Goal: Task Accomplishment & Management: Complete application form

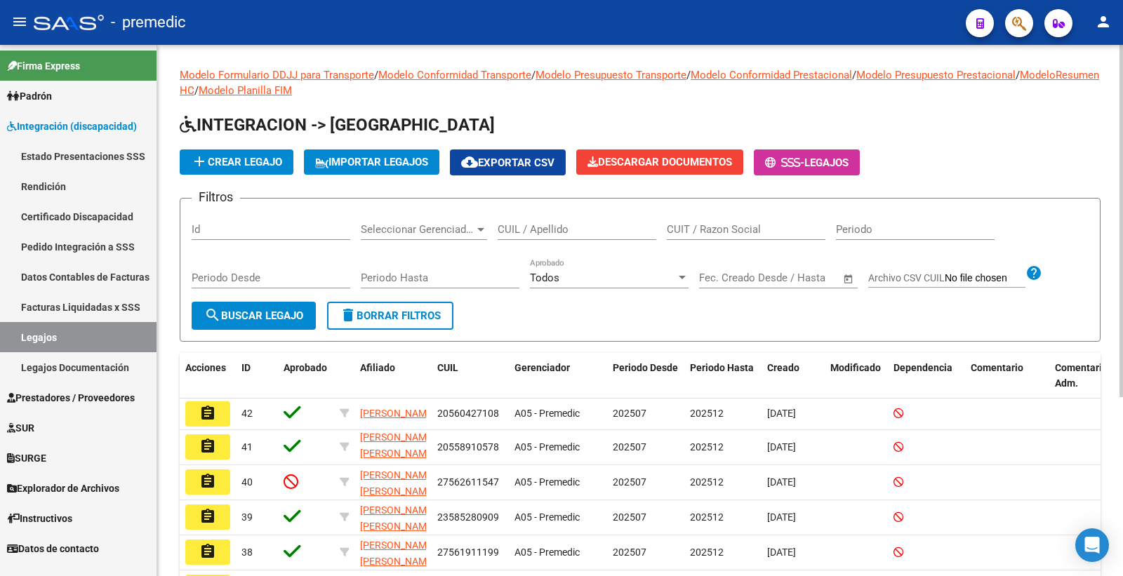
click at [1055, 134] on h1 "INTEGRACION -> [GEOGRAPHIC_DATA]" at bounding box center [640, 126] width 921 height 25
click at [51, 87] on link "Padrón" at bounding box center [78, 96] width 157 height 30
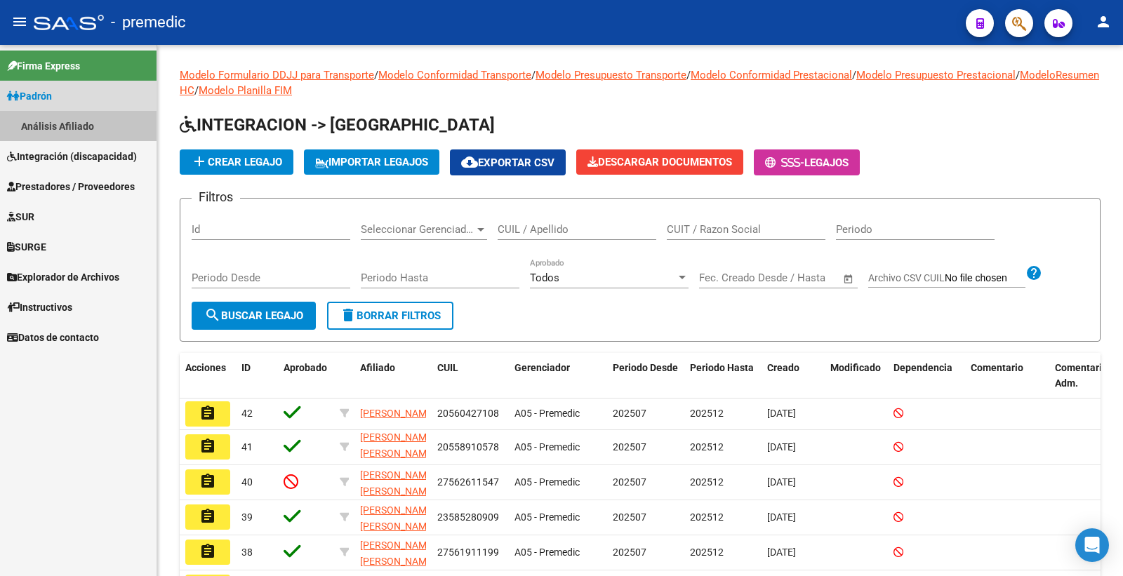
click at [61, 121] on link "Análisis Afiliado" at bounding box center [78, 126] width 157 height 30
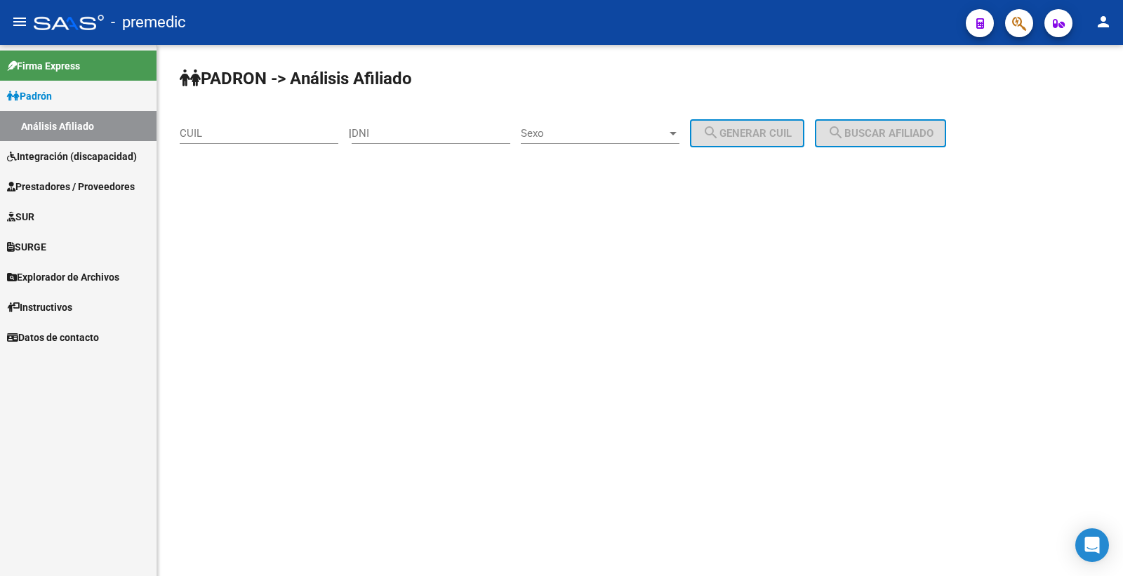
click at [626, 515] on mat-sidenav-content "PADRON -> Análisis Afiliado CUIL | DNI Sexo Sexo search Generar CUIL search Bus…" at bounding box center [640, 310] width 966 height 531
click at [995, 375] on mat-sidenav-content "PADRON -> Análisis Afiliado CUIL | DNI Sexo Sexo search Generar CUIL search Bus…" at bounding box center [640, 310] width 966 height 531
click at [925, 304] on mat-sidenav-content "PADRON -> Análisis Afiliado CUIL | DNI Sexo Sexo search Generar CUIL search Bus…" at bounding box center [640, 310] width 966 height 531
click at [399, 130] on input "DNI" at bounding box center [431, 133] width 159 height 13
paste input "57652857"
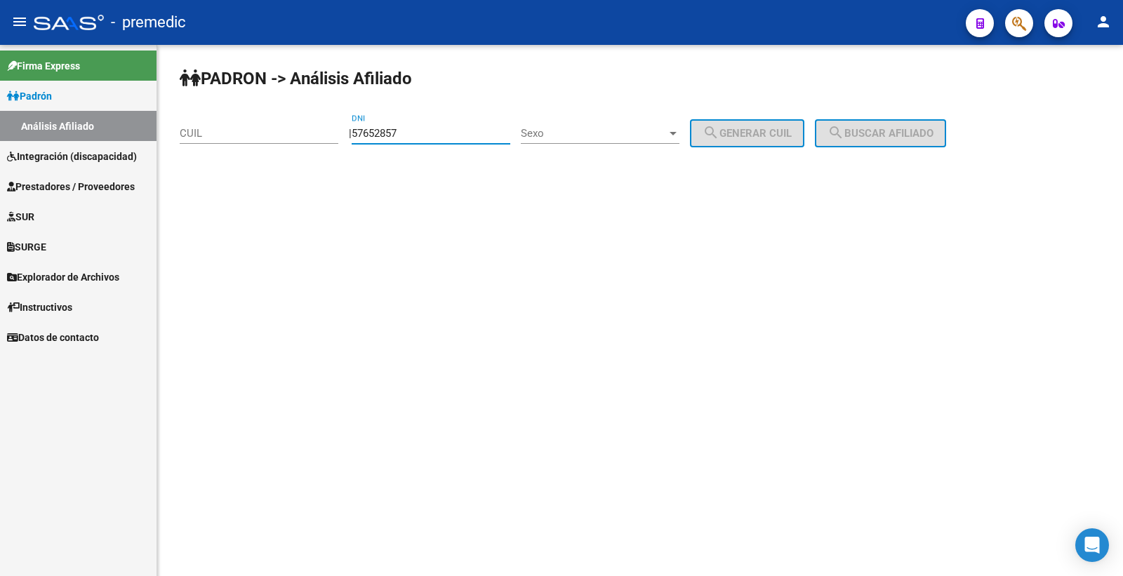
type input "57652857"
drag, startPoint x: 543, startPoint y: 108, endPoint x: 548, endPoint y: 121, distance: 14.5
click at [548, 121] on div "PADRON -> Análisis Afiliado CUIL | 57652857 DNI Sexo Sexo search Generar CUIL s…" at bounding box center [640, 118] width 966 height 147
click at [574, 131] on span "Sexo" at bounding box center [594, 133] width 146 height 13
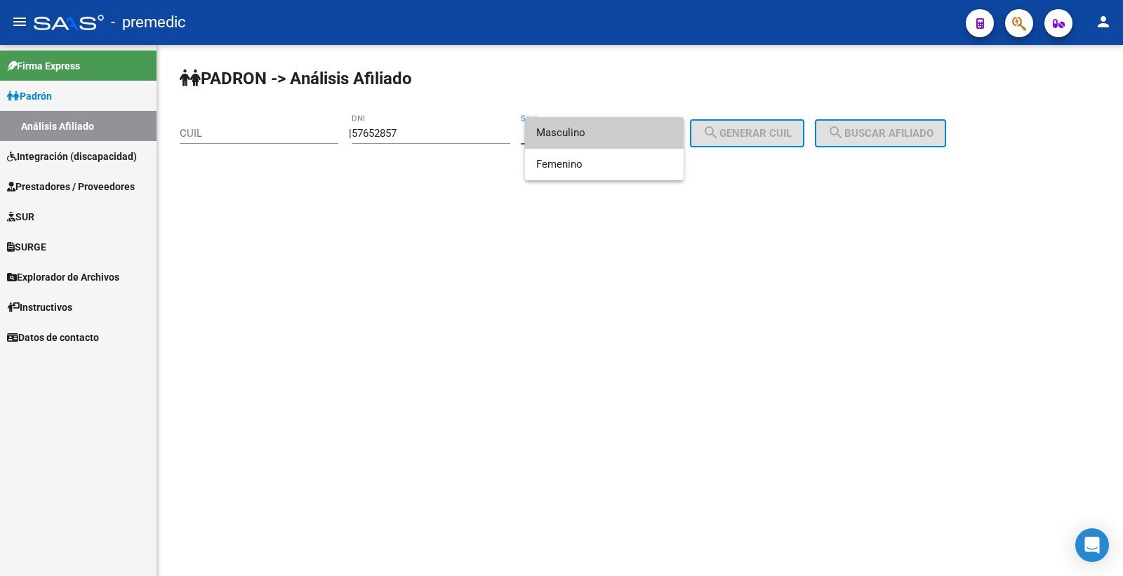
click at [574, 131] on span "Masculino" at bounding box center [604, 133] width 136 height 32
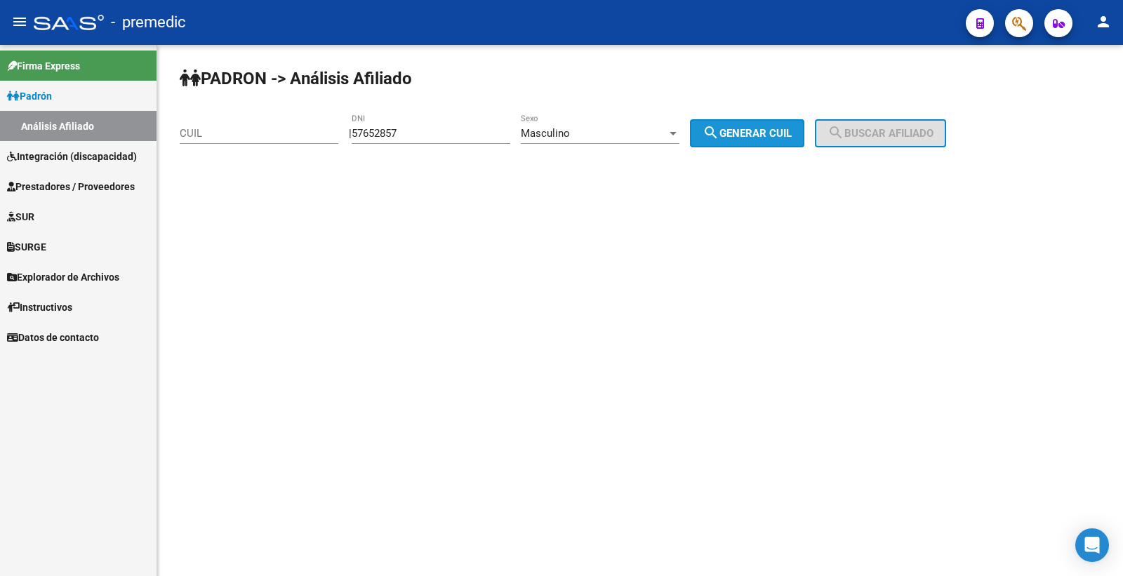
click at [765, 136] on span "search Generar CUIL" at bounding box center [747, 133] width 89 height 13
type input "20-57652857-5"
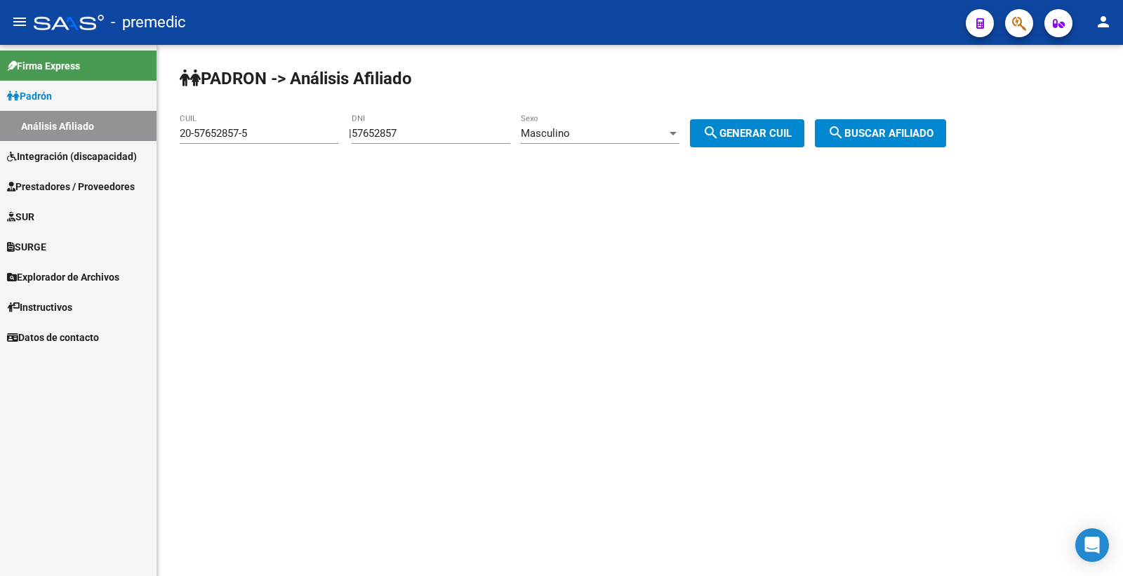
click at [892, 140] on button "search Buscar afiliado" at bounding box center [880, 133] width 131 height 28
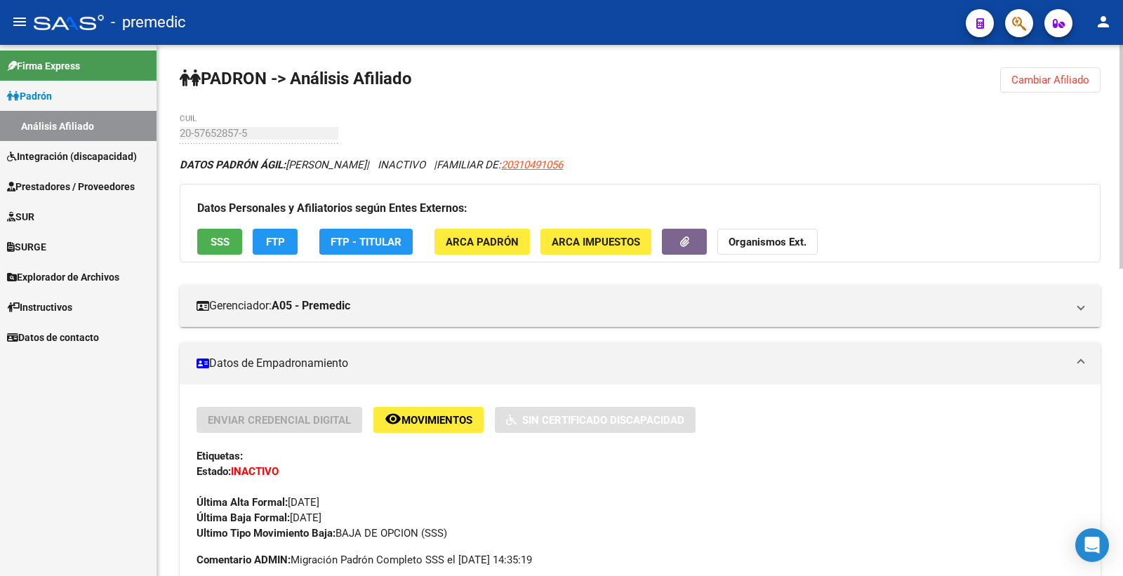
click at [1077, 77] on span "Cambiar Afiliado" at bounding box center [1051, 80] width 78 height 13
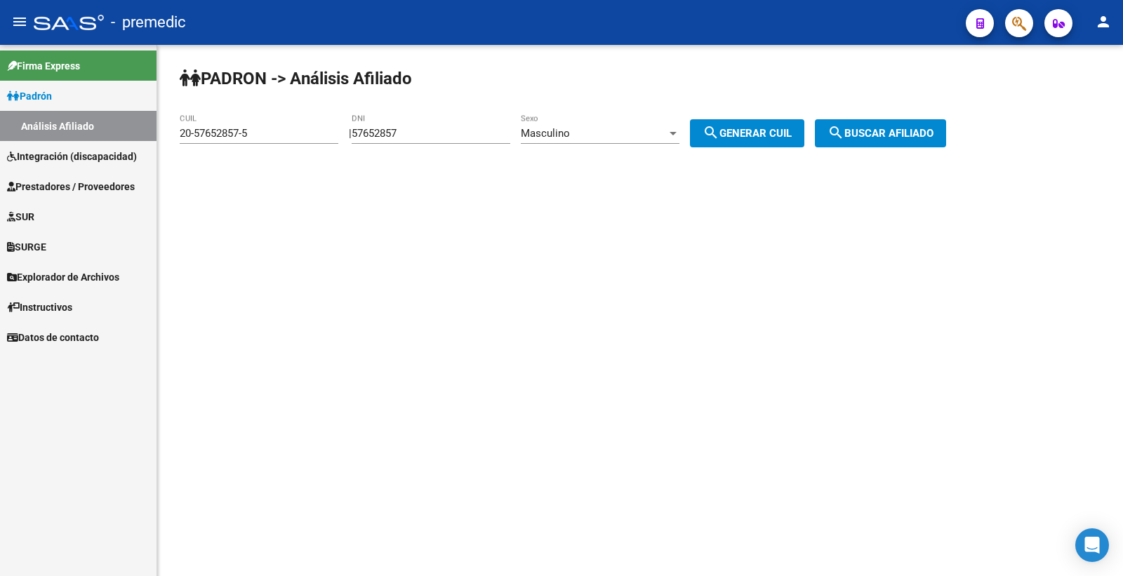
click at [411, 138] on input "57652857" at bounding box center [431, 133] width 159 height 13
drag, startPoint x: 475, startPoint y: 144, endPoint x: 284, endPoint y: 124, distance: 192.7
click at [284, 127] on app-analisis-afiliado "PADRON -> Análisis Afiliado 20-57652857-5 CUIL | 57652857 DNI Masculino Sexo se…" at bounding box center [568, 133] width 777 height 13
drag, startPoint x: 465, startPoint y: 96, endPoint x: 417, endPoint y: 143, distance: 67.0
click at [465, 97] on div "PADRON -> Análisis Afiliado 20-57652857-5 CUIL | 57652857 DNI Masculino Sexo se…" at bounding box center [640, 118] width 966 height 147
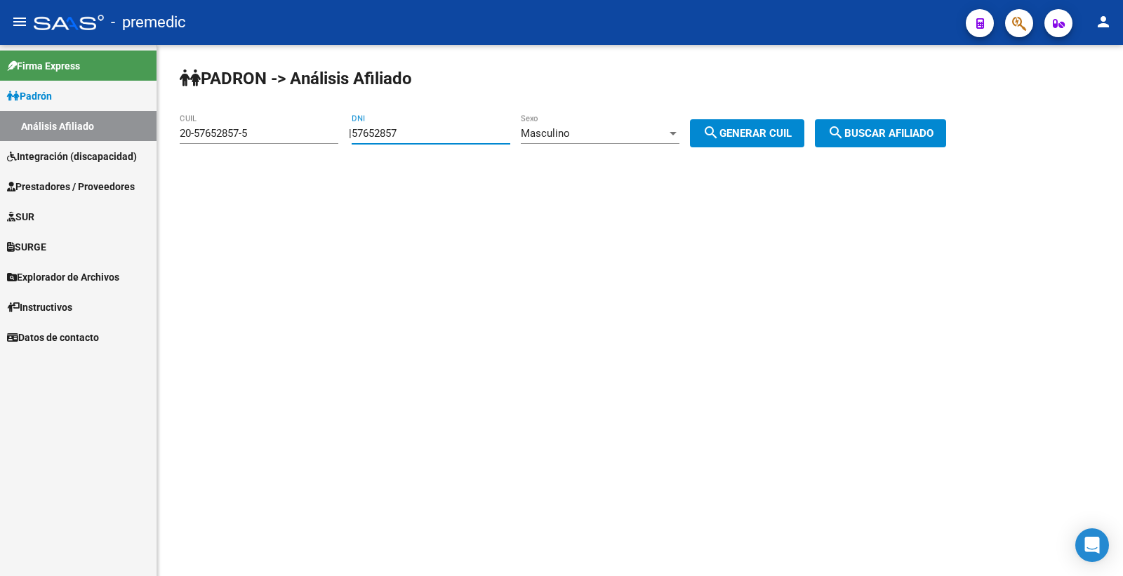
drag, startPoint x: 440, startPoint y: 128, endPoint x: 260, endPoint y: 145, distance: 181.1
click at [260, 140] on app-analisis-afiliado "PADRON -> Análisis Afiliado 20-57652857-5 CUIL | 57652857 DNI Masculino Sexo se…" at bounding box center [568, 133] width 777 height 13
paste input "8528090"
type input "58528090"
click at [800, 124] on button "search Generar CUIL" at bounding box center [747, 133] width 114 height 28
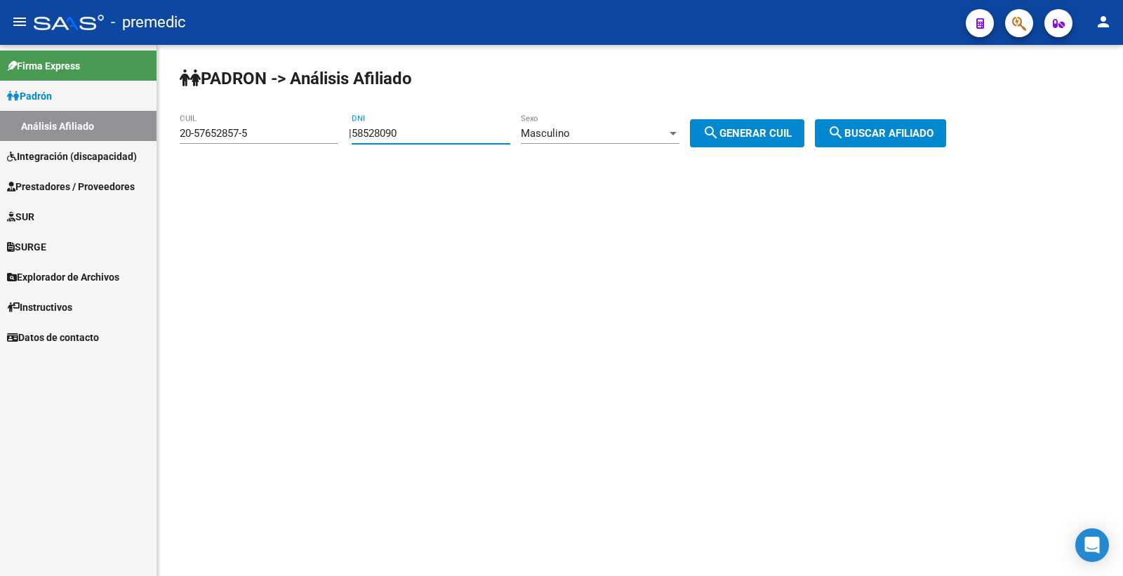
type input "23-58528090-9"
click at [880, 135] on span "search Buscar afiliado" at bounding box center [881, 133] width 106 height 13
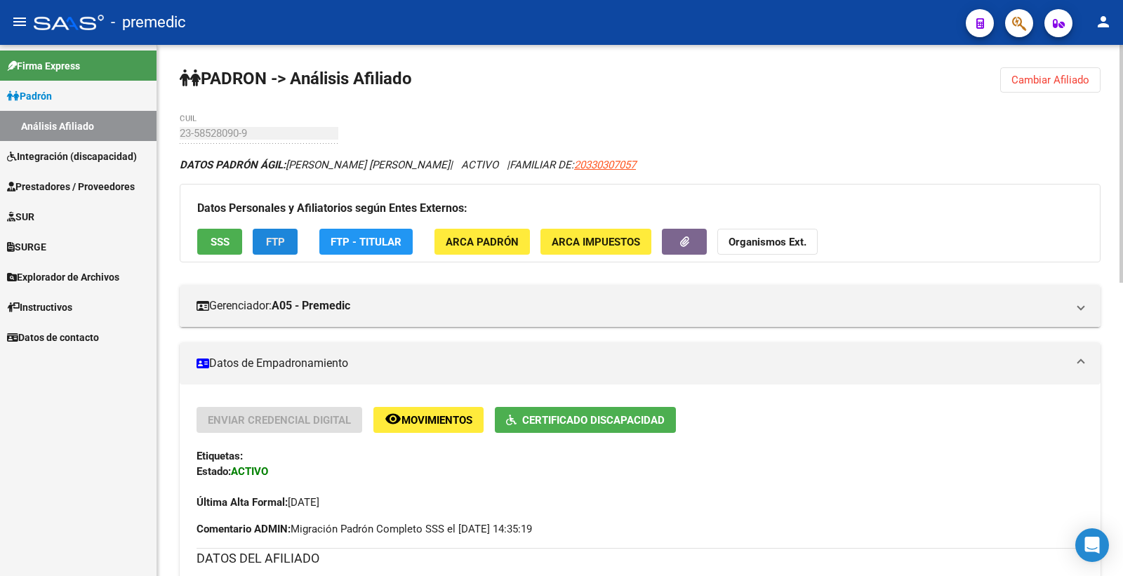
click at [283, 237] on span "FTP" at bounding box center [275, 242] width 19 height 13
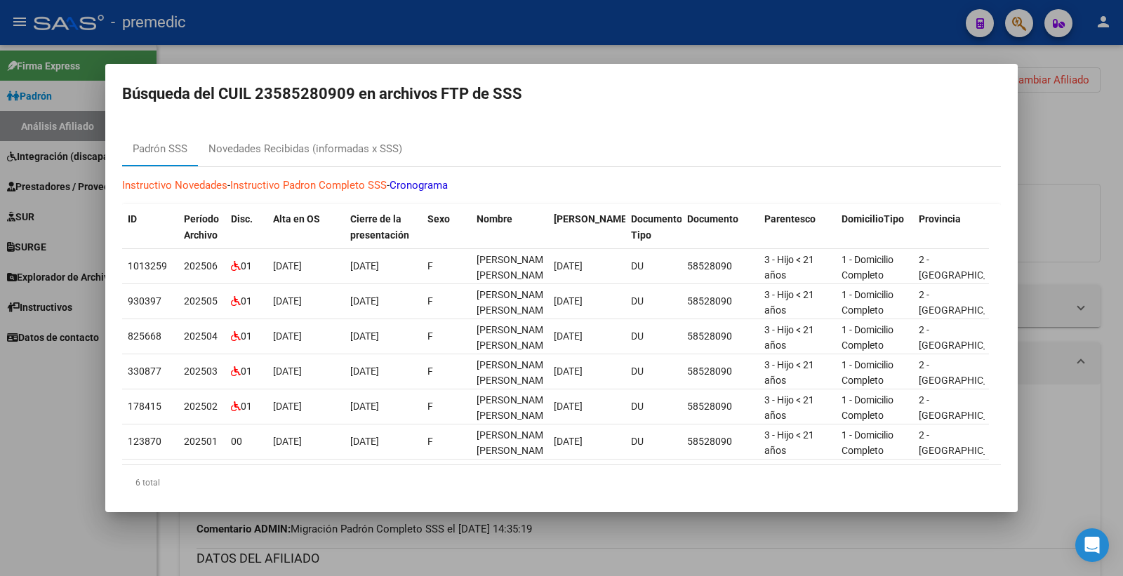
click at [1111, 162] on div at bounding box center [561, 288] width 1123 height 576
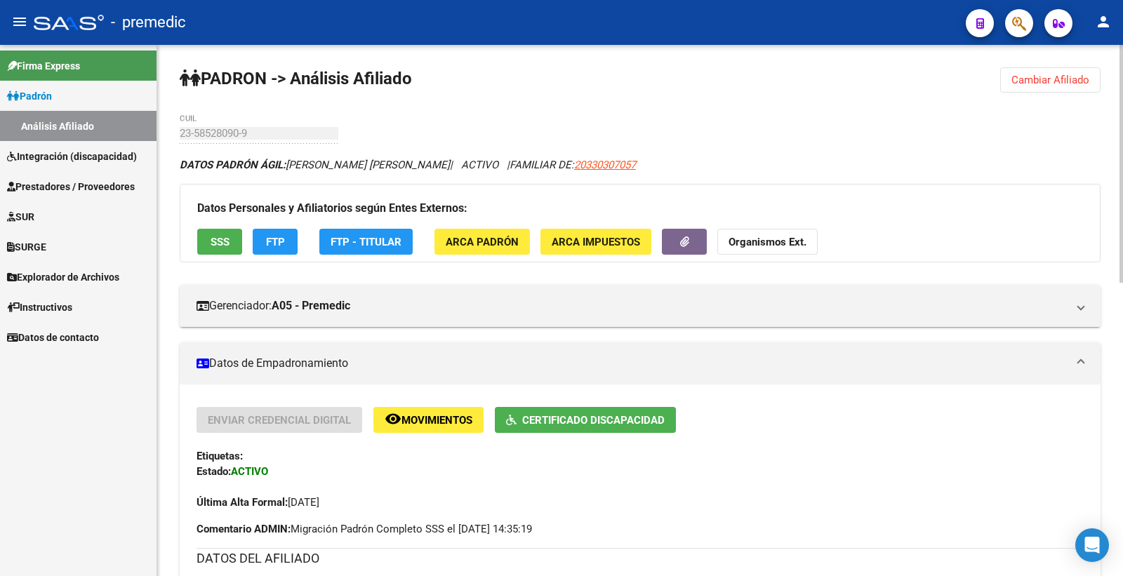
click at [958, 510] on div "Última Alta Formal: [DATE]" at bounding box center [640, 494] width 887 height 31
click at [1014, 86] on span "Cambiar Afiliado" at bounding box center [1051, 80] width 78 height 13
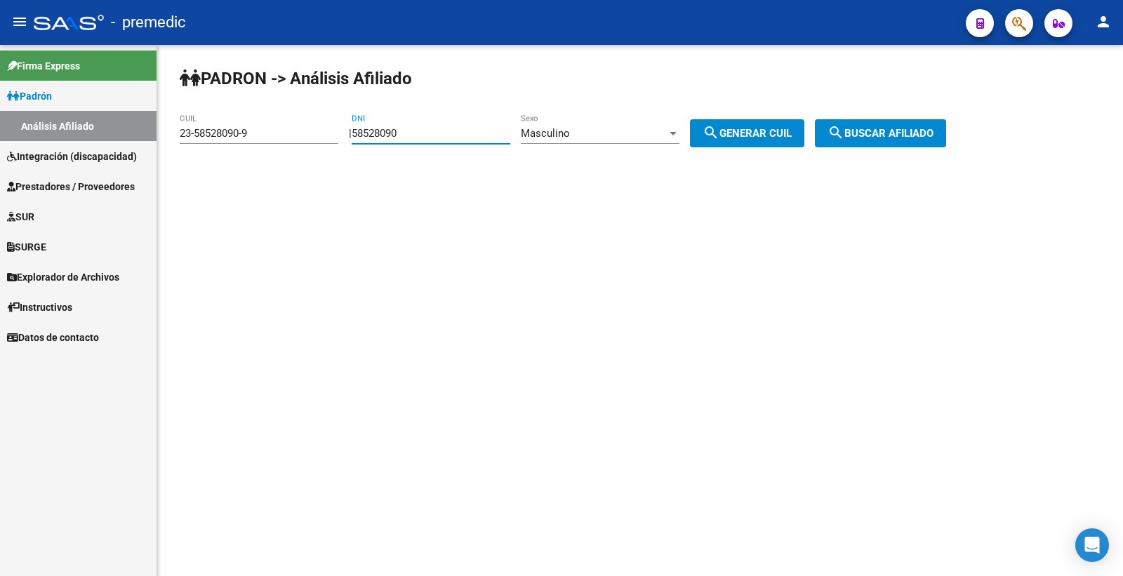
drag, startPoint x: 454, startPoint y: 135, endPoint x: 218, endPoint y: 124, distance: 235.4
click at [251, 127] on app-analisis-afiliado "PADRON -> Análisis Afiliado 23-58528090-9 CUIL | 58528090 DNI Masculino Sexo se…" at bounding box center [568, 133] width 777 height 13
paste input "46098851"
type input "46098851"
click at [760, 129] on span "search Generar CUIL" at bounding box center [747, 133] width 89 height 13
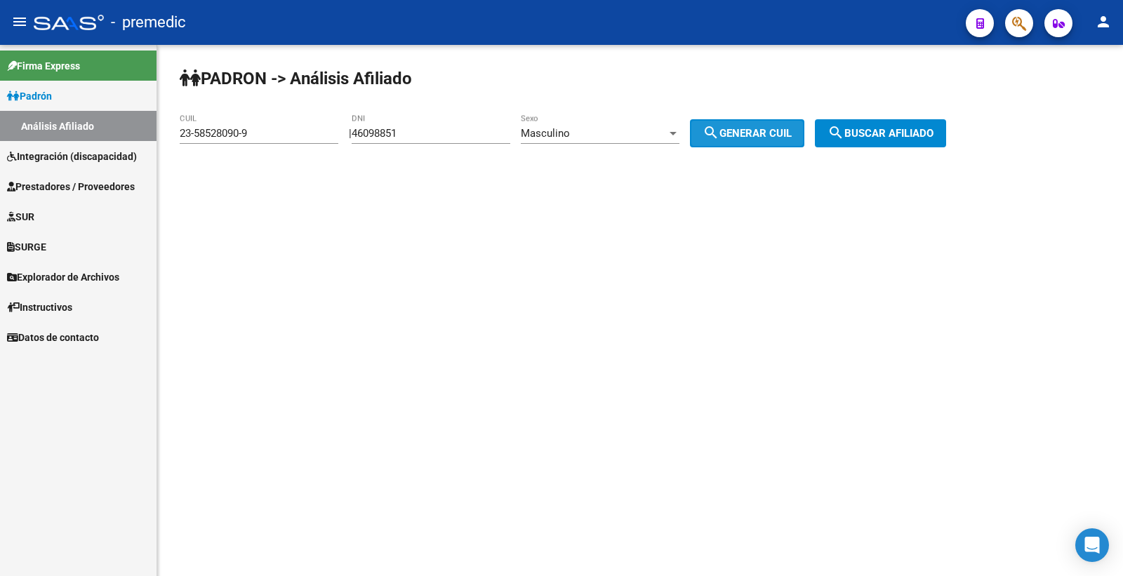
type input "23-46098851-9"
click at [927, 131] on span "search Buscar afiliado" at bounding box center [881, 133] width 106 height 13
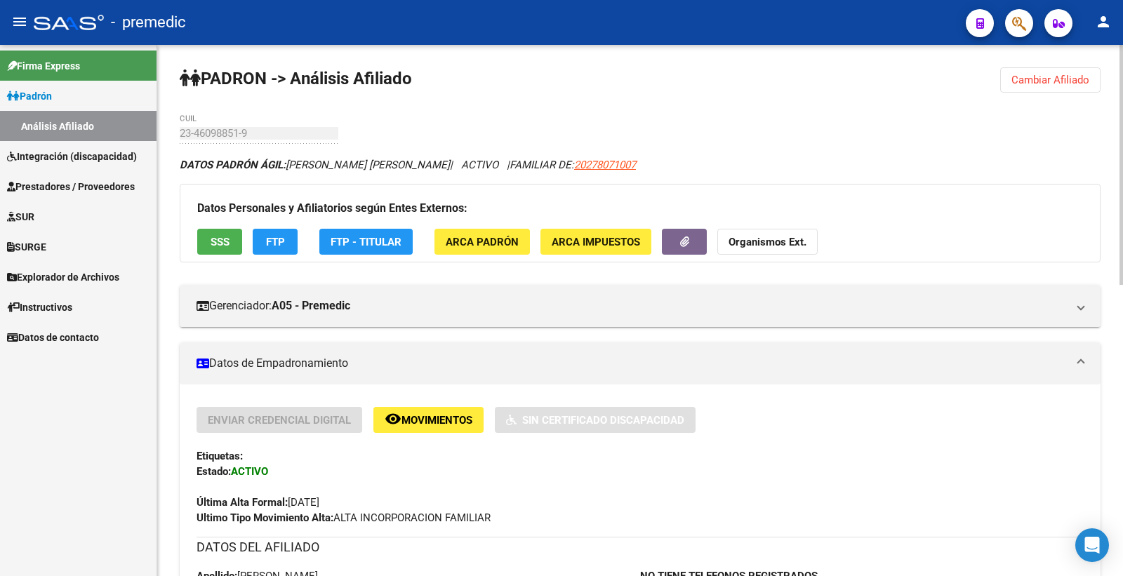
click at [288, 244] on button "FTP" at bounding box center [275, 242] width 45 height 26
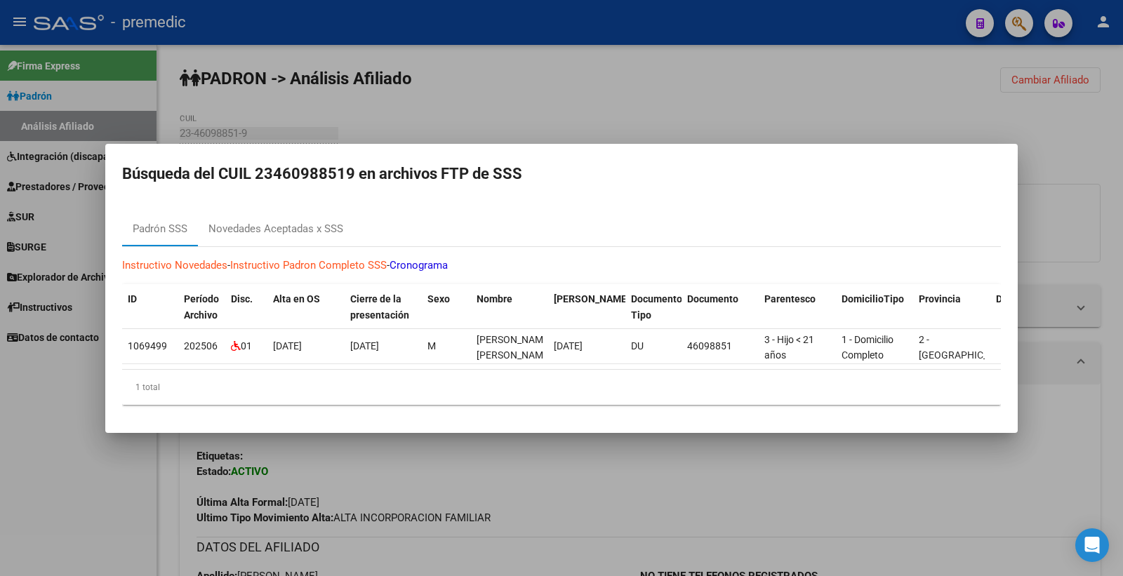
click at [772, 102] on div at bounding box center [561, 288] width 1123 height 576
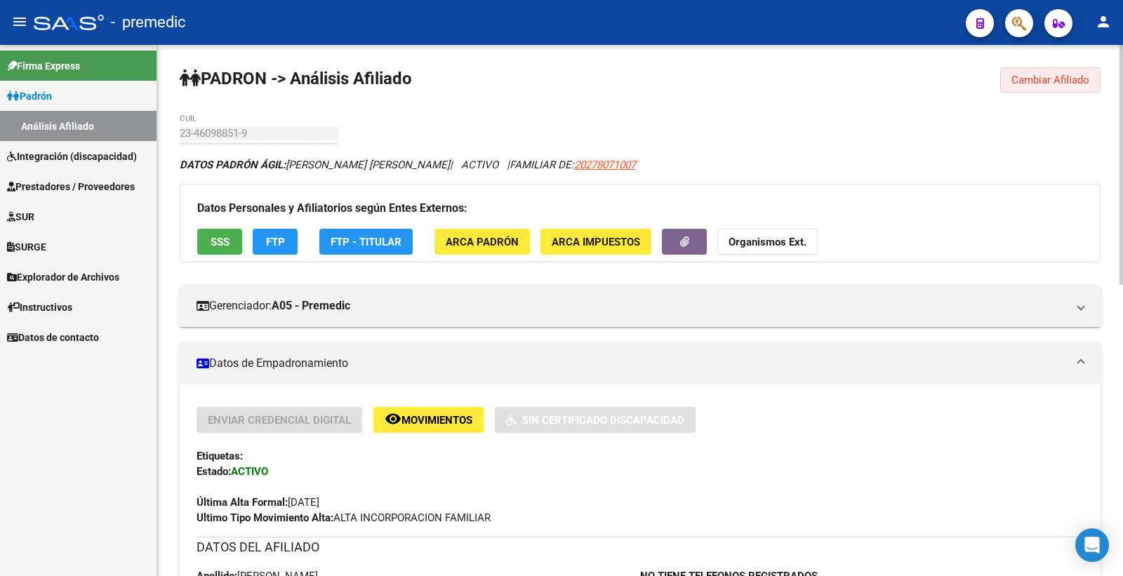
click at [1071, 81] on span "Cambiar Afiliado" at bounding box center [1051, 80] width 78 height 13
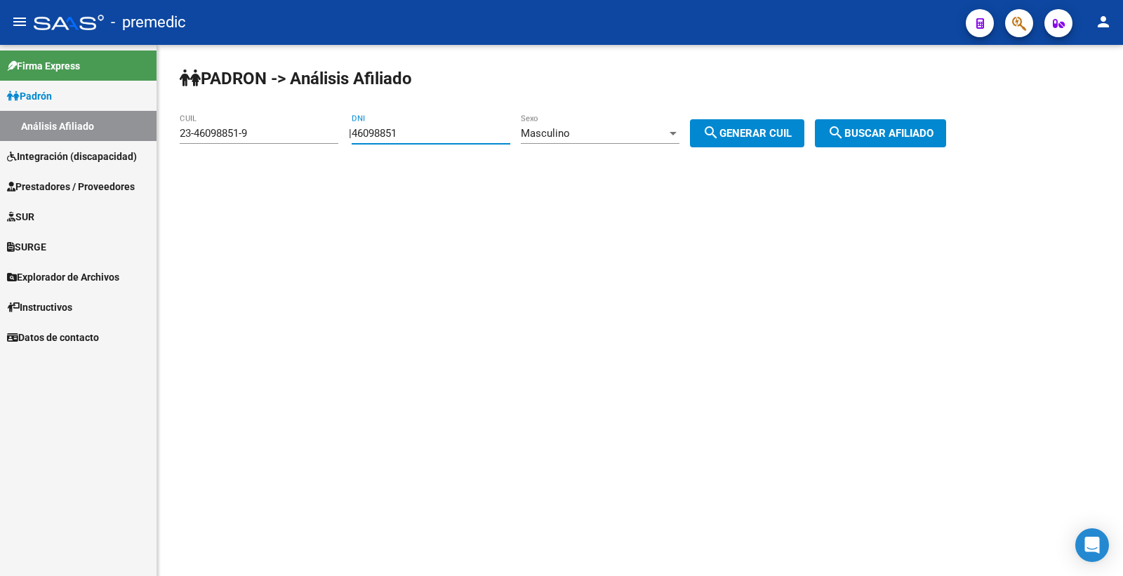
drag, startPoint x: 439, startPoint y: 137, endPoint x: 320, endPoint y: 149, distance: 119.2
click at [321, 140] on app-analisis-afiliado "PADRON -> Análisis Afiliado 23-46098851-9 CUIL | 46098851 DNI Masculino Sexo se…" at bounding box center [568, 133] width 777 height 13
paste input "9189610"
type input "49189610"
click at [760, 124] on button "search Generar CUIL" at bounding box center [747, 133] width 114 height 28
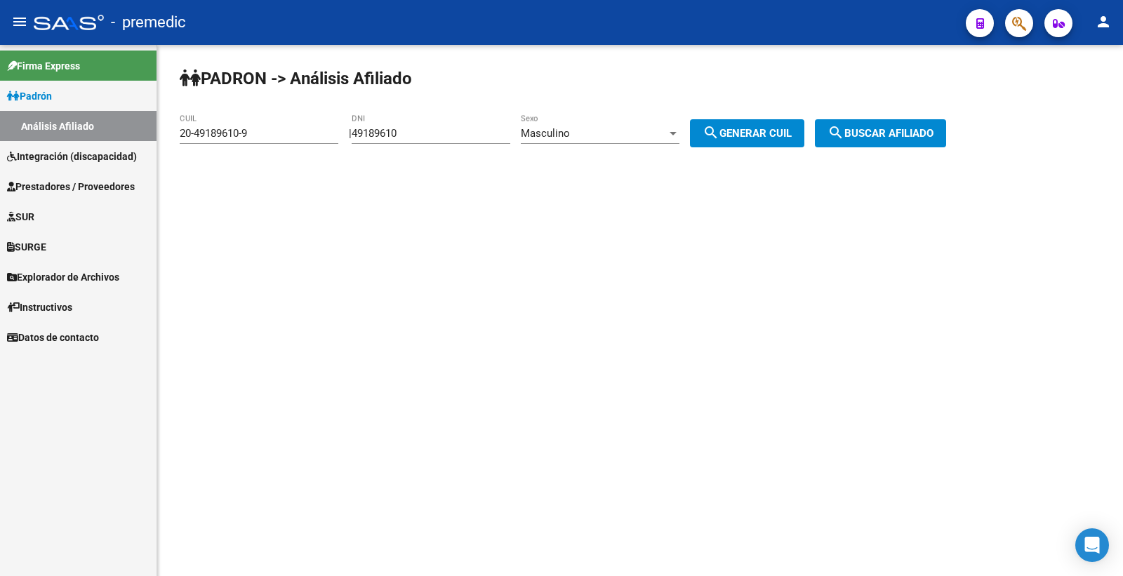
click at [934, 132] on span "search Buscar afiliado" at bounding box center [881, 133] width 106 height 13
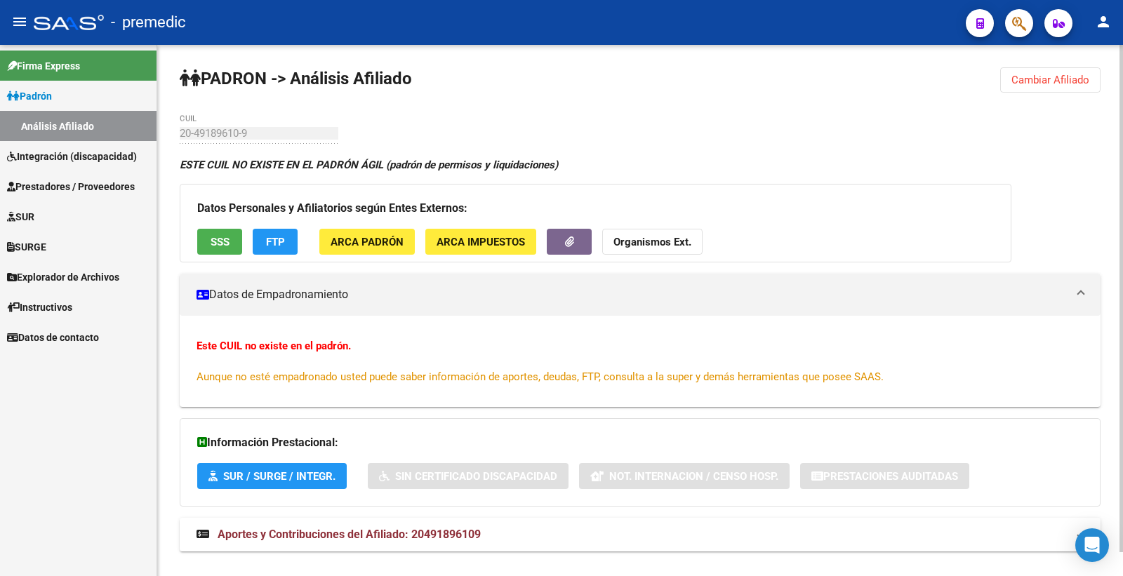
click at [1044, 78] on span "Cambiar Afiliado" at bounding box center [1051, 80] width 78 height 13
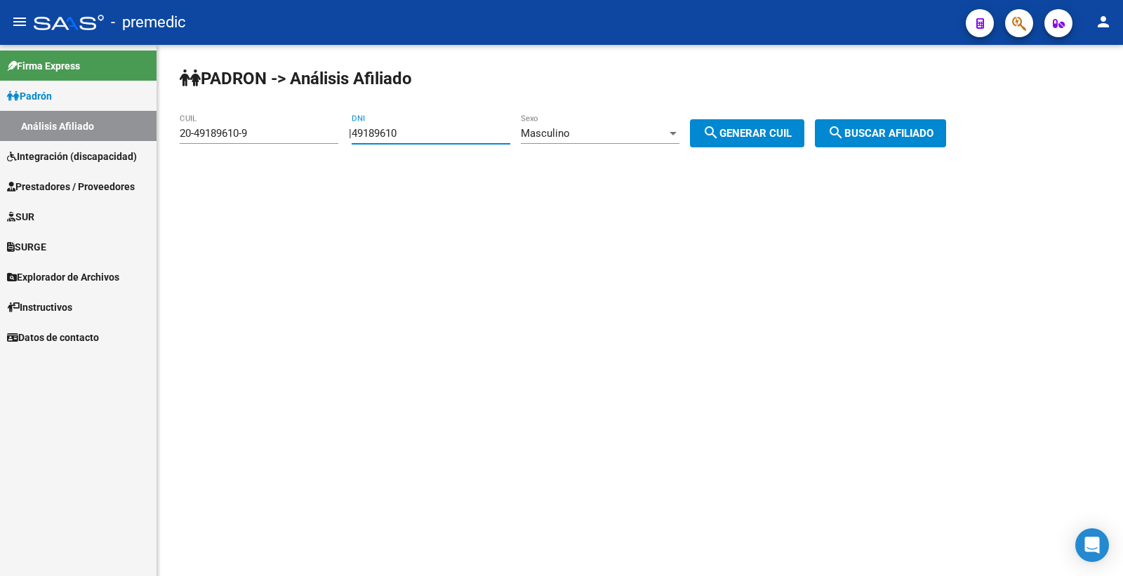
drag, startPoint x: 496, startPoint y: 128, endPoint x: 171, endPoint y: 152, distance: 325.9
click at [171, 152] on div "PADRON -> Análisis Afiliado 20-49189610-9 CUIL | 49189610 DNI Masculino Sexo se…" at bounding box center [640, 118] width 966 height 147
click at [632, 132] on div "Masculino" at bounding box center [594, 133] width 146 height 13
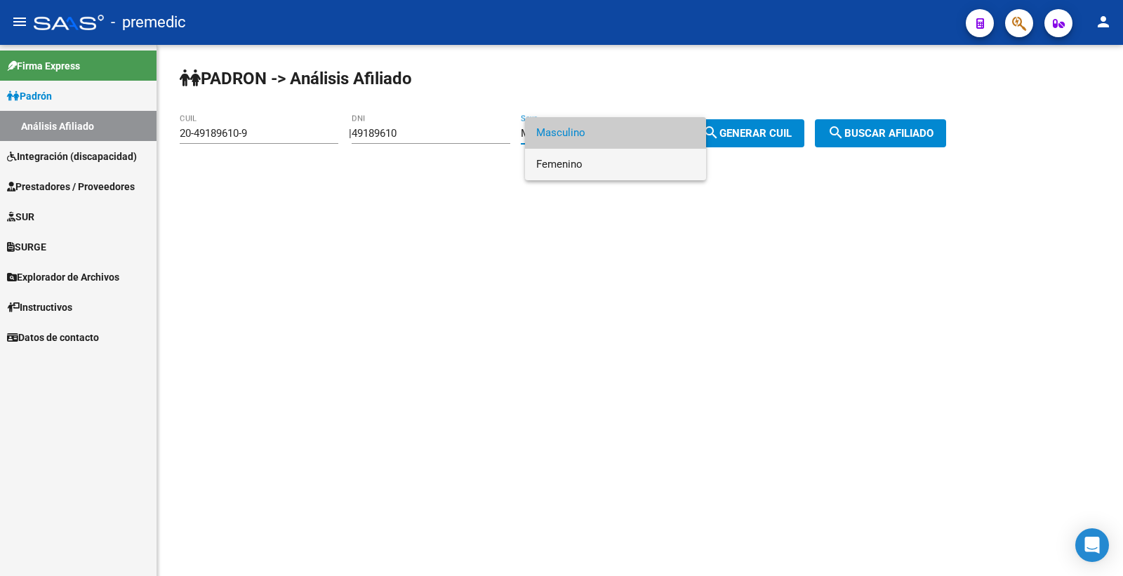
click at [605, 165] on span "Femenino" at bounding box center [615, 165] width 159 height 32
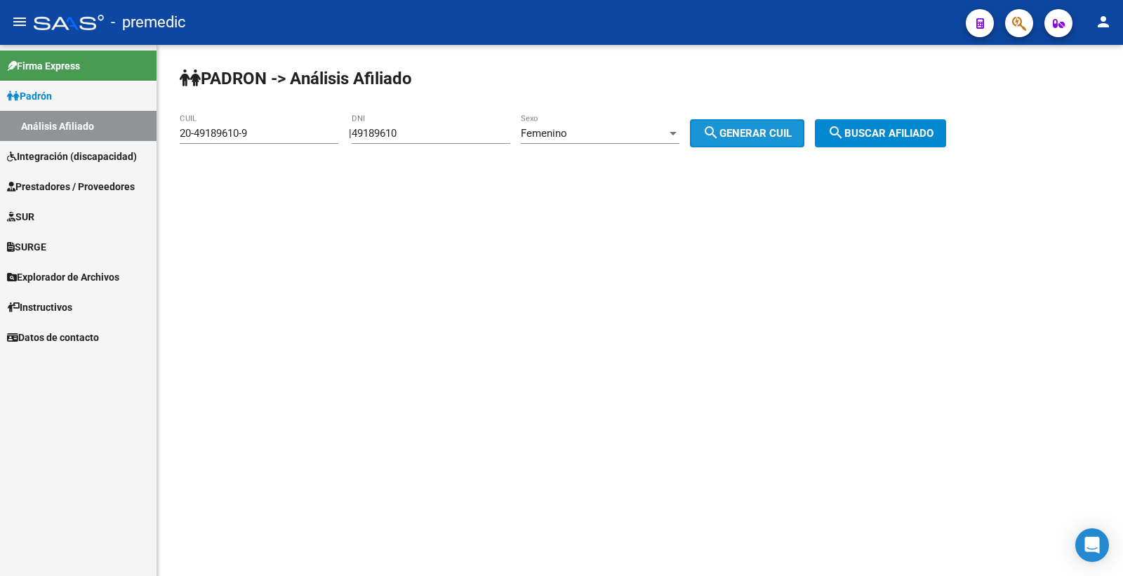
click at [753, 121] on button "search Generar CUIL" at bounding box center [747, 133] width 114 height 28
type input "27-49189610-3"
click at [879, 126] on button "search Buscar afiliado" at bounding box center [880, 133] width 131 height 28
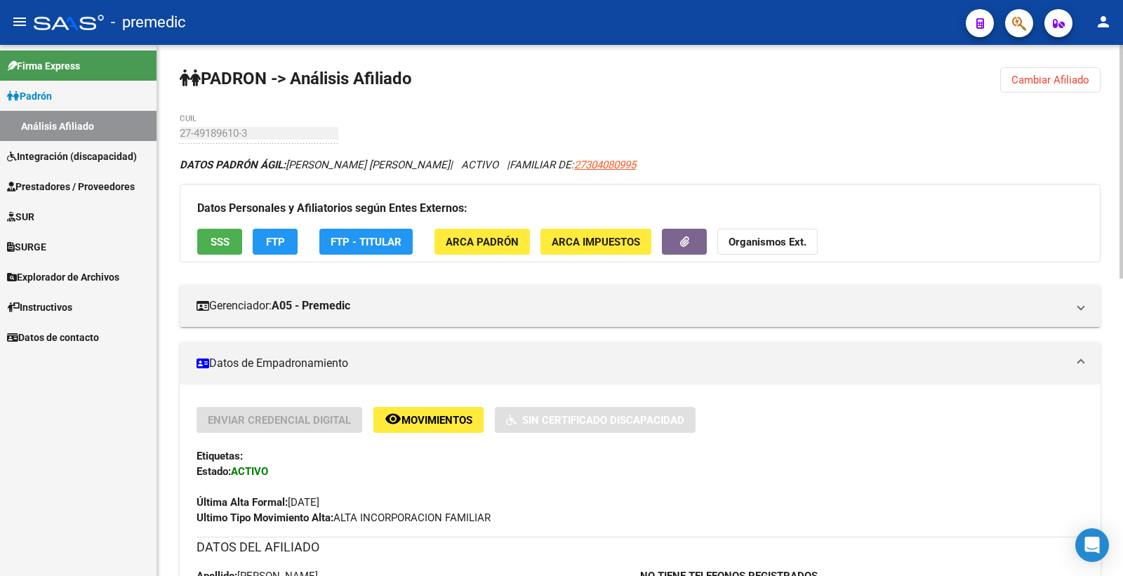
click at [264, 246] on button "FTP" at bounding box center [275, 242] width 45 height 26
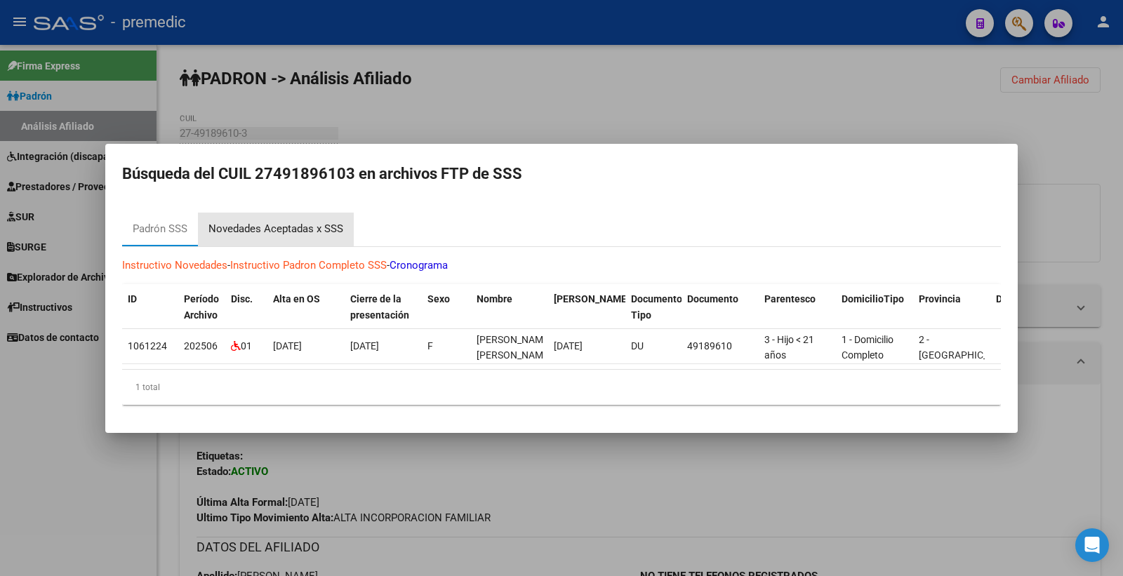
click at [289, 237] on div "Novedades Aceptadas x SSS" at bounding box center [276, 230] width 156 height 34
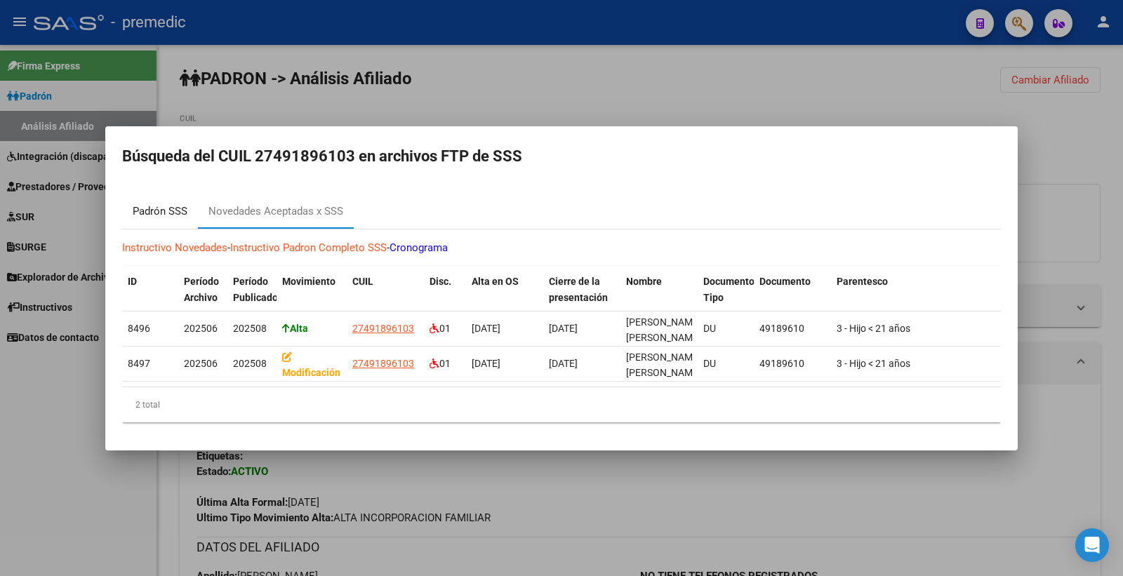
click at [159, 213] on div "Padrón SSS" at bounding box center [160, 212] width 55 height 16
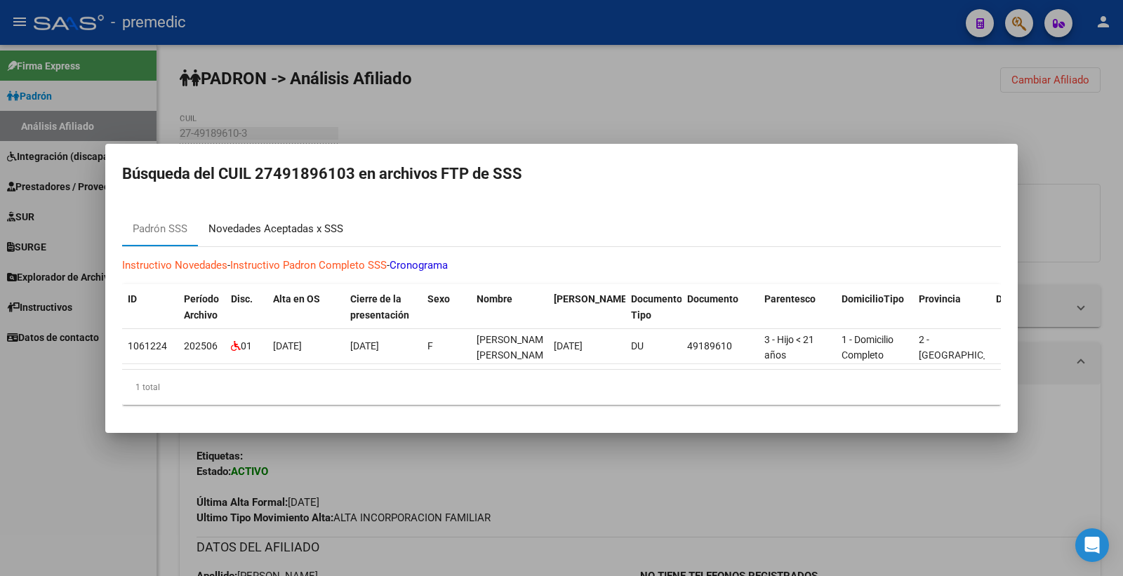
click at [267, 213] on div "Novedades Aceptadas x SSS" at bounding box center [276, 230] width 156 height 34
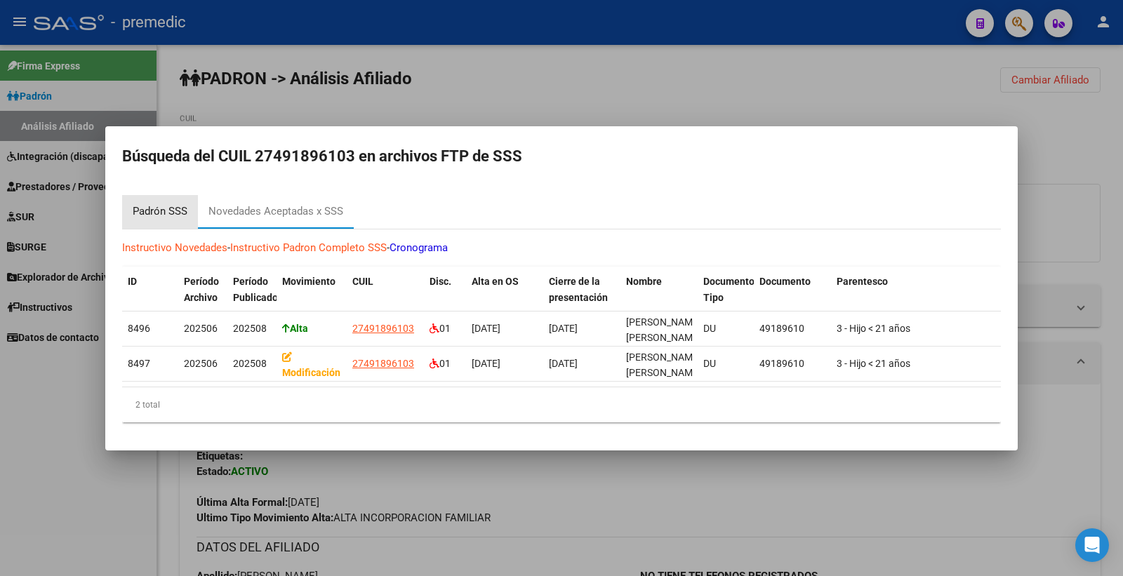
click at [180, 213] on div "Padrón SSS" at bounding box center [160, 212] width 55 height 16
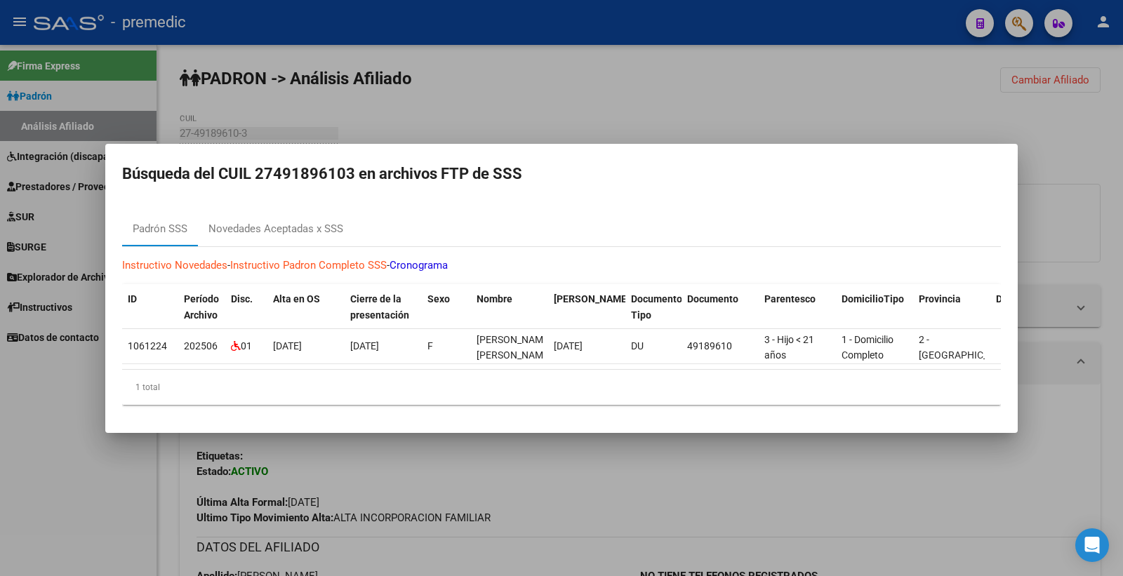
click at [1122, 204] on div at bounding box center [561, 288] width 1123 height 576
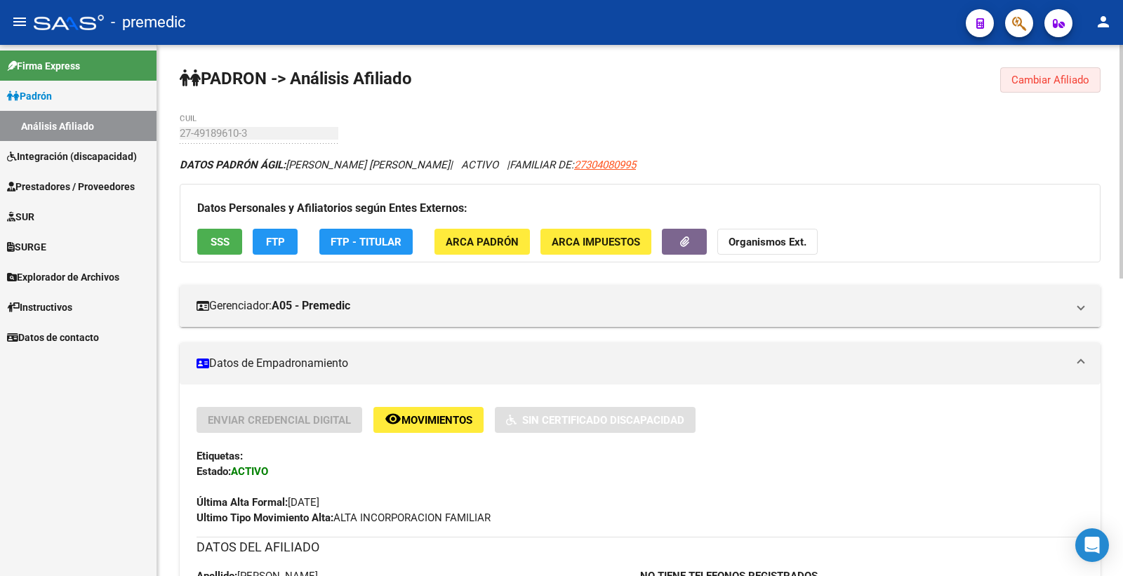
click at [1049, 81] on span "Cambiar Afiliado" at bounding box center [1051, 80] width 78 height 13
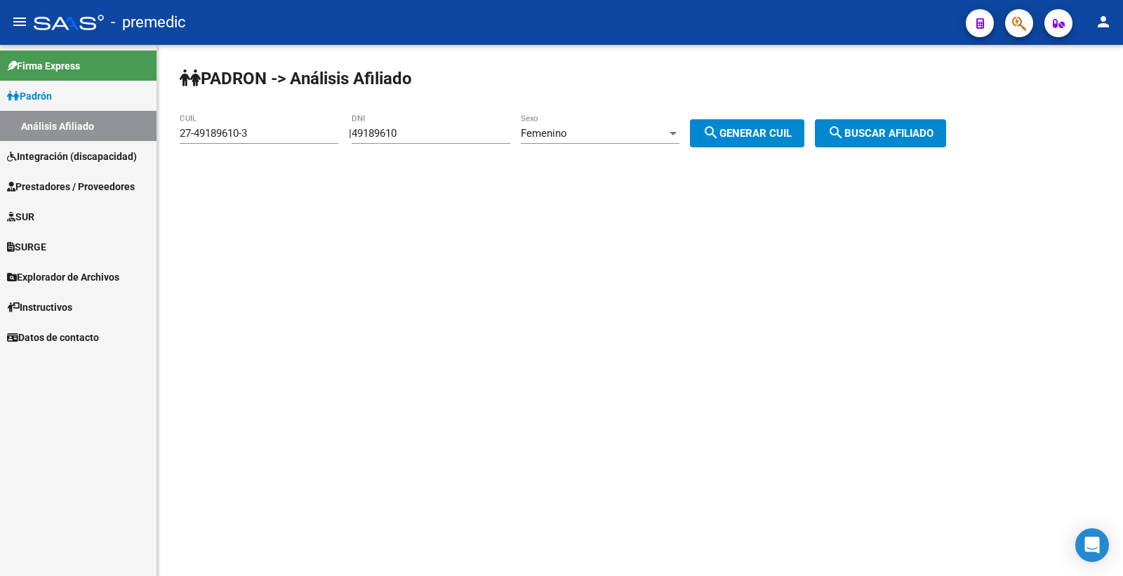
drag, startPoint x: 462, startPoint y: 140, endPoint x: 239, endPoint y: 133, distance: 223.4
click at [239, 133] on app-analisis-afiliado "PADRON -> Análisis Afiliado 27-49189610-3 CUIL | 49189610 DNI Femenino Sexo sea…" at bounding box center [568, 133] width 777 height 13
click at [454, 131] on input "49189610" at bounding box center [431, 133] width 159 height 13
drag, startPoint x: 454, startPoint y: 132, endPoint x: 298, endPoint y: 144, distance: 156.3
click at [298, 140] on app-analisis-afiliado "PADRON -> Análisis Afiliado 27-49189610-3 CUIL | 49189610 DNI Femenino Sexo sea…" at bounding box center [568, 133] width 777 height 13
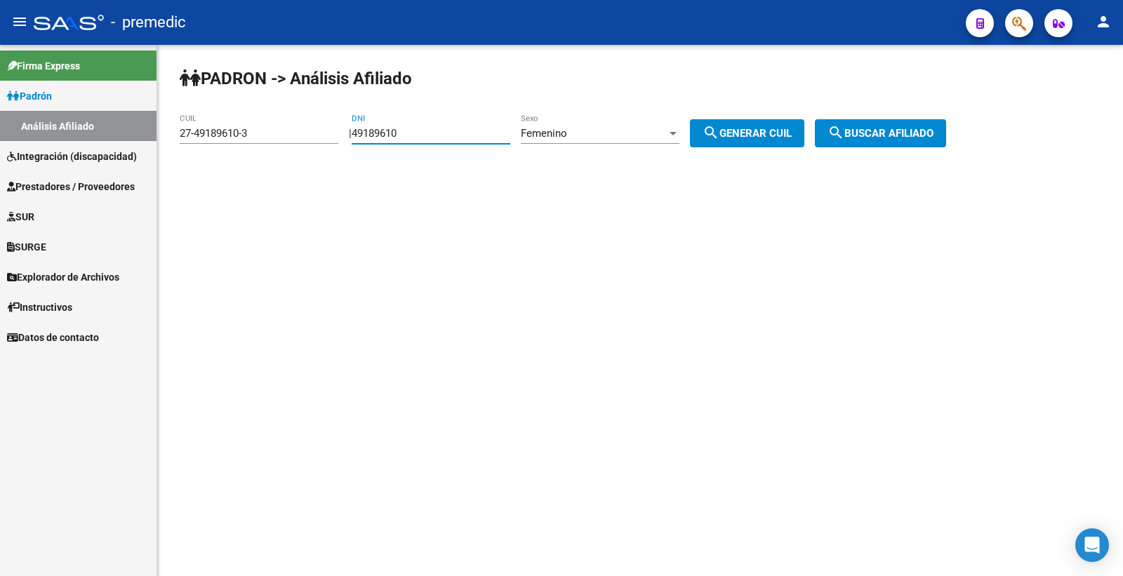
paste input "55431359"
type input "55431359"
click at [792, 132] on span "search Generar CUIL" at bounding box center [747, 133] width 89 height 13
type input "27-55431359-6"
click at [915, 135] on span "search Buscar afiliado" at bounding box center [881, 133] width 106 height 13
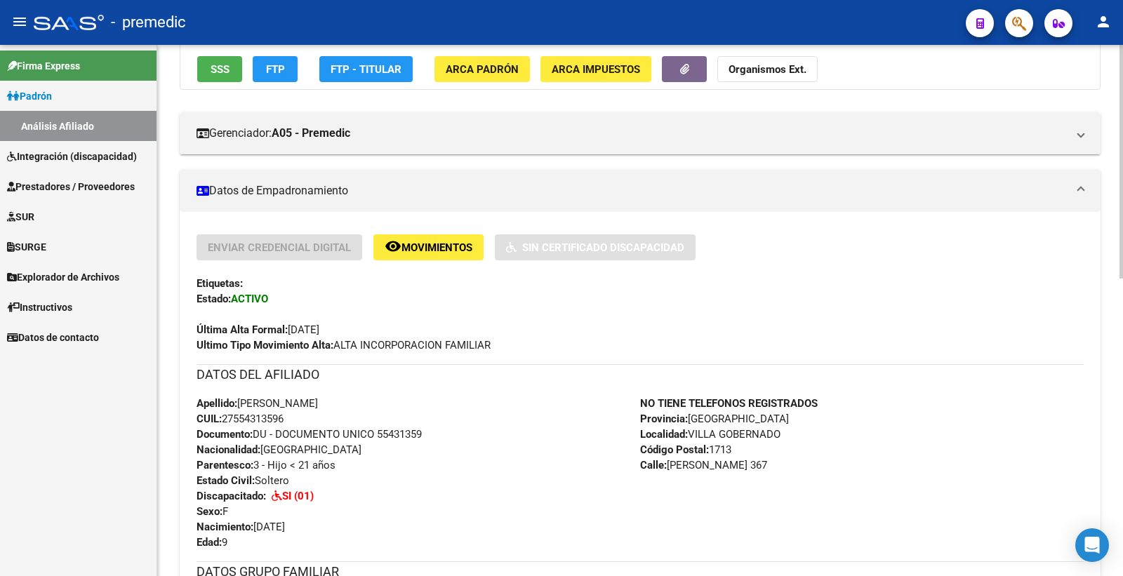
scroll to position [78, 0]
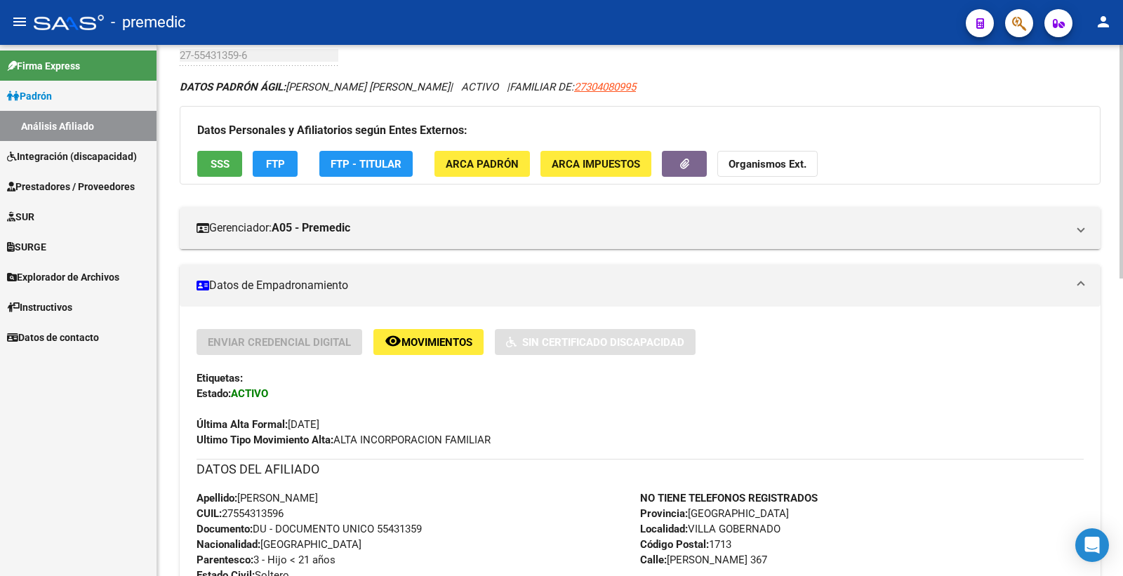
click at [279, 159] on span "FTP" at bounding box center [275, 164] width 19 height 13
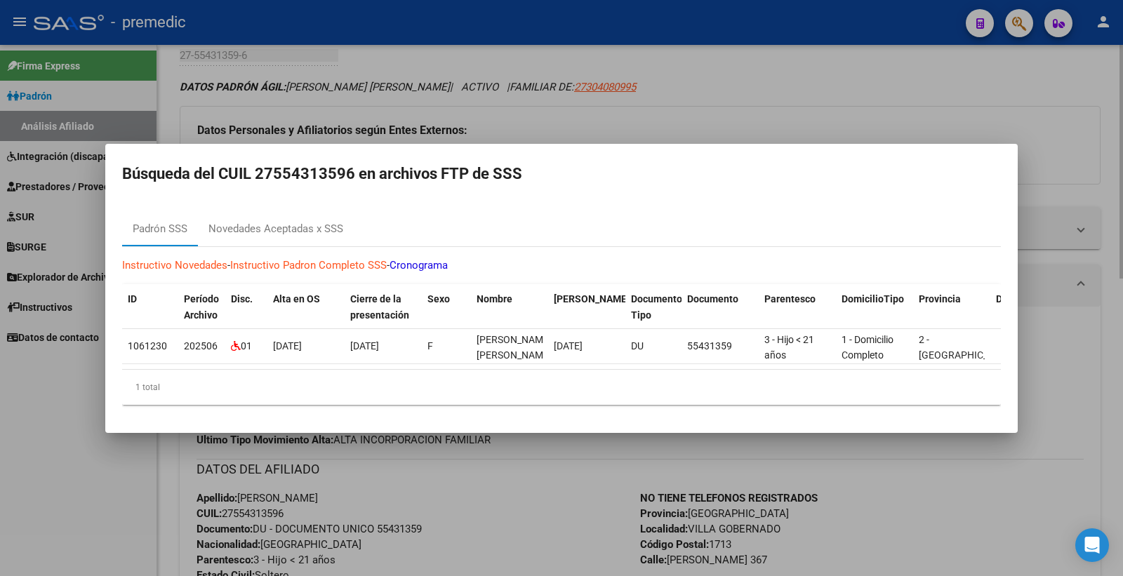
click at [604, 476] on div at bounding box center [561, 288] width 1123 height 576
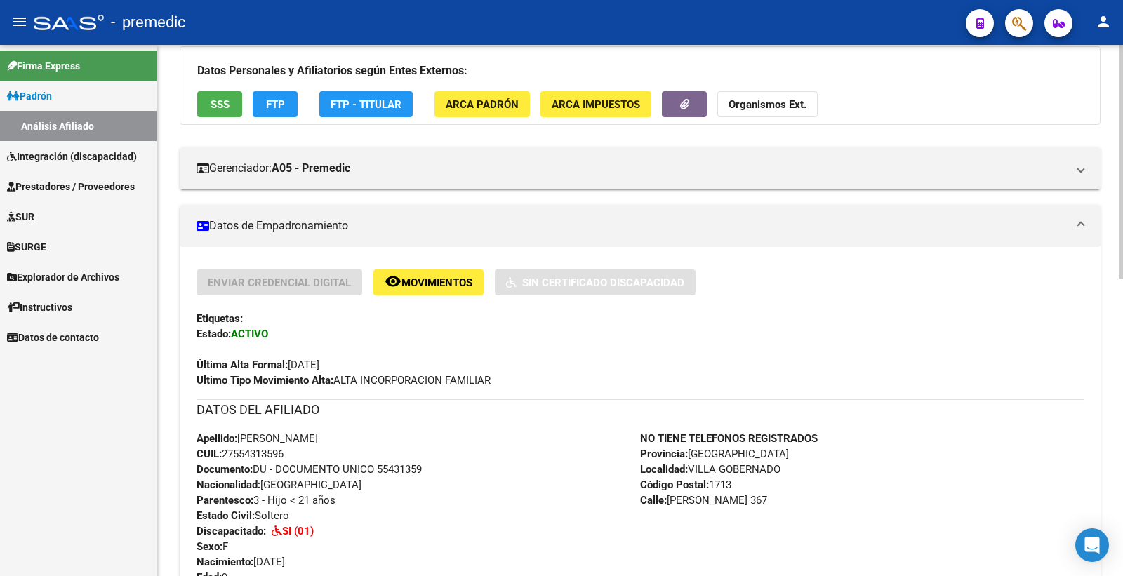
scroll to position [0, 0]
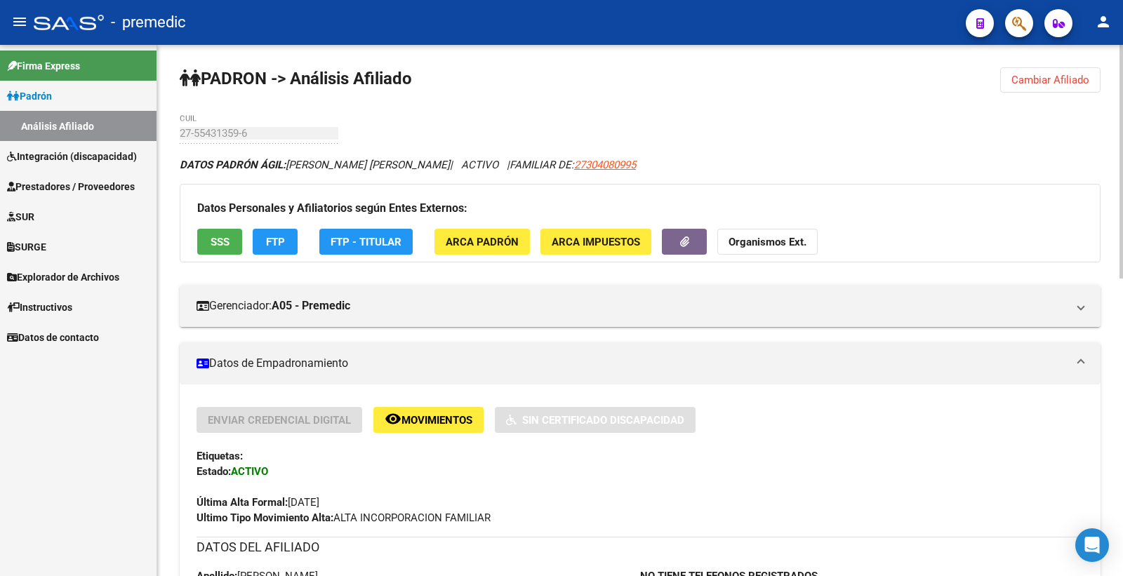
click at [1037, 69] on button "Cambiar Afiliado" at bounding box center [1050, 79] width 100 height 25
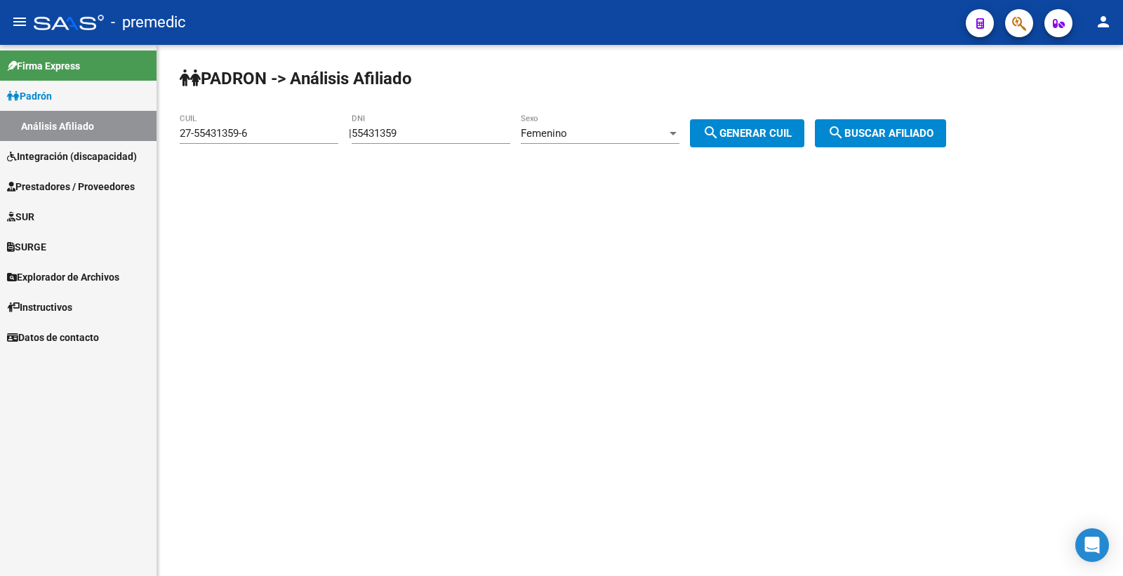
drag, startPoint x: 424, startPoint y: 132, endPoint x: 274, endPoint y: 126, distance: 149.6
click at [274, 127] on app-analisis-afiliado "PADRON -> Análisis Afiliado 27-55431359-6 CUIL | 55431359 DNI Femenino Sexo sea…" at bounding box center [568, 133] width 777 height 13
paste input "7981402"
type input "57981402"
click at [510, 147] on div "57981402 DNI" at bounding box center [431, 136] width 159 height 44
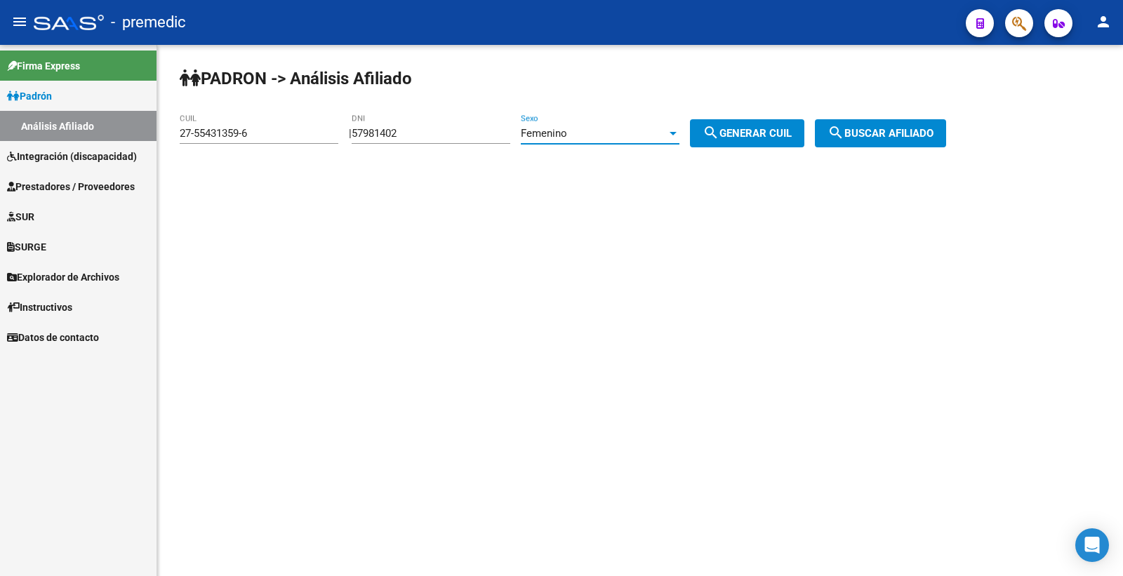
click at [545, 136] on span "Femenino" at bounding box center [544, 133] width 46 height 13
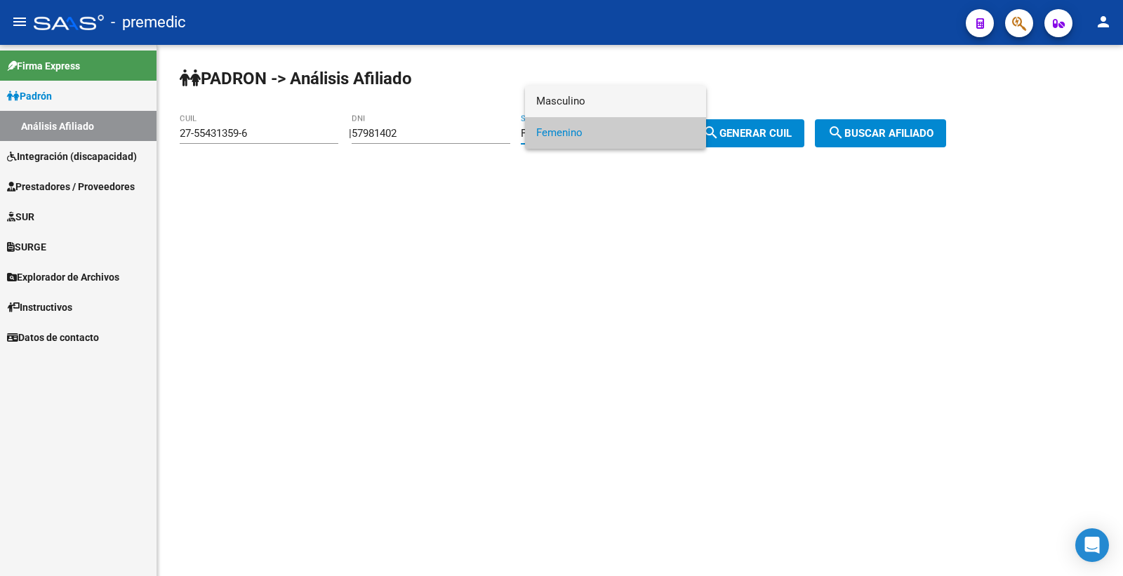
click at [635, 111] on span "Masculino" at bounding box center [615, 102] width 159 height 32
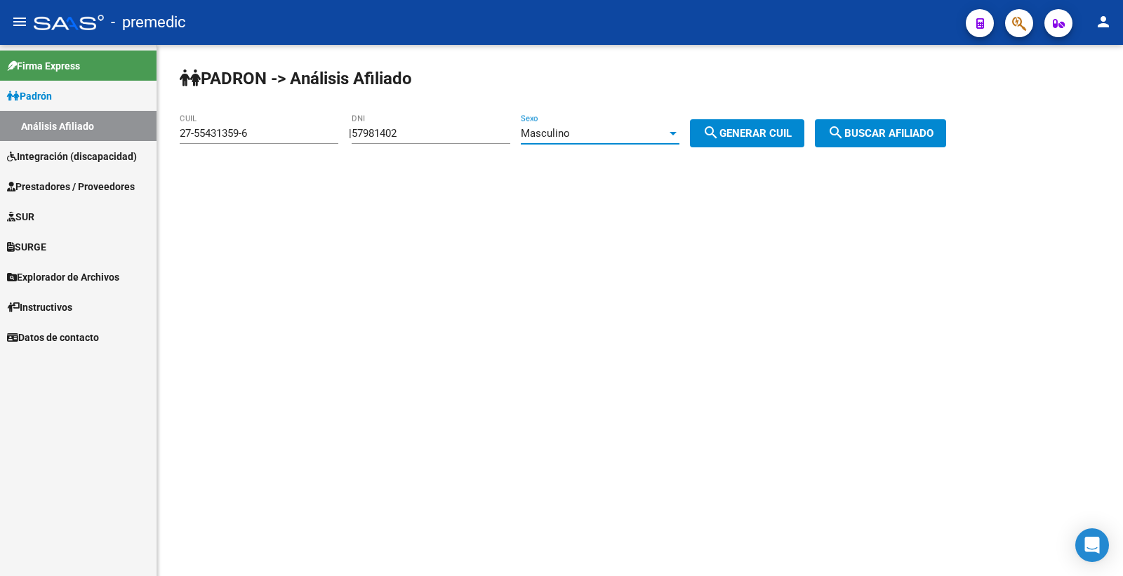
click at [753, 127] on span "search Generar CUIL" at bounding box center [747, 133] width 89 height 13
type input "20-57981402-1"
click at [897, 132] on span "search Buscar afiliado" at bounding box center [881, 133] width 106 height 13
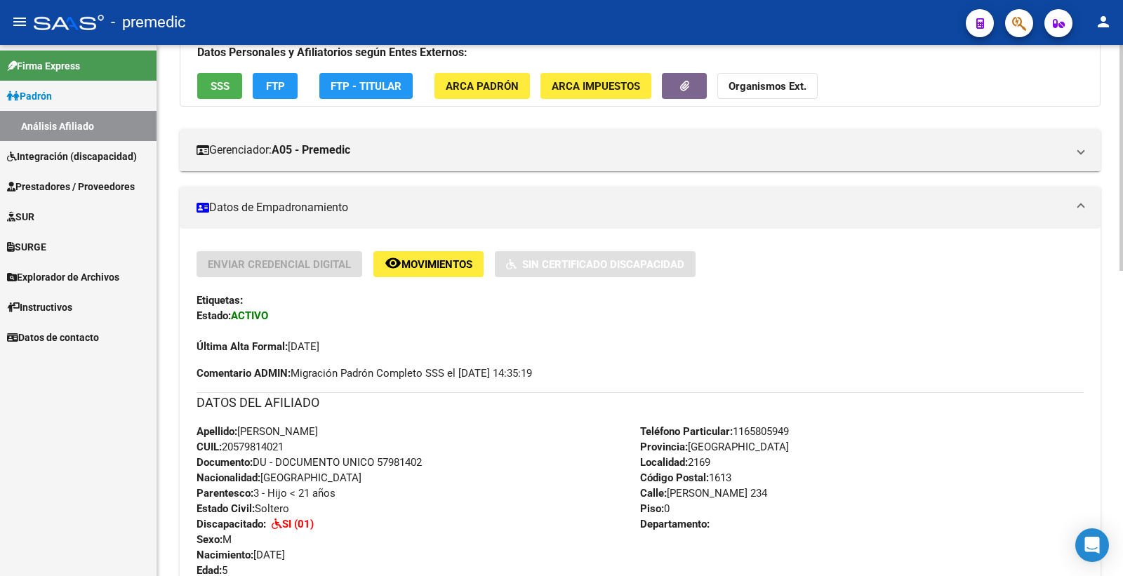
scroll to position [78, 0]
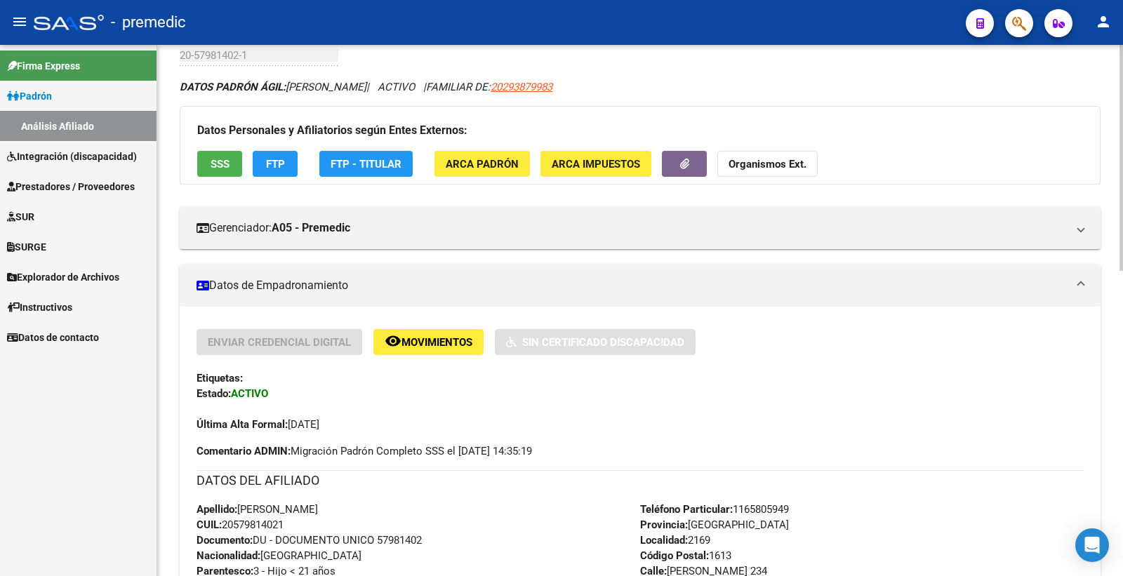
click at [264, 160] on button "FTP" at bounding box center [275, 164] width 45 height 26
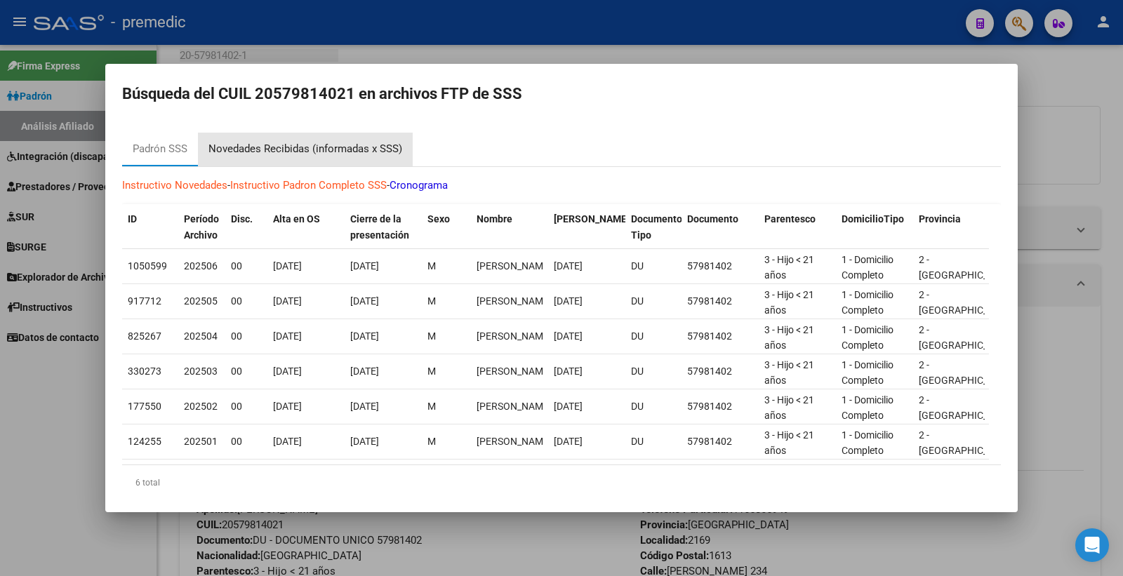
click at [370, 139] on div "Novedades Recibidas (informadas x SSS)" at bounding box center [305, 150] width 215 height 34
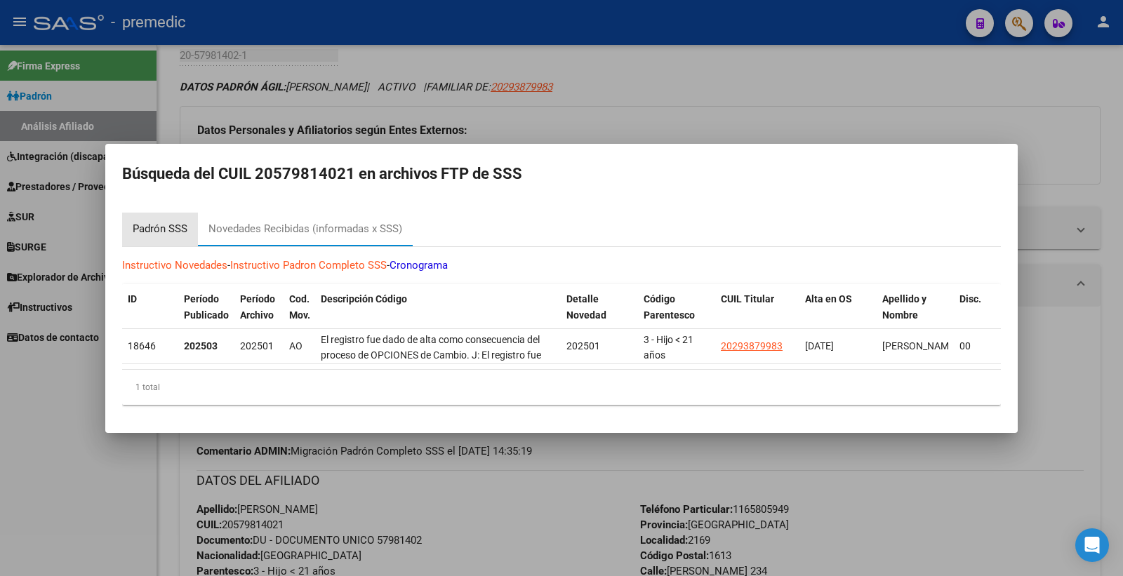
click at [159, 221] on div "Padrón SSS" at bounding box center [160, 229] width 55 height 16
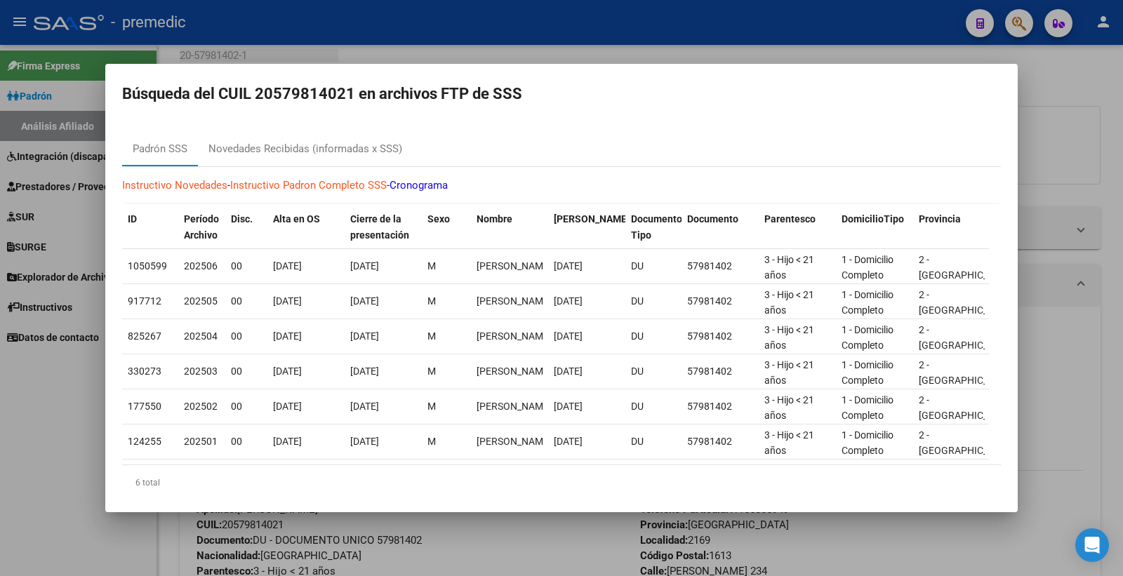
click at [1041, 89] on div at bounding box center [561, 288] width 1123 height 576
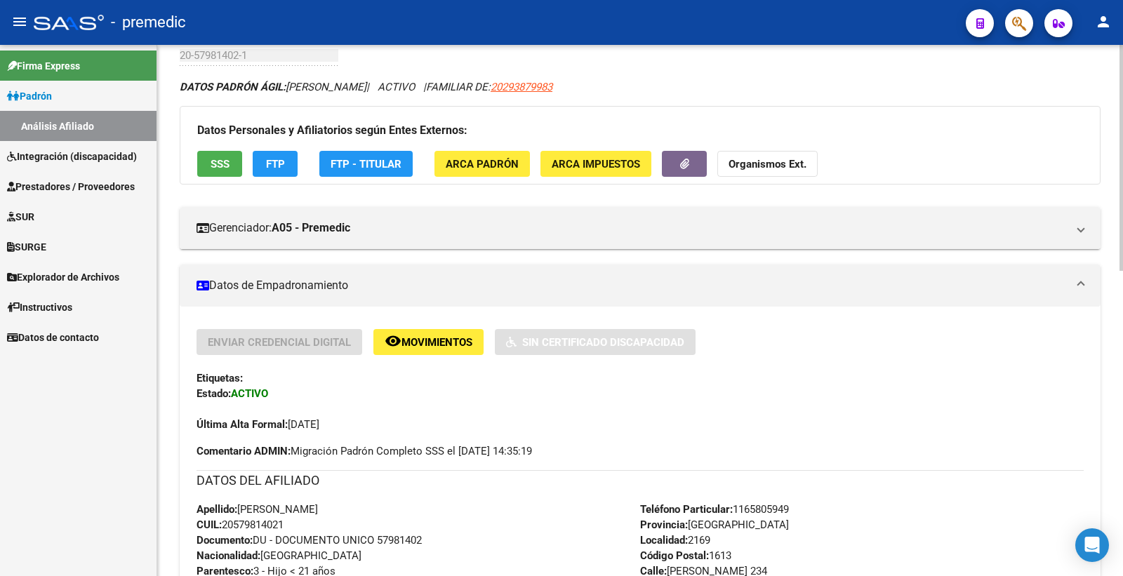
click at [277, 161] on span "FTP" at bounding box center [275, 164] width 19 height 13
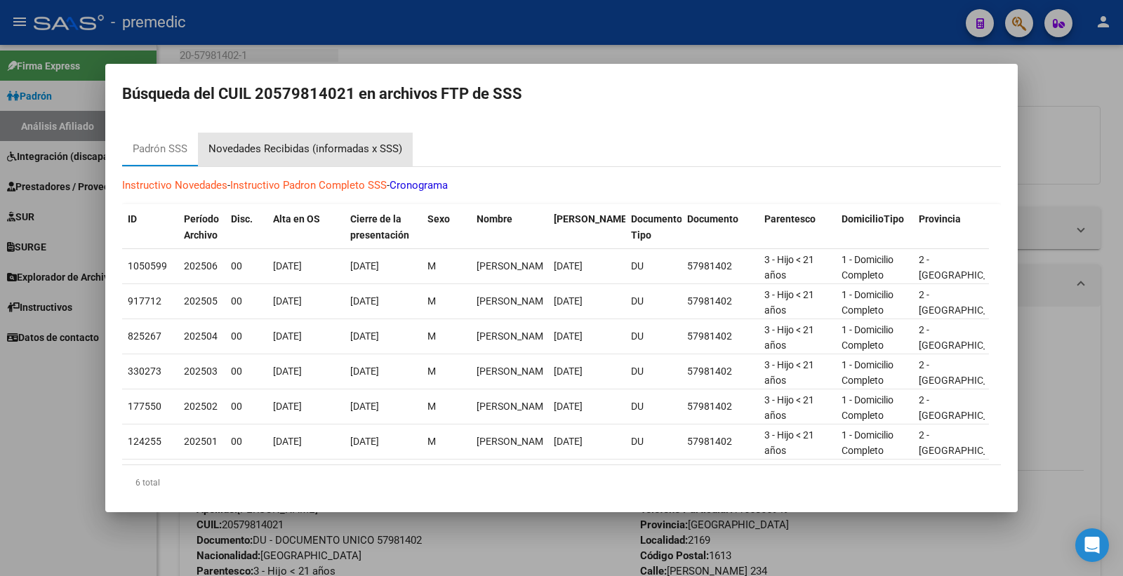
click at [335, 152] on div "Novedades Recibidas (informadas x SSS)" at bounding box center [305, 149] width 194 height 16
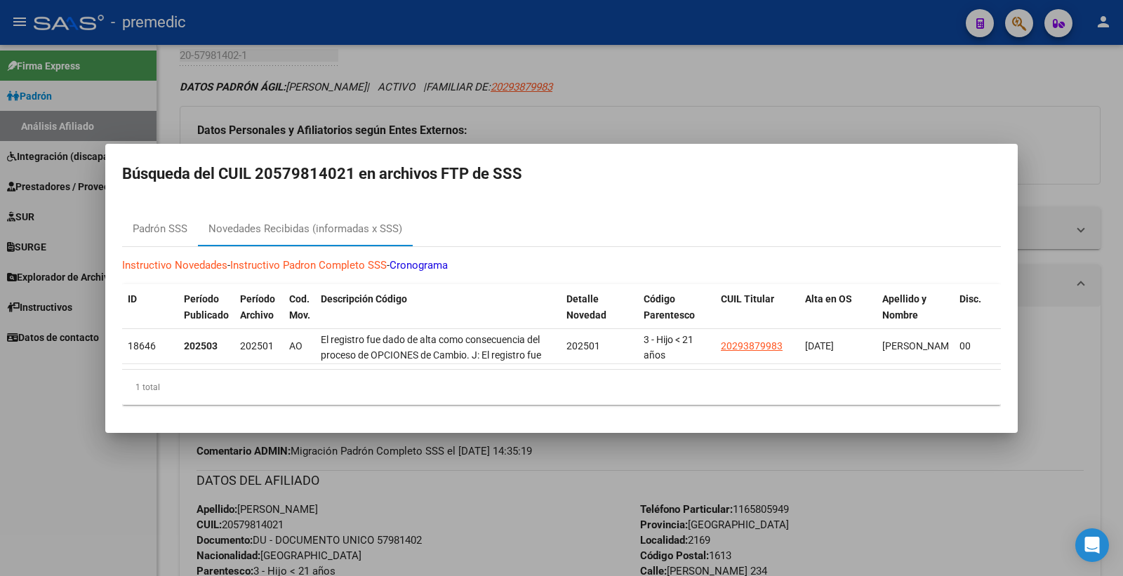
click at [860, 69] on div at bounding box center [561, 288] width 1123 height 576
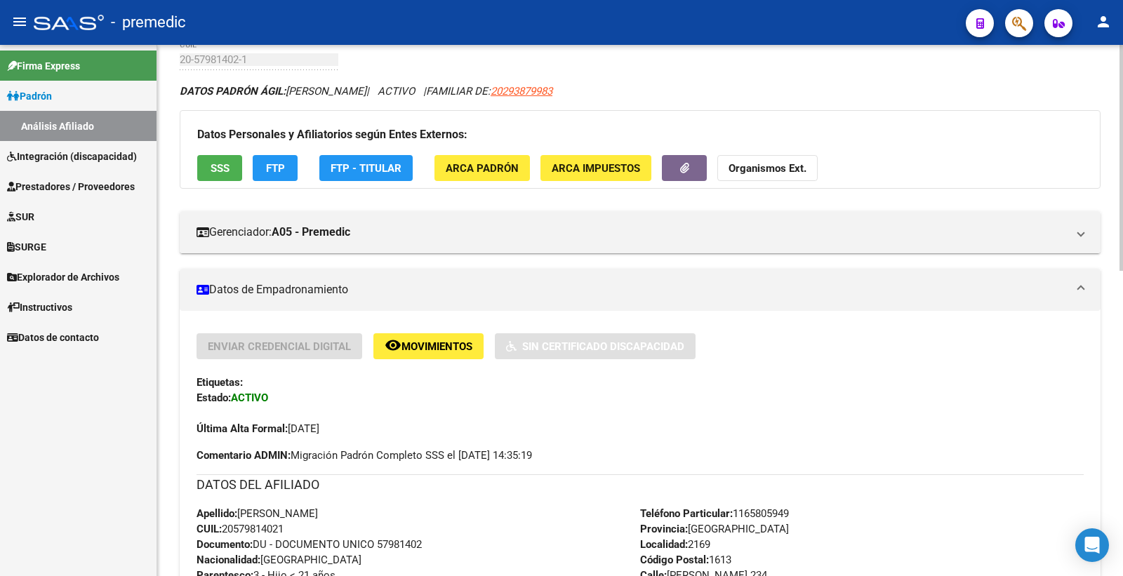
scroll to position [0, 0]
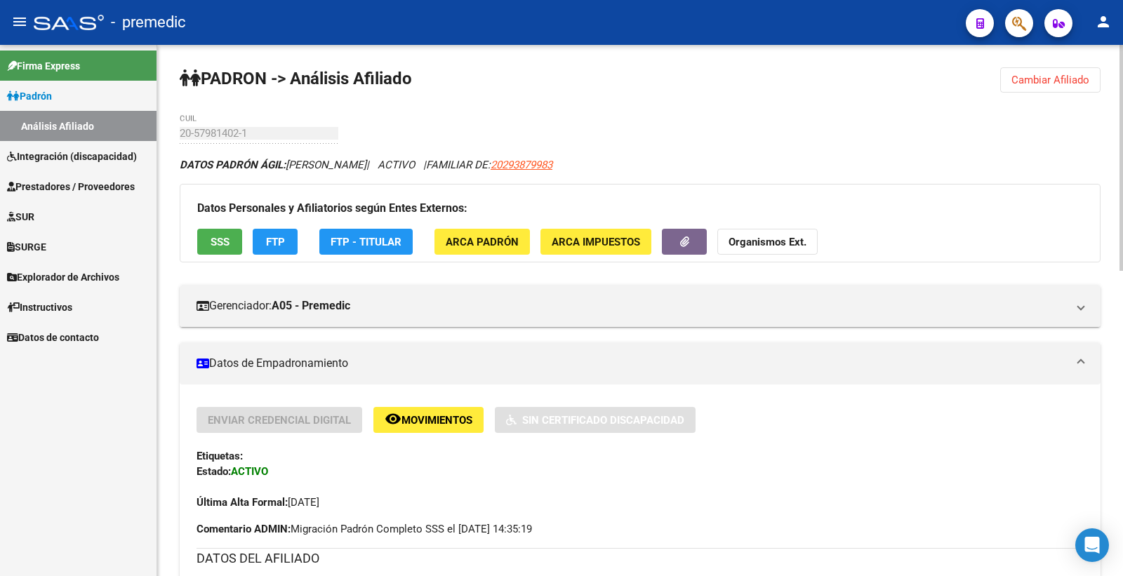
click at [1049, 75] on span "Cambiar Afiliado" at bounding box center [1051, 80] width 78 height 13
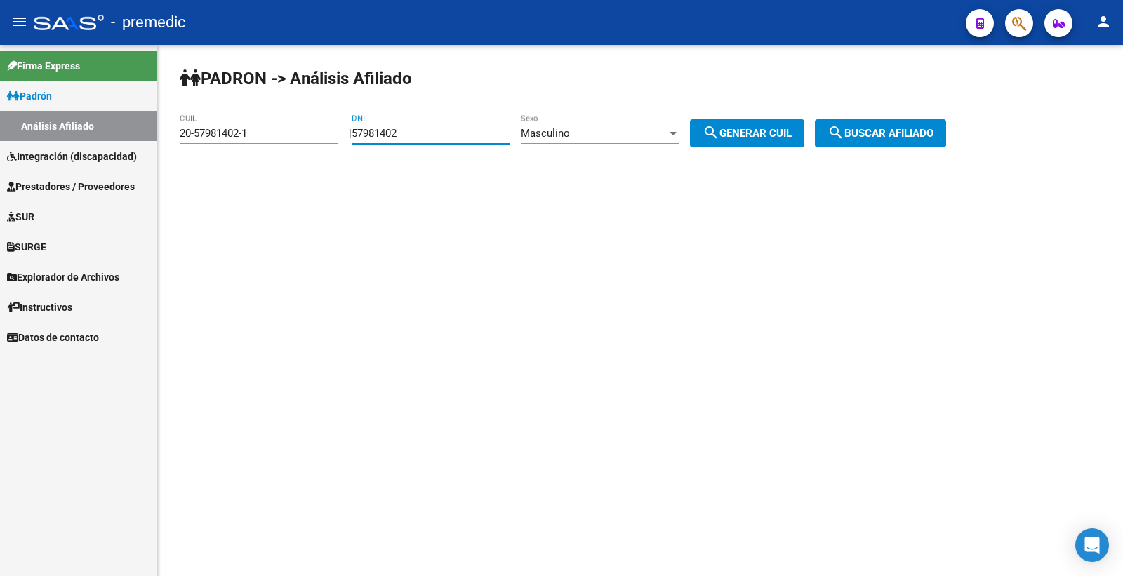
drag, startPoint x: 448, startPoint y: 131, endPoint x: 353, endPoint y: 129, distance: 94.8
click at [353, 129] on div "| 57981402 DNI Masculino Sexo search Generar CUIL" at bounding box center [582, 133] width 466 height 13
paste input "9453541"
type input "59453541"
click at [609, 131] on div "Masculino" at bounding box center [594, 133] width 146 height 13
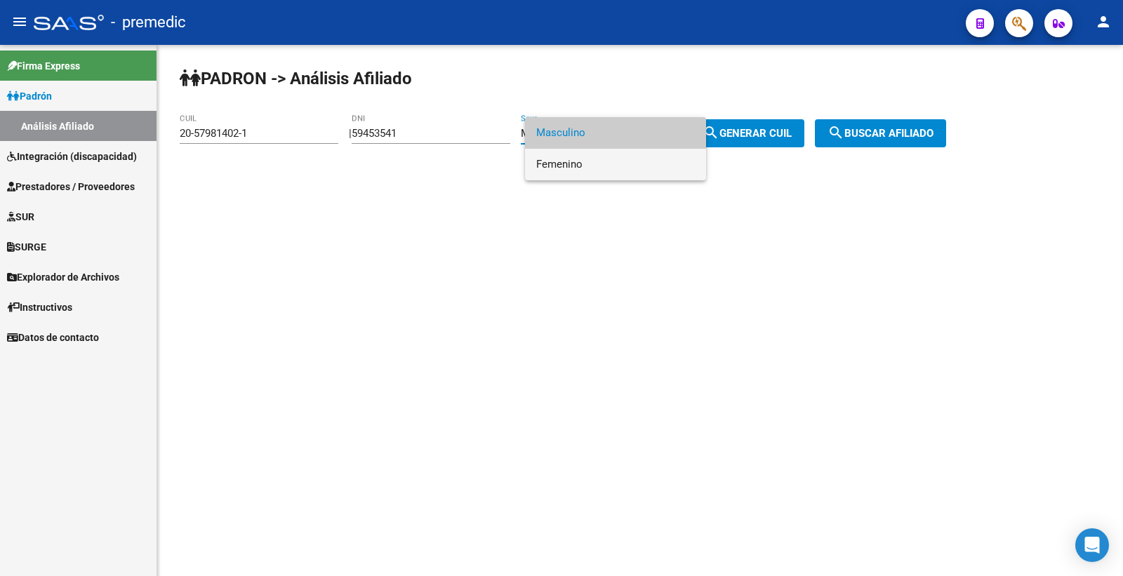
click at [602, 154] on span "Femenino" at bounding box center [615, 165] width 159 height 32
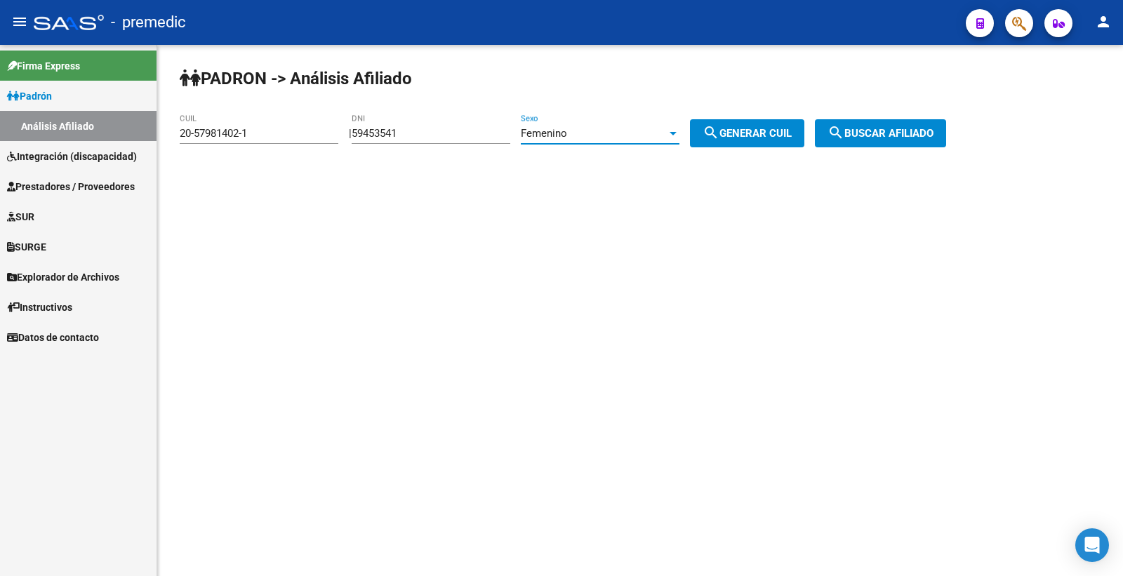
click at [763, 124] on button "search Generar CUIL" at bounding box center [747, 133] width 114 height 28
type input "27-59453541-9"
click at [903, 136] on span "search Buscar afiliado" at bounding box center [881, 133] width 106 height 13
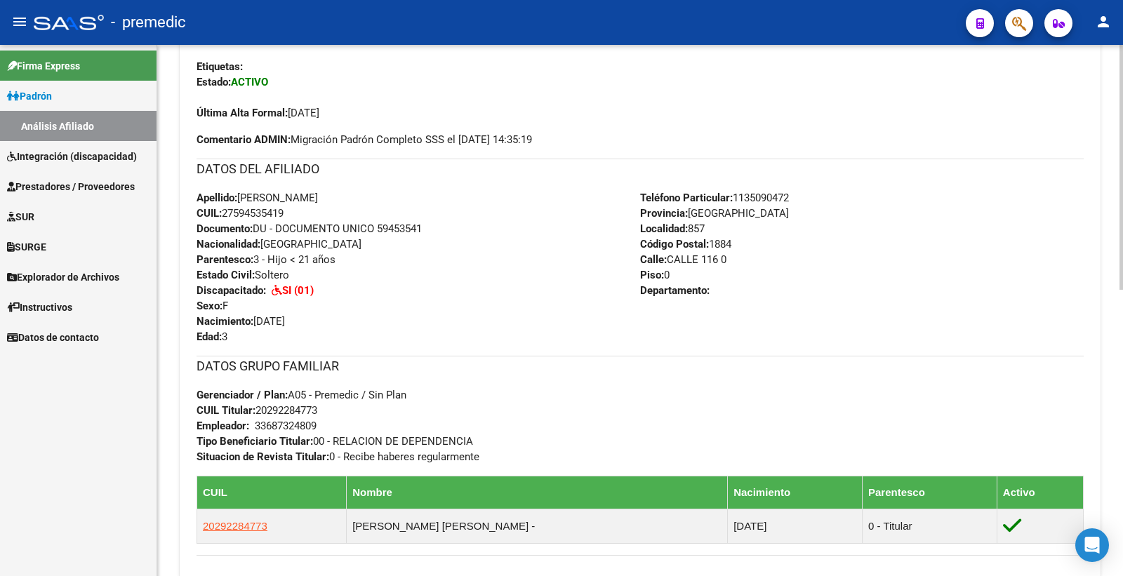
scroll to position [156, 0]
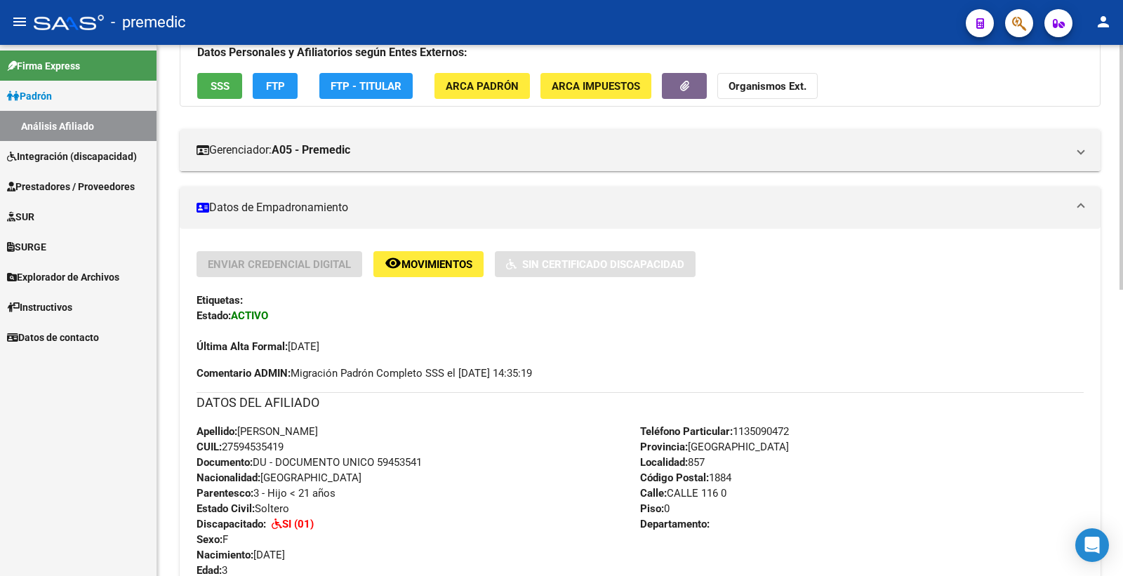
click at [258, 87] on button "FTP" at bounding box center [275, 86] width 45 height 26
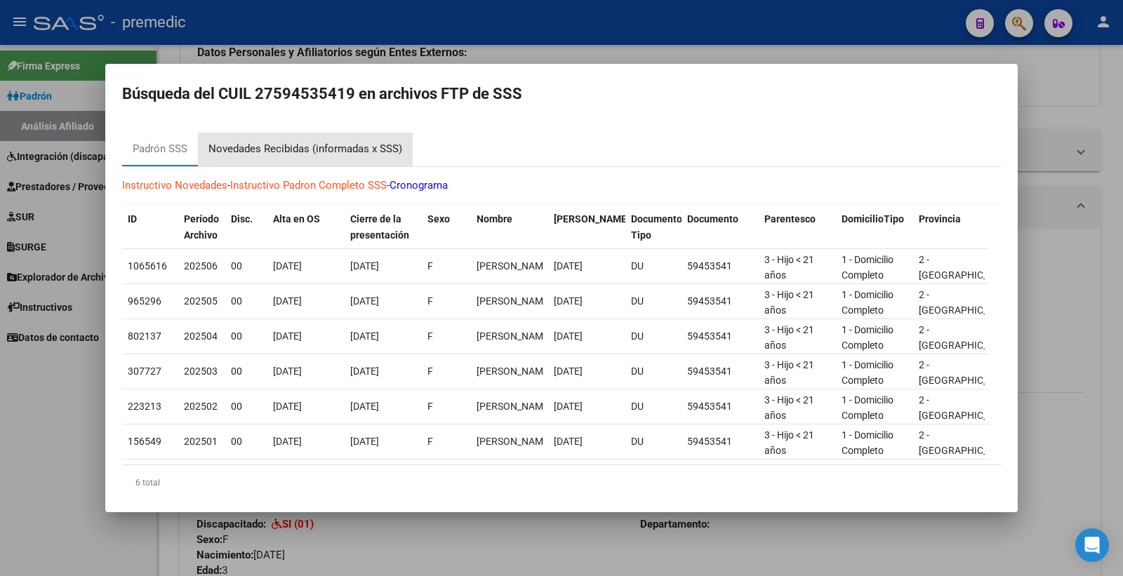
click at [348, 159] on div "Novedades Recibidas (informadas x SSS)" at bounding box center [305, 150] width 215 height 34
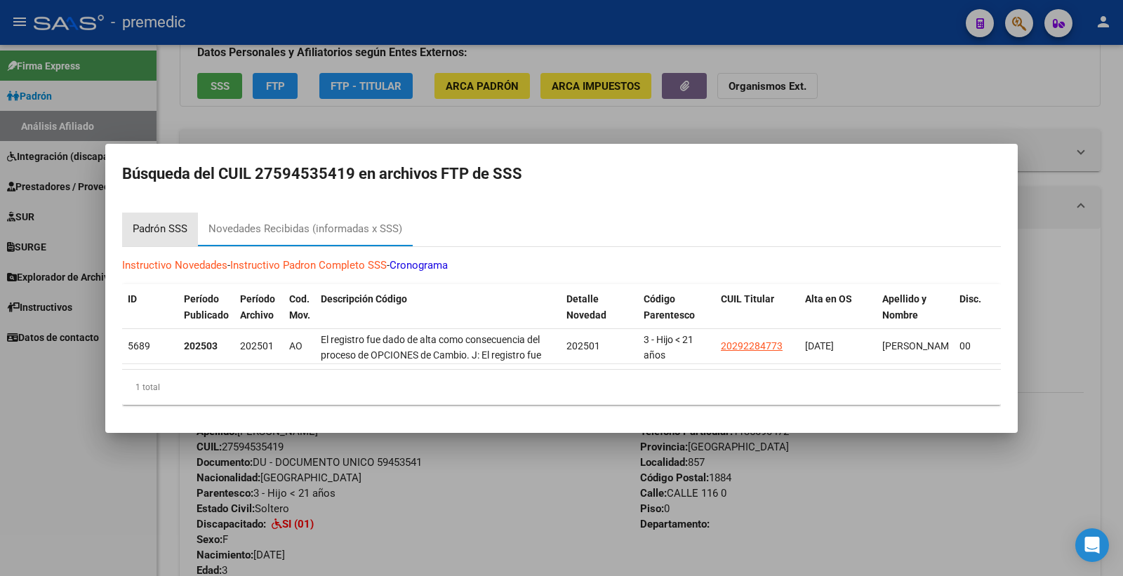
click at [164, 223] on div "Padrón SSS" at bounding box center [160, 229] width 55 height 16
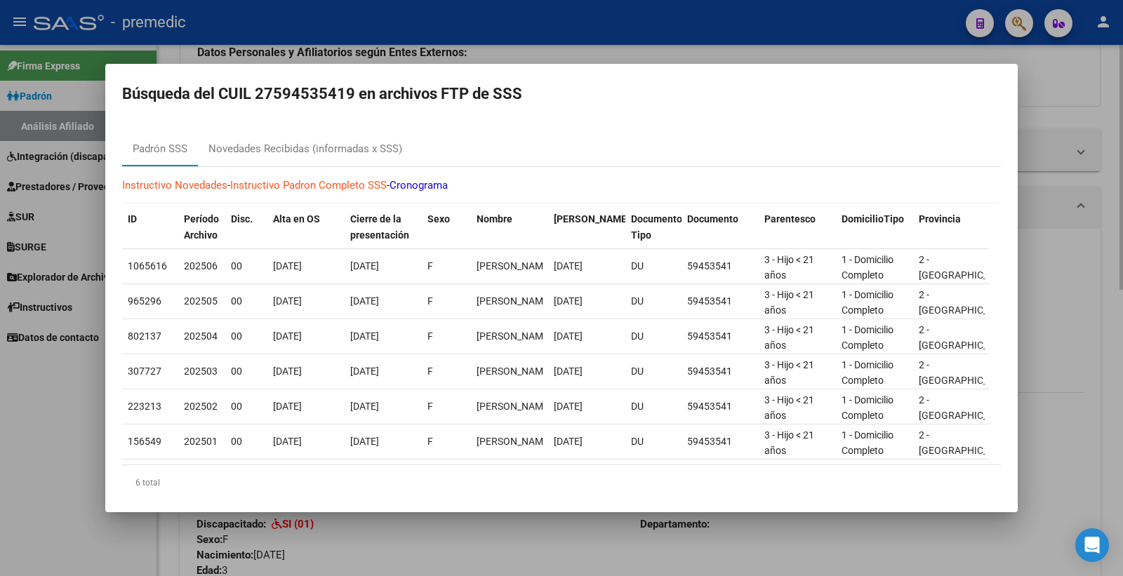
click at [1041, 79] on div at bounding box center [561, 288] width 1123 height 576
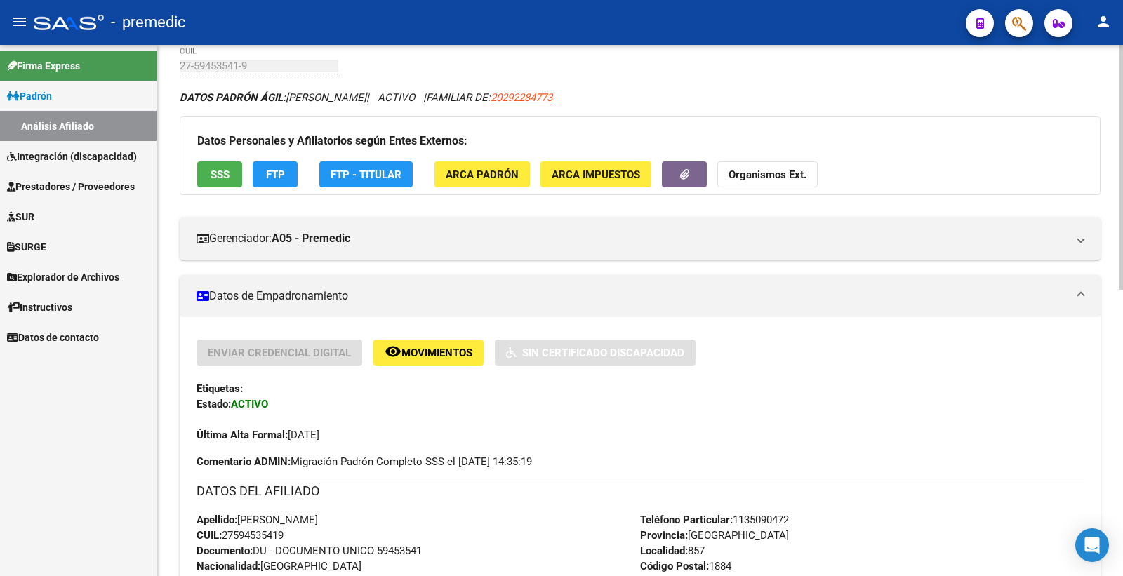
scroll to position [0, 0]
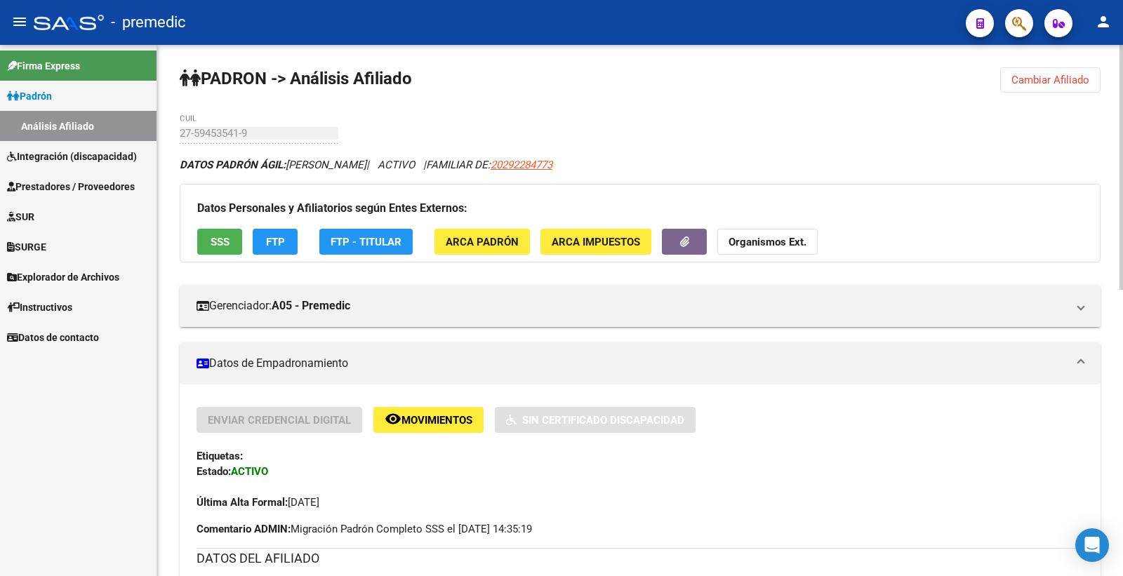
click at [1082, 78] on span "Cambiar Afiliado" at bounding box center [1051, 80] width 78 height 13
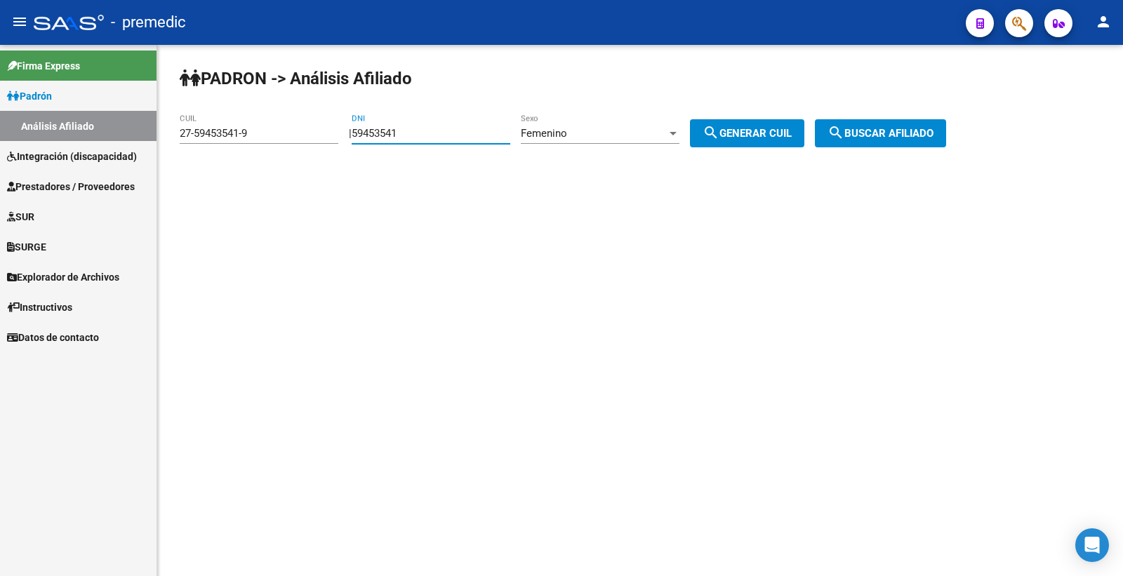
drag, startPoint x: 430, startPoint y: 130, endPoint x: 102, endPoint y: 132, distance: 327.8
click at [176, 130] on div "PADRON -> Análisis Afiliado 27-59453541-9 CUIL | 59453541 DNI Femenino Sexo sea…" at bounding box center [640, 118] width 966 height 147
paste input "7821948"
type input "57821948"
click at [720, 124] on mat-icon "search" at bounding box center [711, 132] width 17 height 17
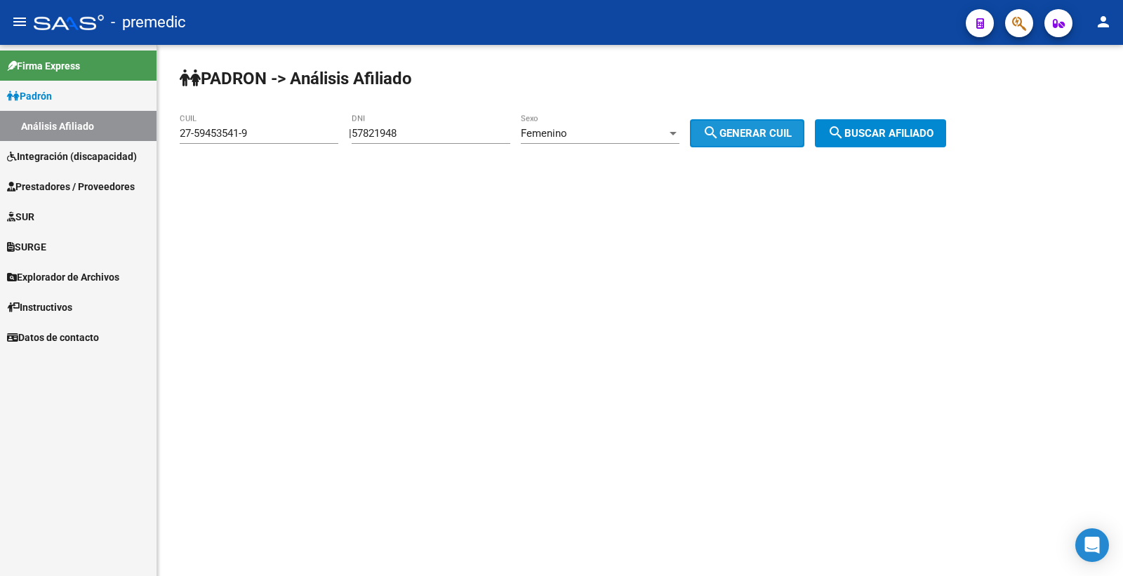
type input "27-57821948-5"
click at [862, 145] on button "search Buscar afiliado" at bounding box center [880, 133] width 131 height 28
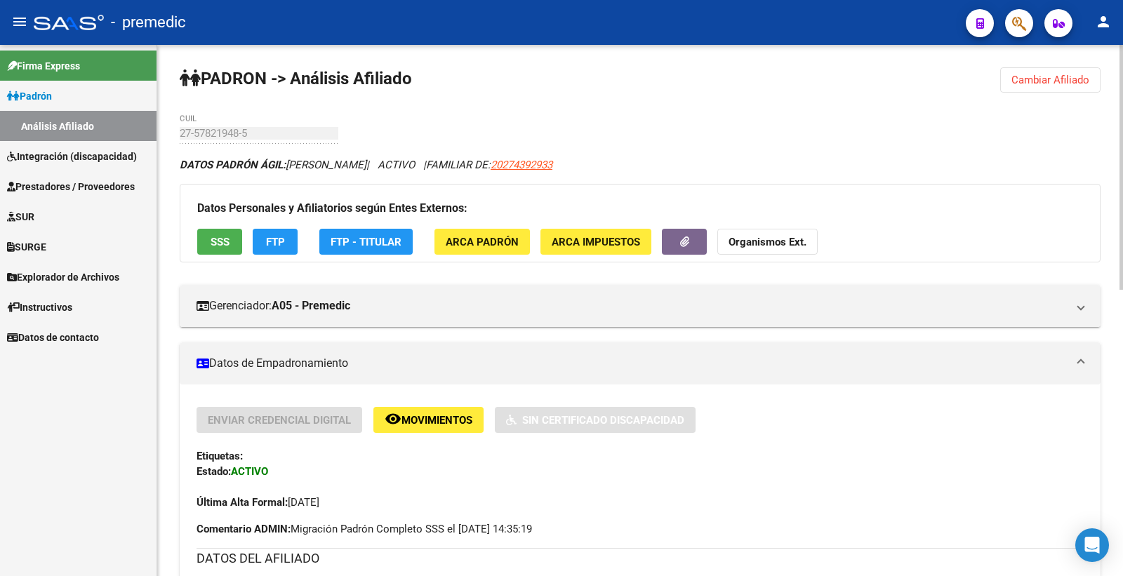
click at [281, 240] on span "FTP" at bounding box center [275, 242] width 19 height 13
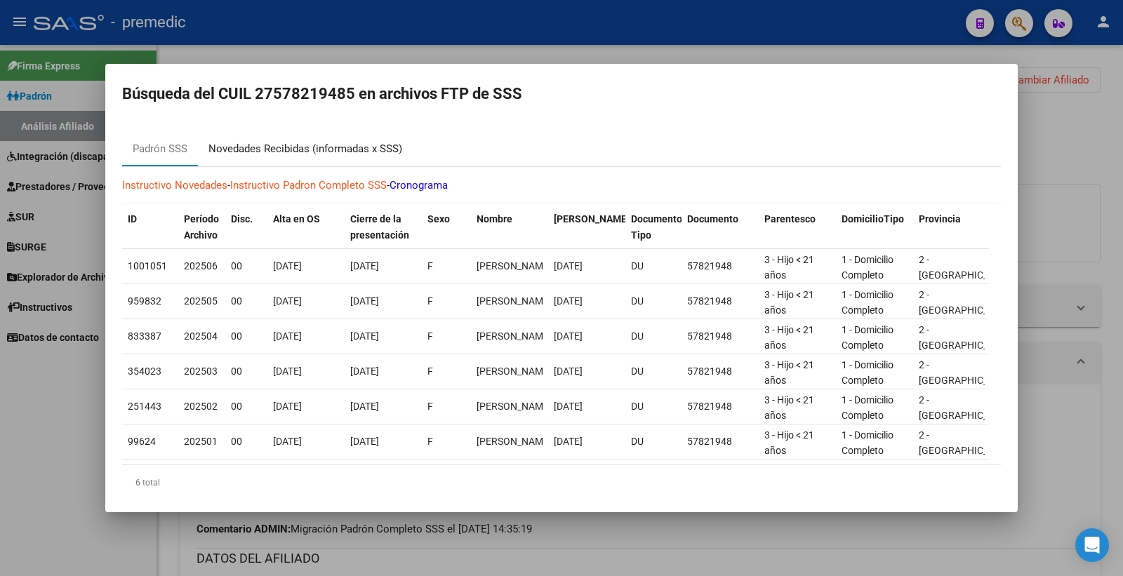
click at [309, 134] on div "Novedades Recibidas (informadas x SSS)" at bounding box center [305, 150] width 215 height 34
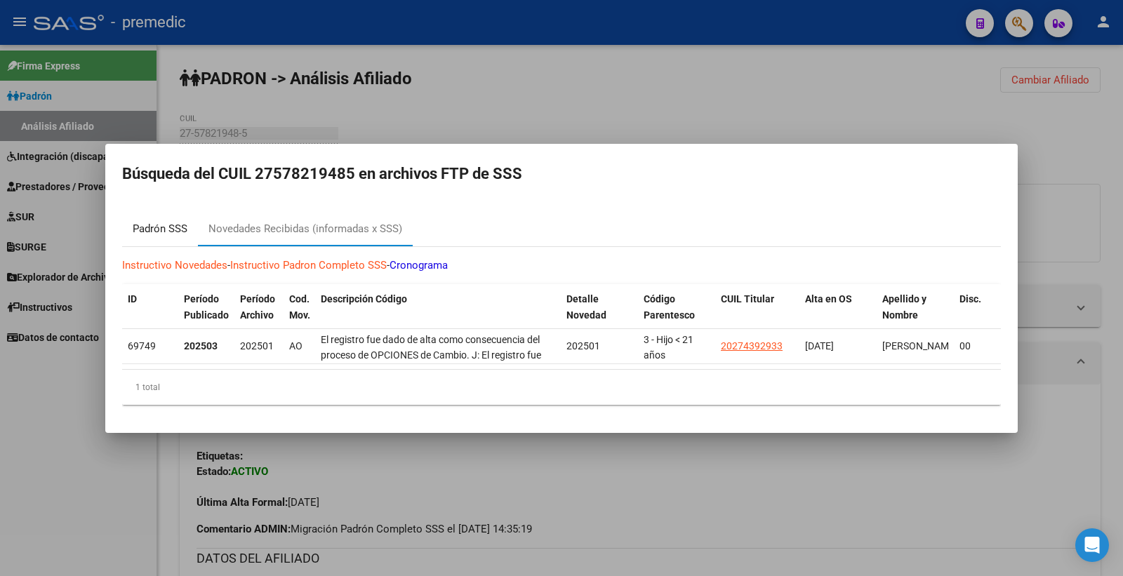
click at [159, 221] on div "Padrón SSS" at bounding box center [160, 229] width 55 height 16
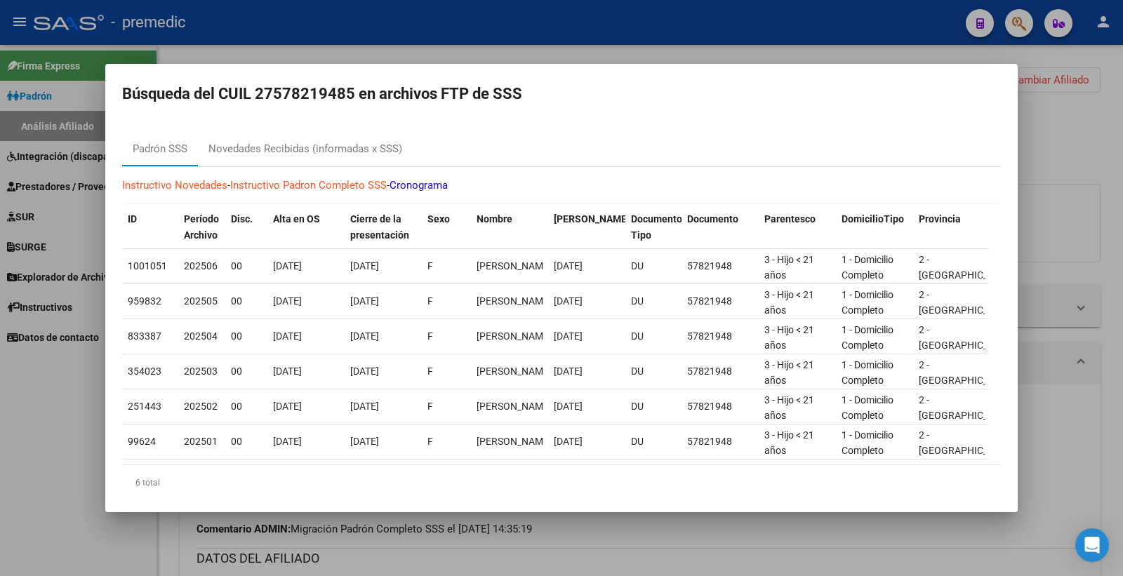
click at [1068, 171] on div at bounding box center [561, 288] width 1123 height 576
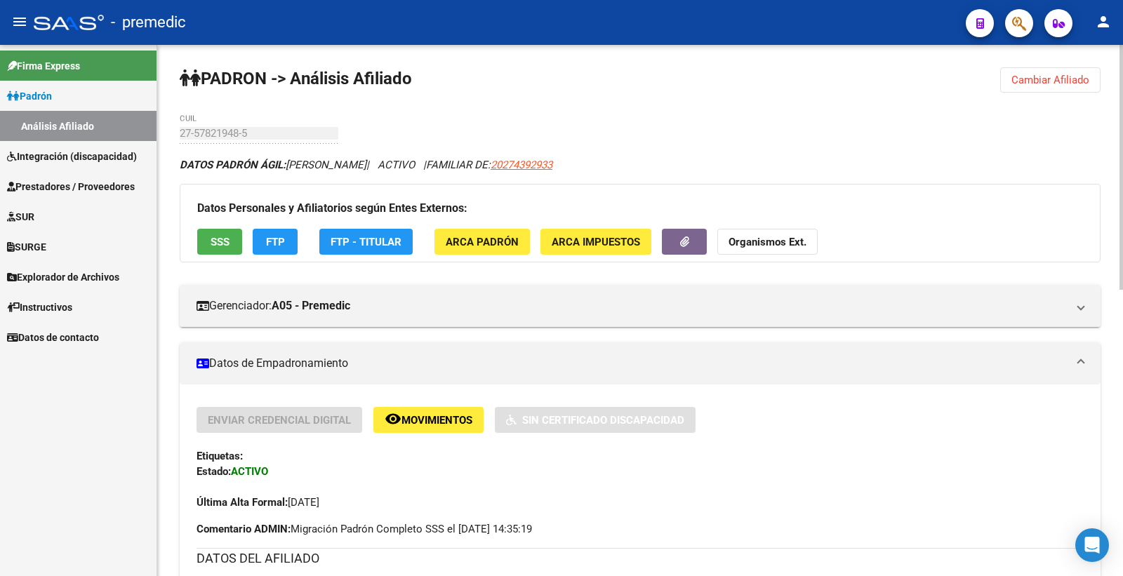
click at [1037, 88] on button "Cambiar Afiliado" at bounding box center [1050, 79] width 100 height 25
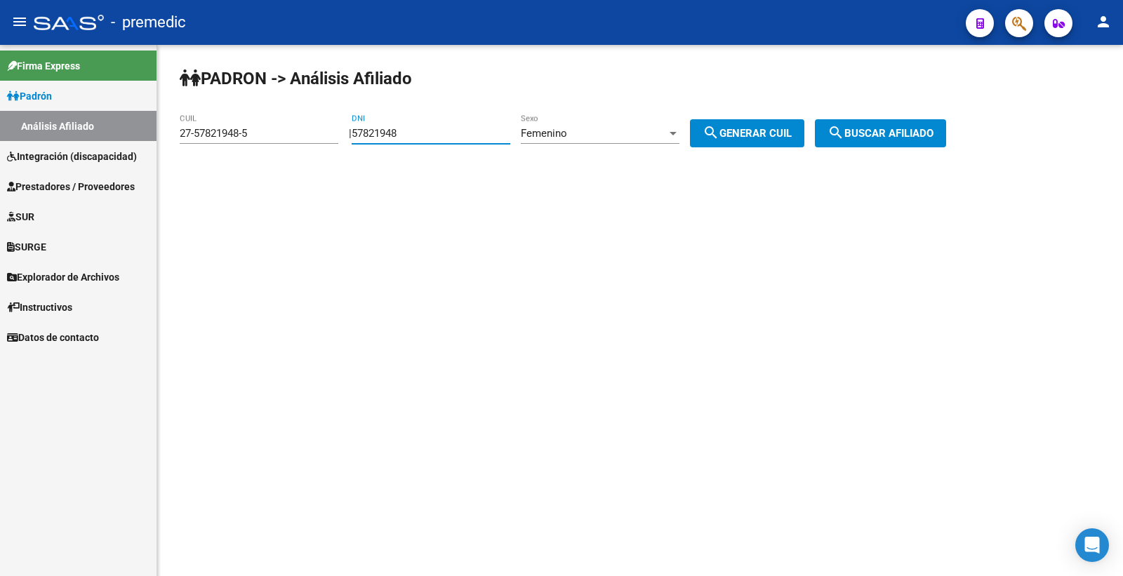
drag, startPoint x: 480, startPoint y: 128, endPoint x: 309, endPoint y: 131, distance: 171.3
click at [312, 134] on app-analisis-afiliado "PADRON -> Análisis Afiliado 27-57821948-5 CUIL | 57821948 DNI Femenino Sexo sea…" at bounding box center [568, 133] width 777 height 13
paste input "8388453"
type input "58388453"
click at [627, 113] on div "PADRON -> Análisis Afiliado 27-57821948-5 CUIL | 58388453 DNI Femenino Sexo sea…" at bounding box center [640, 118] width 966 height 147
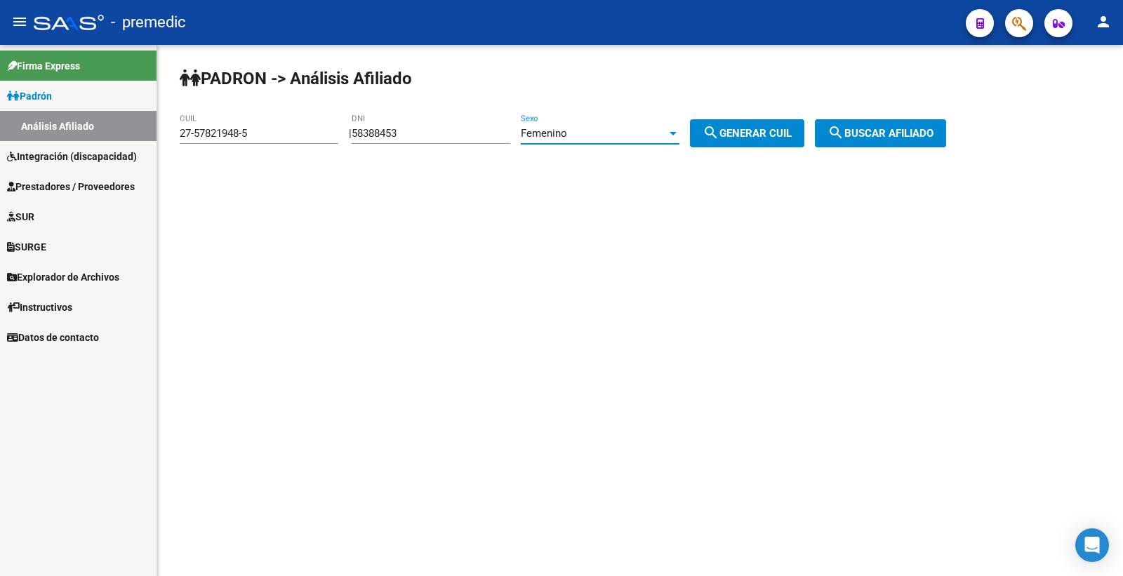
click at [619, 128] on div "Femenino" at bounding box center [594, 133] width 146 height 13
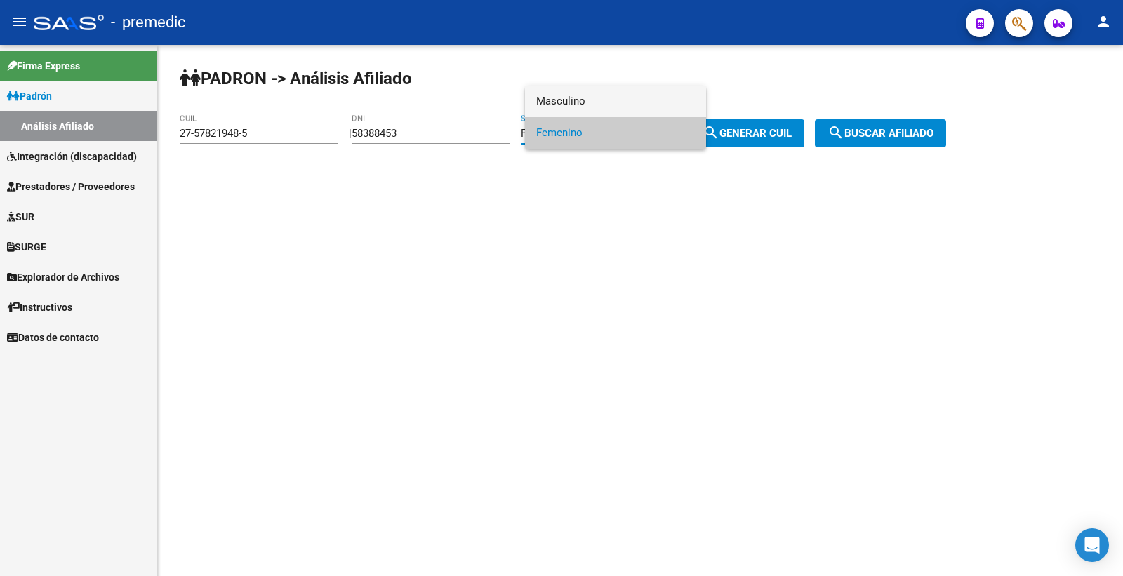
click at [609, 99] on span "Masculino" at bounding box center [615, 102] width 159 height 32
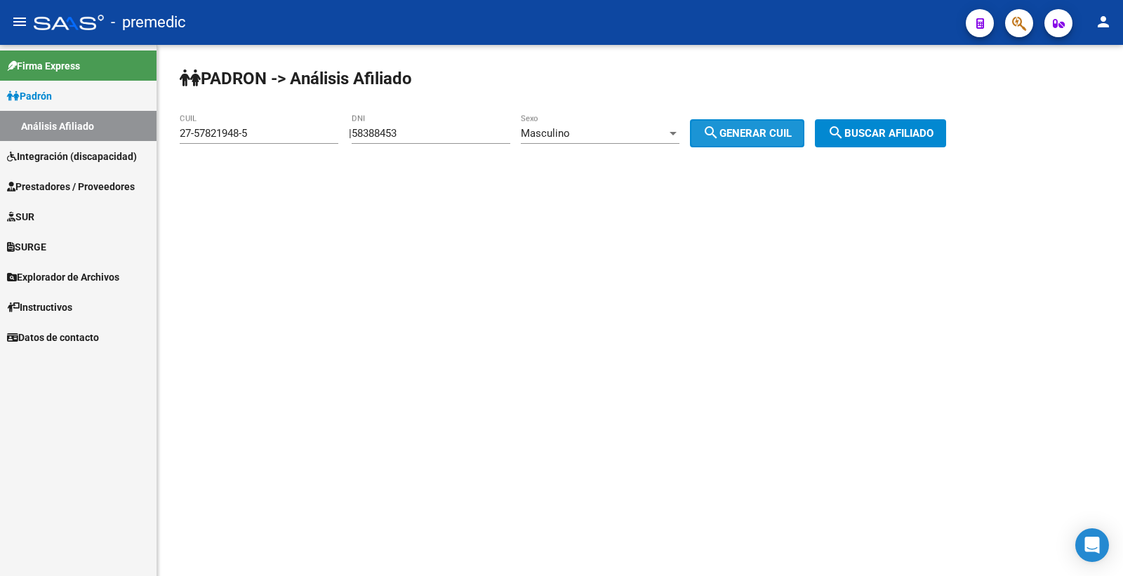
click at [768, 133] on span "search Generar CUIL" at bounding box center [747, 133] width 89 height 13
type input "20-58388453-0"
click at [895, 138] on span "search Buscar afiliado" at bounding box center [881, 133] width 106 height 13
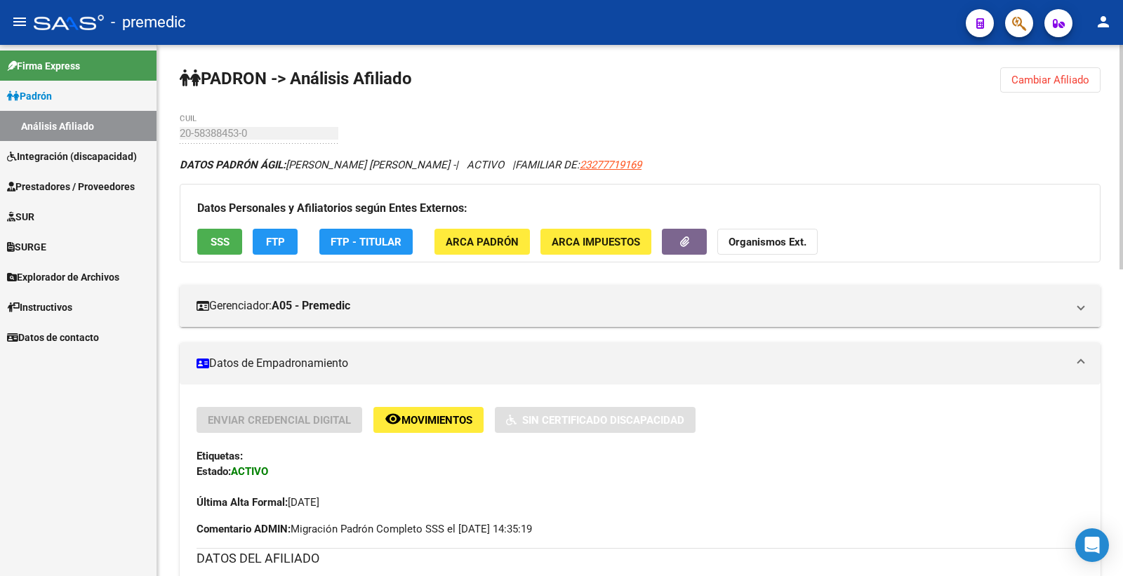
click at [276, 244] on span "FTP" at bounding box center [275, 242] width 19 height 13
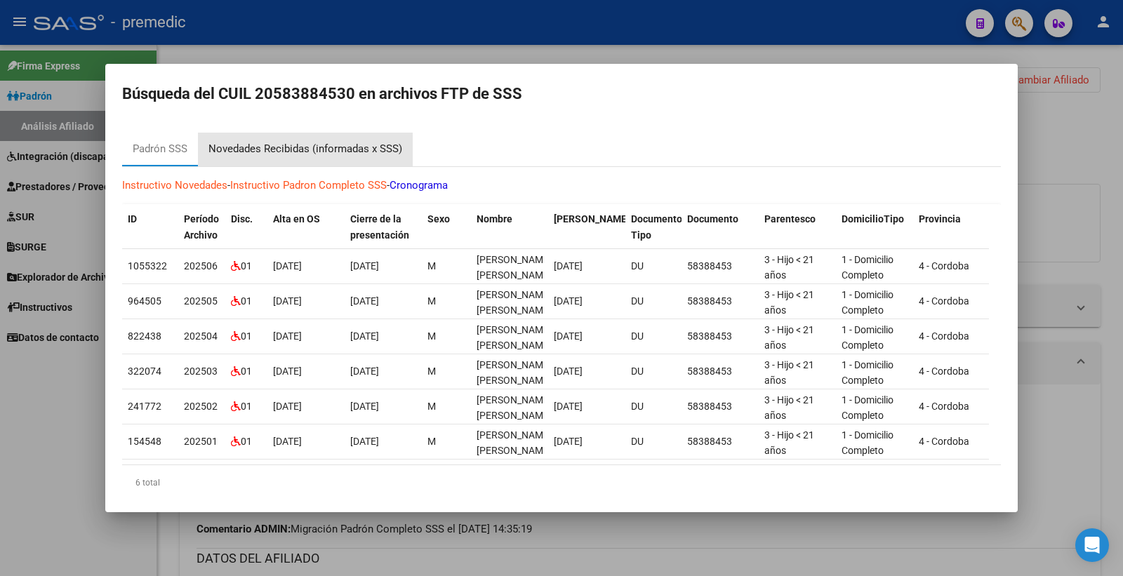
click at [325, 147] on div "Novedades Recibidas (informadas x SSS)" at bounding box center [305, 149] width 194 height 16
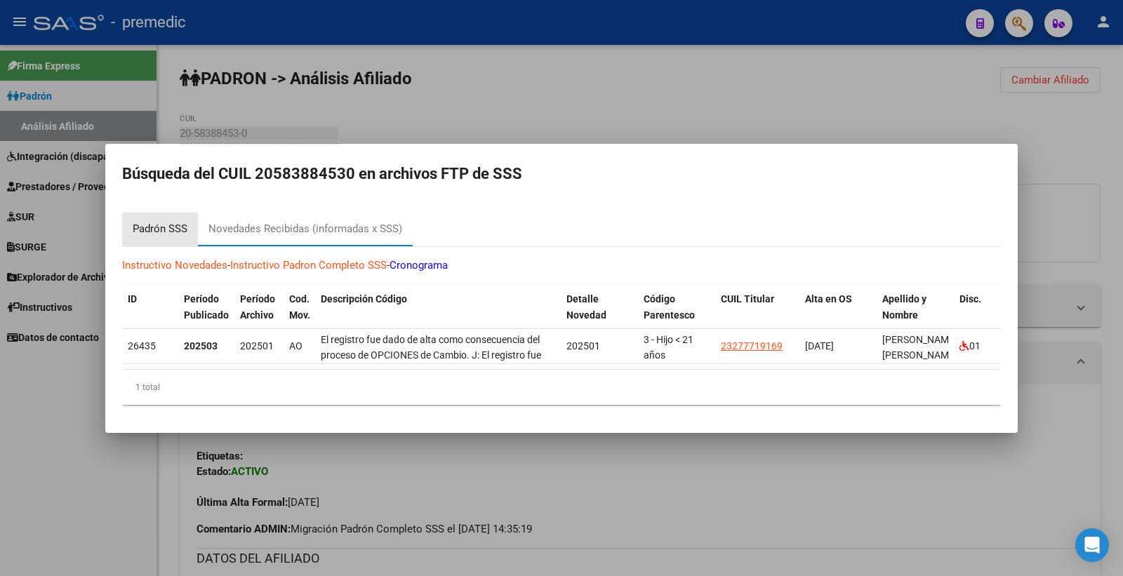
click at [134, 228] on div "Padrón SSS" at bounding box center [160, 229] width 55 height 16
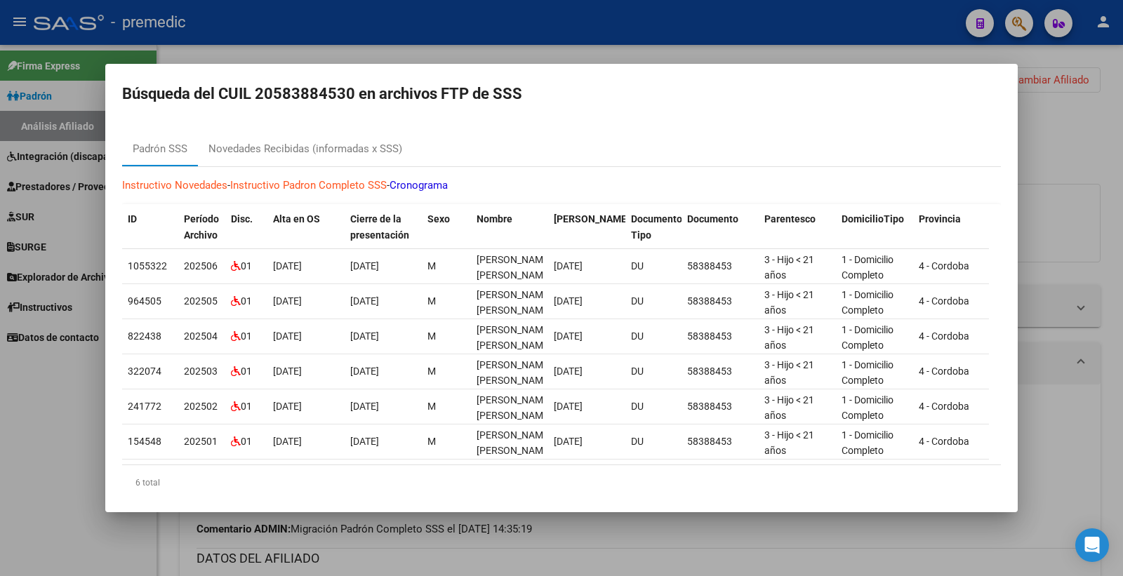
click at [1097, 143] on div at bounding box center [561, 288] width 1123 height 576
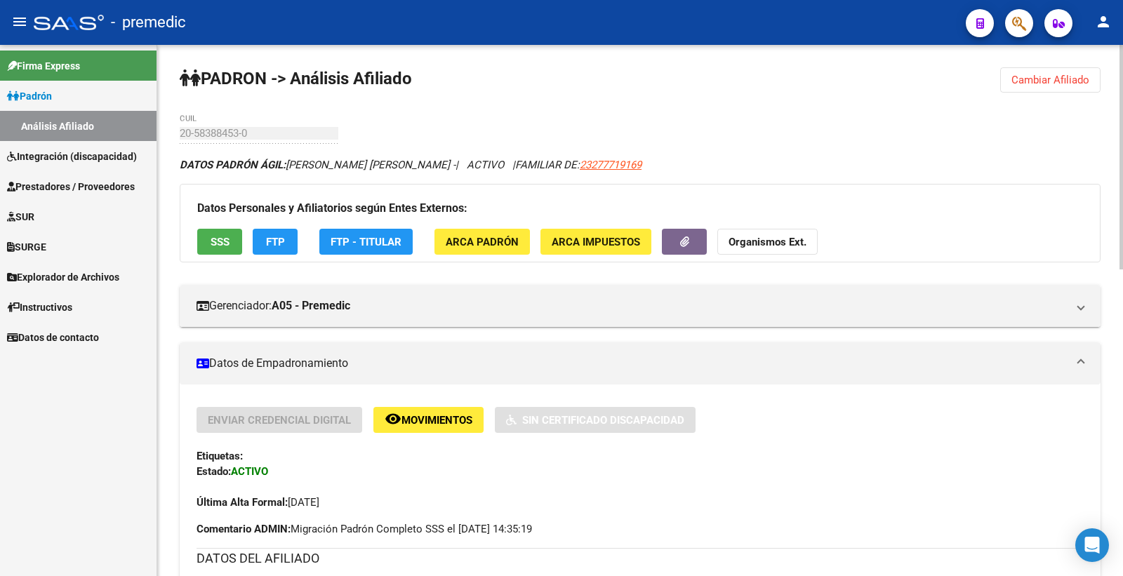
click at [1022, 79] on span "Cambiar Afiliado" at bounding box center [1051, 80] width 78 height 13
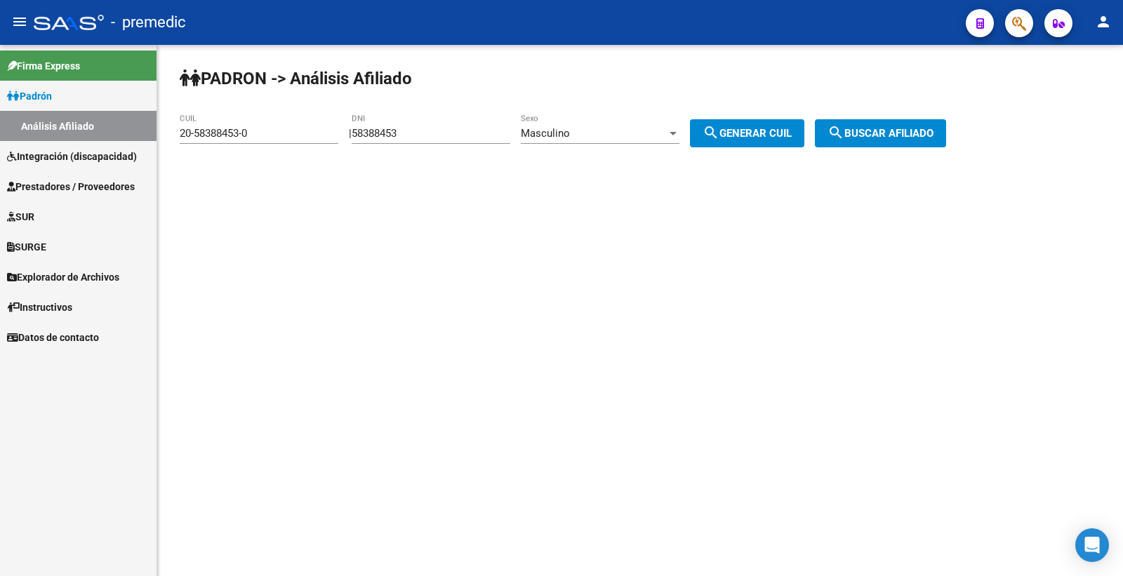
click at [447, 143] on div "58388453 DNI" at bounding box center [431, 129] width 159 height 30
drag, startPoint x: 439, startPoint y: 133, endPoint x: 227, endPoint y: 132, distance: 212.0
click at [289, 132] on app-analisis-afiliado "PADRON -> Análisis Afiliado 20-58388453-0 CUIL | 58388453 DNI Masculino Sexo se…" at bounding box center [568, 133] width 777 height 13
paste input "2162688"
type input "52162688"
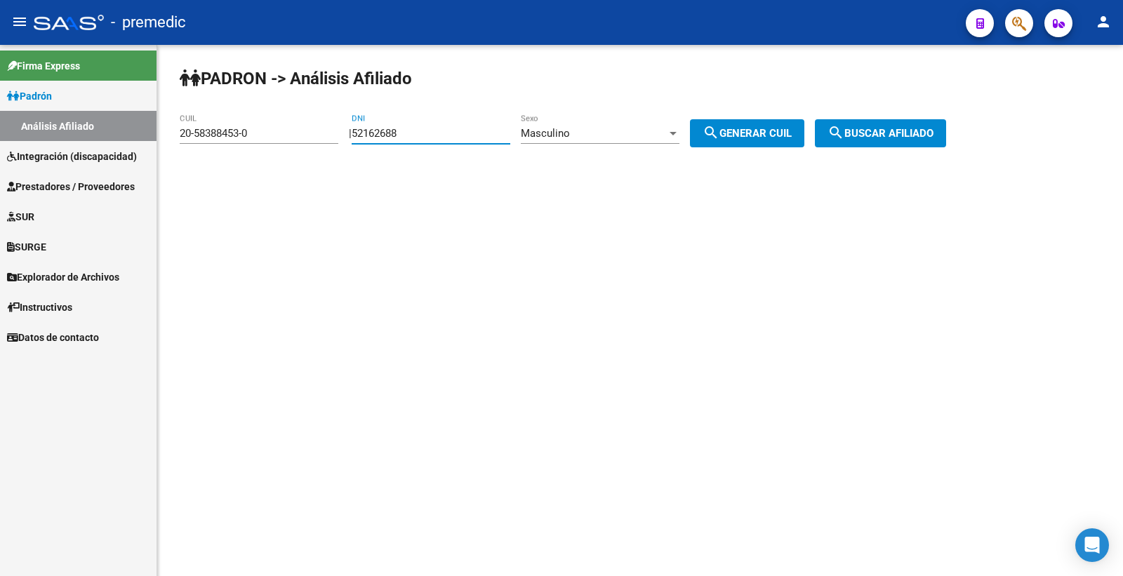
click at [772, 142] on button "search Generar CUIL" at bounding box center [747, 133] width 114 height 28
type input "20-52162688-8"
click at [934, 134] on span "search Buscar afiliado" at bounding box center [881, 133] width 106 height 13
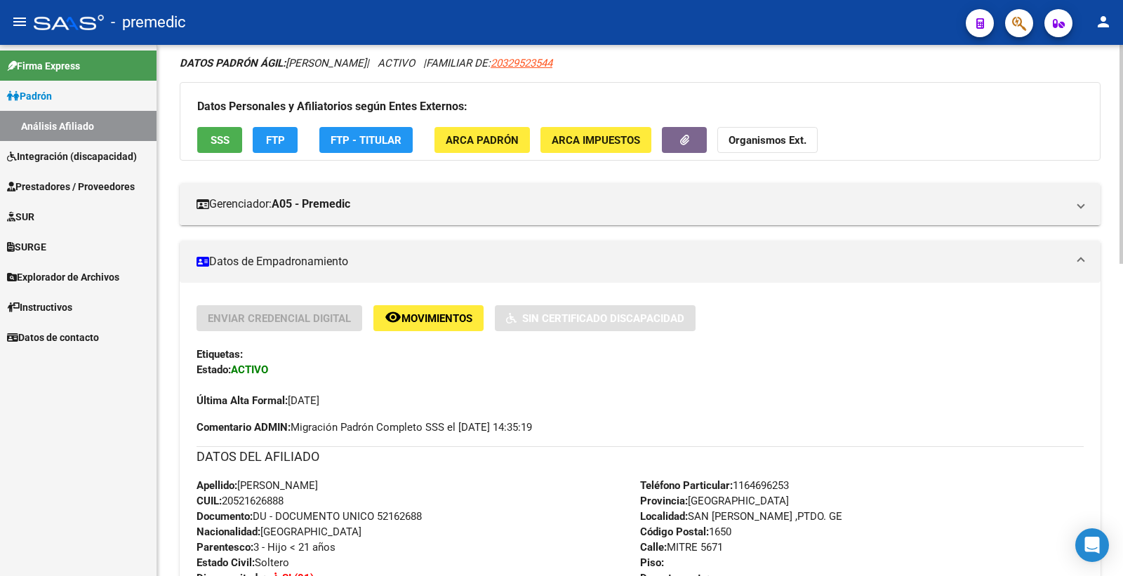
scroll to position [78, 0]
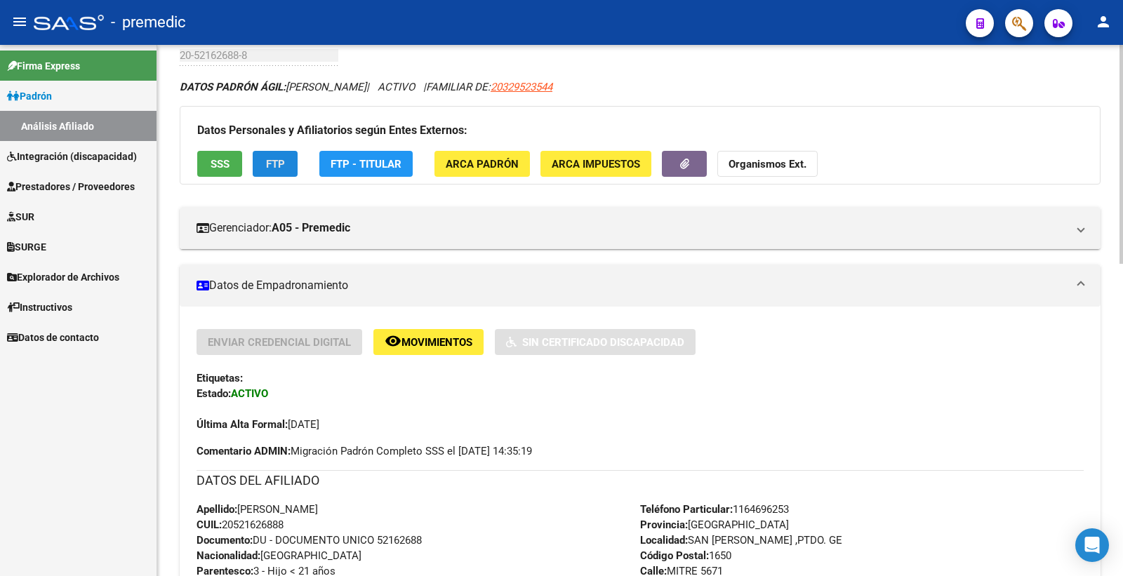
click at [258, 169] on button "FTP" at bounding box center [275, 164] width 45 height 26
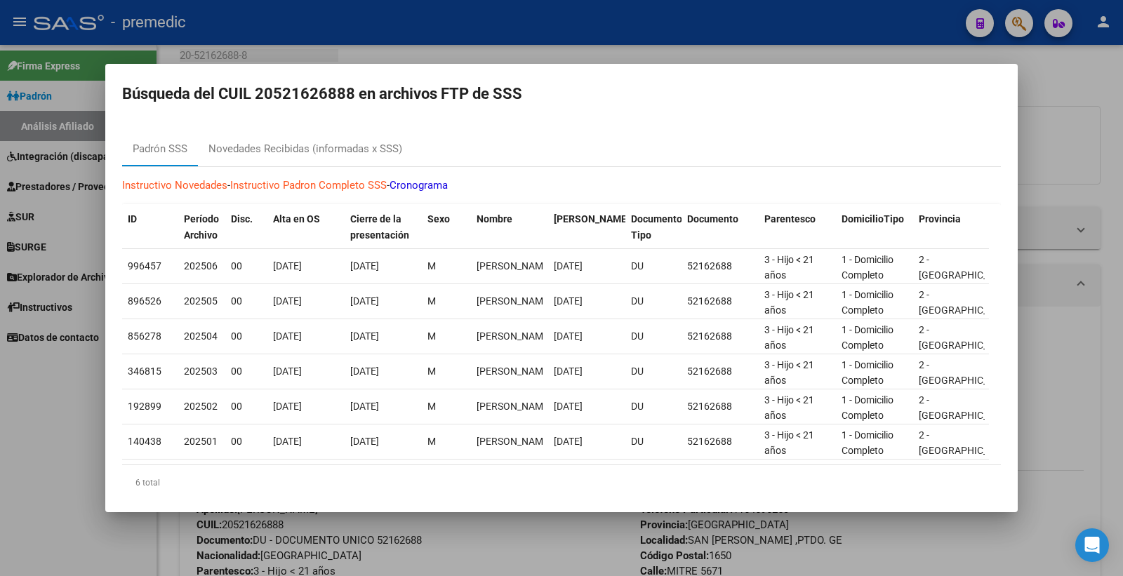
click at [1078, 138] on div at bounding box center [561, 288] width 1123 height 576
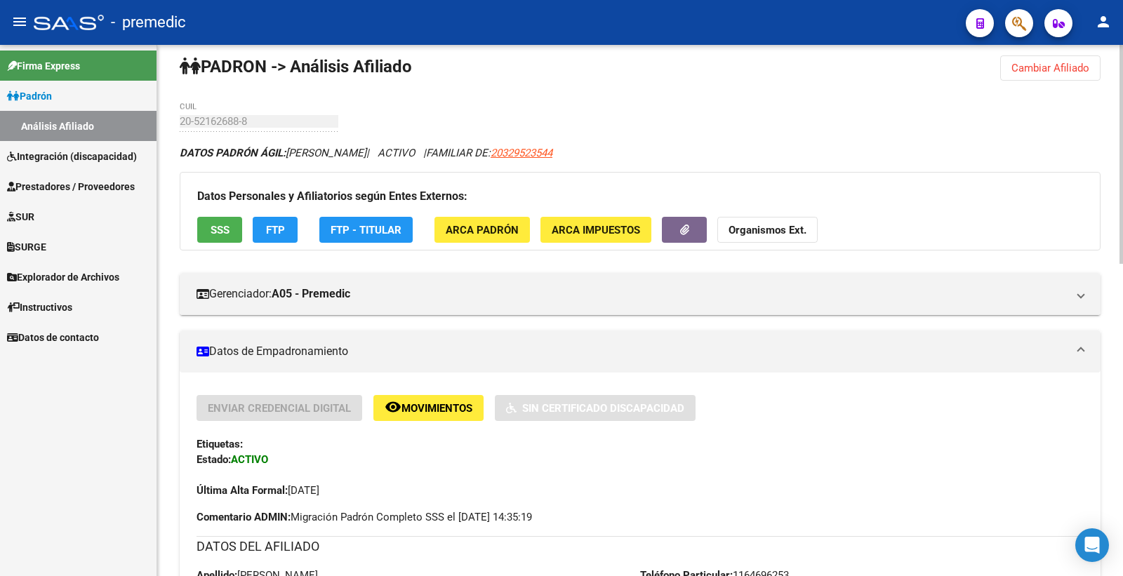
scroll to position [0, 0]
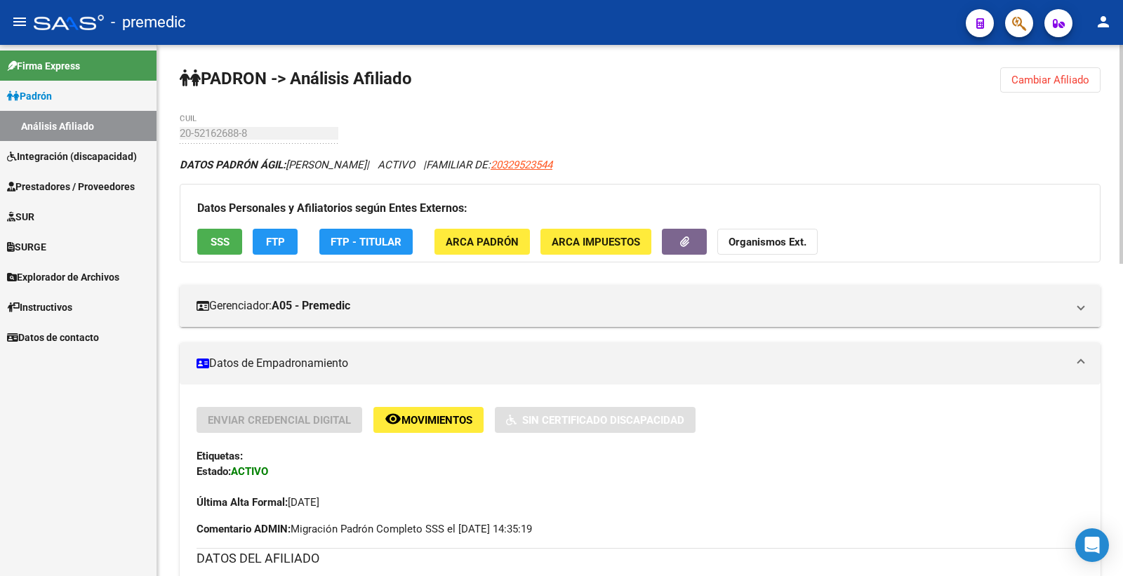
click at [1077, 67] on button "Cambiar Afiliado" at bounding box center [1050, 79] width 100 height 25
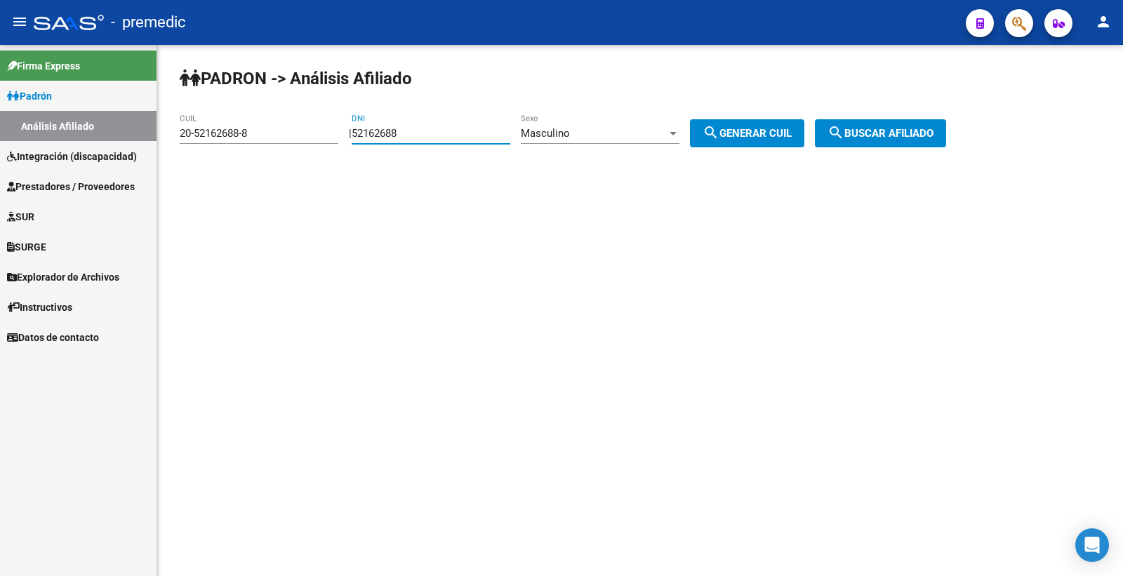
drag, startPoint x: 447, startPoint y: 138, endPoint x: 100, endPoint y: 143, distance: 346.8
click at [100, 143] on mat-sidenav-container "Firma Express Padrón Análisis Afiliado Integración (discapacidad) Estado Presen…" at bounding box center [561, 310] width 1123 height 531
paste input "7082457"
type input "57082457"
click at [586, 127] on div "Masculino" at bounding box center [594, 133] width 146 height 13
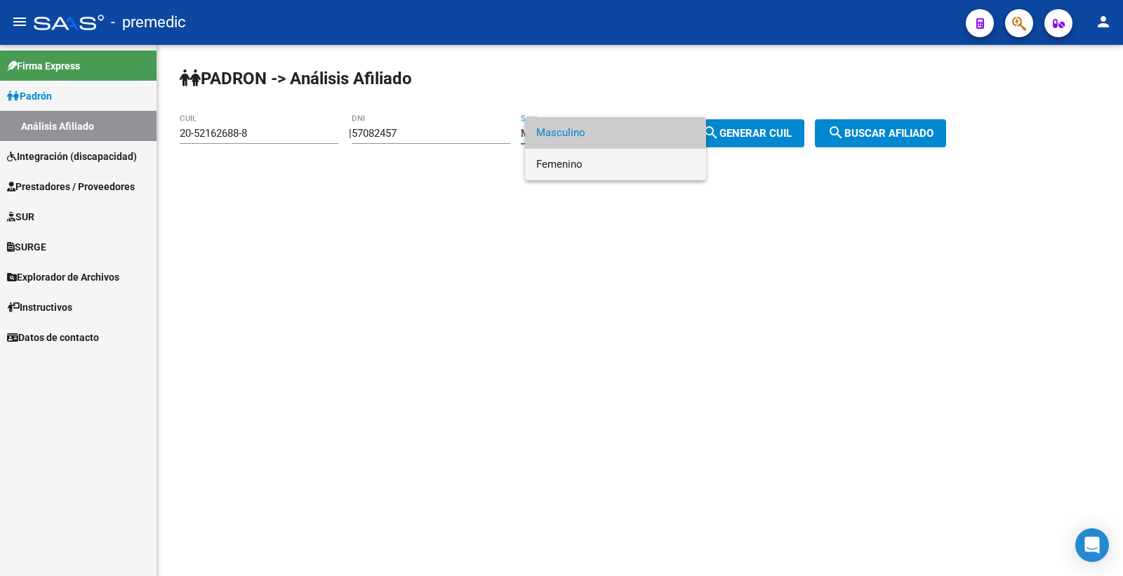
click at [628, 164] on span "Femenino" at bounding box center [615, 165] width 159 height 32
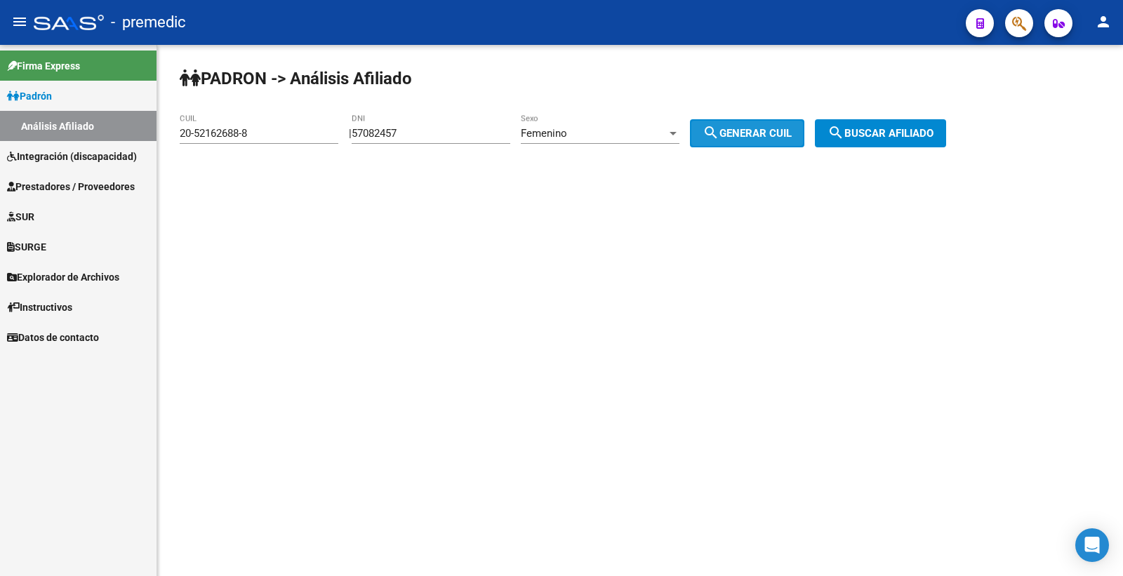
click at [756, 131] on span "search Generar CUIL" at bounding box center [747, 133] width 89 height 13
type input "27-57082457-6"
click at [946, 138] on button "search Buscar afiliado" at bounding box center [880, 133] width 131 height 28
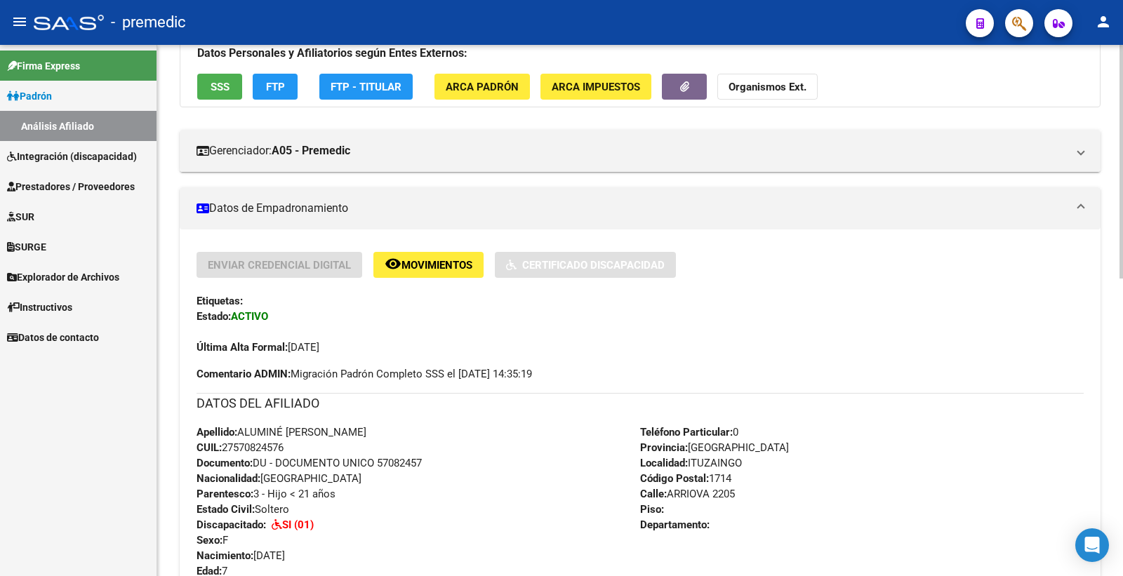
scroll to position [156, 0]
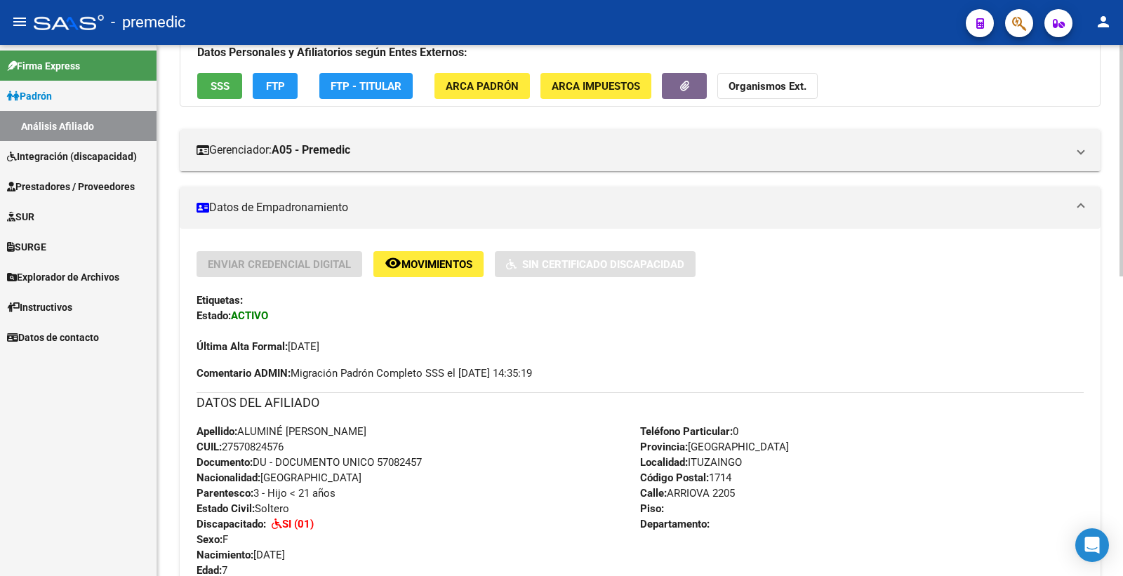
click at [277, 79] on span "FTP" at bounding box center [275, 85] width 19 height 13
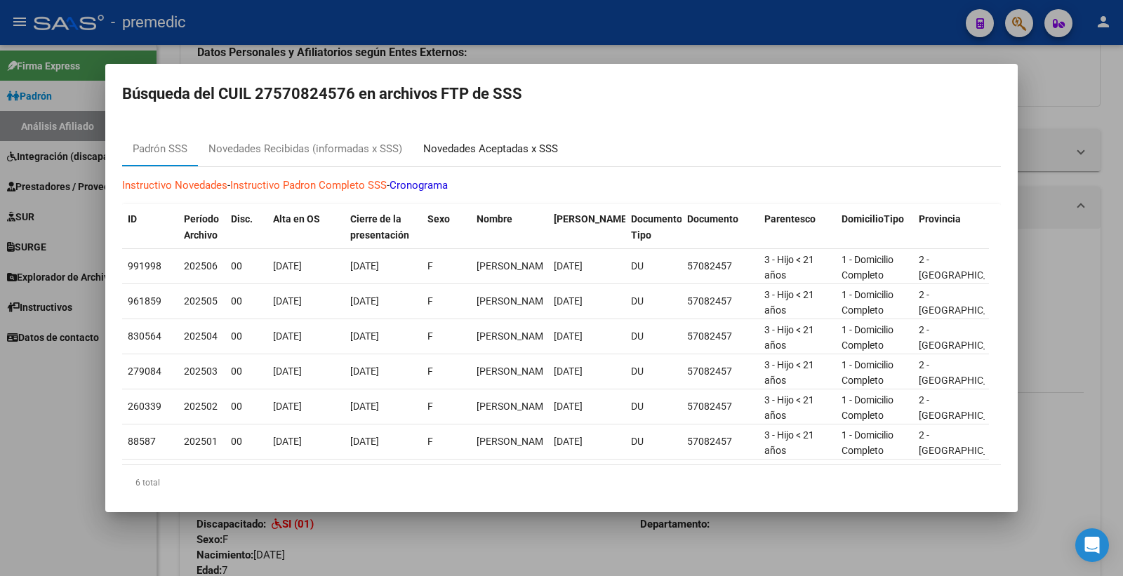
click at [461, 145] on div "Novedades Aceptadas x SSS" at bounding box center [490, 149] width 135 height 16
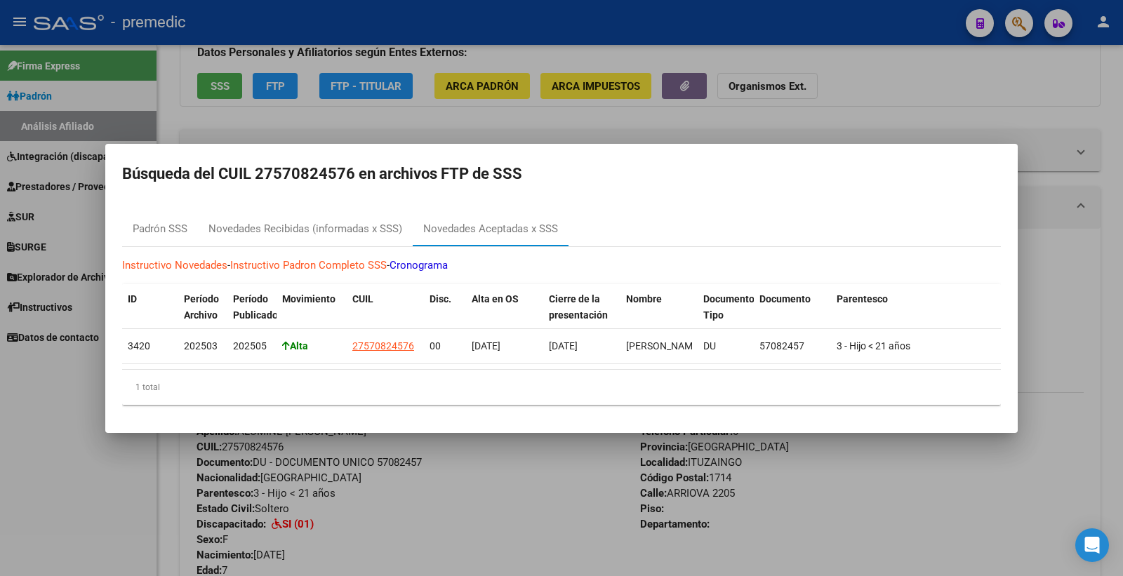
click at [343, 201] on mat-dialog-content "Padrón SSS Novedades Recibidas (informadas x SSS) Novedades Aceptadas x SSS Ins…" at bounding box center [561, 308] width 913 height 215
click at [340, 221] on div "Novedades Recibidas (informadas x SSS)" at bounding box center [305, 229] width 194 height 16
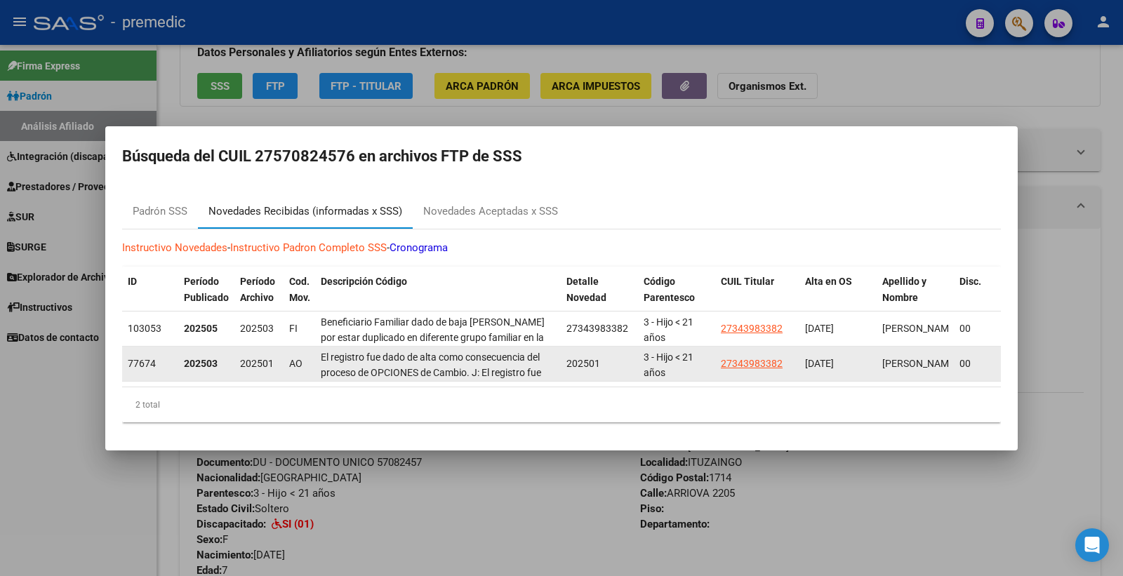
scroll to position [2, 0]
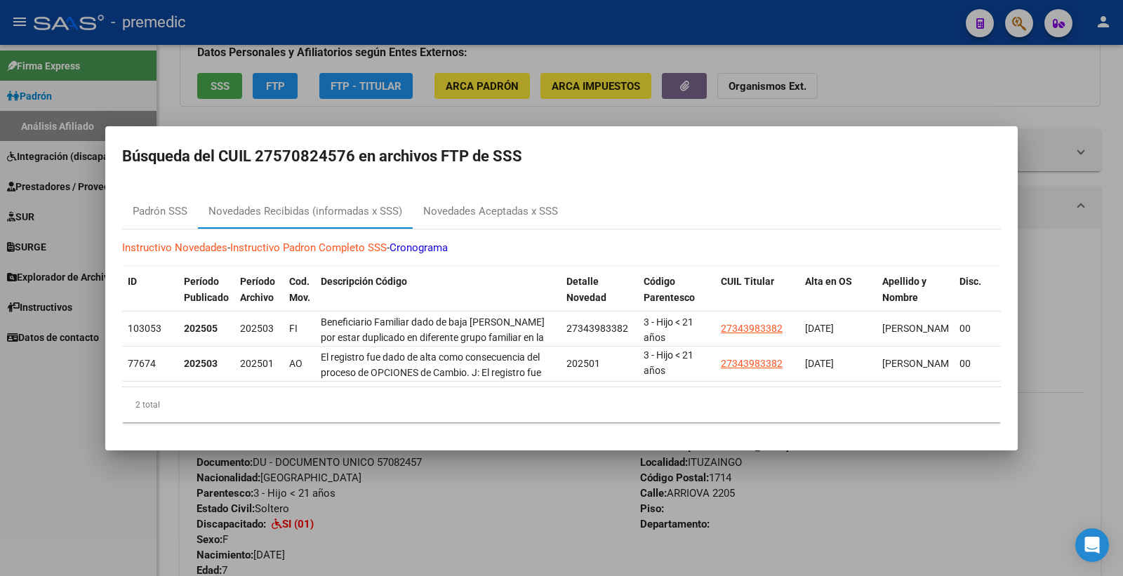
click at [1118, 345] on div at bounding box center [561, 288] width 1123 height 576
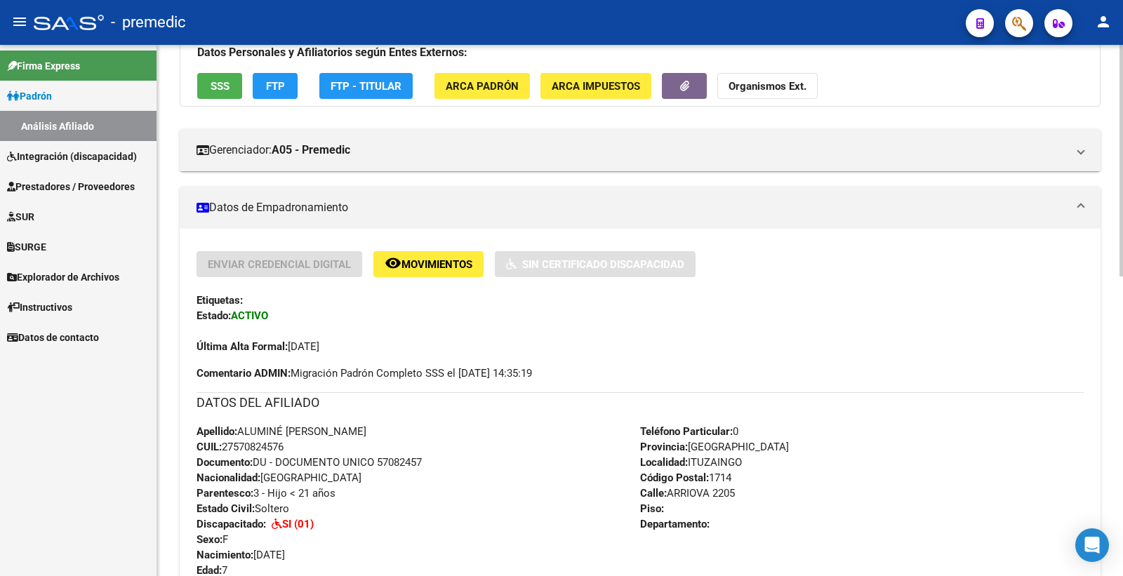
click at [288, 90] on button "FTP" at bounding box center [275, 86] width 45 height 26
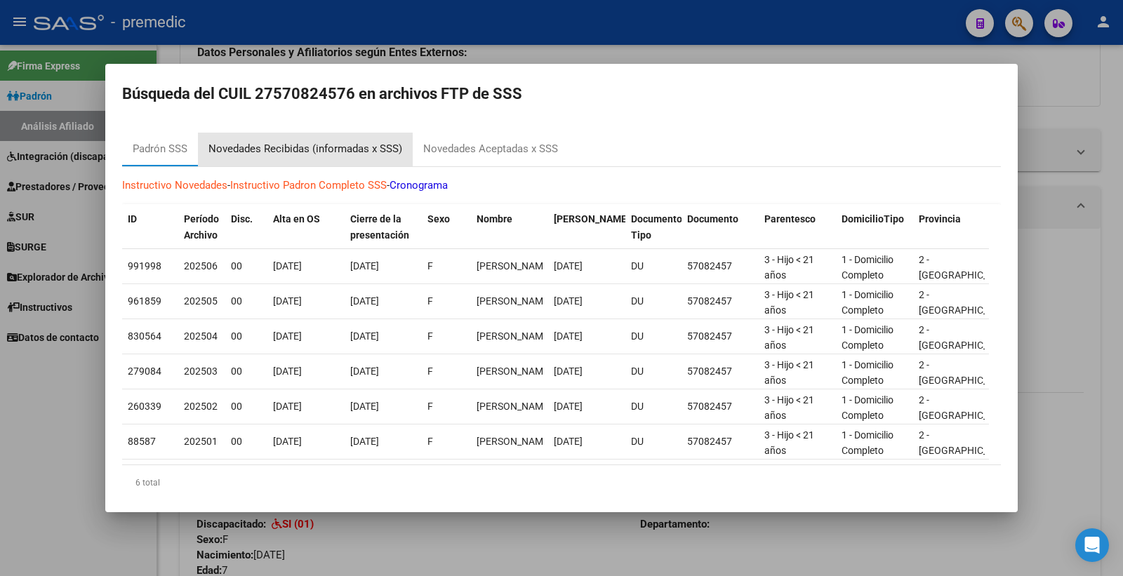
click at [320, 148] on div "Novedades Recibidas (informadas x SSS)" at bounding box center [305, 149] width 194 height 16
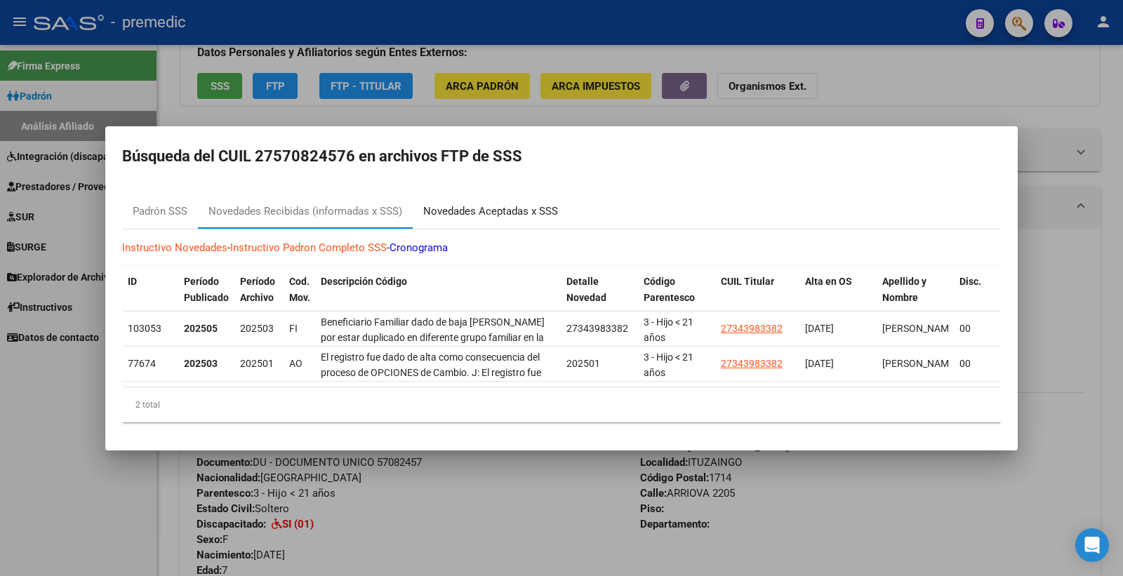
click at [462, 208] on div "Novedades Aceptadas x SSS" at bounding box center [490, 212] width 135 height 16
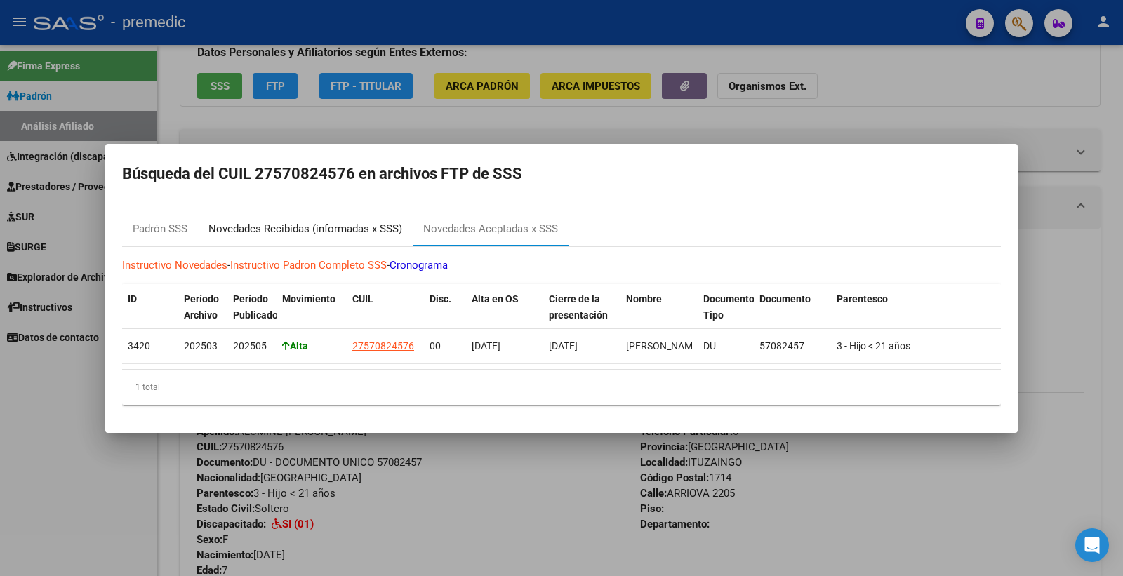
click at [323, 230] on div "Novedades Recibidas (informadas x SSS)" at bounding box center [305, 229] width 194 height 16
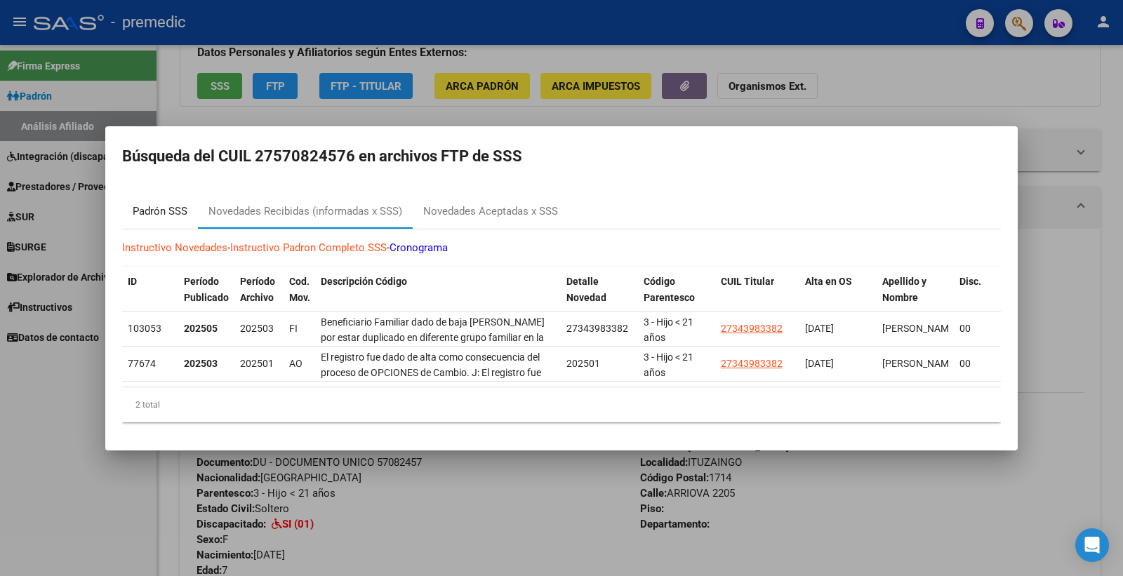
click at [185, 204] on div "Padrón SSS" at bounding box center [160, 212] width 55 height 16
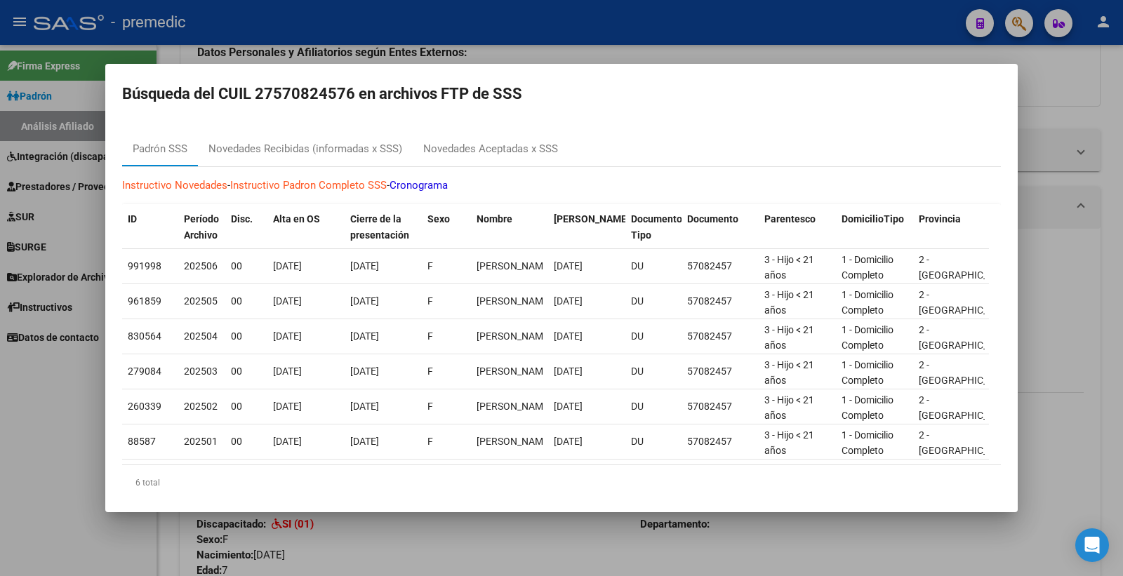
click at [1102, 138] on div at bounding box center [561, 288] width 1123 height 576
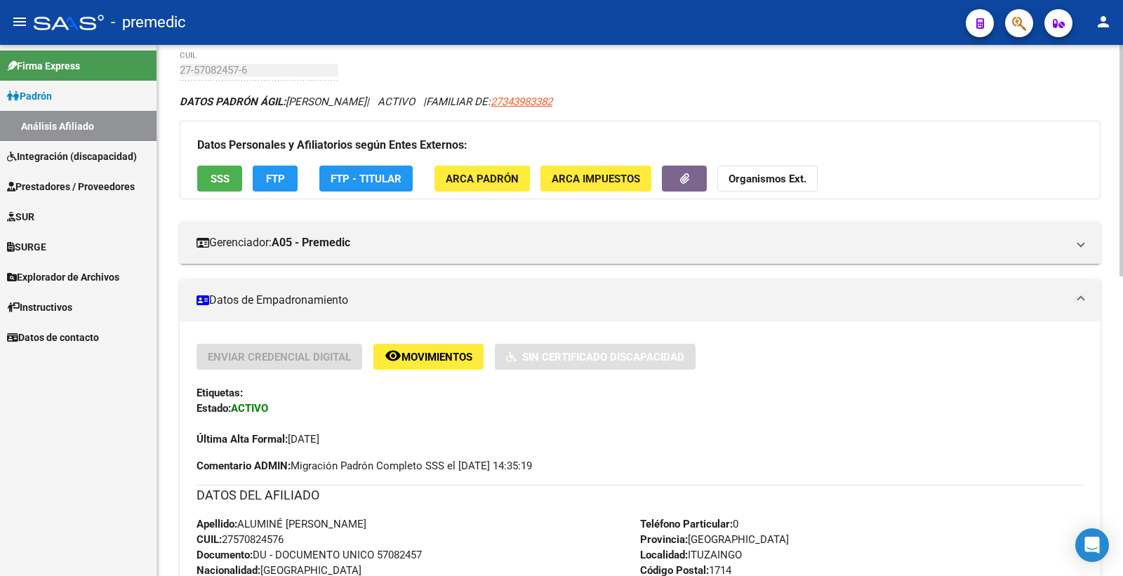
scroll to position [0, 0]
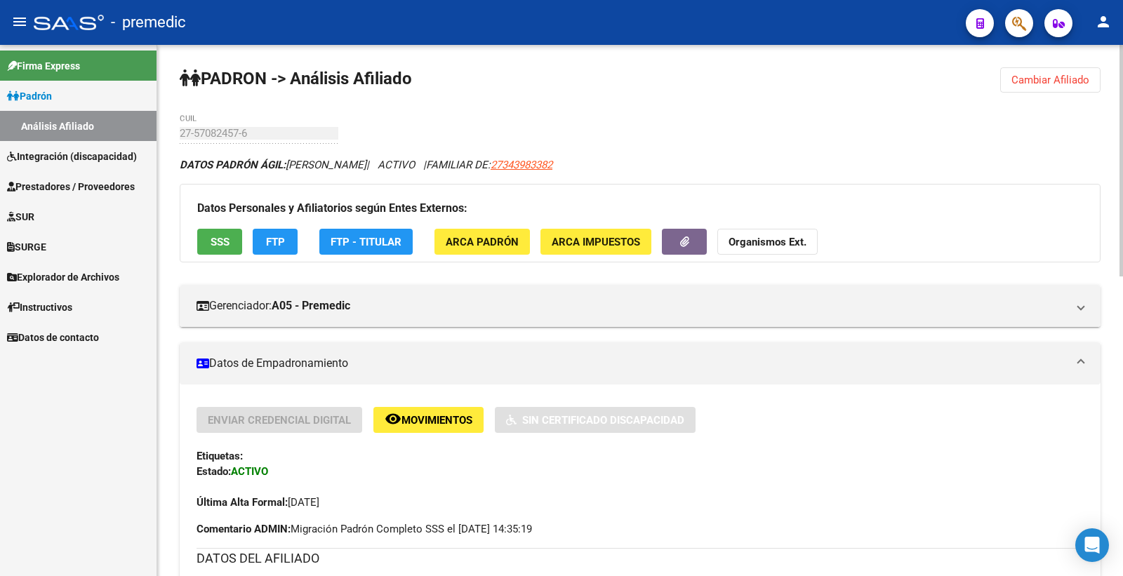
click at [1079, 86] on button "Cambiar Afiliado" at bounding box center [1050, 79] width 100 height 25
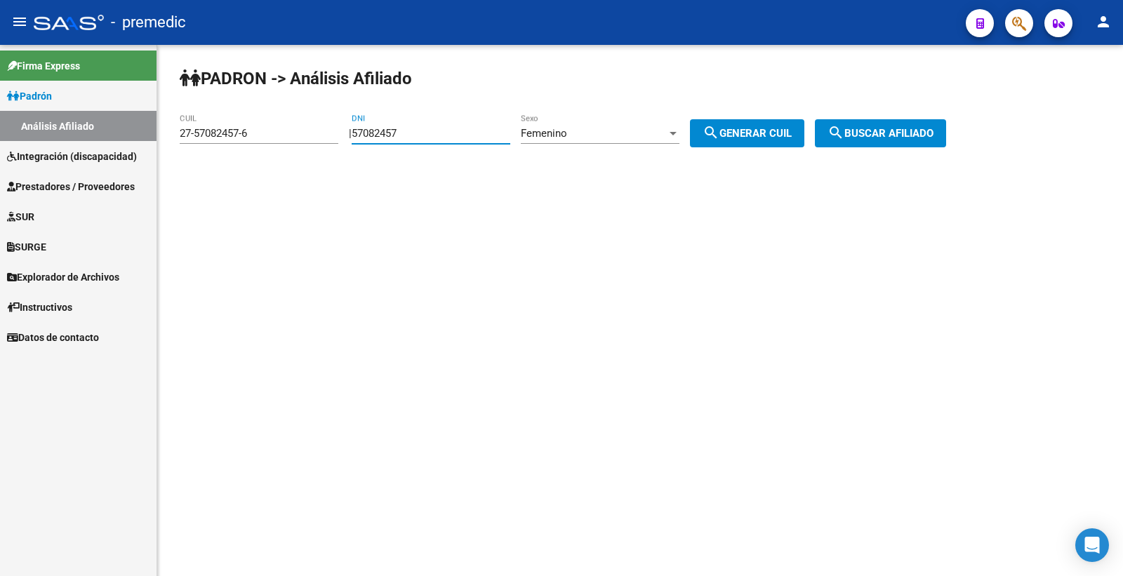
drag, startPoint x: 426, startPoint y: 130, endPoint x: 155, endPoint y: 159, distance: 272.6
click at [155, 159] on mat-sidenav-container "Firma Express Padrón Análisis Afiliado Integración (discapacidad) Estado Presen…" at bounding box center [561, 310] width 1123 height 531
paste input "8572782"
type input "58572782"
click at [792, 133] on span "search Generar CUIL" at bounding box center [747, 133] width 89 height 13
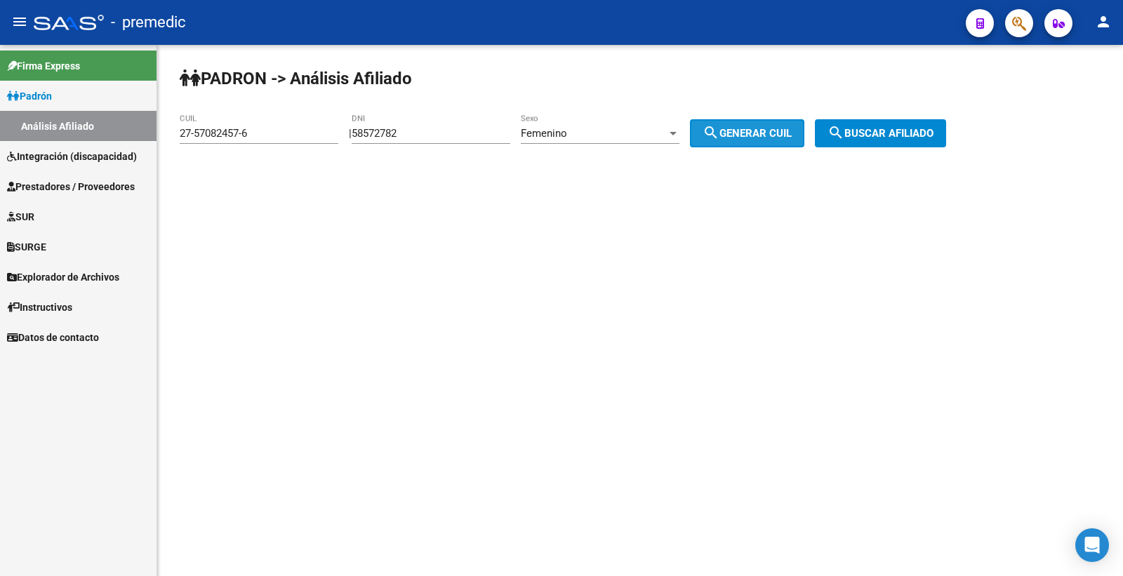
type input "27-58572782-8"
click at [860, 128] on span "search Buscar afiliado" at bounding box center [881, 133] width 106 height 13
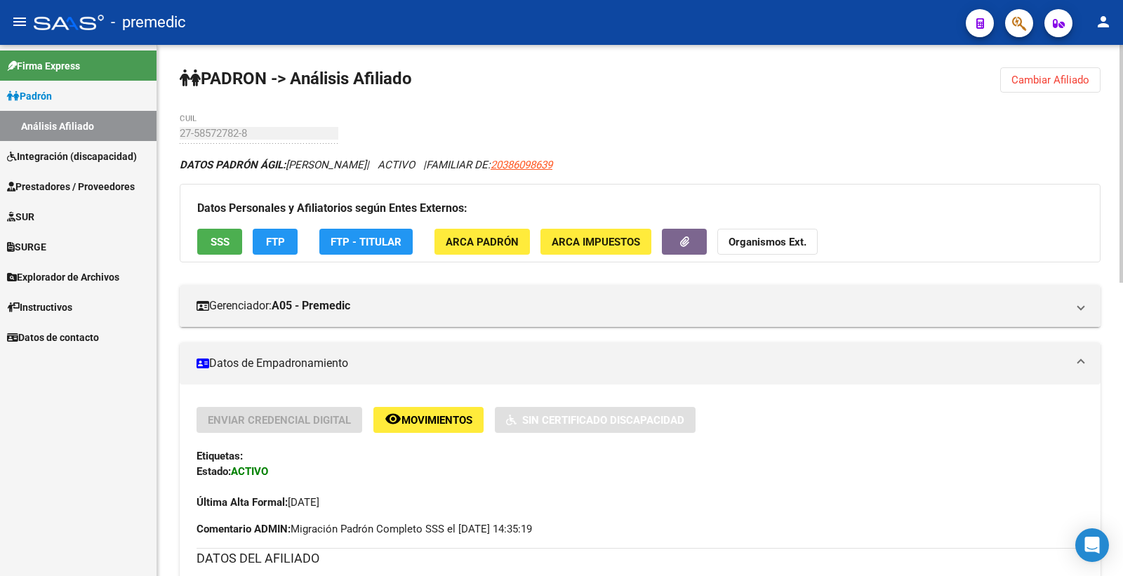
click at [274, 246] on span "FTP" at bounding box center [275, 242] width 19 height 13
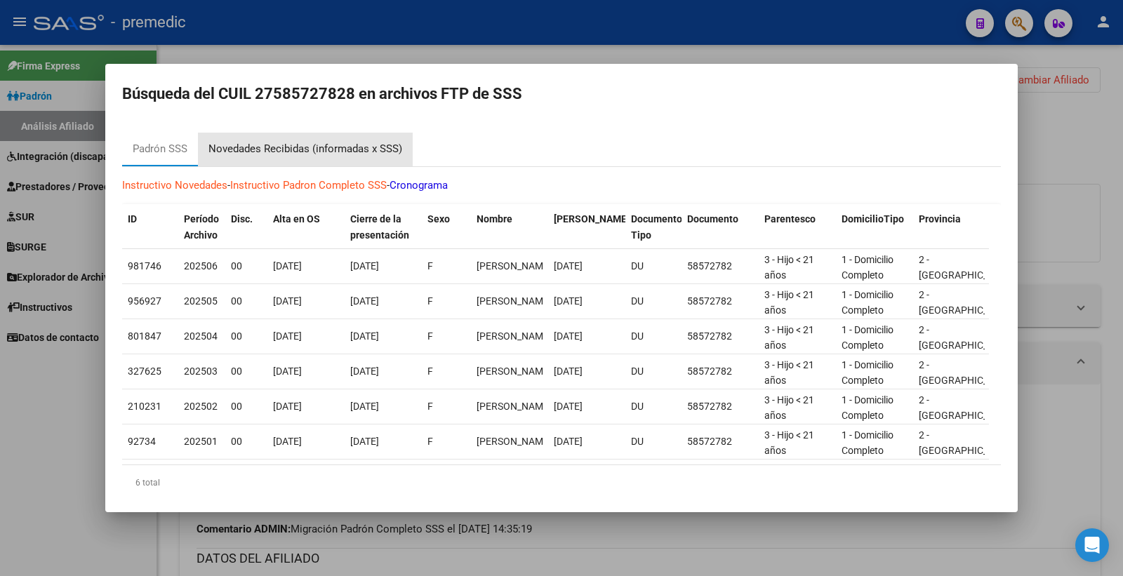
click at [314, 154] on div "Novedades Recibidas (informadas x SSS)" at bounding box center [305, 149] width 194 height 16
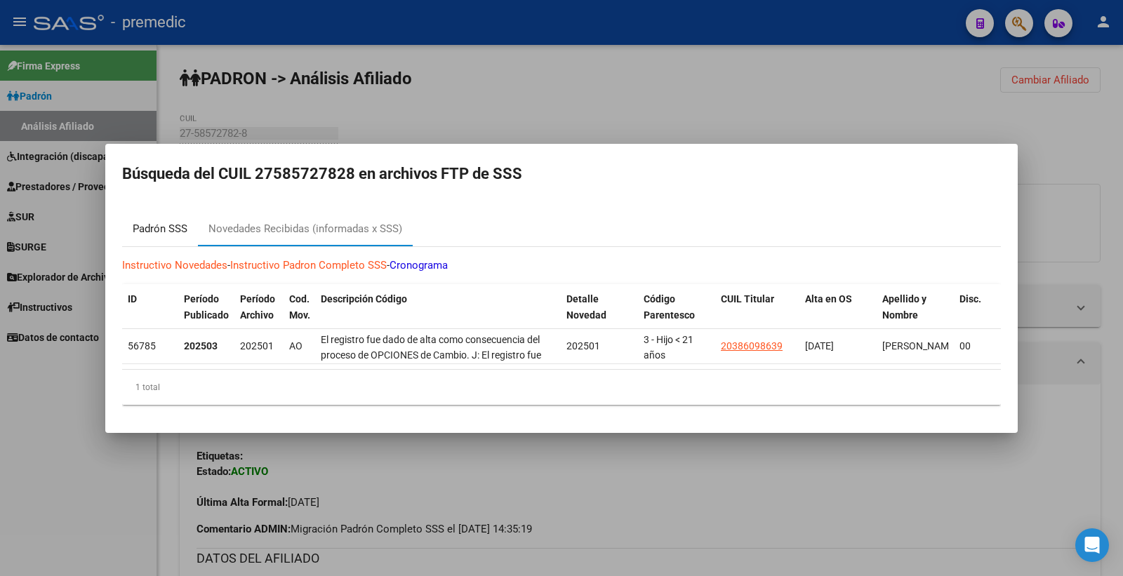
click at [158, 221] on div "Padrón SSS" at bounding box center [160, 229] width 55 height 16
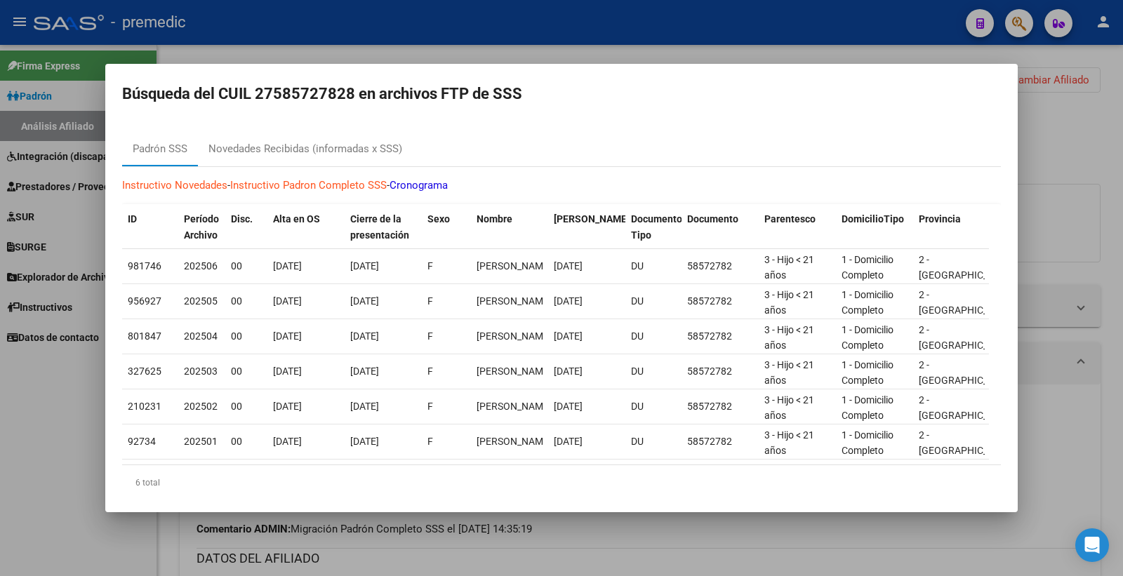
click at [1073, 141] on div at bounding box center [561, 288] width 1123 height 576
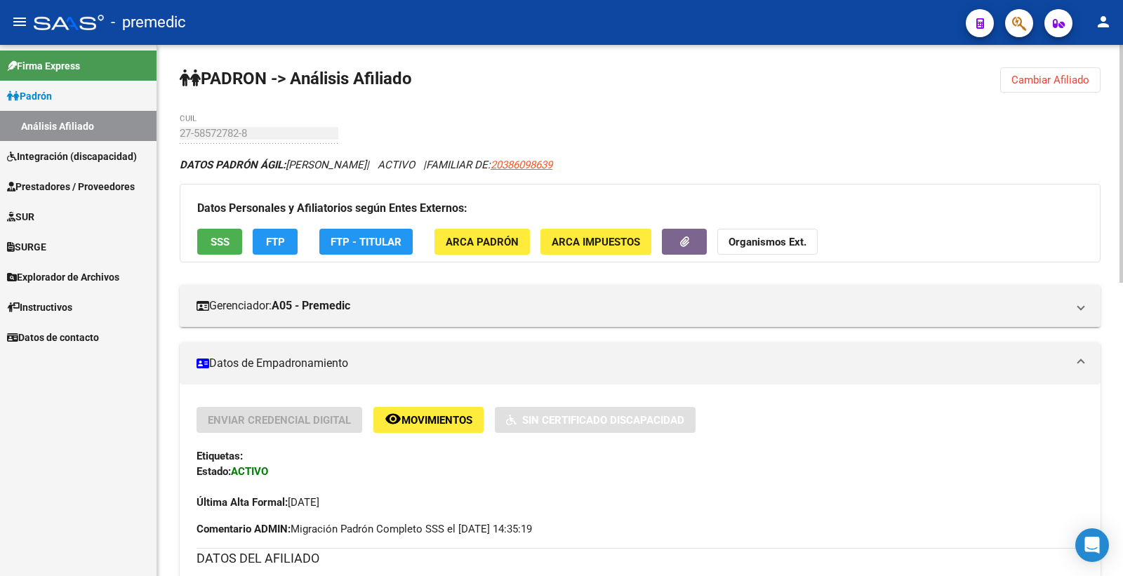
click at [274, 241] on span "FTP" at bounding box center [275, 242] width 19 height 13
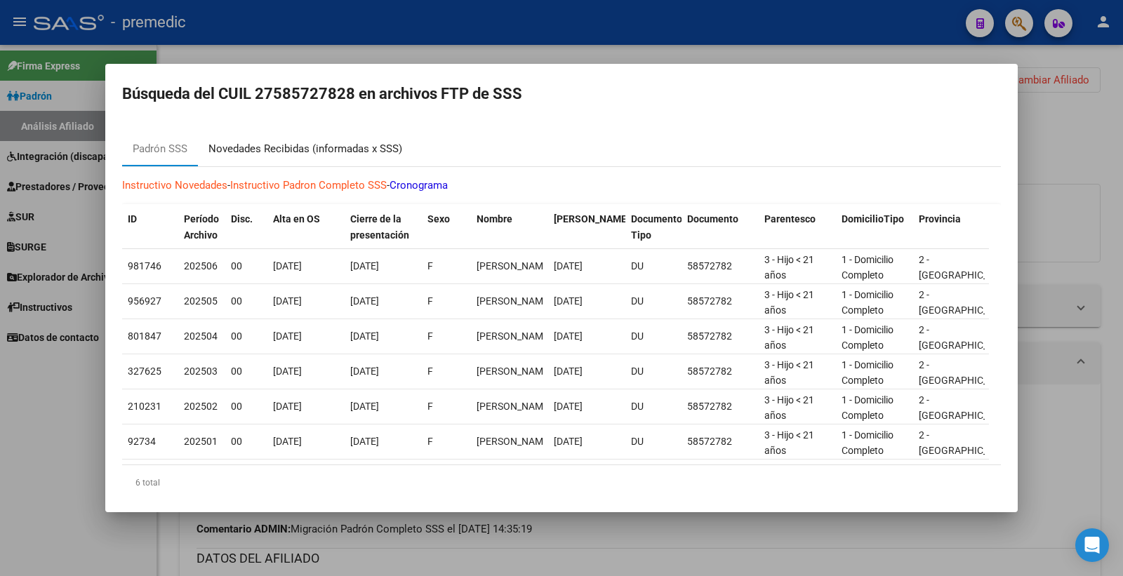
click at [338, 156] on div "Novedades Recibidas (informadas x SSS)" at bounding box center [305, 149] width 194 height 16
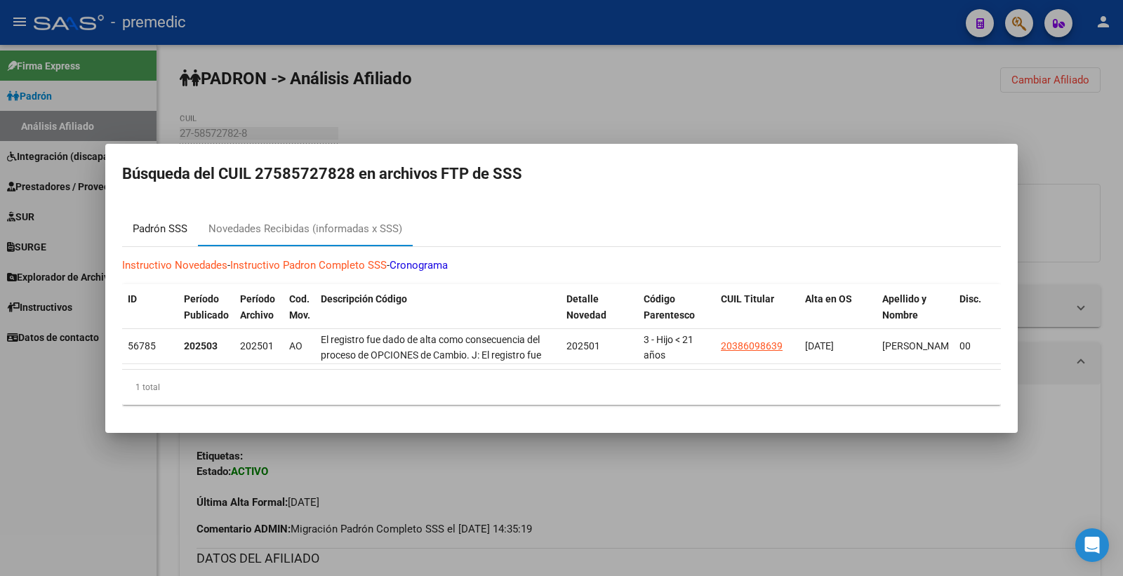
click at [151, 223] on div "Padrón SSS" at bounding box center [160, 229] width 55 height 16
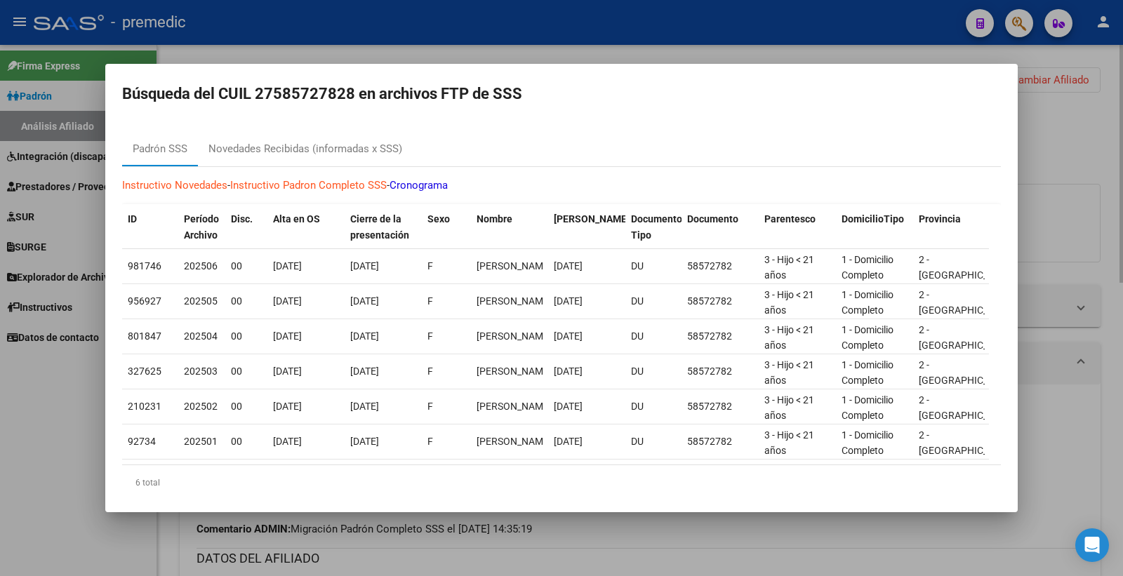
drag, startPoint x: 1113, startPoint y: 131, endPoint x: 1083, endPoint y: 145, distance: 33.3
click at [1105, 135] on div at bounding box center [561, 288] width 1123 height 576
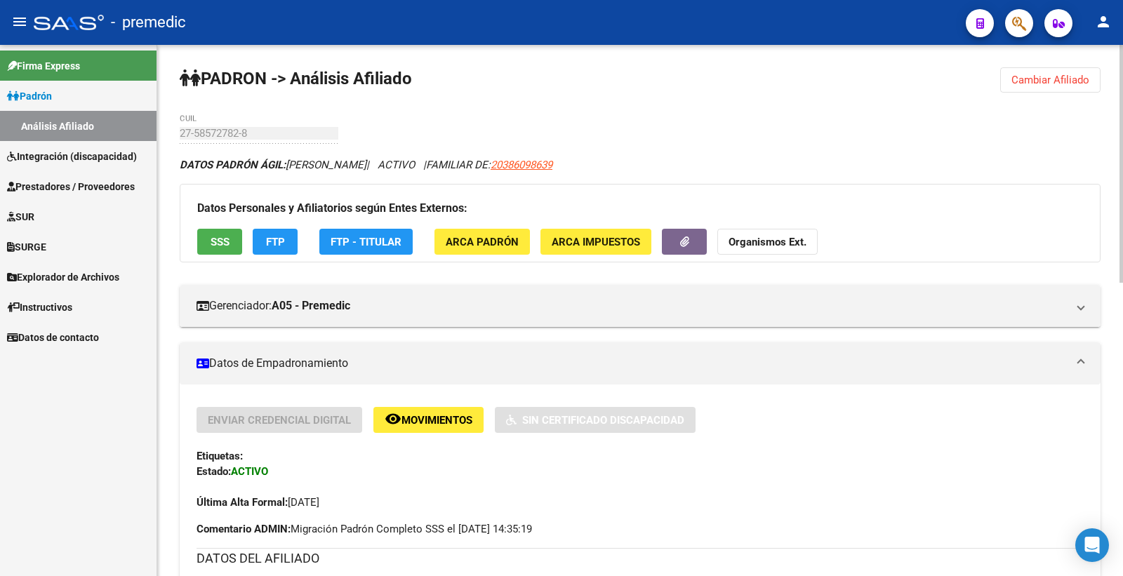
click at [1079, 89] on button "Cambiar Afiliado" at bounding box center [1050, 79] width 100 height 25
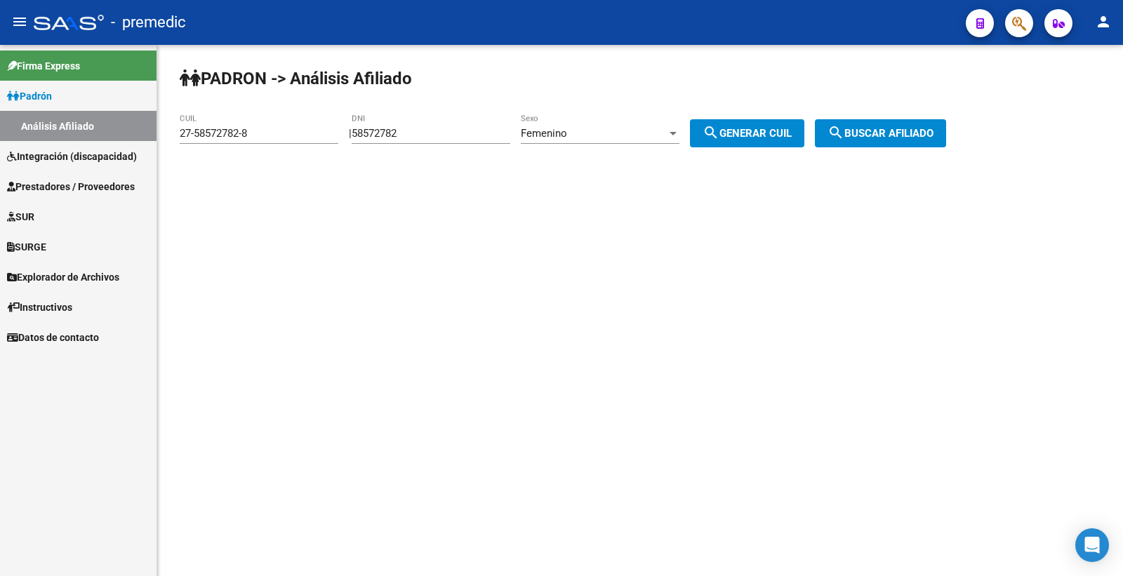
drag, startPoint x: 436, startPoint y: 138, endPoint x: 270, endPoint y: 134, distance: 165.7
click at [270, 134] on app-analisis-afiliado "PADRON -> Análisis Afiliado 27-58572782-8 CUIL | 58572782 DNI Femenino Sexo sea…" at bounding box center [568, 133] width 777 height 13
paste input "6250830"
type input "56250830"
click at [597, 124] on div "Femenino Sexo" at bounding box center [600, 129] width 159 height 30
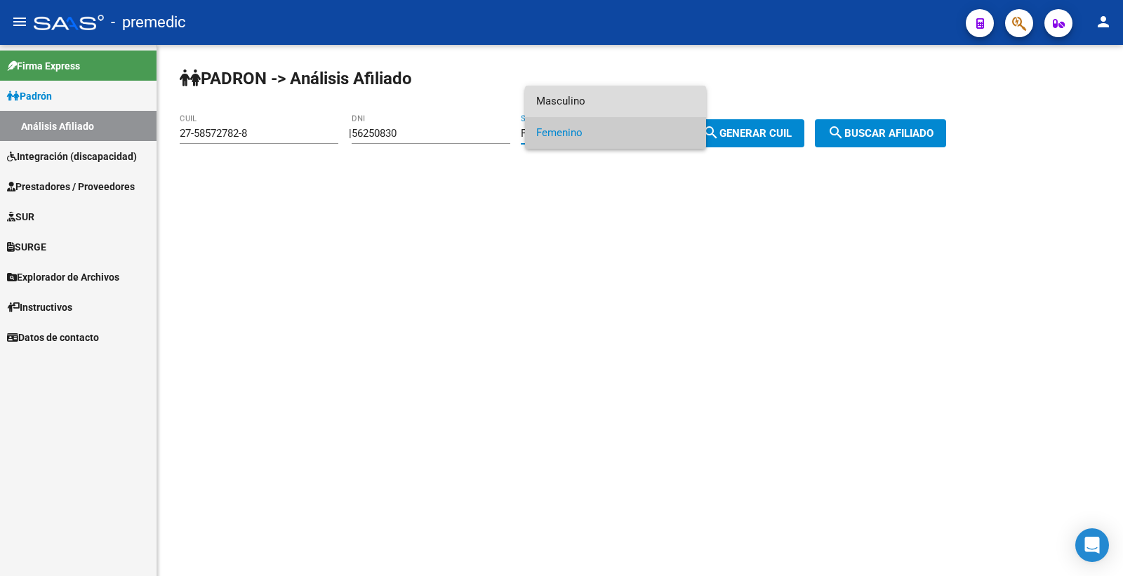
click at [606, 93] on span "Masculino" at bounding box center [615, 102] width 159 height 32
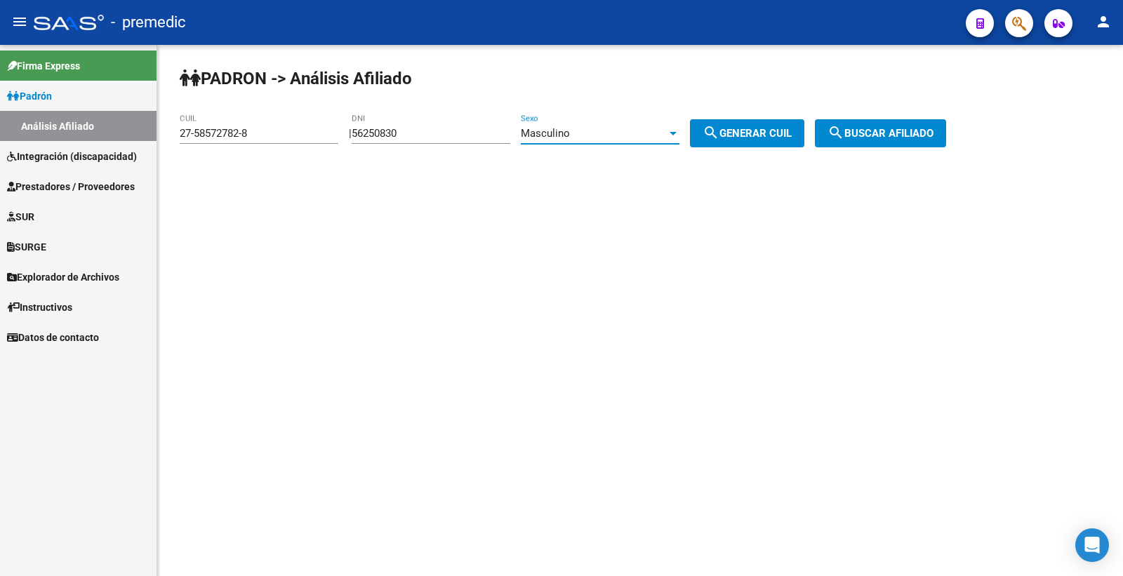
click at [720, 128] on mat-icon "search" at bounding box center [711, 132] width 17 height 17
type input "23-56250830-9"
click at [886, 143] on button "search Buscar afiliado" at bounding box center [880, 133] width 131 height 28
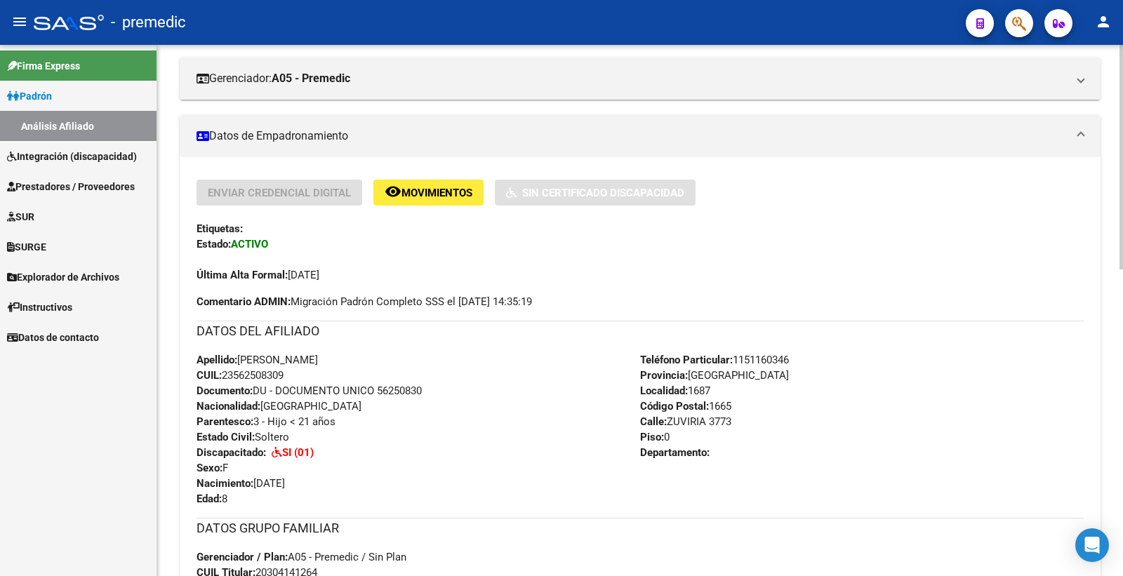
scroll to position [78, 0]
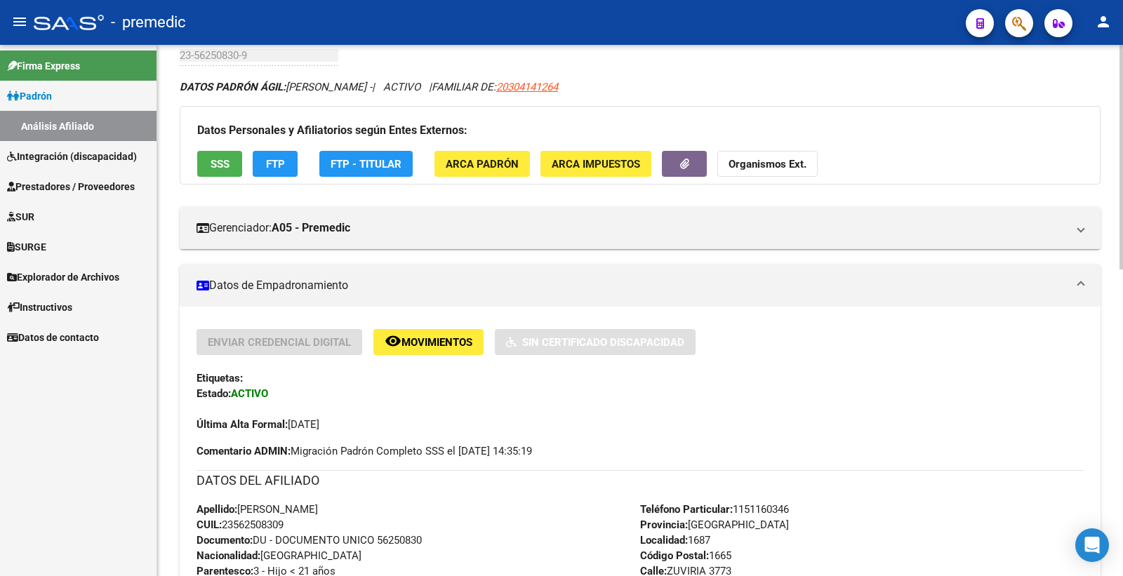
click at [284, 169] on span "FTP" at bounding box center [275, 164] width 19 height 13
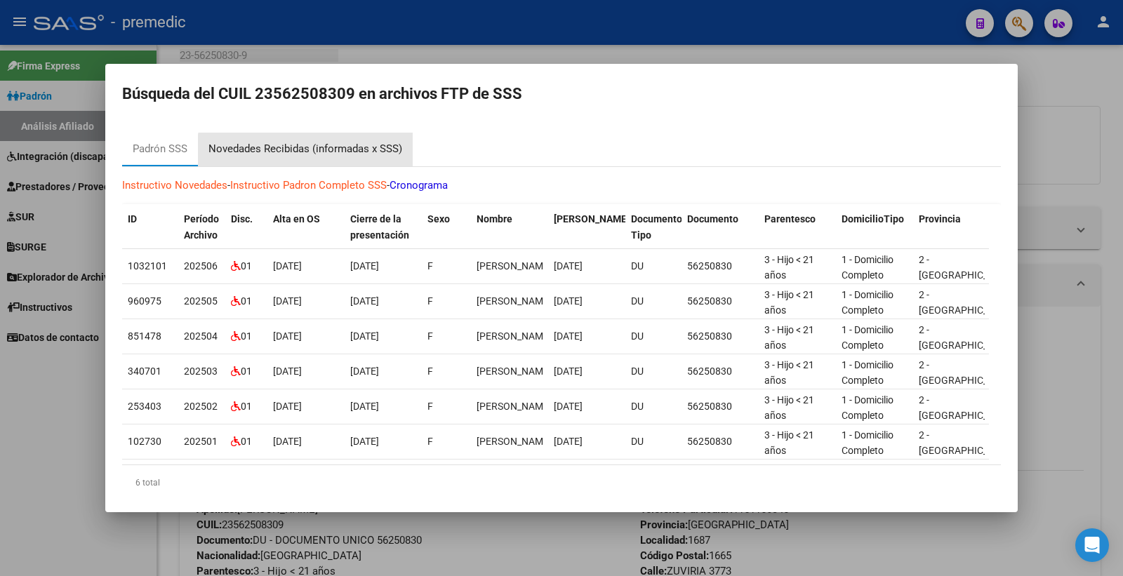
drag, startPoint x: 323, startPoint y: 157, endPoint x: 312, endPoint y: 193, distance: 37.5
click at [312, 187] on mat-tab-group "Padrón SSS Novedades Recibidas (informadas x SSS) Instructivo Novedades - Instr…" at bounding box center [561, 322] width 879 height 379
click at [334, 146] on div "Novedades Recibidas (informadas x SSS)" at bounding box center [305, 149] width 194 height 16
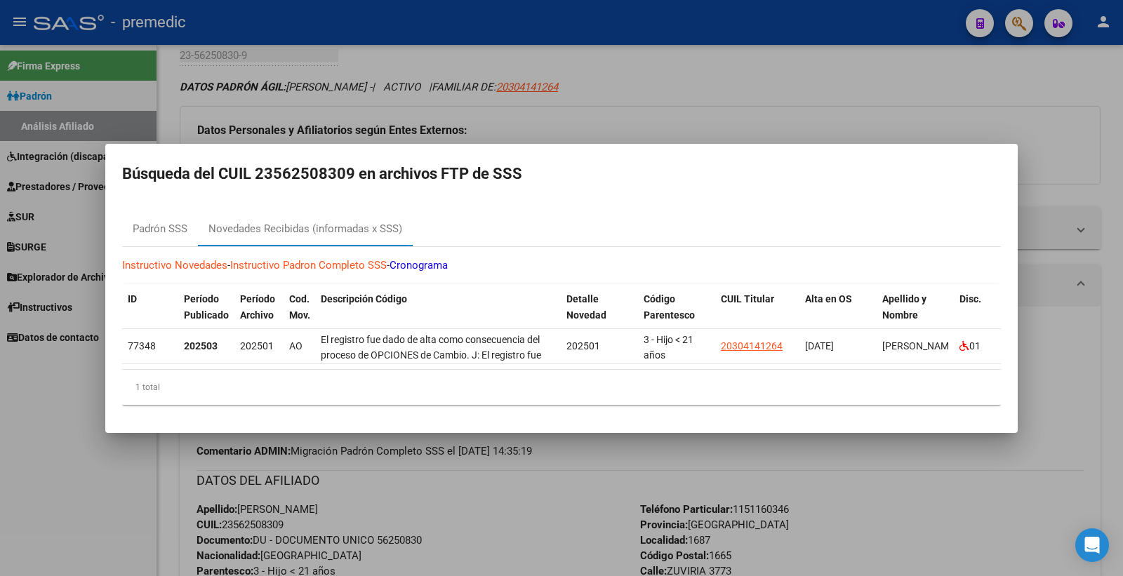
click at [1083, 104] on div at bounding box center [561, 288] width 1123 height 576
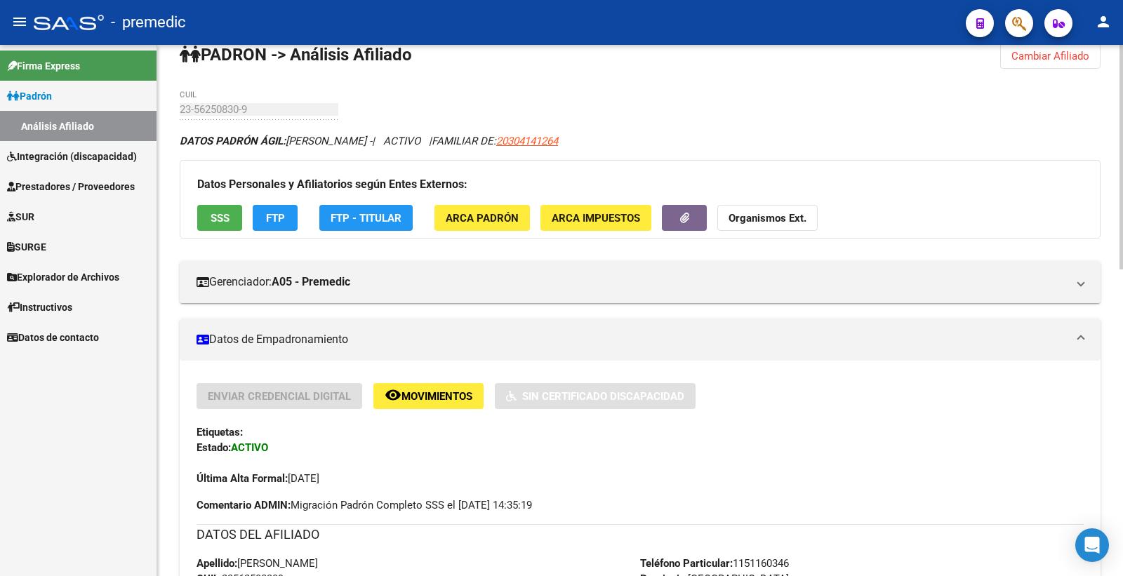
scroll to position [0, 0]
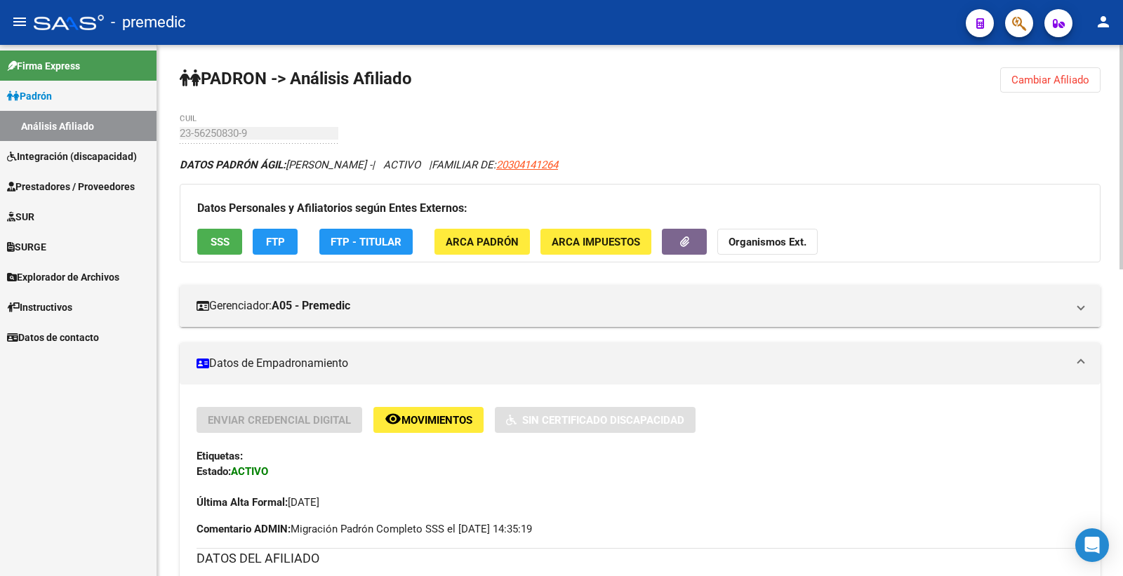
click at [1054, 80] on span "Cambiar Afiliado" at bounding box center [1051, 80] width 78 height 13
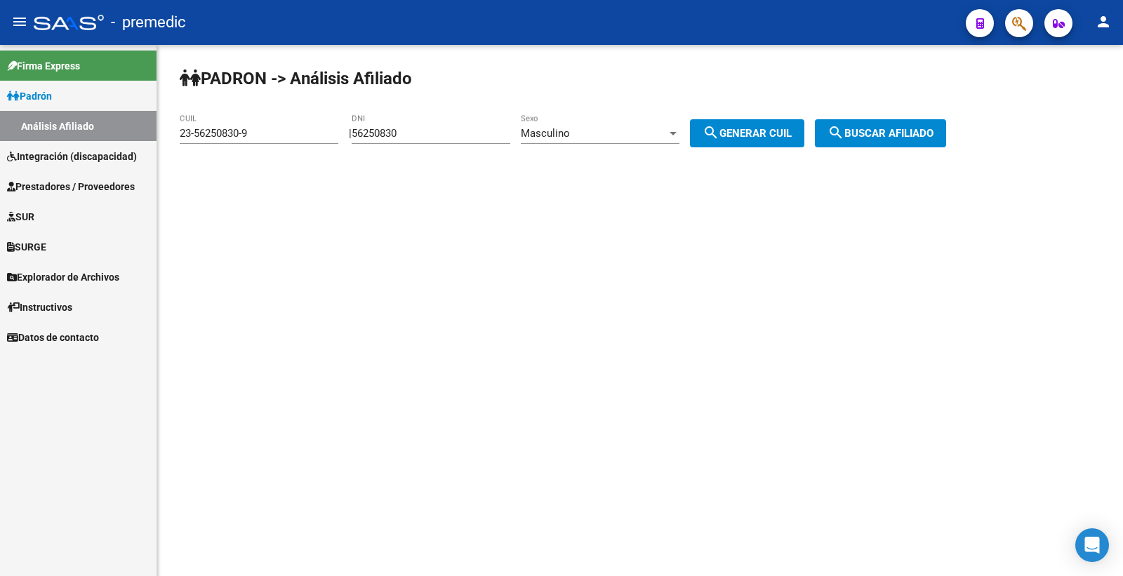
drag, startPoint x: 451, startPoint y: 138, endPoint x: 99, endPoint y: 160, distance: 352.4
click at [99, 160] on mat-sidenav-container "Firma Express Padrón Análisis Afiliado Integración (discapacidad) Estado Presen…" at bounding box center [561, 310] width 1123 height 531
paste input "05685"
type input "56205685"
click at [615, 145] on div "Masculino Sexo" at bounding box center [600, 136] width 159 height 44
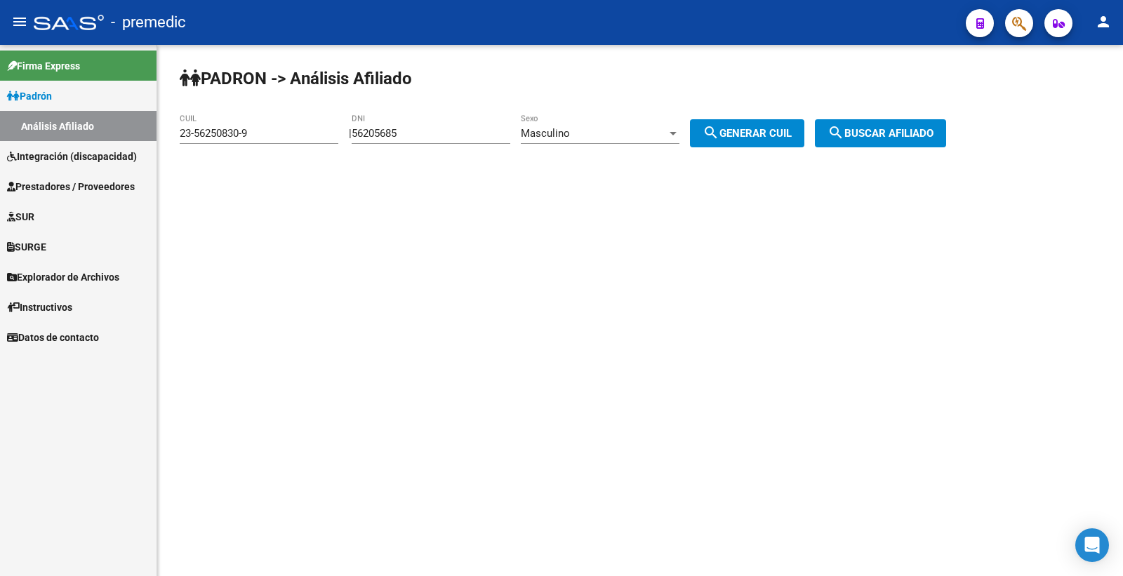
click at [613, 138] on div "Masculino" at bounding box center [594, 133] width 146 height 13
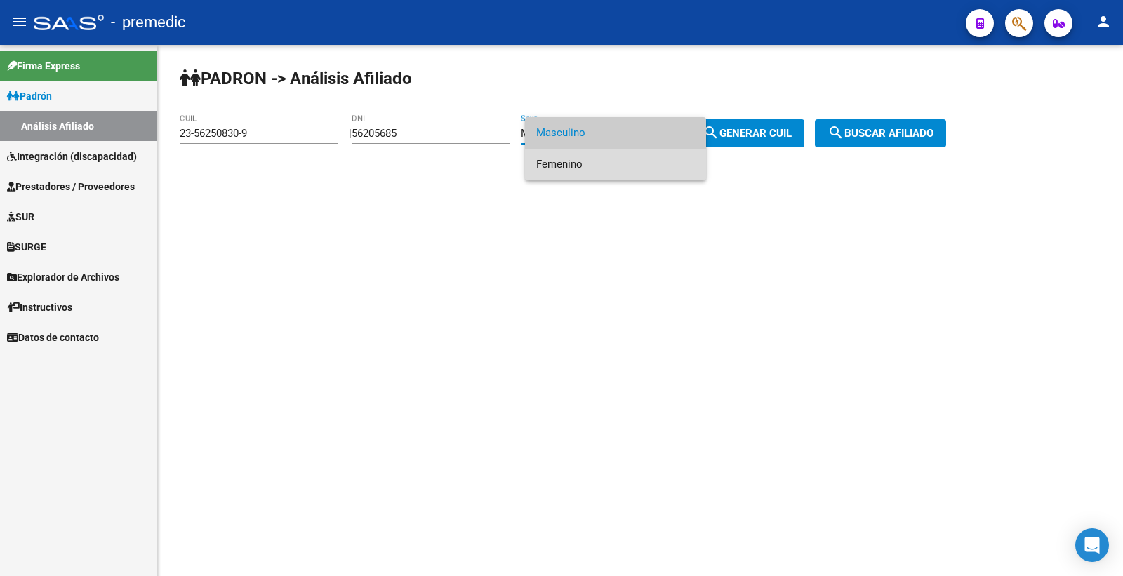
click at [563, 160] on span "Femenino" at bounding box center [615, 165] width 159 height 32
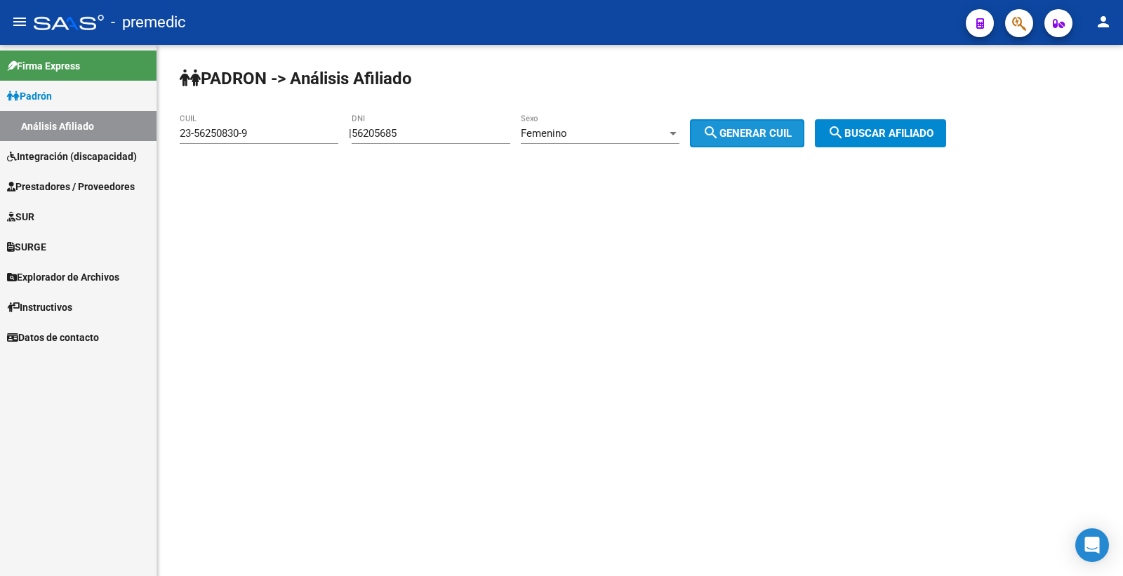
click at [776, 135] on span "search Generar CUIL" at bounding box center [747, 133] width 89 height 13
type input "27-56205685-3"
click at [934, 135] on span "search Buscar afiliado" at bounding box center [881, 133] width 106 height 13
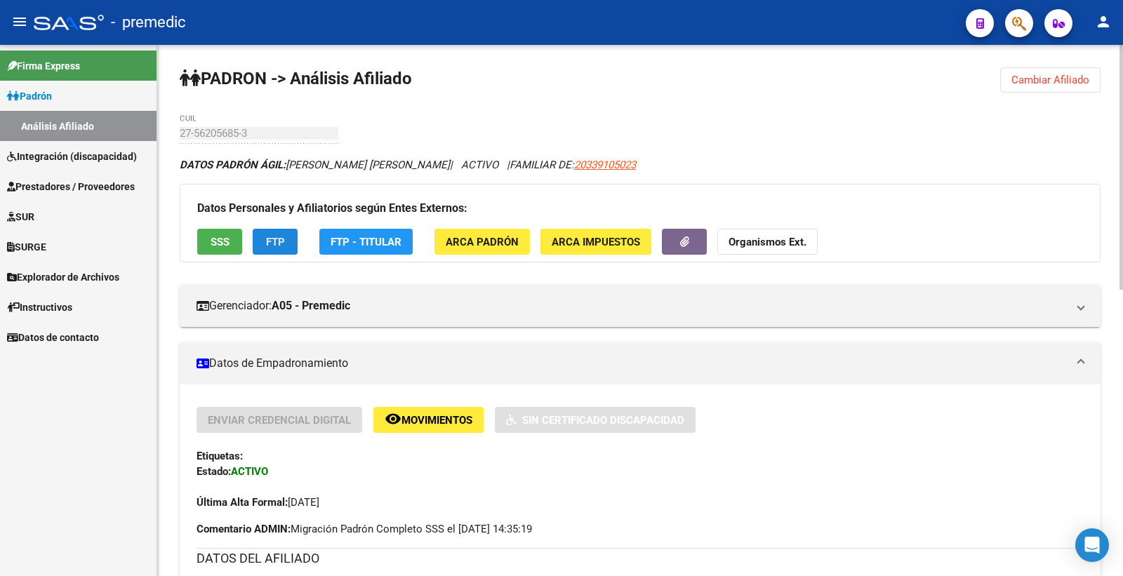
click at [289, 233] on button "FTP" at bounding box center [275, 242] width 45 height 26
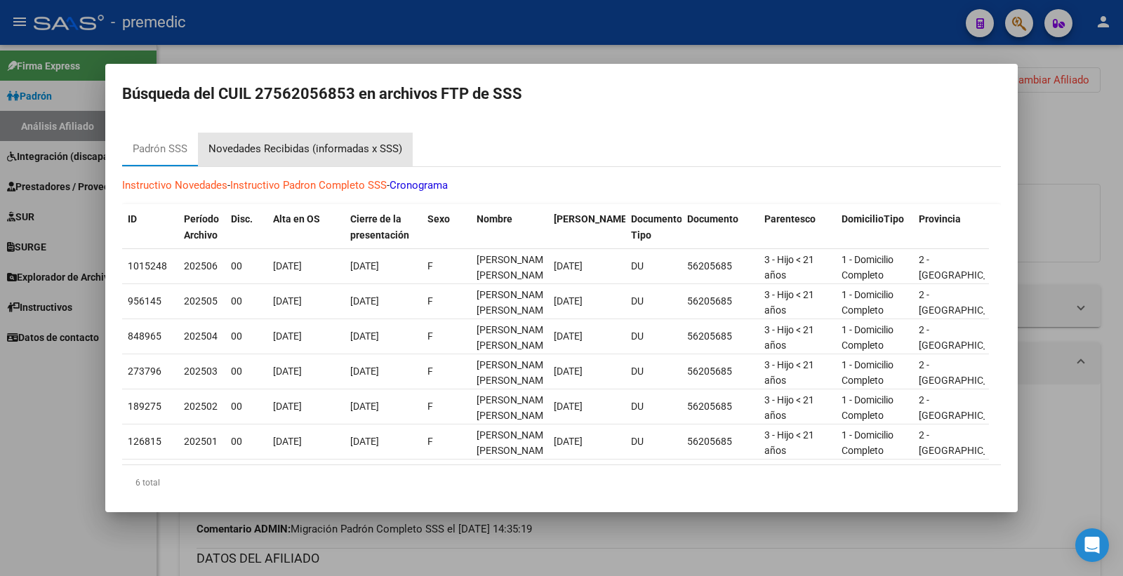
click at [296, 163] on div "Novedades Recibidas (informadas x SSS)" at bounding box center [305, 150] width 215 height 34
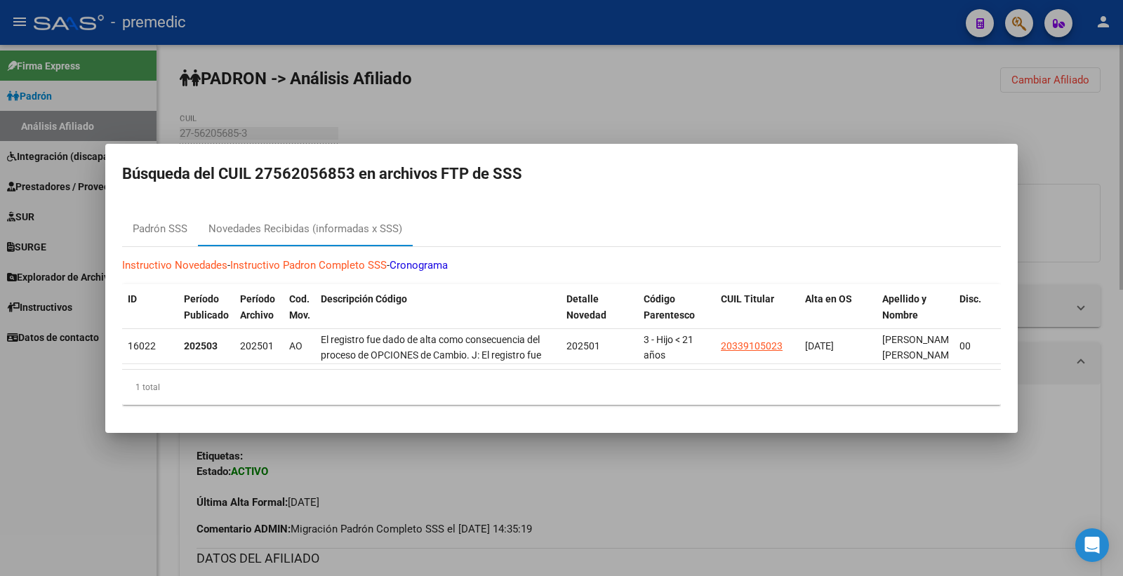
drag, startPoint x: 1122, startPoint y: 124, endPoint x: 1078, endPoint y: 112, distance: 45.8
click at [1104, 122] on div at bounding box center [561, 288] width 1123 height 576
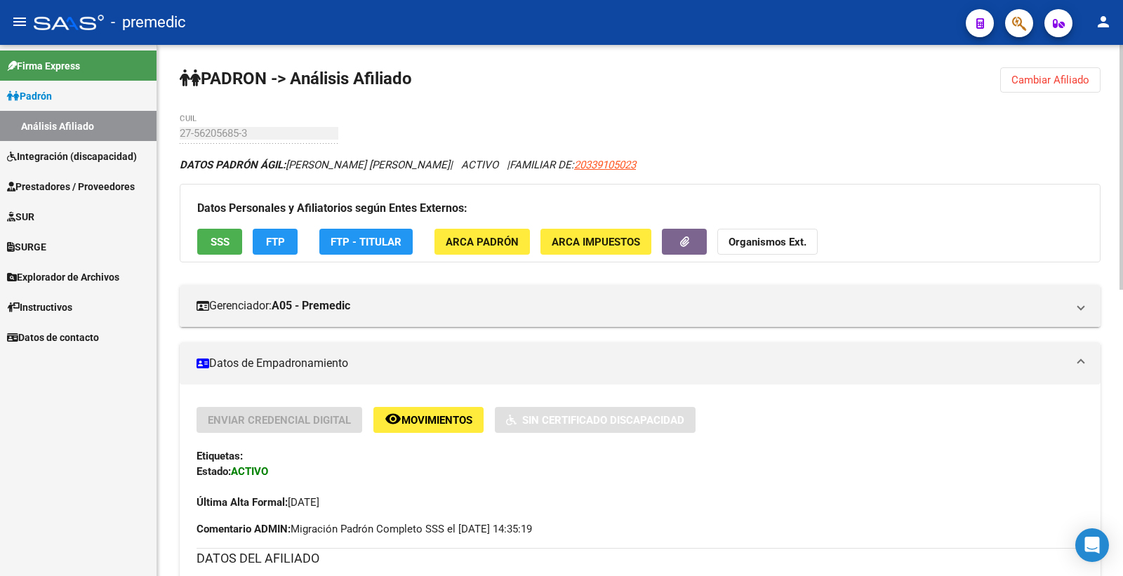
click at [1050, 88] on button "Cambiar Afiliado" at bounding box center [1050, 79] width 100 height 25
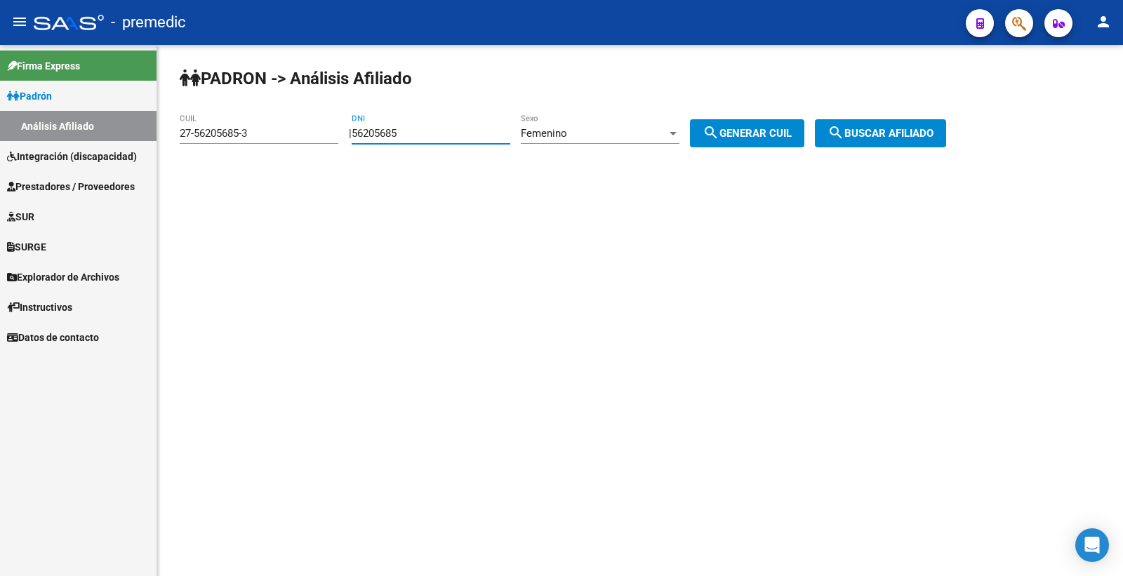
click at [429, 132] on input "56205685" at bounding box center [431, 133] width 159 height 13
paste input "52709207"
drag, startPoint x: 497, startPoint y: 127, endPoint x: 127, endPoint y: 162, distance: 371.6
click at [127, 162] on mat-sidenav-container "Firma Express Padrón Análisis Afiliado Integración (discapacidad) Estado Presen…" at bounding box center [561, 310] width 1123 height 531
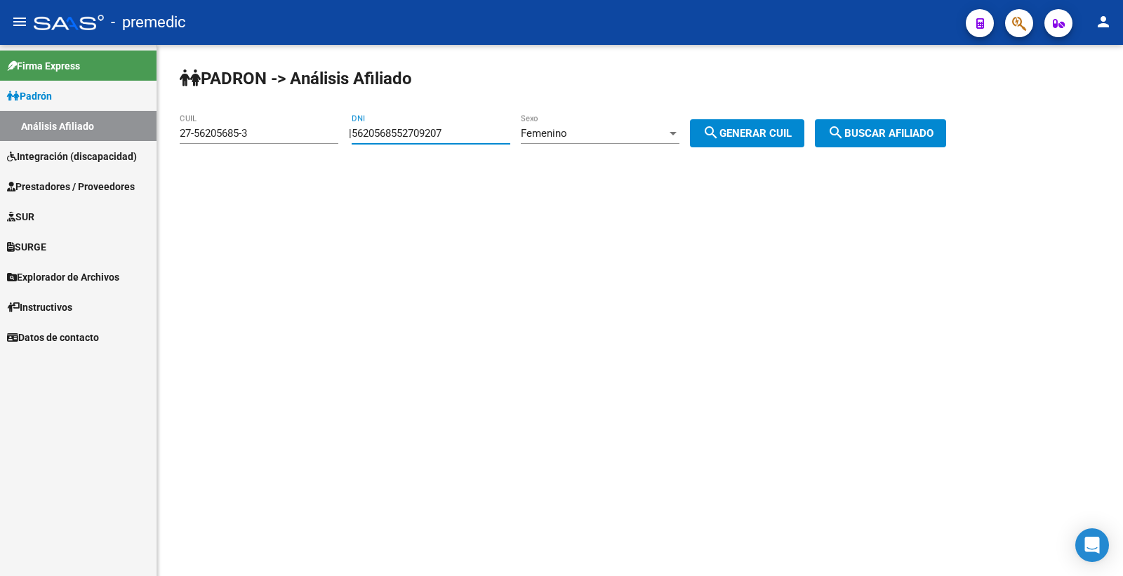
paste input "number"
type input "52709207"
click at [625, 136] on div "Femenino" at bounding box center [594, 133] width 146 height 13
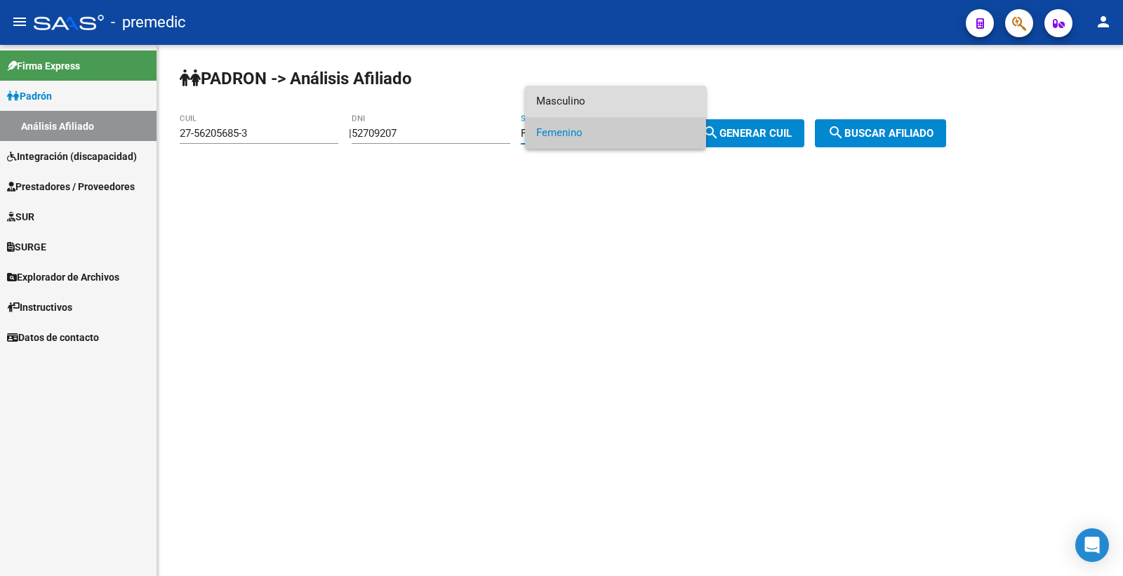
click at [574, 98] on span "Masculino" at bounding box center [615, 102] width 159 height 32
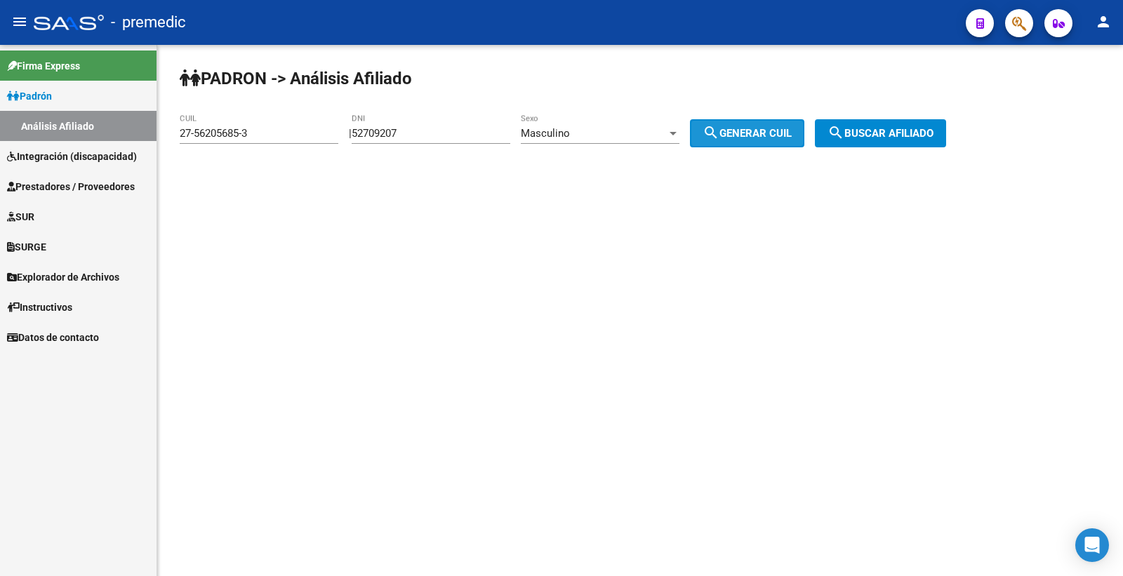
click at [787, 121] on button "search Generar CUIL" at bounding box center [747, 133] width 114 height 28
type input "20-52709207-9"
click at [779, 131] on span "search Generar CUIL" at bounding box center [747, 133] width 89 height 13
click at [845, 128] on mat-icon "search" at bounding box center [836, 132] width 17 height 17
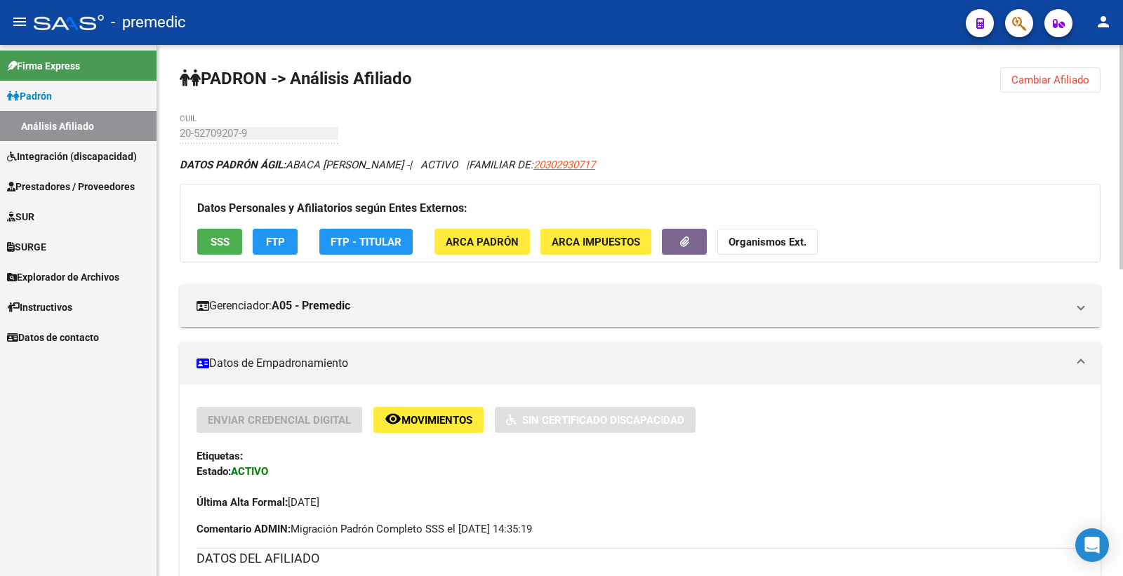
click at [284, 239] on span "FTP" at bounding box center [275, 242] width 19 height 13
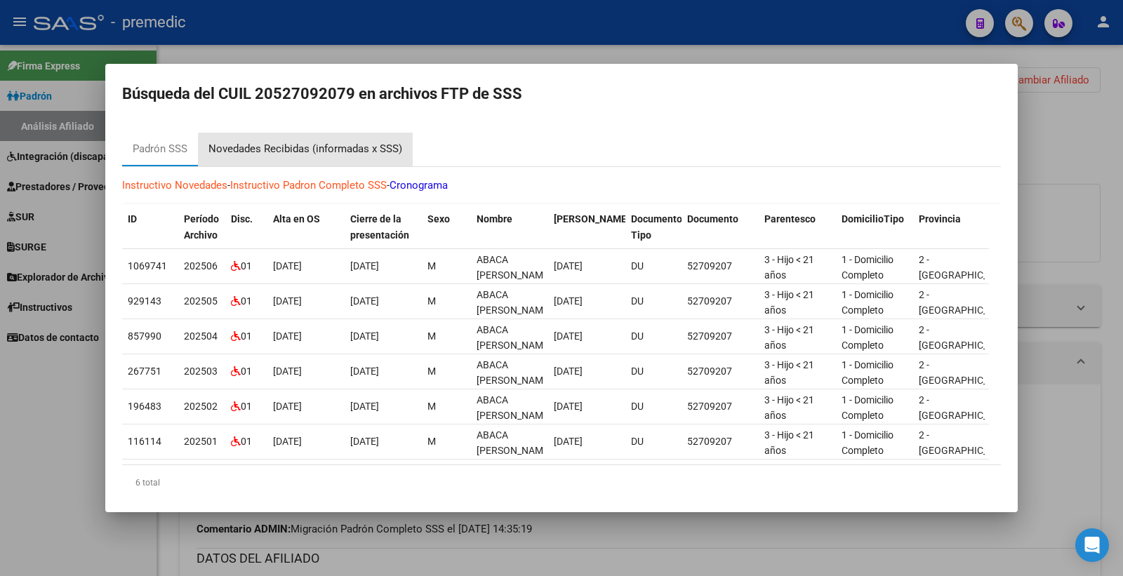
click at [374, 152] on div "Novedades Recibidas (informadas x SSS)" at bounding box center [305, 149] width 194 height 16
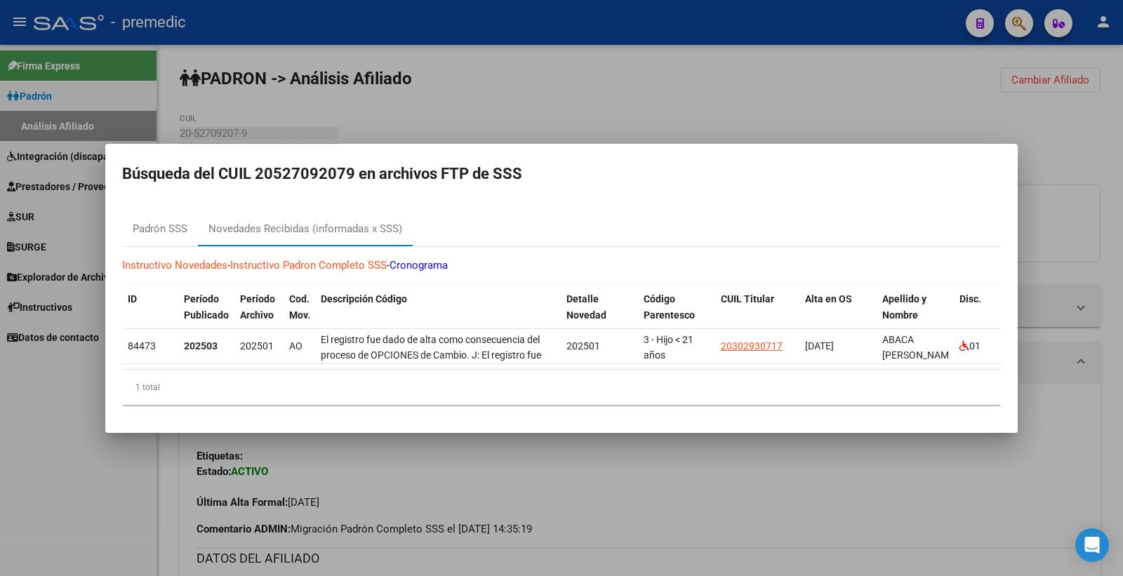
click at [1064, 161] on div at bounding box center [561, 288] width 1123 height 576
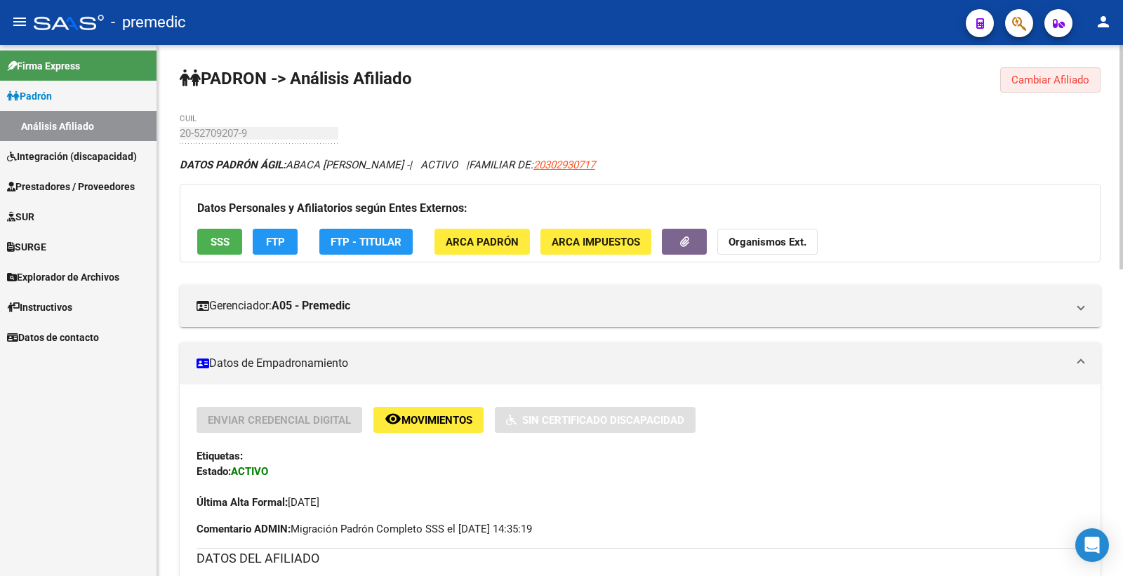
click at [1034, 75] on span "Cambiar Afiliado" at bounding box center [1051, 80] width 78 height 13
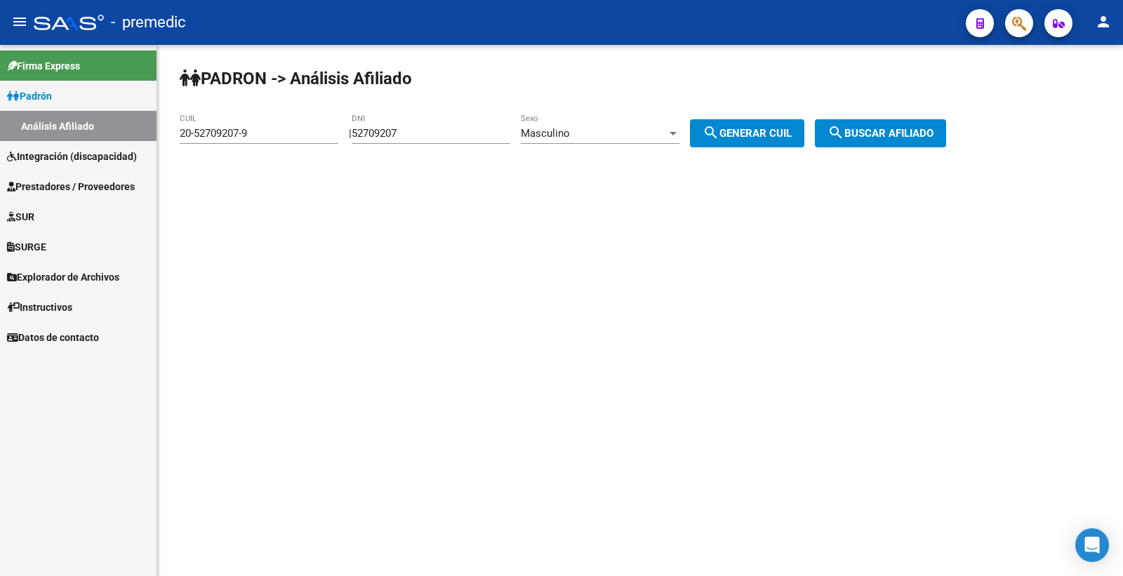
drag, startPoint x: 430, startPoint y: 140, endPoint x: 249, endPoint y: 139, distance: 181.1
click at [249, 139] on app-analisis-afiliado "PADRON -> Análisis Afiliado 20-52709207-9 CUIL | 52709207 DNI Masculino Sexo se…" at bounding box center [568, 133] width 777 height 13
click at [459, 143] on div "52709207 DNI" at bounding box center [431, 129] width 159 height 30
click at [404, 135] on input "52709207" at bounding box center [431, 133] width 159 height 13
drag, startPoint x: 433, startPoint y: 128, endPoint x: 296, endPoint y: 128, distance: 137.6
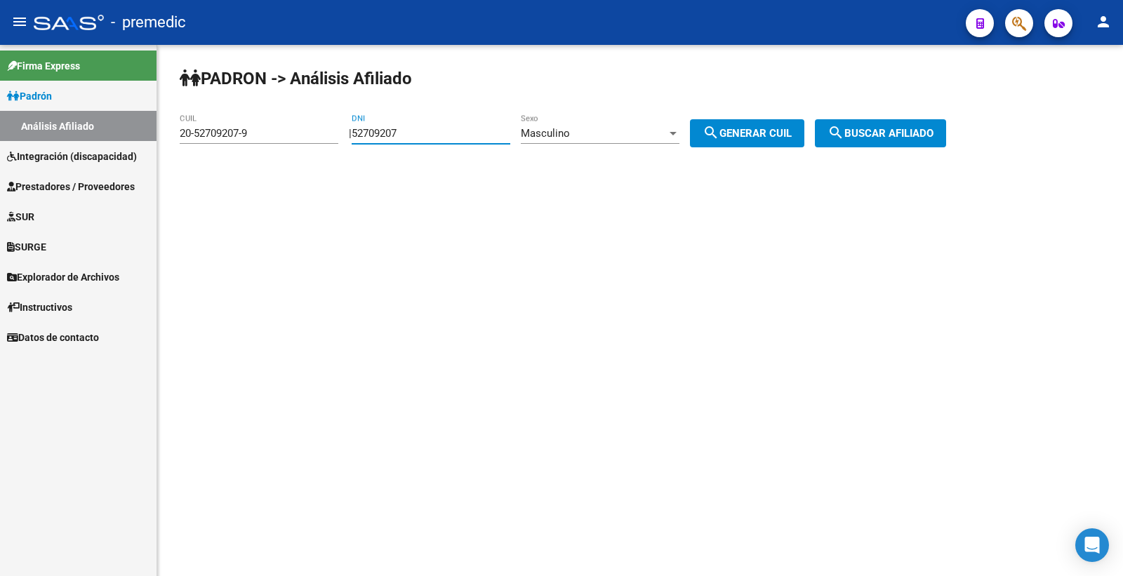
click at [296, 128] on app-analisis-afiliado "PADRON -> Análisis Afiliado 20-52709207-9 CUIL | 52709207 DNI Masculino Sexo se…" at bounding box center [568, 133] width 777 height 13
click at [760, 138] on span "search Generar CUIL" at bounding box center [747, 133] width 89 height 13
click at [928, 134] on span "search Buscar afiliado" at bounding box center [881, 133] width 106 height 13
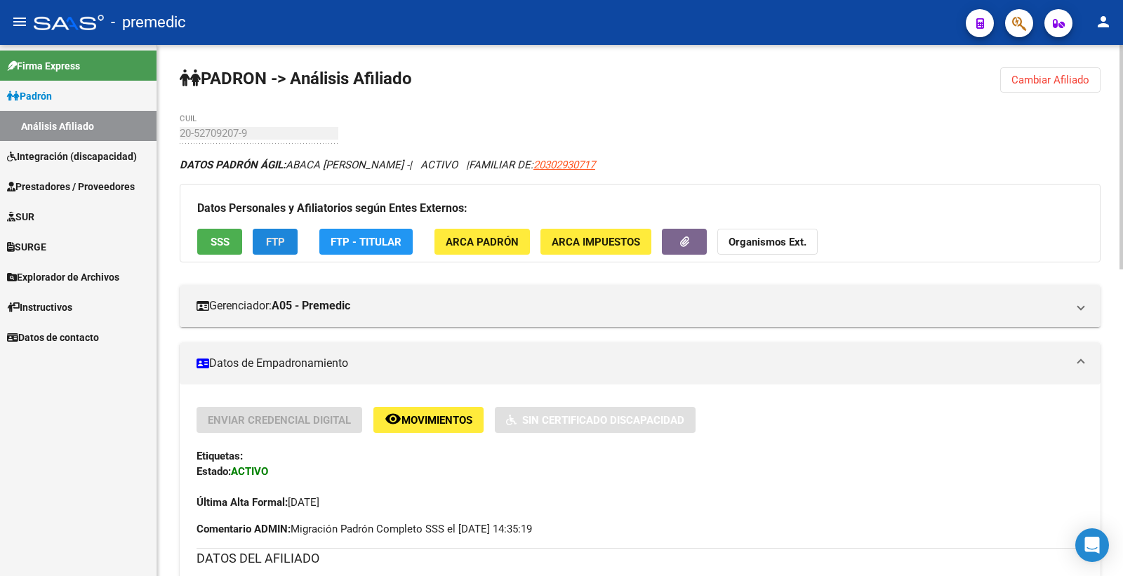
click at [283, 235] on span "FTP" at bounding box center [275, 241] width 19 height 13
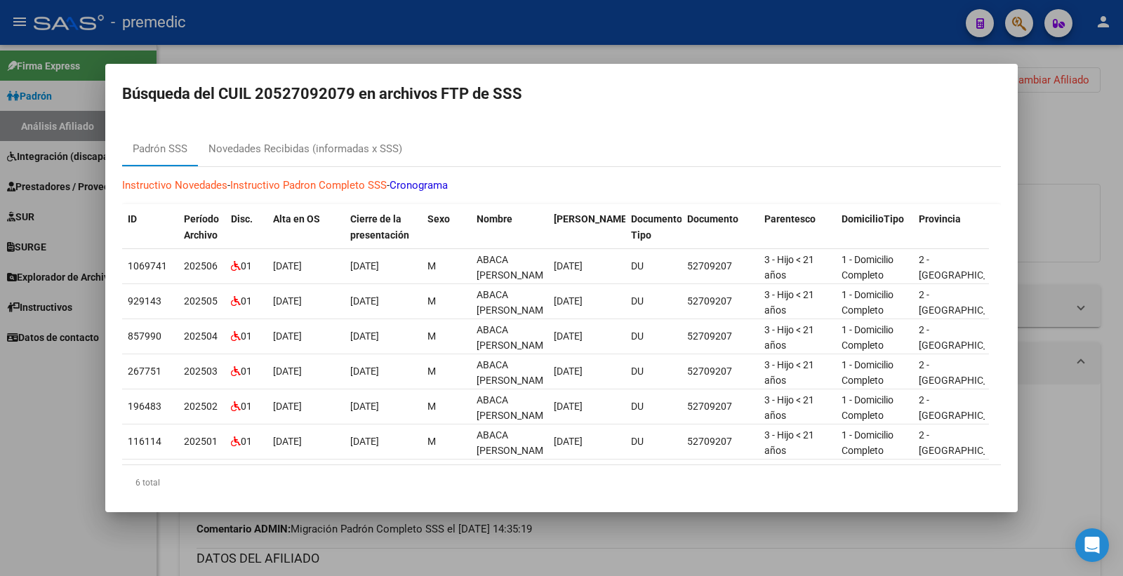
click at [1095, 206] on div at bounding box center [561, 288] width 1123 height 576
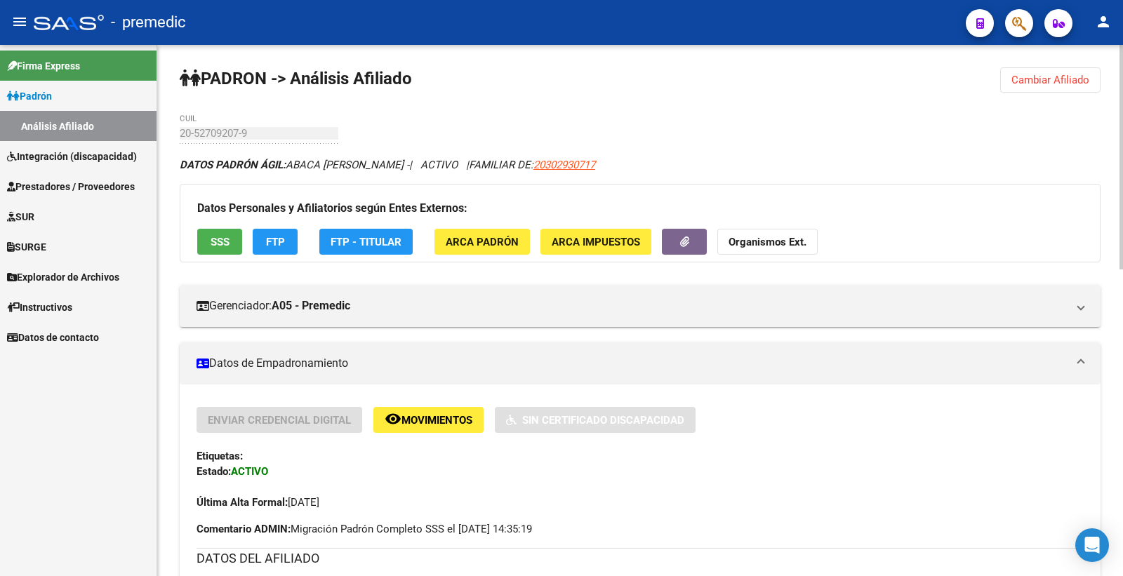
click at [1056, 81] on span "Cambiar Afiliado" at bounding box center [1051, 80] width 78 height 13
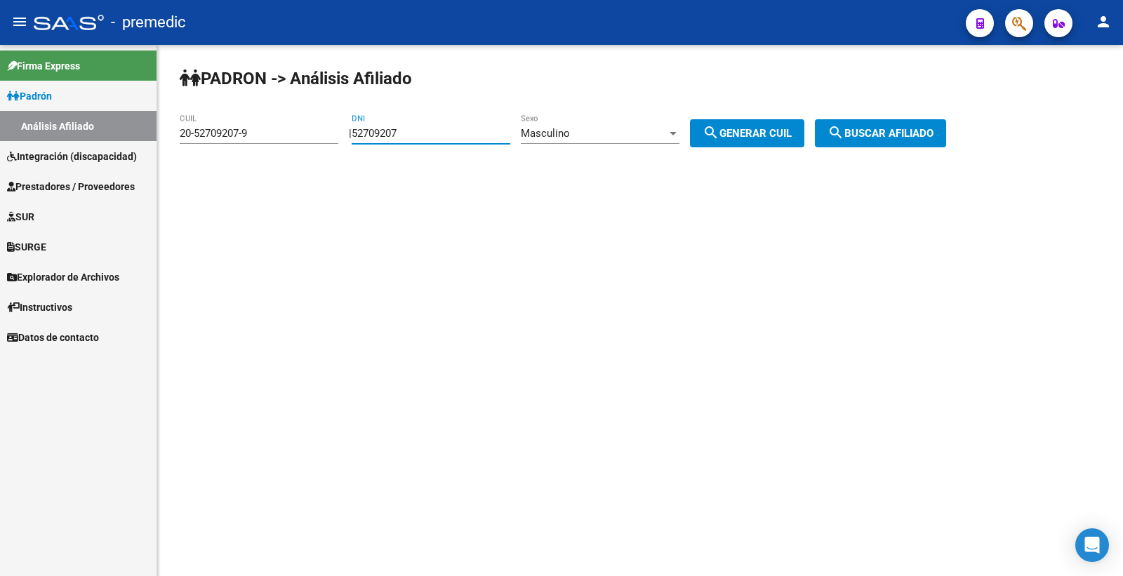
drag, startPoint x: 432, startPoint y: 133, endPoint x: 202, endPoint y: 176, distance: 233.5
click at [202, 176] on div "PADRON -> Análisis Afiliado 20-52709207-9 CUIL | 52709207 DNI Masculino Sexo se…" at bounding box center [640, 118] width 966 height 147
paste input "905483"
type input "59054837"
click at [755, 128] on span "search Generar CUIL" at bounding box center [747, 133] width 89 height 13
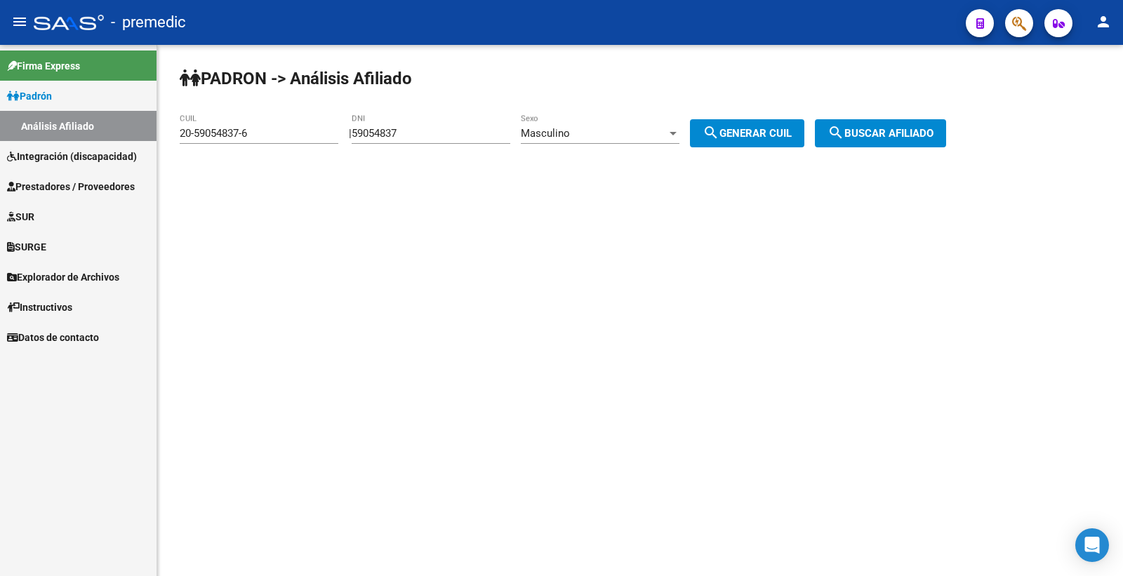
click at [906, 140] on button "search Buscar afiliado" at bounding box center [880, 133] width 131 height 28
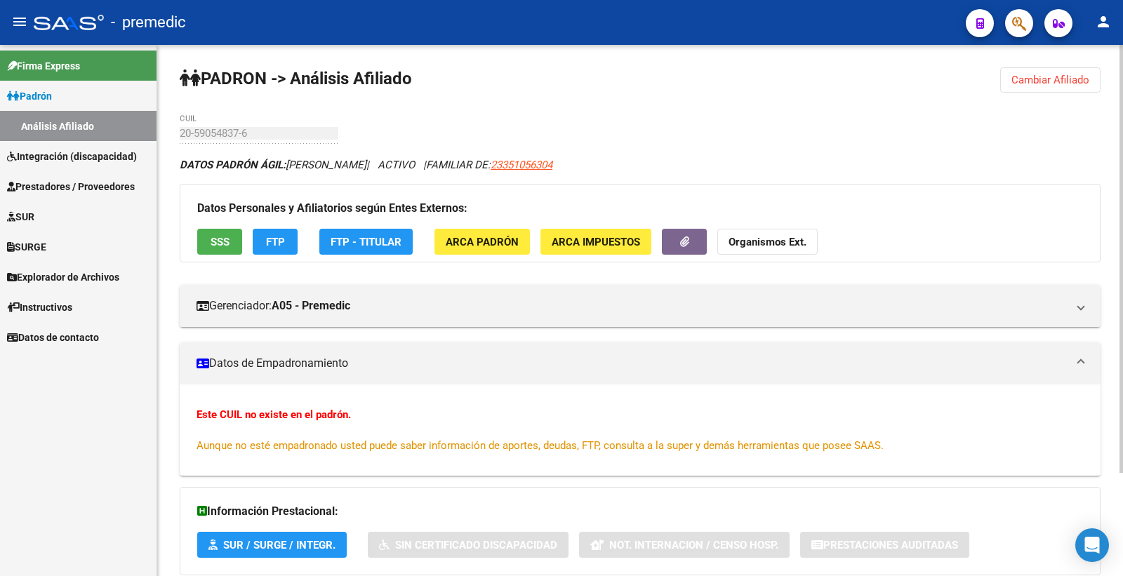
click at [1035, 72] on button "Cambiar Afiliado" at bounding box center [1050, 79] width 100 height 25
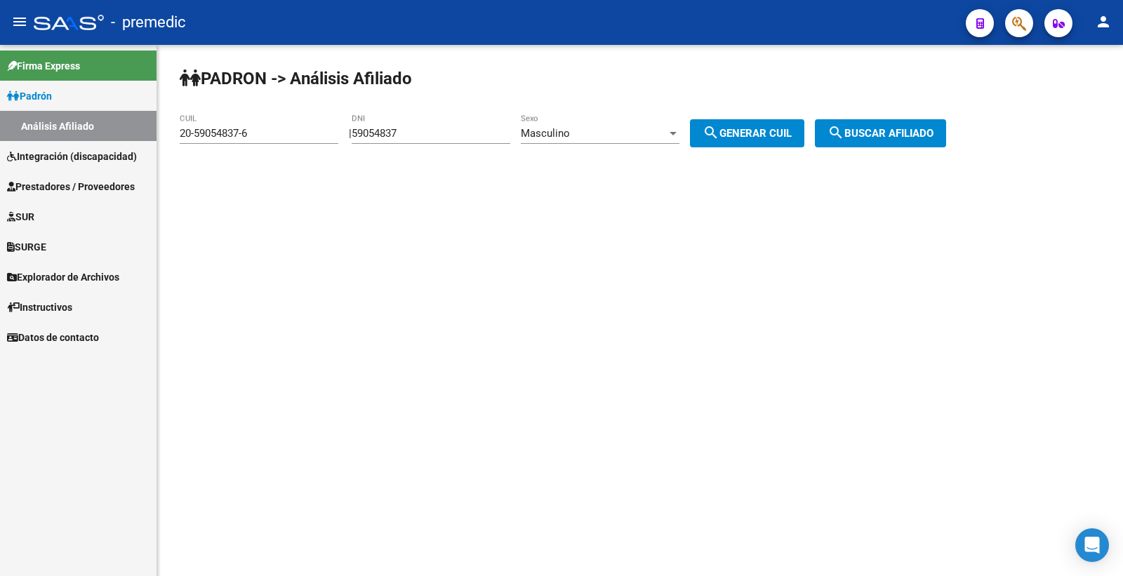
click at [632, 119] on div "Masculino Sexo" at bounding box center [600, 129] width 159 height 30
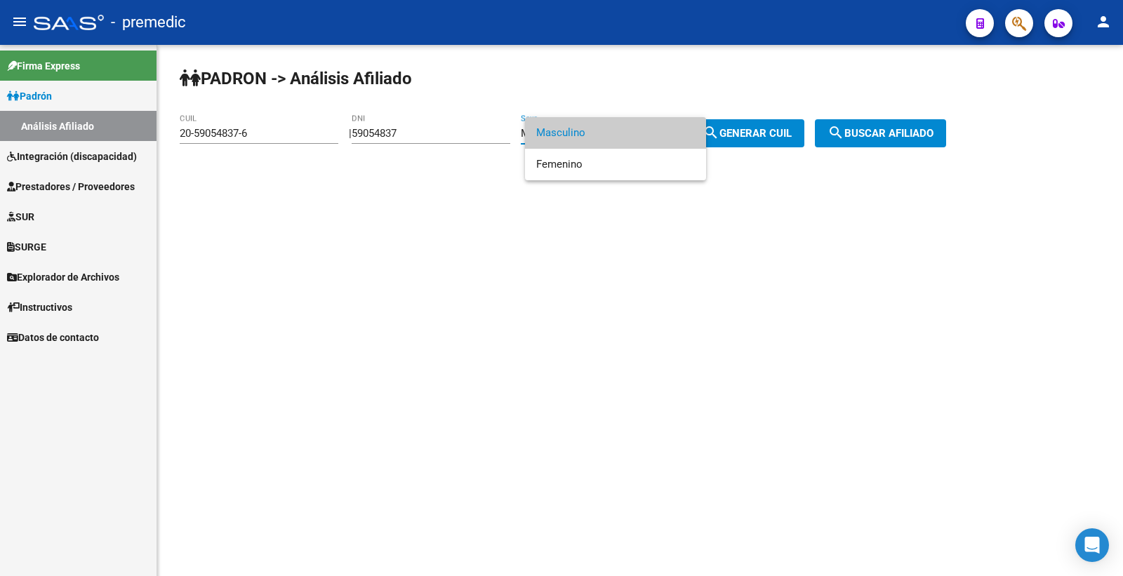
click at [636, 131] on span "Masculino" at bounding box center [615, 133] width 159 height 32
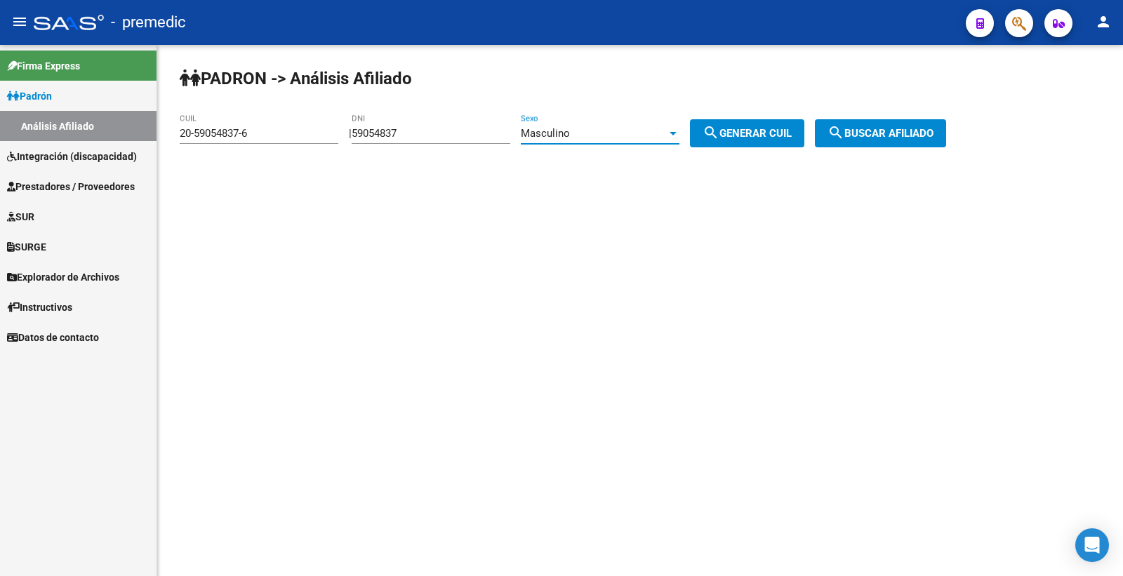
click at [618, 129] on div "Masculino" at bounding box center [594, 133] width 146 height 13
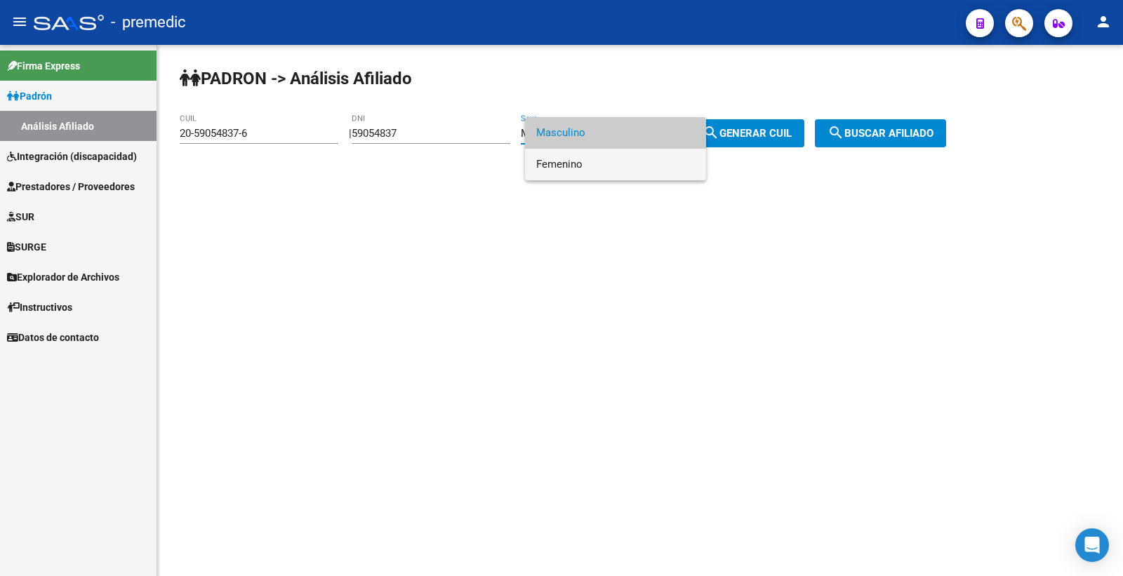
click at [621, 174] on span "Femenino" at bounding box center [615, 165] width 159 height 32
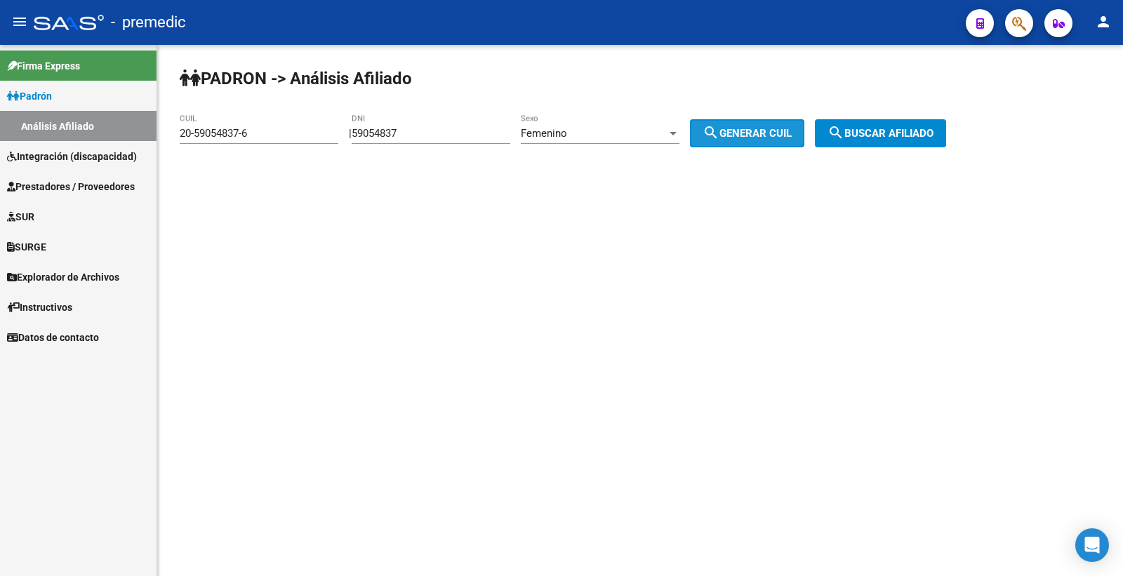
click at [743, 134] on span "search Generar CUIL" at bounding box center [747, 133] width 89 height 13
type input "27-59054837-0"
click at [925, 130] on span "search Buscar afiliado" at bounding box center [881, 133] width 106 height 13
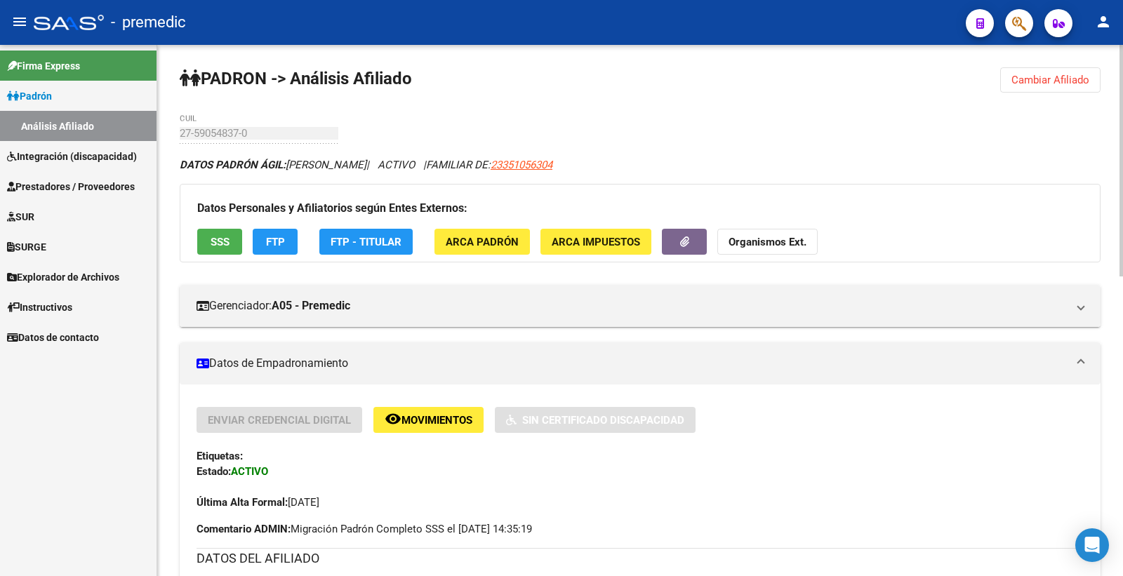
click at [282, 256] on div "Datos Personales y Afiliatorios según Entes Externos: SSS FTP FTP - Titular ARC…" at bounding box center [640, 223] width 921 height 79
click at [274, 251] on button "FTP" at bounding box center [275, 242] width 45 height 26
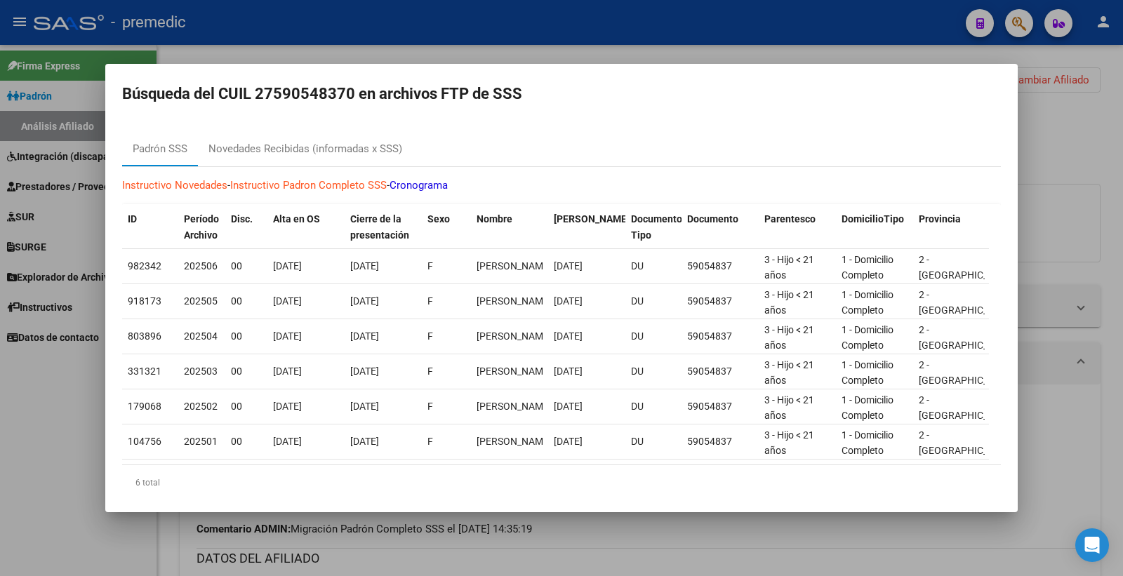
click at [1045, 183] on div at bounding box center [561, 288] width 1123 height 576
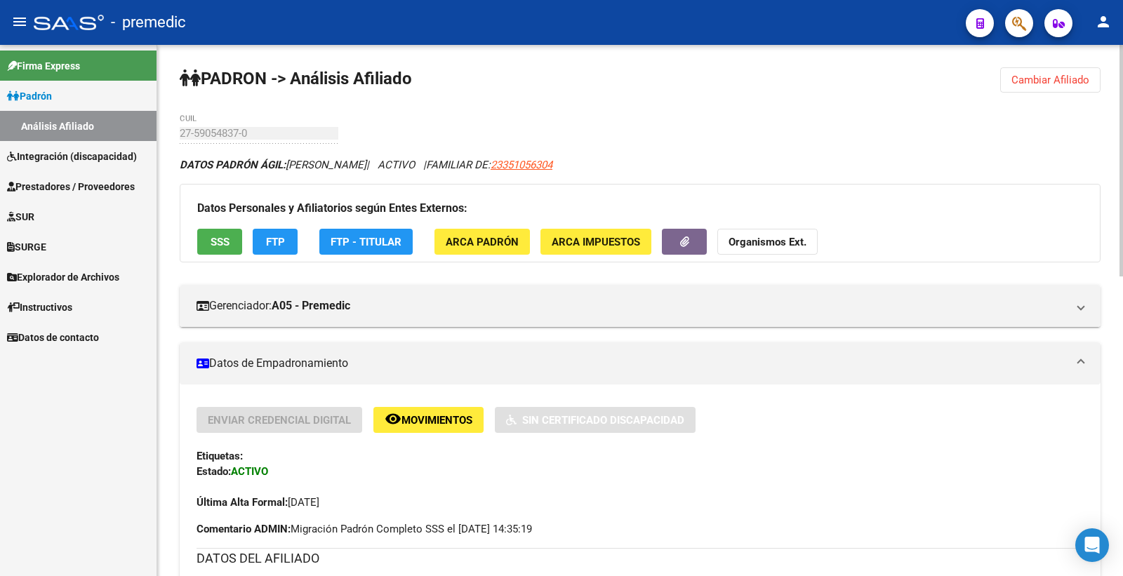
click at [271, 241] on span "FTP" at bounding box center [275, 242] width 19 height 13
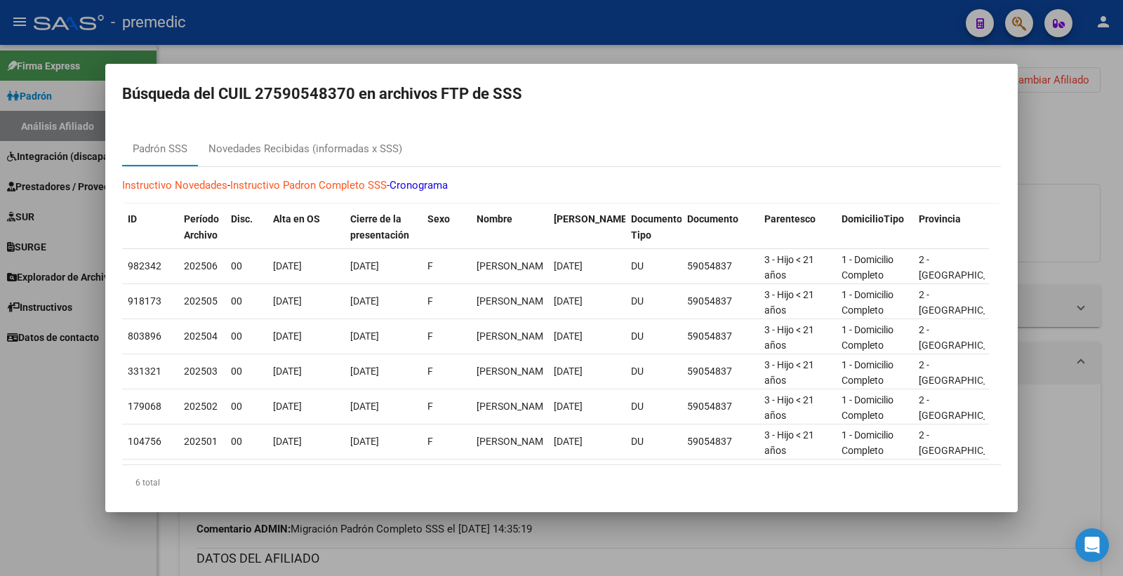
click at [1122, 157] on div at bounding box center [561, 288] width 1123 height 576
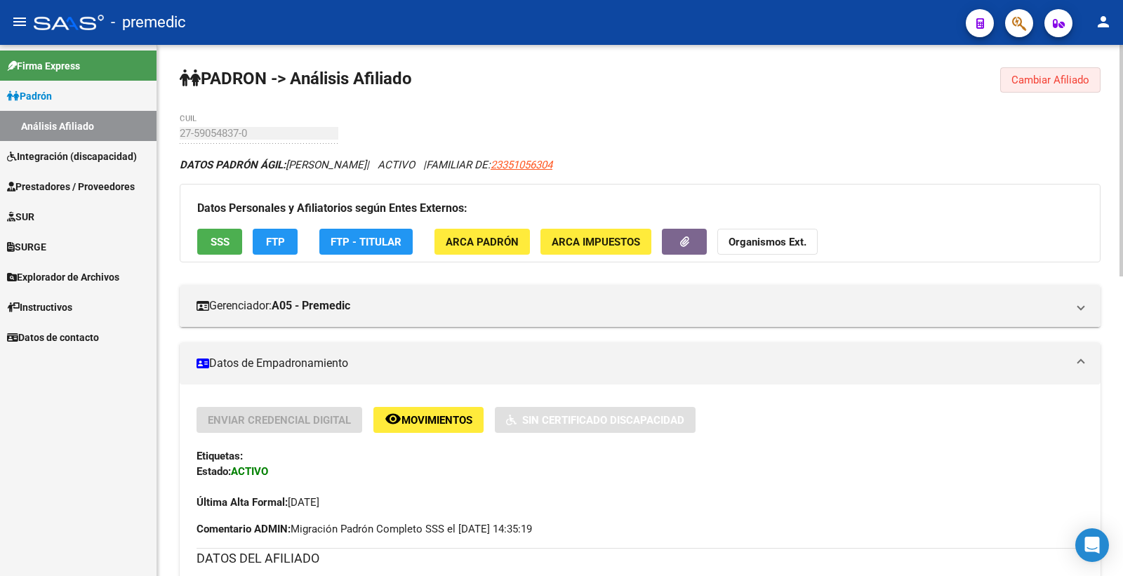
click at [1031, 91] on button "Cambiar Afiliado" at bounding box center [1050, 79] width 100 height 25
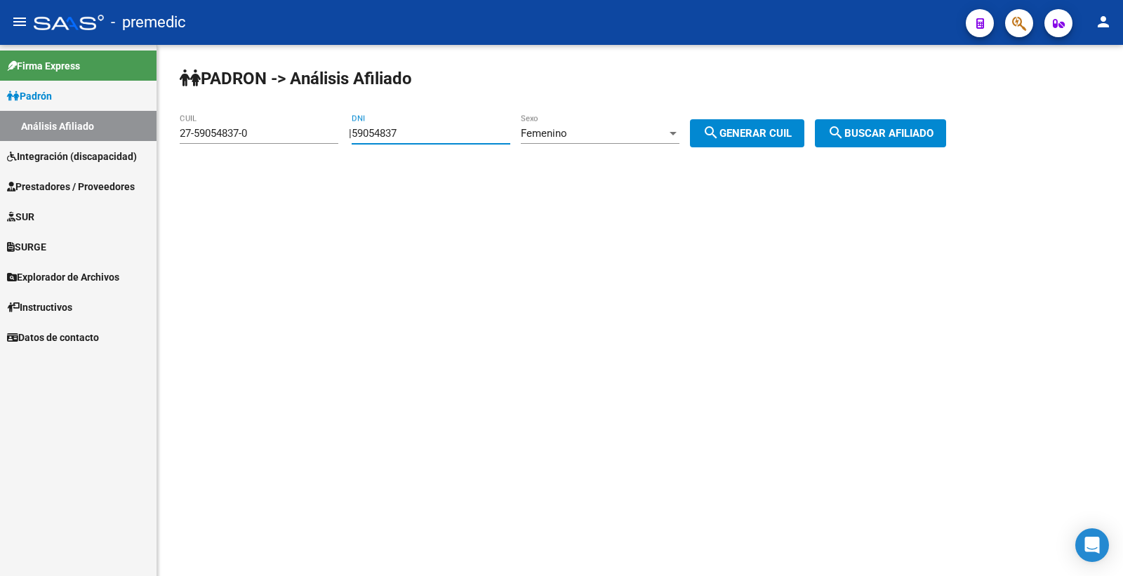
drag, startPoint x: 267, startPoint y: 146, endPoint x: 230, endPoint y: 159, distance: 39.3
click at [201, 140] on app-analisis-afiliado "PADRON -> Análisis Afiliado 27-59054837-0 CUIL | 59054837 DNI Femenino Sexo sea…" at bounding box center [568, 133] width 777 height 13
paste input "323649"
type input "59323649"
click at [637, 135] on div "Femenino" at bounding box center [594, 133] width 146 height 13
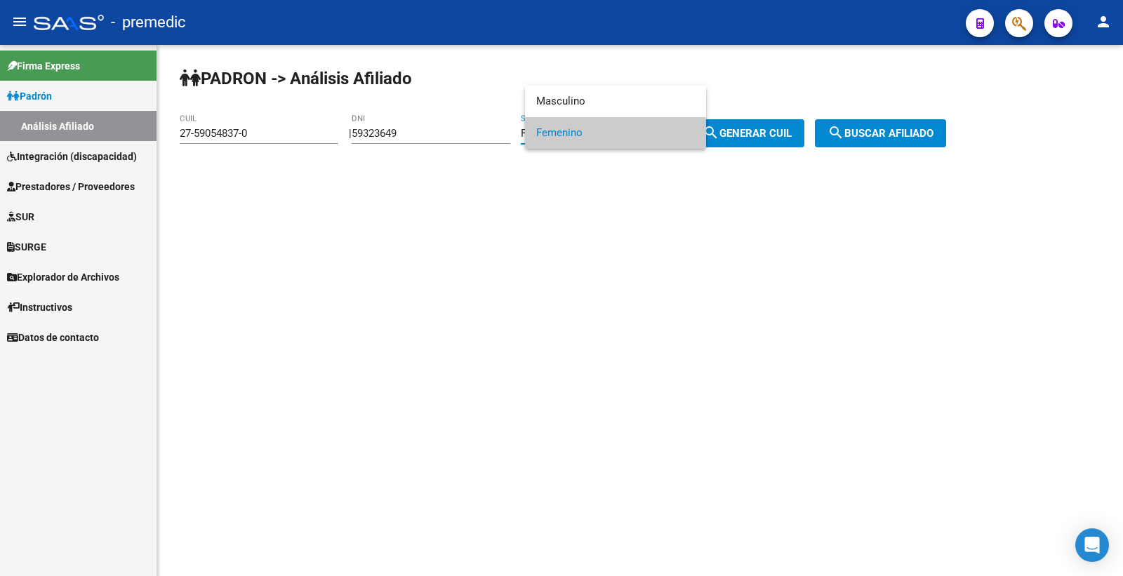
click at [658, 138] on span "Femenino" at bounding box center [615, 133] width 159 height 32
click at [792, 130] on span "search Generar CUIL" at bounding box center [747, 133] width 89 height 13
type input "27-59323649-3"
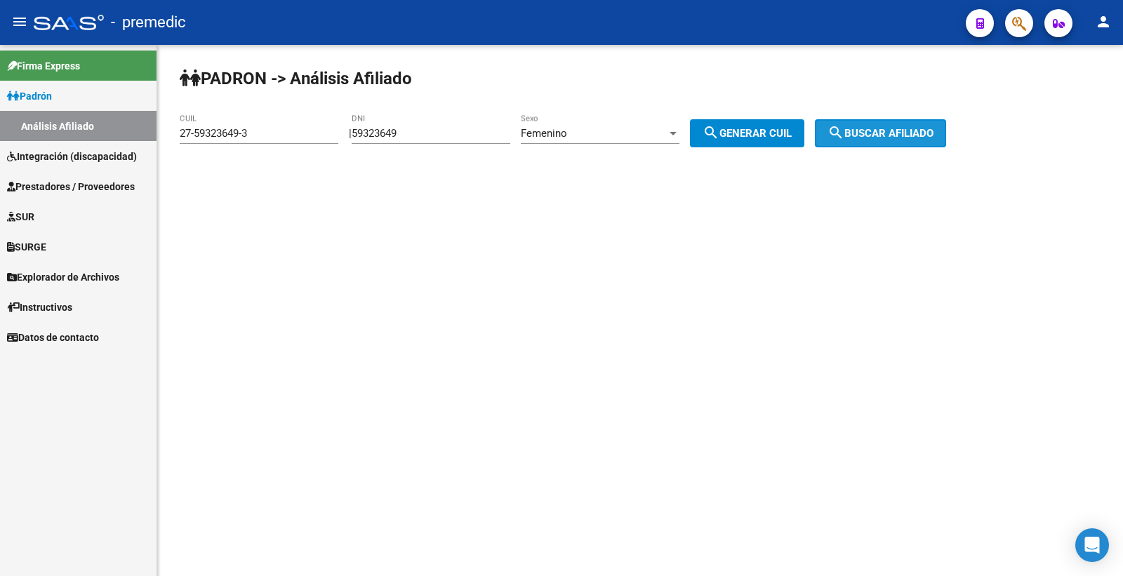
click at [865, 124] on button "search Buscar afiliado" at bounding box center [880, 133] width 131 height 28
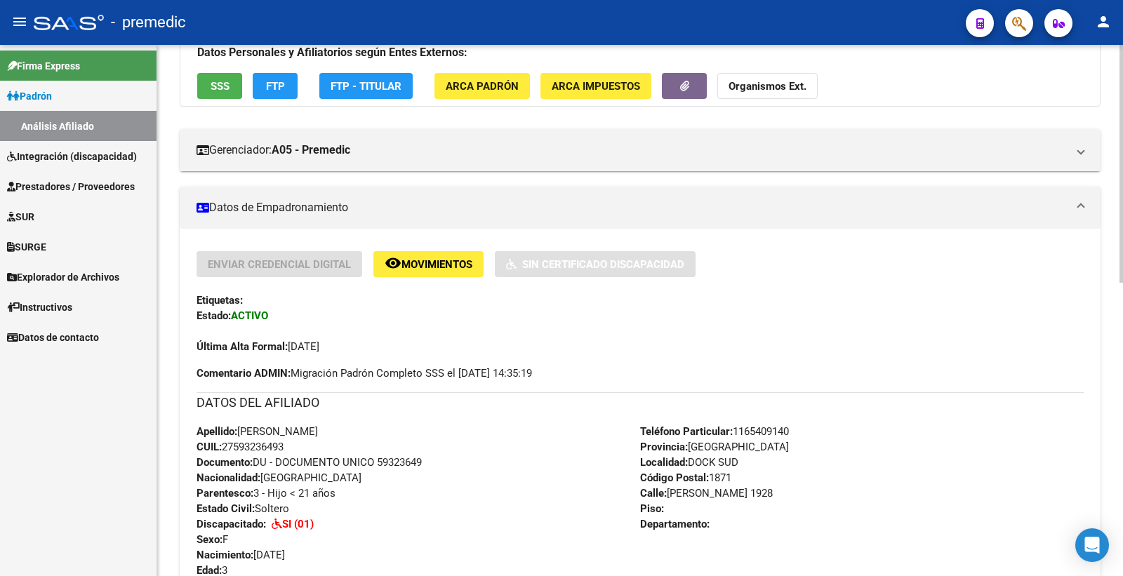
scroll to position [78, 0]
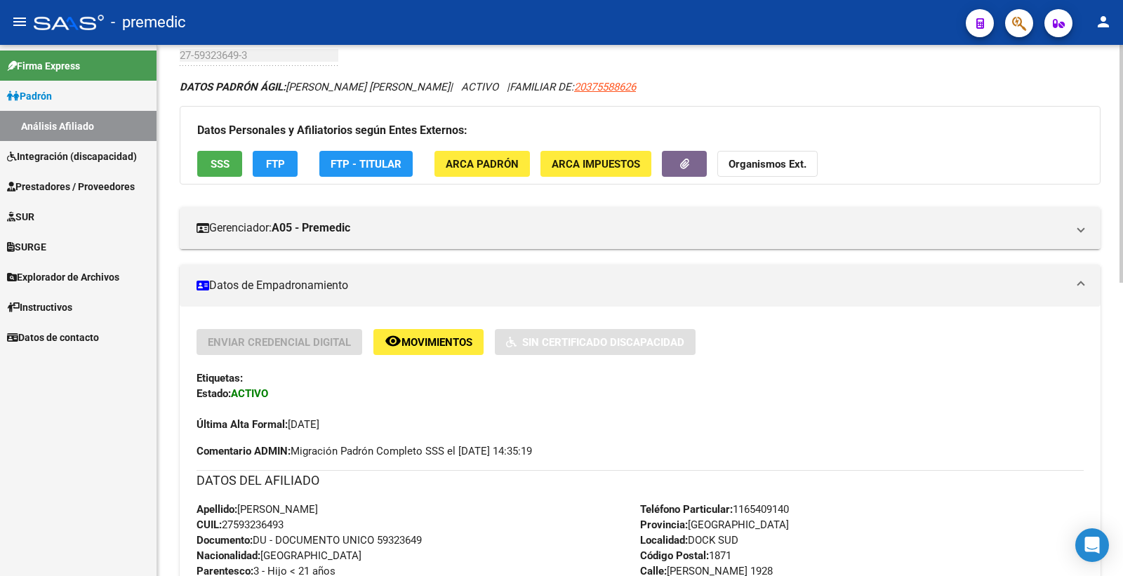
click at [279, 159] on span "FTP" at bounding box center [275, 164] width 19 height 13
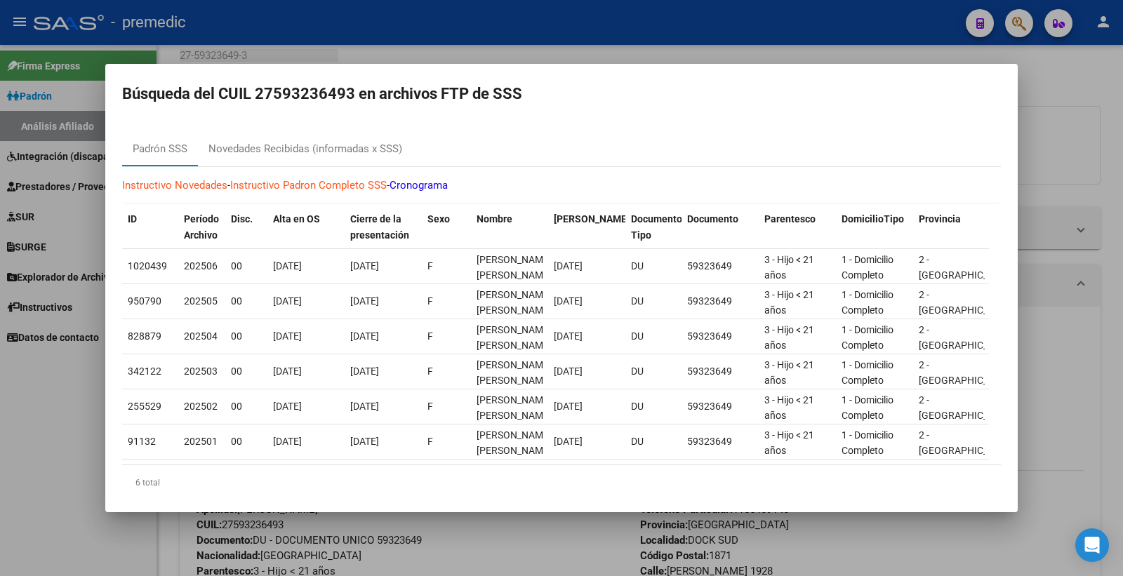
click at [1112, 163] on div at bounding box center [561, 288] width 1123 height 576
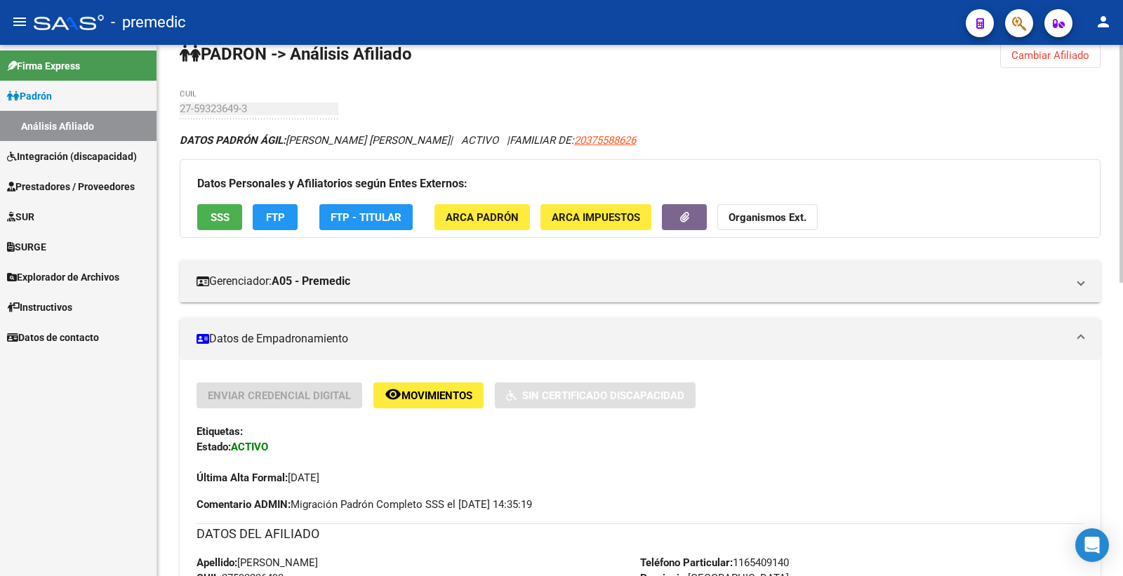
scroll to position [0, 0]
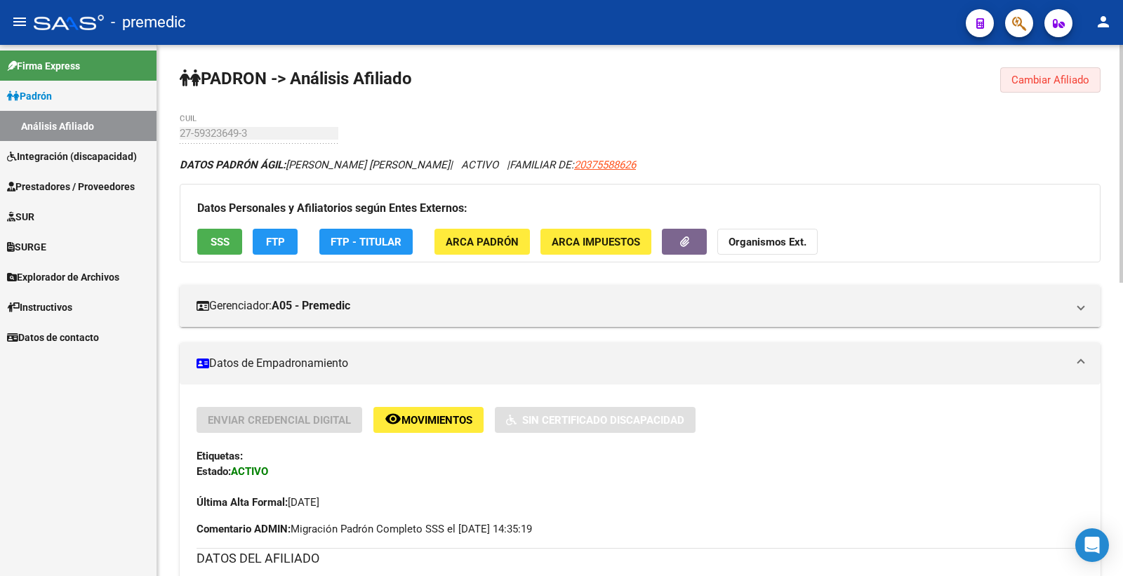
click at [1024, 71] on button "Cambiar Afiliado" at bounding box center [1050, 79] width 100 height 25
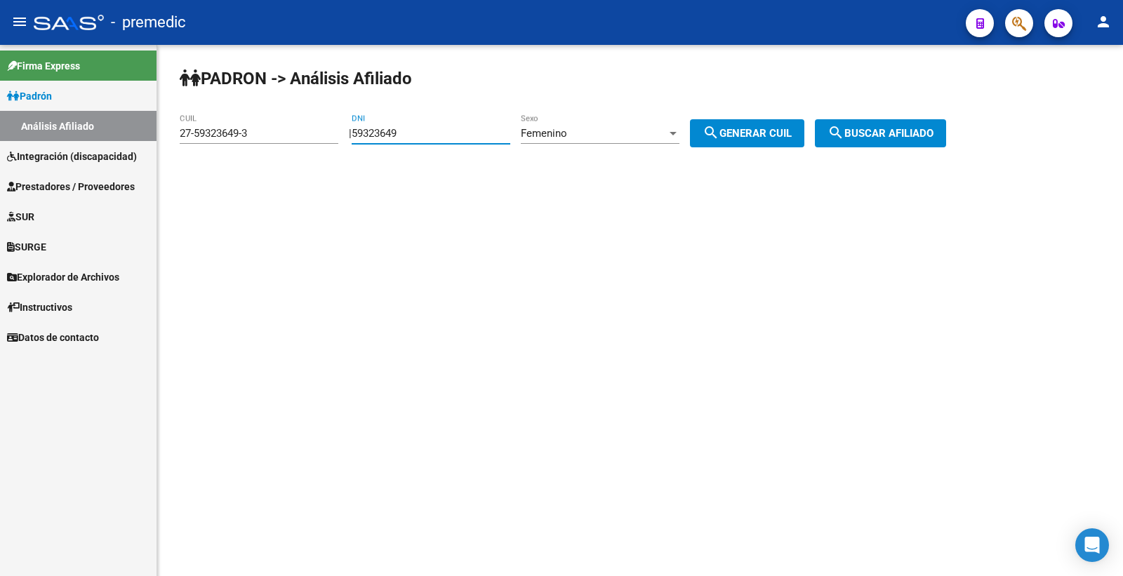
drag, startPoint x: 413, startPoint y: 131, endPoint x: 276, endPoint y: 141, distance: 137.3
click at [274, 140] on app-analisis-afiliado "PADRON -> Análisis Afiliado 27-59323649-3 CUIL | 59323649 DNI Femenino Sexo sea…" at bounding box center [568, 133] width 777 height 13
paste input "6663307"
type input "56663307"
click at [545, 131] on span "Femenino" at bounding box center [544, 133] width 46 height 13
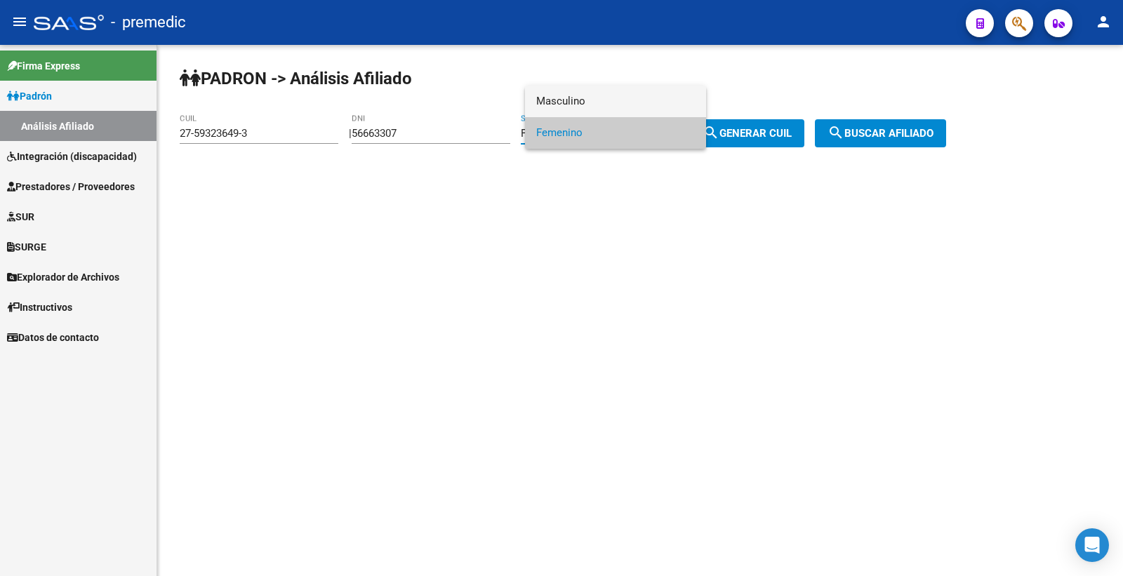
click at [604, 96] on span "Masculino" at bounding box center [615, 102] width 159 height 32
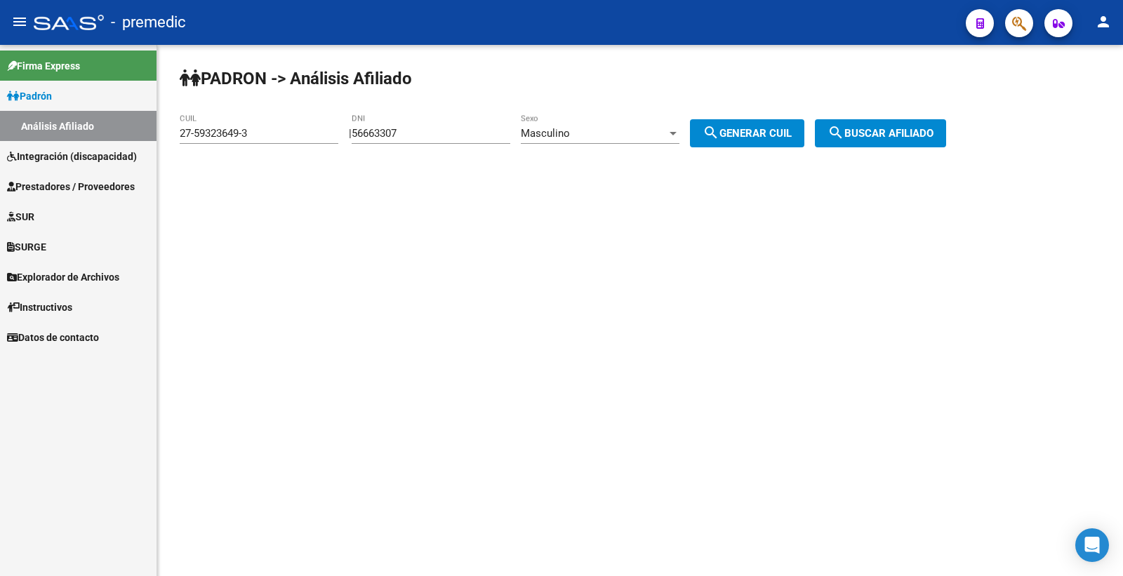
click at [703, 134] on div "| 56663307 DNI Masculino Sexo search Generar CUIL" at bounding box center [582, 133] width 466 height 13
click at [750, 134] on span "search Generar CUIL" at bounding box center [747, 133] width 89 height 13
type input "20-56663307-9"
click at [885, 123] on button "search Buscar afiliado" at bounding box center [880, 133] width 131 height 28
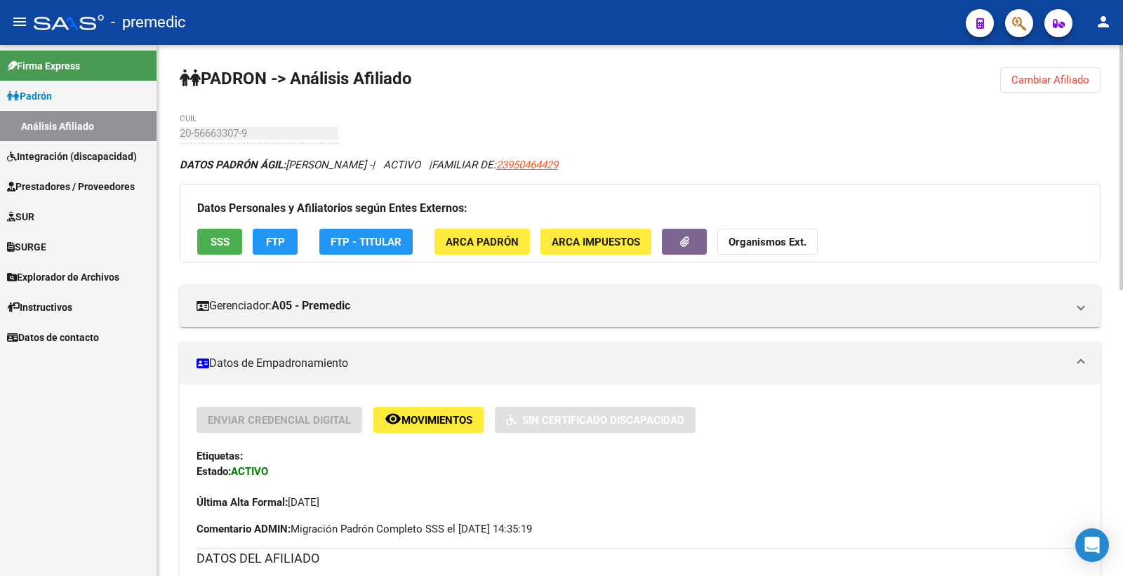
click at [284, 236] on span "FTP" at bounding box center [275, 242] width 19 height 13
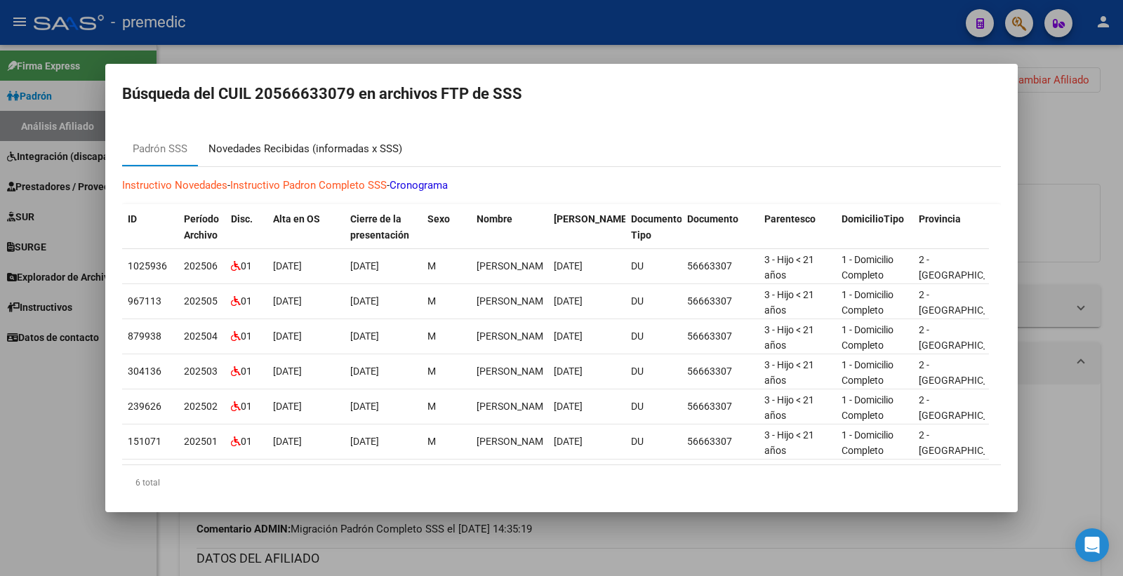
click at [310, 145] on div "Novedades Recibidas (informadas x SSS)" at bounding box center [305, 149] width 194 height 16
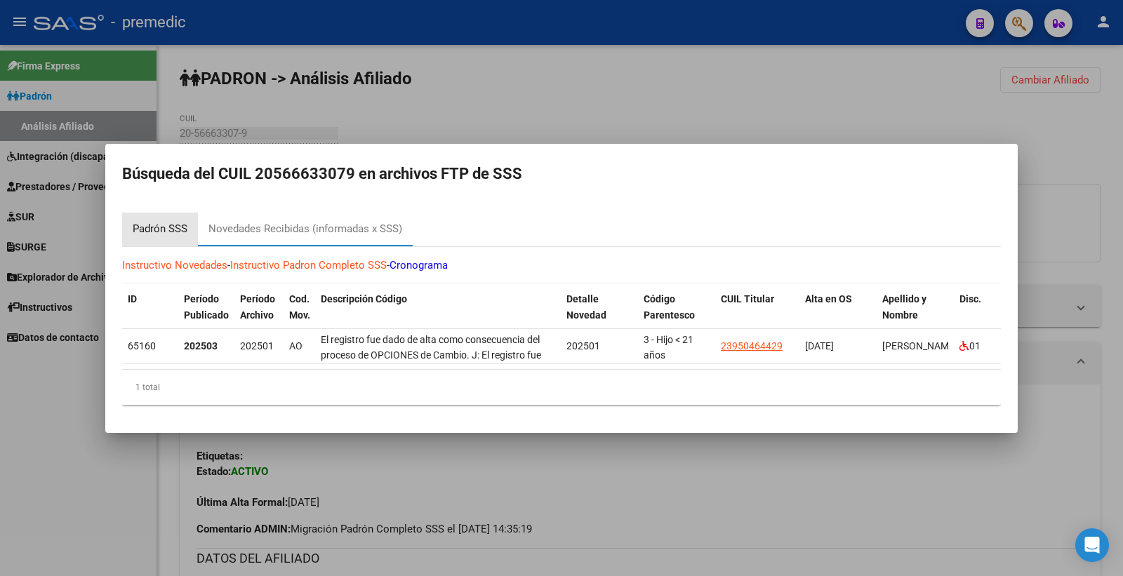
click at [183, 221] on div "Padrón SSS" at bounding box center [160, 229] width 55 height 16
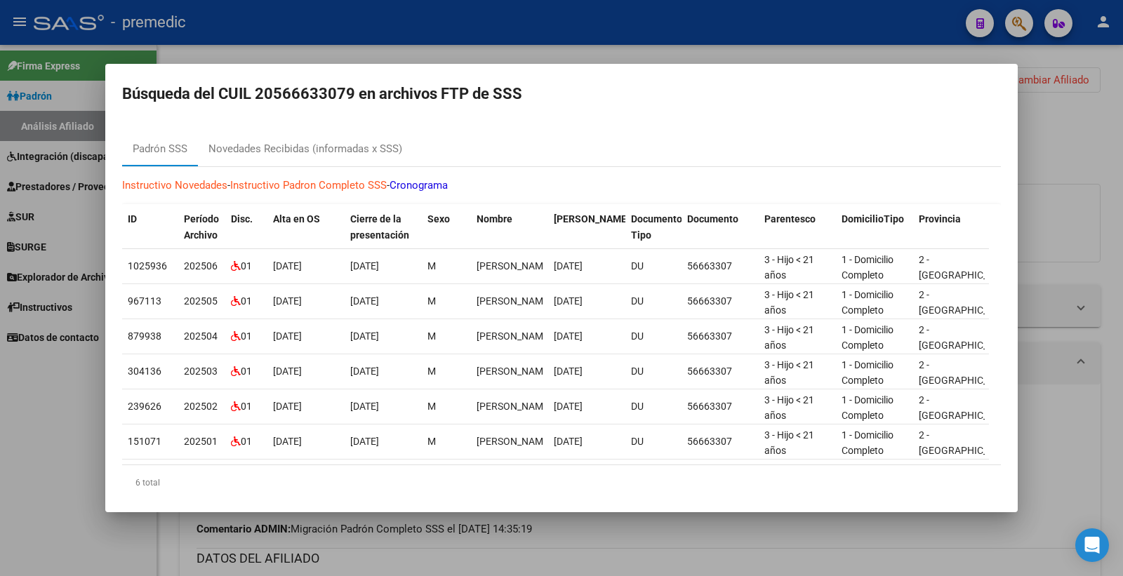
click at [1111, 239] on div at bounding box center [561, 288] width 1123 height 576
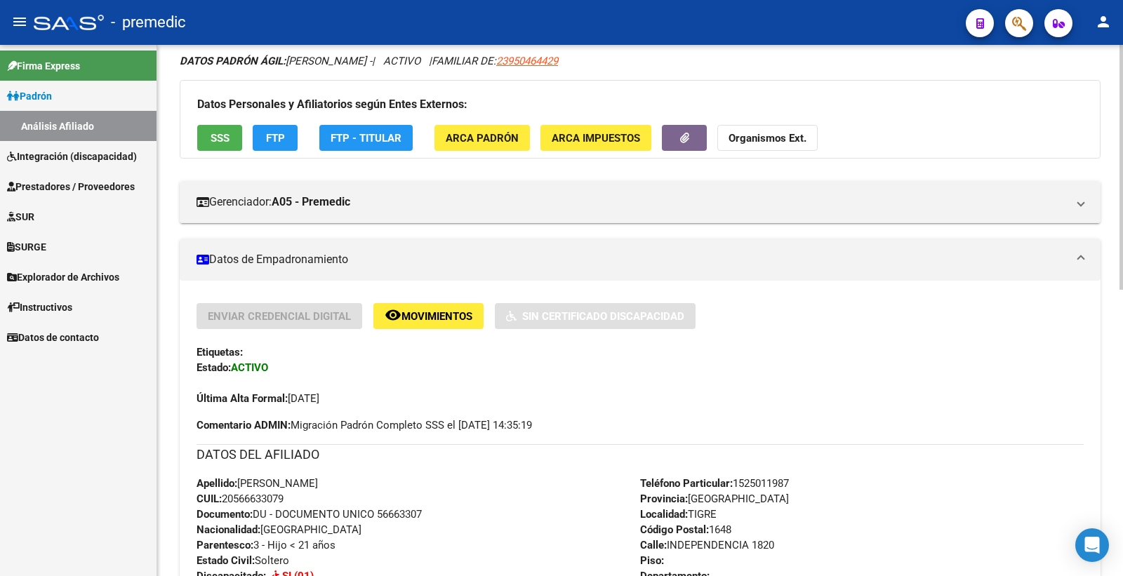
scroll to position [78, 0]
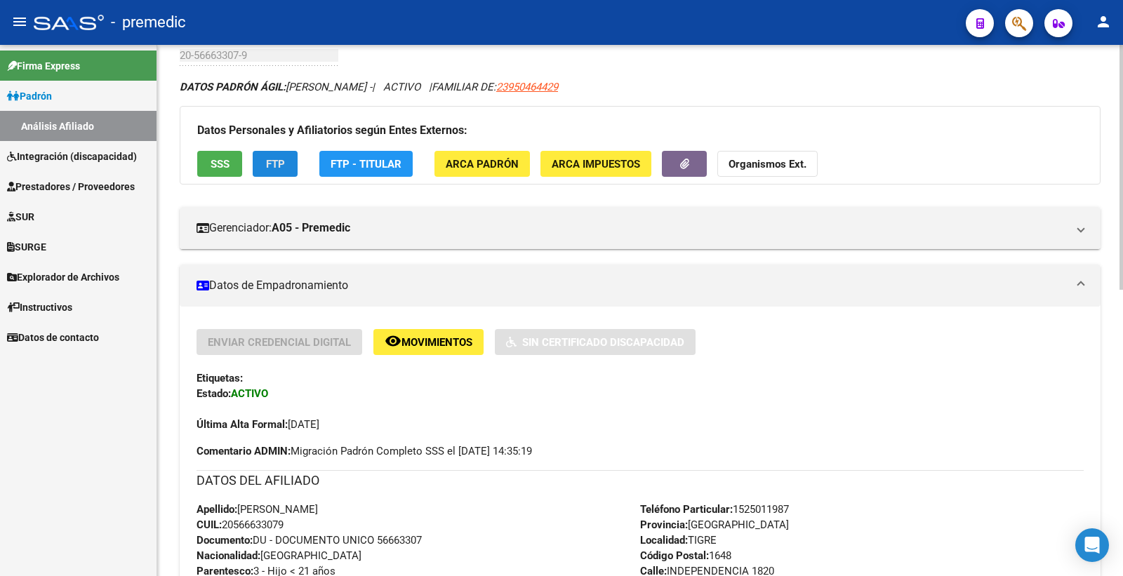
click at [285, 176] on button "FTP" at bounding box center [275, 164] width 45 height 26
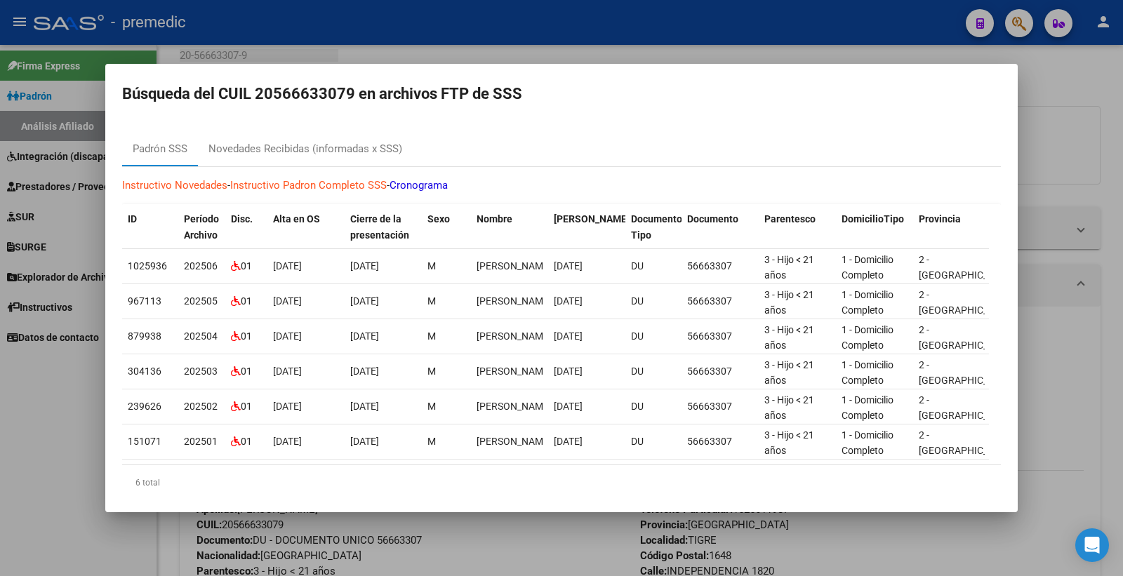
click at [1065, 102] on div at bounding box center [561, 288] width 1123 height 576
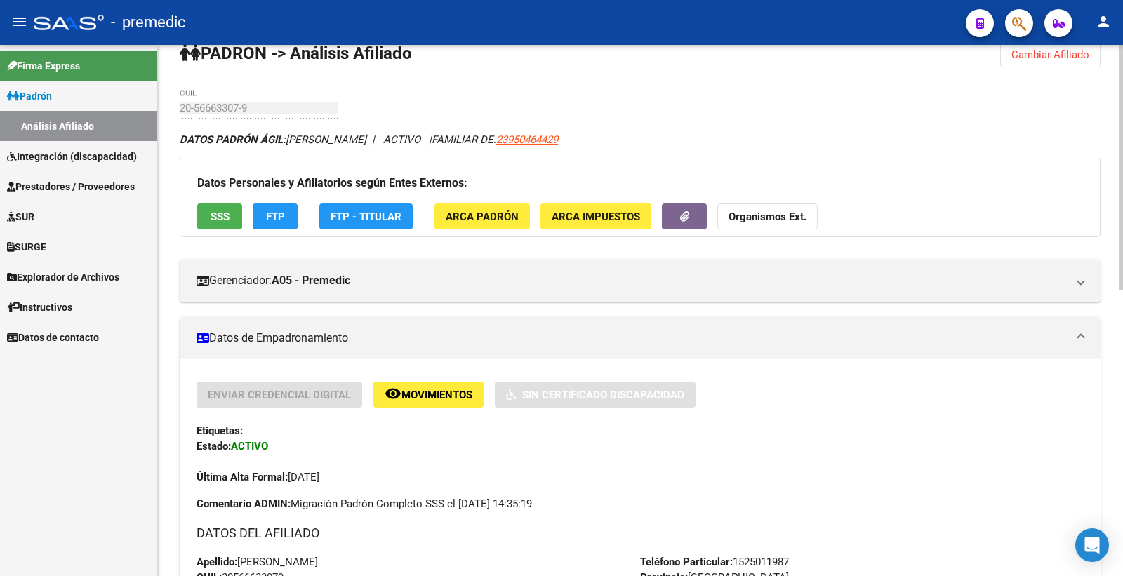
scroll to position [0, 0]
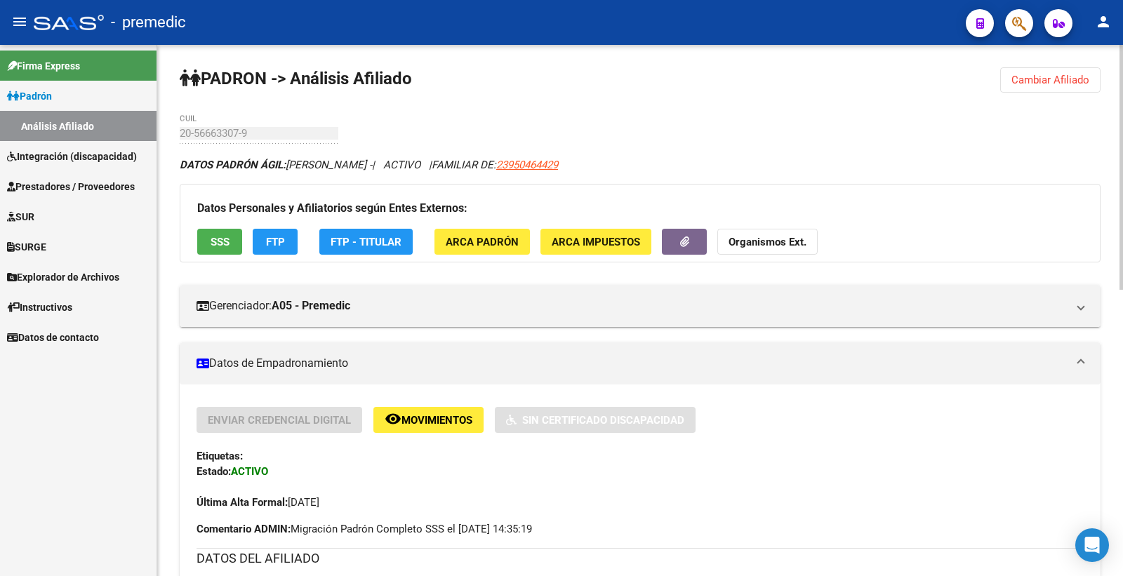
click at [1050, 84] on span "Cambiar Afiliado" at bounding box center [1051, 80] width 78 height 13
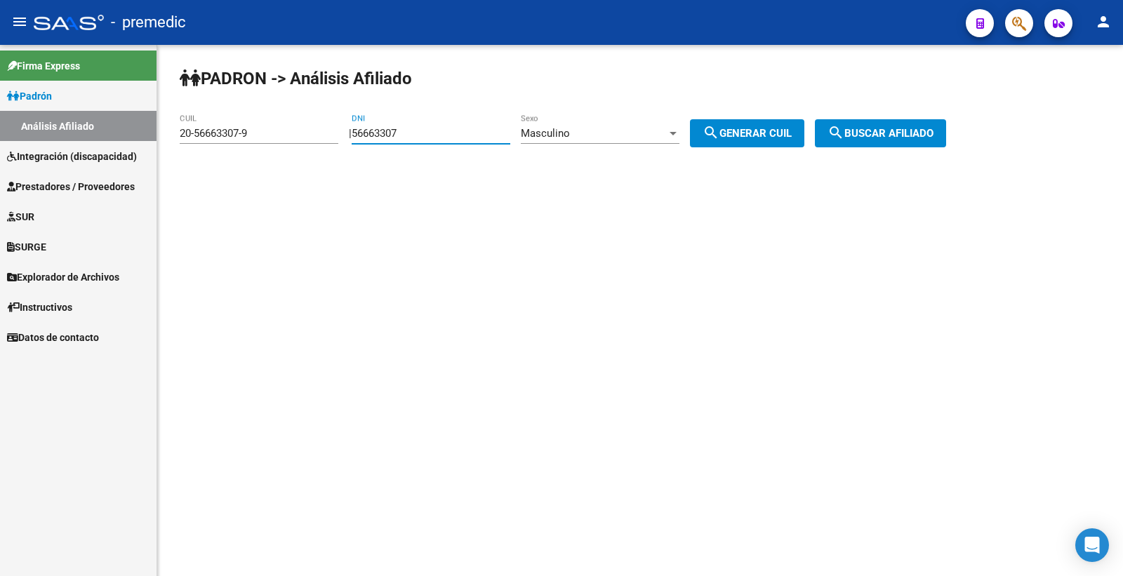
drag, startPoint x: 429, startPoint y: 127, endPoint x: 230, endPoint y: 146, distance: 199.6
click at [230, 140] on app-analisis-afiliado "PADRON -> Análisis Afiliado 20-56663307-9 CUIL | 56663307 DNI Masculino Sexo se…" at bounding box center [568, 133] width 777 height 13
paste input "7636922"
type input "57636922"
click at [744, 135] on span "search Generar CUIL" at bounding box center [747, 133] width 89 height 13
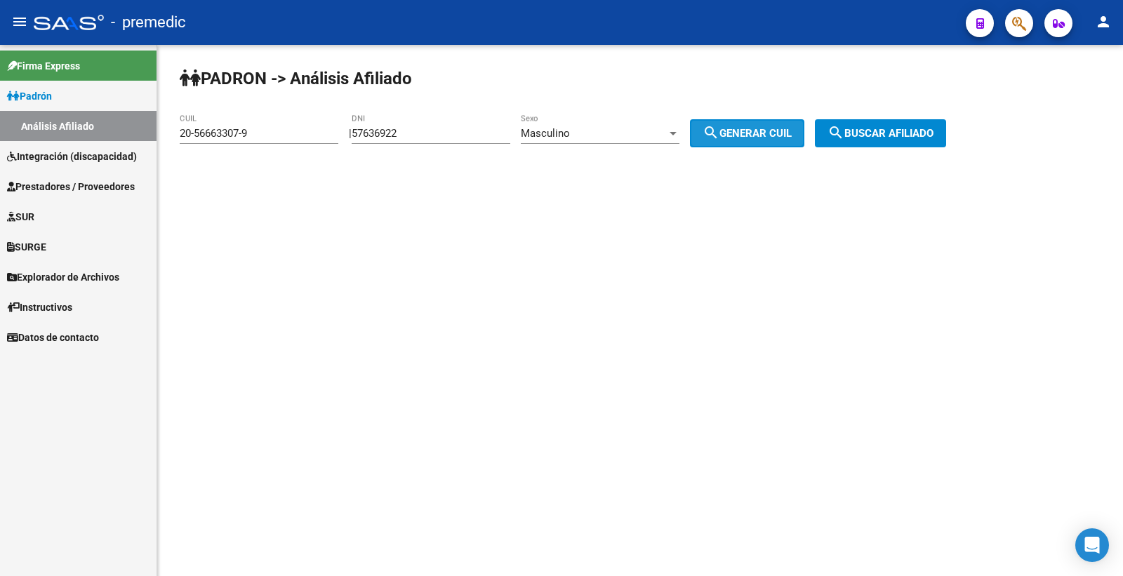
type input "20-57636922-1"
click at [863, 122] on button "search Buscar afiliado" at bounding box center [880, 133] width 131 height 28
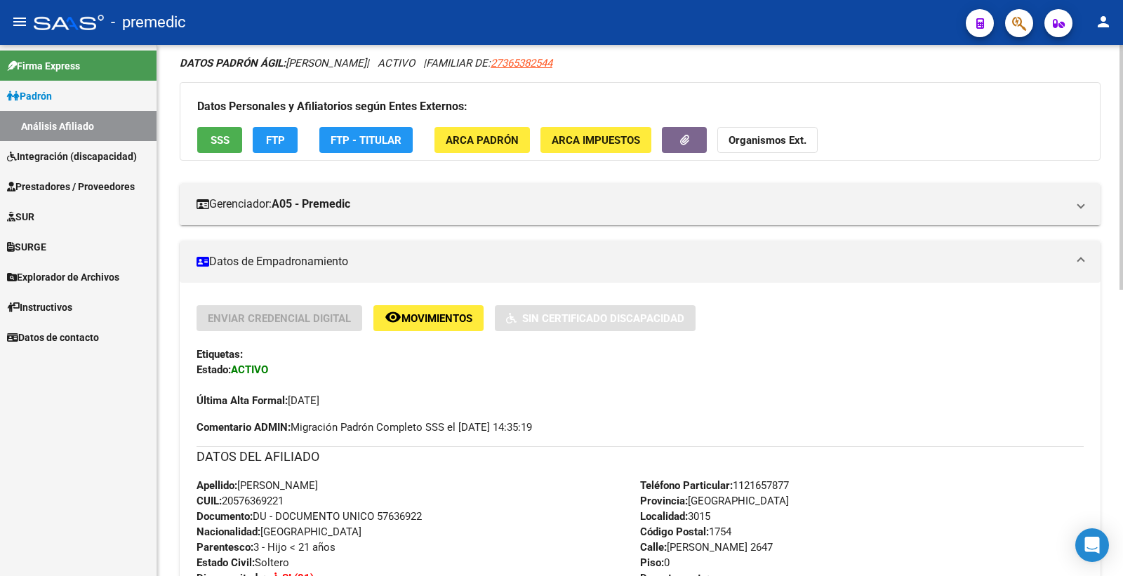
scroll to position [78, 0]
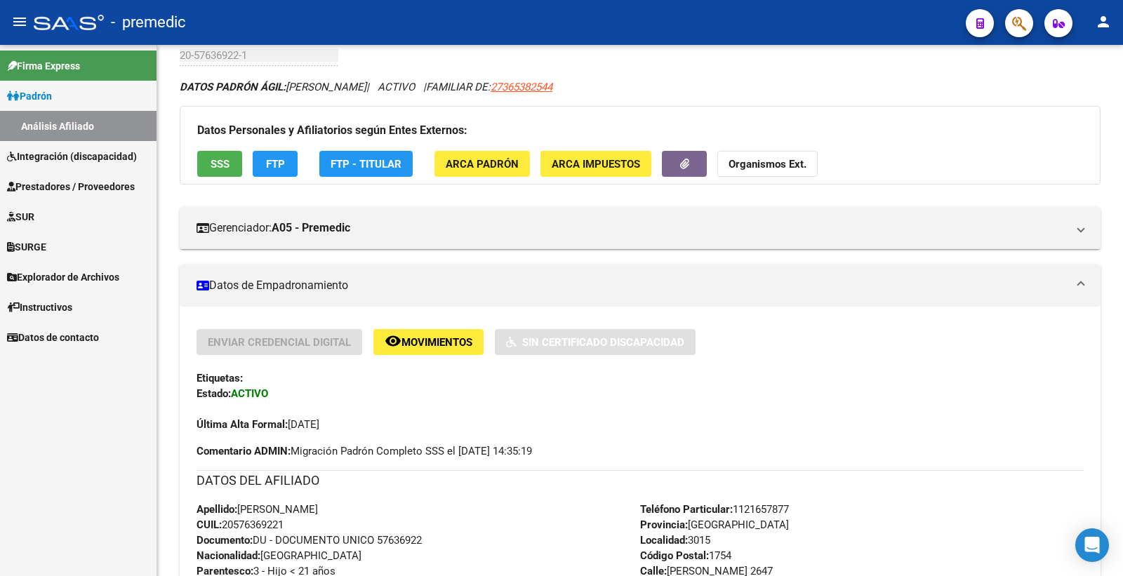
click at [270, 166] on span "FTP" at bounding box center [275, 164] width 19 height 13
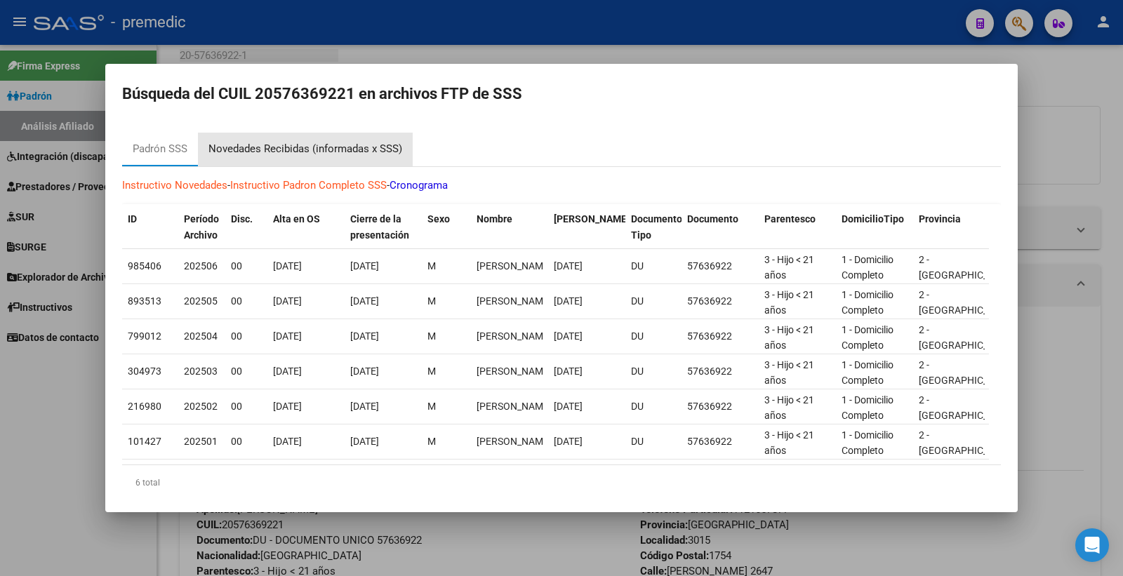
click at [360, 143] on div "Novedades Recibidas (informadas x SSS)" at bounding box center [305, 149] width 194 height 16
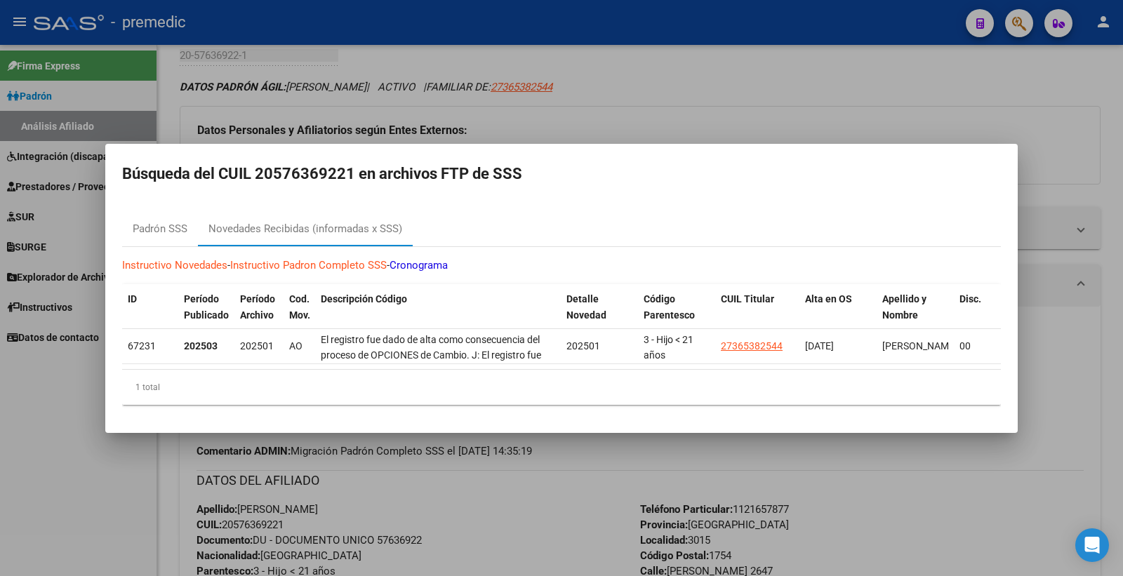
click at [520, 111] on div at bounding box center [561, 288] width 1123 height 576
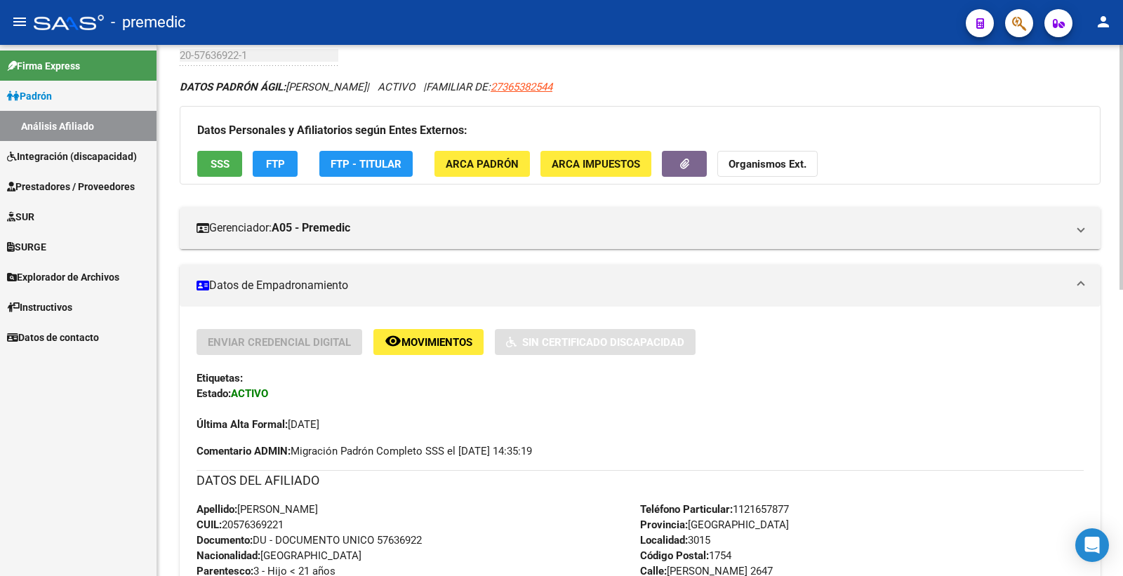
click at [274, 180] on div "Datos Personales y Afiliatorios según Entes Externos: SSS FTP FTP - Titular ARC…" at bounding box center [640, 145] width 921 height 79
click at [277, 170] on span "FTP" at bounding box center [275, 164] width 19 height 13
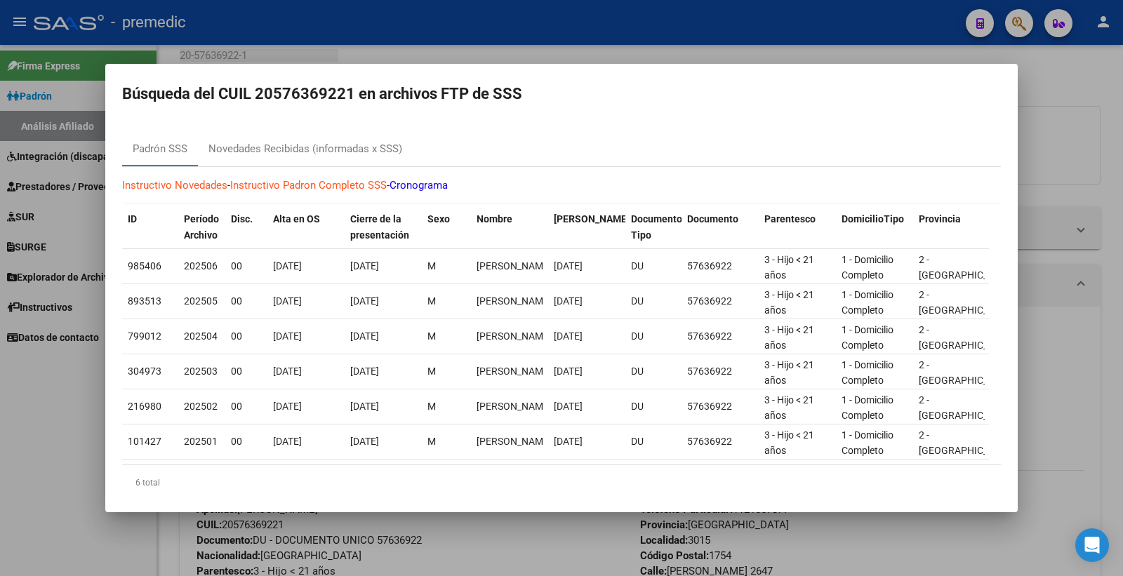
click at [1110, 135] on div at bounding box center [561, 288] width 1123 height 576
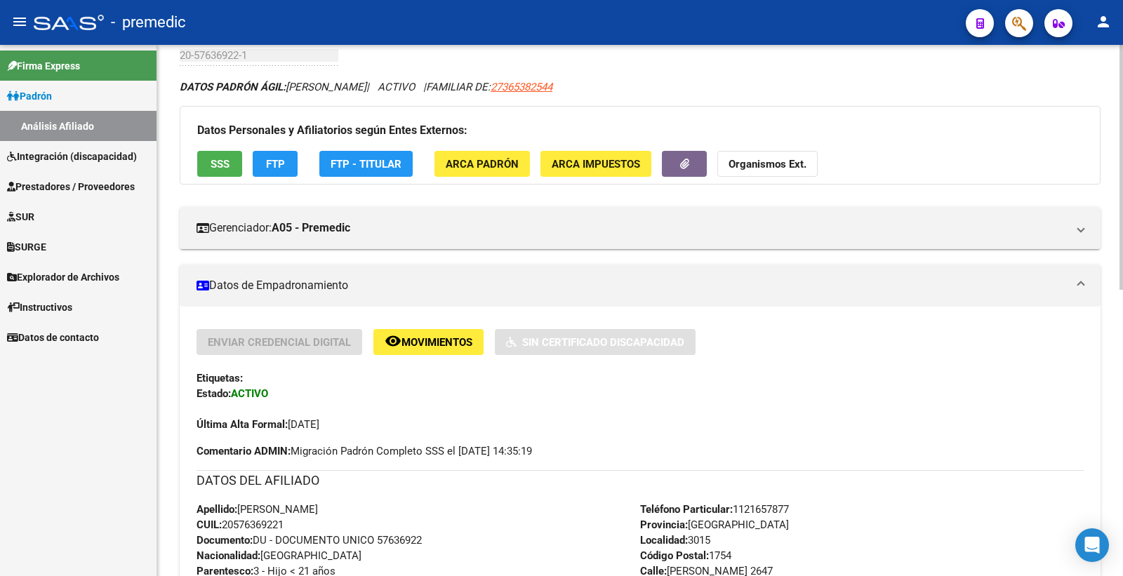
scroll to position [0, 0]
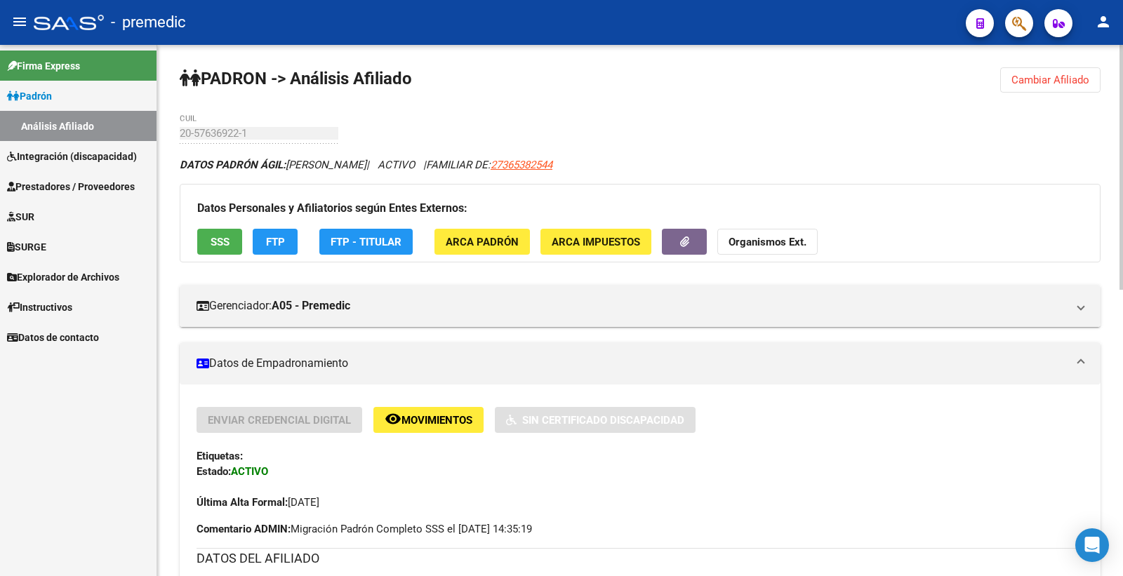
click at [1080, 75] on span "Cambiar Afiliado" at bounding box center [1051, 80] width 78 height 13
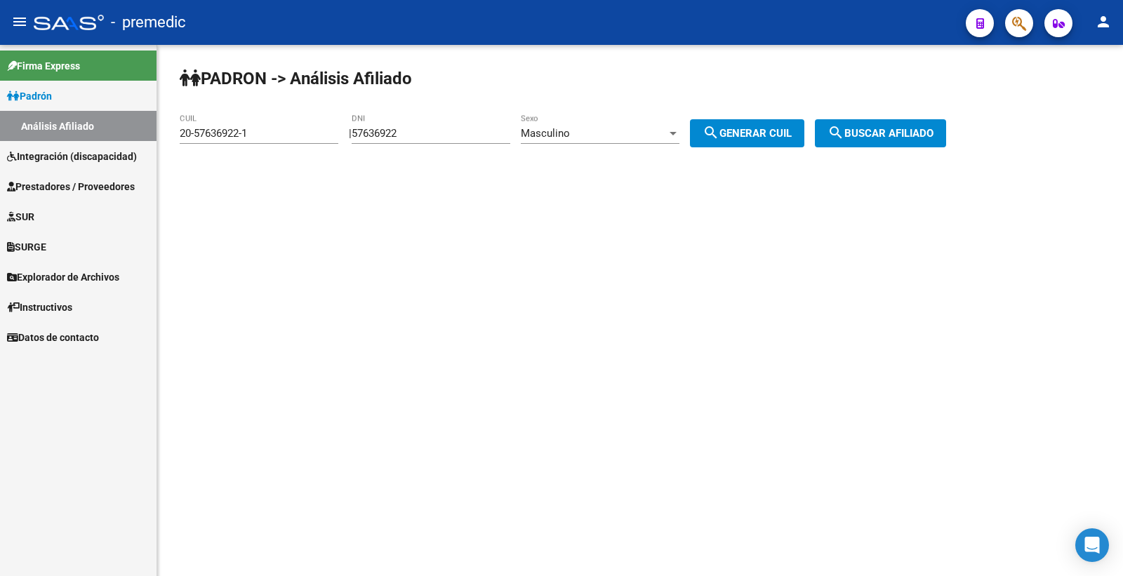
drag, startPoint x: 454, startPoint y: 133, endPoint x: 44, endPoint y: 128, distance: 409.3
click at [0, 138] on mat-sidenav-container "Firma Express Padrón Análisis Afiliado Integración (discapacidad) Estado Presen…" at bounding box center [561, 310] width 1123 height 531
paste input "836341"
type input "57836341"
click at [720, 133] on mat-icon "search" at bounding box center [711, 132] width 17 height 17
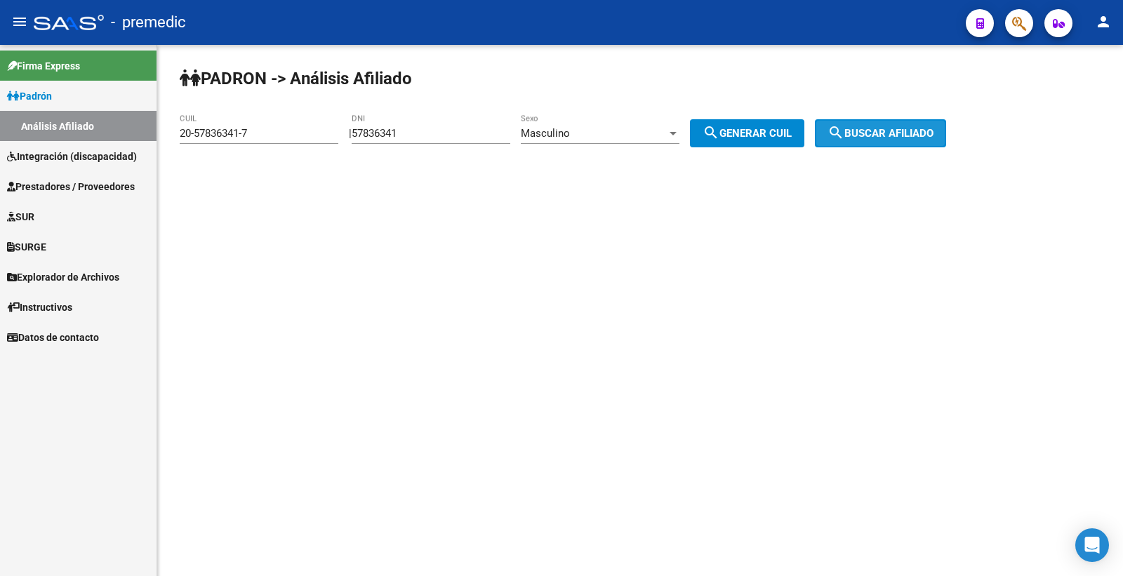
click at [861, 128] on span "search Buscar afiliado" at bounding box center [881, 133] width 106 height 13
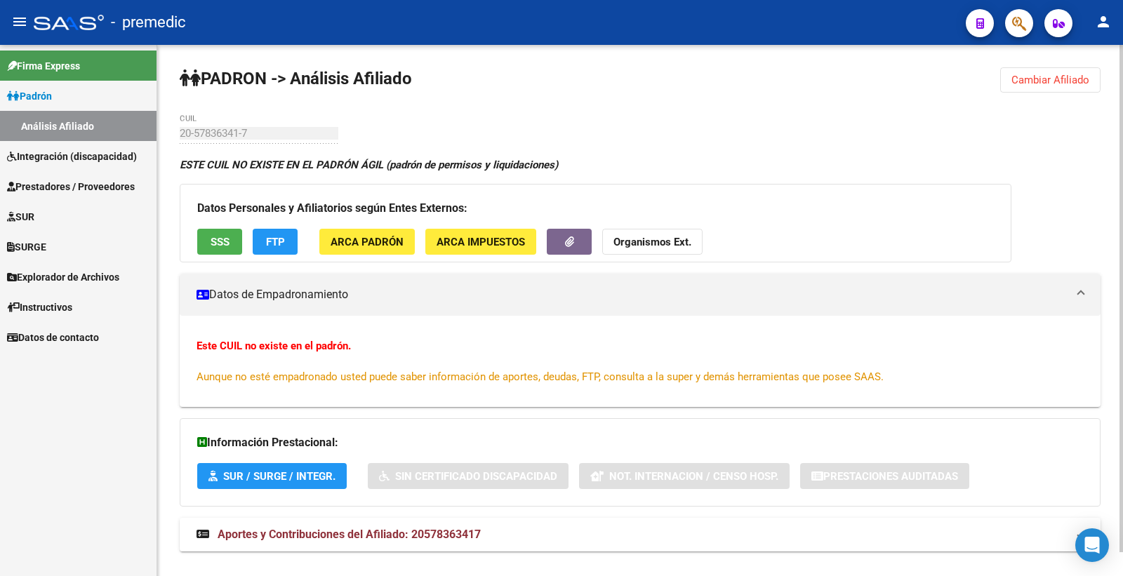
click at [1061, 64] on div "PADRON -> Análisis Afiliado Cambiar Afiliado 20-57836341-7 CUIL ESTE CUIL NO EX…" at bounding box center [640, 323] width 966 height 556
click at [1057, 79] on span "Cambiar Afiliado" at bounding box center [1051, 80] width 78 height 13
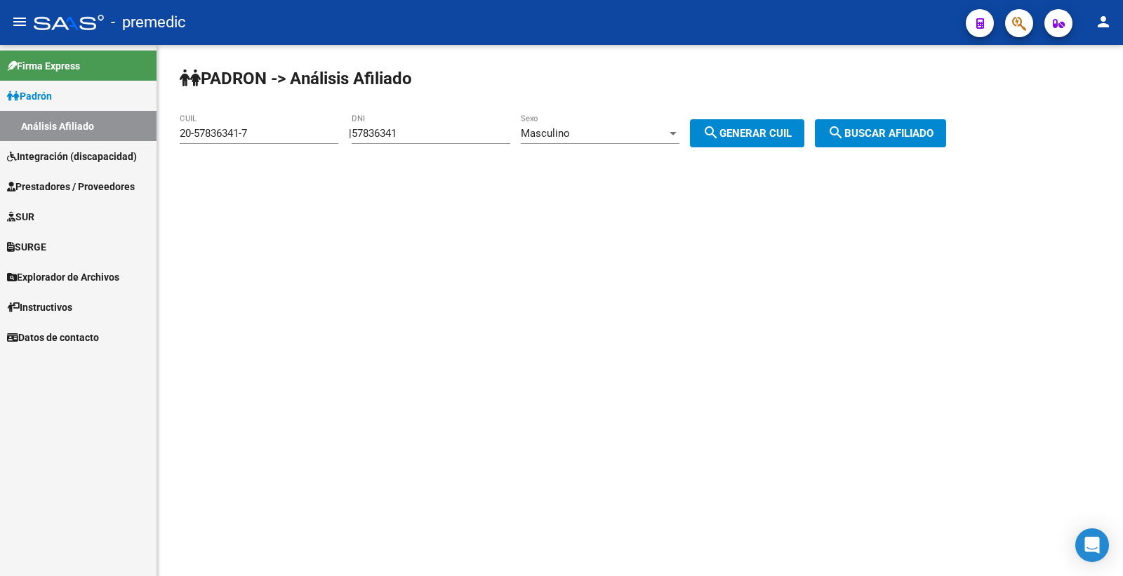
click at [614, 138] on div "Masculino" at bounding box center [594, 133] width 146 height 13
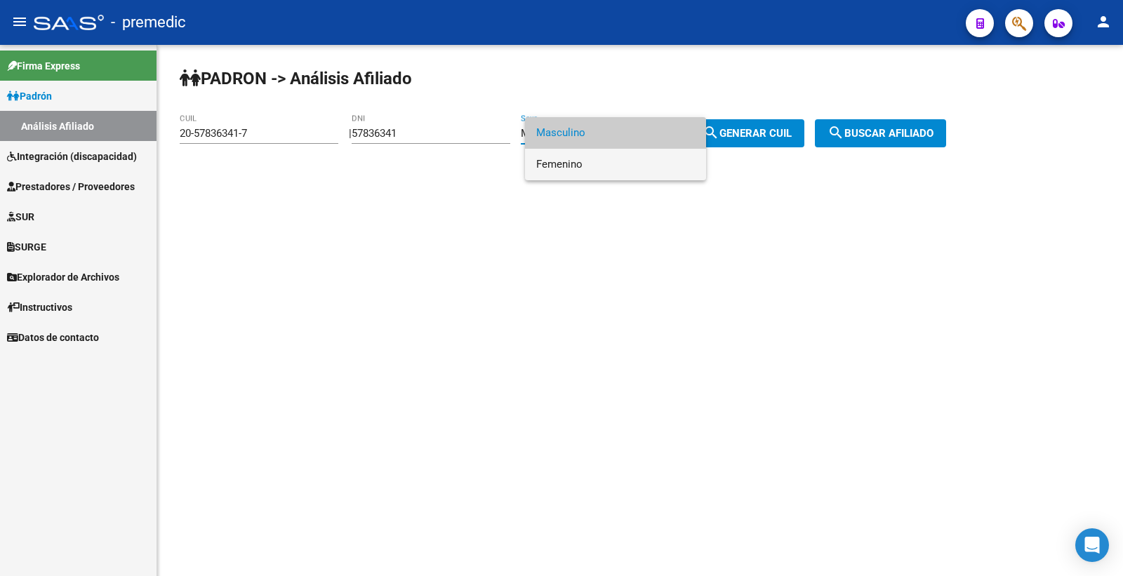
click at [614, 154] on span "Femenino" at bounding box center [615, 165] width 159 height 32
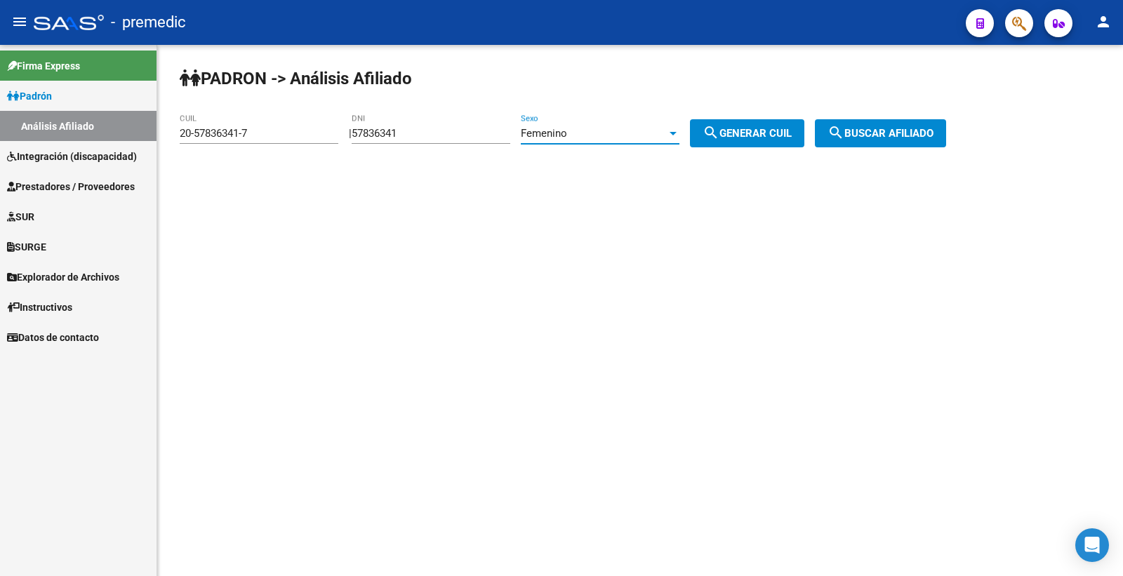
click at [784, 118] on div "PADRON -> Análisis Afiliado 20-57836341-7 CUIL | 57836341 DNI Femenino Sexo sea…" at bounding box center [640, 118] width 966 height 147
click at [785, 122] on button "search Generar CUIL" at bounding box center [747, 133] width 114 height 28
type input "27-57836341-1"
click at [899, 134] on span "search Buscar afiliado" at bounding box center [881, 133] width 106 height 13
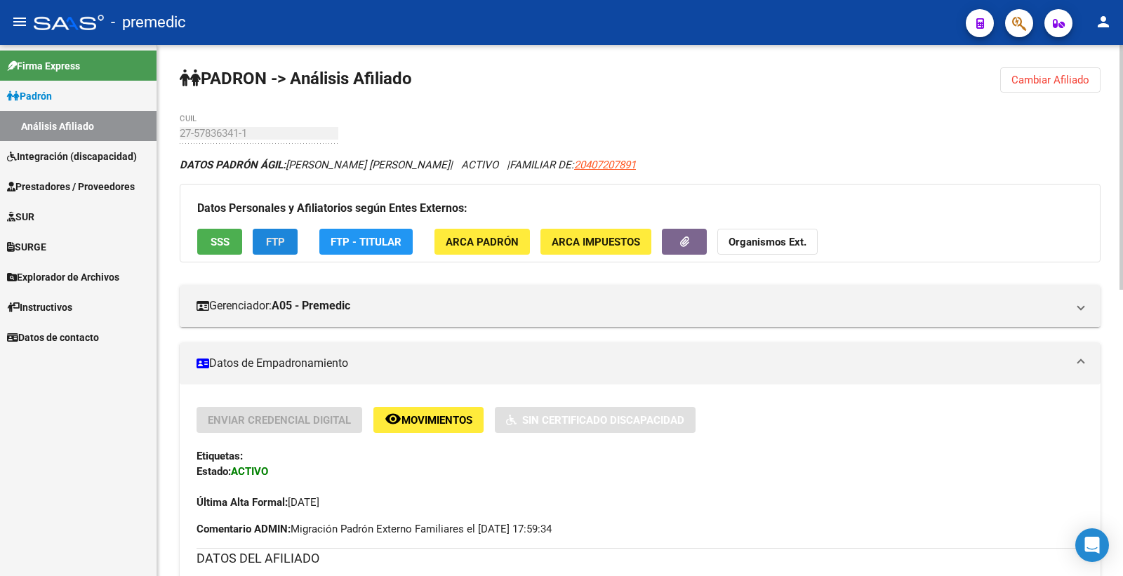
click at [290, 244] on button "FTP" at bounding box center [275, 242] width 45 height 26
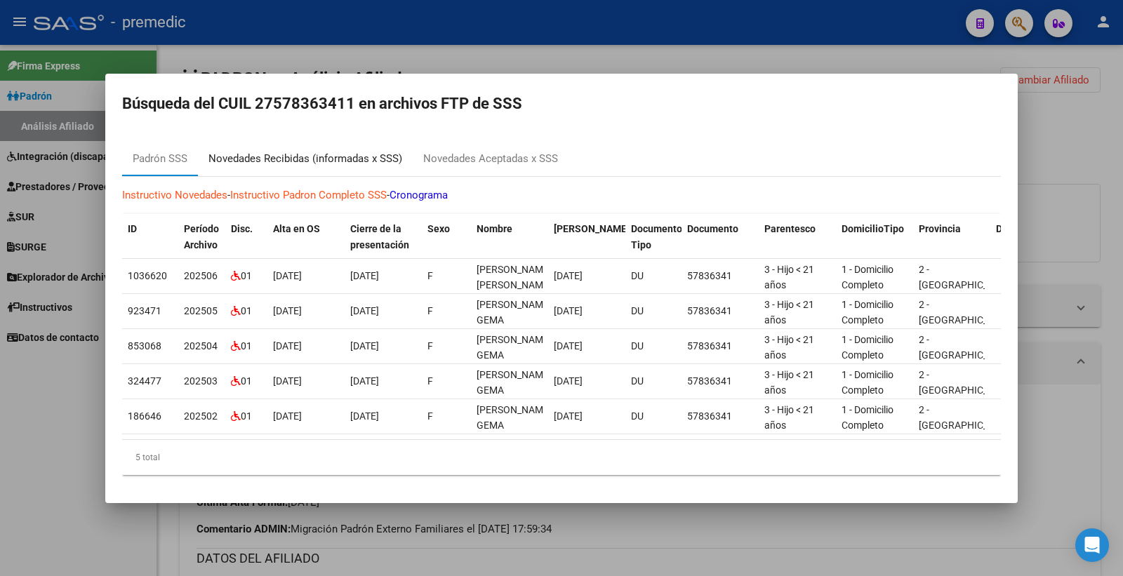
click at [324, 152] on div "Novedades Recibidas (informadas x SSS)" at bounding box center [305, 159] width 194 height 16
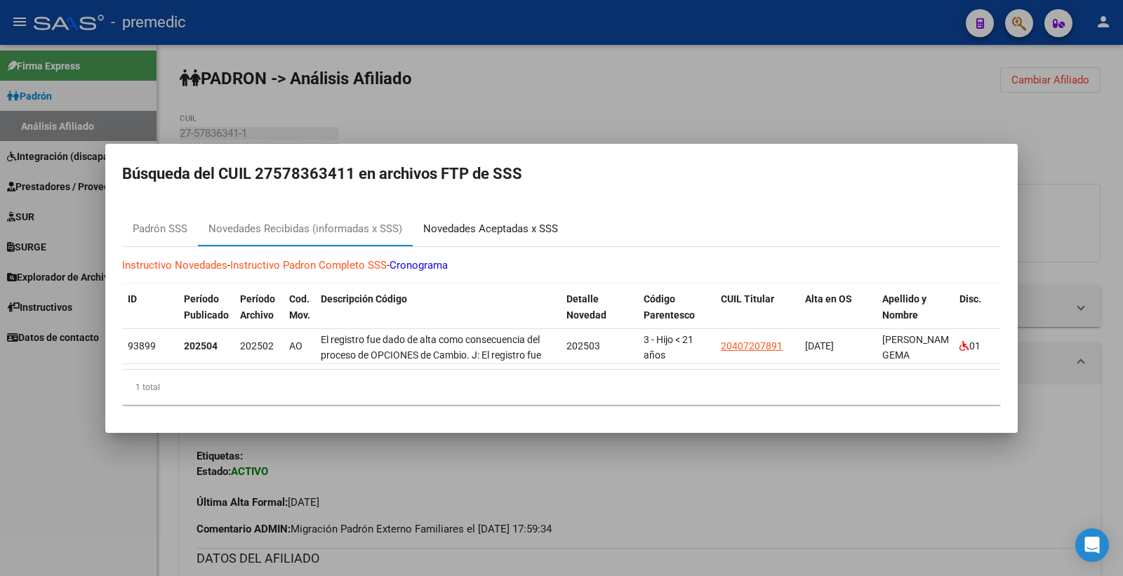
click at [497, 223] on div "Novedades Aceptadas x SSS" at bounding box center [490, 229] width 135 height 16
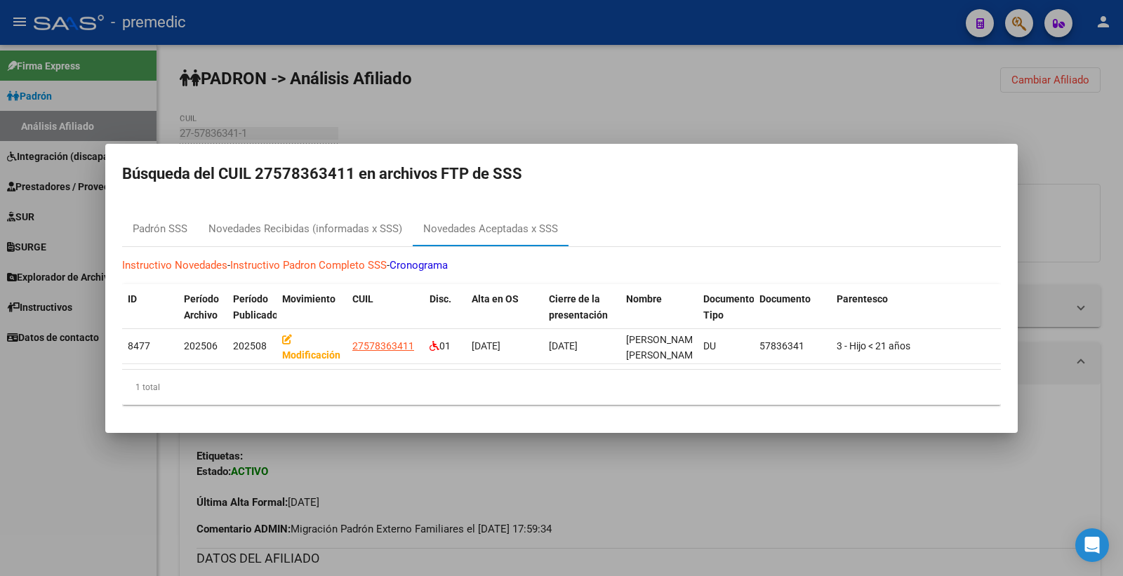
click at [801, 111] on div at bounding box center [561, 288] width 1123 height 576
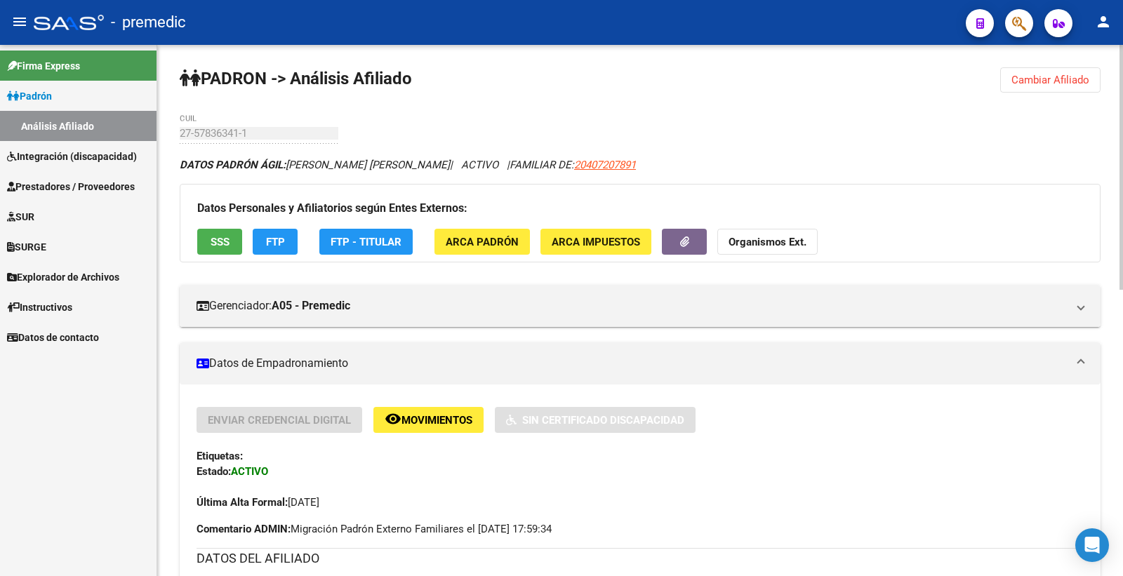
click at [289, 246] on button "FTP" at bounding box center [275, 242] width 45 height 26
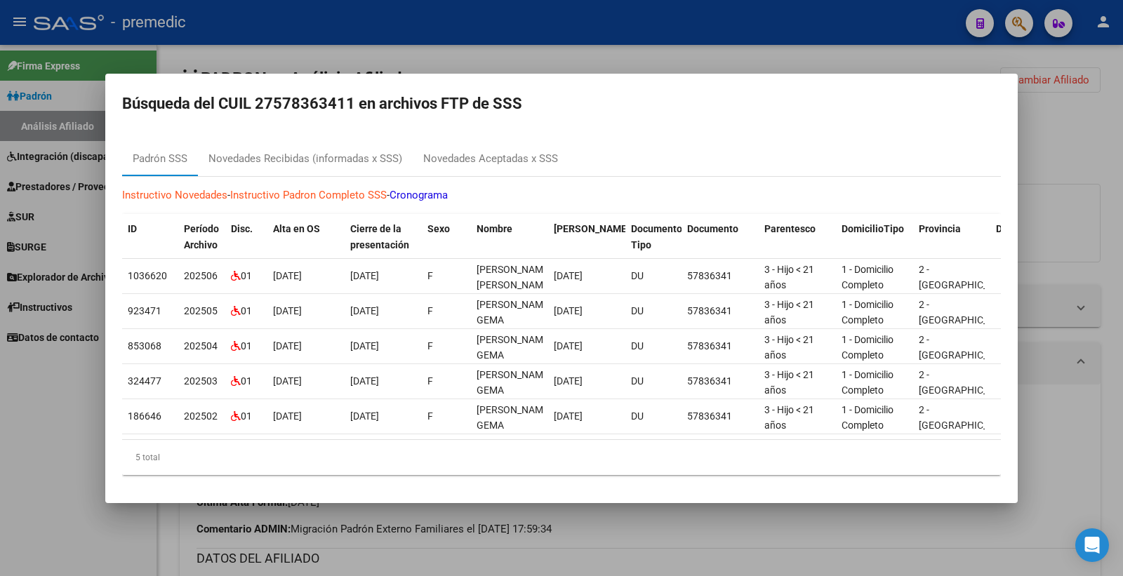
click at [376, 135] on mat-dialog-content "Padrón SSS Novedades Recibidas (informadas x SSS) Novedades Aceptadas x SSS Ins…" at bounding box center [561, 308] width 913 height 355
click at [375, 151] on div "Novedades Recibidas (informadas x SSS)" at bounding box center [305, 159] width 194 height 16
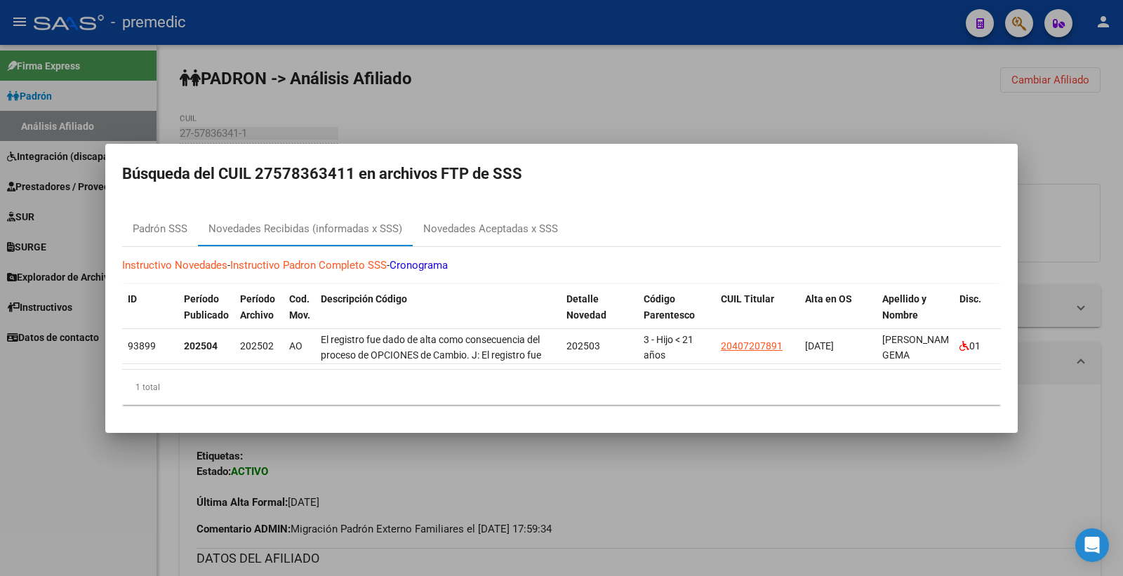
click at [830, 96] on div at bounding box center [561, 288] width 1123 height 576
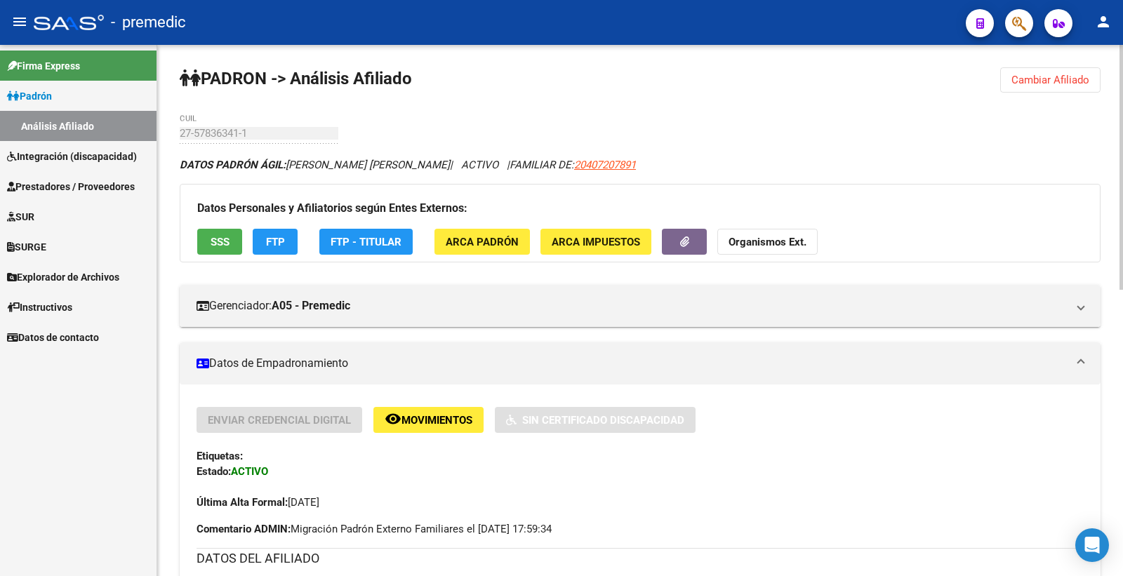
click at [268, 241] on span "FTP" at bounding box center [275, 242] width 19 height 13
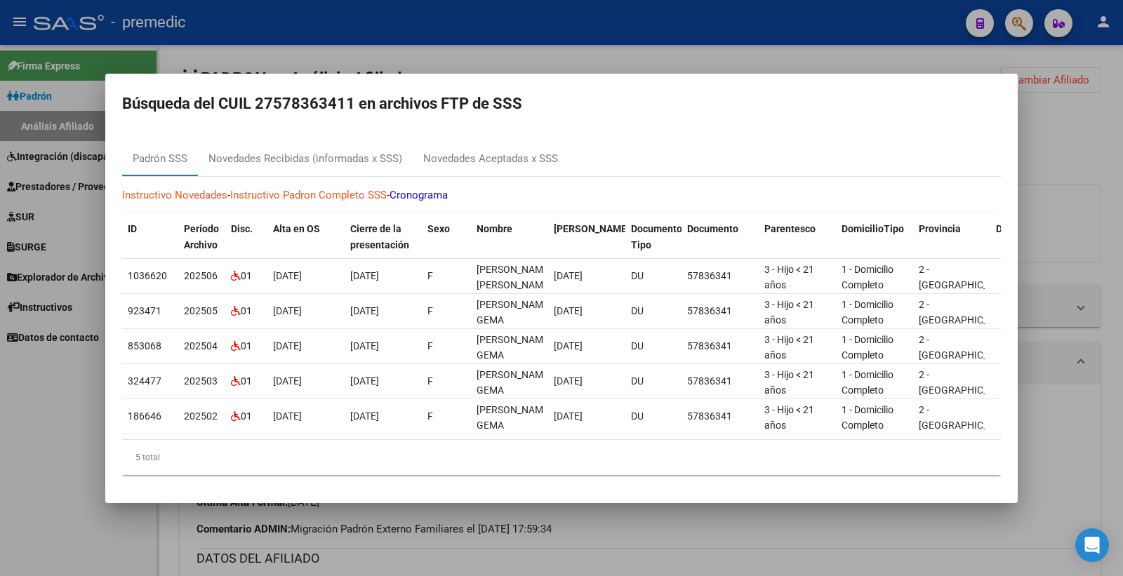
click at [1112, 134] on div at bounding box center [561, 288] width 1123 height 576
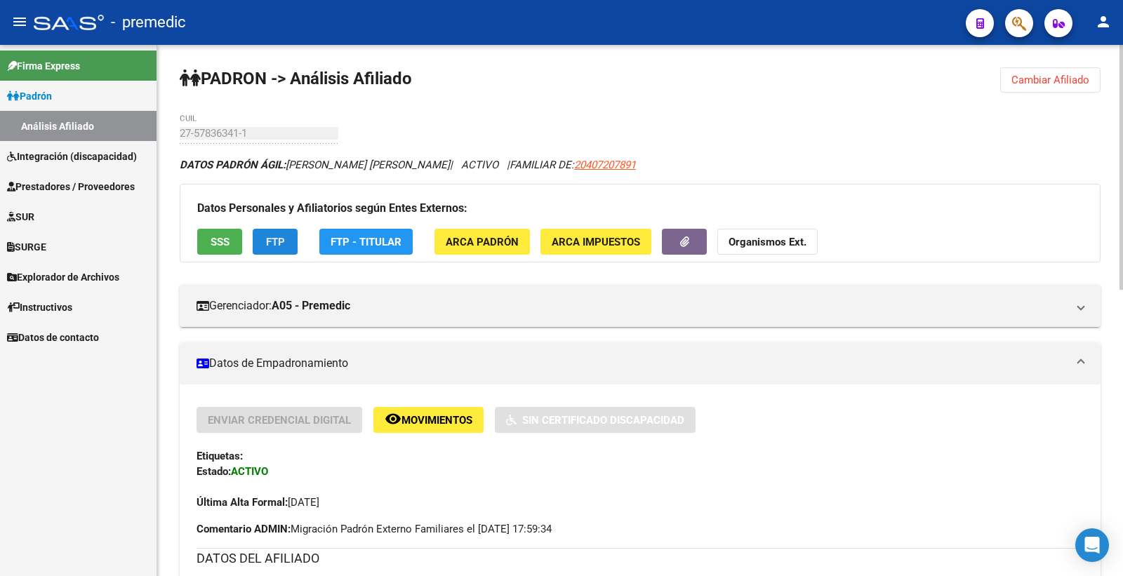
click at [284, 250] on button "FTP" at bounding box center [275, 242] width 45 height 26
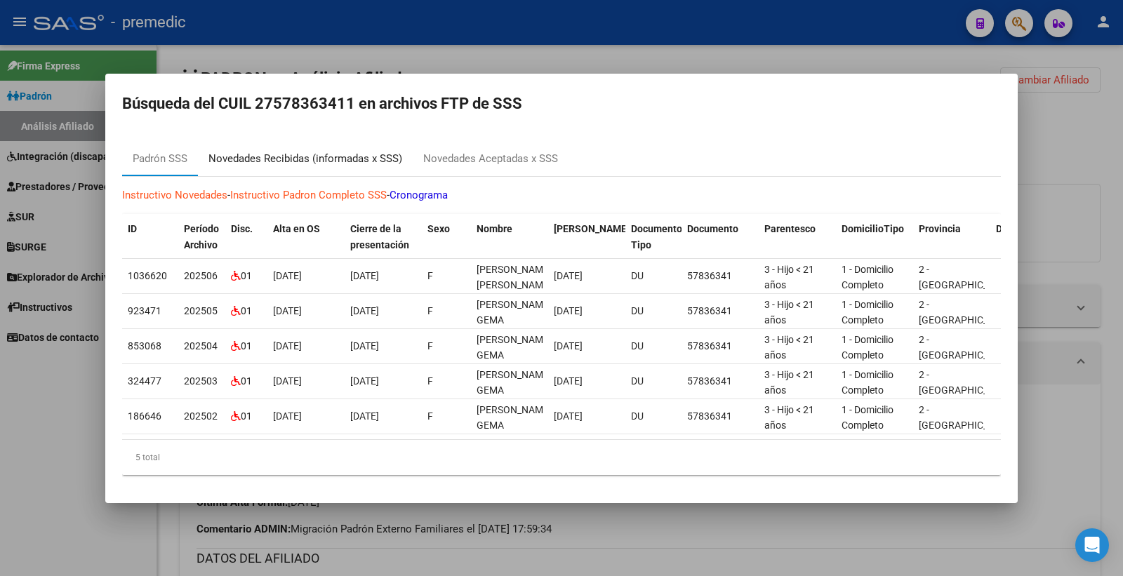
click at [365, 154] on div "Novedades Recibidas (informadas x SSS)" at bounding box center [305, 159] width 194 height 16
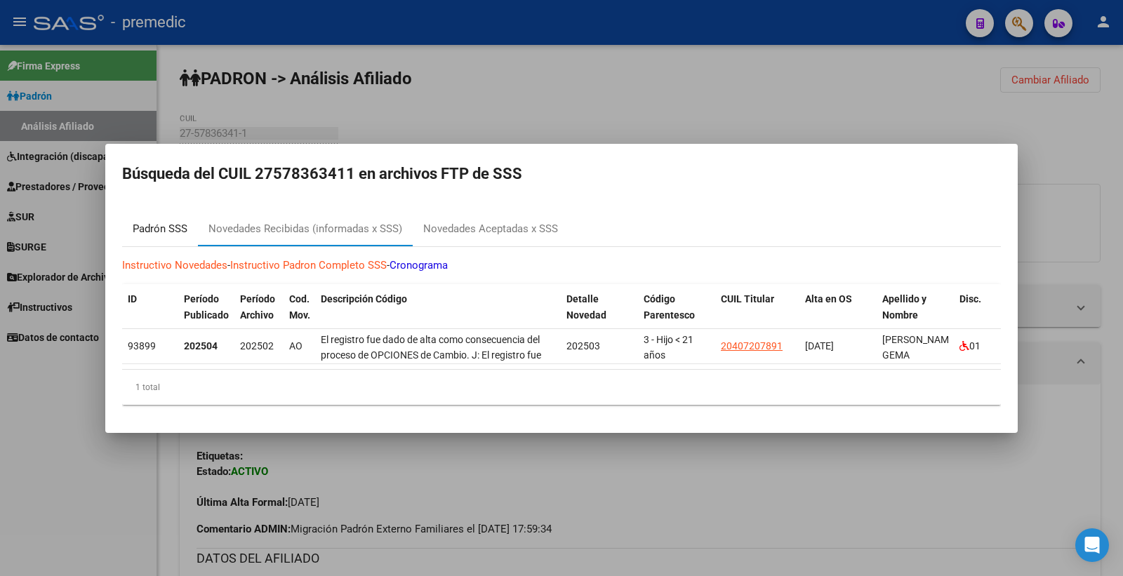
click at [134, 225] on div "Padrón SSS" at bounding box center [160, 229] width 55 height 16
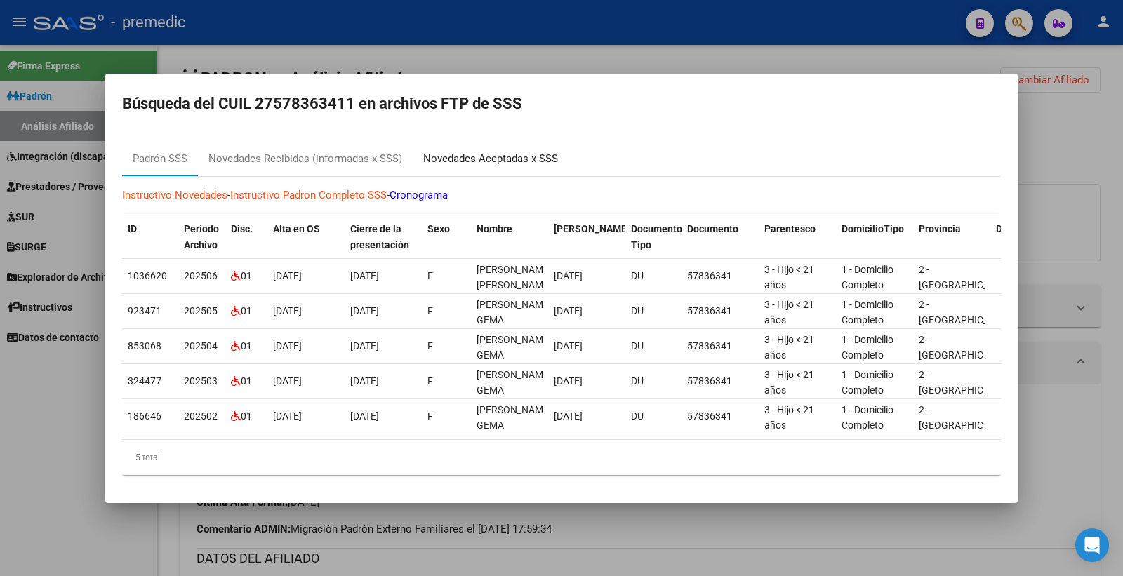
click at [469, 164] on div "Novedades Aceptadas x SSS" at bounding box center [491, 160] width 156 height 34
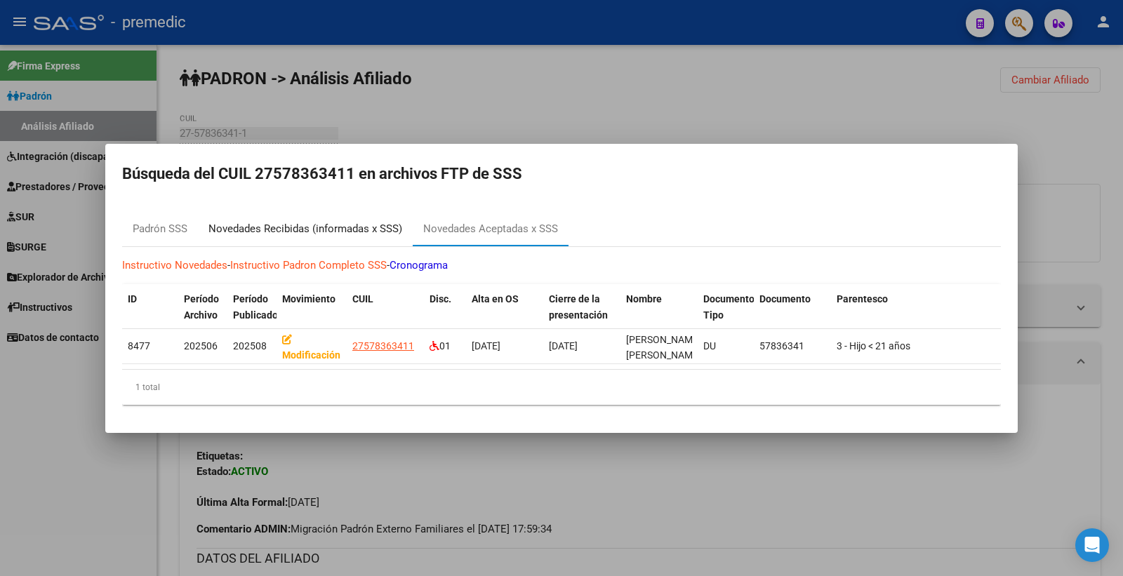
drag, startPoint x: 326, startPoint y: 223, endPoint x: 338, endPoint y: 226, distance: 13.1
click at [328, 221] on div "Novedades Recibidas (informadas x SSS)" at bounding box center [305, 229] width 194 height 16
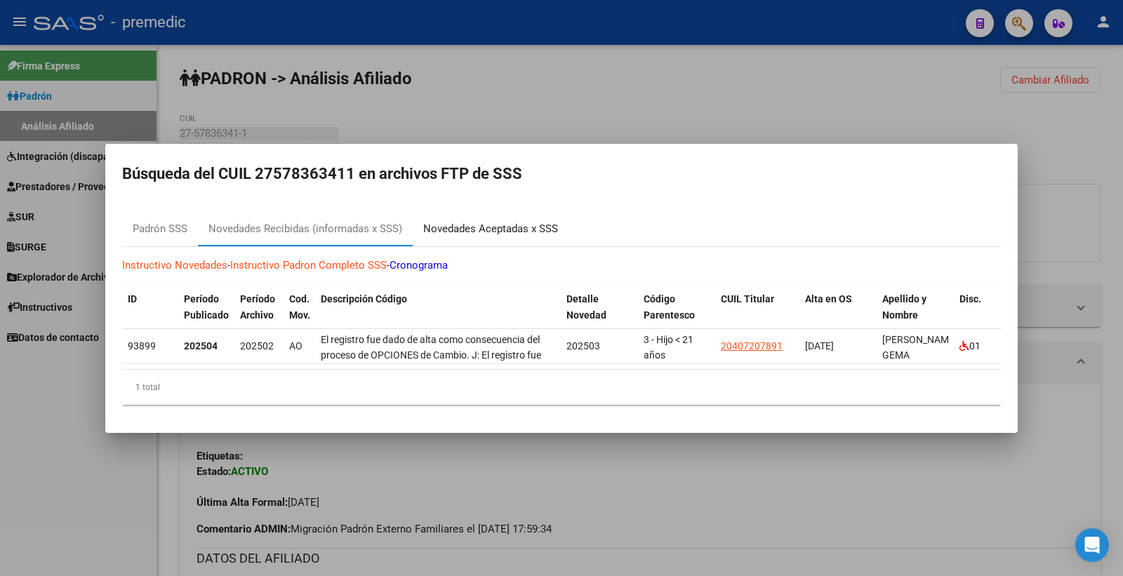
click at [498, 221] on div "Novedades Aceptadas x SSS" at bounding box center [490, 229] width 135 height 16
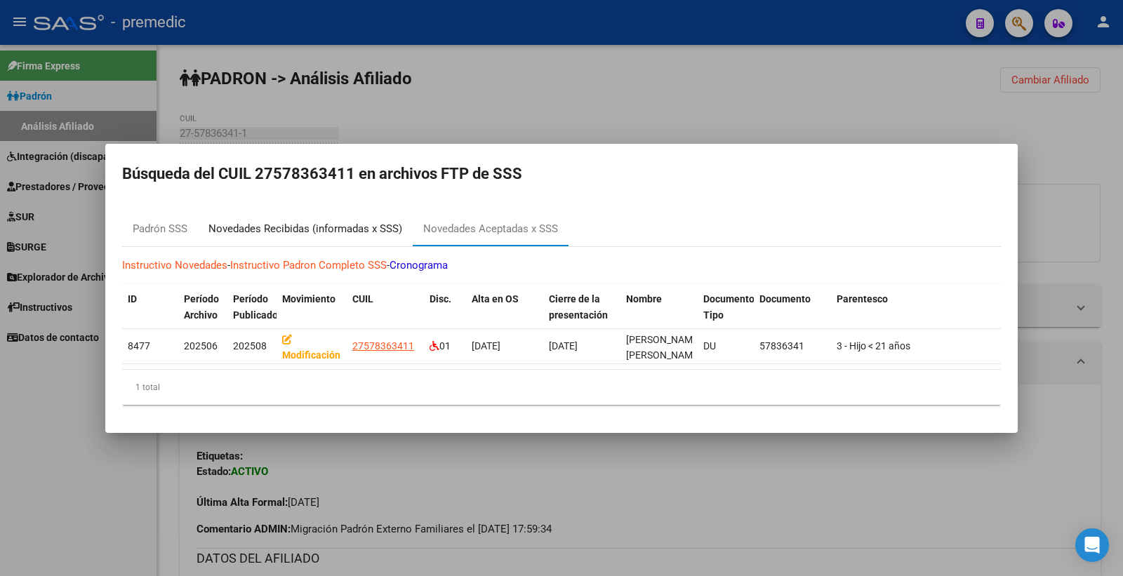
click at [362, 221] on div "Novedades Recibidas (informadas x SSS)" at bounding box center [305, 229] width 194 height 16
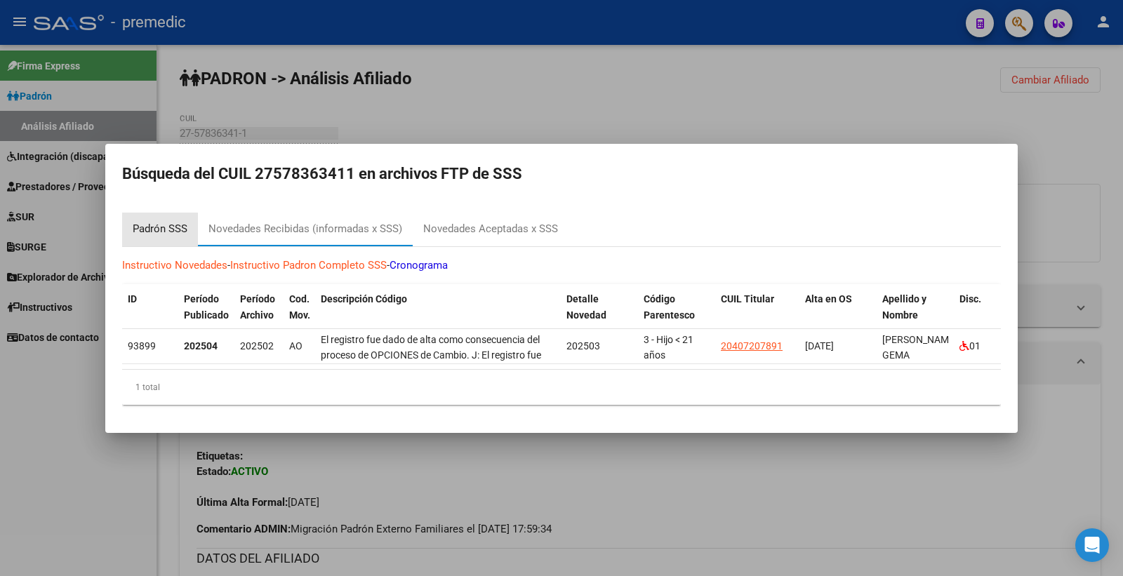
click at [144, 229] on div "Padrón SSS" at bounding box center [160, 229] width 55 height 16
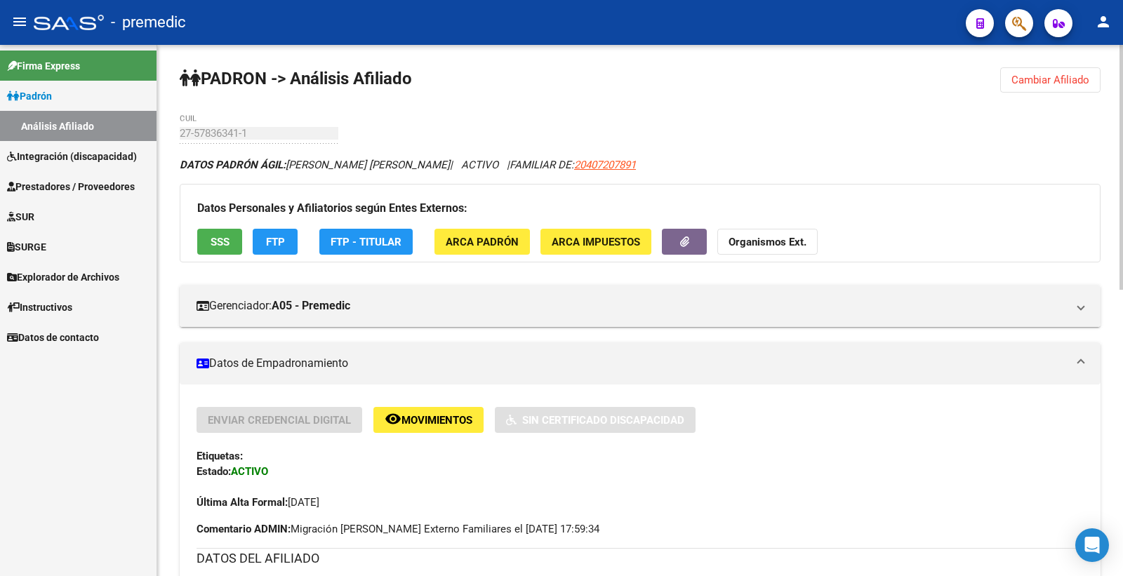
click at [291, 244] on button "FTP" at bounding box center [275, 242] width 45 height 26
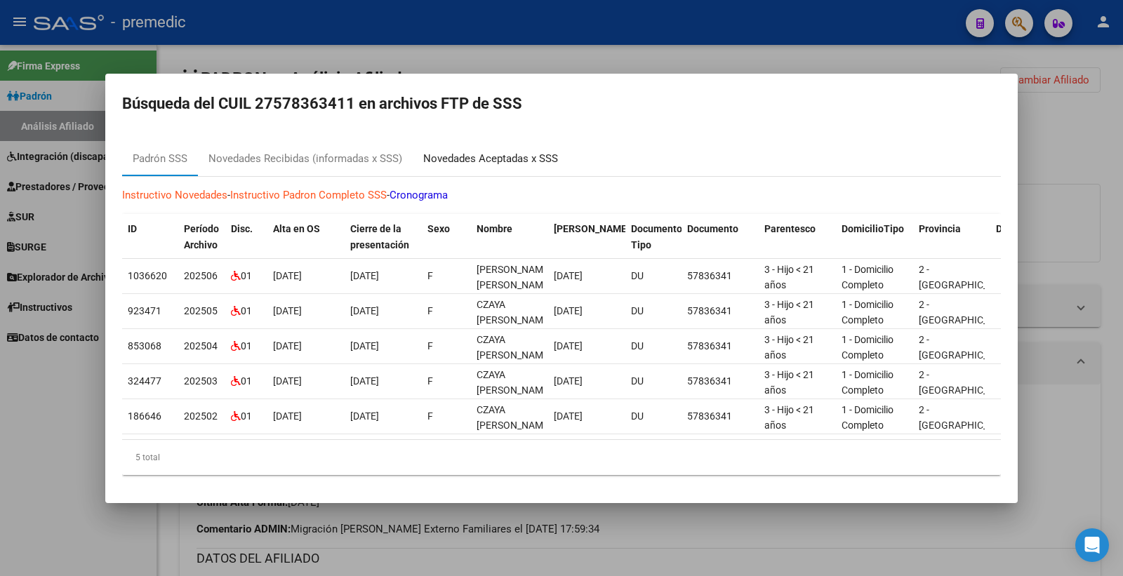
click at [527, 156] on div "Novedades Aceptadas x SSS" at bounding box center [490, 159] width 135 height 16
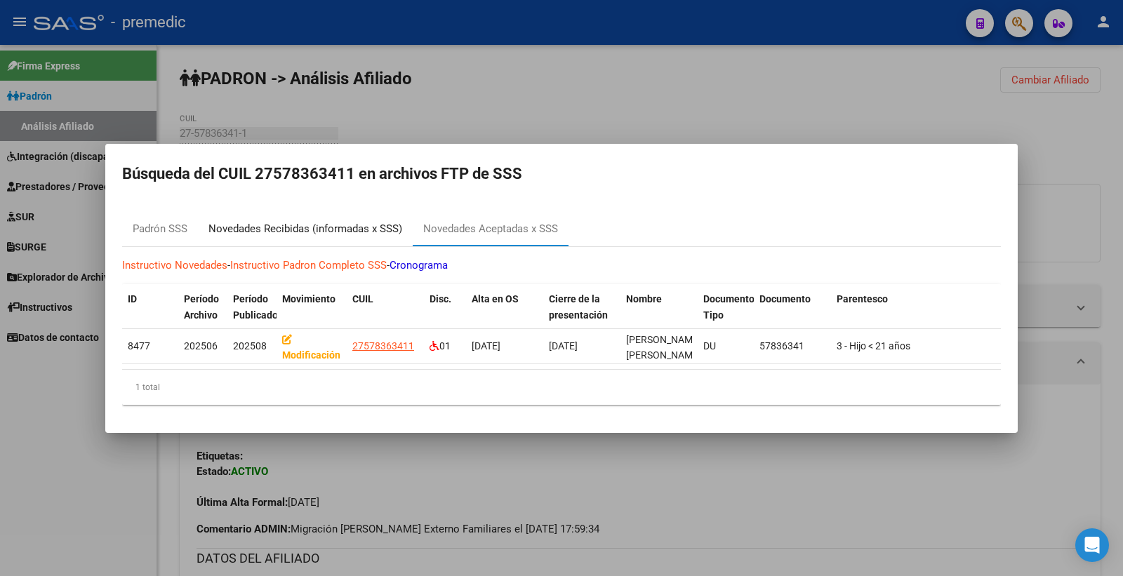
click at [303, 225] on div "Novedades Recibidas (informadas x SSS)" at bounding box center [305, 229] width 194 height 16
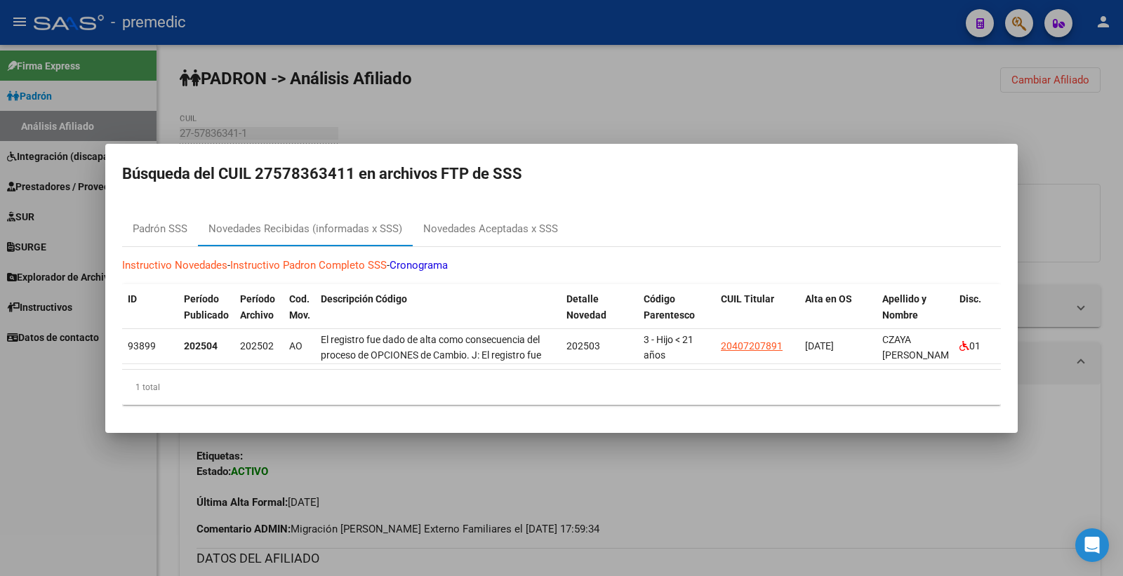
click at [1105, 140] on div at bounding box center [561, 288] width 1123 height 576
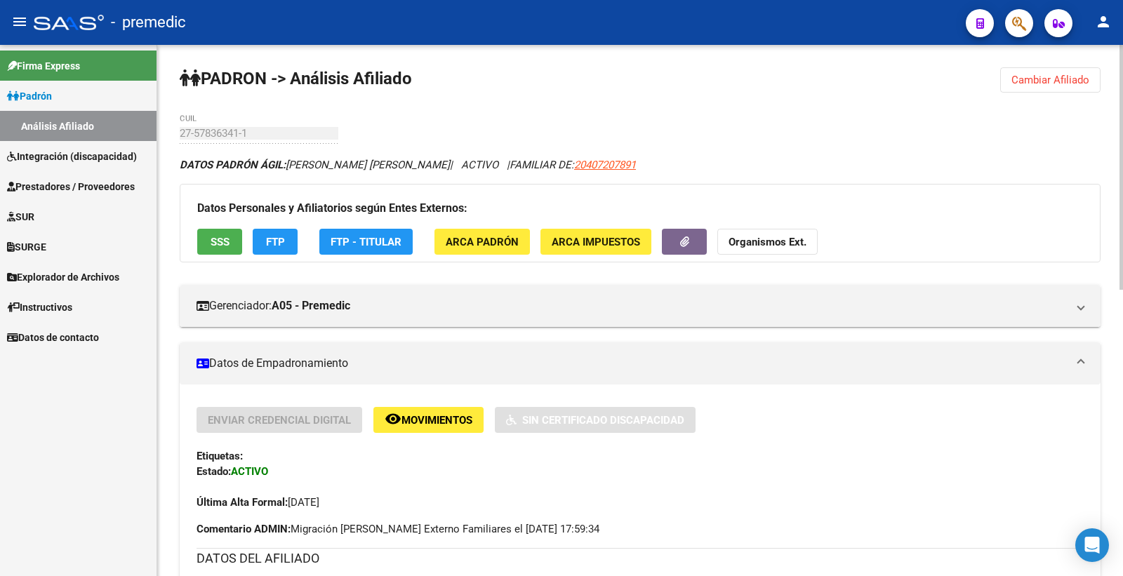
click at [277, 249] on span "FTP" at bounding box center [275, 242] width 19 height 13
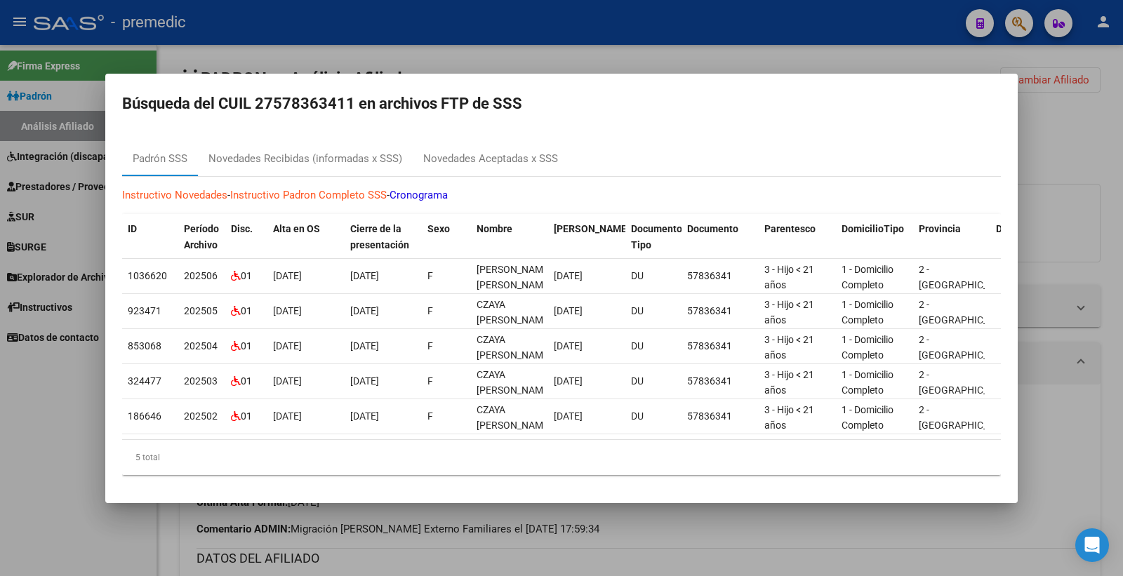
click at [1106, 83] on div at bounding box center [561, 288] width 1123 height 576
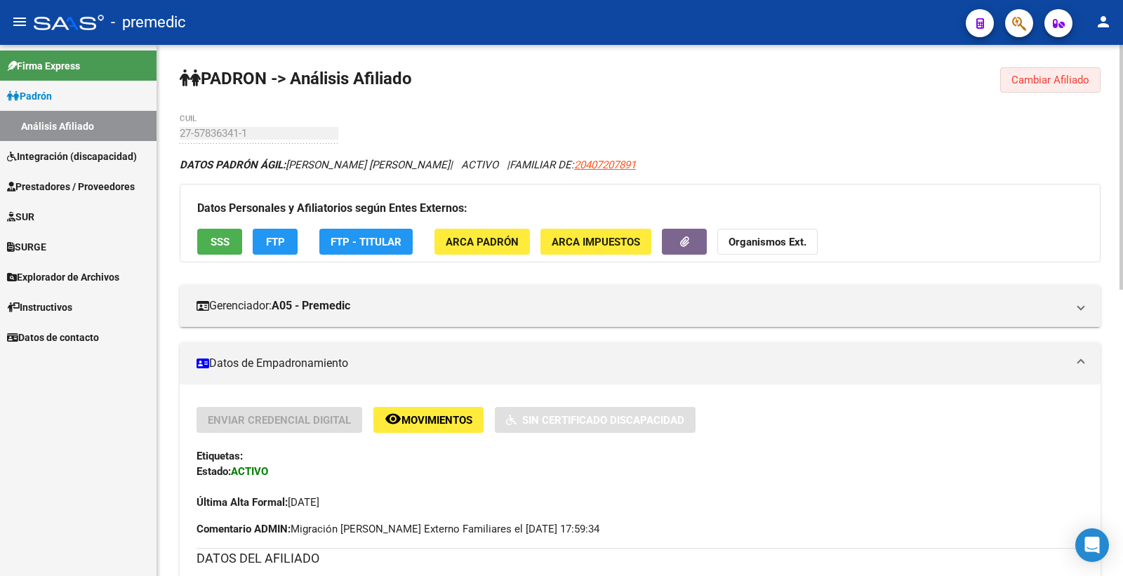
click at [1062, 81] on span "Cambiar Afiliado" at bounding box center [1051, 80] width 78 height 13
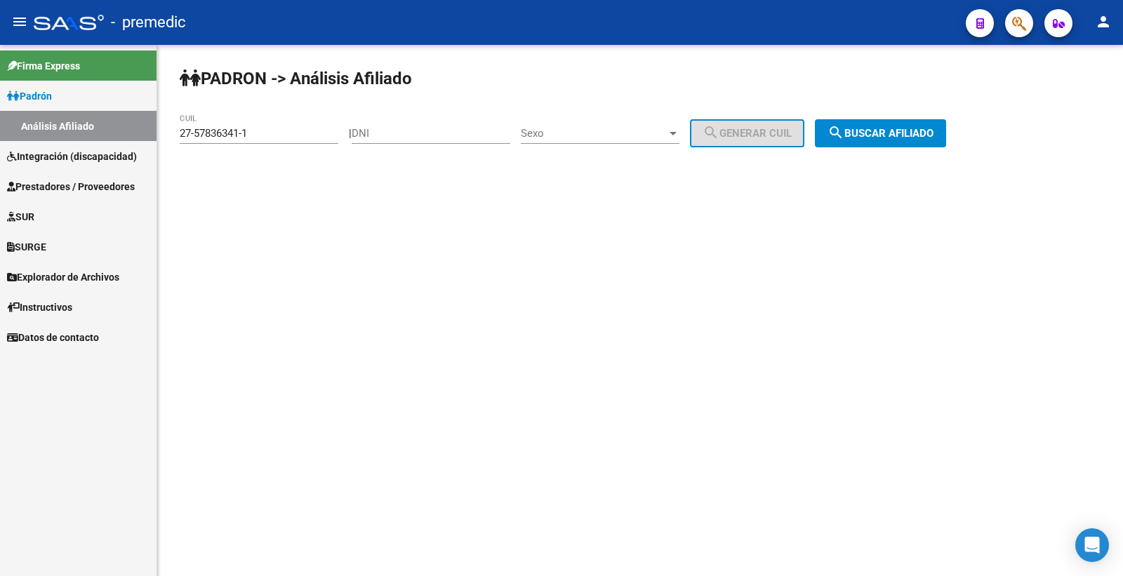
click at [427, 121] on div "DNI" at bounding box center [431, 129] width 159 height 30
click at [425, 125] on div "DNI" at bounding box center [431, 129] width 159 height 30
paste input "57655392"
type input "57655392"
click at [663, 124] on div "Sexo Sexo" at bounding box center [600, 129] width 159 height 30
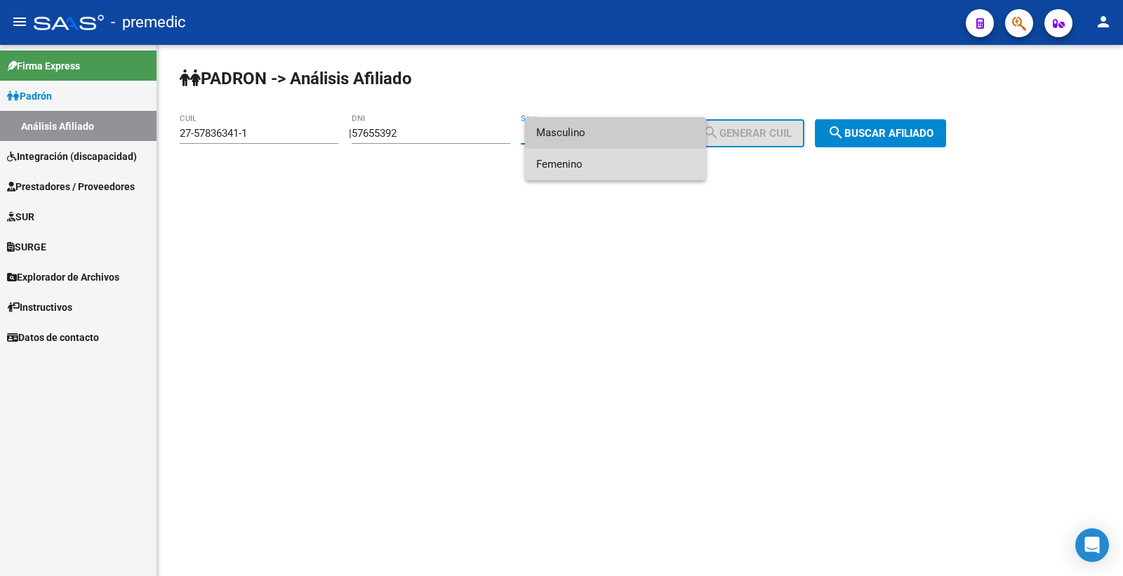
click at [607, 164] on span "Femenino" at bounding box center [615, 165] width 159 height 32
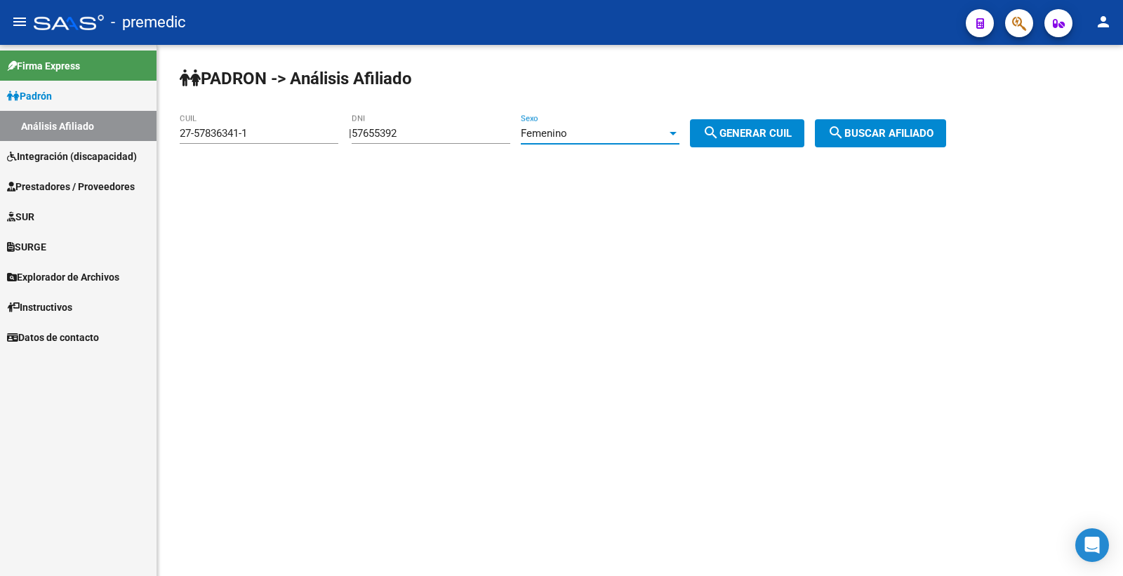
click at [794, 118] on div "PADRON -> Análisis Afiliado 27-57836341-1 CUIL | 57655392 DNI Femenino Sexo sea…" at bounding box center [640, 118] width 966 height 147
click at [789, 127] on span "search Generar CUIL" at bounding box center [747, 133] width 89 height 13
type input "27-57655392-2"
click at [880, 117] on div "PADRON -> Análisis Afiliado 27-57655392-2 CUIL | 57655392 DNI Femenino Sexo sea…" at bounding box center [640, 118] width 966 height 147
click at [875, 129] on span "search Buscar afiliado" at bounding box center [881, 133] width 106 height 13
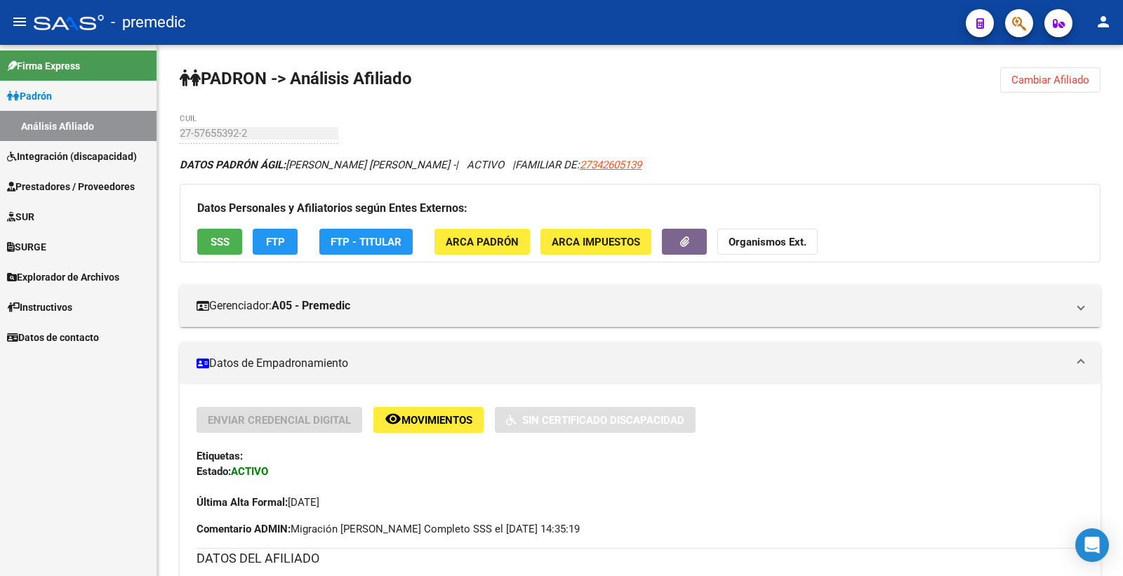
click at [1076, 86] on button "Cambiar Afiliado" at bounding box center [1050, 79] width 100 height 25
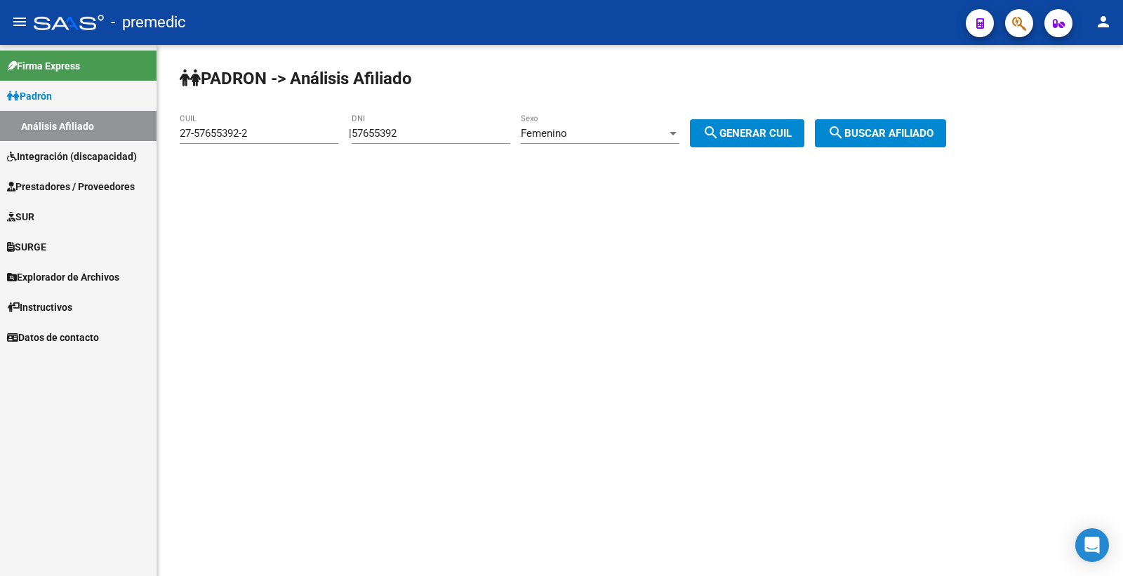
drag, startPoint x: 430, startPoint y: 123, endPoint x: 335, endPoint y: 143, distance: 97.6
click at [335, 140] on app-analisis-afiliado "PADRON -> Análisis Afiliado 27-57655392-2 CUIL | 57655392 DNI Femenino Sexo sea…" at bounding box center [568, 133] width 777 height 13
click at [431, 133] on input "57655392" at bounding box center [431, 133] width 159 height 13
drag, startPoint x: 431, startPoint y: 133, endPoint x: 365, endPoint y: 135, distance: 66.0
click at [365, 135] on div "| 57655392 DNI Femenino Sexo search Generar CUIL" at bounding box center [582, 133] width 466 height 13
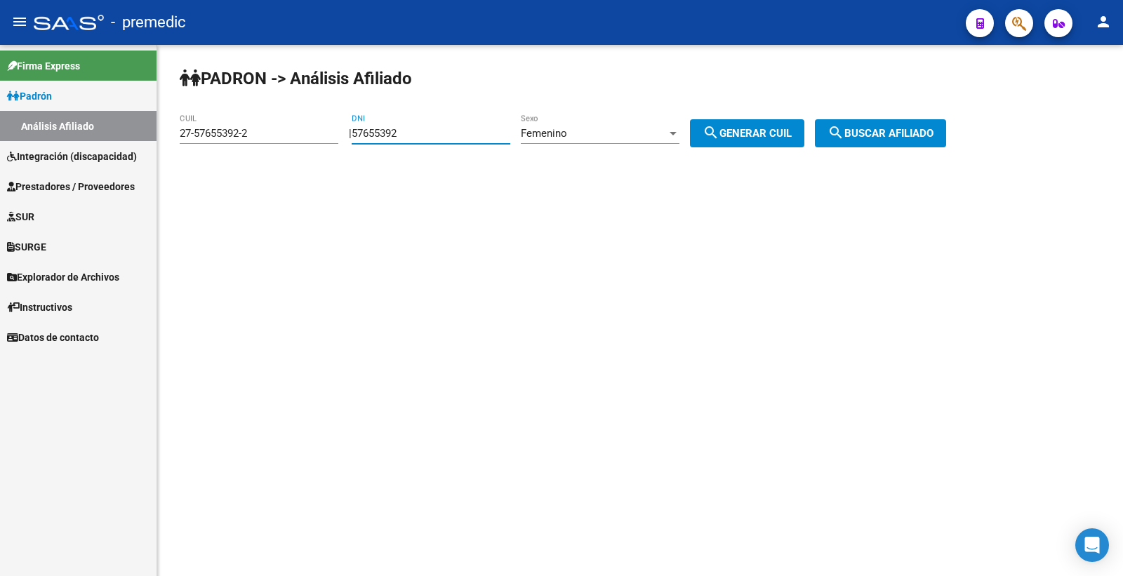
paste input "9453248"
type input "59453248"
click at [567, 130] on span "Femenino" at bounding box center [544, 133] width 46 height 13
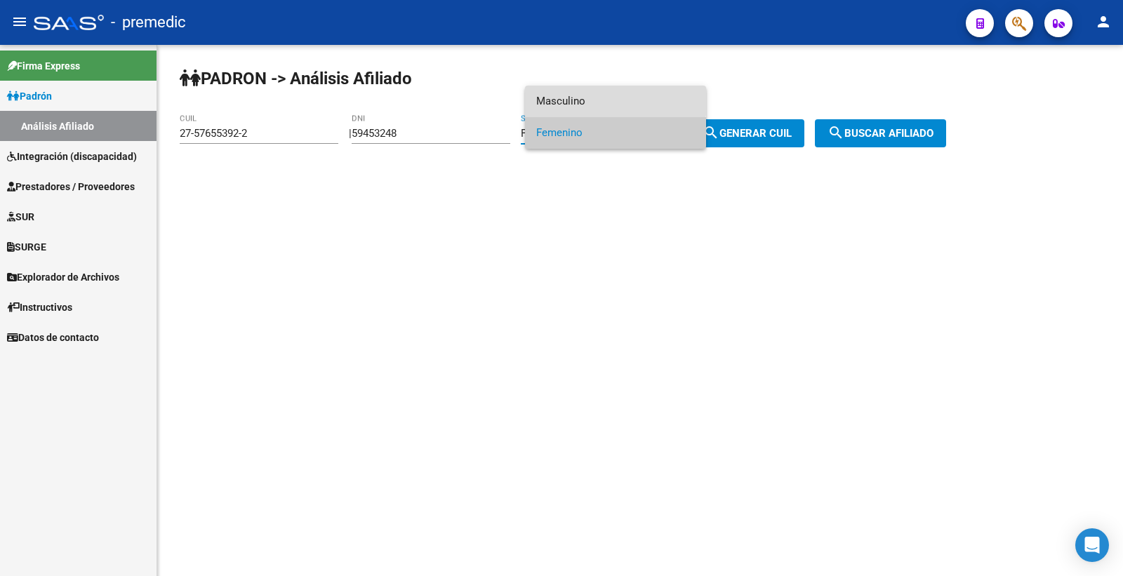
click at [580, 97] on span "Masculino" at bounding box center [615, 102] width 159 height 32
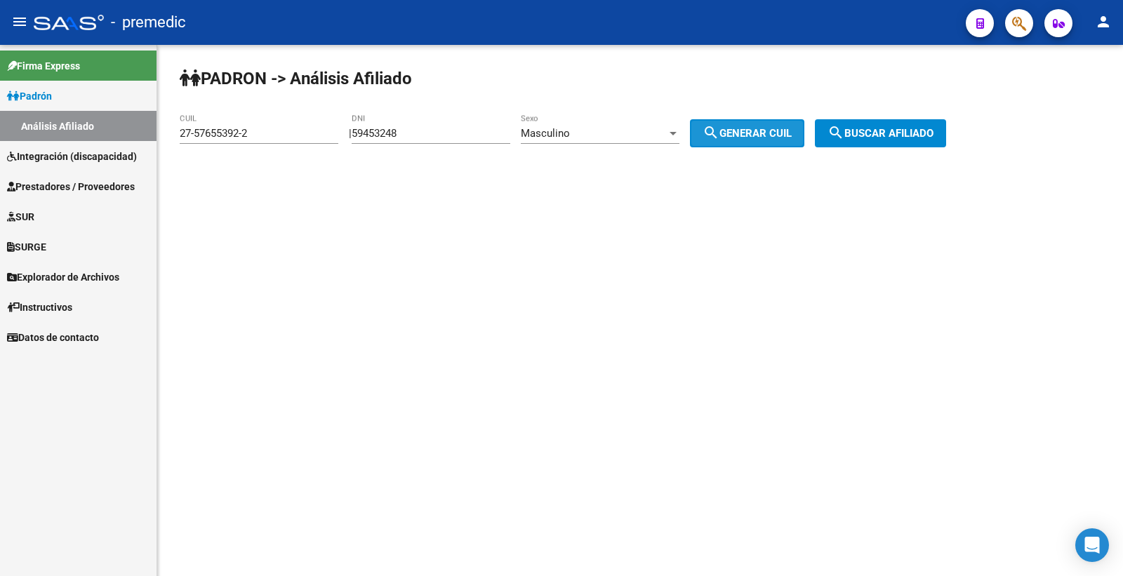
click at [720, 128] on mat-icon "search" at bounding box center [711, 132] width 17 height 17
click at [887, 137] on span "search Buscar afiliado" at bounding box center [881, 133] width 106 height 13
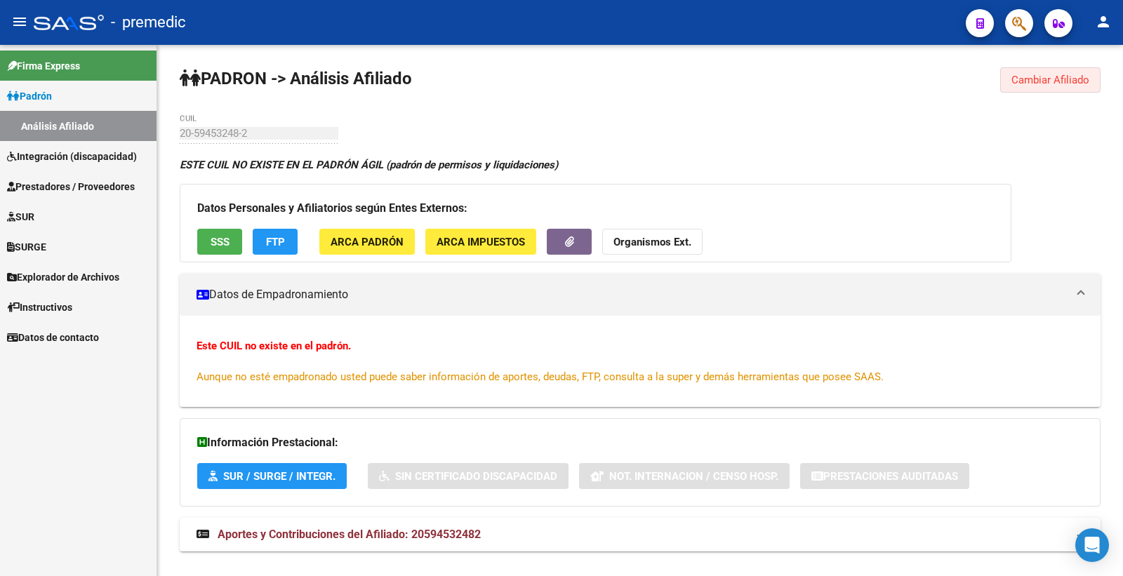
click at [1029, 72] on button "Cambiar Afiliado" at bounding box center [1050, 79] width 100 height 25
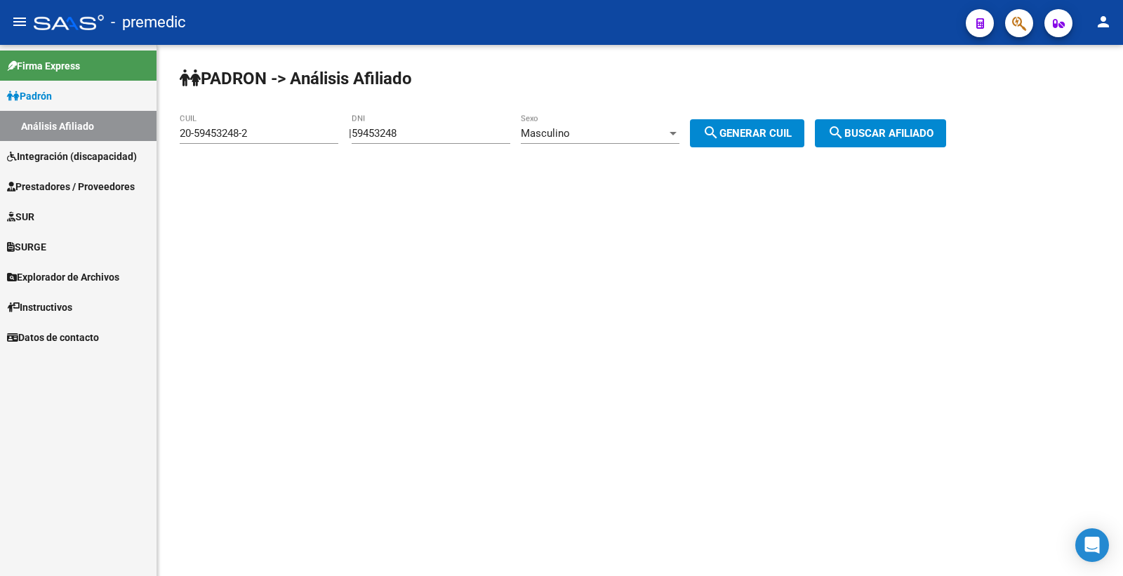
click at [567, 131] on span "Masculino" at bounding box center [545, 133] width 49 height 13
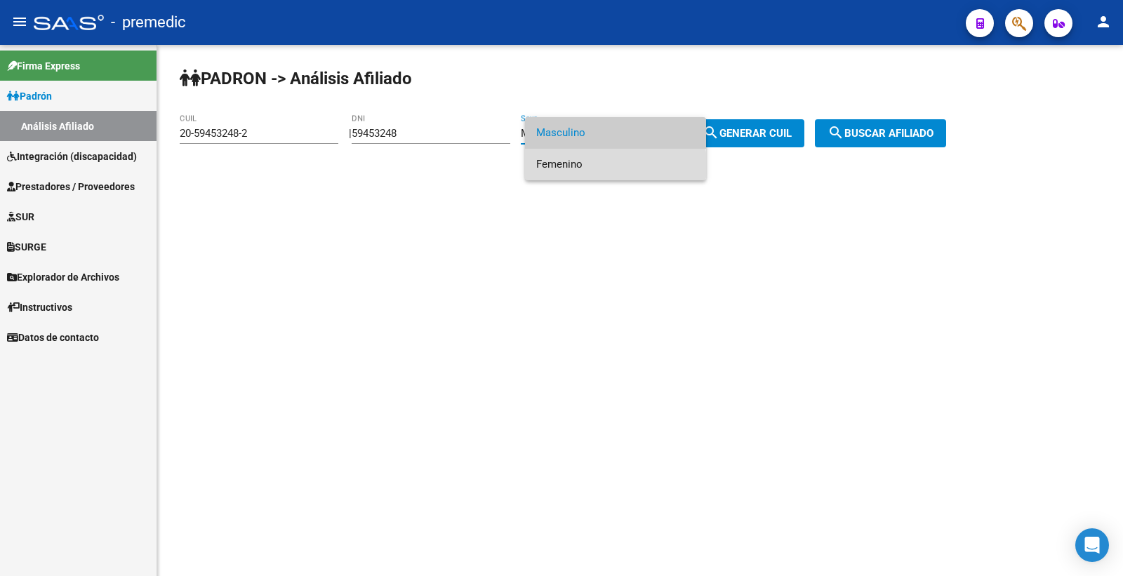
click at [590, 165] on span "Femenino" at bounding box center [615, 165] width 159 height 32
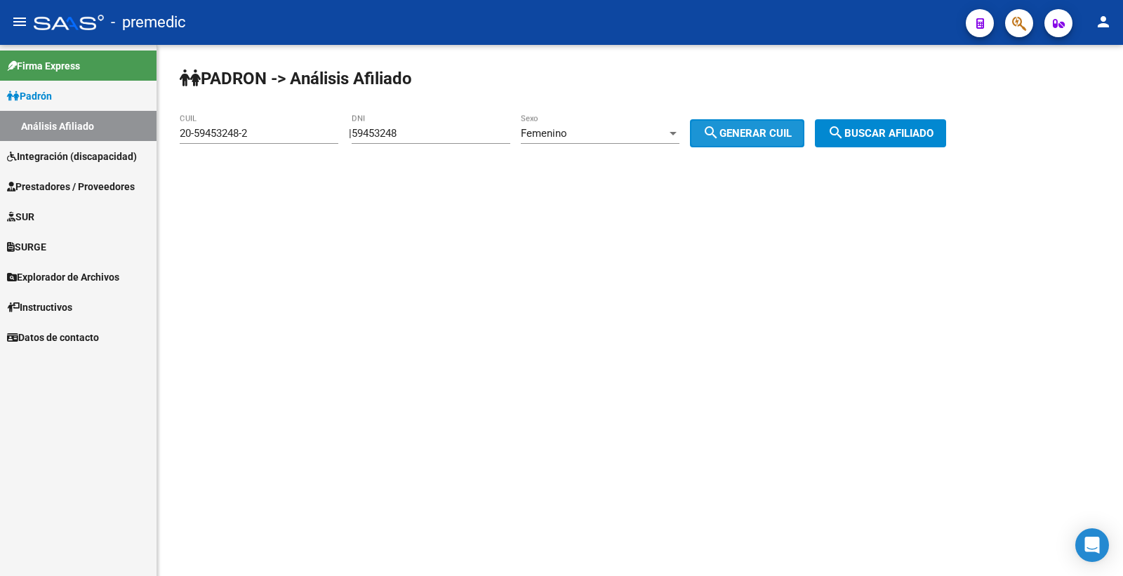
click at [746, 129] on span "search Generar CUIL" at bounding box center [747, 133] width 89 height 13
type input "27-59453248-7"
click at [923, 138] on span "search Buscar afiliado" at bounding box center [881, 133] width 106 height 13
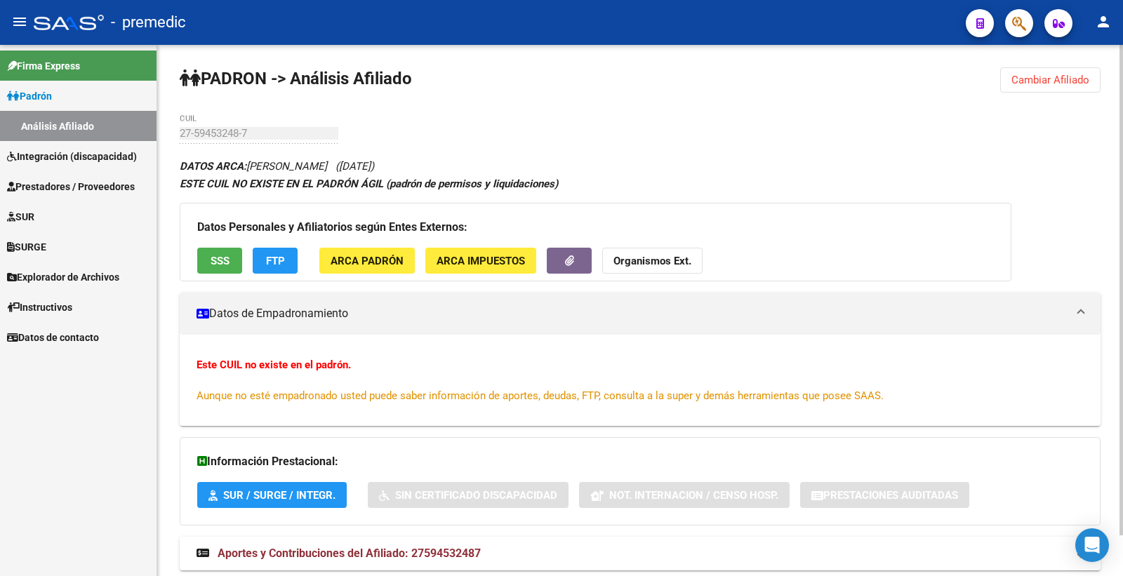
click at [1087, 87] on button "Cambiar Afiliado" at bounding box center [1050, 79] width 100 height 25
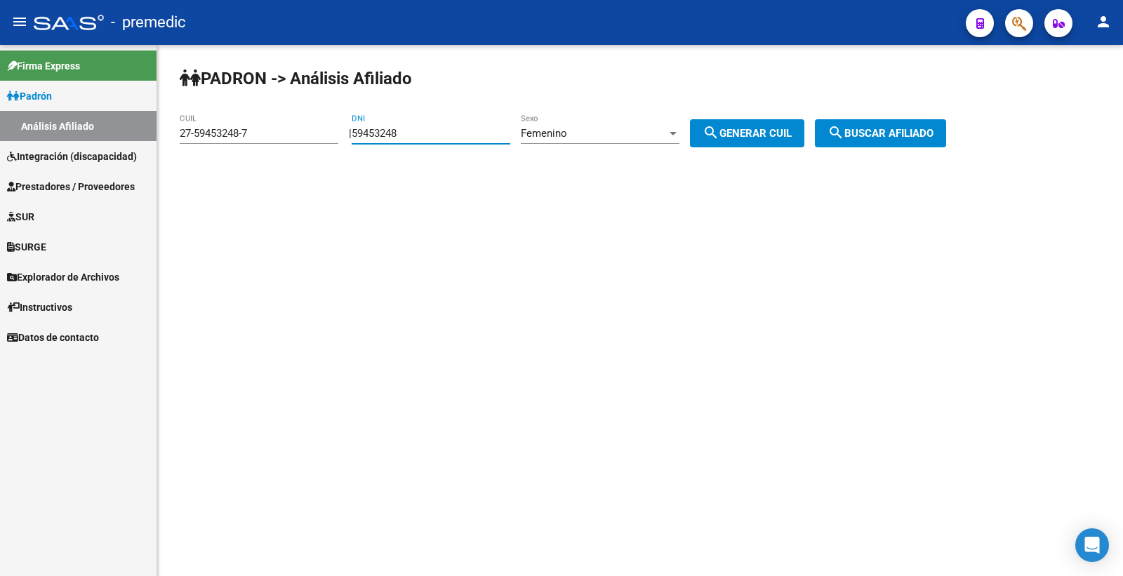
drag, startPoint x: 455, startPoint y: 128, endPoint x: 393, endPoint y: 150, distance: 65.7
click at [123, 151] on mat-sidenav-container "Firma Express Padrón Análisis Afiliado Integración (discapacidad) Estado Presen…" at bounding box center [561, 310] width 1123 height 531
paste input "number"
drag, startPoint x: 383, startPoint y: 134, endPoint x: 194, endPoint y: 164, distance: 190.4
click at [194, 164] on div "PADRON -> Análisis Afiliado 27-59453248-7 CUIL | DNI Femenino Sexo search Gener…" at bounding box center [640, 118] width 966 height 147
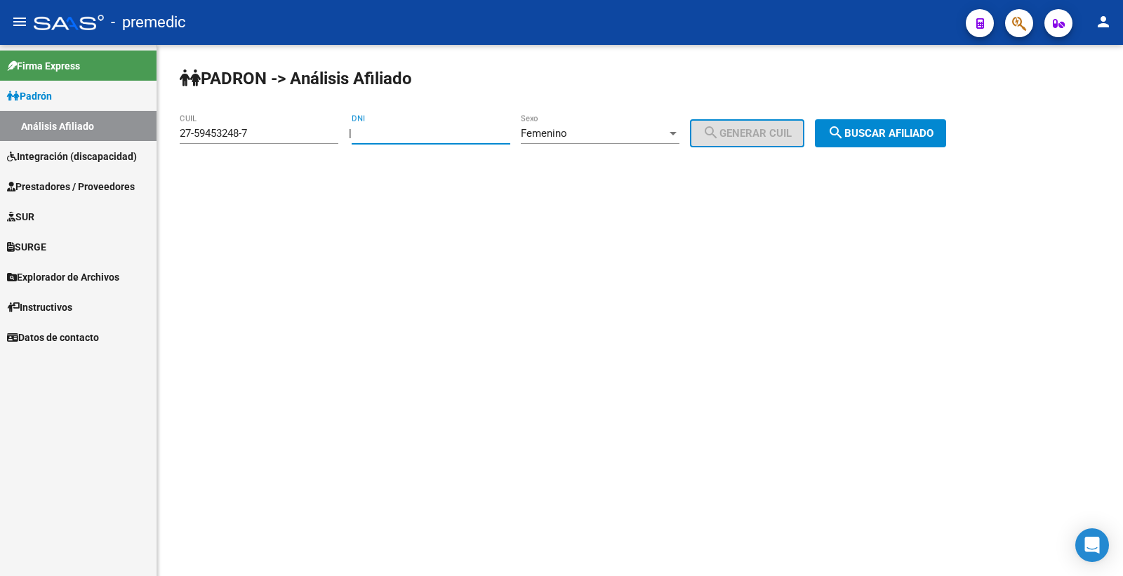
click at [422, 128] on input "DNI" at bounding box center [431, 133] width 159 height 13
click at [423, 128] on input "DNI" at bounding box center [431, 133] width 159 height 13
type input "33487444"
click at [650, 133] on div "Femenino" at bounding box center [594, 133] width 146 height 13
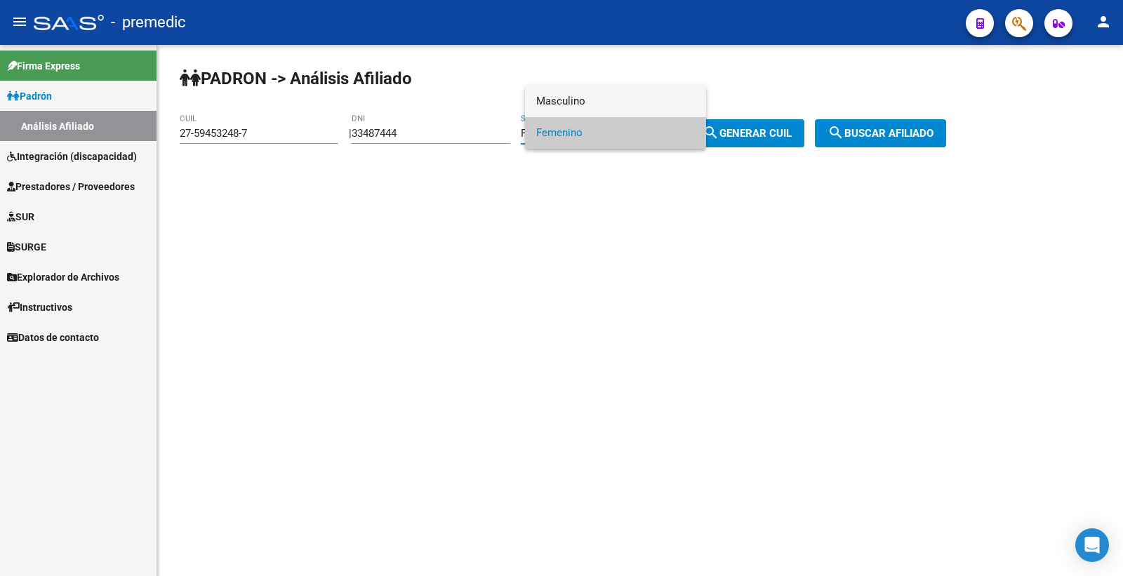
drag, startPoint x: 580, startPoint y: 102, endPoint x: 718, endPoint y: 141, distance: 143.6
click at [580, 103] on span "Masculino" at bounding box center [615, 102] width 159 height 32
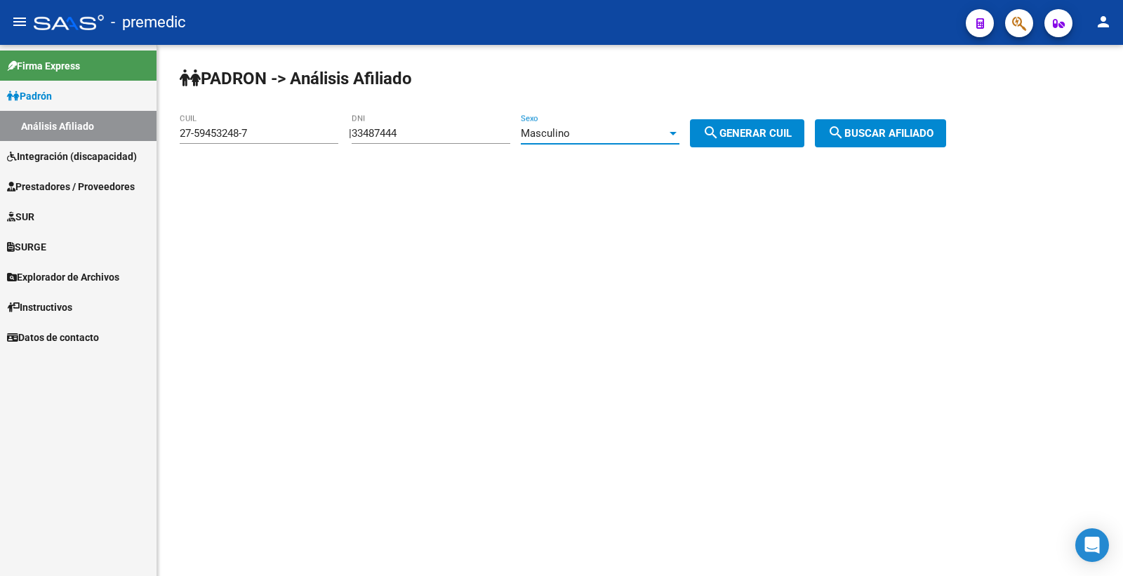
click at [748, 124] on button "search Generar CUIL" at bounding box center [747, 133] width 114 height 28
type input "20-33487444-4"
click at [882, 140] on button "search Buscar afiliado" at bounding box center [880, 133] width 131 height 28
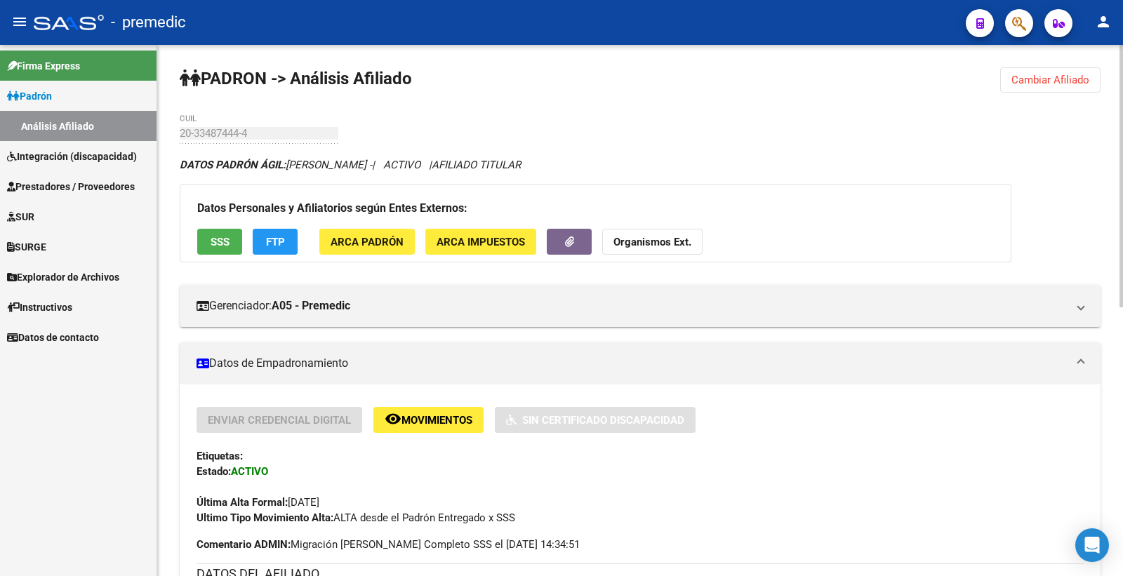
click at [1027, 88] on button "Cambiar Afiliado" at bounding box center [1050, 79] width 100 height 25
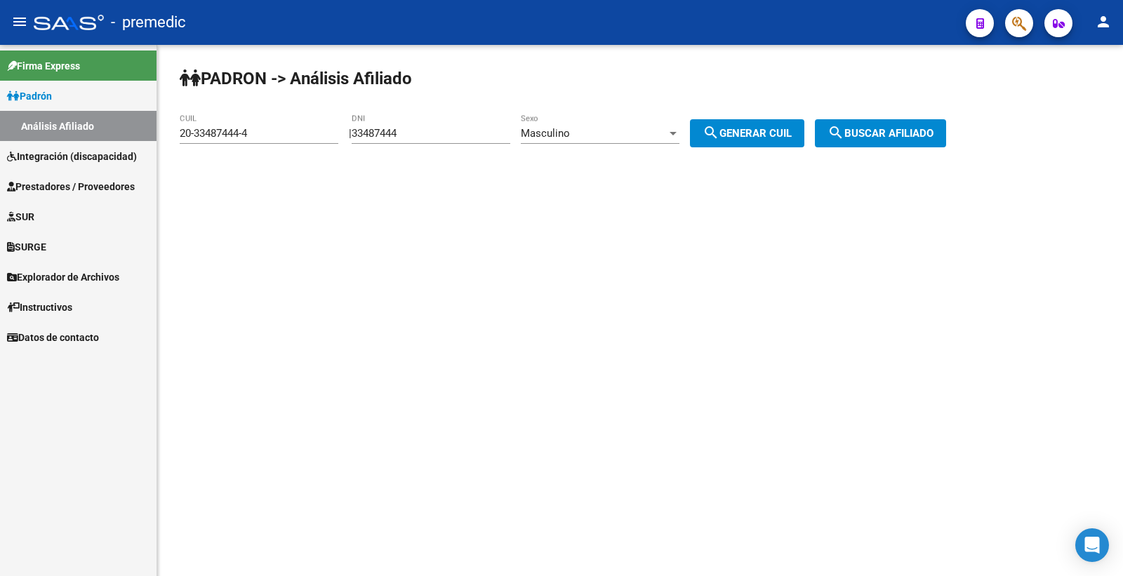
drag, startPoint x: 450, startPoint y: 134, endPoint x: 251, endPoint y: 129, distance: 199.4
click at [289, 132] on app-analisis-afiliado "PADRON -> Análisis Afiliado 20-33487444-4 CUIL | 33487444 DNI Masculino Sexo se…" at bounding box center [568, 133] width 777 height 13
paste input "54096328"
type input "54096328"
click at [782, 124] on button "search Generar CUIL" at bounding box center [747, 133] width 114 height 28
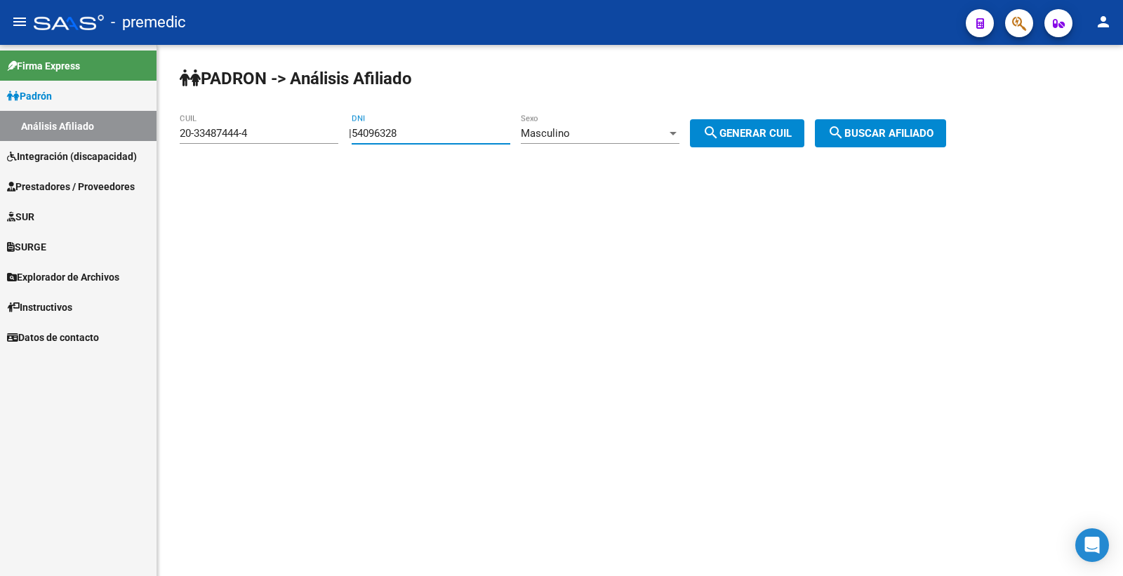
type input "20-54096328-3"
click at [929, 124] on button "search Buscar afiliado" at bounding box center [880, 133] width 131 height 28
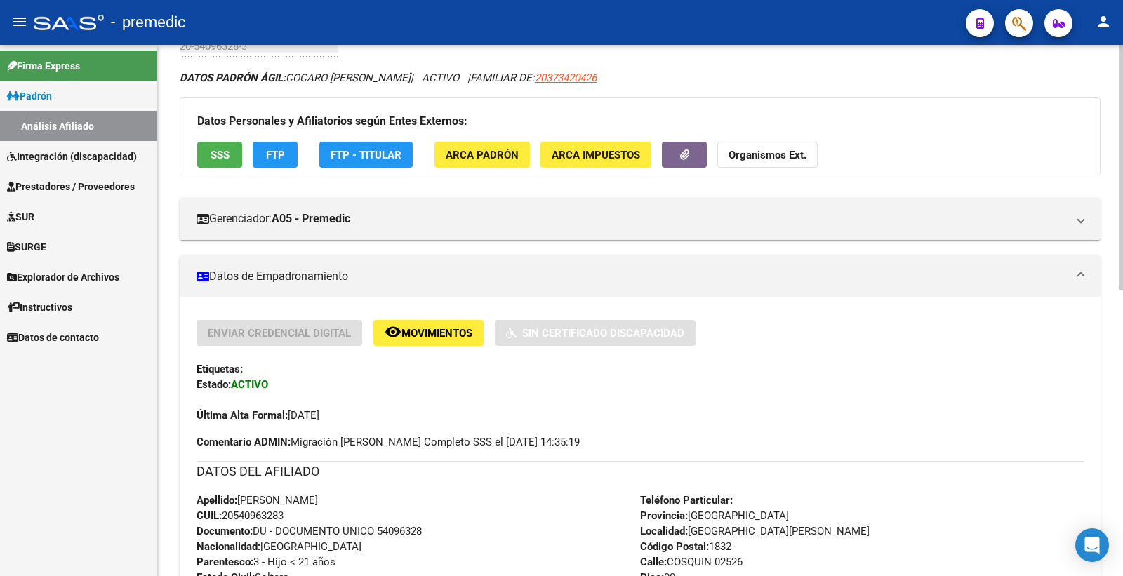
scroll to position [78, 0]
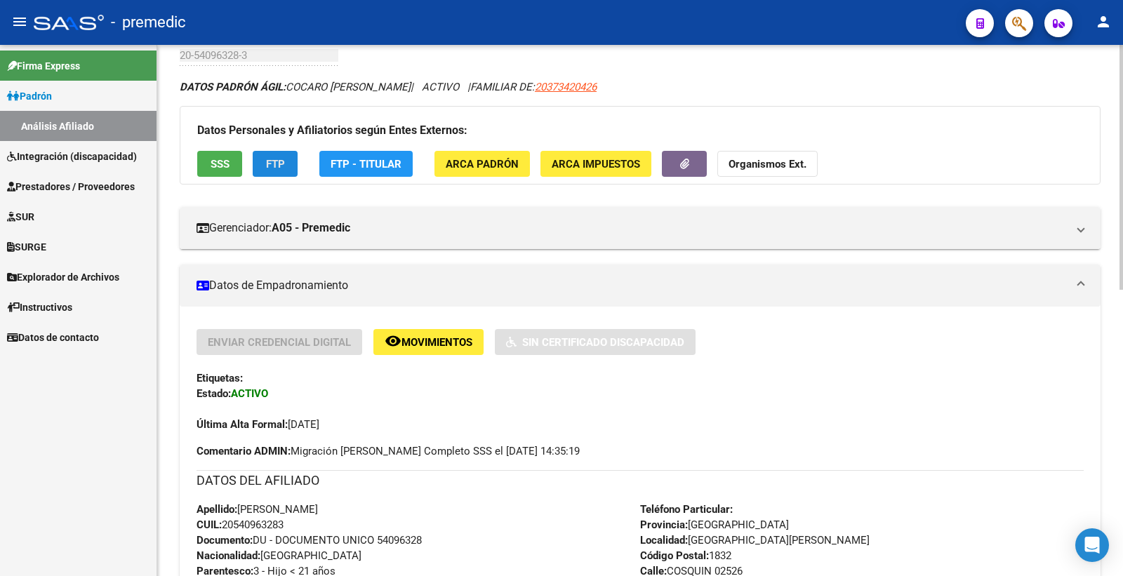
click at [267, 176] on button "FTP" at bounding box center [275, 164] width 45 height 26
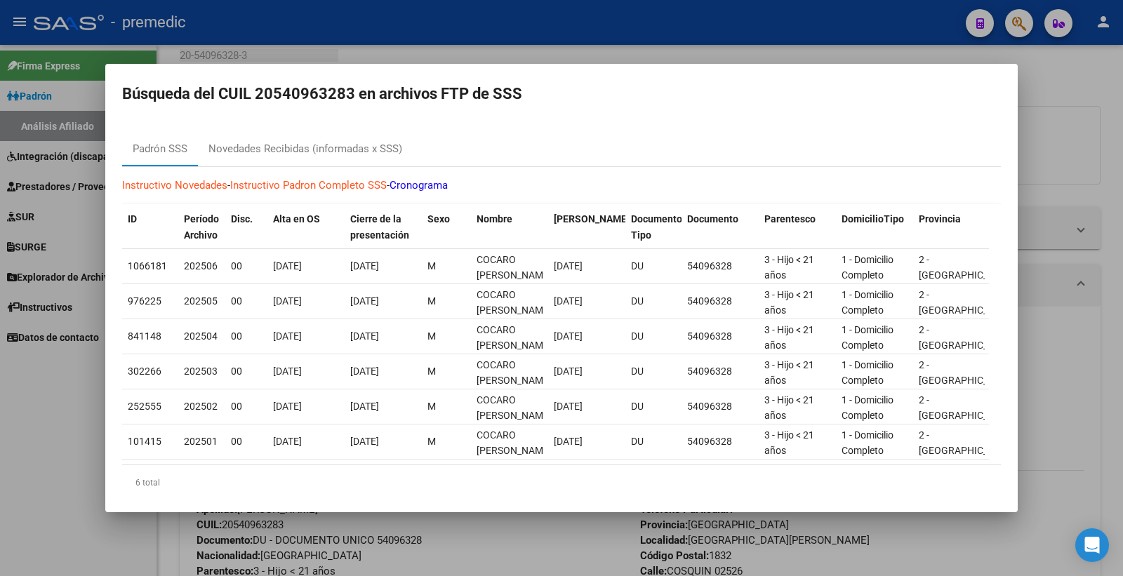
click at [1103, 67] on div at bounding box center [561, 288] width 1123 height 576
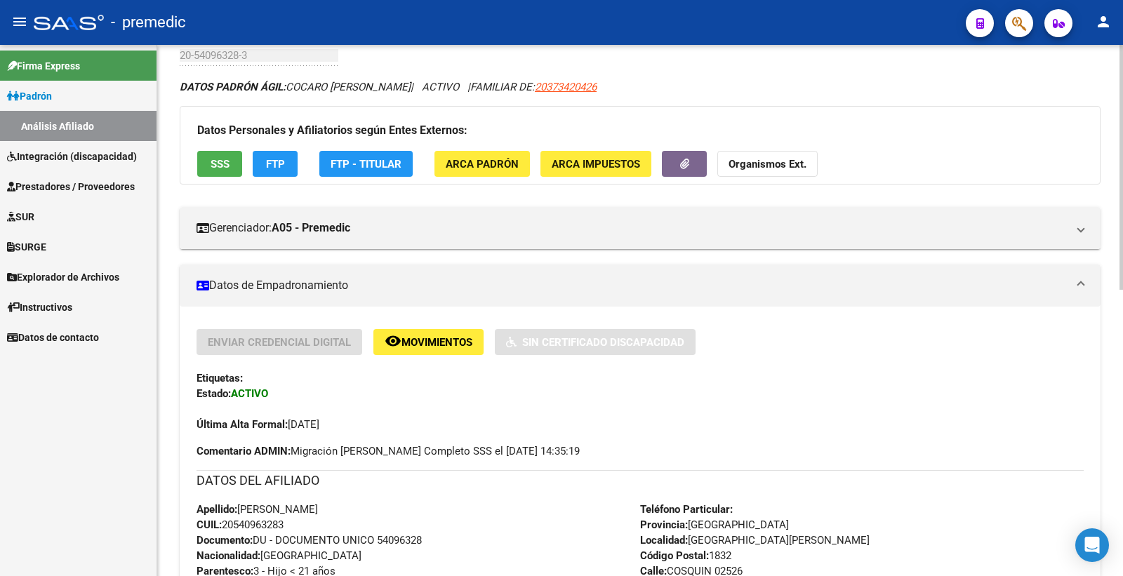
scroll to position [0, 0]
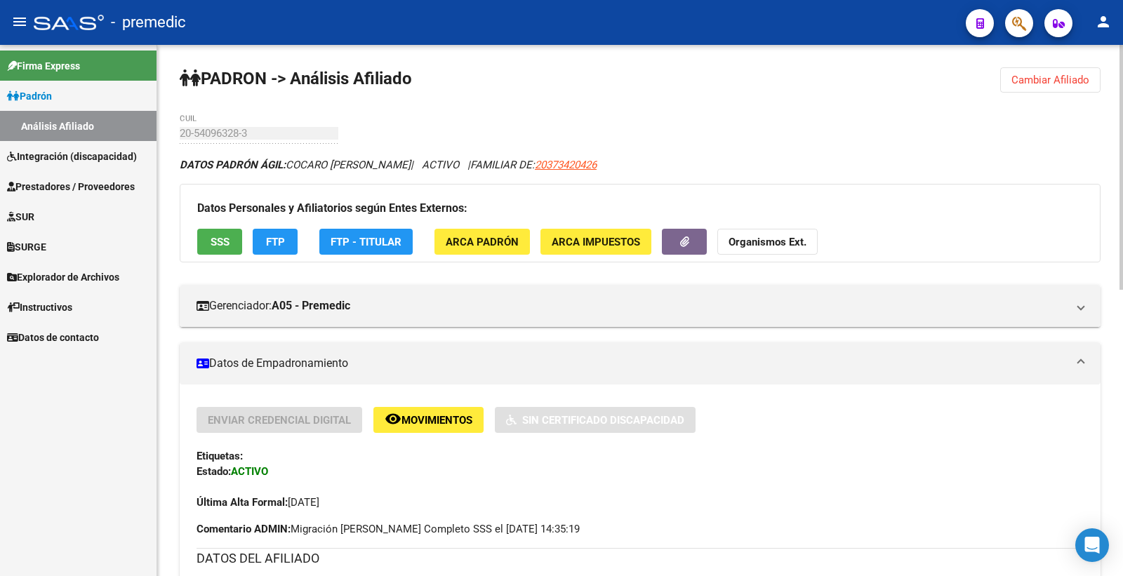
click at [734, 166] on div "DATOS PADRÓN ÁGIL: COCARO NICOLAS GABRIEL | ACTIVO | FAMILIAR DE: 20373420426" at bounding box center [640, 164] width 921 height 15
click at [748, 159] on div "DATOS PADRÓN ÁGIL: COCARO NICOLAS GABRIEL | ACTIVO | FAMILIAR DE: 20373420426" at bounding box center [640, 164] width 921 height 15
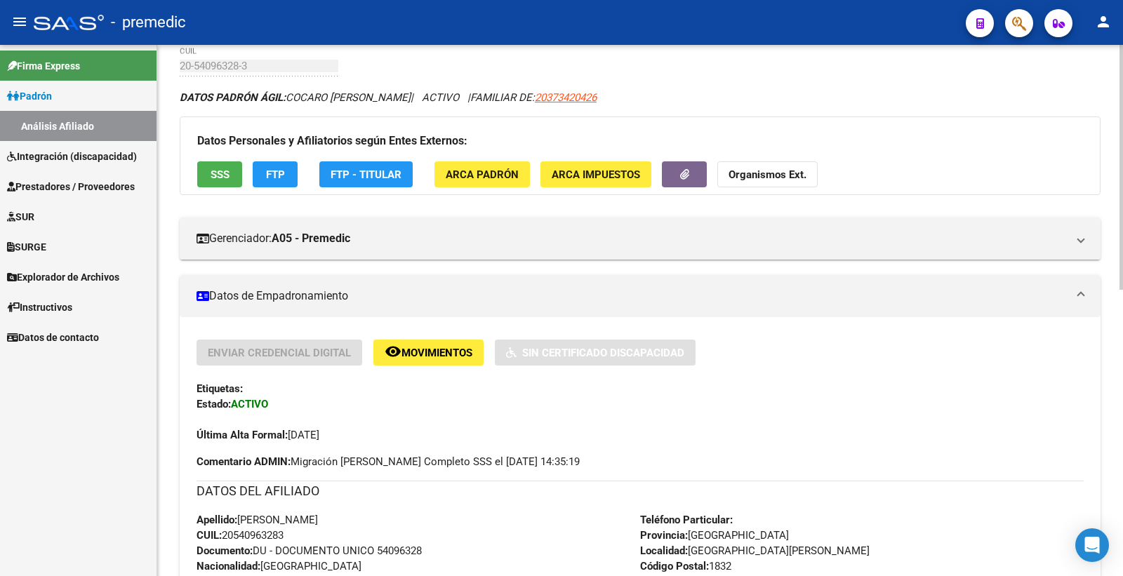
scroll to position [156, 0]
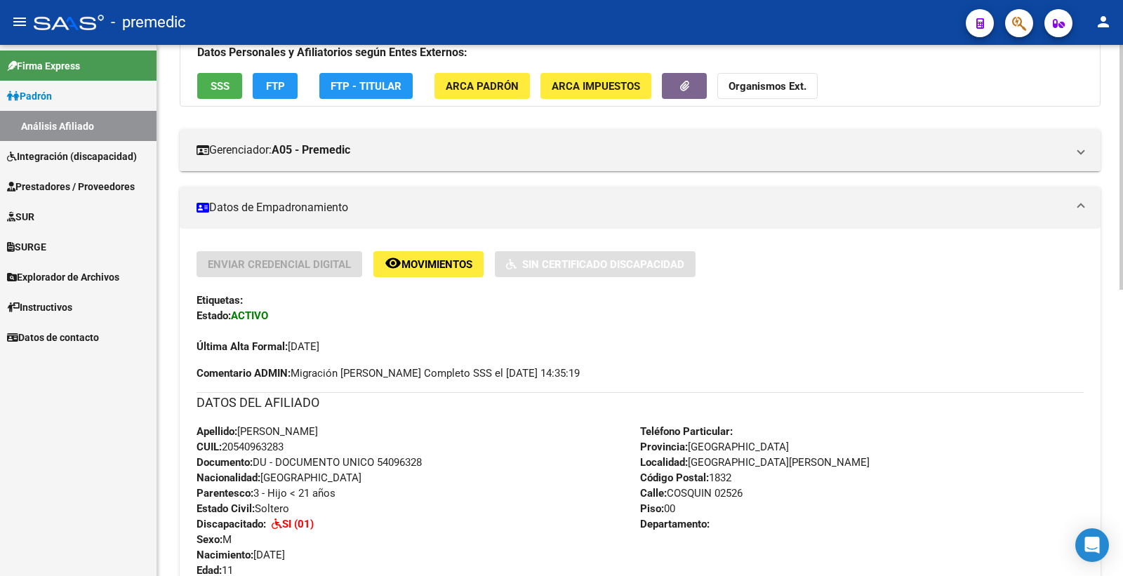
click at [271, 91] on span "FTP" at bounding box center [275, 86] width 19 height 13
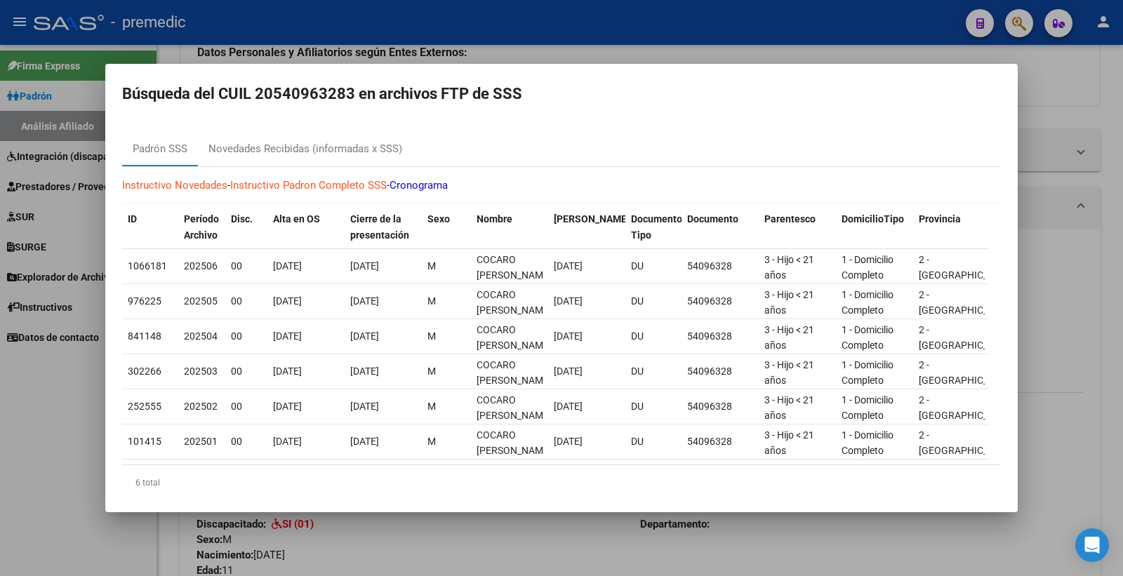
click at [1096, 117] on div at bounding box center [561, 288] width 1123 height 576
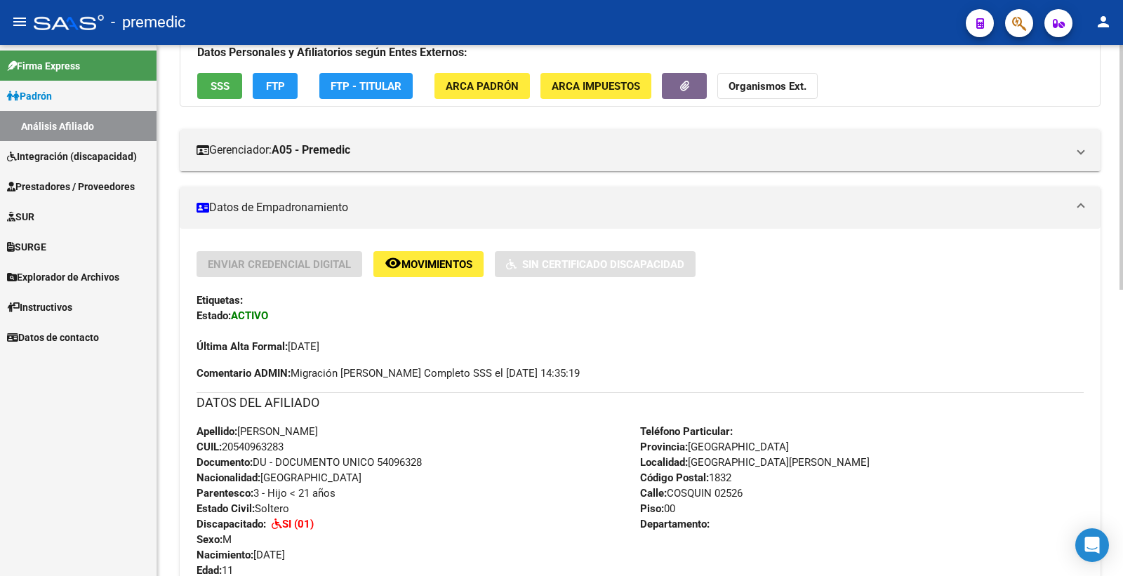
scroll to position [0, 0]
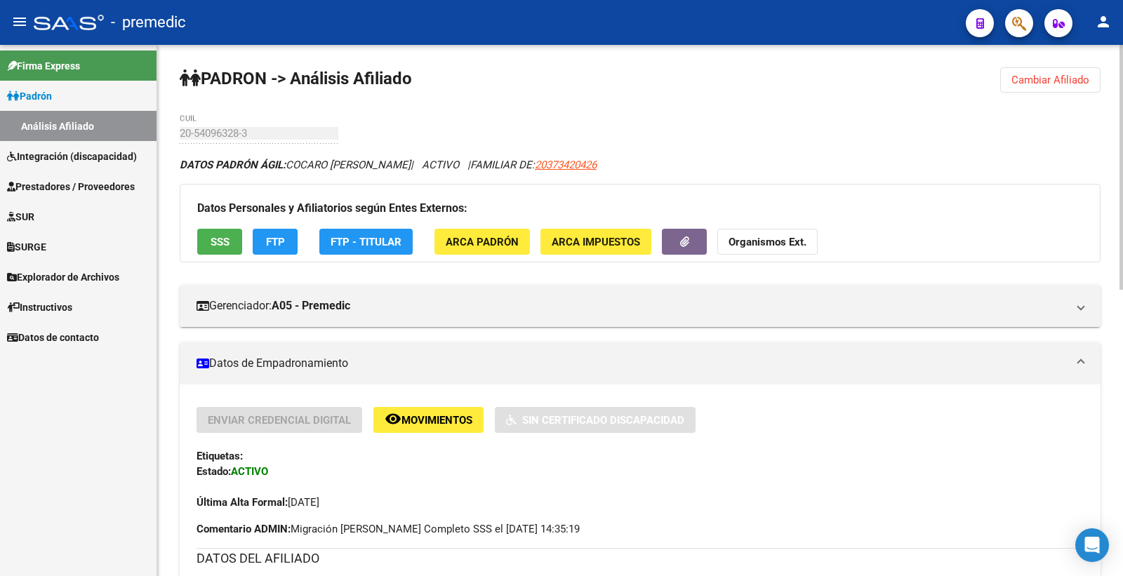
click at [1039, 87] on button "Cambiar Afiliado" at bounding box center [1050, 79] width 100 height 25
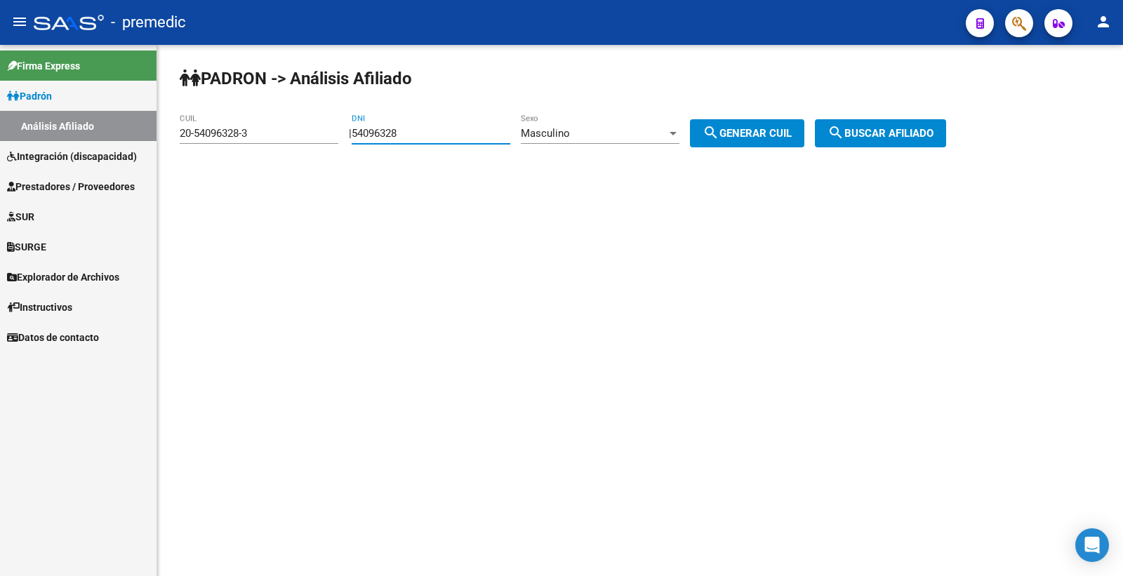
drag, startPoint x: 466, startPoint y: 128, endPoint x: 260, endPoint y: 117, distance: 206.0
click at [260, 127] on app-analisis-afiliado "PADRON -> Análisis Afiliado 20-54096328-3 CUIL | 54096328 DNI Masculino Sexo se…" at bounding box center [568, 133] width 777 height 13
paste input "8425594"
type input "58425594"
click at [789, 129] on span "search Generar CUIL" at bounding box center [747, 133] width 89 height 13
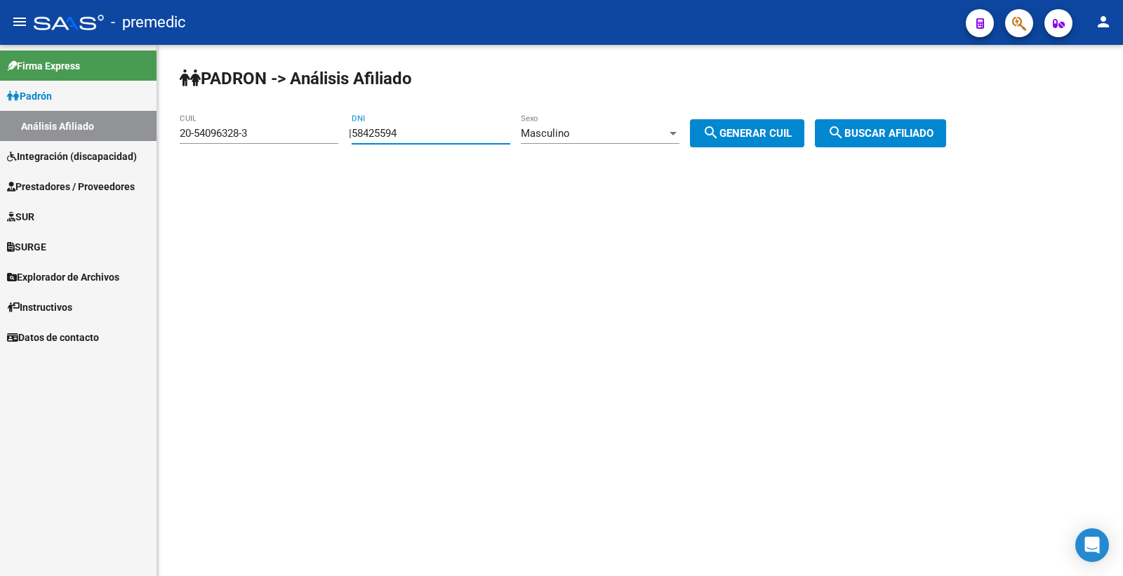
type input "20-58425594-4"
click at [886, 138] on span "search Buscar afiliado" at bounding box center [881, 133] width 106 height 13
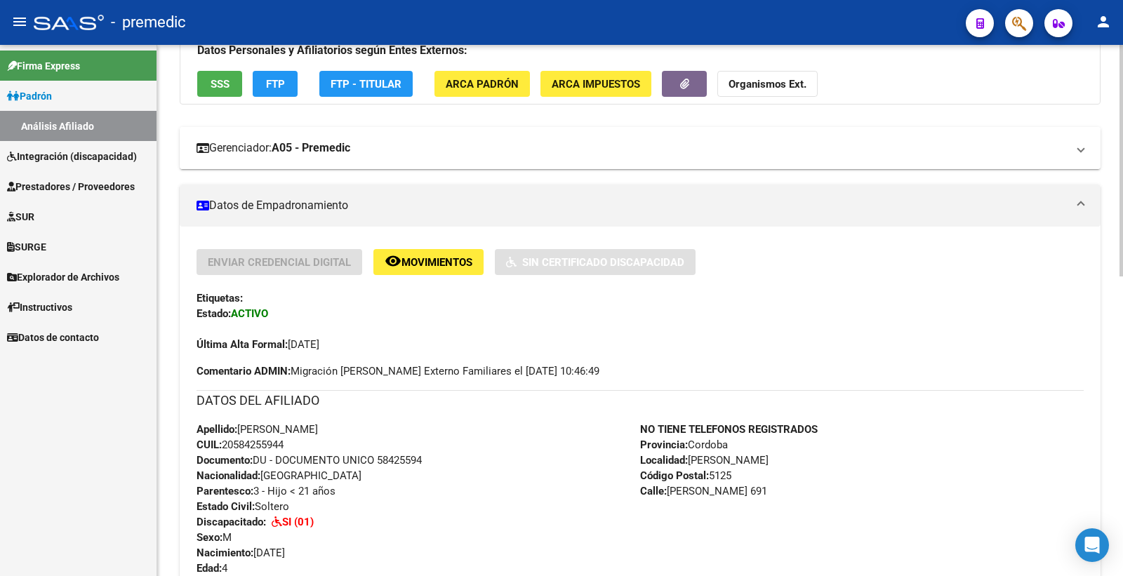
scroll to position [156, 0]
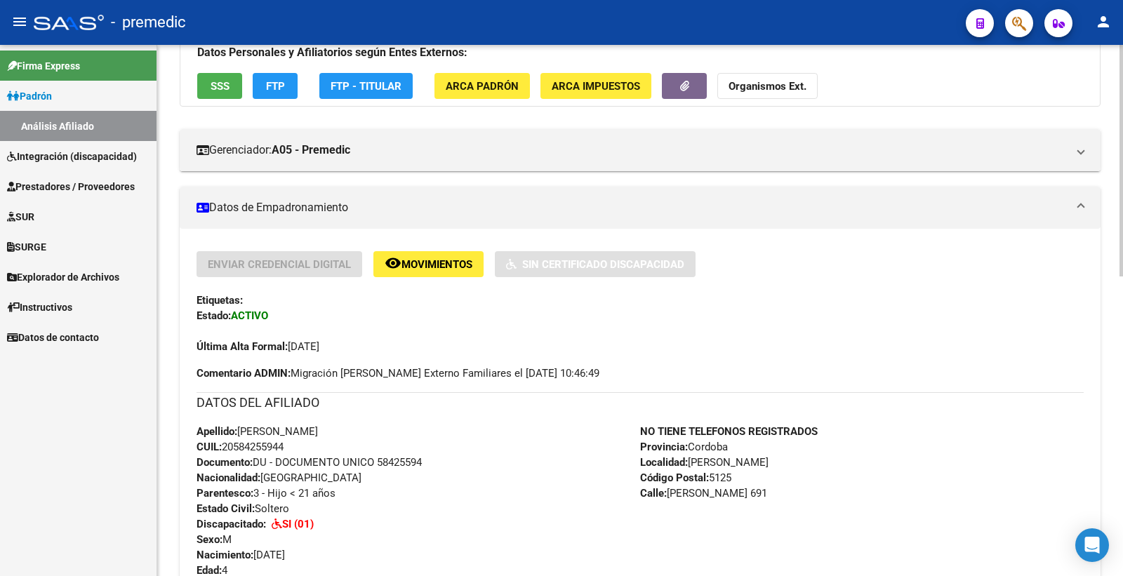
click at [270, 68] on div "Datos Personales y Afiliatorios según Entes Externos: SSS FTP FTP - Titular ARC…" at bounding box center [640, 67] width 921 height 79
click at [270, 80] on span "FTP" at bounding box center [275, 86] width 19 height 13
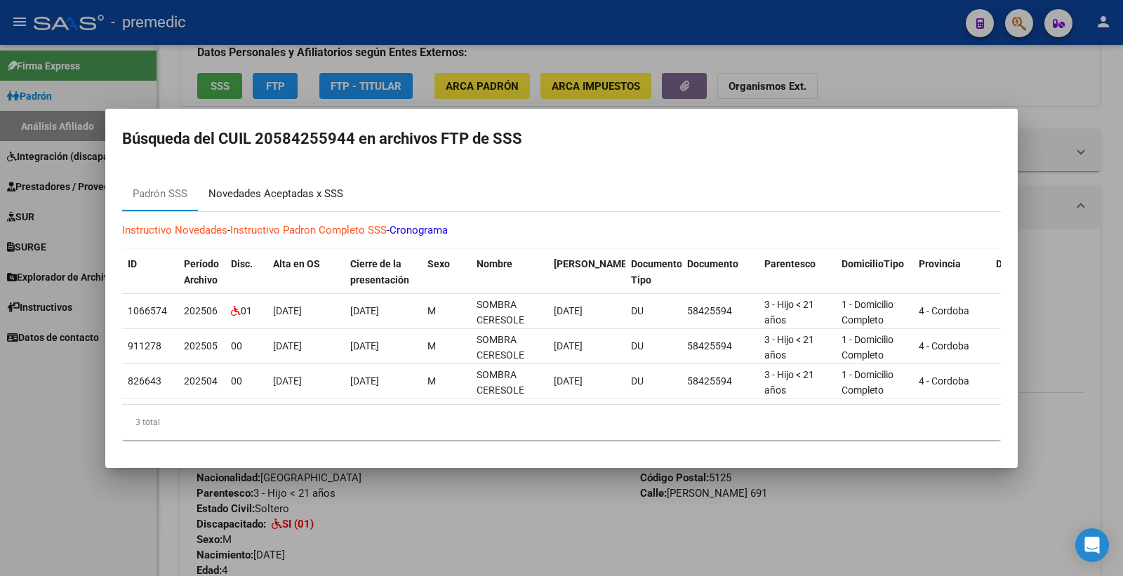
click at [234, 186] on div "Novedades Aceptadas x SSS" at bounding box center [275, 194] width 135 height 16
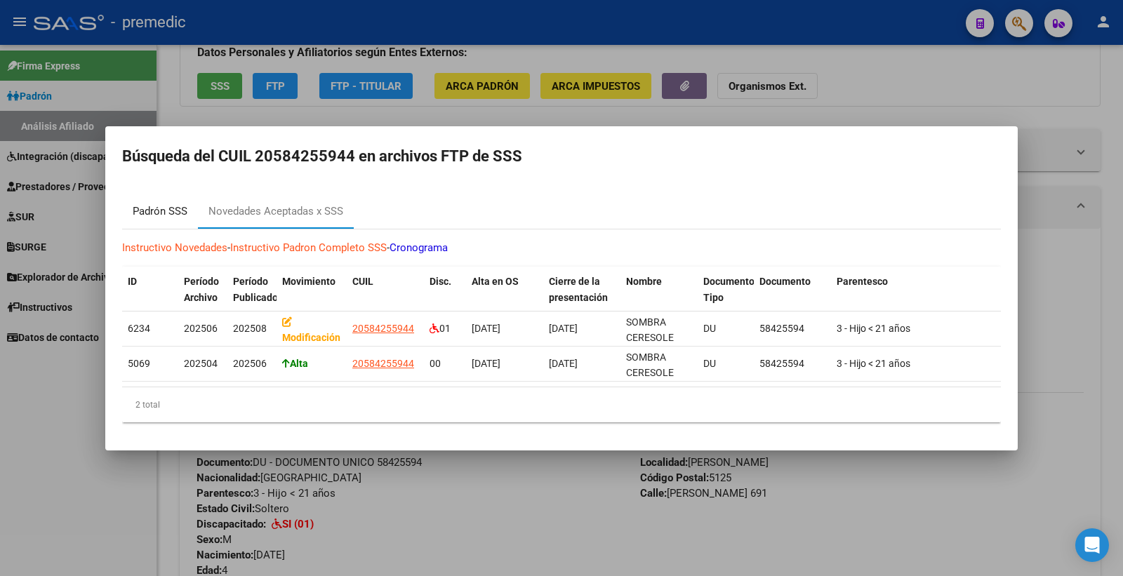
click at [126, 213] on div "Padrón SSS" at bounding box center [160, 212] width 76 height 34
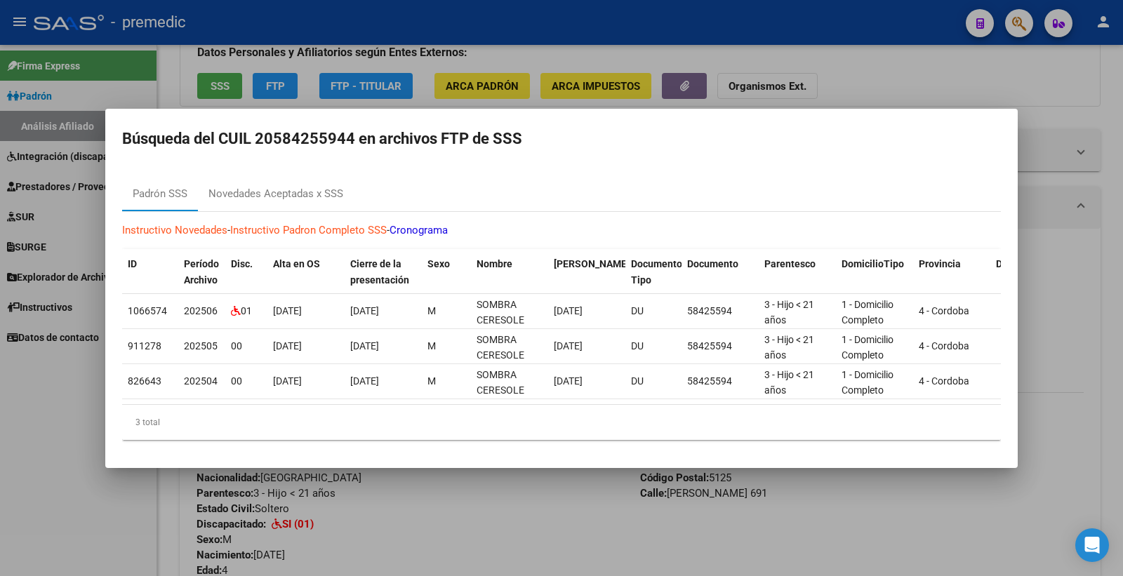
click at [1066, 89] on div at bounding box center [561, 288] width 1123 height 576
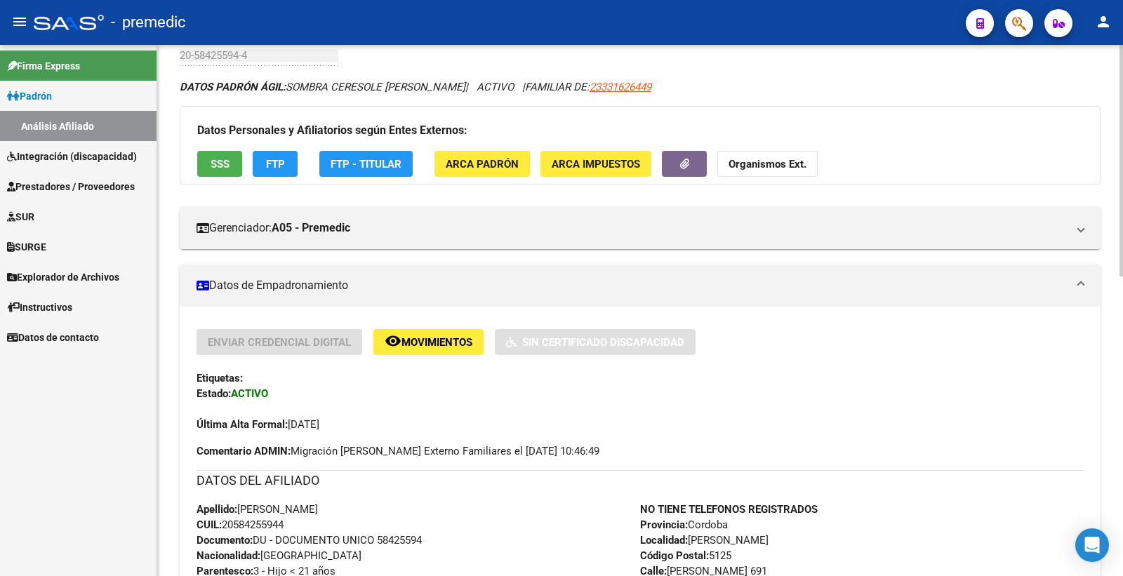
scroll to position [0, 0]
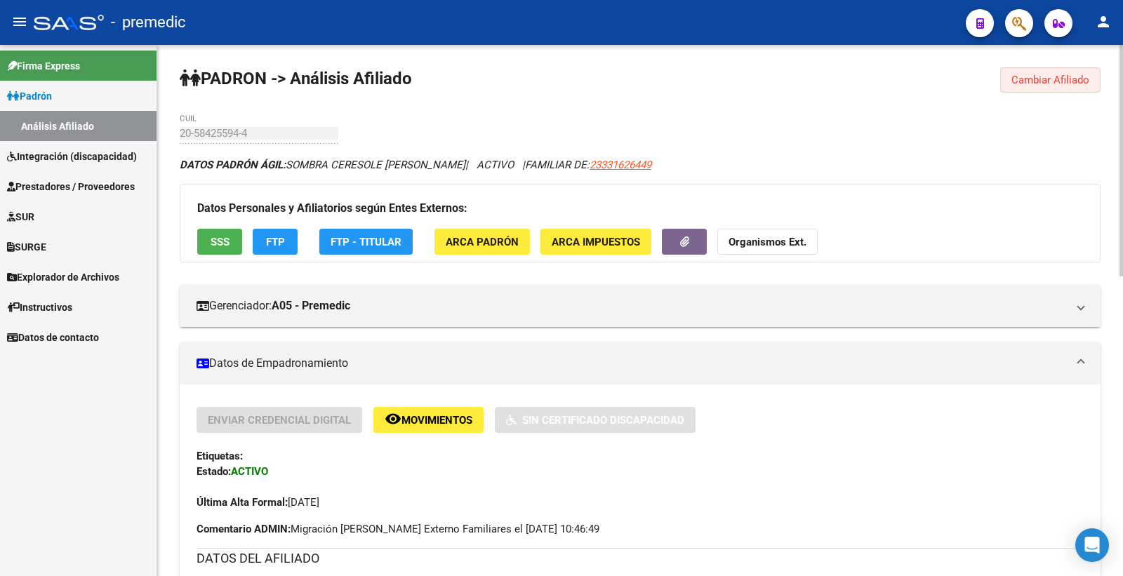
click at [1004, 86] on button "Cambiar Afiliado" at bounding box center [1050, 79] width 100 height 25
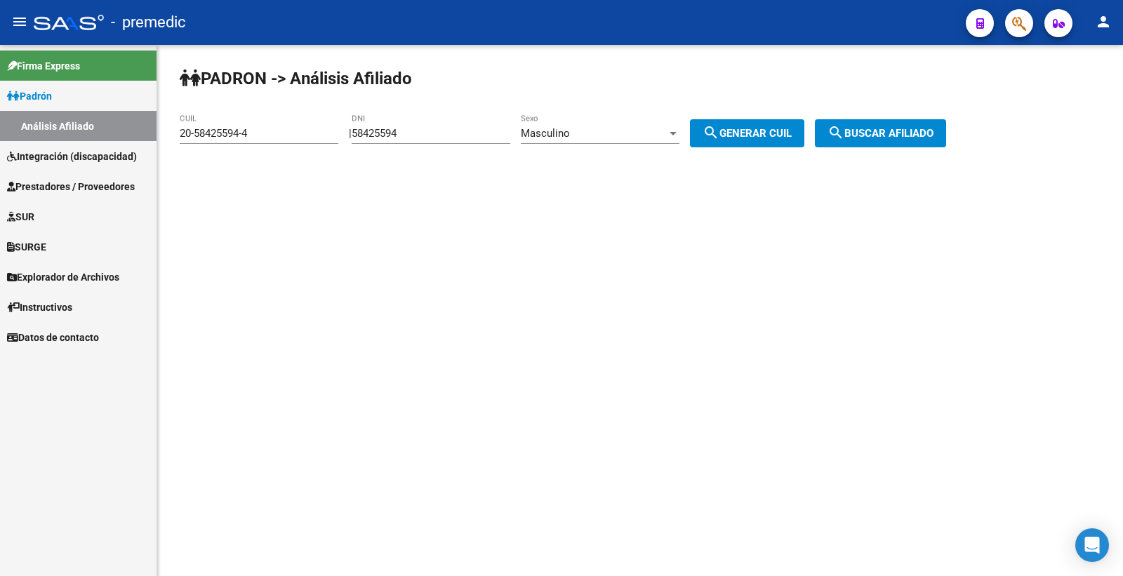
drag, startPoint x: 439, startPoint y: 143, endPoint x: 281, endPoint y: 143, distance: 158.0
click at [281, 140] on app-analisis-afiliado "PADRON -> Análisis Afiliado 20-58425594-4 CUIL | 58425594 DNI Masculino Sexo se…" at bounding box center [568, 133] width 777 height 13
click at [409, 126] on div "58425594 DNI" at bounding box center [431, 129] width 159 height 30
drag, startPoint x: 439, startPoint y: 135, endPoint x: 241, endPoint y: 149, distance: 198.5
click at [241, 140] on app-analisis-afiliado "PADRON -> Análisis Afiliado 20-58425594-4 CUIL | 58425594 DNI Masculino Sexo se…" at bounding box center [568, 133] width 777 height 13
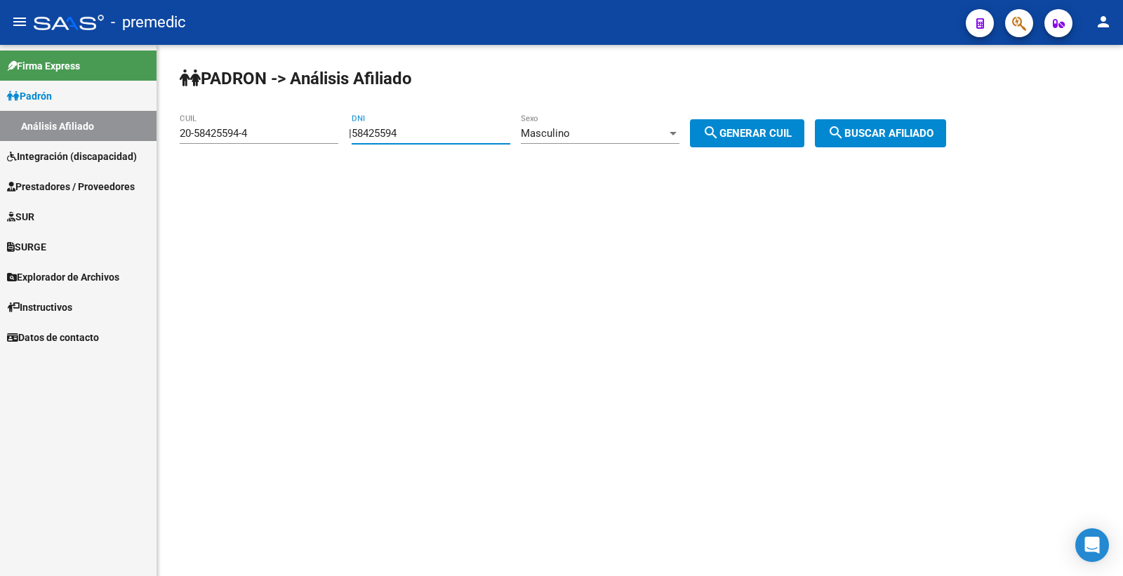
paste input "519096"
type input "58519096"
click at [651, 138] on div "Masculino" at bounding box center [594, 133] width 146 height 13
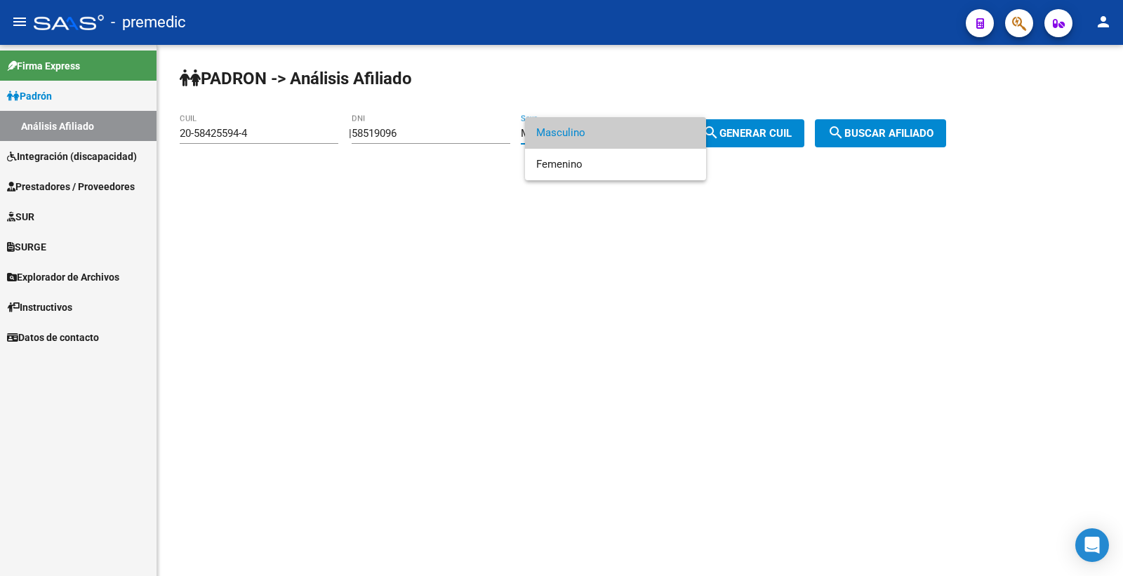
click at [593, 181] on div at bounding box center [561, 288] width 1123 height 576
click at [593, 171] on div "PADRON -> Análisis Afiliado 20-58425594-4 CUIL | 58519096 DNI Masculino Sexo se…" at bounding box center [640, 118] width 966 height 147
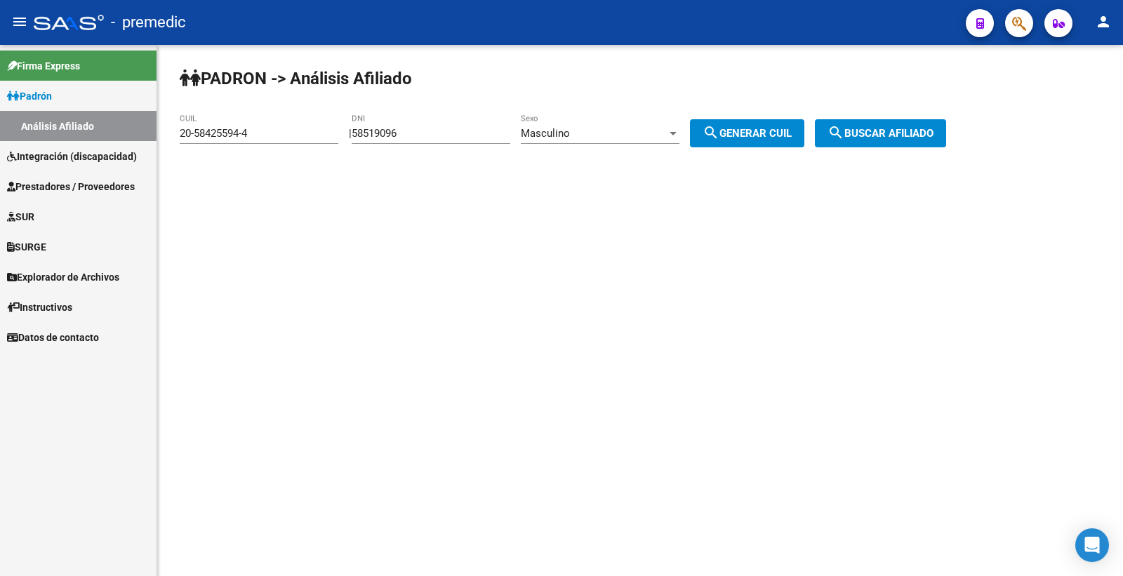
click at [602, 131] on div "Masculino" at bounding box center [594, 133] width 146 height 13
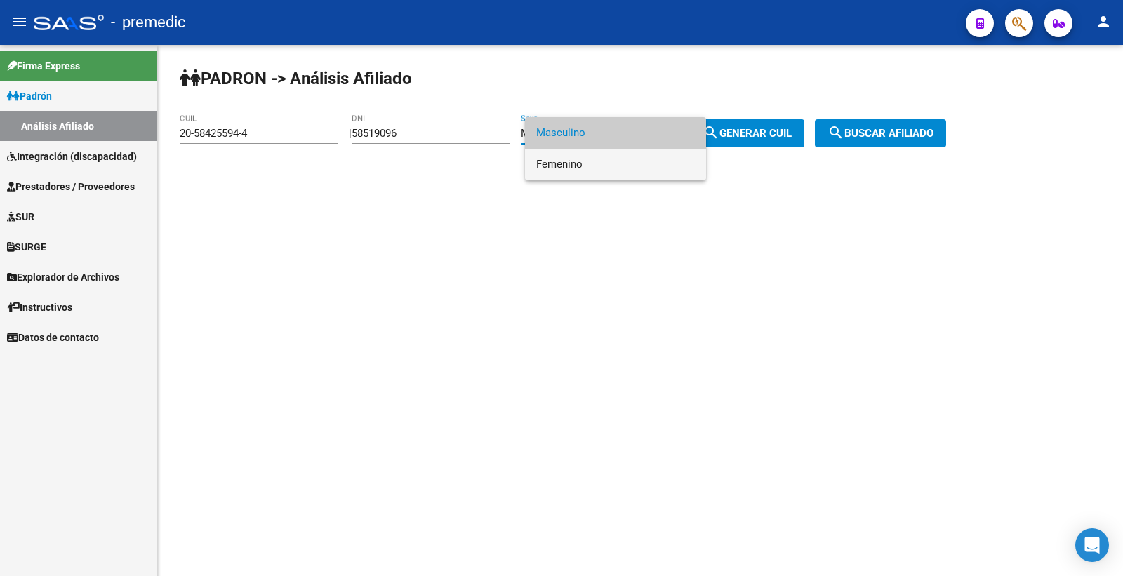
click at [553, 173] on span "Femenino" at bounding box center [615, 165] width 159 height 32
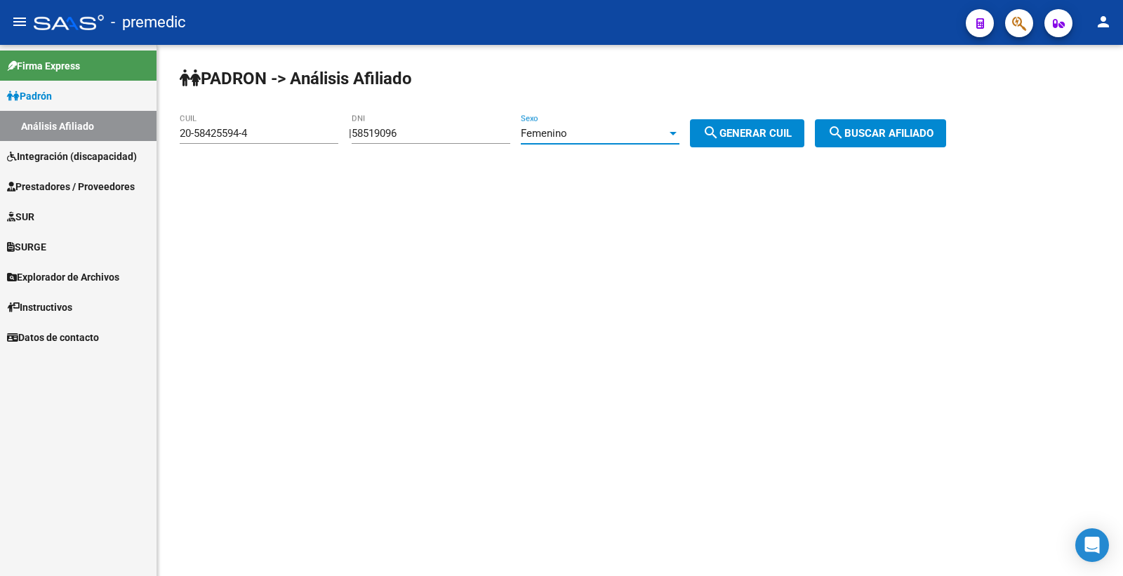
click at [771, 128] on span "search Generar CUIL" at bounding box center [747, 133] width 89 height 13
type input "27-58519096-4"
click at [906, 118] on div "PADRON -> Análisis Afiliado 27-58519096-4 CUIL | 58519096 DNI Femenino Sexo sea…" at bounding box center [640, 118] width 966 height 147
click at [902, 128] on span "search Buscar afiliado" at bounding box center [881, 133] width 106 height 13
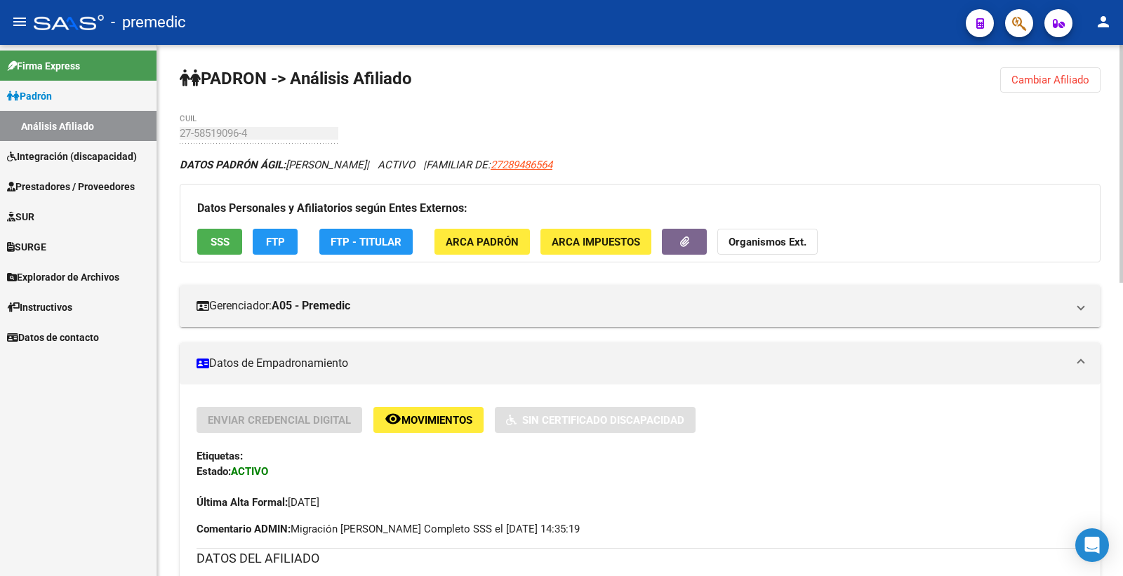
click at [266, 236] on span "FTP" at bounding box center [275, 242] width 19 height 13
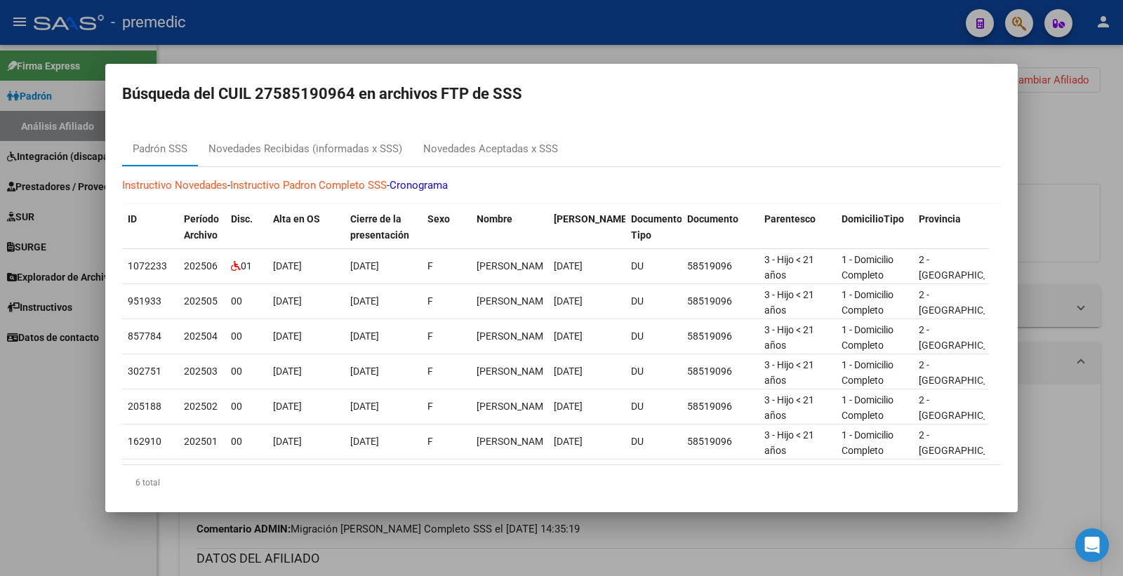
click at [1112, 108] on div at bounding box center [561, 288] width 1123 height 576
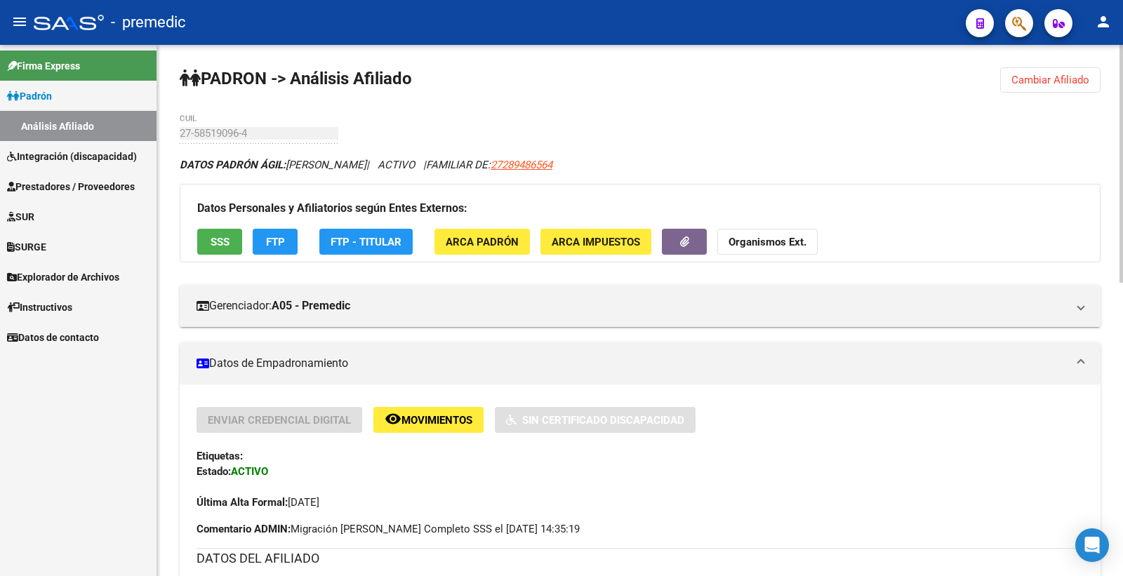
click at [1065, 79] on span "Cambiar Afiliado" at bounding box center [1051, 80] width 78 height 13
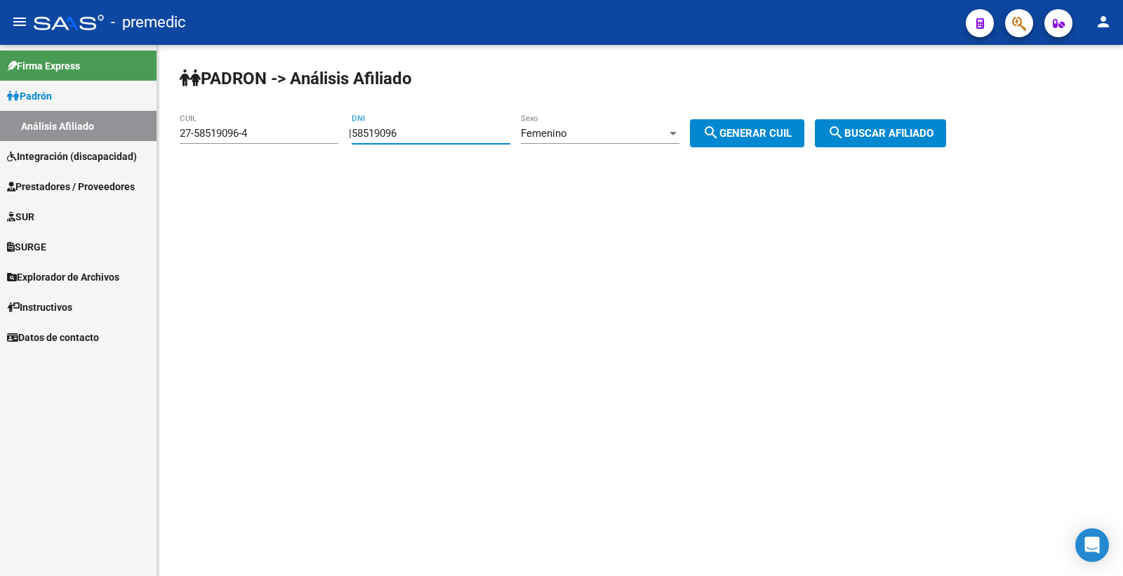
drag, startPoint x: 442, startPoint y: 127, endPoint x: 261, endPoint y: 166, distance: 185.2
click at [261, 166] on div "PADRON -> Análisis Afiliado 27-58519096-4 CUIL | 58519096 DNI Femenino Sexo sea…" at bounding box center [640, 118] width 966 height 147
paste input "3063150"
type input "53063150"
click at [632, 130] on div "Femenino" at bounding box center [594, 133] width 146 height 13
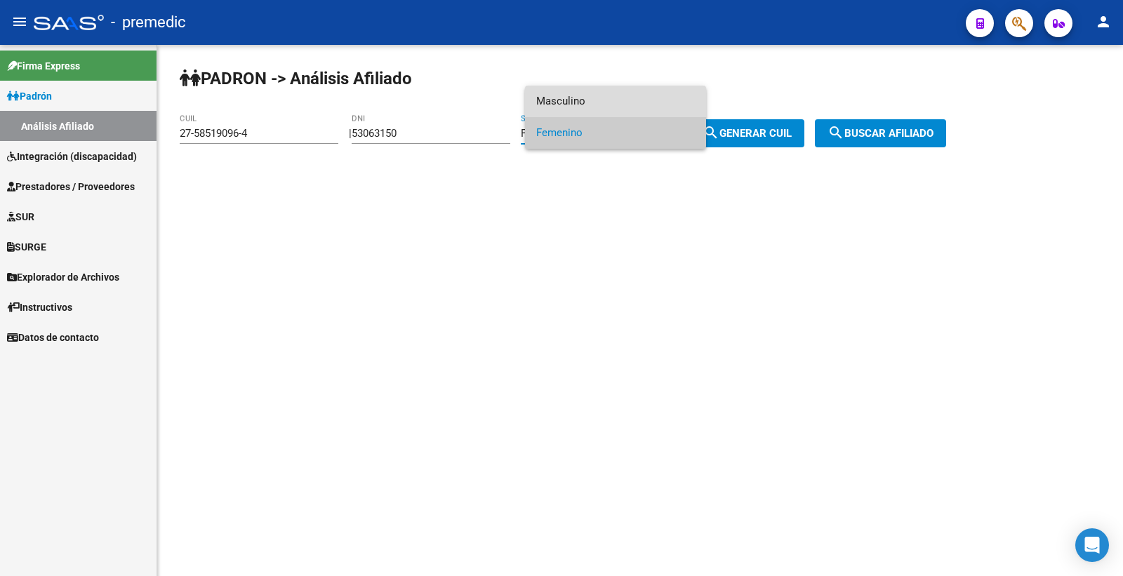
click at [581, 110] on span "Masculino" at bounding box center [615, 102] width 159 height 32
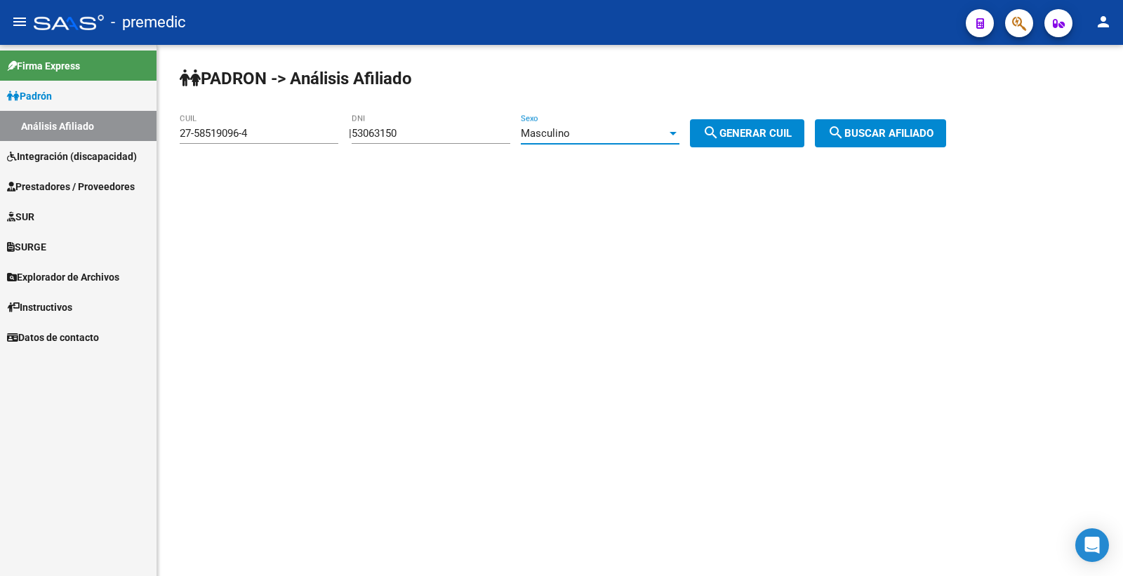
click at [788, 133] on span "search Generar CUIL" at bounding box center [747, 133] width 89 height 13
type input "20-53063150-9"
click at [903, 108] on div "PADRON -> Análisis Afiliado 20-53063150-9 CUIL | 53063150 DNI Masculino Sexo se…" at bounding box center [640, 118] width 966 height 147
click at [910, 125] on button "search Buscar afiliado" at bounding box center [880, 133] width 131 height 28
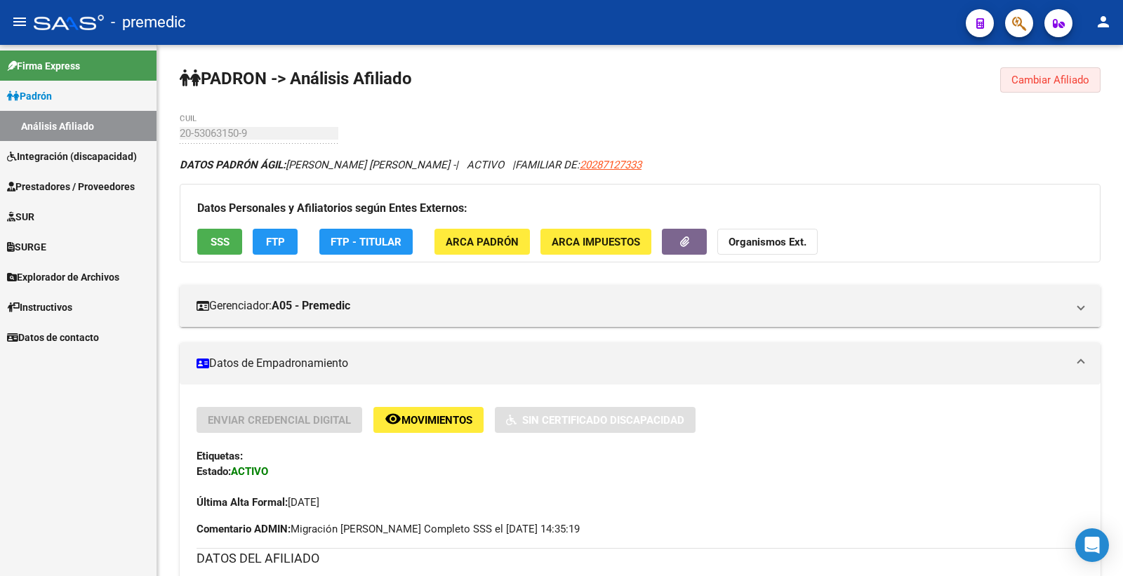
click at [1057, 82] on span "Cambiar Afiliado" at bounding box center [1051, 80] width 78 height 13
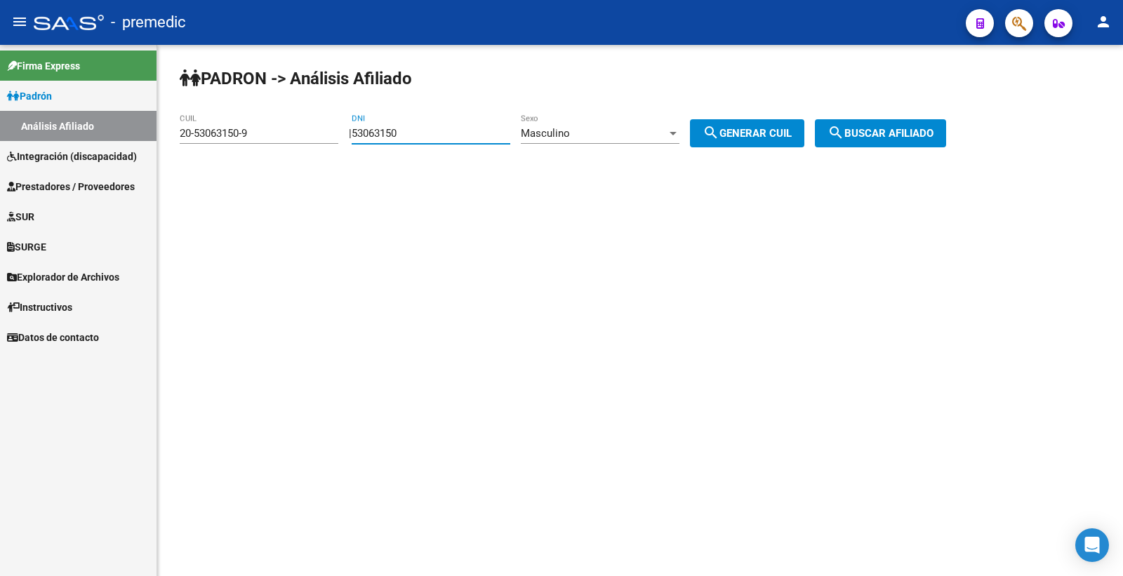
drag, startPoint x: 450, startPoint y: 133, endPoint x: 185, endPoint y: 156, distance: 265.6
click at [185, 140] on app-analisis-afiliado "PADRON -> Análisis Afiliado 20-53063150-9 CUIL | 53063150 DNI Masculino Sexo se…" at bounding box center [568, 133] width 777 height 13
paste input "8806459"
type input "58806459"
click at [753, 140] on button "search Generar CUIL" at bounding box center [747, 133] width 114 height 28
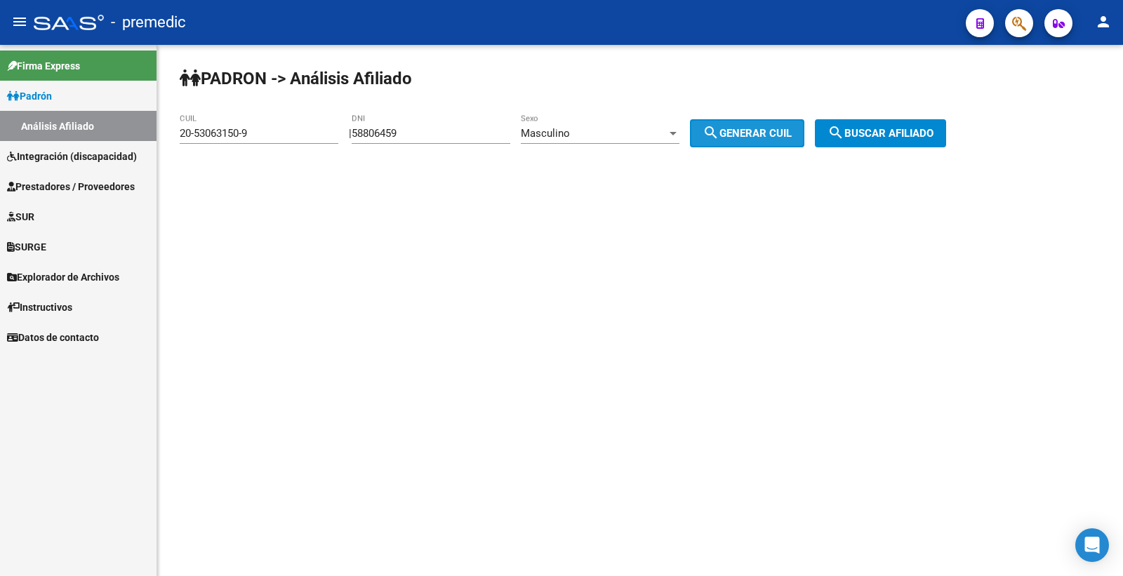
type input "20-58806459-0"
click at [910, 124] on button "search Buscar afiliado" at bounding box center [880, 133] width 131 height 28
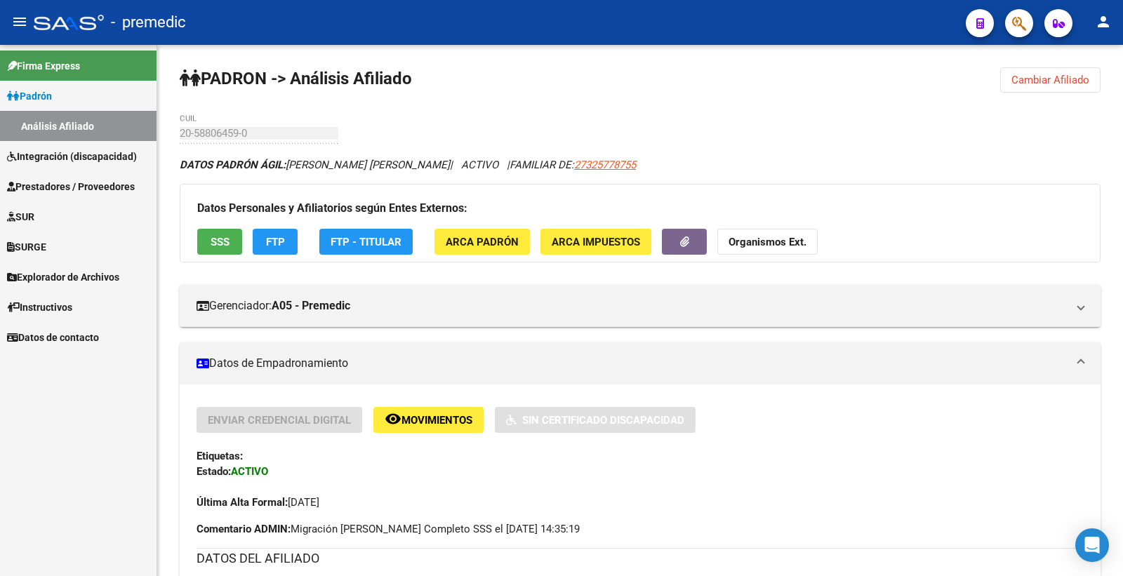
click at [291, 253] on button "FTP" at bounding box center [275, 242] width 45 height 26
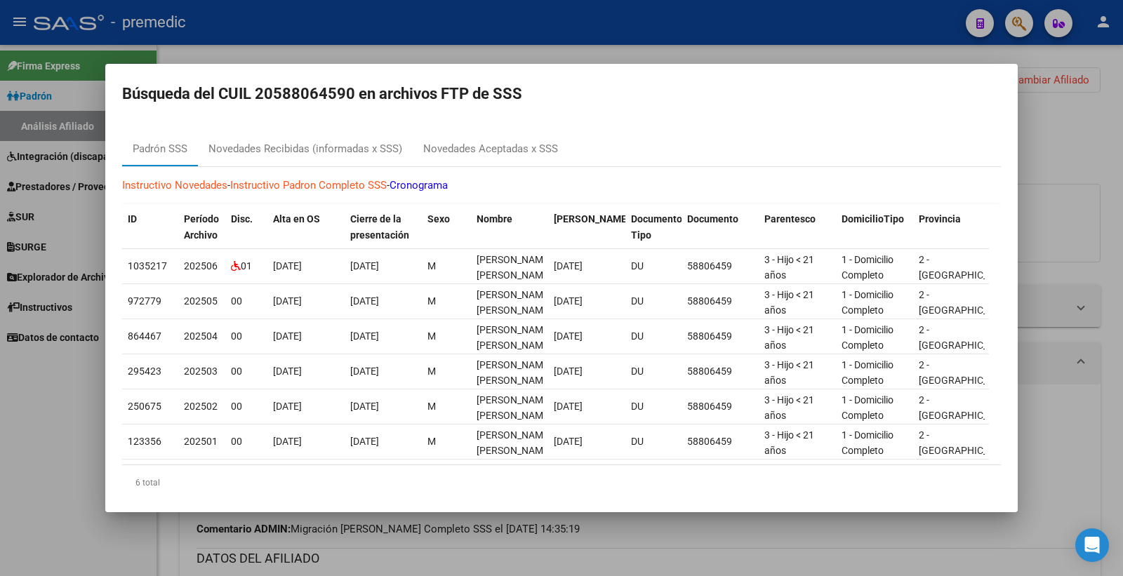
click at [1072, 157] on div at bounding box center [561, 288] width 1123 height 576
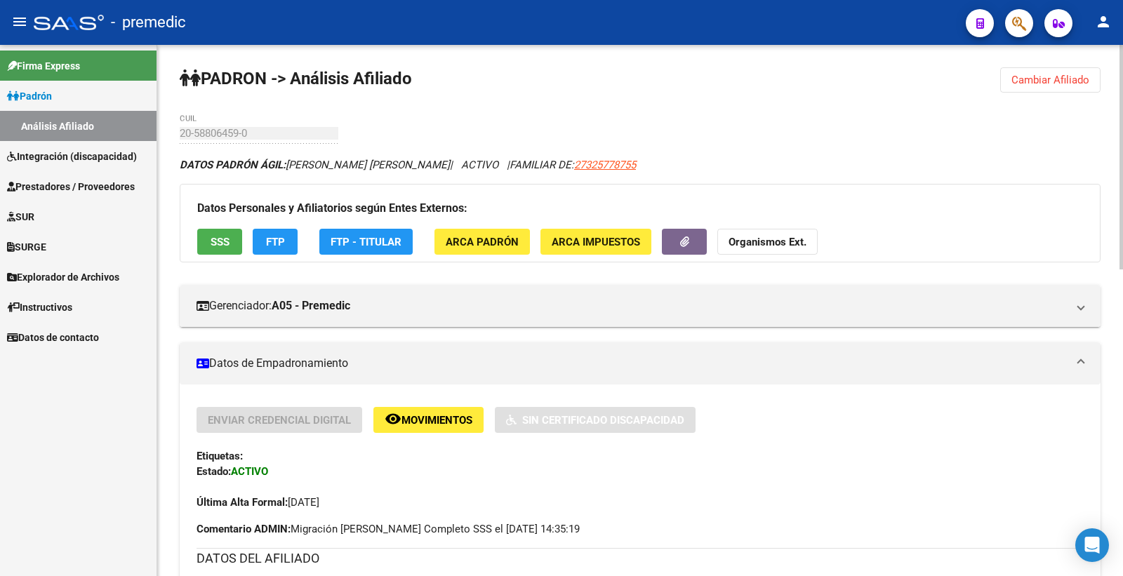
click at [1044, 85] on span "Cambiar Afiliado" at bounding box center [1051, 80] width 78 height 13
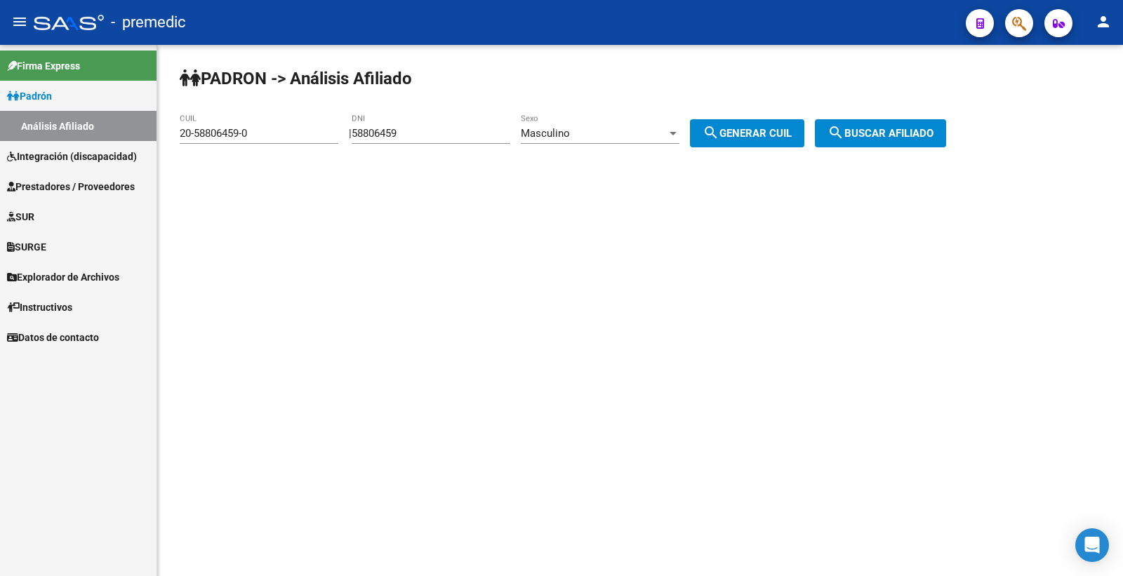
drag, startPoint x: 437, startPoint y: 121, endPoint x: 401, endPoint y: 134, distance: 38.0
click at [401, 134] on div "58806459 DNI" at bounding box center [431, 129] width 159 height 30
drag, startPoint x: 428, startPoint y: 132, endPoint x: 325, endPoint y: 145, distance: 104.0
click at [325, 140] on app-analisis-afiliado "PADRON -> Análisis Afiliado 20-58806459-0 CUIL | 58806459 DNI Masculino Sexo se…" at bounding box center [568, 133] width 777 height 13
paste input "9202692"
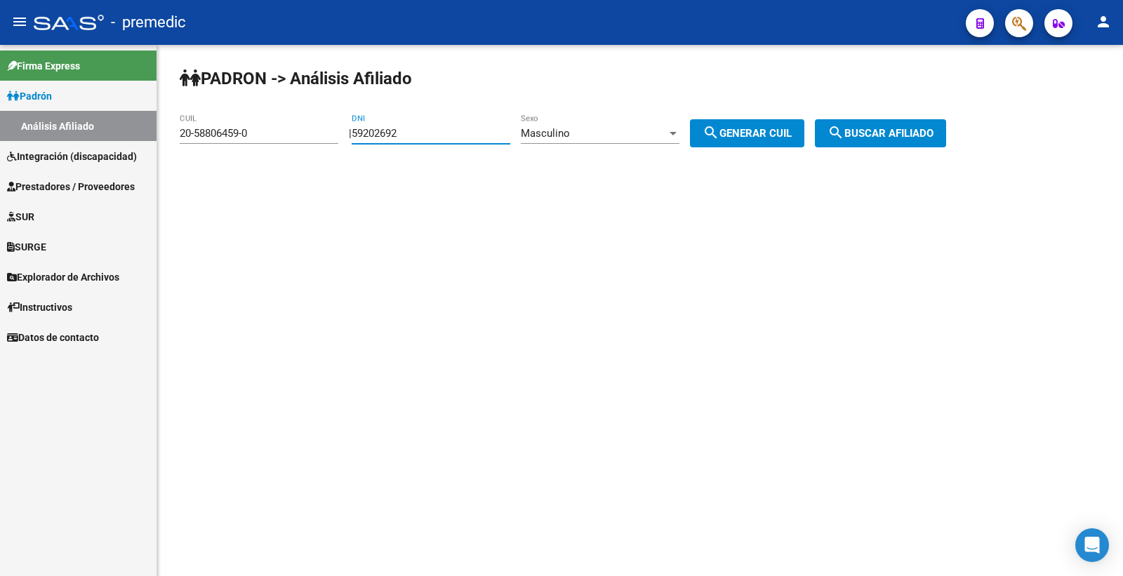
type input "59202692"
click at [606, 134] on div "Masculino" at bounding box center [594, 133] width 146 height 13
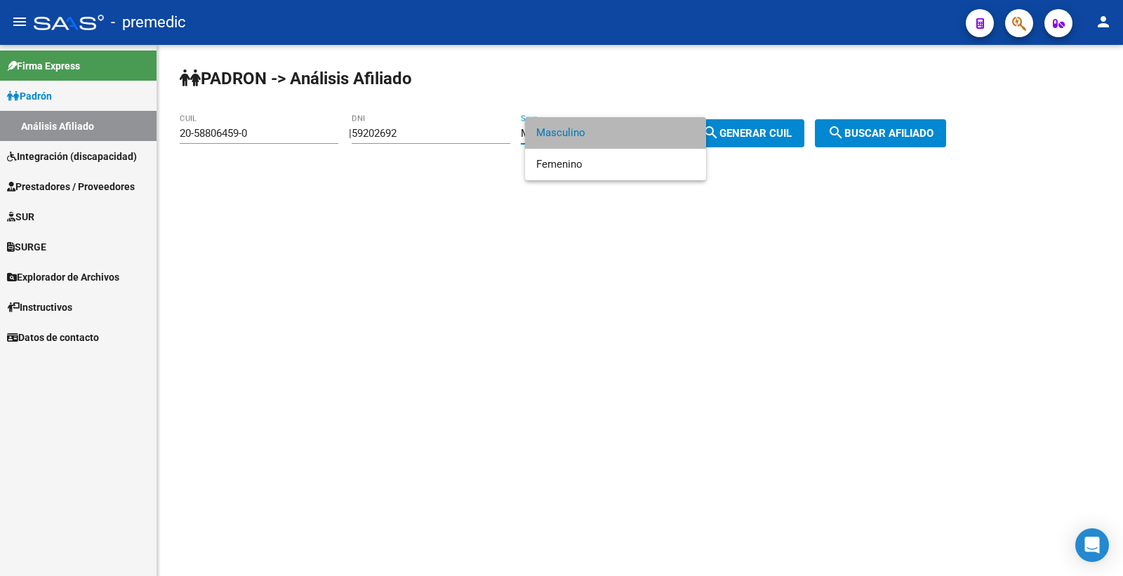
click at [613, 139] on span "Masculino" at bounding box center [615, 133] width 159 height 32
click at [609, 160] on div "PADRON -> Análisis Afiliado 20-58806459-0 CUIL | 59202692 DNI Masculino Sexo se…" at bounding box center [640, 118] width 966 height 147
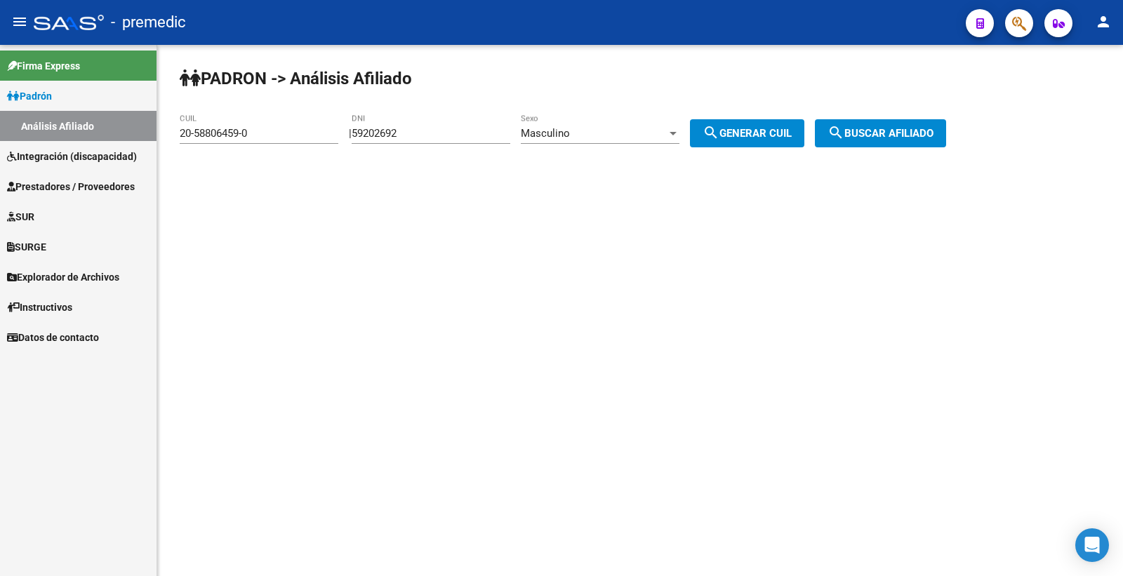
click at [611, 144] on div "Masculino Sexo" at bounding box center [600, 129] width 159 height 30
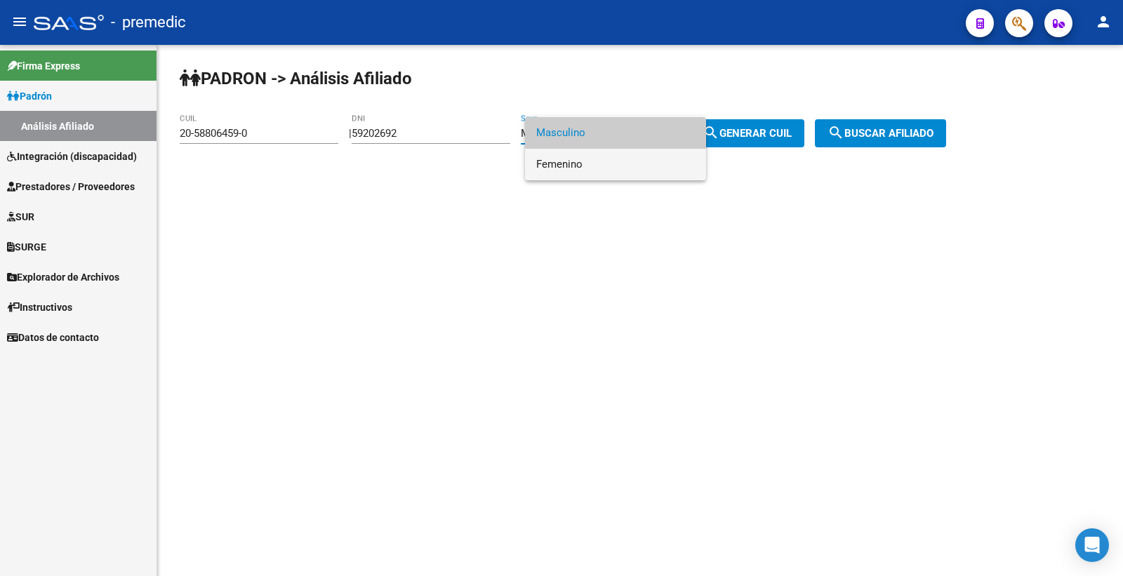
click at [583, 176] on span "Femenino" at bounding box center [615, 165] width 159 height 32
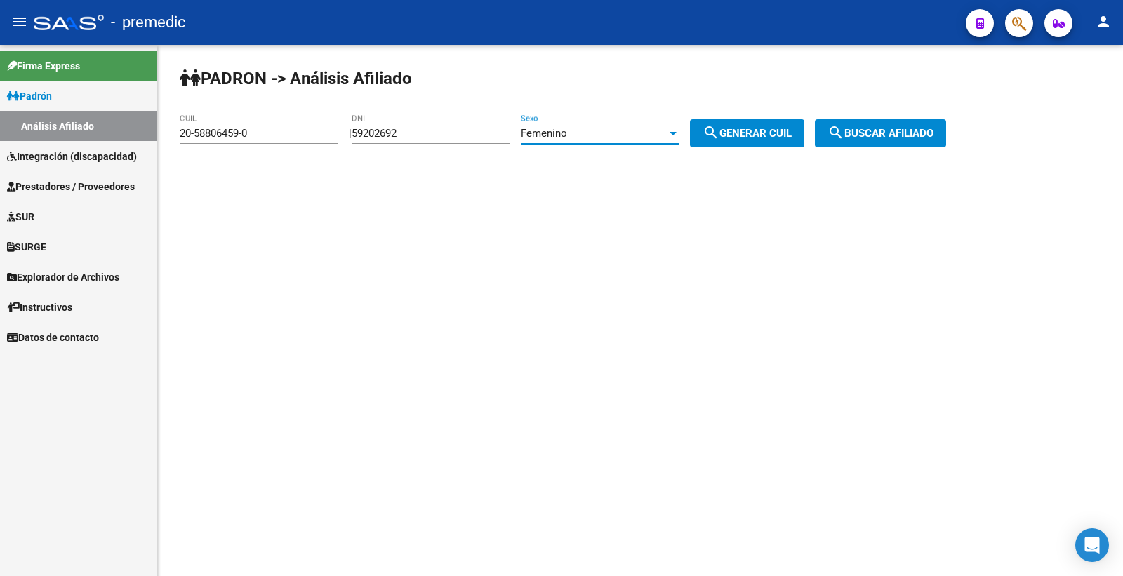
click at [792, 135] on span "search Generar CUIL" at bounding box center [747, 133] width 89 height 13
type input "27-59202692-4"
click at [845, 133] on mat-icon "search" at bounding box center [836, 132] width 17 height 17
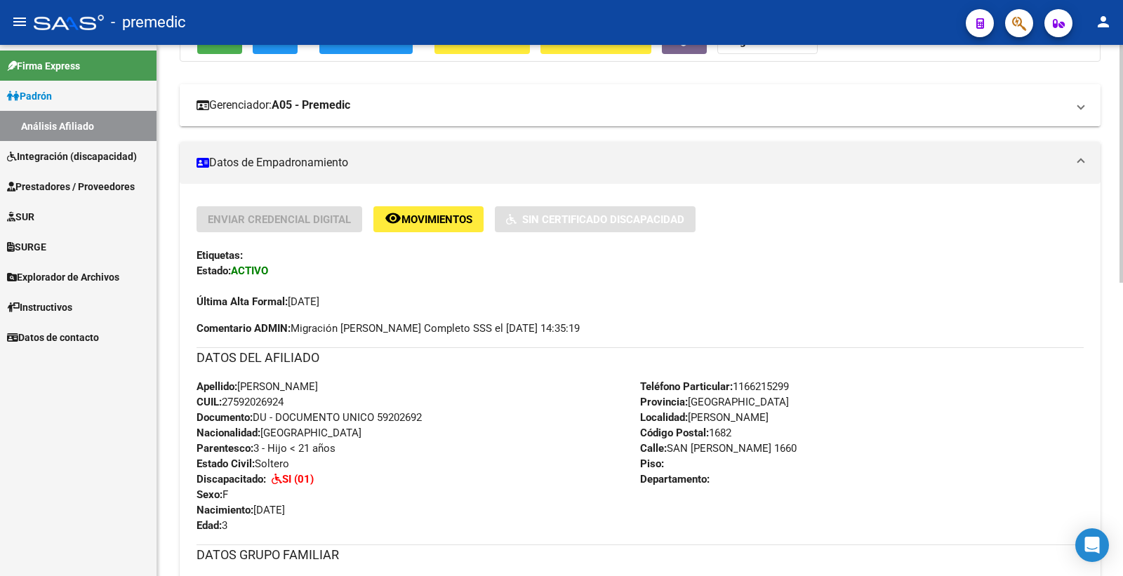
scroll to position [78, 0]
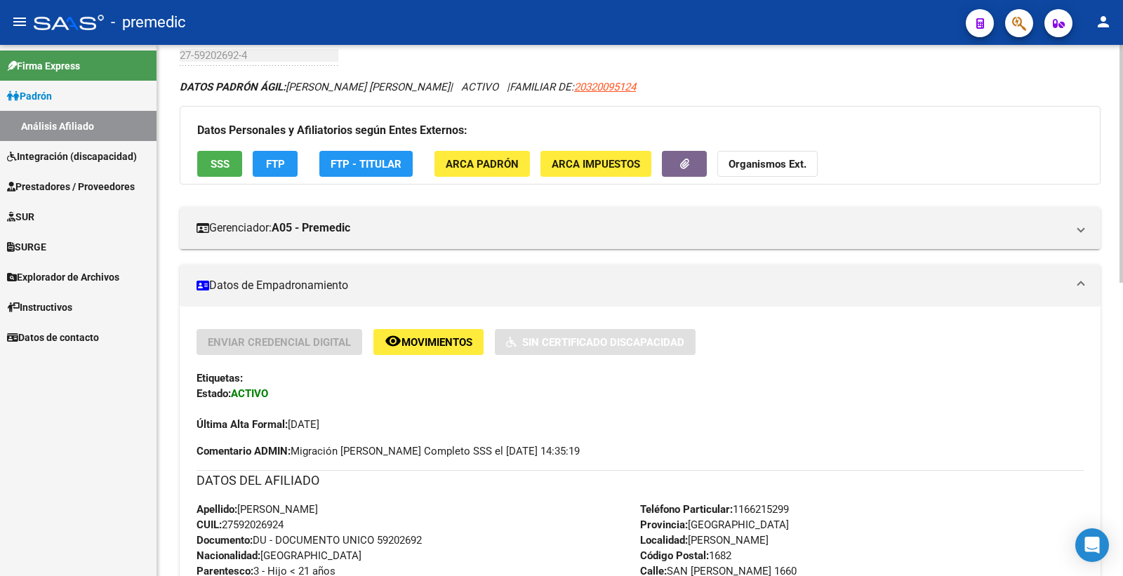
click at [284, 166] on span "FTP" at bounding box center [275, 164] width 19 height 13
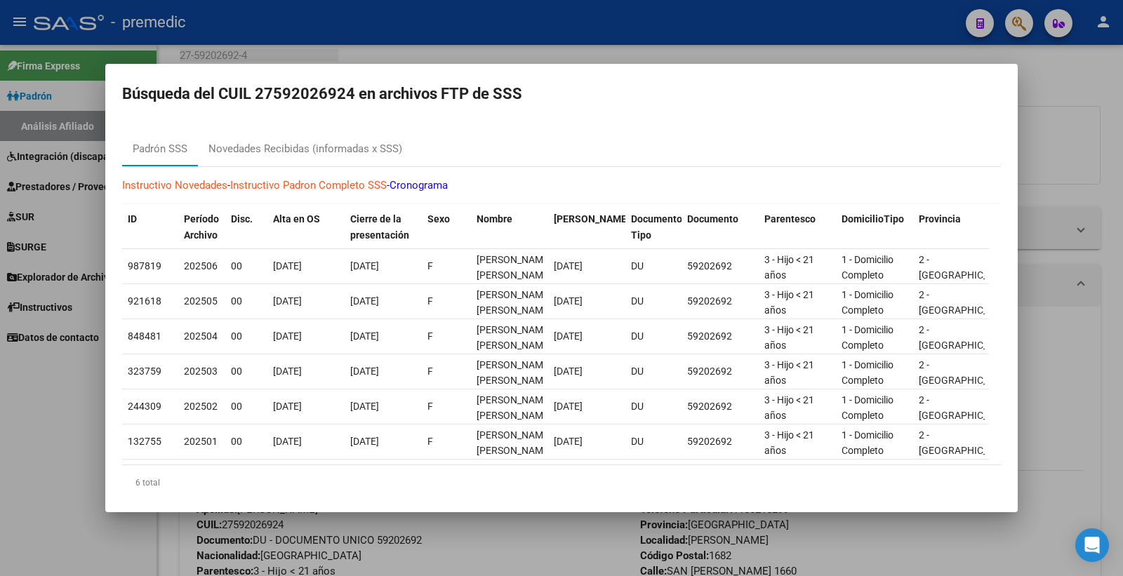
click at [1085, 71] on div at bounding box center [561, 288] width 1123 height 576
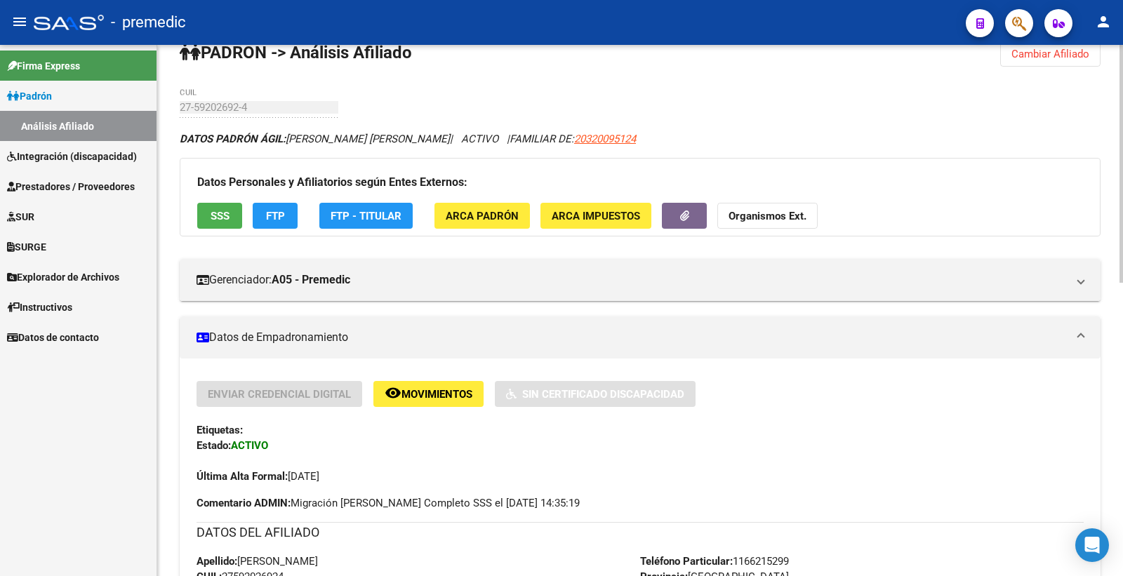
scroll to position [0, 0]
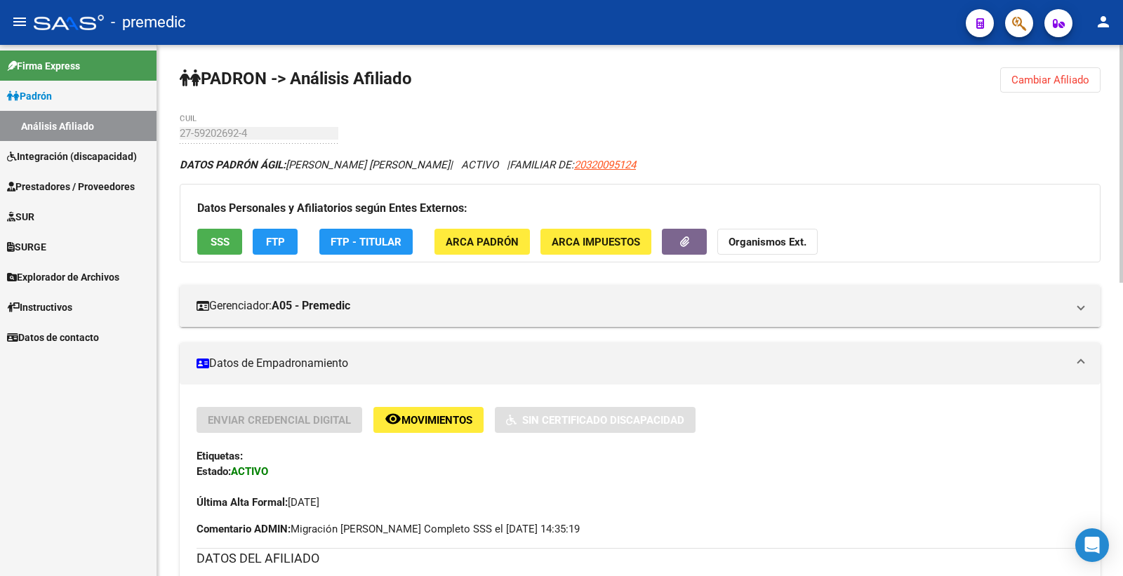
click at [1042, 82] on span "Cambiar Afiliado" at bounding box center [1051, 80] width 78 height 13
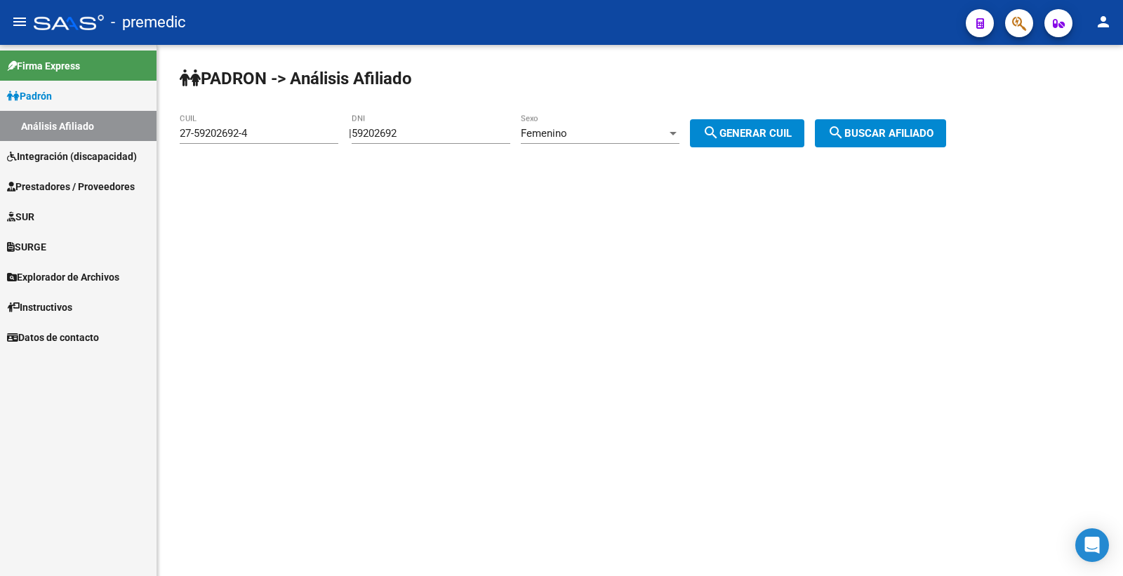
drag, startPoint x: 475, startPoint y: 145, endPoint x: 418, endPoint y: 129, distance: 58.4
click at [418, 129] on div "59202692 DNI" at bounding box center [431, 136] width 159 height 44
drag, startPoint x: 420, startPoint y: 129, endPoint x: 232, endPoint y: 102, distance: 190.1
click at [300, 106] on div "PADRON -> Análisis Afiliado 27-59202692-4 CUIL | 59202692 DNI Femenino Sexo sea…" at bounding box center [640, 118] width 966 height 147
paste input "43200817"
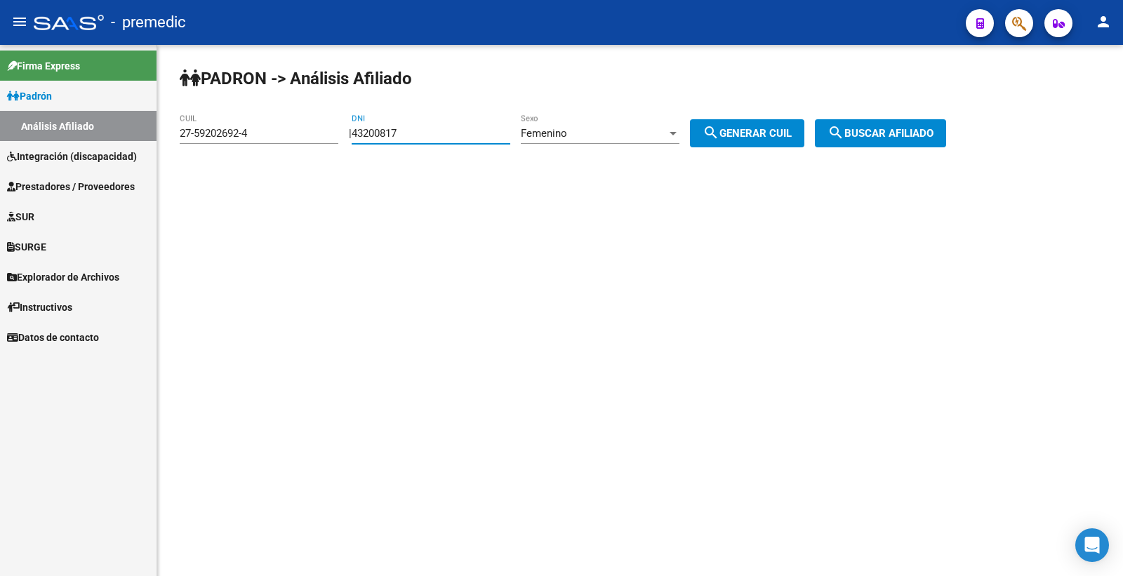
type input "43200817"
click at [739, 118] on div "PADRON -> Análisis Afiliado 27-59202692-4 CUIL | 43200817 DNI Femenino Sexo sea…" at bounding box center [640, 118] width 966 height 147
click at [746, 121] on button "search Generar CUIL" at bounding box center [747, 133] width 114 height 28
click at [894, 139] on span "search Buscar afiliado" at bounding box center [881, 133] width 106 height 13
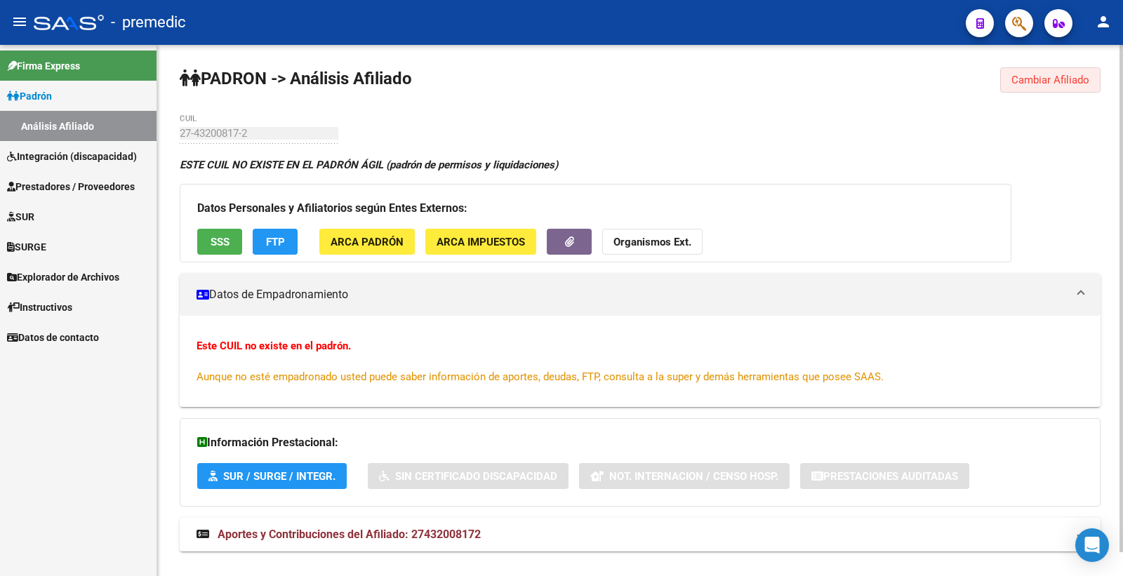
click at [1034, 78] on span "Cambiar Afiliado" at bounding box center [1051, 80] width 78 height 13
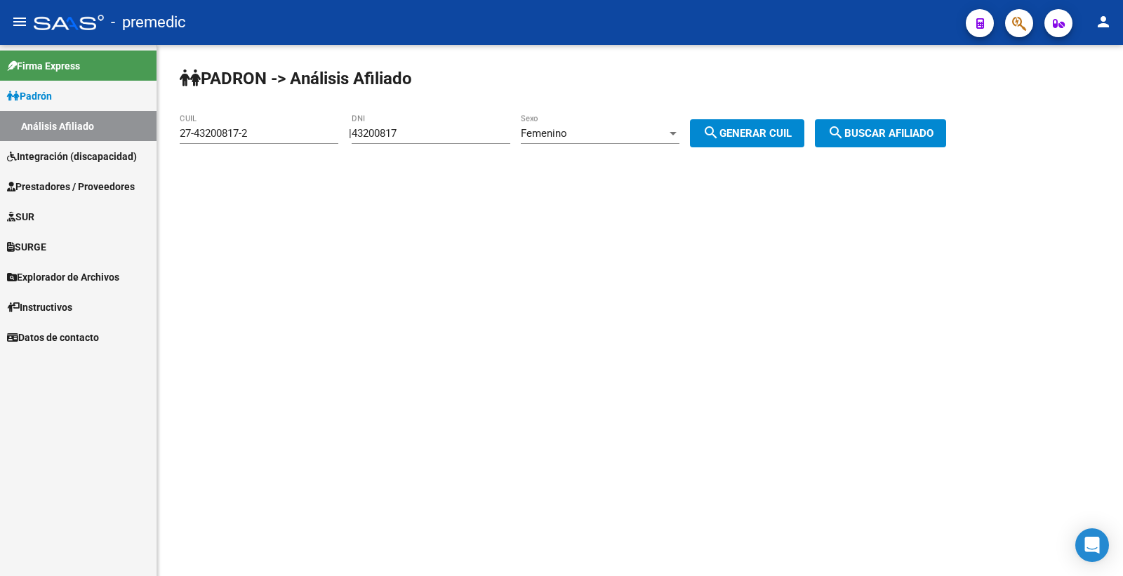
click at [621, 143] on div "Femenino Sexo" at bounding box center [600, 129] width 159 height 30
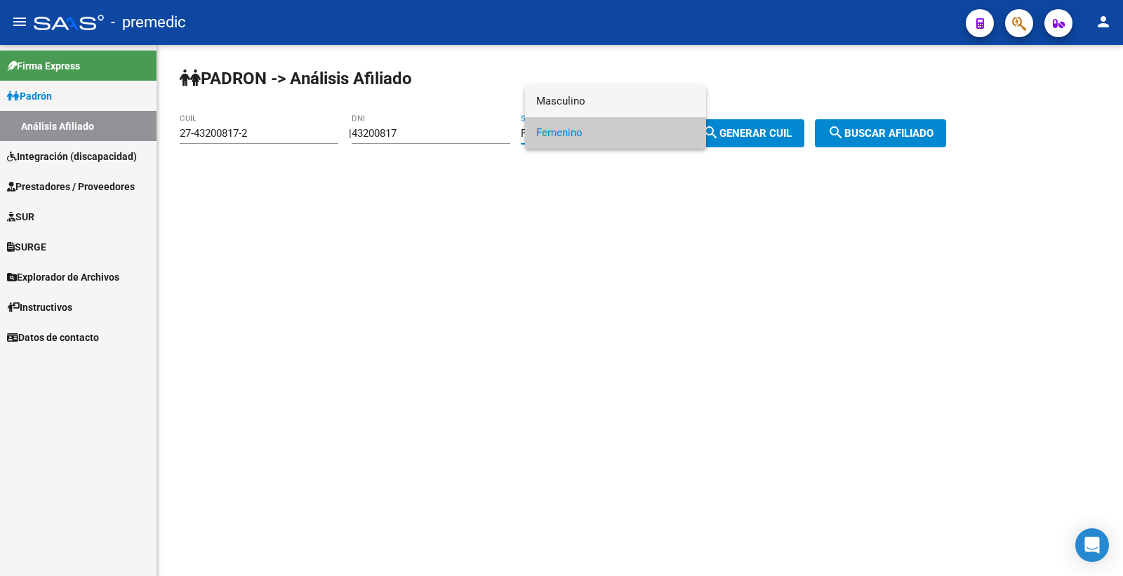
click at [609, 109] on span "Masculino" at bounding box center [615, 102] width 159 height 32
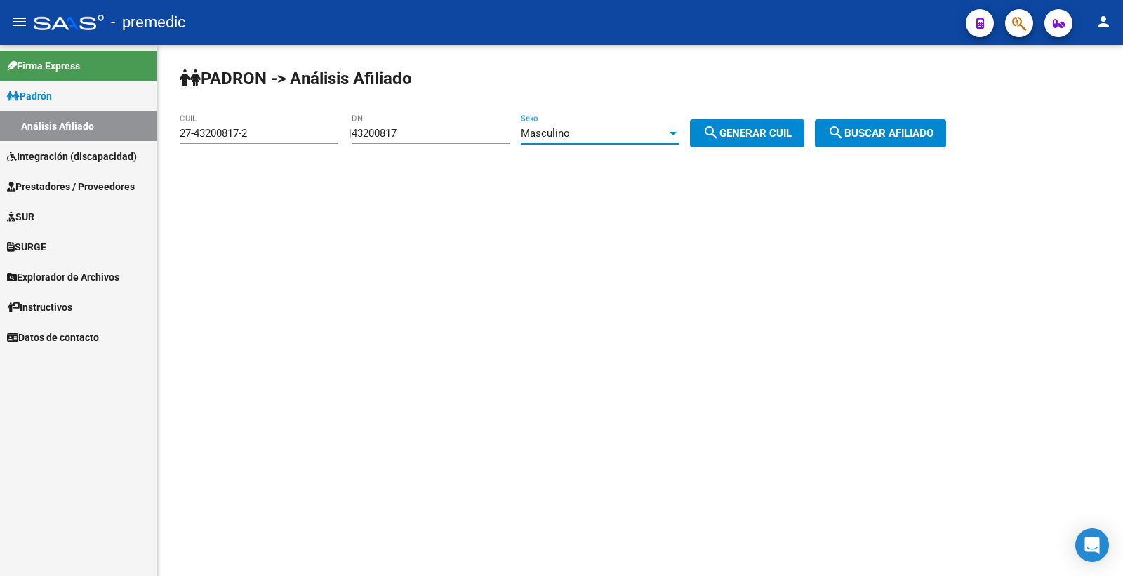
click at [866, 125] on button "search Buscar afiliado" at bounding box center [880, 133] width 131 height 28
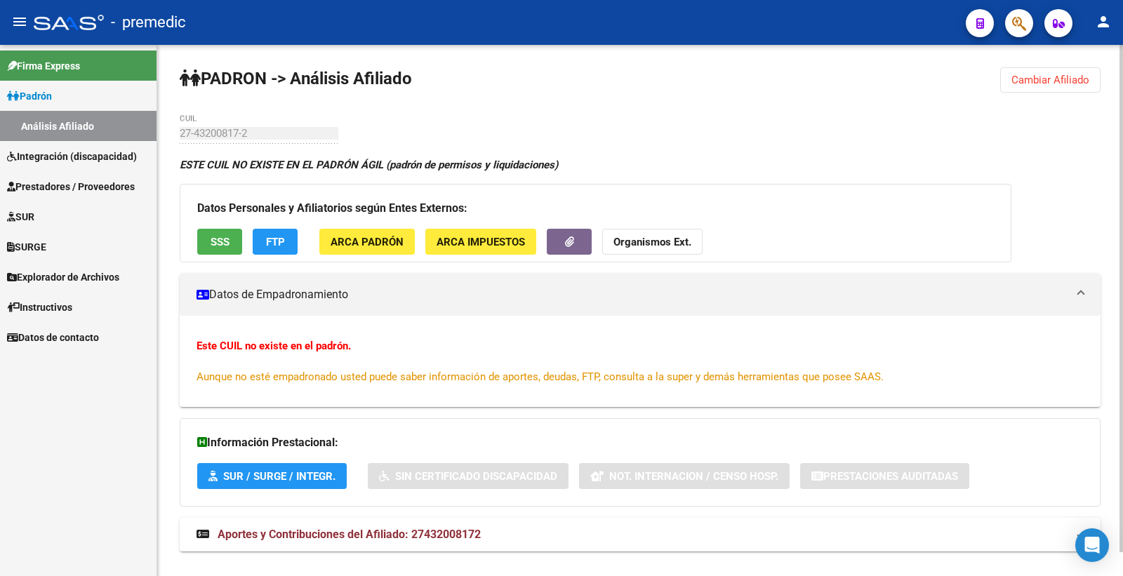
click at [1028, 86] on button "Cambiar Afiliado" at bounding box center [1050, 79] width 100 height 25
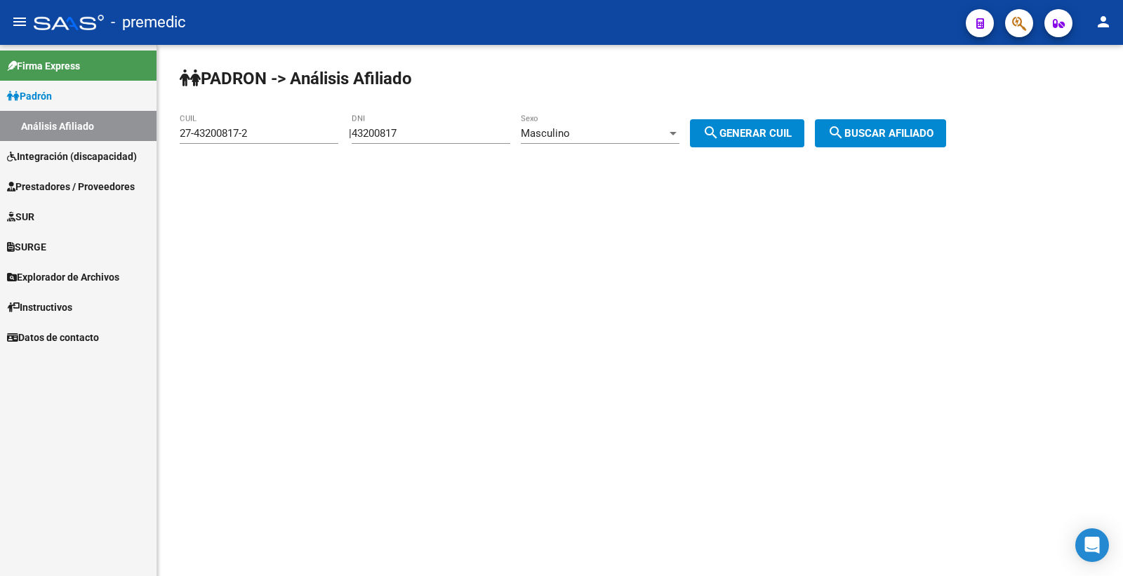
click at [777, 137] on span "search Generar CUIL" at bounding box center [747, 133] width 89 height 13
type input "20-43200817-8"
click at [845, 135] on mat-icon "search" at bounding box center [836, 132] width 17 height 17
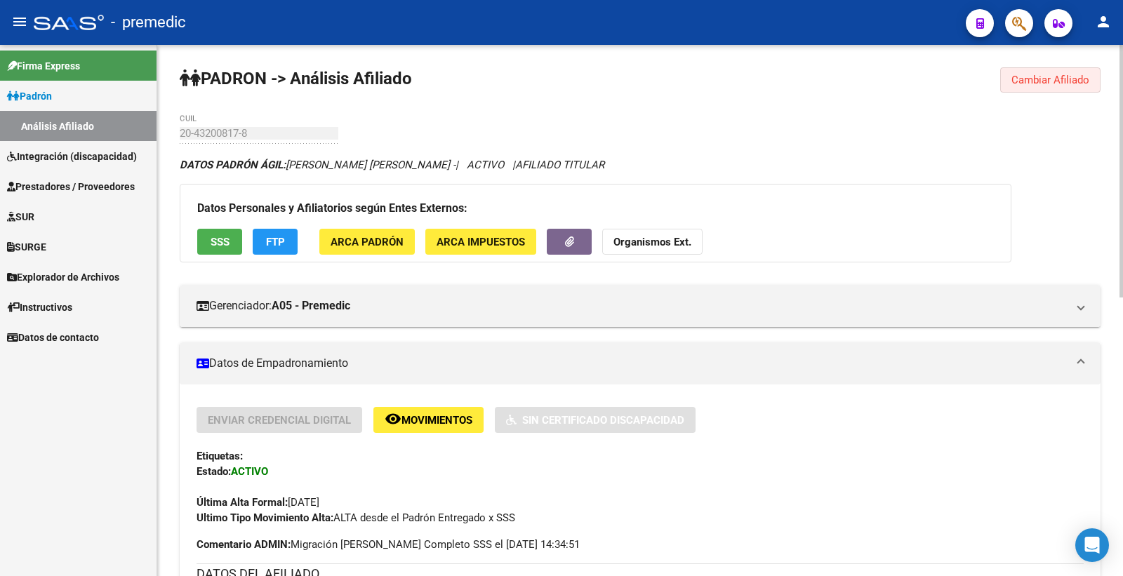
click at [1029, 74] on span "Cambiar Afiliado" at bounding box center [1051, 80] width 78 height 13
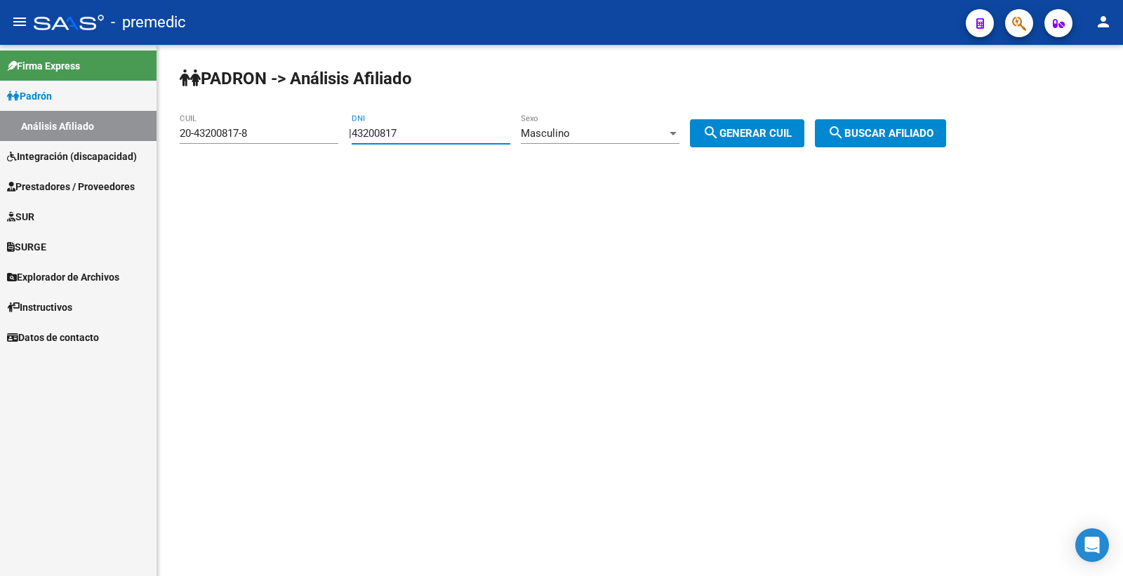
drag, startPoint x: 426, startPoint y: 136, endPoint x: 150, endPoint y: 136, distance: 275.9
click at [150, 136] on mat-sidenav-container "Firma Express Padrón Análisis Afiliado Integración (discapacidad) Estado Presen…" at bounding box center [561, 310] width 1123 height 531
paste input "59055949"
type input "59055949"
click at [792, 134] on span "search Generar CUIL" at bounding box center [747, 133] width 89 height 13
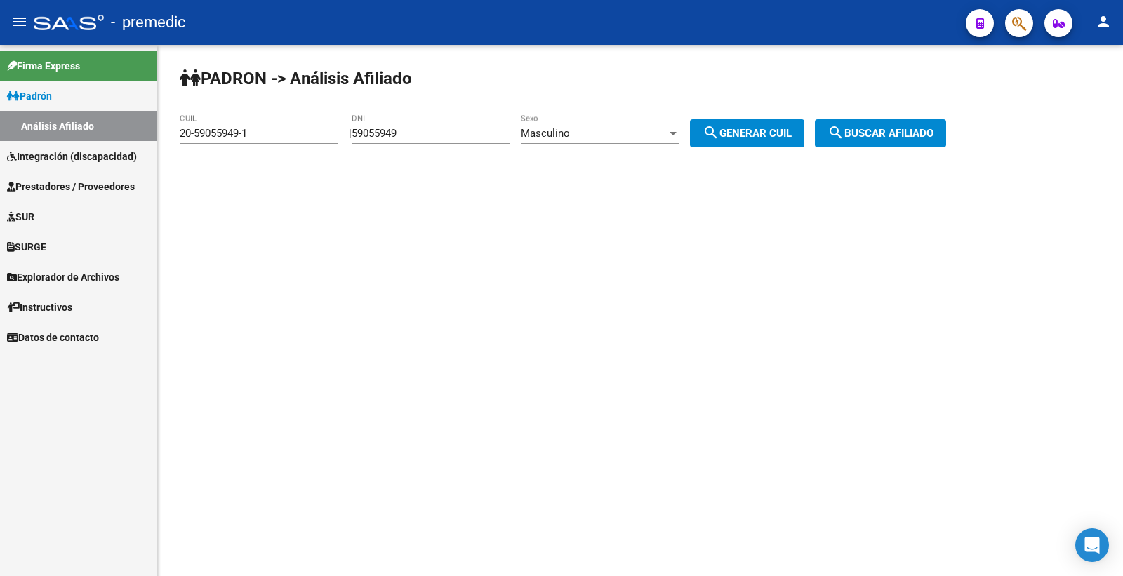
click at [915, 138] on span "search Buscar afiliado" at bounding box center [881, 133] width 106 height 13
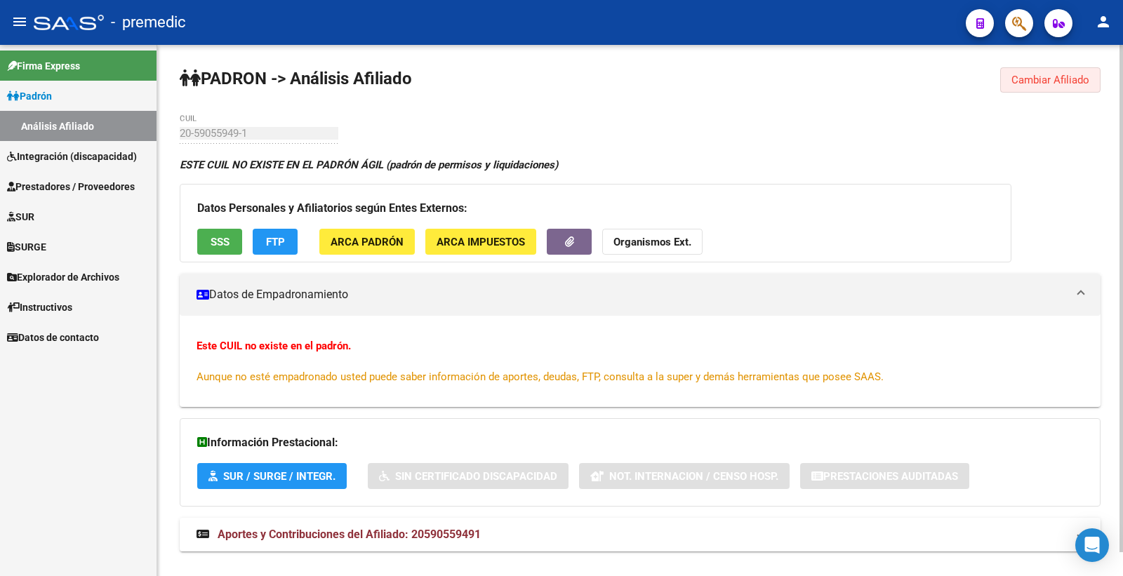
click at [1064, 80] on span "Cambiar Afiliado" at bounding box center [1051, 80] width 78 height 13
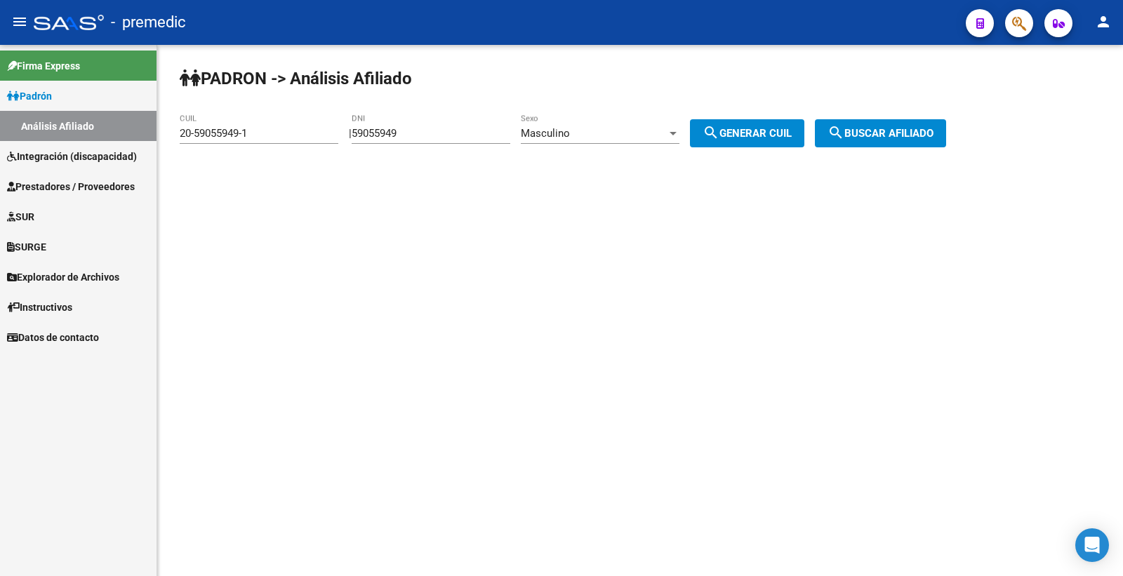
click at [640, 138] on div "Masculino" at bounding box center [594, 133] width 146 height 13
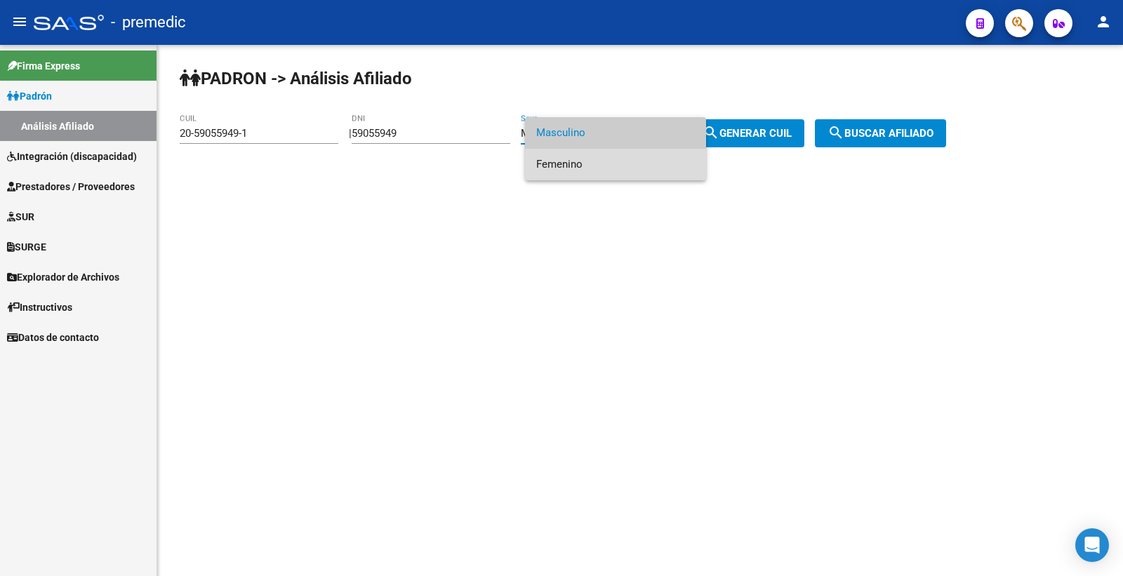
click at [611, 159] on span "Femenino" at bounding box center [615, 165] width 159 height 32
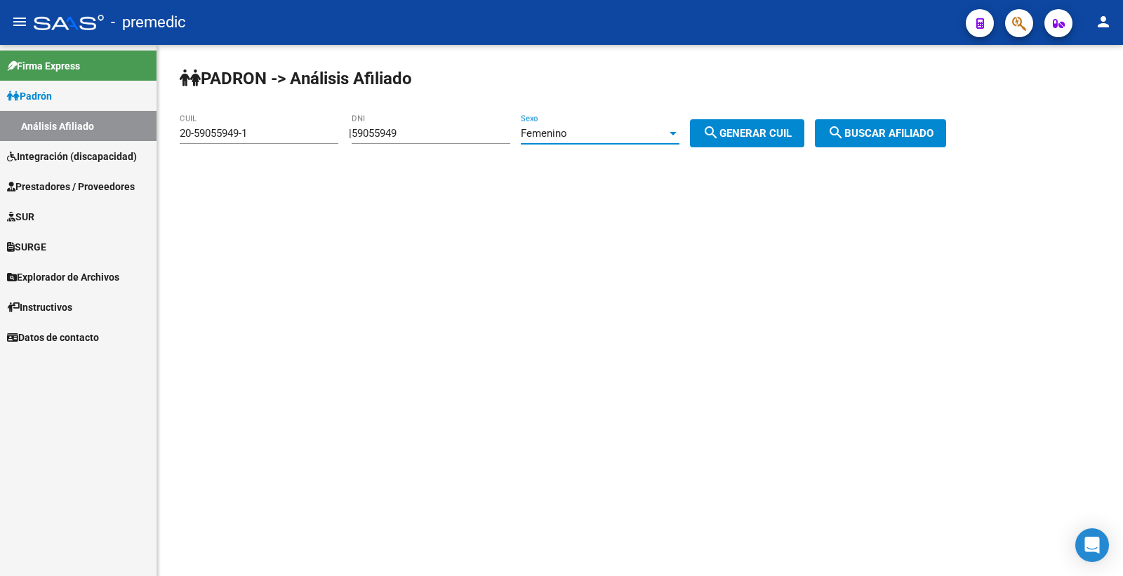
click at [720, 135] on mat-icon "search" at bounding box center [711, 132] width 17 height 17
type input "27-59055949-6"
click at [911, 107] on div "PADRON -> Análisis Afiliado 27-59055949-6 CUIL | 59055949 DNI Femenino Sexo sea…" at bounding box center [640, 118] width 966 height 147
click at [908, 119] on div "PADRON -> Análisis Afiliado 27-59055949-6 CUIL | 59055949 DNI Femenino Sexo sea…" at bounding box center [640, 118] width 966 height 147
click at [896, 155] on div "PADRON -> Análisis Afiliado 27-59055949-6 CUIL | 59055949 DNI Femenino Sexo sea…" at bounding box center [640, 118] width 966 height 147
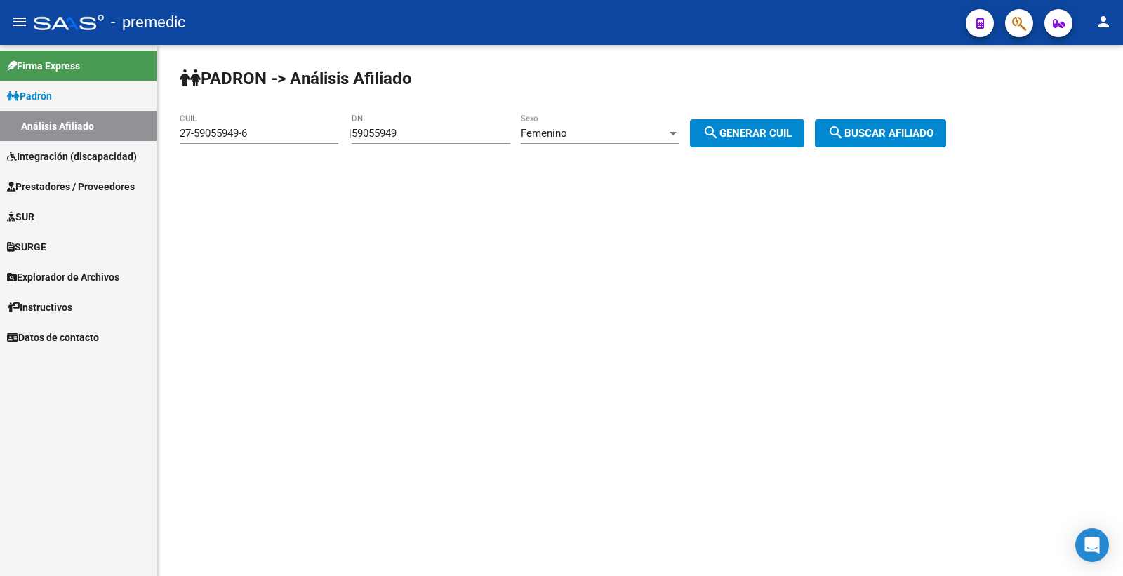
click at [892, 135] on span "search Buscar afiliado" at bounding box center [881, 133] width 106 height 13
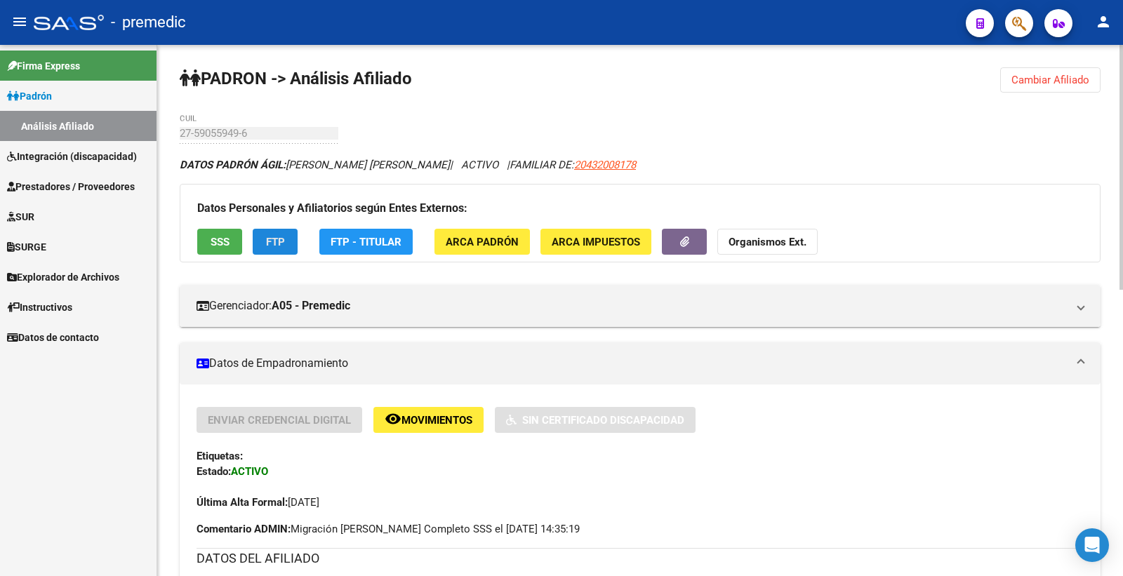
click at [281, 247] on span "FTP" at bounding box center [275, 242] width 19 height 13
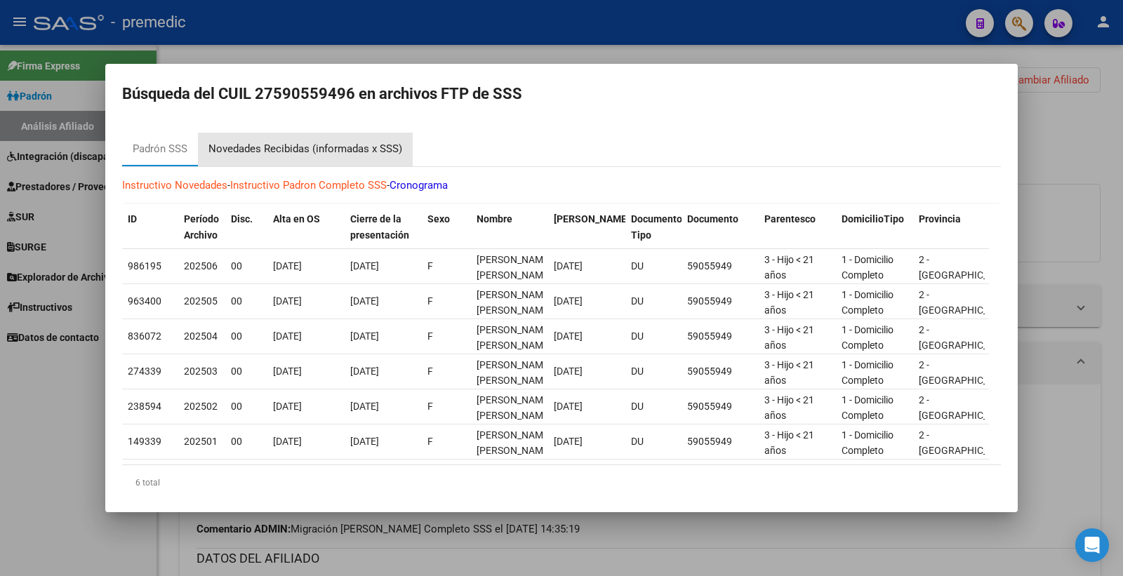
click at [330, 148] on div "Novedades Recibidas (informadas x SSS)" at bounding box center [305, 149] width 194 height 16
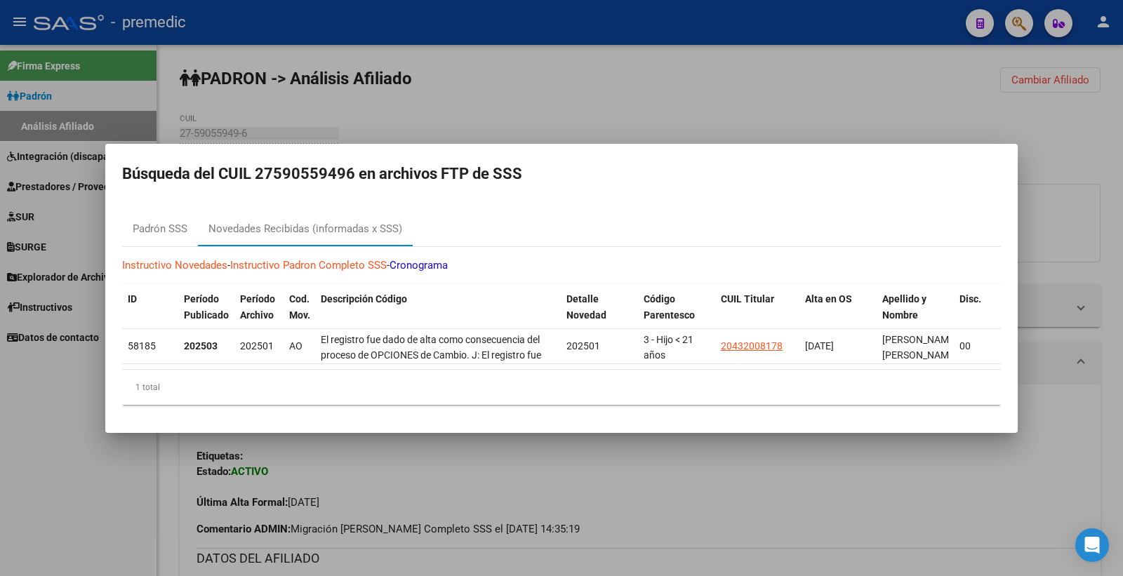
click at [536, 89] on div at bounding box center [561, 288] width 1123 height 576
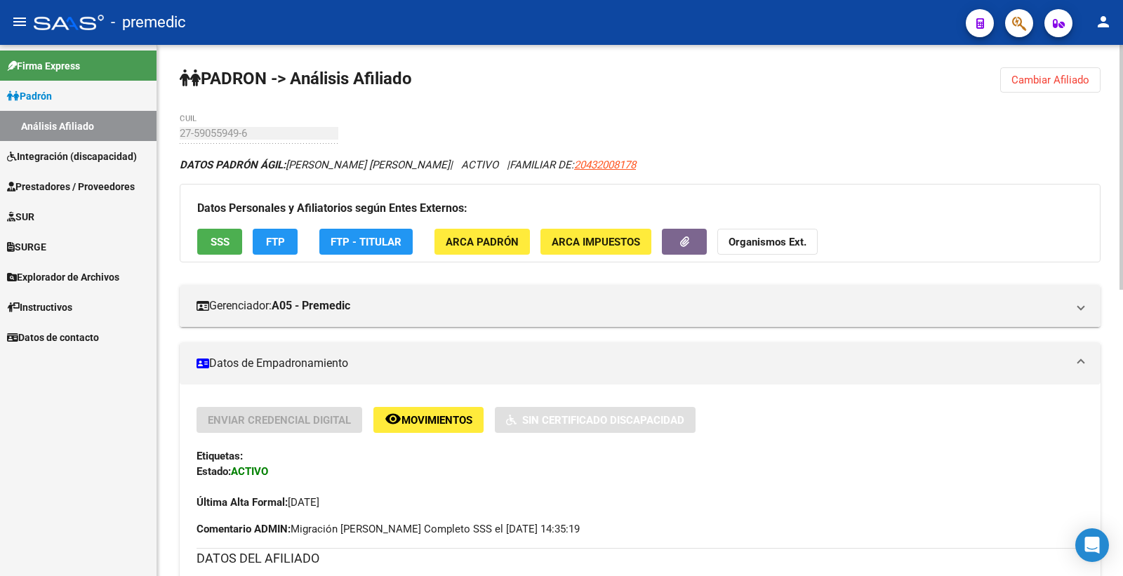
drag, startPoint x: 924, startPoint y: 106, endPoint x: 927, endPoint y: 96, distance: 10.4
click at [79, 146] on link "Integración (discapacidad)" at bounding box center [78, 156] width 157 height 30
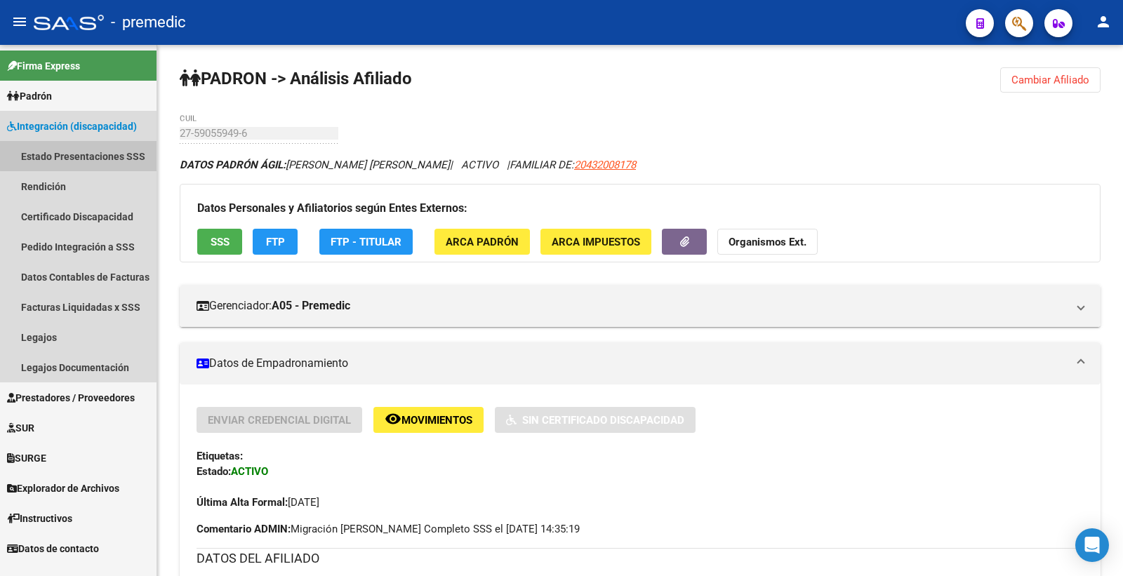
click at [81, 146] on link "Estado Presentaciones SSS" at bounding box center [78, 156] width 157 height 30
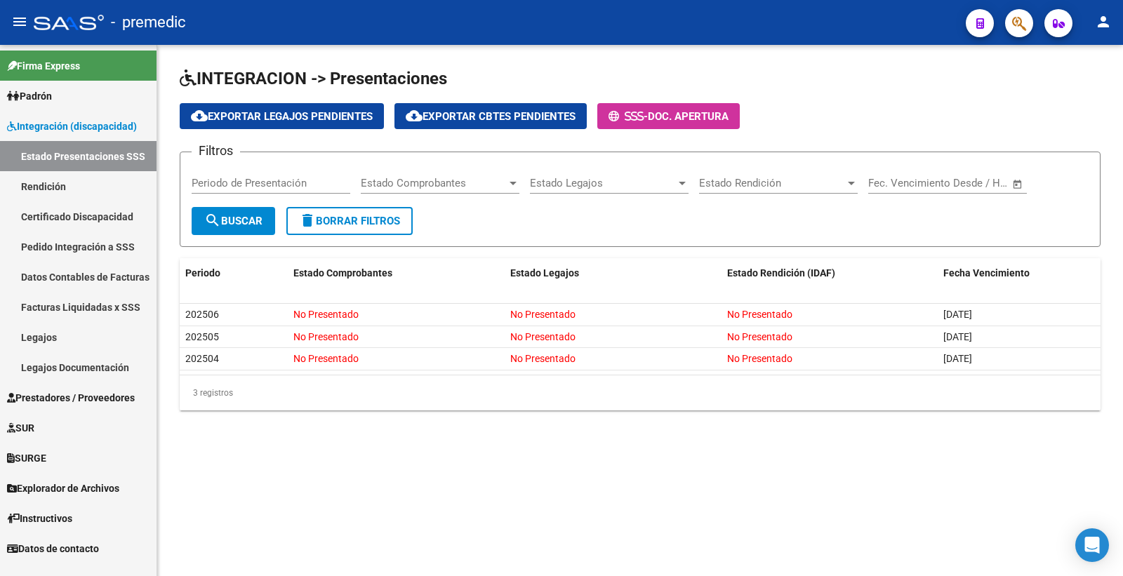
click at [678, 505] on mat-sidenav-content "INTEGRACION -> Presentaciones cloud_download Exportar Legajos Pendientes cloud_…" at bounding box center [640, 310] width 966 height 531
click at [282, 430] on div "INTEGRACION -> Presentaciones cloud_download Exportar Legajos Pendientes cloud_…" at bounding box center [640, 250] width 966 height 411
click at [71, 187] on link "Rendición" at bounding box center [78, 186] width 157 height 30
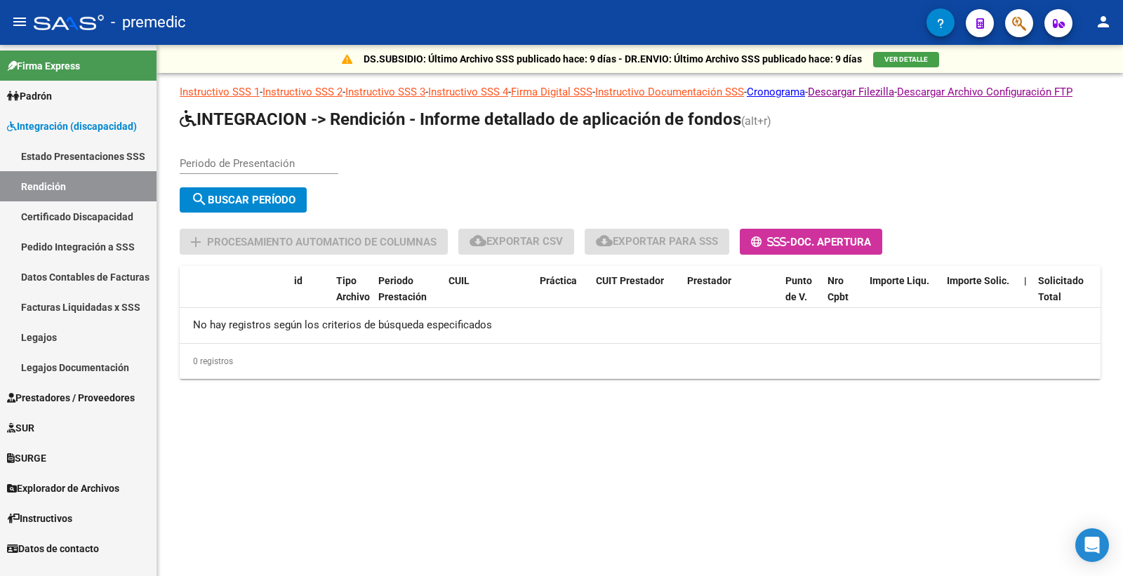
click at [85, 230] on link "Certificado Discapacidad" at bounding box center [78, 216] width 157 height 30
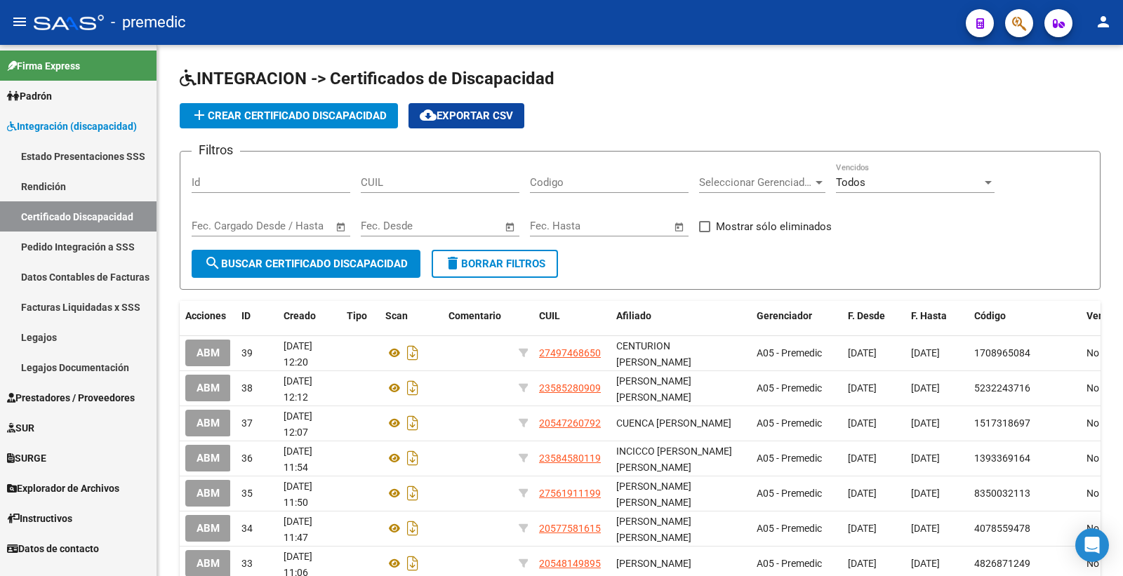
click at [50, 188] on link "Rendición" at bounding box center [78, 186] width 157 height 30
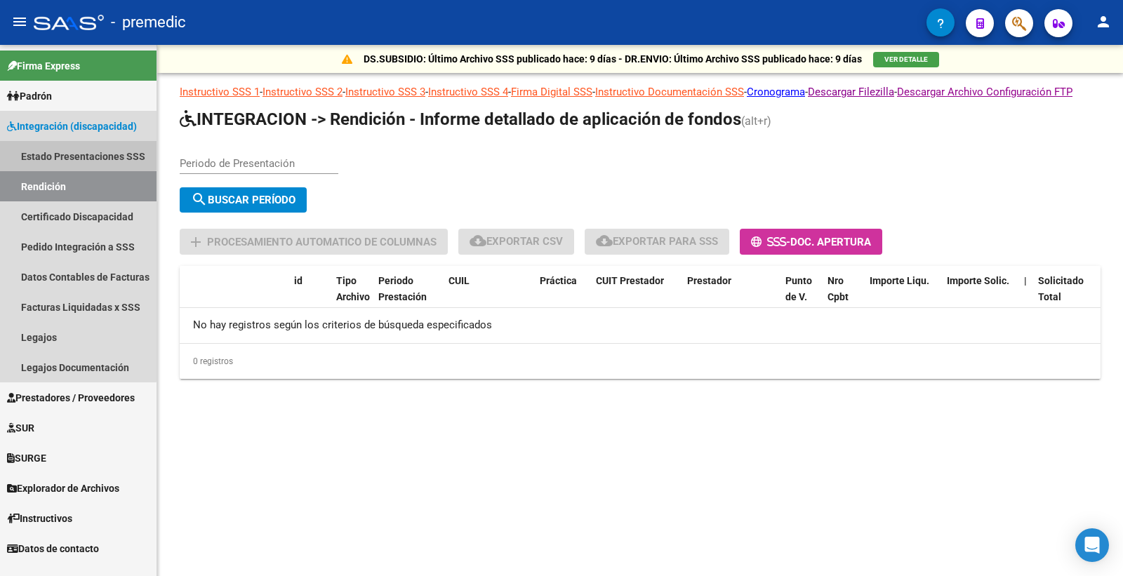
click at [74, 152] on link "Estado Presentaciones SSS" at bounding box center [78, 156] width 157 height 30
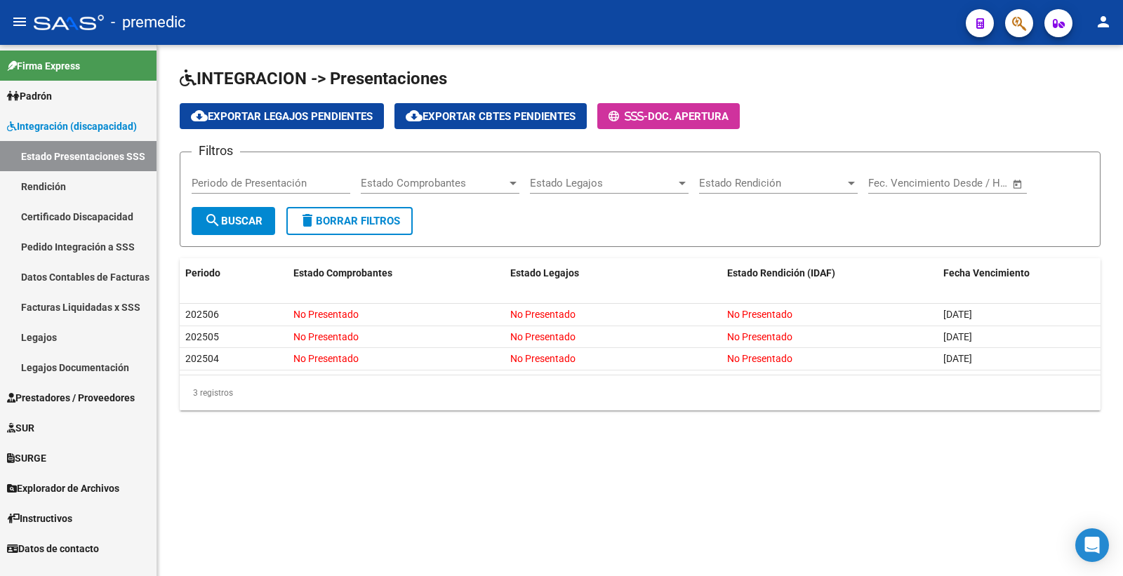
click at [38, 103] on span "Padrón" at bounding box center [29, 95] width 45 height 15
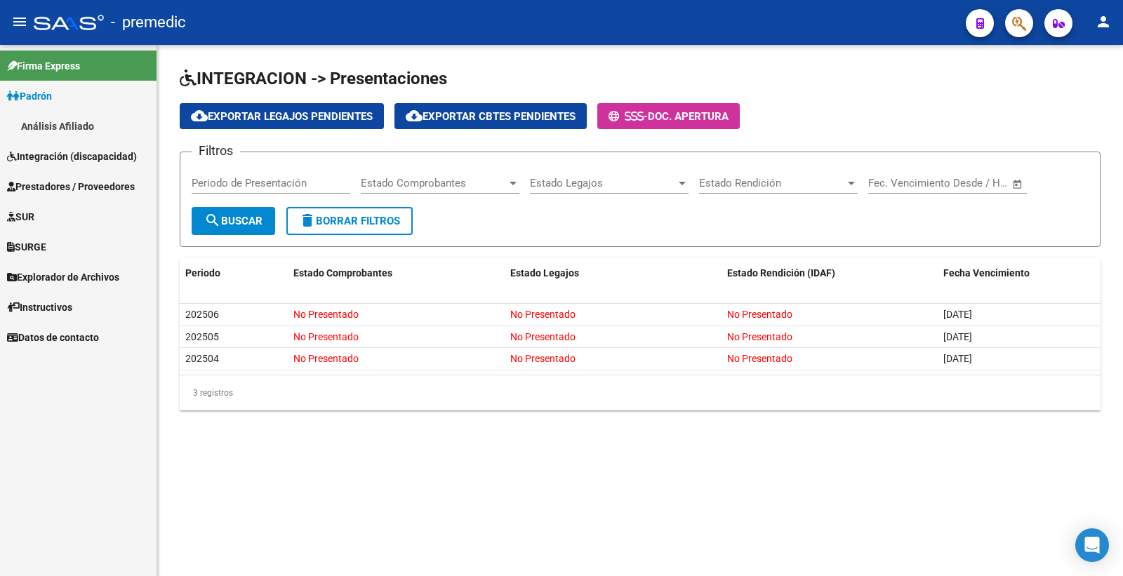
click at [39, 119] on link "Análisis Afiliado" at bounding box center [78, 126] width 157 height 30
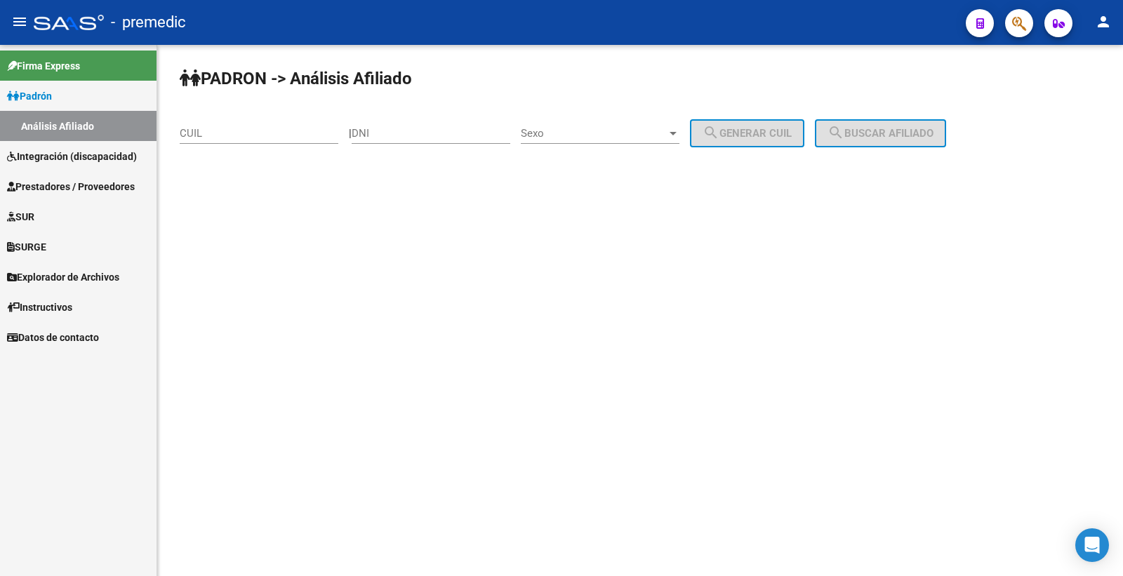
click at [948, 230] on mat-sidenav-content "PADRON -> Análisis Afiliado CUIL | DNI Sexo Sexo search Generar CUIL search Bus…" at bounding box center [640, 310] width 966 height 531
click at [332, 368] on mat-sidenav-content "PADRON -> Análisis Afiliado CUIL | DNI Sexo Sexo search Generar CUIL search Bus…" at bounding box center [640, 310] width 966 height 531
click at [357, 135] on div "| DNI Sexo Sexo search Generar CUIL" at bounding box center [582, 133] width 466 height 13
click at [420, 128] on input "DNI" at bounding box center [431, 133] width 159 height 13
paste input "57655392"
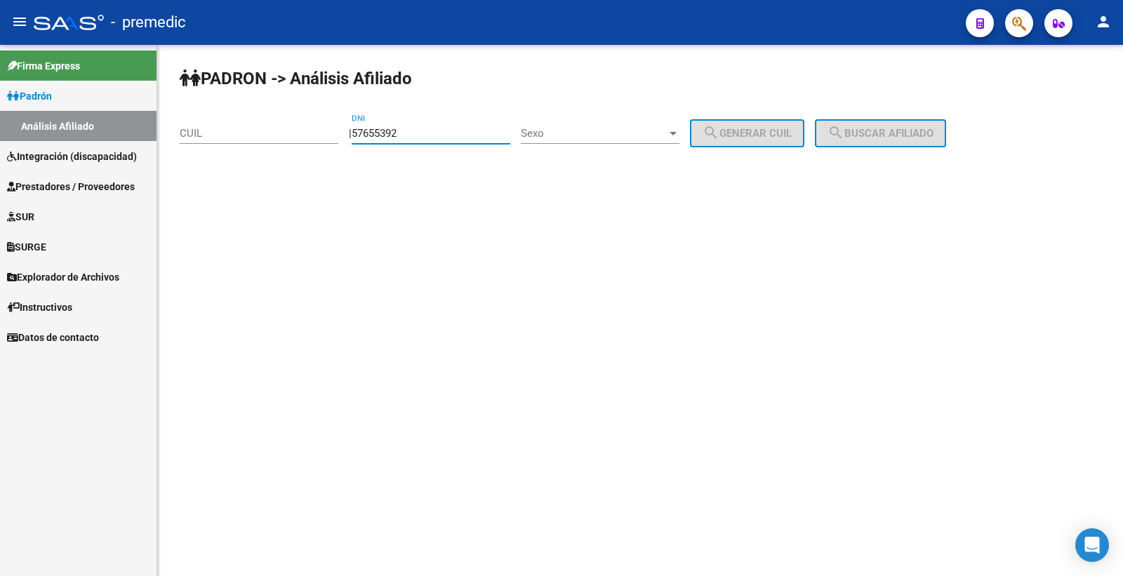
type input "57655392"
click at [621, 122] on div "Sexo Sexo" at bounding box center [600, 129] width 159 height 30
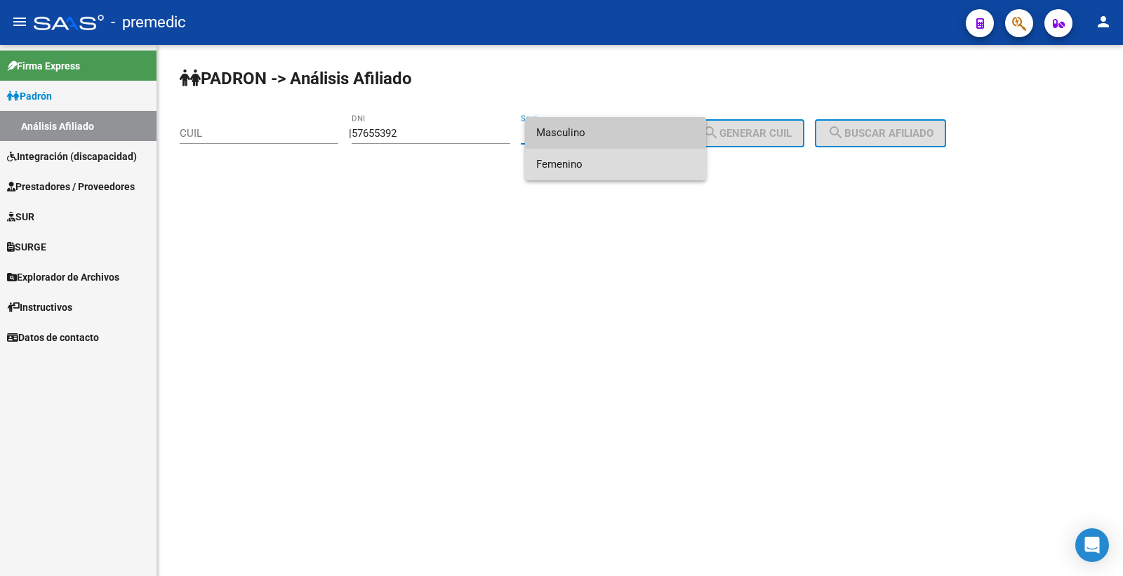
click at [588, 171] on span "Femenino" at bounding box center [615, 165] width 159 height 32
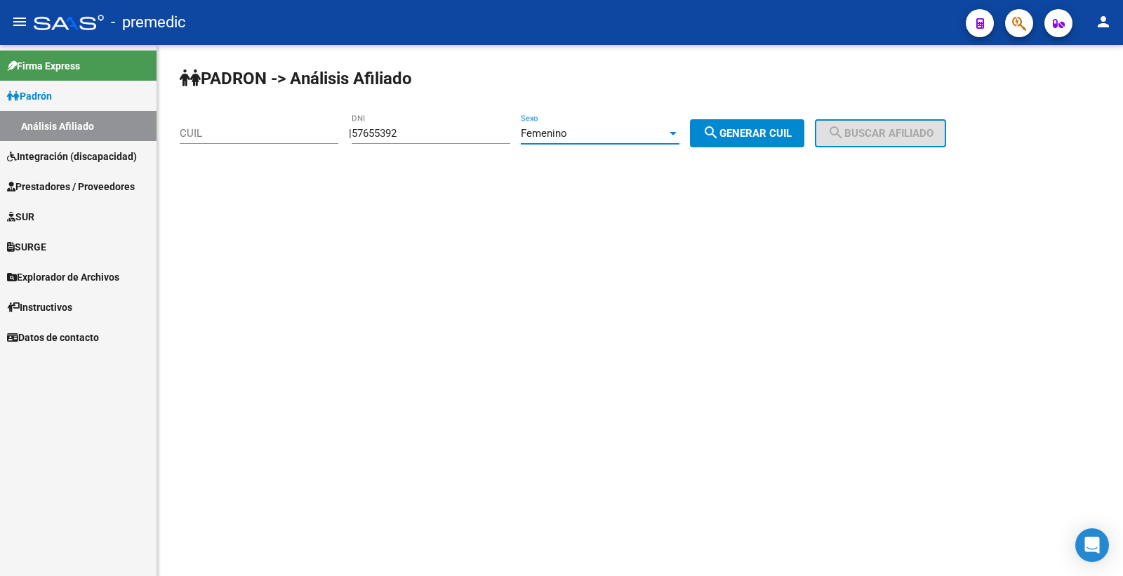
click at [767, 131] on span "search Generar CUIL" at bounding box center [747, 133] width 89 height 13
type input "27-57655392-2"
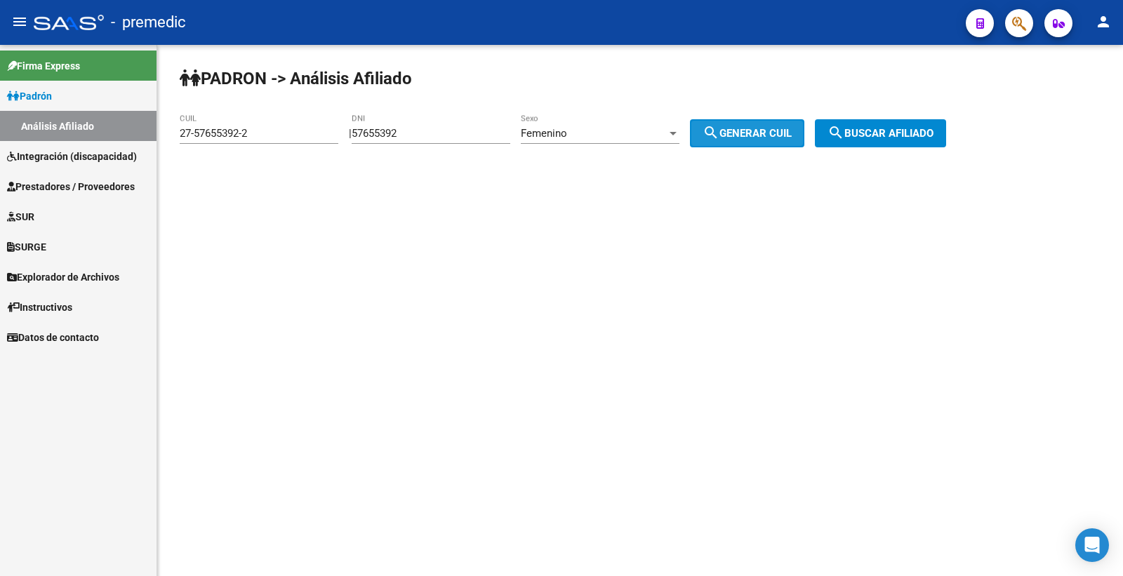
click at [949, 119] on div "PADRON -> Análisis Afiliado 27-57655392-2 CUIL | 57655392 DNI Femenino Sexo sea…" at bounding box center [640, 118] width 966 height 147
click at [892, 137] on span "search Buscar afiliado" at bounding box center [881, 133] width 106 height 13
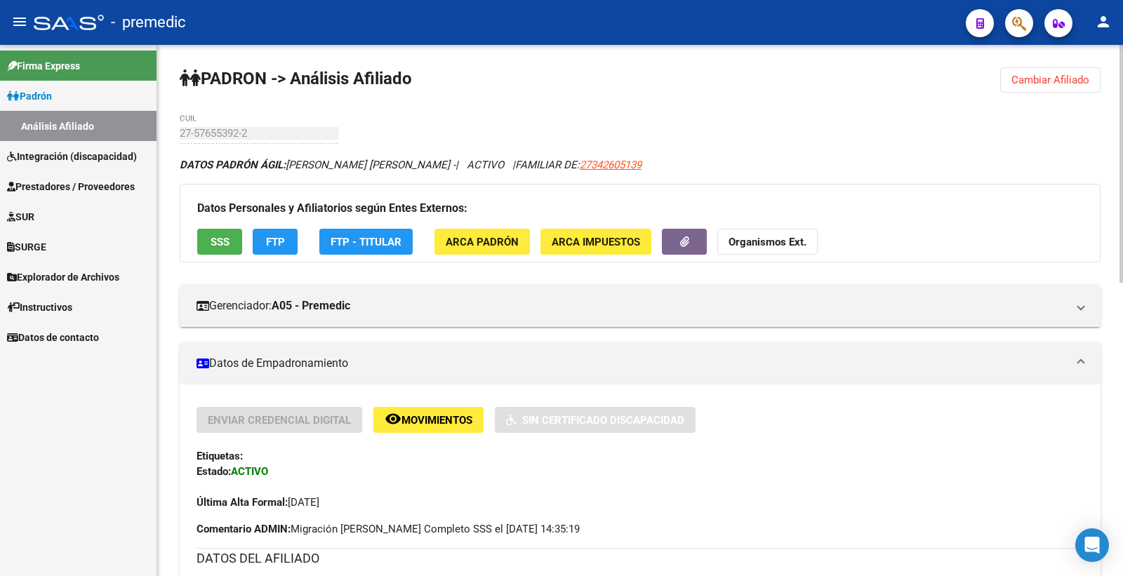
click at [1081, 72] on button "Cambiar Afiliado" at bounding box center [1050, 79] width 100 height 25
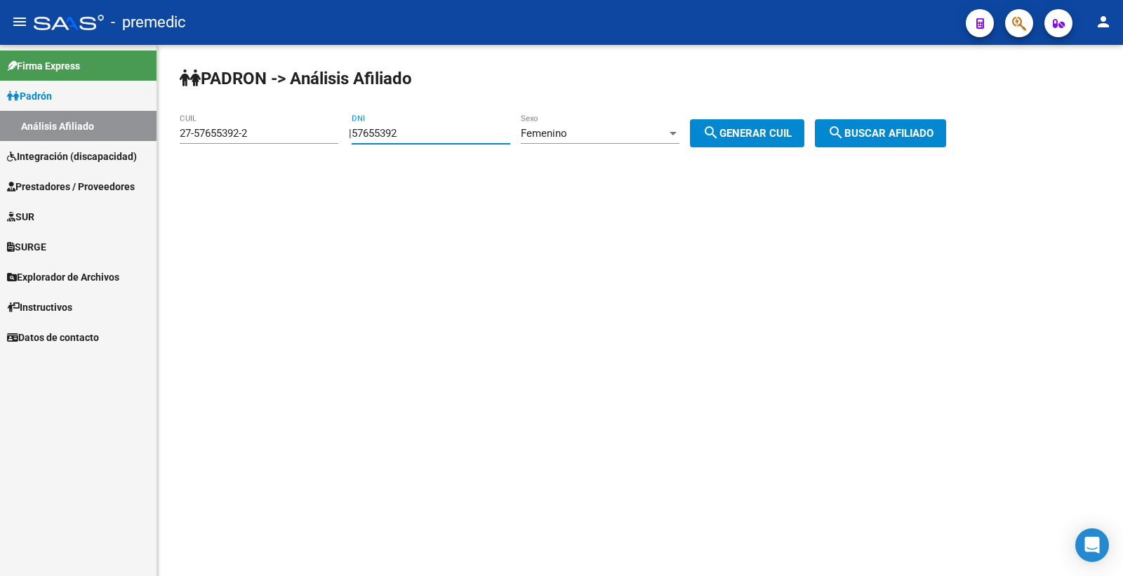
click at [414, 137] on input "57655392" at bounding box center [431, 133] width 159 height 13
drag, startPoint x: 414, startPoint y: 137, endPoint x: 310, endPoint y: 149, distance: 104.6
click at [310, 140] on app-analisis-afiliado "PADRON -> Análisis Afiliado 27-57655392-2 CUIL | 57655392 DNI Femenino Sexo sea…" at bounding box center [568, 133] width 777 height 13
paste input "836341"
type input "57836341"
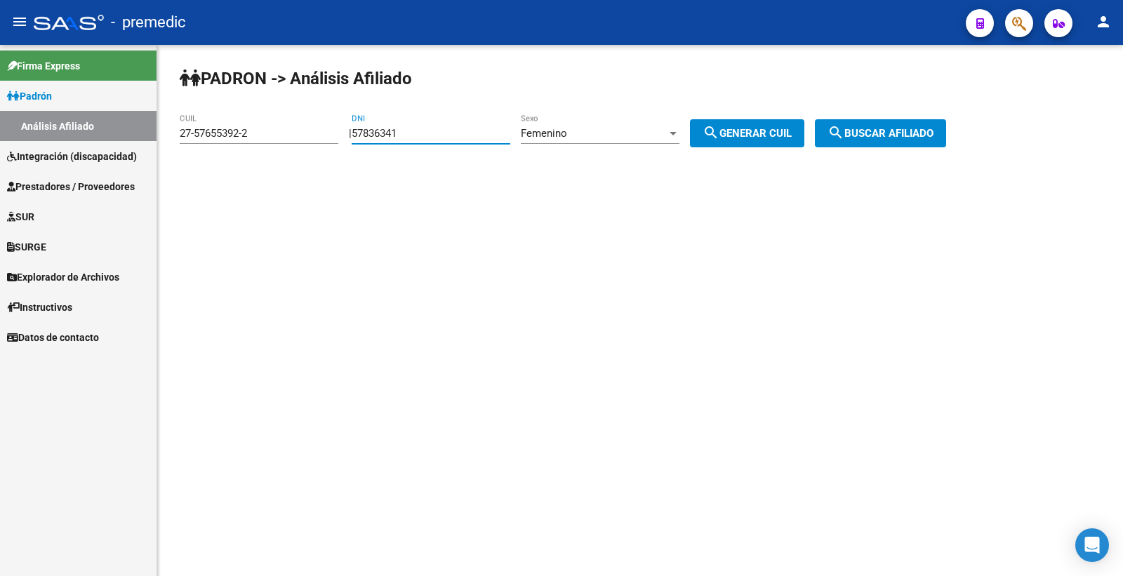
click at [720, 138] on mat-icon "search" at bounding box center [711, 132] width 17 height 17
type input "27-57836341-1"
click at [902, 130] on span "search Buscar afiliado" at bounding box center [881, 133] width 106 height 13
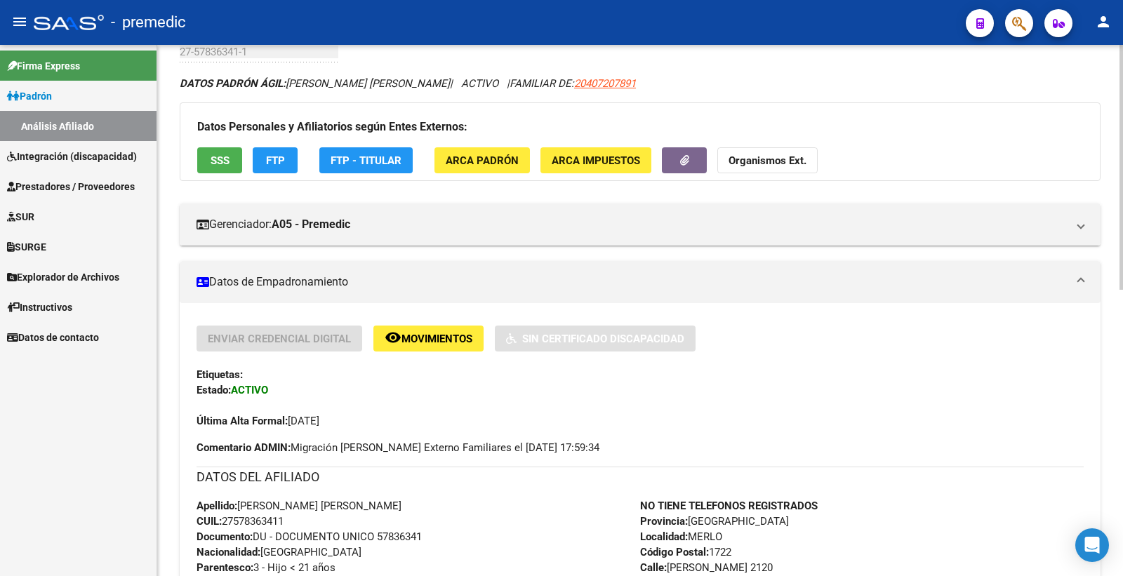
scroll to position [78, 0]
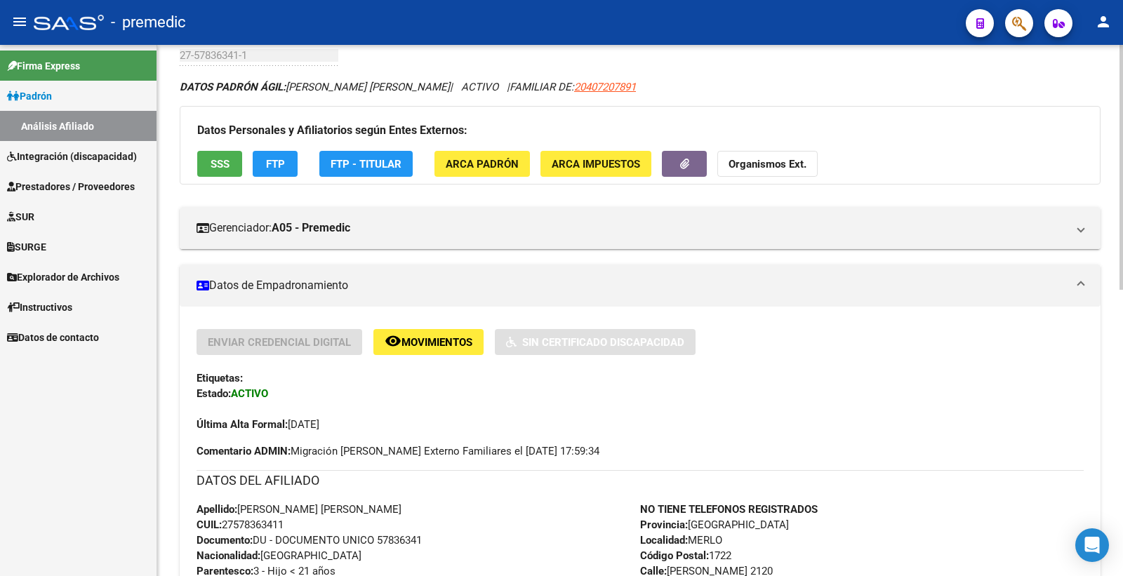
click at [282, 150] on div "Datos Personales y Afiliatorios según Entes Externos: SSS FTP FTP - Titular ARC…" at bounding box center [640, 145] width 921 height 79
click at [286, 168] on button "FTP" at bounding box center [275, 164] width 45 height 26
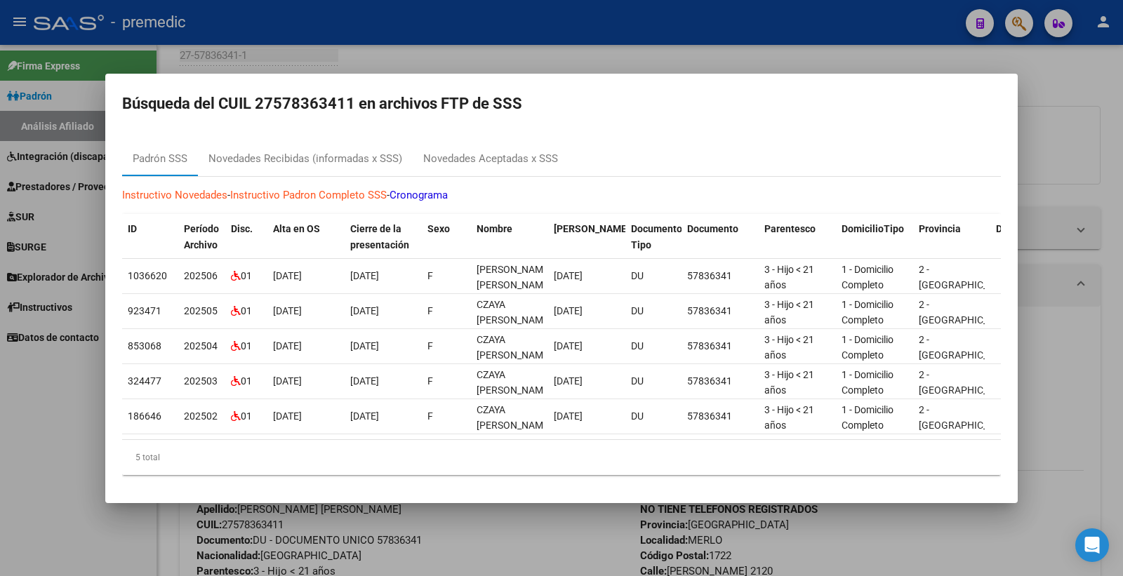
click at [1017, 110] on mat-dialog-container "Búsqueda del CUIL 27578363411 en archivos FTP de SSS Padrón SSS Novedades Recib…" at bounding box center [561, 289] width 913 height 430
click at [1054, 60] on div at bounding box center [561, 288] width 1123 height 576
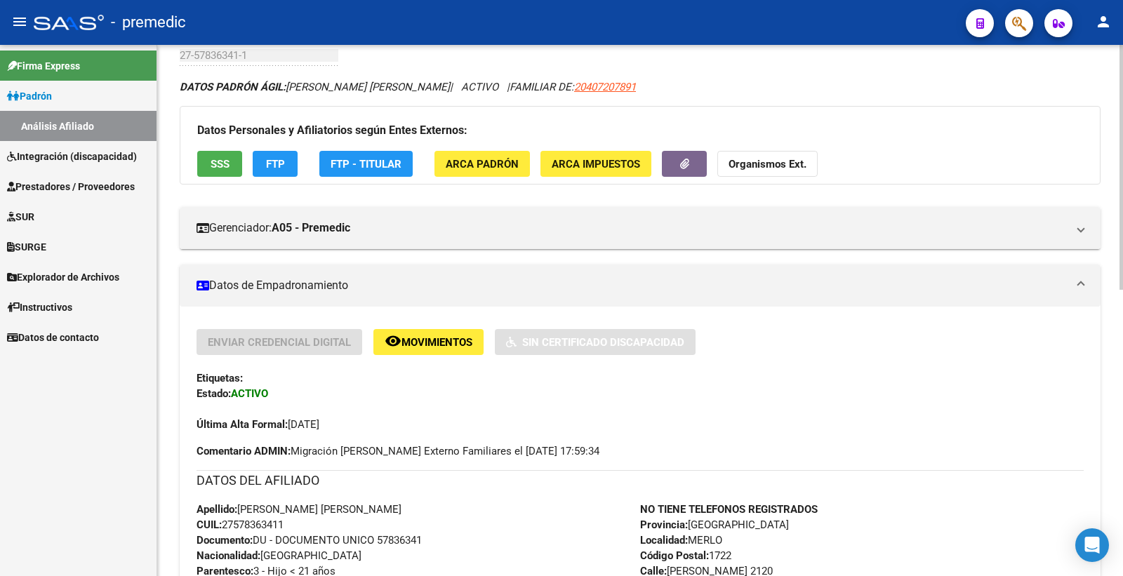
scroll to position [0, 0]
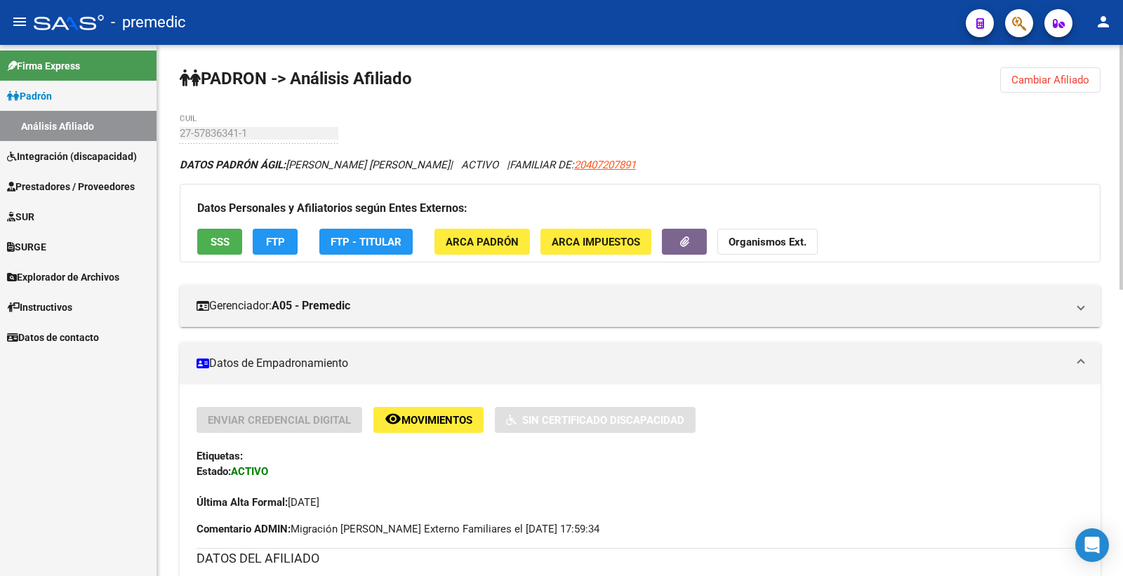
click at [1033, 71] on button "Cambiar Afiliado" at bounding box center [1050, 79] width 100 height 25
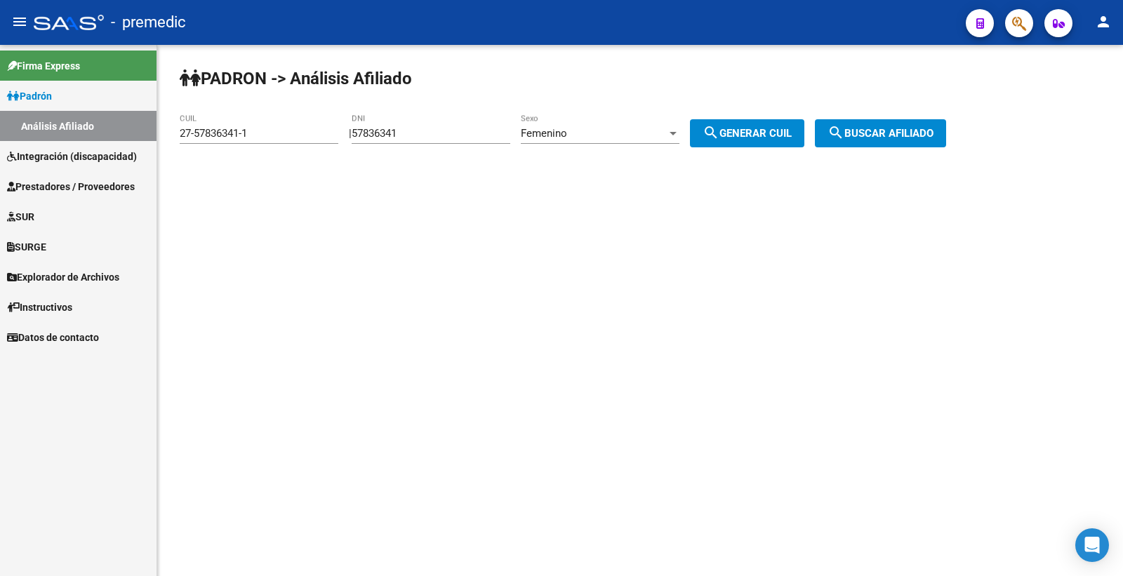
drag, startPoint x: 359, startPoint y: 143, endPoint x: 297, endPoint y: 129, distance: 63.9
click at [277, 134] on app-analisis-afiliado "PADRON -> Análisis Afiliado 27-57836341-1 CUIL | 57836341 DNI Femenino Sexo sea…" at bounding box center [568, 133] width 777 height 13
click at [409, 147] on div "57836341 DNI" at bounding box center [431, 136] width 159 height 44
drag, startPoint x: 417, startPoint y: 134, endPoint x: 372, endPoint y: 138, distance: 45.1
click at [372, 138] on input "57836341" at bounding box center [431, 133] width 159 height 13
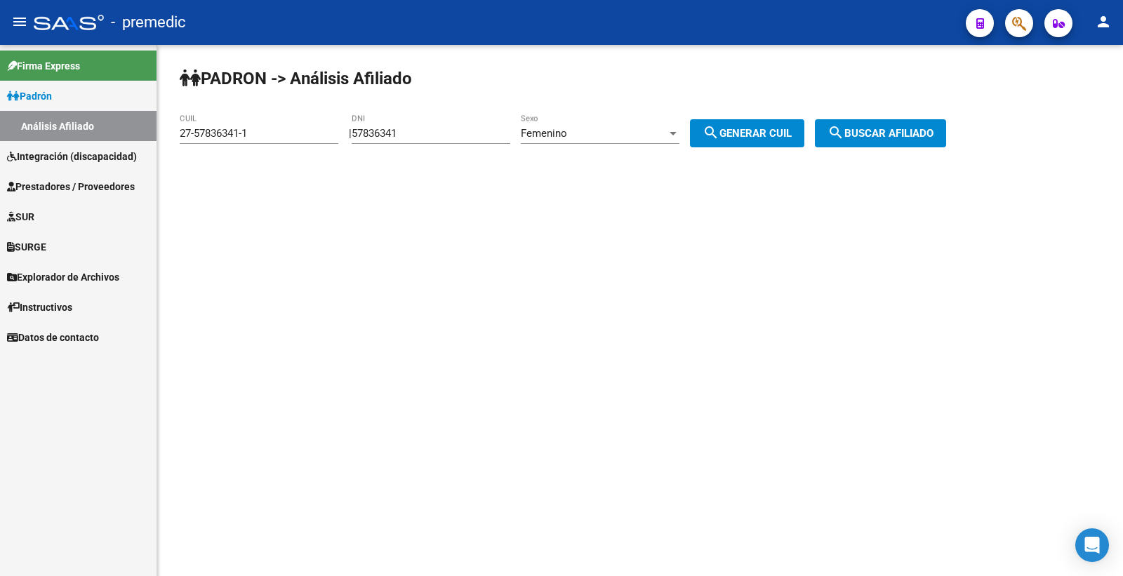
drag, startPoint x: 490, startPoint y: 115, endPoint x: 482, endPoint y: 121, distance: 9.5
click at [487, 117] on div "57836341 DNI" at bounding box center [431, 129] width 159 height 30
click at [429, 143] on div "57836341 DNI" at bounding box center [431, 129] width 159 height 30
click at [429, 133] on input "57836341" at bounding box center [431, 133] width 159 height 13
drag, startPoint x: 429, startPoint y: 134, endPoint x: 293, endPoint y: 134, distance: 136.2
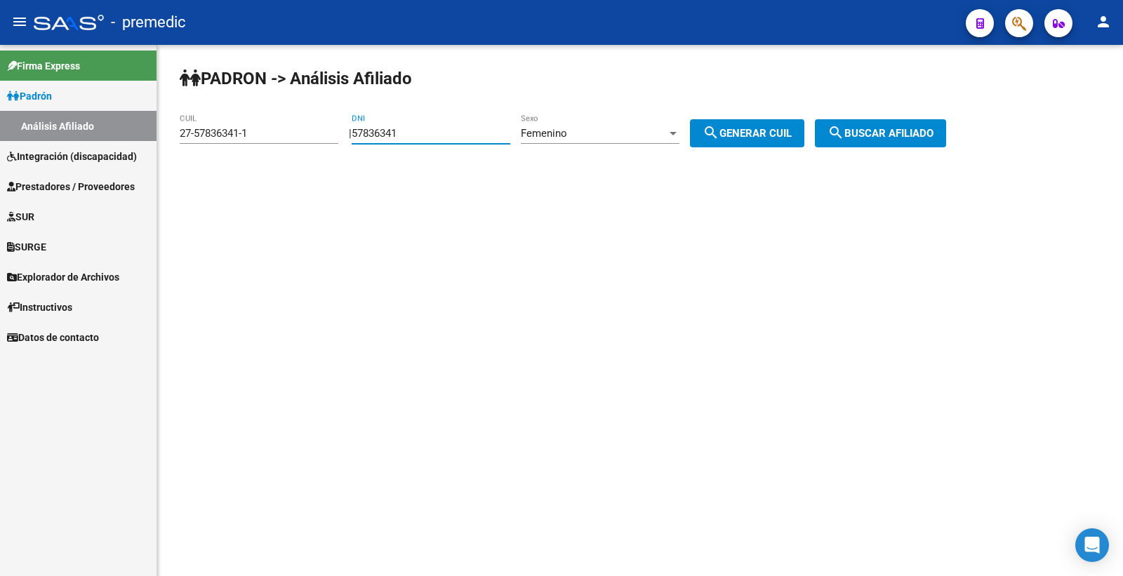
click at [293, 134] on app-analisis-afiliado "PADRON -> Análisis Afiliado 27-57836341-1 CUIL | 57836341 DNI Femenino Sexo sea…" at bounding box center [568, 133] width 777 height 13
paste input "3063150"
type input "53063150"
click at [618, 123] on div "Femenino Sexo" at bounding box center [600, 129] width 159 height 30
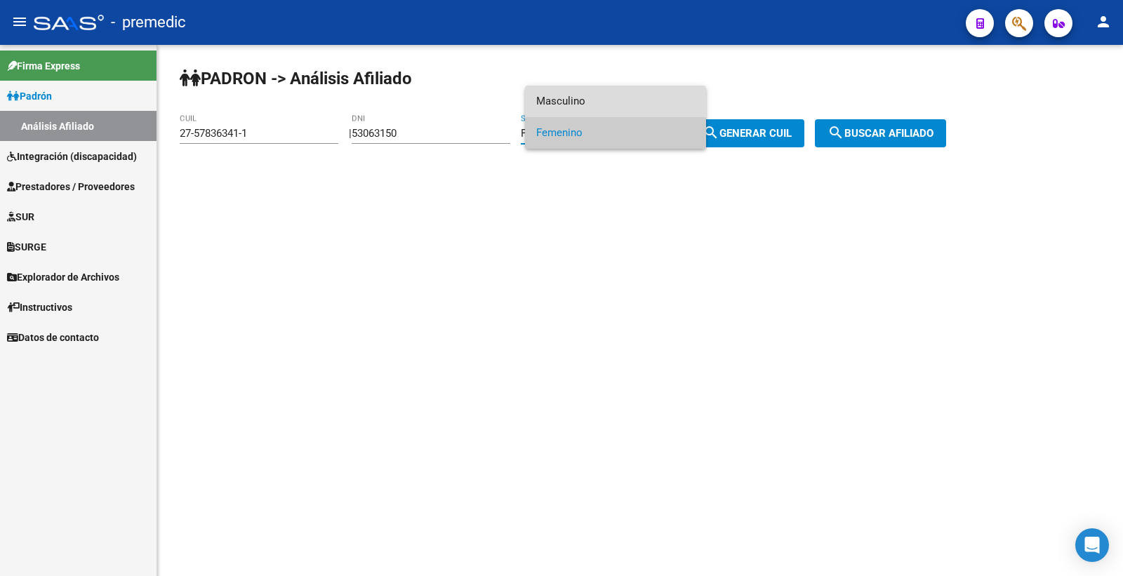
click at [583, 102] on span "Masculino" at bounding box center [615, 102] width 159 height 32
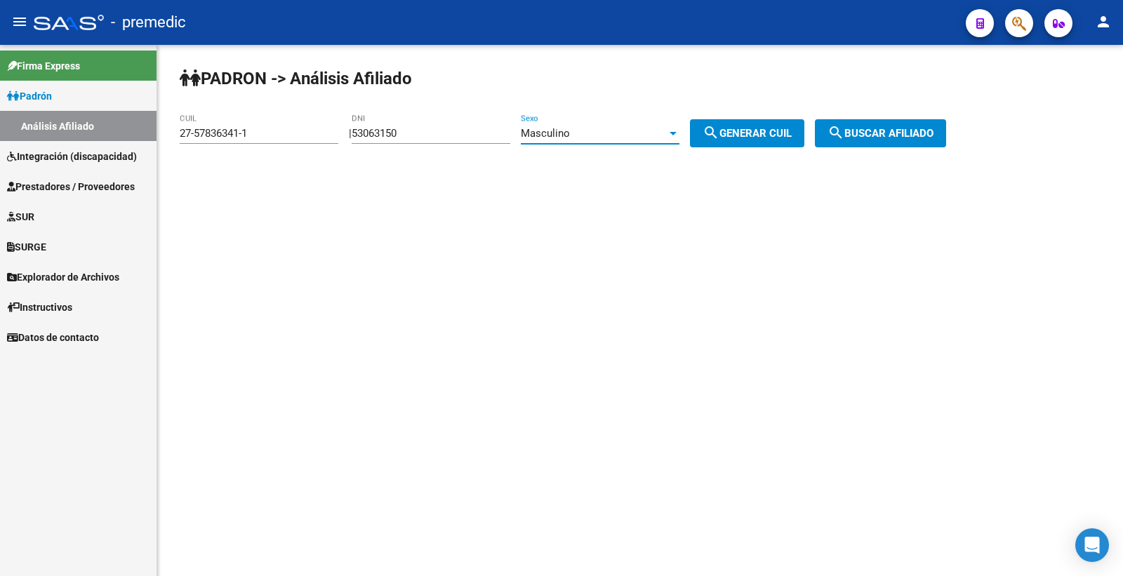
click at [742, 139] on span "search Generar CUIL" at bounding box center [747, 133] width 89 height 13
type input "20-53063150-9"
click at [917, 133] on span "search Buscar afiliado" at bounding box center [881, 133] width 106 height 13
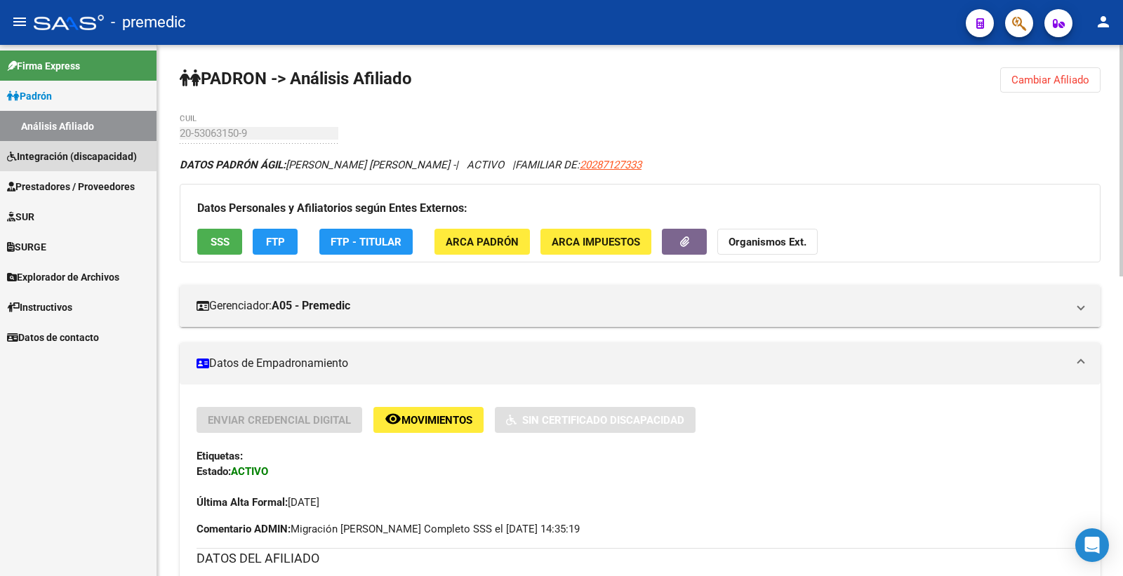
click at [51, 159] on span "Integración (discapacidad)" at bounding box center [72, 156] width 130 height 15
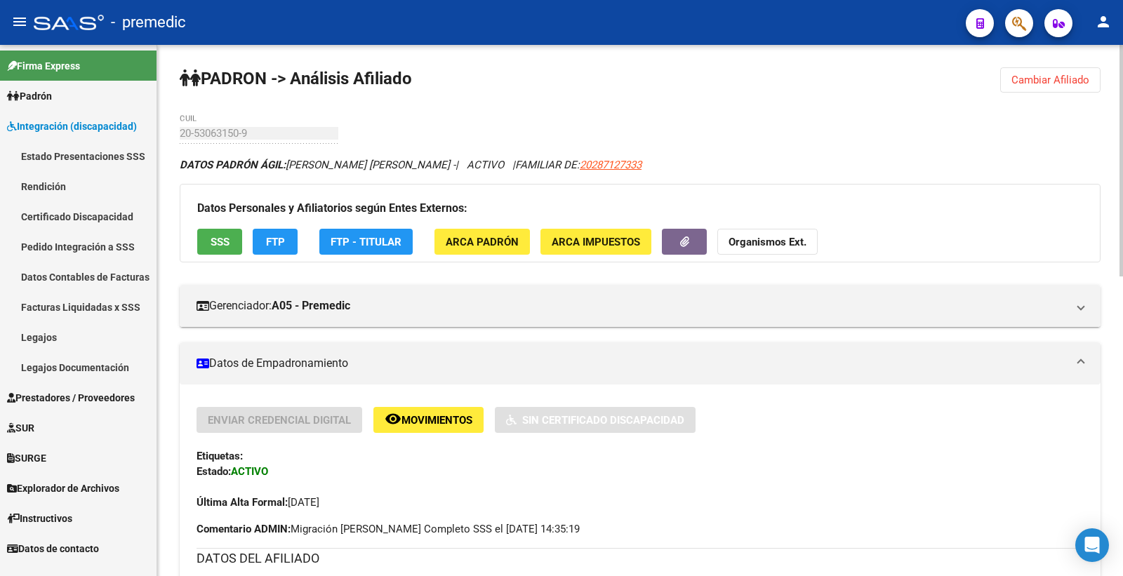
click at [53, 173] on link "Rendición" at bounding box center [78, 186] width 157 height 30
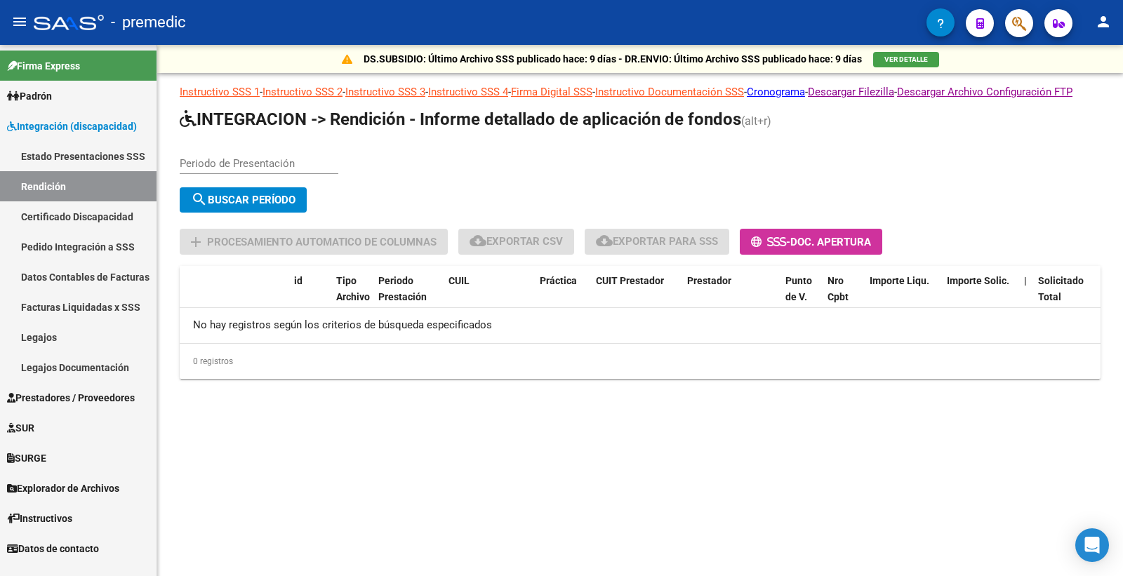
click at [243, 163] on div "Periodo de Presentación" at bounding box center [259, 159] width 159 height 30
type input "202504"
click at [296, 206] on span "search Buscar Período" at bounding box center [243, 200] width 105 height 13
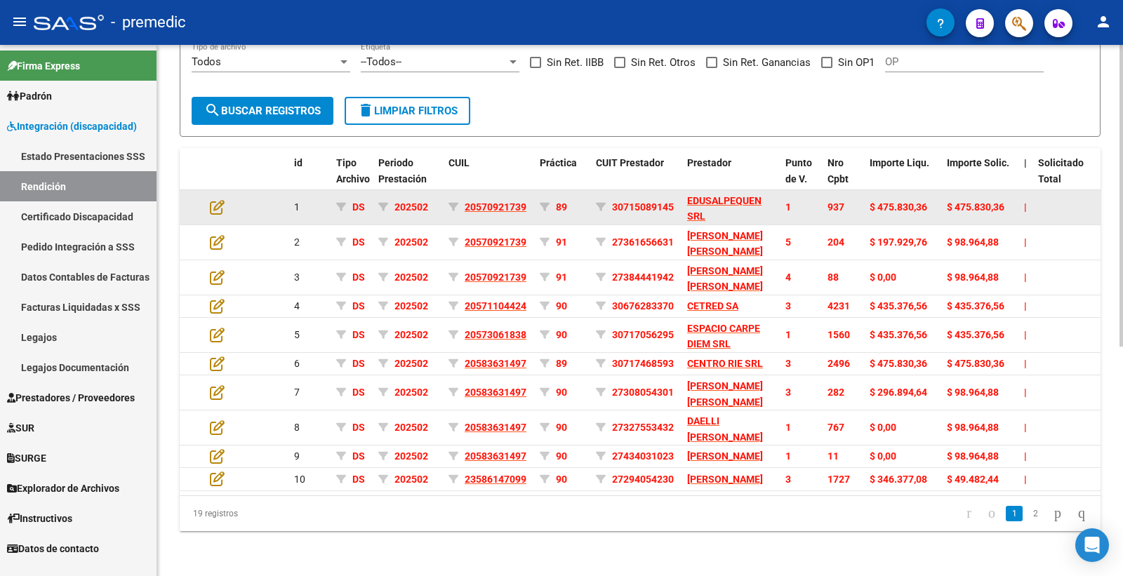
scroll to position [404, 0]
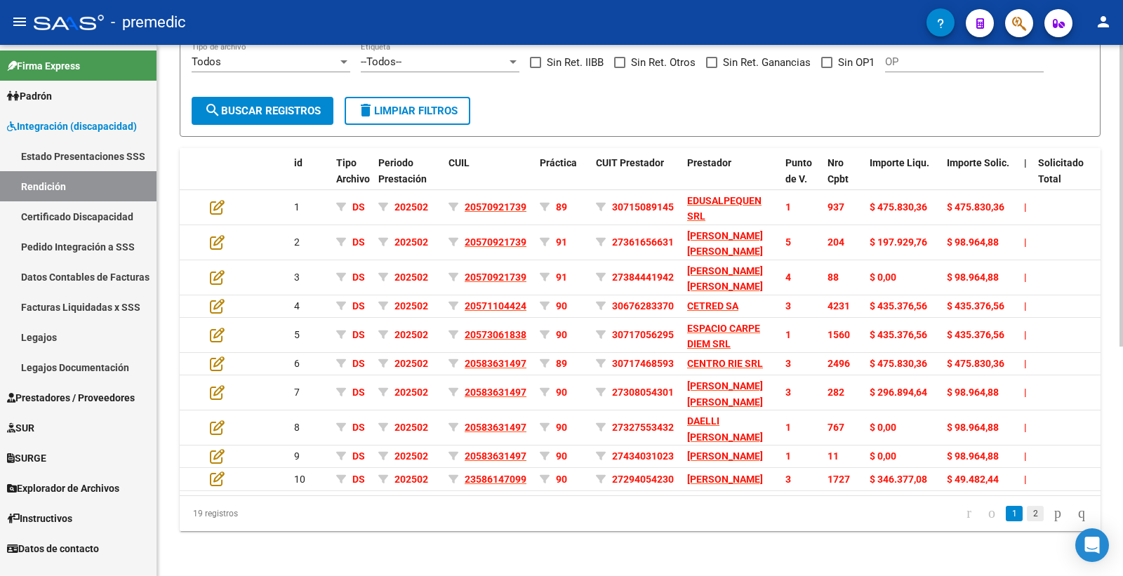
click at [1028, 515] on link "2" at bounding box center [1035, 513] width 17 height 15
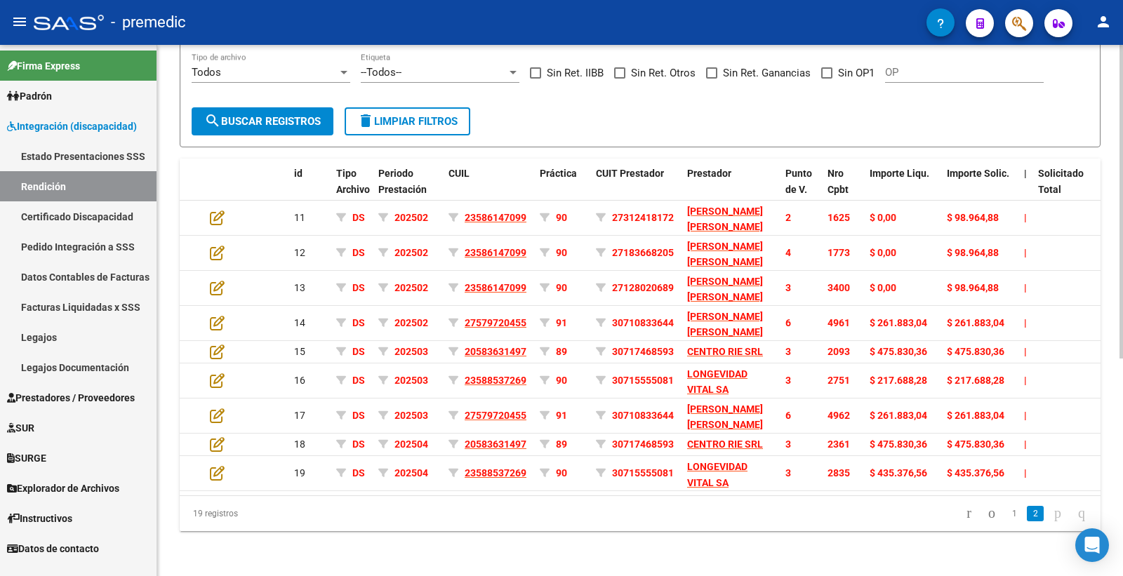
scroll to position [369, 0]
click at [1006, 512] on link "1" at bounding box center [1014, 513] width 17 height 15
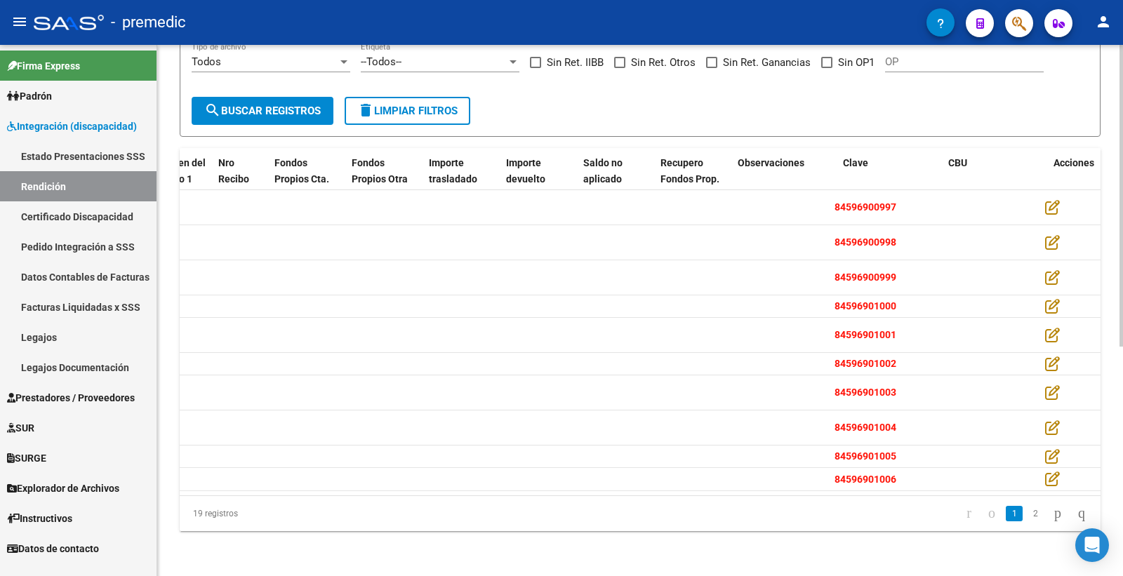
scroll to position [0, 0]
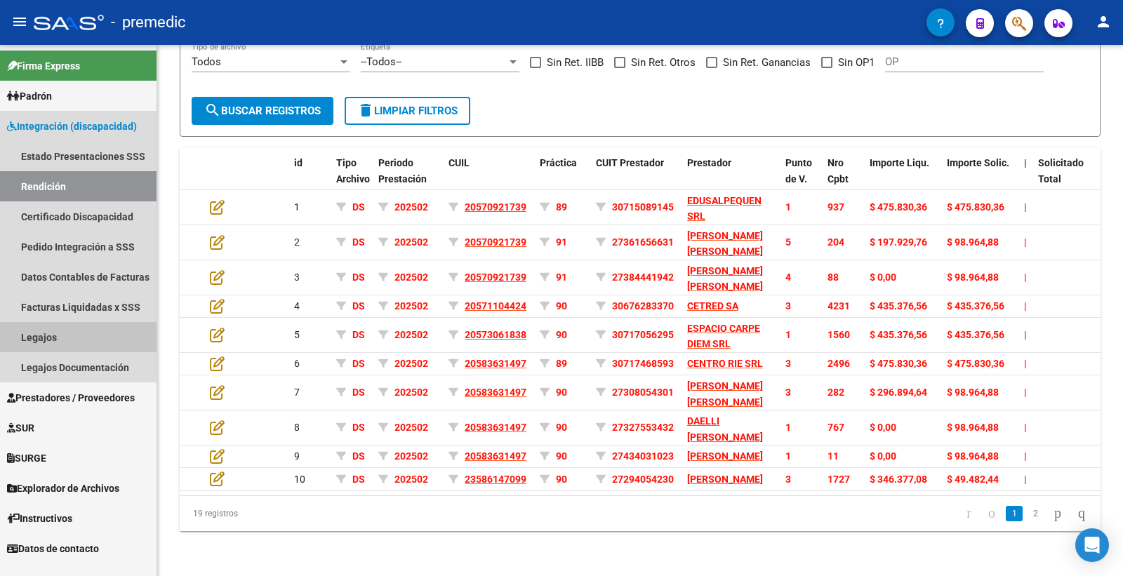
click at [52, 338] on link "Legajos" at bounding box center [78, 337] width 157 height 30
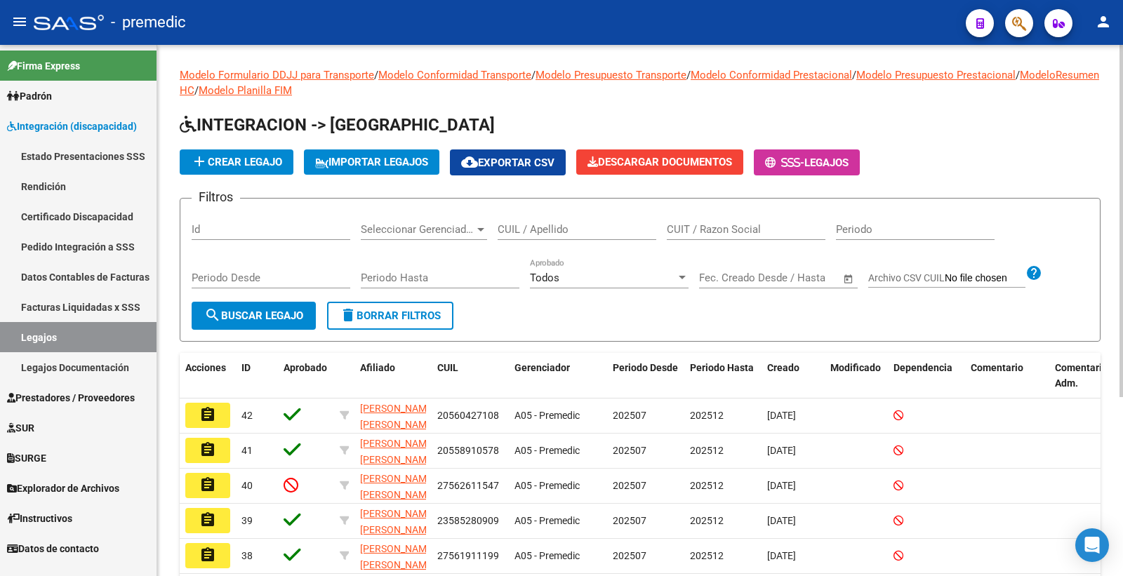
click at [276, 168] on span "add Crear Legajo" at bounding box center [236, 162] width 91 height 13
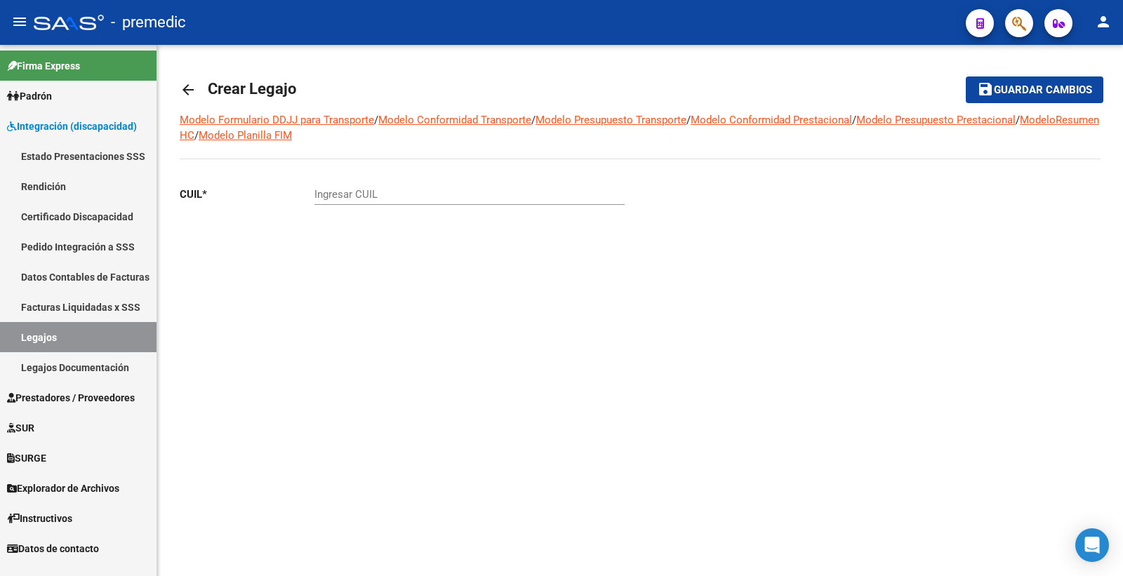
click at [385, 188] on input "Ingresar CUIL" at bounding box center [470, 194] width 310 height 13
paste input "20-58805849-3"
type input "20-58805849-3"
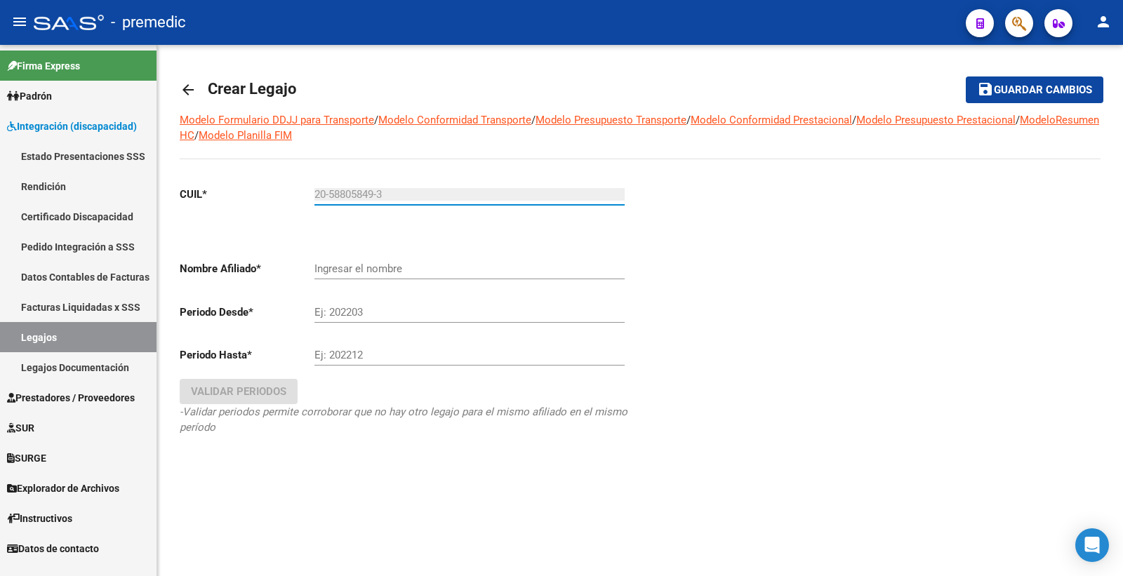
type input "GOMEZ JUAREZ MATEO RUBEN"
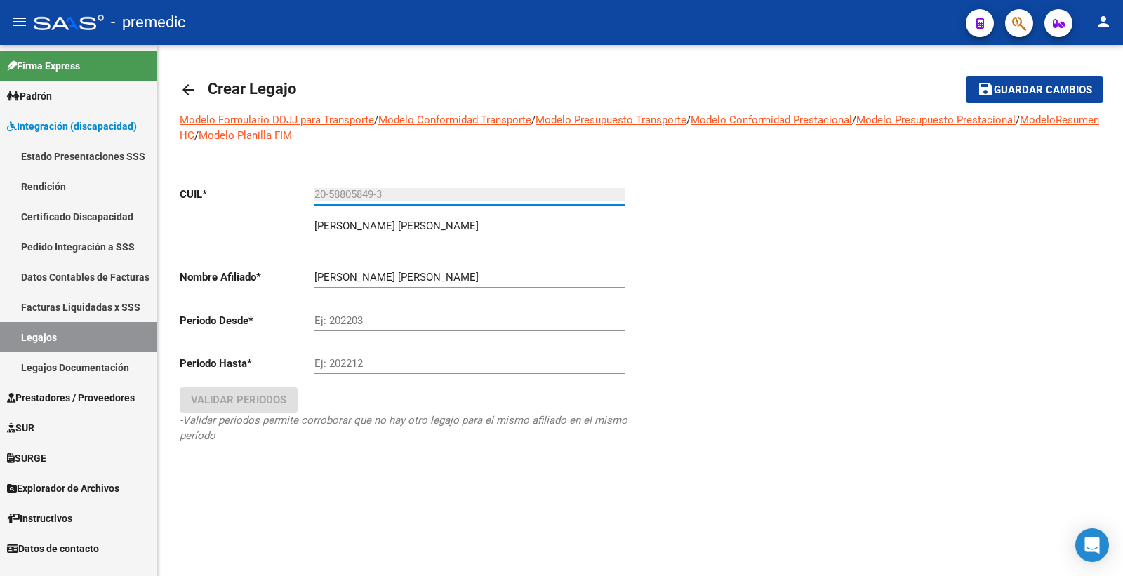
type input "20-58805849-3"
click at [362, 307] on div "Ej: 202203" at bounding box center [470, 316] width 310 height 30
click at [369, 324] on input "Ej: 202203" at bounding box center [470, 321] width 310 height 13
type input "202507"
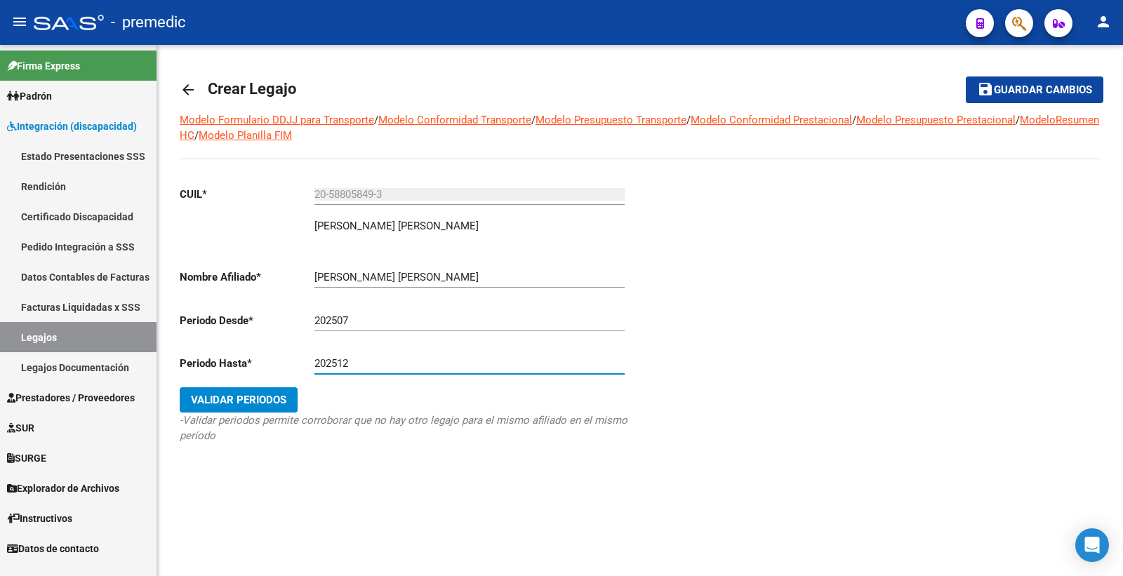
type input "202512"
click at [225, 409] on button "Validar Periodos" at bounding box center [239, 400] width 118 height 25
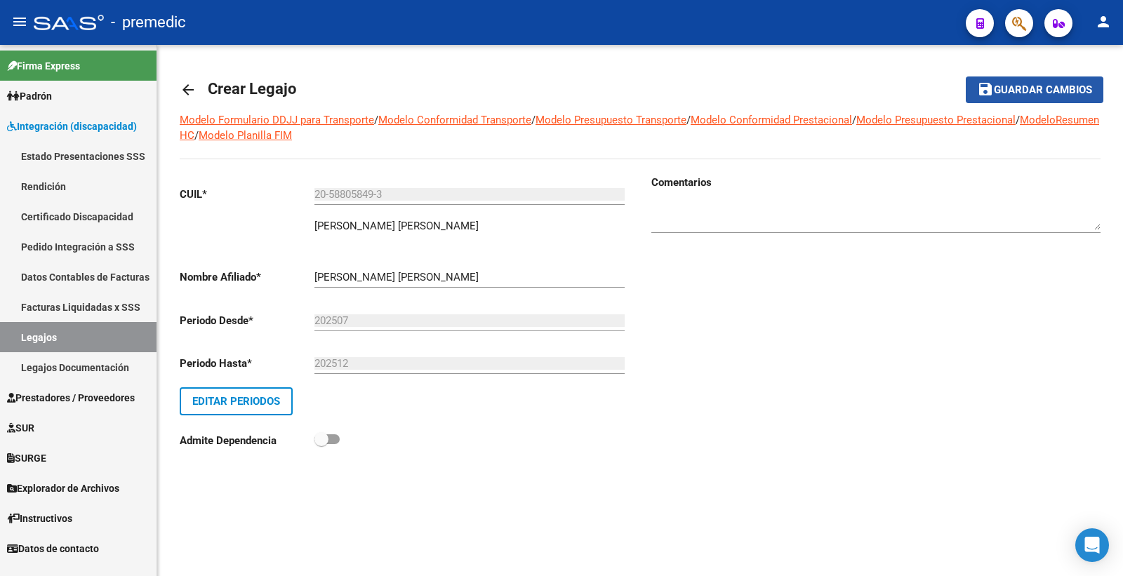
click at [981, 94] on mat-icon "save" at bounding box center [985, 89] width 17 height 17
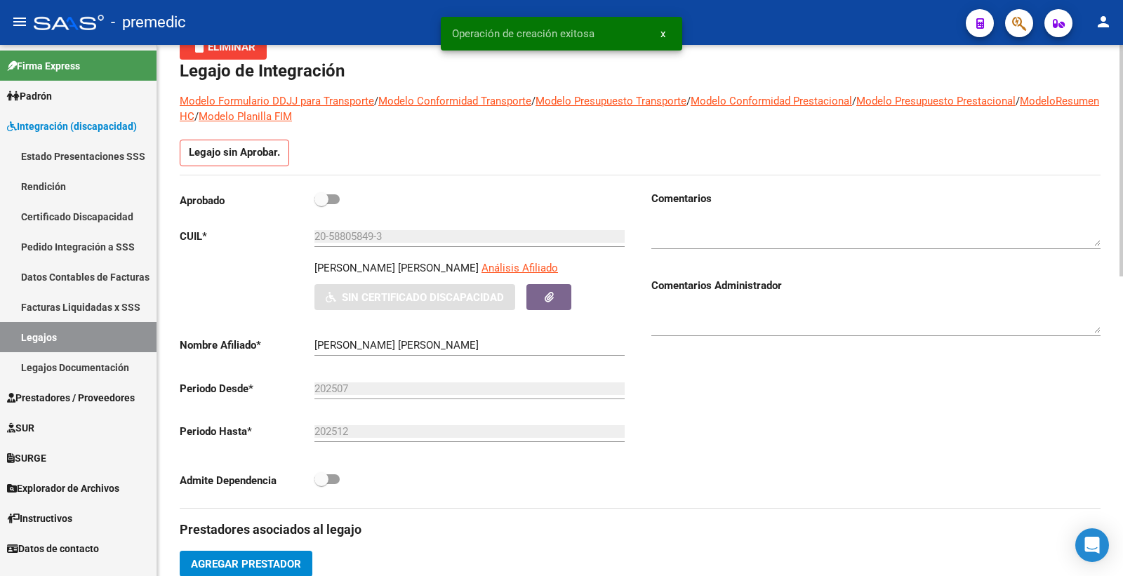
scroll to position [156, 0]
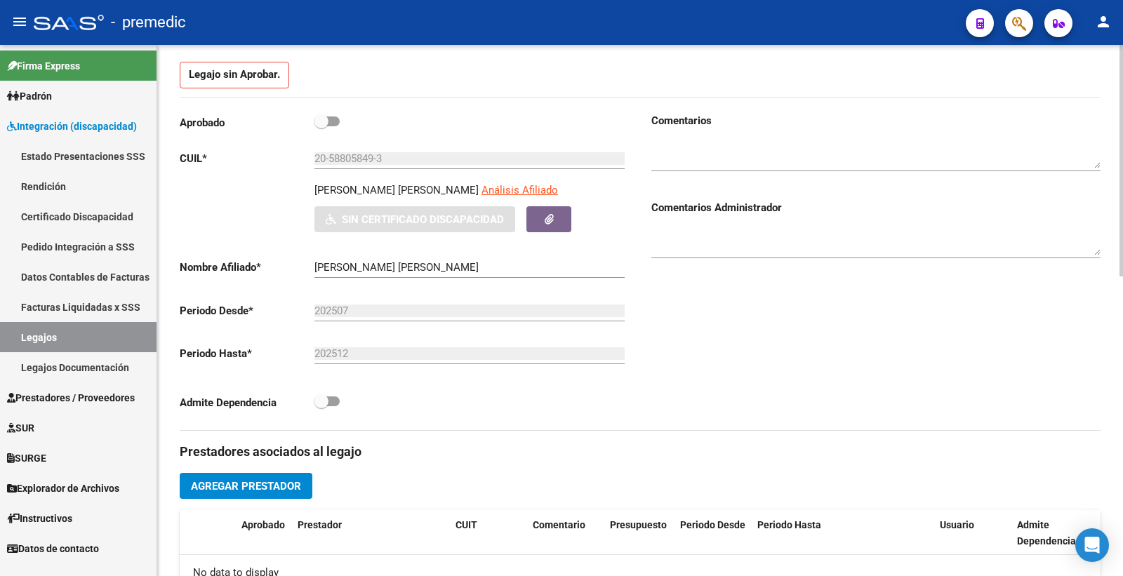
click at [246, 486] on span "Agregar Prestador" at bounding box center [246, 486] width 110 height 13
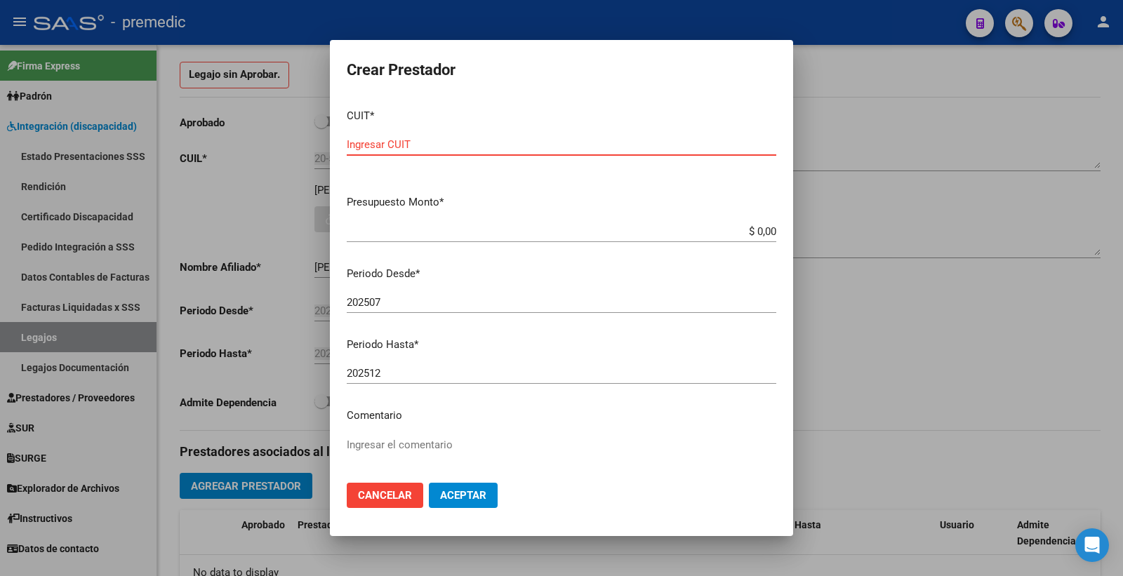
paste input "27-41588878-9"
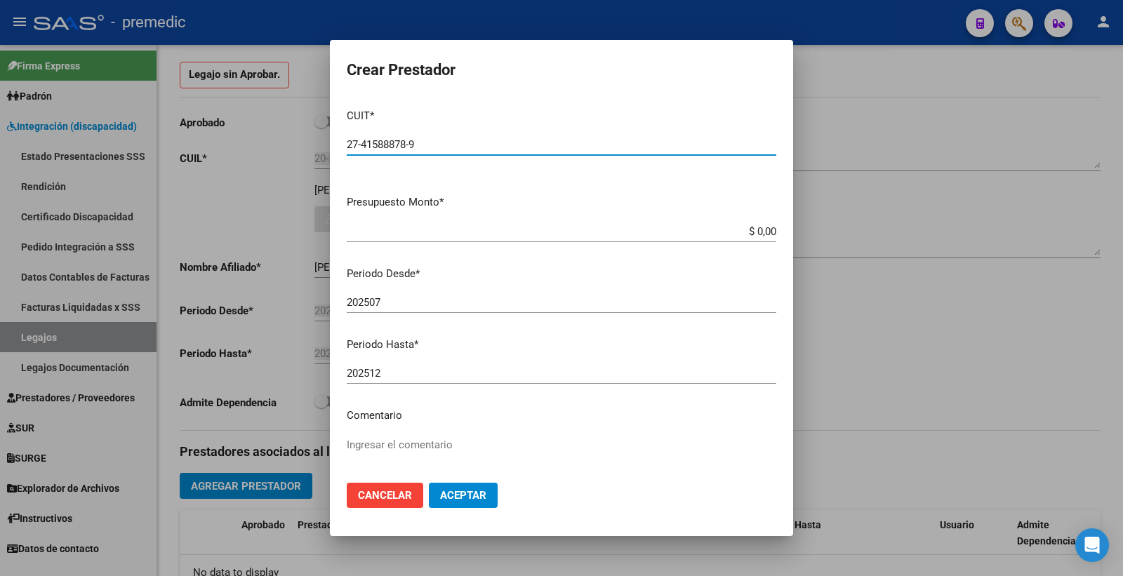
type input "27-41588878-9"
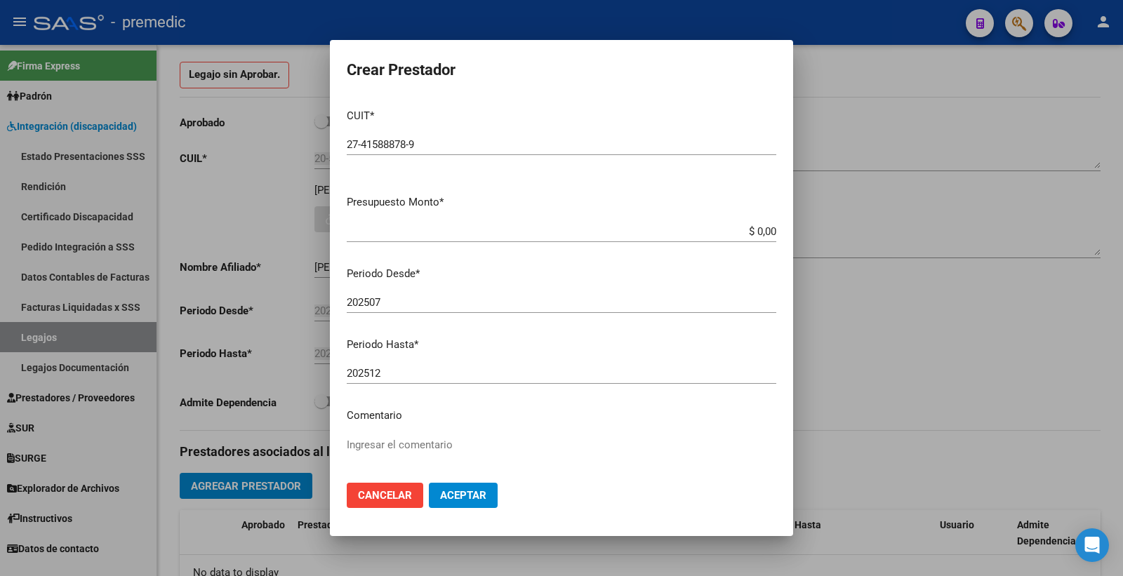
drag, startPoint x: 760, startPoint y: 223, endPoint x: 759, endPoint y: 237, distance: 14.8
click at [760, 223] on div "$ 0,00 Ingresar el monto" at bounding box center [562, 231] width 430 height 21
paste input "98964.88"
type input "$ 98.964,88"
click at [494, 489] on button "Aceptar" at bounding box center [463, 495] width 69 height 25
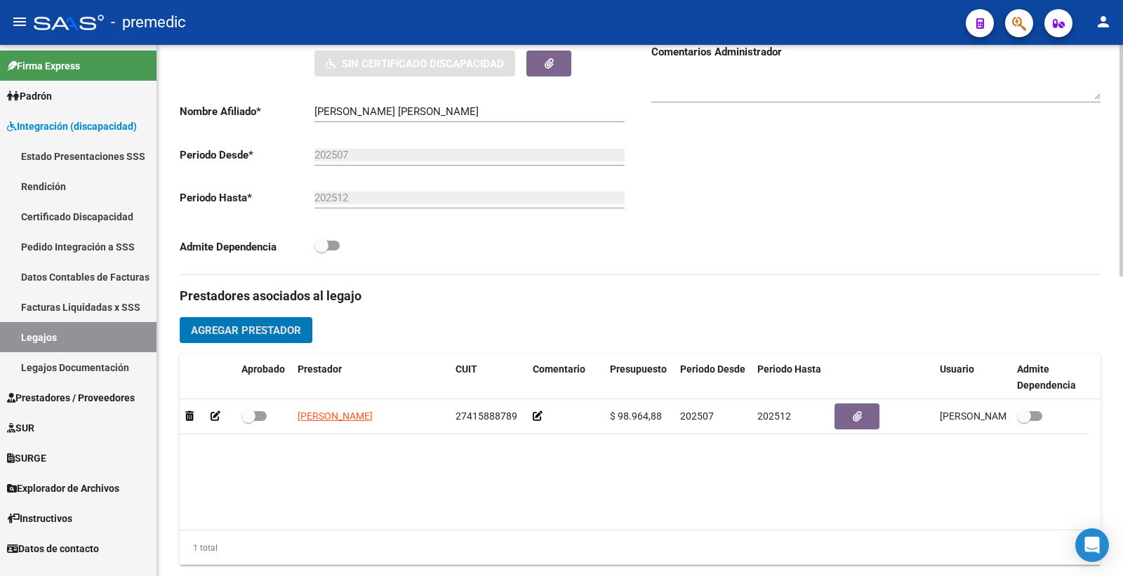
scroll to position [390, 0]
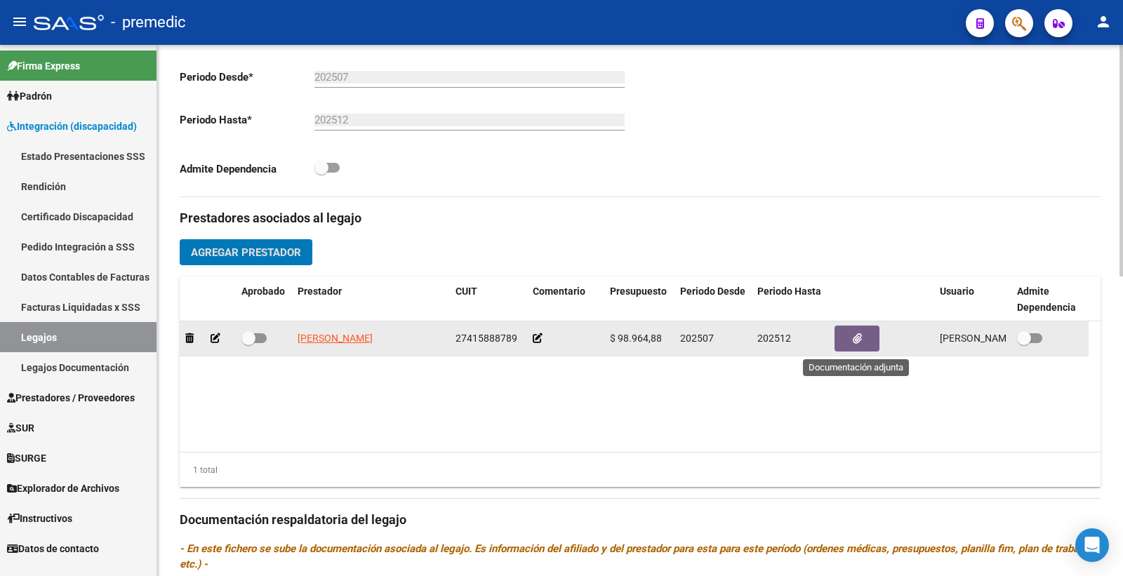
click at [854, 342] on icon "button" at bounding box center [857, 338] width 9 height 11
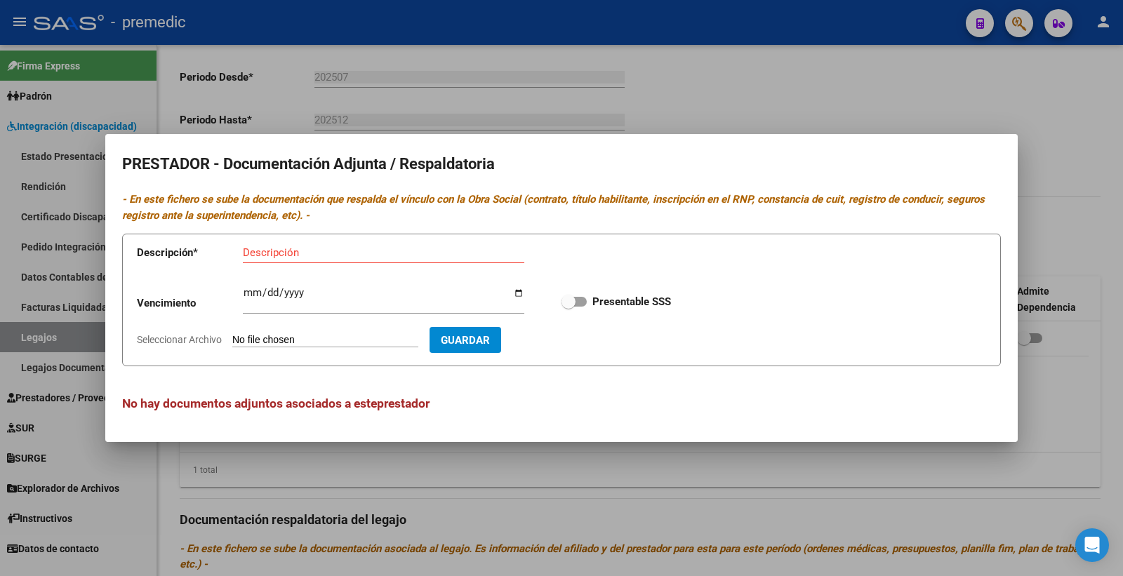
click at [322, 345] on input "Seleccionar Archivo" at bounding box center [325, 340] width 186 height 13
click at [263, 345] on input "Seleccionar Archivo" at bounding box center [325, 340] width 186 height 13
click at [691, 92] on div at bounding box center [561, 288] width 1123 height 576
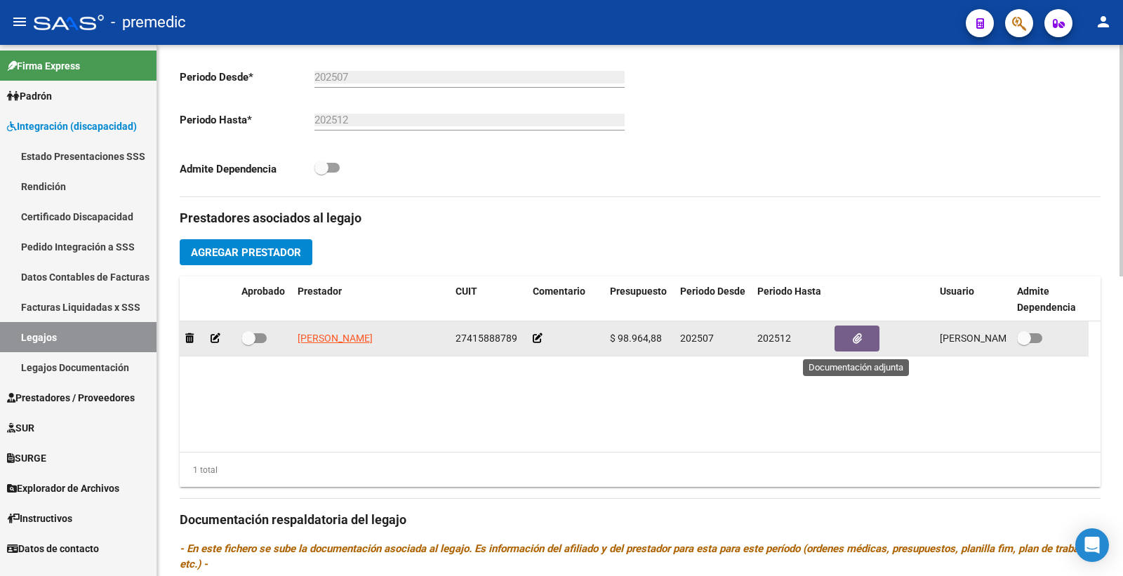
click at [848, 331] on button "button" at bounding box center [857, 339] width 45 height 26
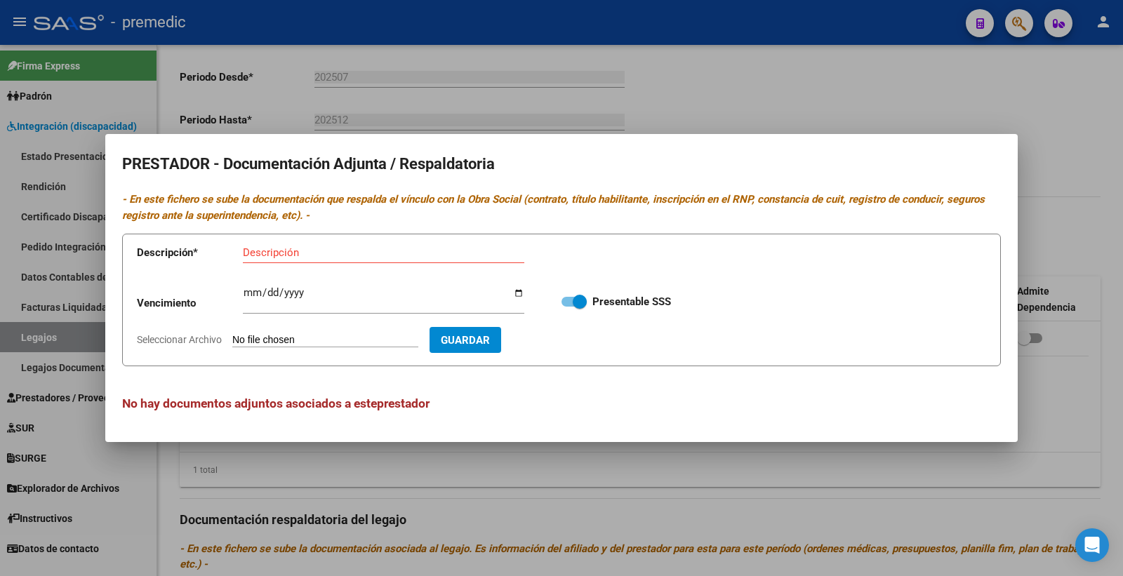
click at [309, 335] on input "Seleccionar Archivo" at bounding box center [325, 340] width 186 height 13
type input "C:\fakepath\4- DATOS DE PRESTADOR.pdf"
click at [244, 290] on input "Ingresar vencimiento" at bounding box center [384, 298] width 282 height 22
type input "2028-09-27"
click at [268, 251] on input "Descripción" at bounding box center [384, 252] width 282 height 13
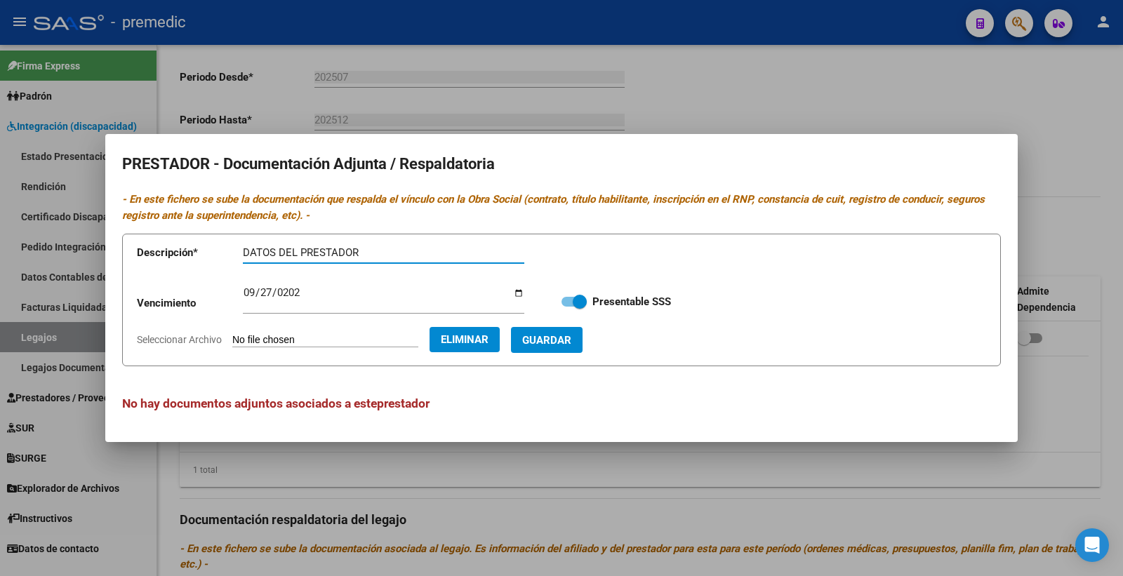
type input "DATOS DEL PRESTADOR"
click at [583, 328] on button "Guardar" at bounding box center [547, 340] width 72 height 26
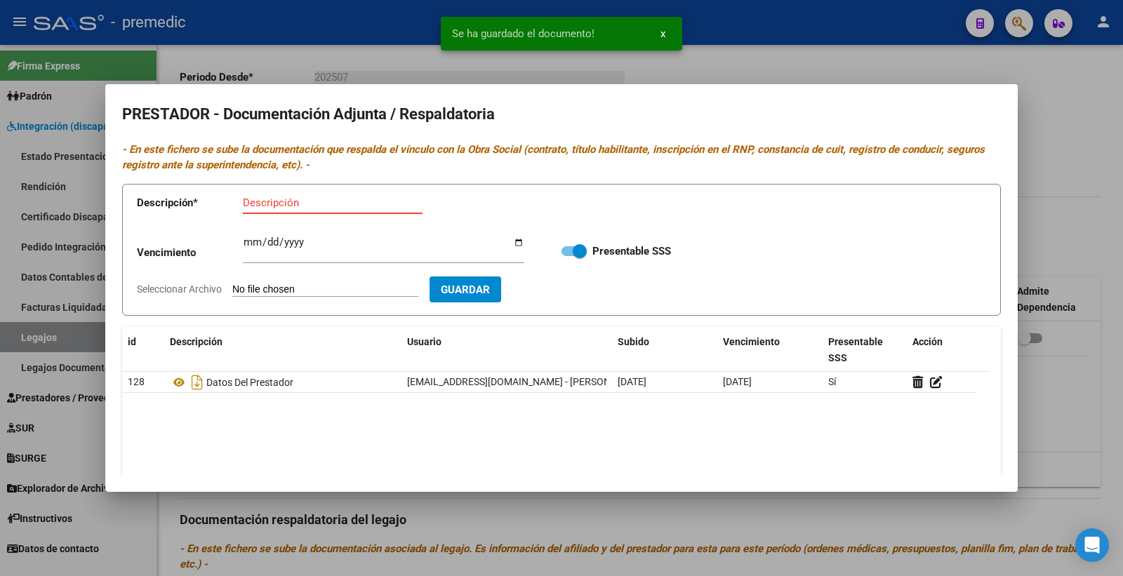
click at [262, 204] on input "Descripción" at bounding box center [333, 203] width 180 height 13
type input "CBU"
click at [272, 286] on input "Seleccionar Archivo" at bounding box center [325, 290] width 186 height 13
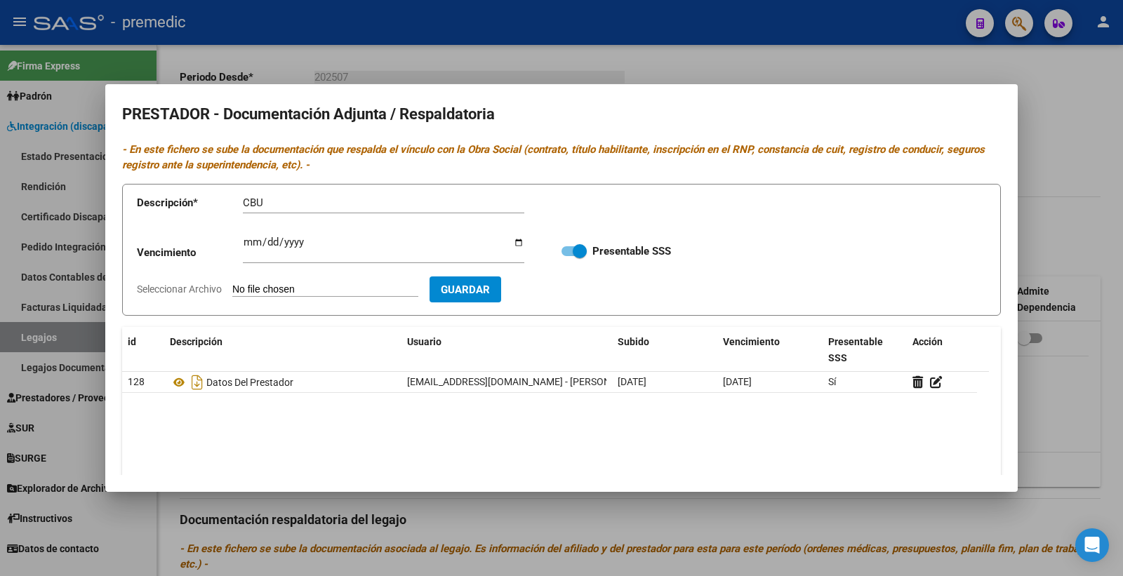
type input "C:\fakepath\5- CBU.pdf"
click at [325, 192] on div "CBU Descripción" at bounding box center [384, 202] width 282 height 21
click at [320, 204] on input "CBU" at bounding box center [384, 203] width 282 height 13
type input "CBU FONO"
click at [562, 295] on span "Guardar" at bounding box center [546, 290] width 49 height 13
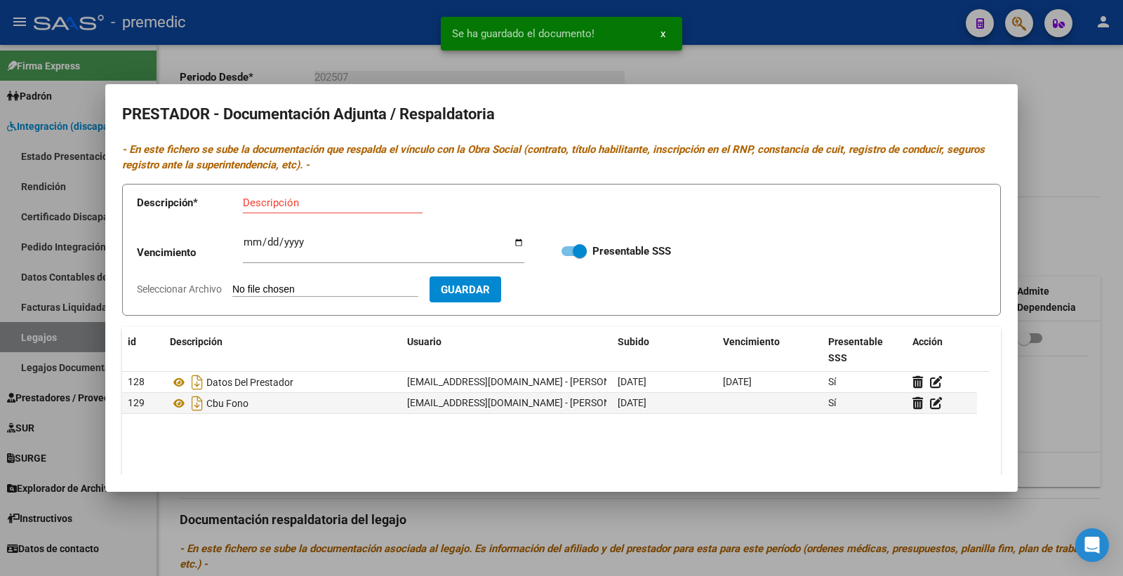
click at [1097, 312] on div at bounding box center [561, 288] width 1123 height 576
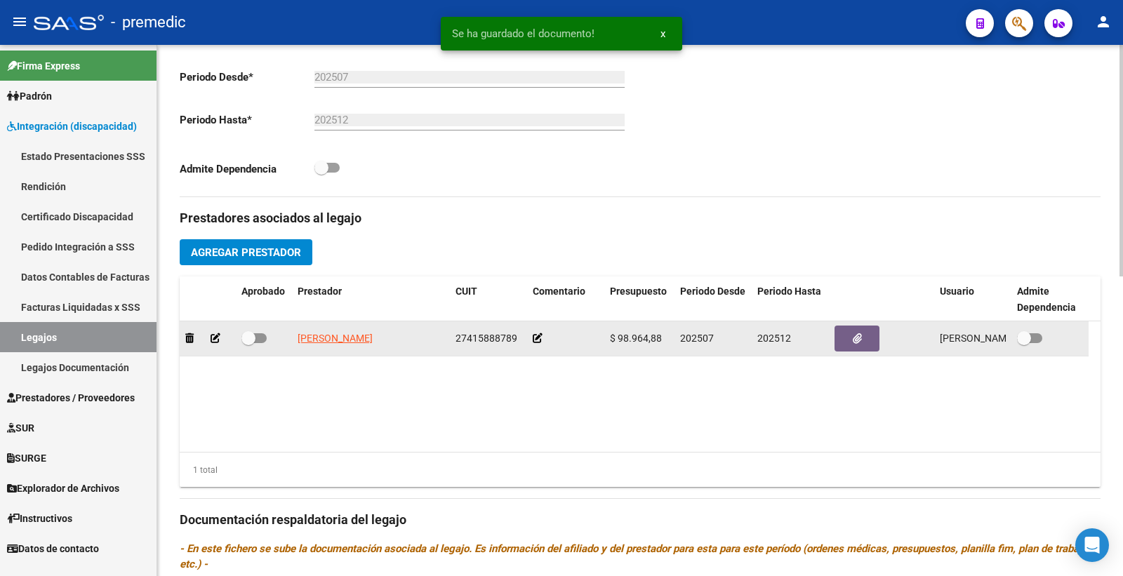
click at [1042, 338] on span at bounding box center [1029, 338] width 25 height 10
click at [1024, 343] on input "checkbox" at bounding box center [1024, 343] width 1 height 1
click at [1042, 338] on span at bounding box center [1035, 338] width 14 height 14
click at [1024, 343] on input "checkbox" at bounding box center [1024, 343] width 1 height 1
checkbox input "false"
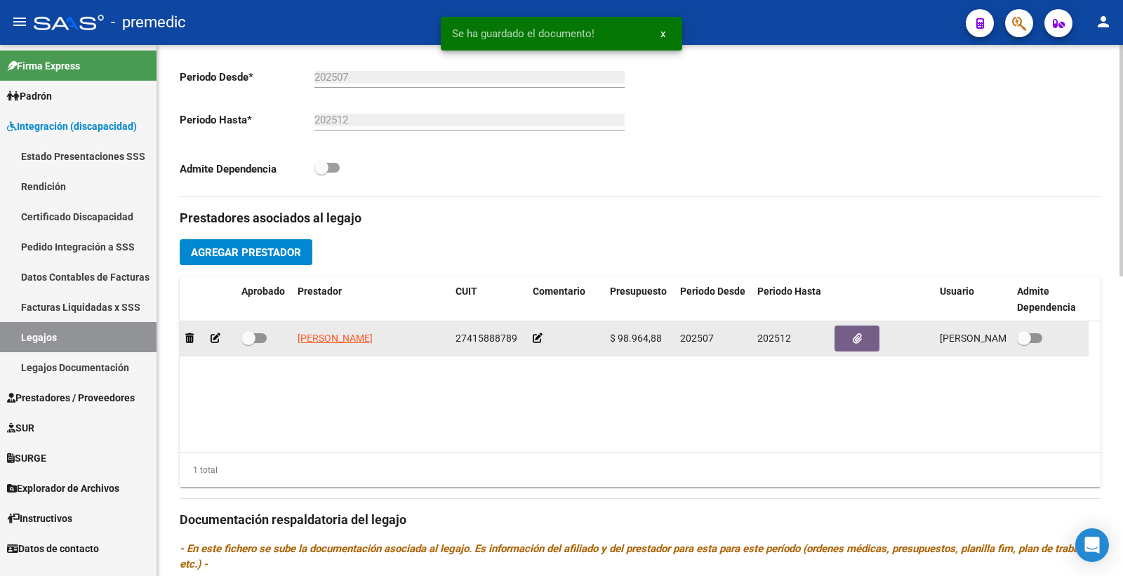
click at [260, 339] on span at bounding box center [253, 338] width 25 height 10
click at [249, 343] on input "checkbox" at bounding box center [248, 343] width 1 height 1
checkbox input "true"
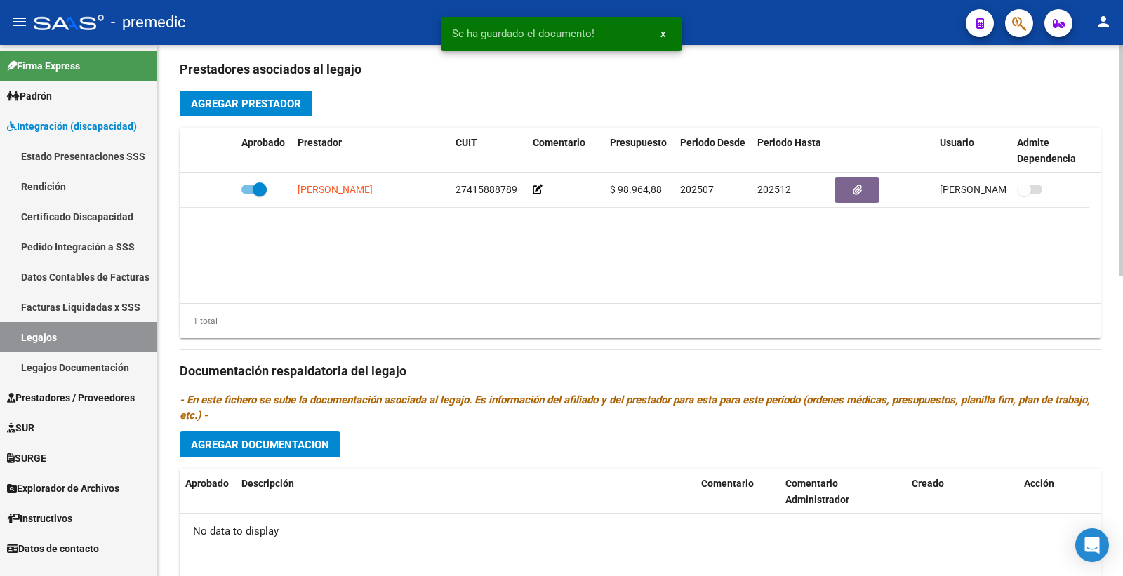
scroll to position [545, 0]
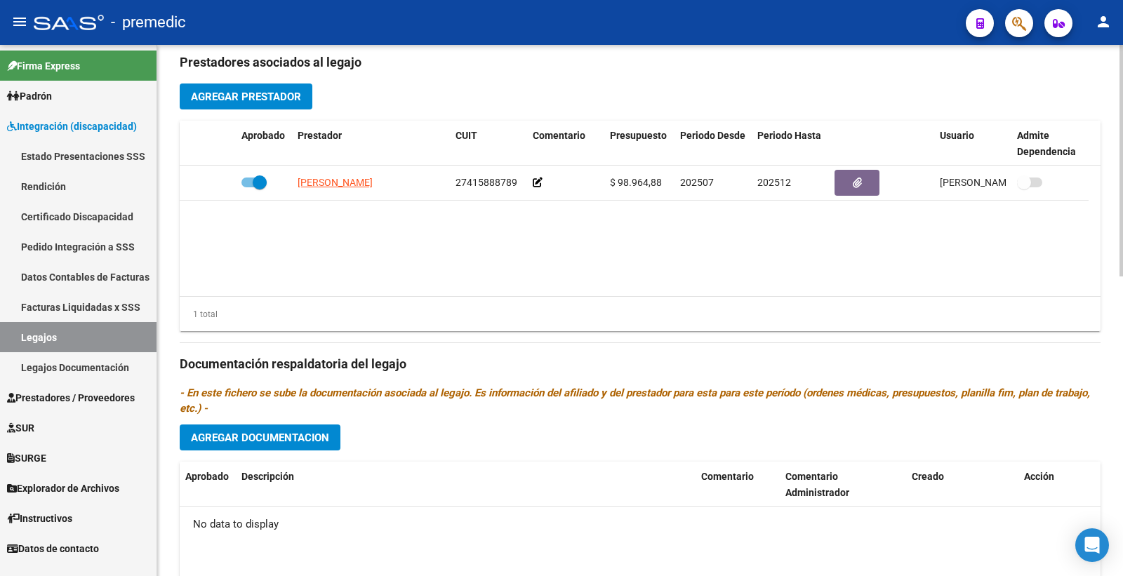
click at [237, 444] on span "Agregar Documentacion" at bounding box center [260, 438] width 138 height 13
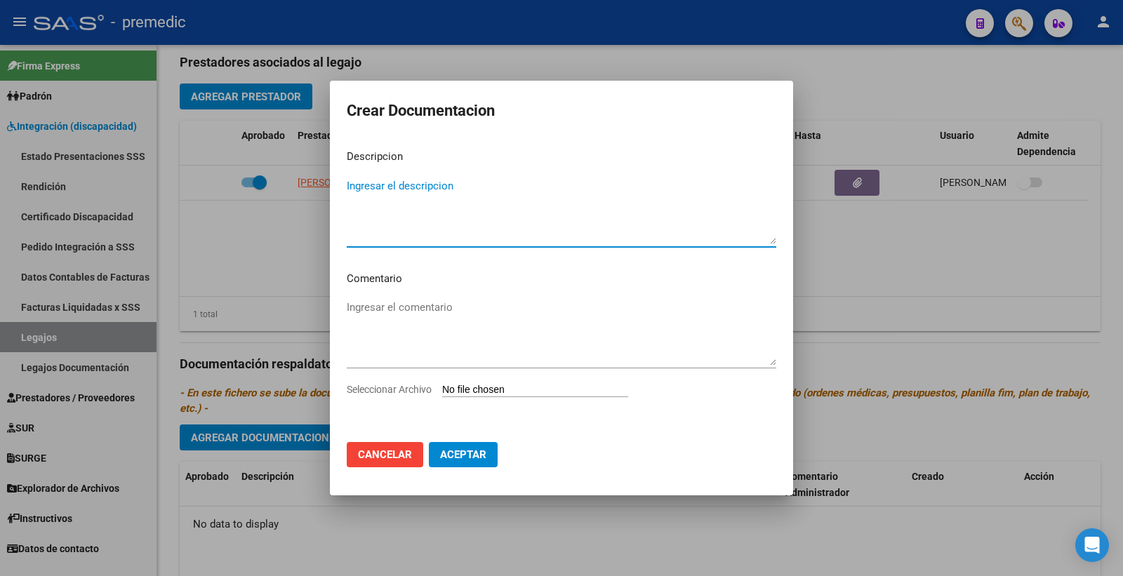
click at [505, 382] on div "Seleccionar Archivo" at bounding box center [562, 395] width 430 height 27
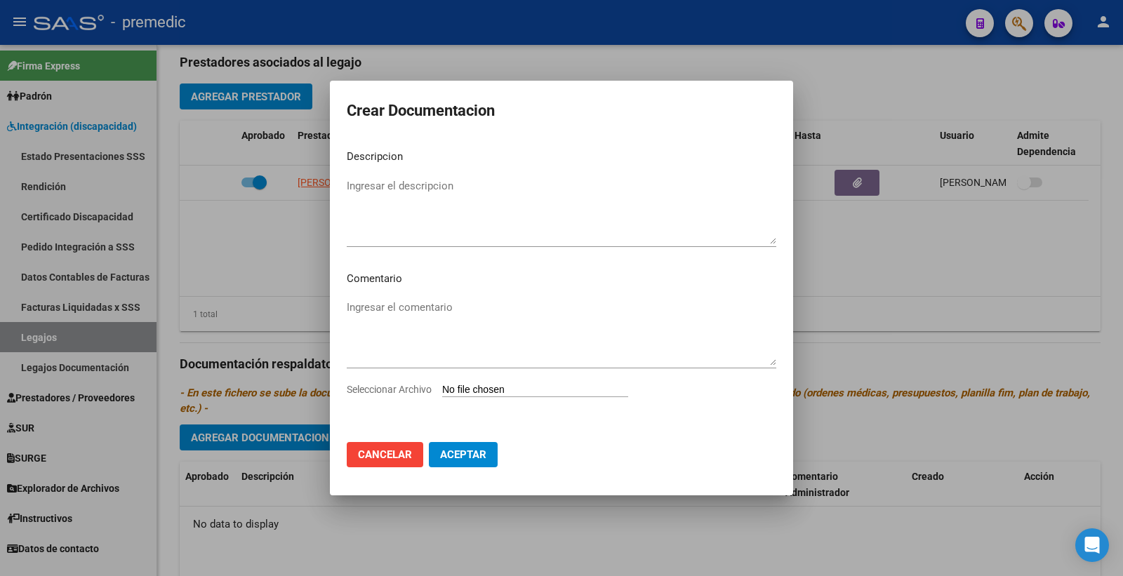
click at [474, 385] on input "Seleccionar Archivo" at bounding box center [535, 390] width 186 height 13
type input "C:\fakepath\1- CUD.pdf"
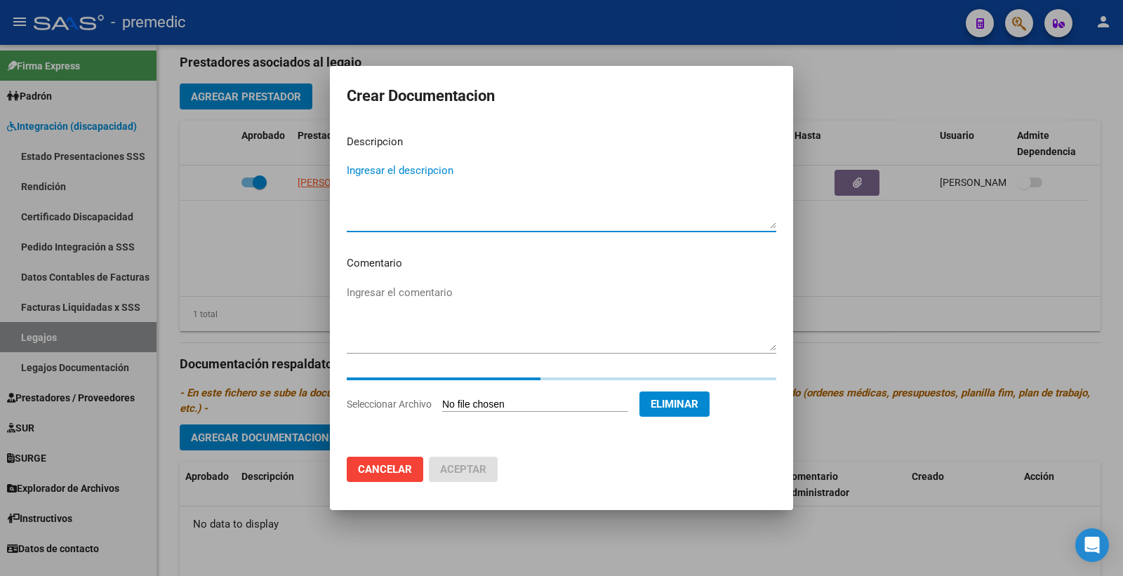
click at [372, 164] on textarea "Ingresar el descripcion" at bounding box center [562, 196] width 430 height 66
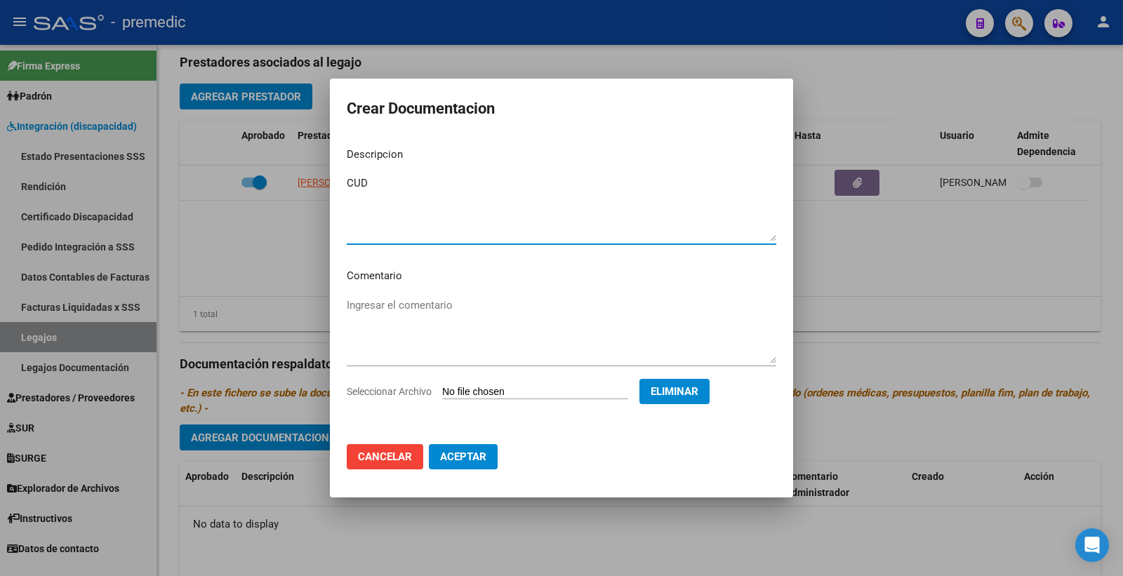
type textarea "CUD"
click at [446, 458] on span "Aceptar" at bounding box center [463, 457] width 46 height 13
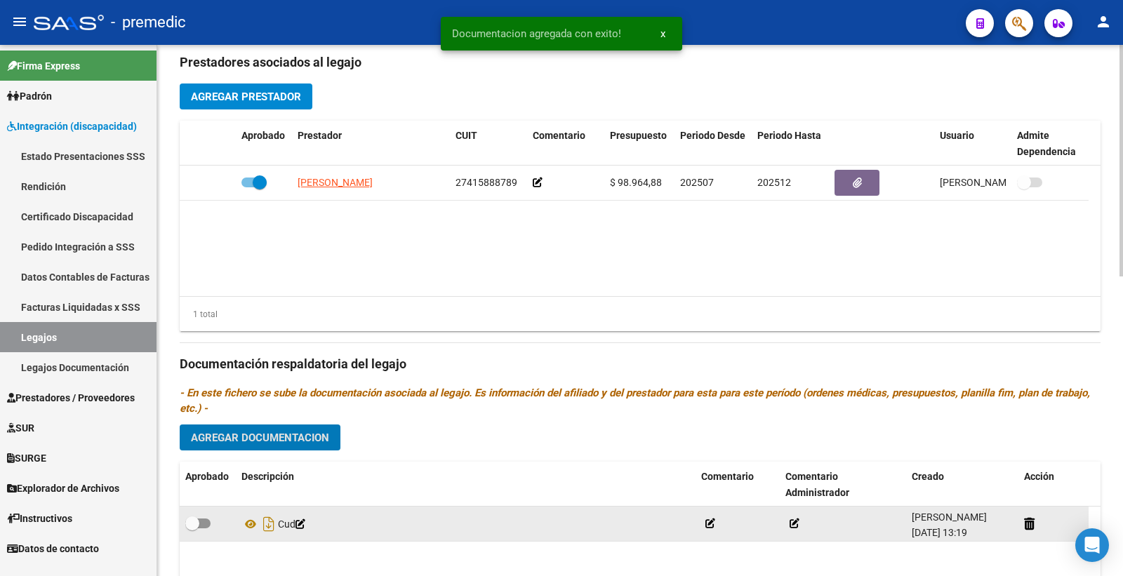
click at [204, 529] on span at bounding box center [197, 524] width 25 height 10
click at [192, 529] on input "checkbox" at bounding box center [192, 529] width 1 height 1
checkbox input "true"
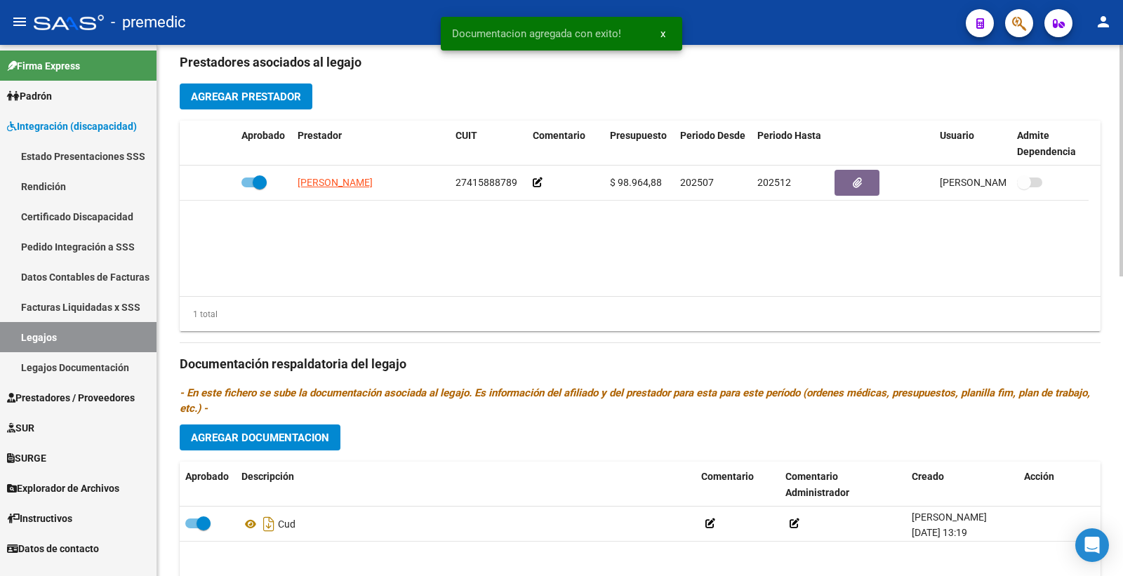
click at [296, 458] on div "Prestadores asociados al legajo Agregar Prestador Aprobado Prestador CUIT Comen…" at bounding box center [640, 362] width 921 height 642
click at [297, 454] on div "Prestadores asociados al legajo Agregar Prestador Aprobado Prestador CUIT Comen…" at bounding box center [640, 362] width 921 height 642
click at [298, 441] on span "Agregar Documentacion" at bounding box center [260, 438] width 138 height 13
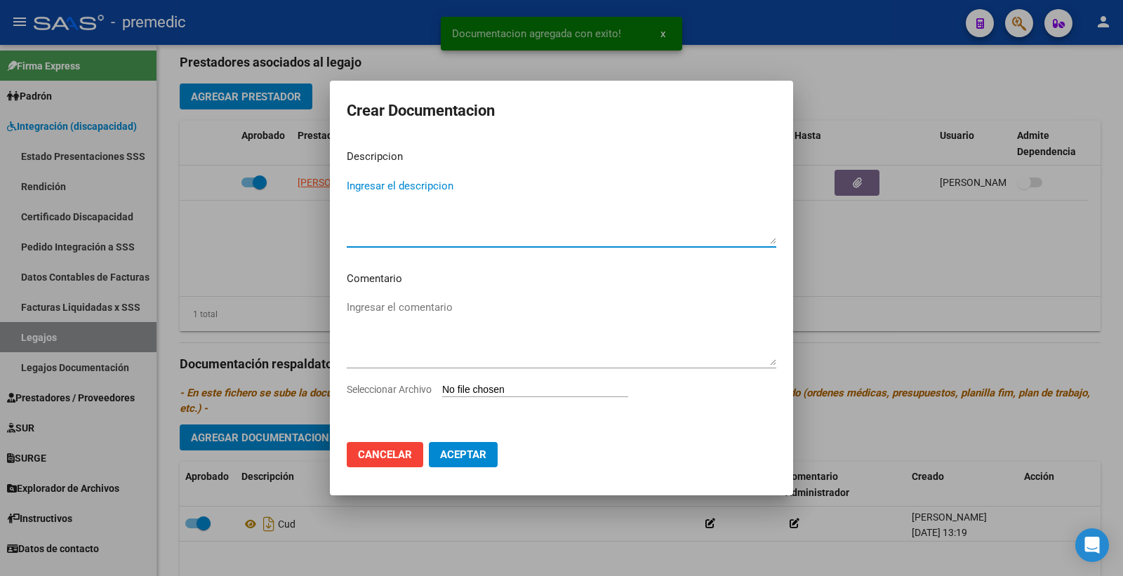
click at [479, 384] on input "Seleccionar Archivo" at bounding box center [535, 390] width 186 height 13
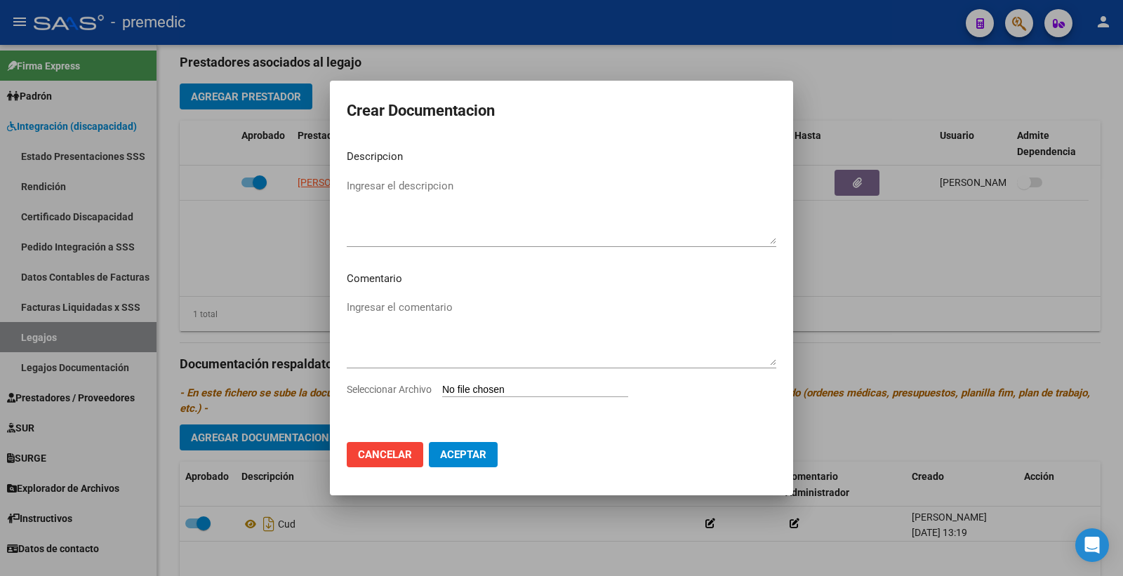
type input "C:\fakepath\2- DNI.pdf"
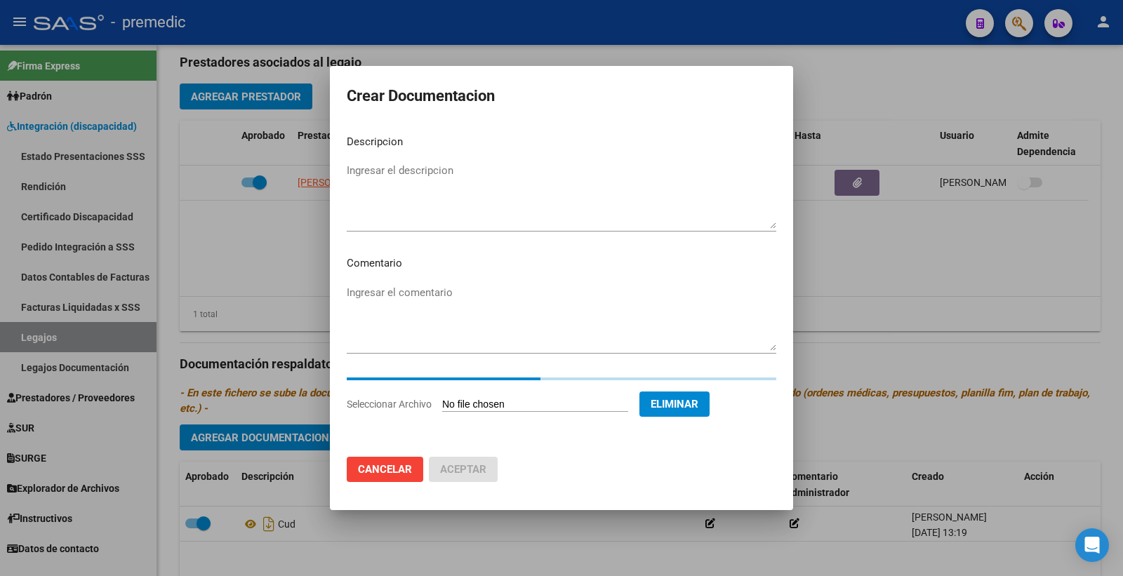
click at [392, 197] on textarea "Ingresar el descripcion" at bounding box center [562, 196] width 430 height 66
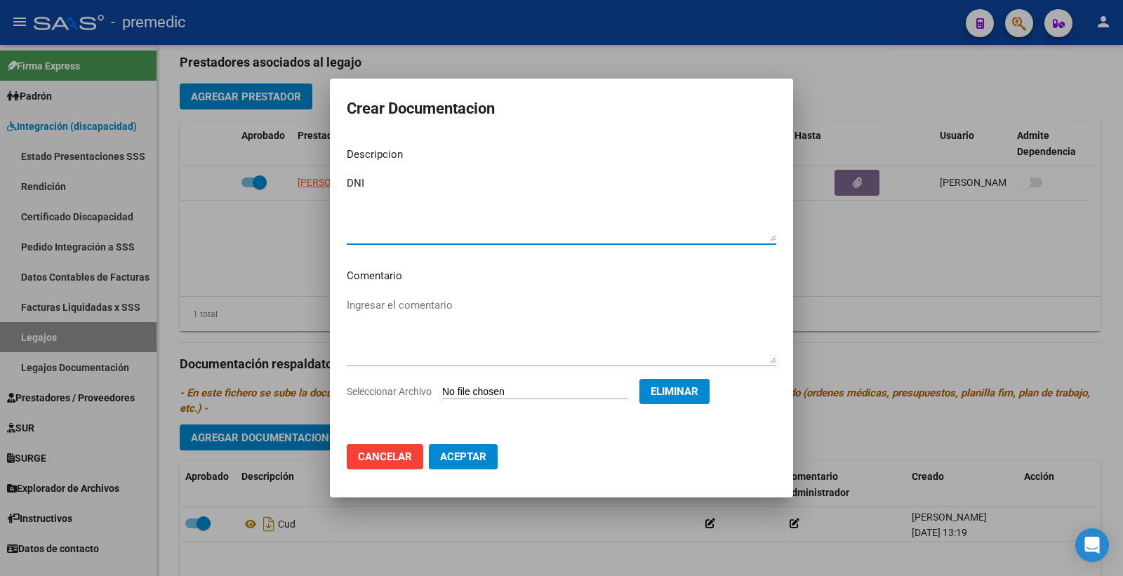
type textarea "DNI"
click at [465, 473] on mat-dialog-actions "Cancelar Aceptar" at bounding box center [562, 457] width 430 height 48
click at [483, 456] on span "Aceptar" at bounding box center [463, 457] width 46 height 13
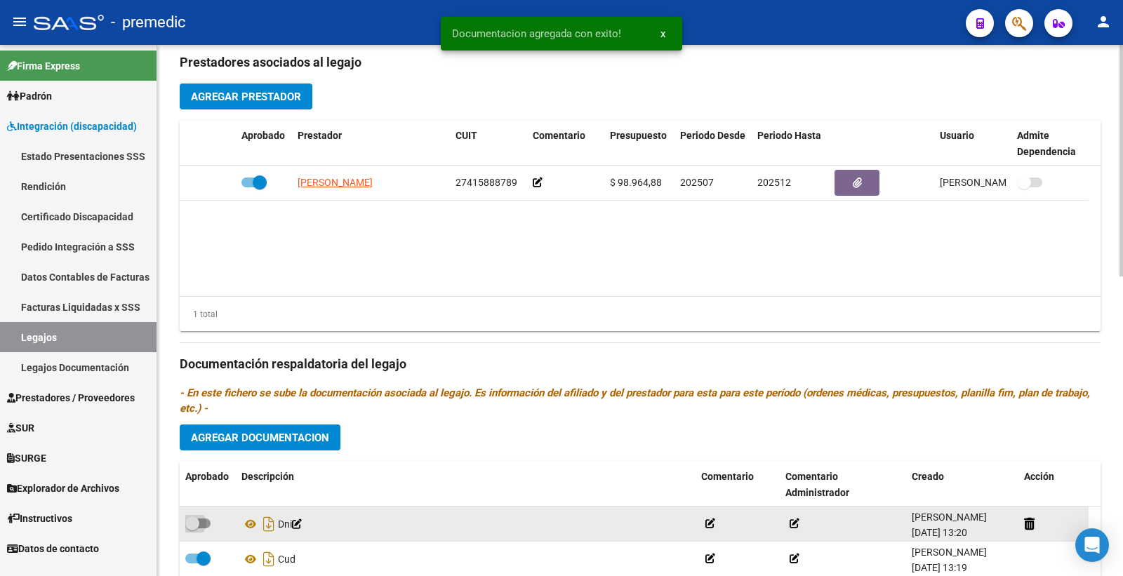
click at [199, 527] on span at bounding box center [192, 524] width 14 height 14
click at [192, 529] on input "checkbox" at bounding box center [192, 529] width 1 height 1
checkbox input "true"
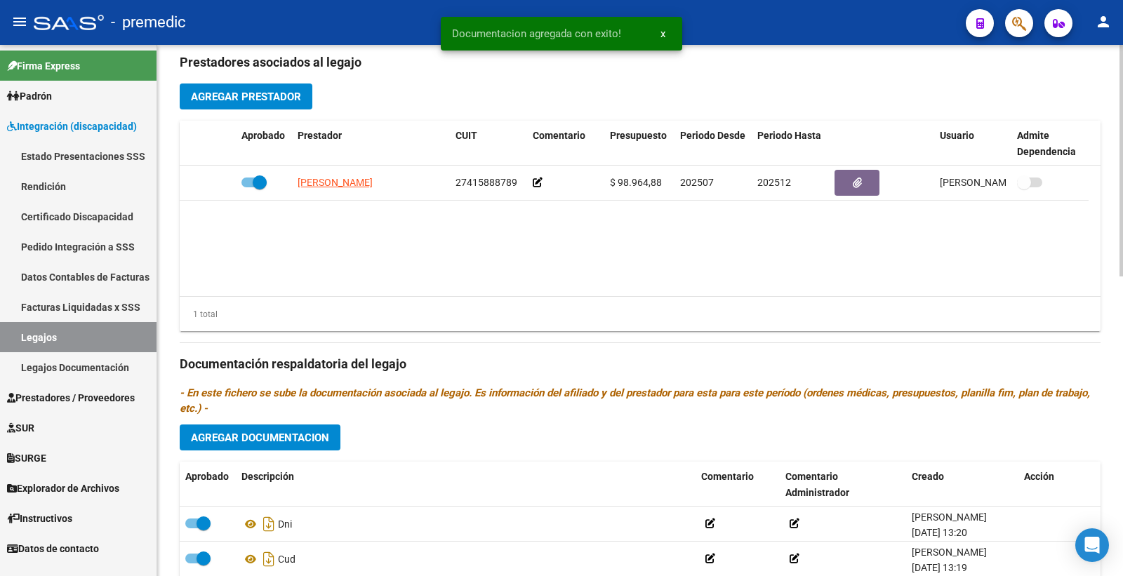
click at [300, 444] on span "Agregar Documentacion" at bounding box center [260, 438] width 138 height 13
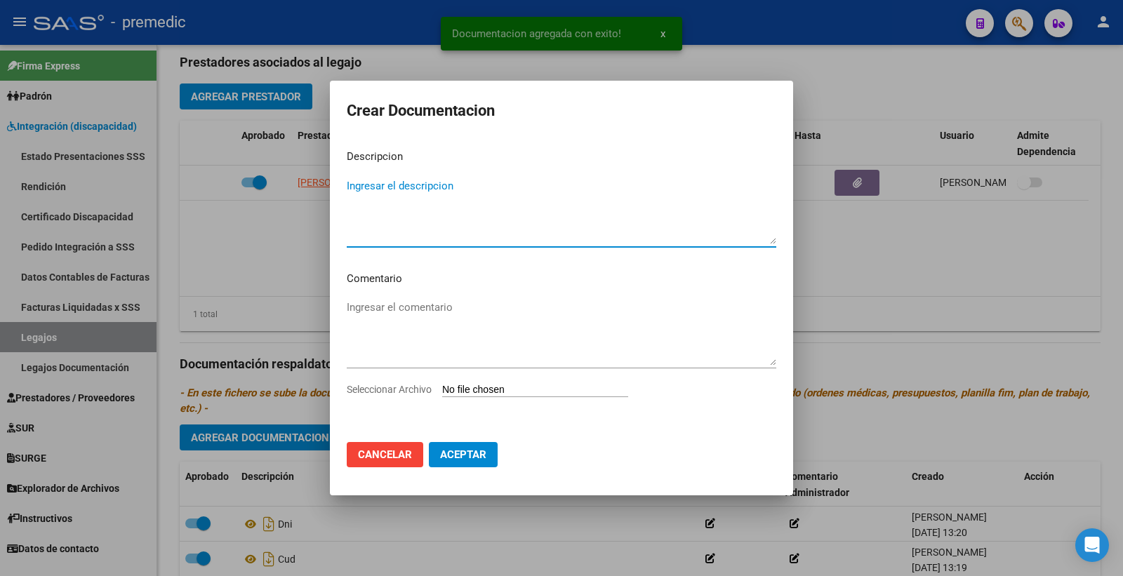
click at [498, 393] on input "Seleccionar Archivo" at bounding box center [535, 390] width 186 height 13
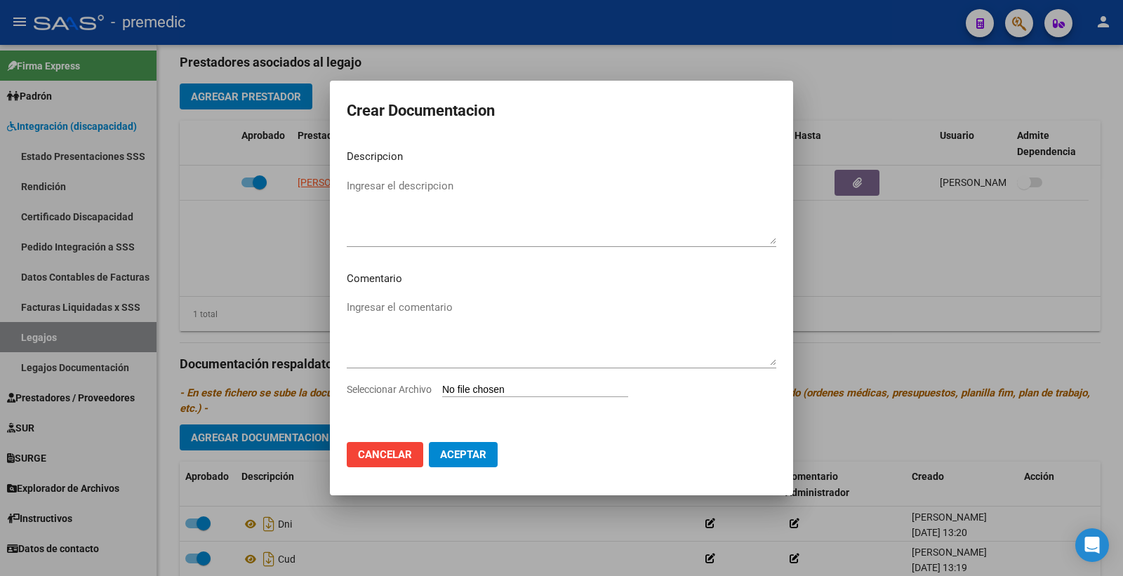
type input "C:\fakepath\3- CONFORMIDAD.pdf"
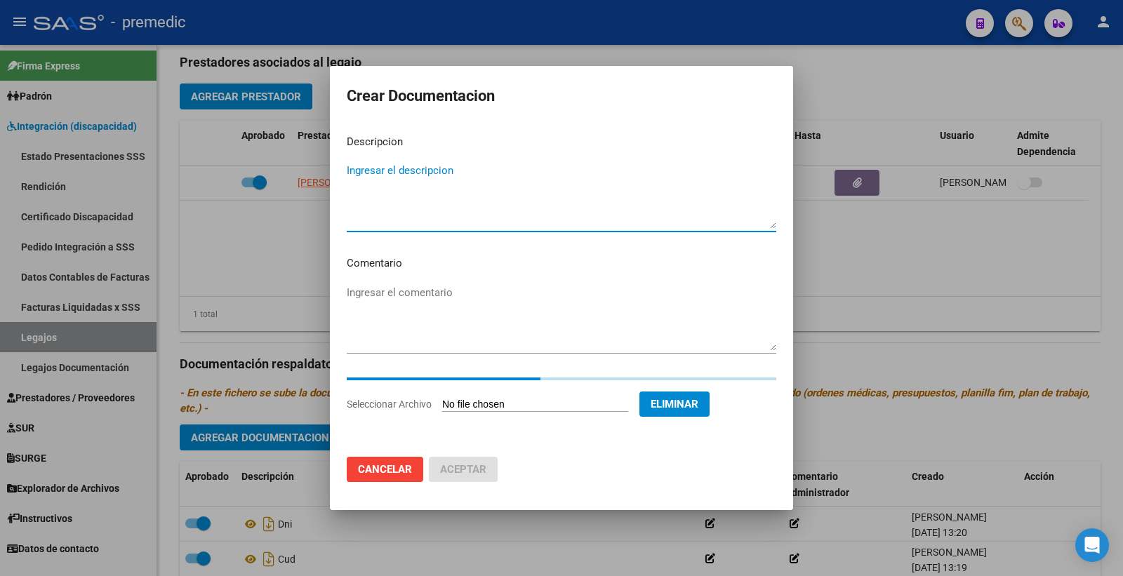
click at [397, 171] on textarea "Ingresar el descripcion" at bounding box center [562, 196] width 430 height 66
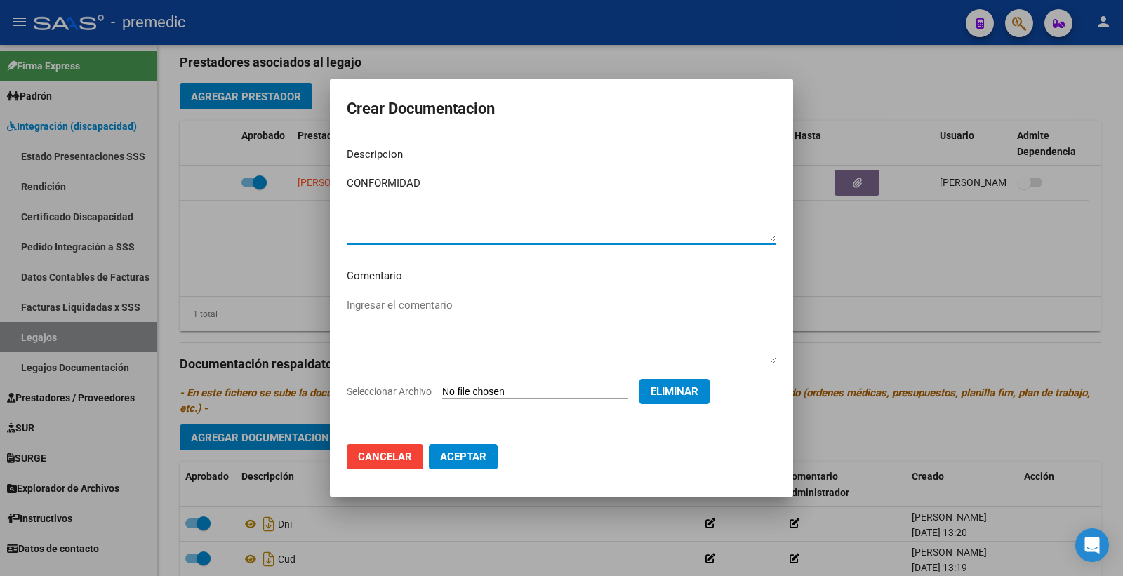
type textarea "CONFORMIDAD"
click at [458, 444] on mat-dialog-actions "Cancelar Aceptar" at bounding box center [562, 457] width 430 height 48
click at [457, 458] on span "Aceptar" at bounding box center [463, 457] width 46 height 13
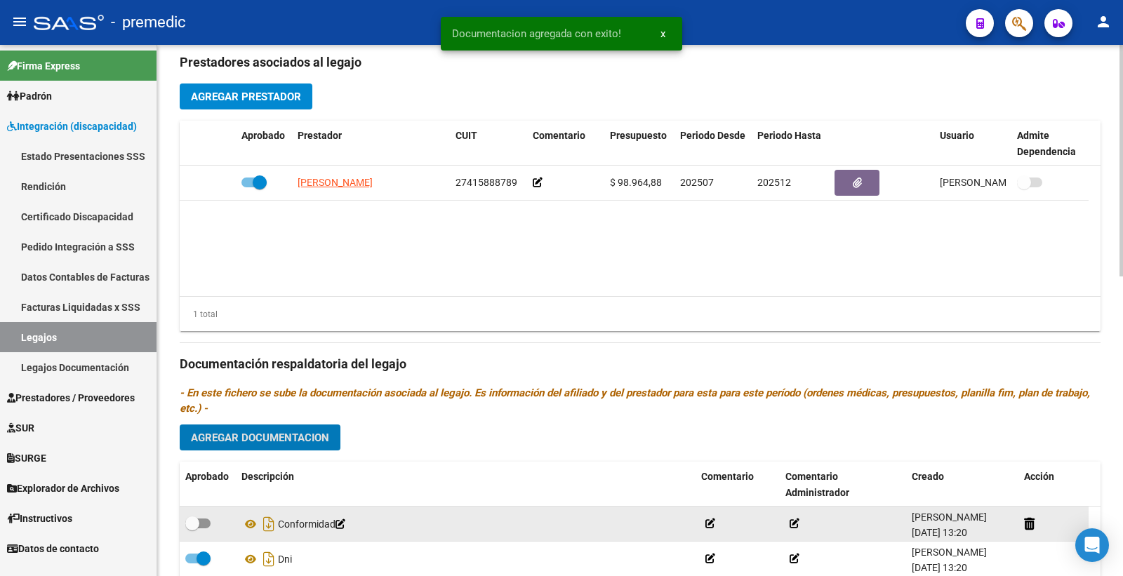
click at [201, 527] on span at bounding box center [197, 524] width 25 height 10
click at [192, 529] on input "checkbox" at bounding box center [192, 529] width 1 height 1
checkbox input "true"
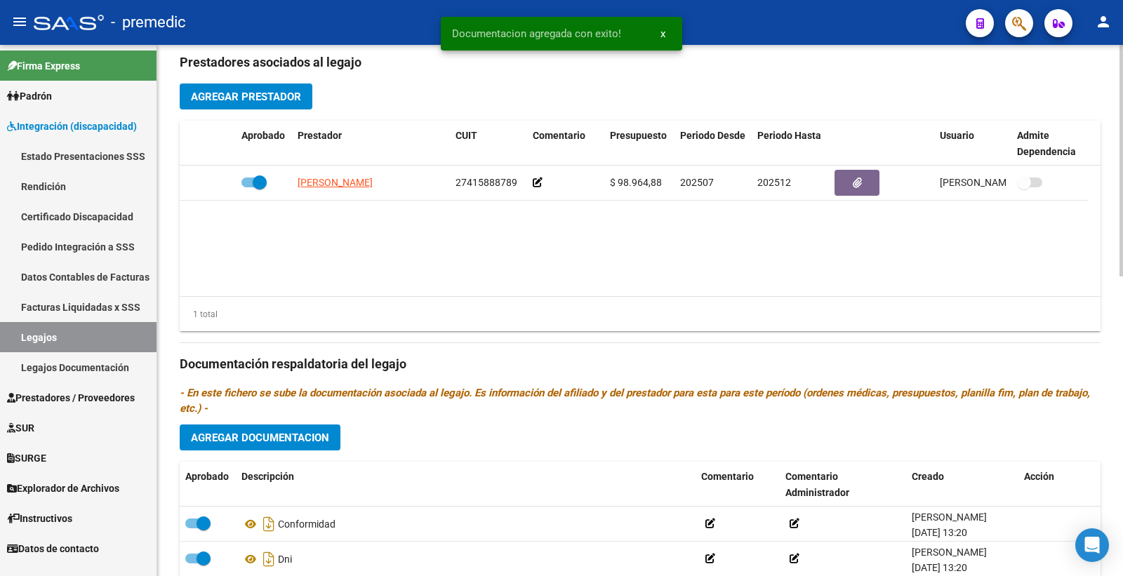
click at [302, 420] on div "Prestadores asociados al legajo Agregar Prestador Aprobado Prestador CUIT Comen…" at bounding box center [640, 362] width 921 height 642
click at [303, 428] on button "Agregar Documentacion" at bounding box center [260, 438] width 161 height 26
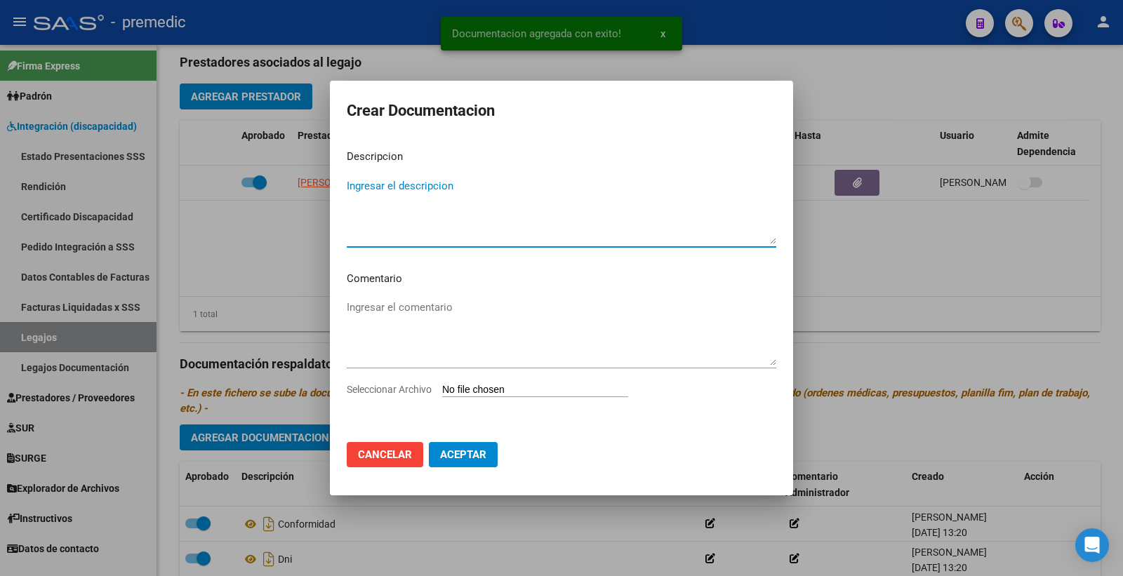
click at [454, 403] on div "Seleccionar Archivo" at bounding box center [562, 395] width 430 height 27
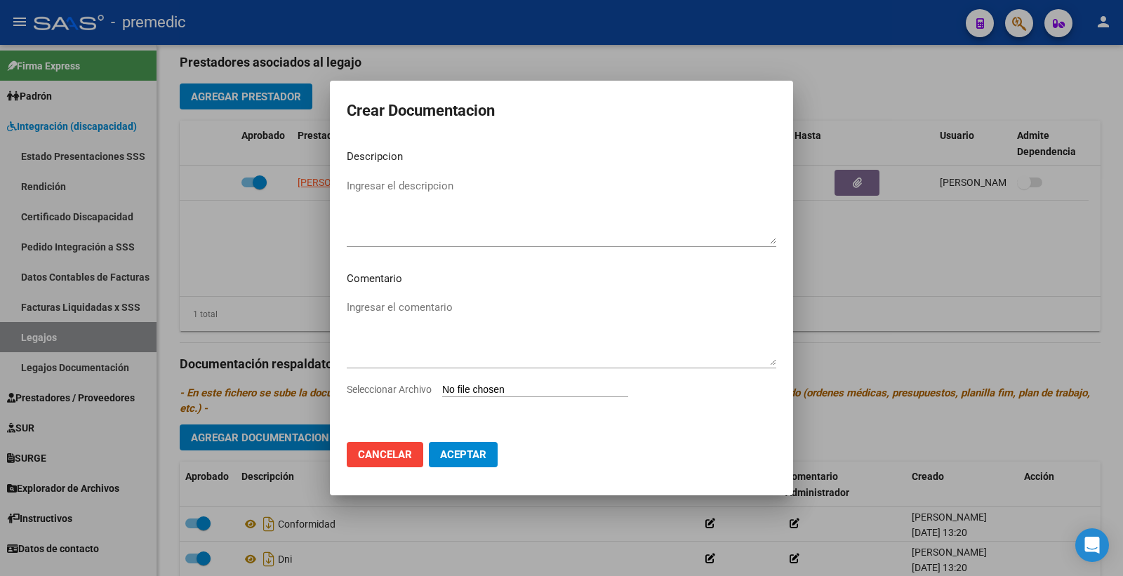
click at [503, 388] on input "Seleccionar Archivo" at bounding box center [535, 390] width 186 height 13
type input "C:\fakepath\4- RHC.pdf"
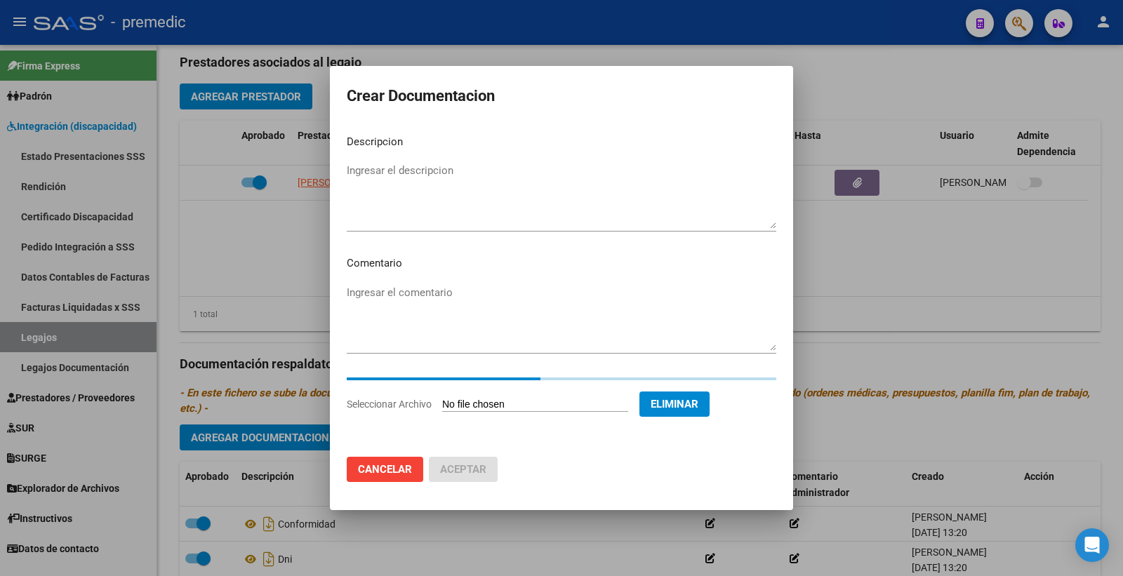
click at [399, 169] on textarea "Ingresar el descripcion" at bounding box center [562, 196] width 430 height 66
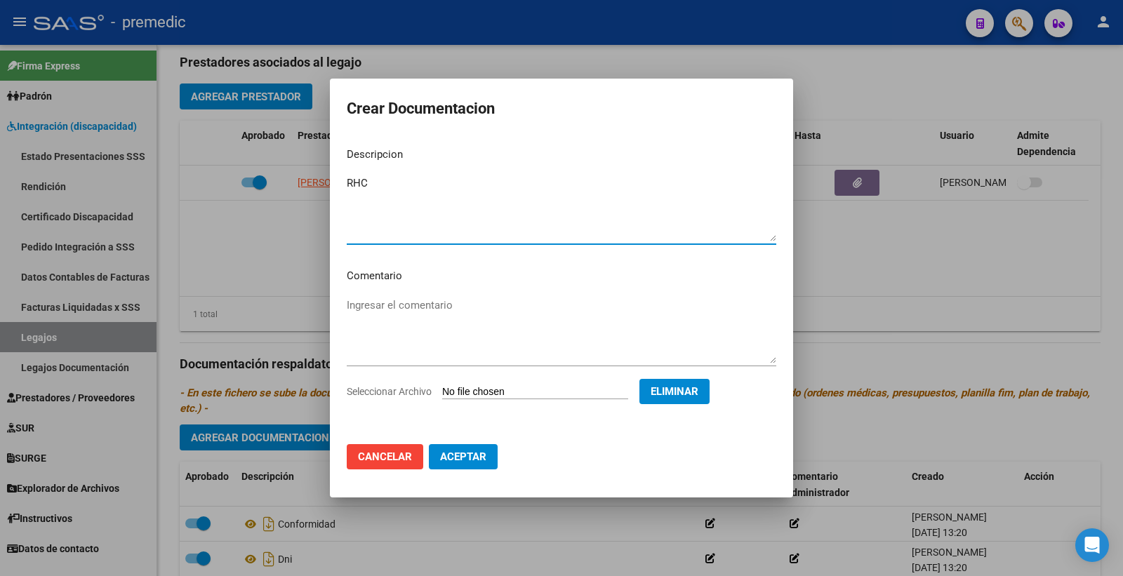
type textarea "RHC"
click at [446, 464] on button "Aceptar" at bounding box center [463, 456] width 69 height 25
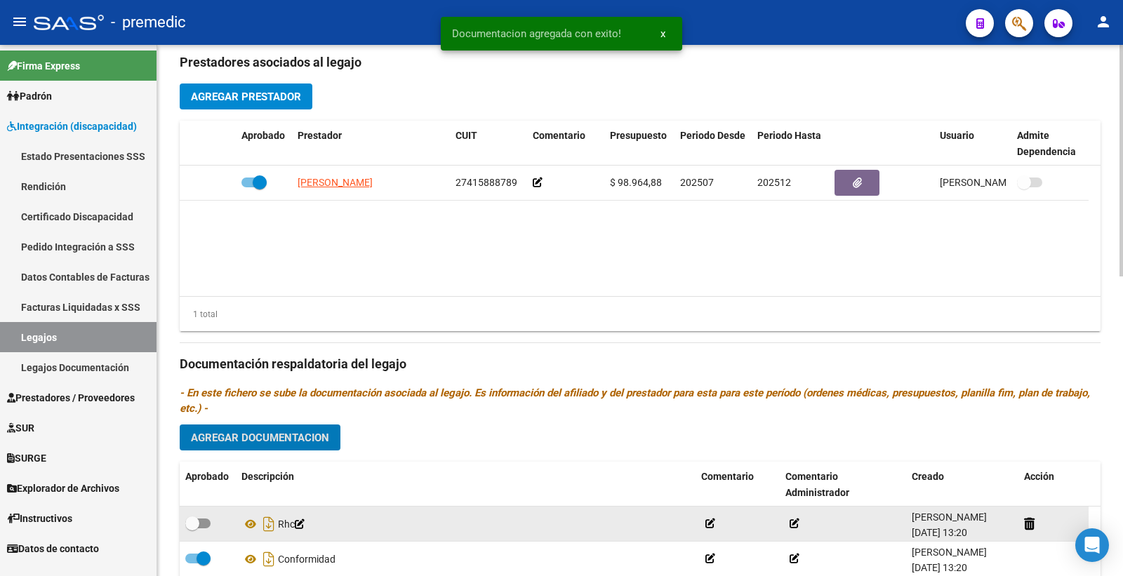
click at [194, 524] on span at bounding box center [192, 524] width 14 height 14
click at [192, 529] on input "checkbox" at bounding box center [192, 529] width 1 height 1
checkbox input "true"
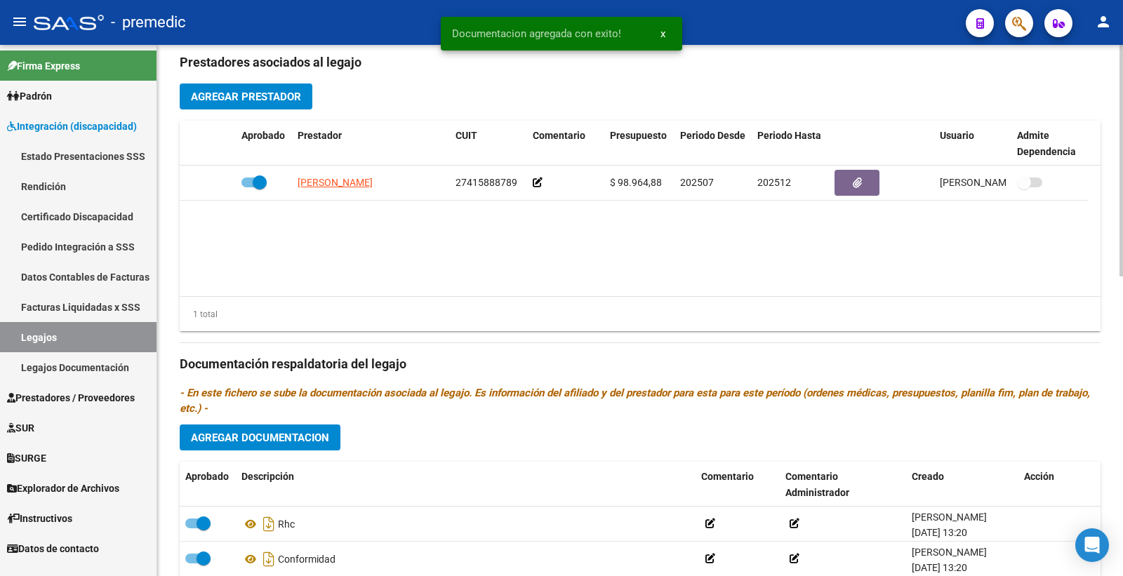
click at [274, 443] on span "Agregar Documentacion" at bounding box center [260, 438] width 138 height 13
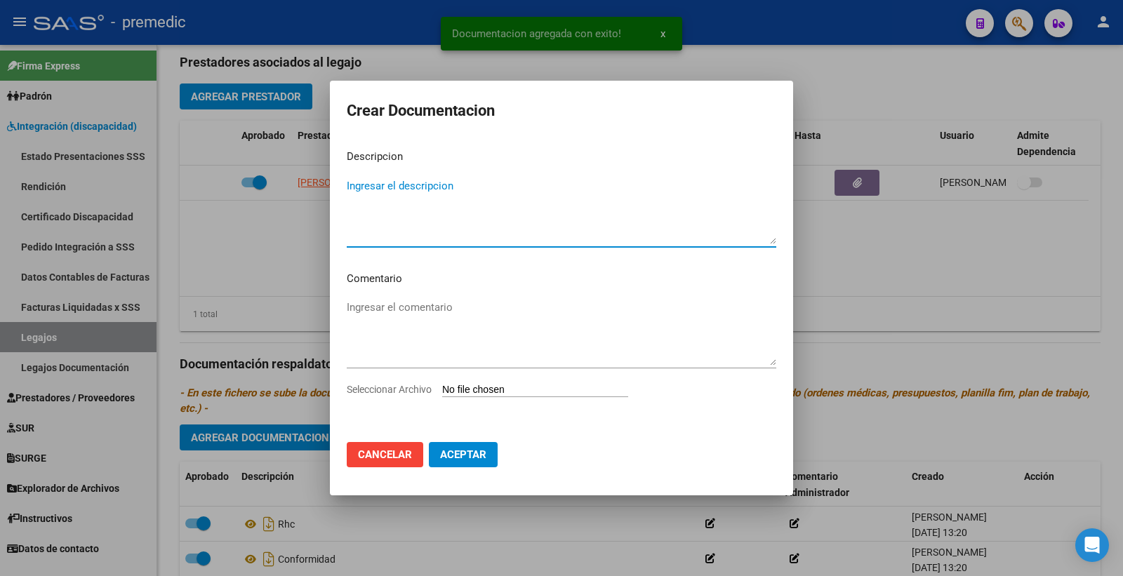
click at [477, 393] on input "Seleccionar Archivo" at bounding box center [535, 390] width 186 height 13
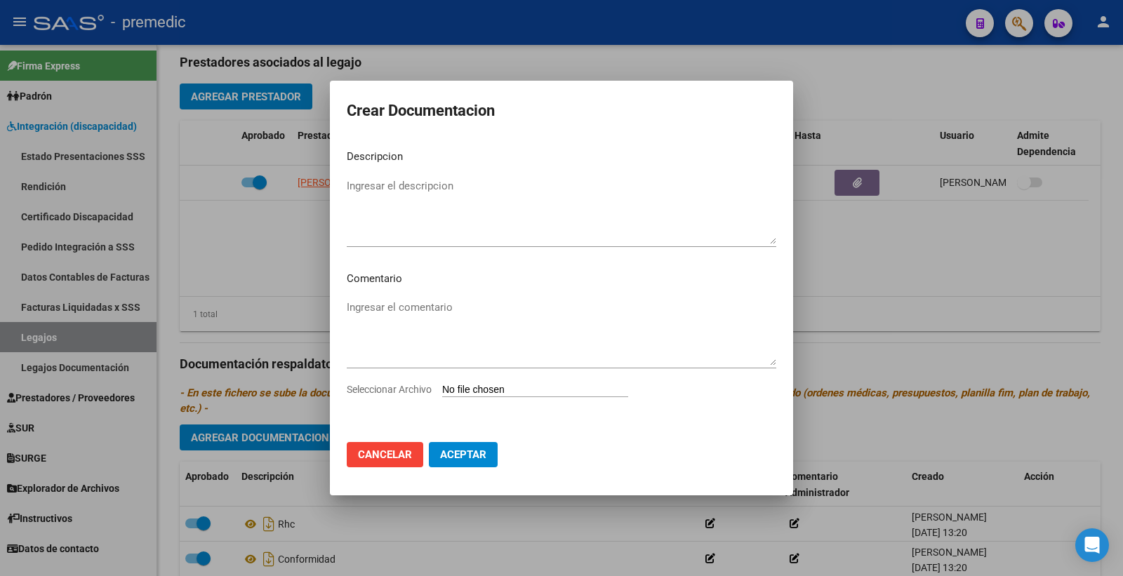
type input "C:\fakepath\5- OM.pdf"
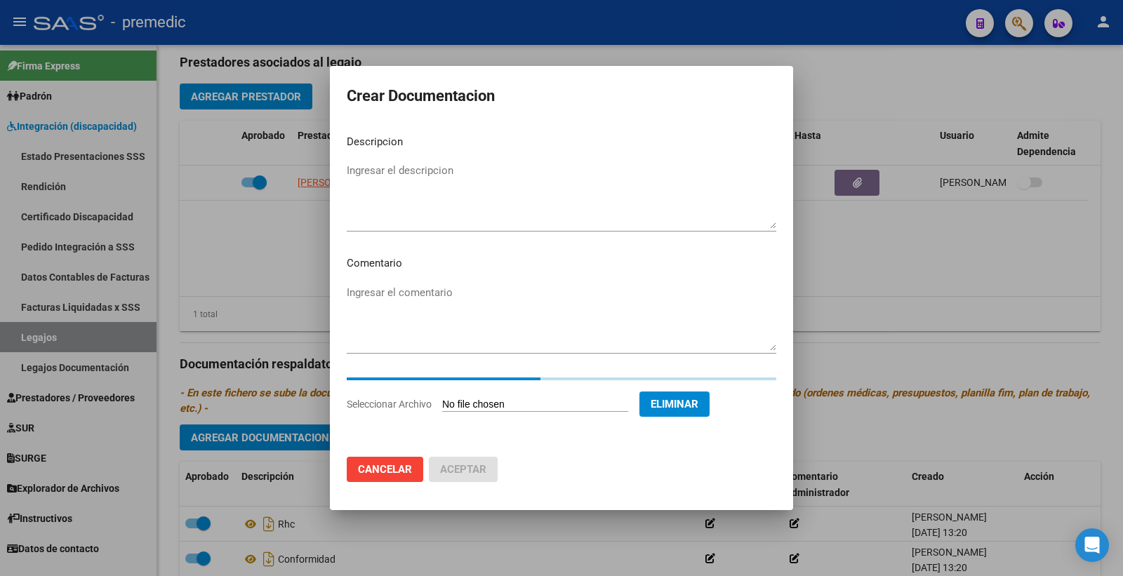
click at [439, 149] on p "Descripcion" at bounding box center [562, 142] width 430 height 16
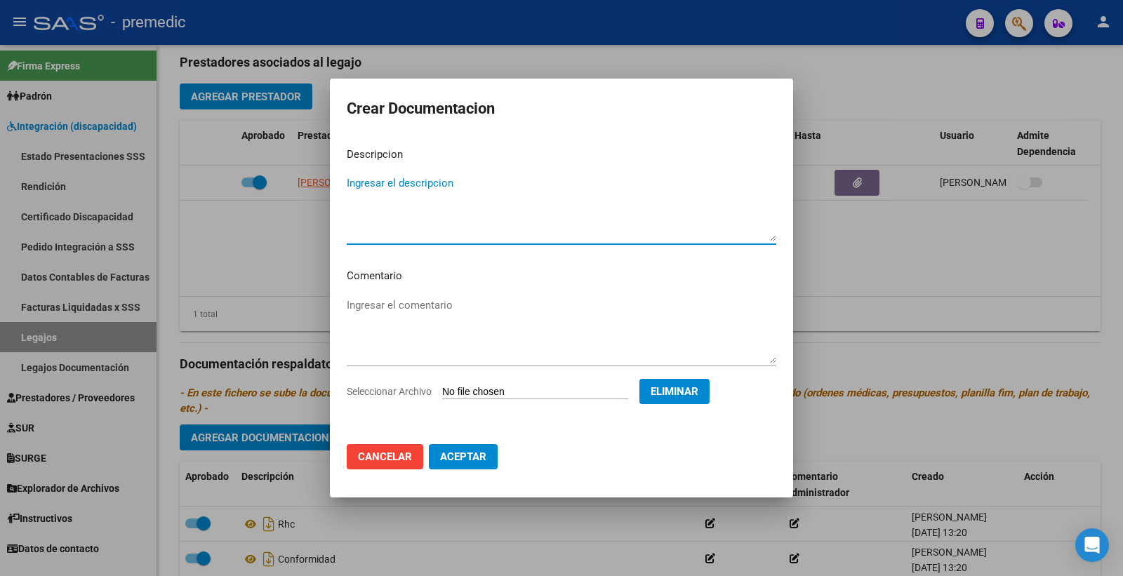
click at [437, 164] on mat-dialog-content "Descripcion Ingresar el descripcion Comentario Ingresar el comentario Seleccion…" at bounding box center [561, 285] width 463 height 298
type textarea "OM"
click at [476, 448] on button "Aceptar" at bounding box center [463, 456] width 69 height 25
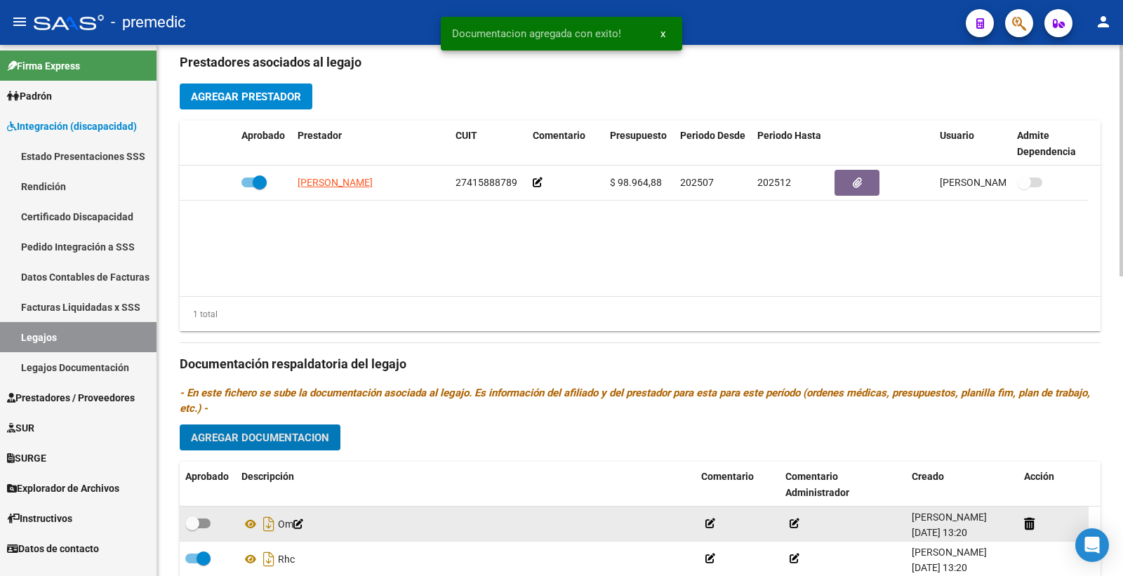
click at [202, 525] on span at bounding box center [197, 524] width 25 height 10
click at [192, 529] on input "checkbox" at bounding box center [192, 529] width 1 height 1
checkbox input "true"
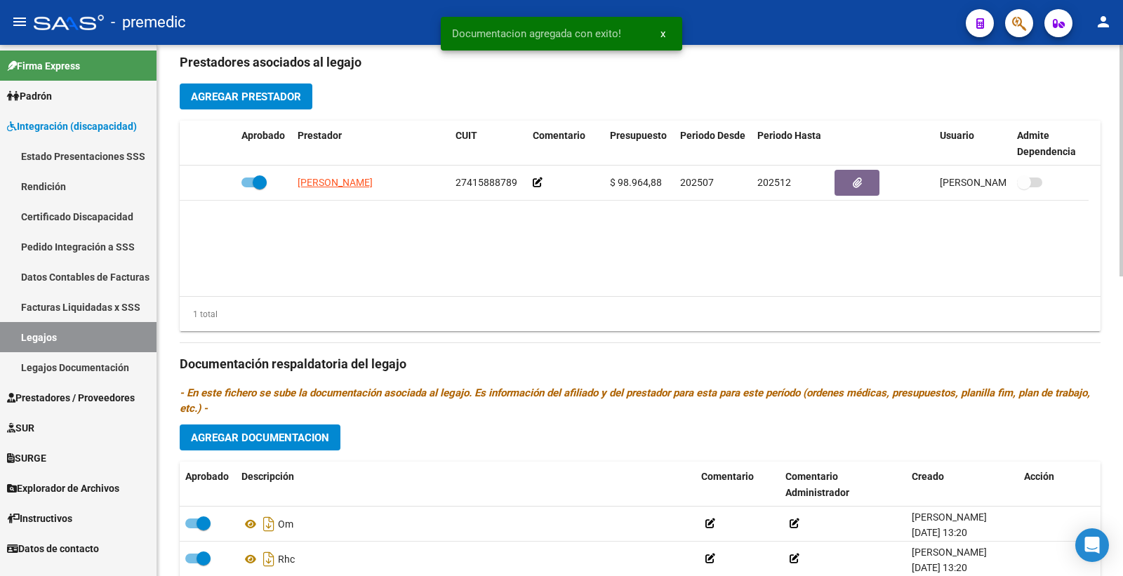
click at [272, 451] on button "Agregar Documentacion" at bounding box center [260, 438] width 161 height 26
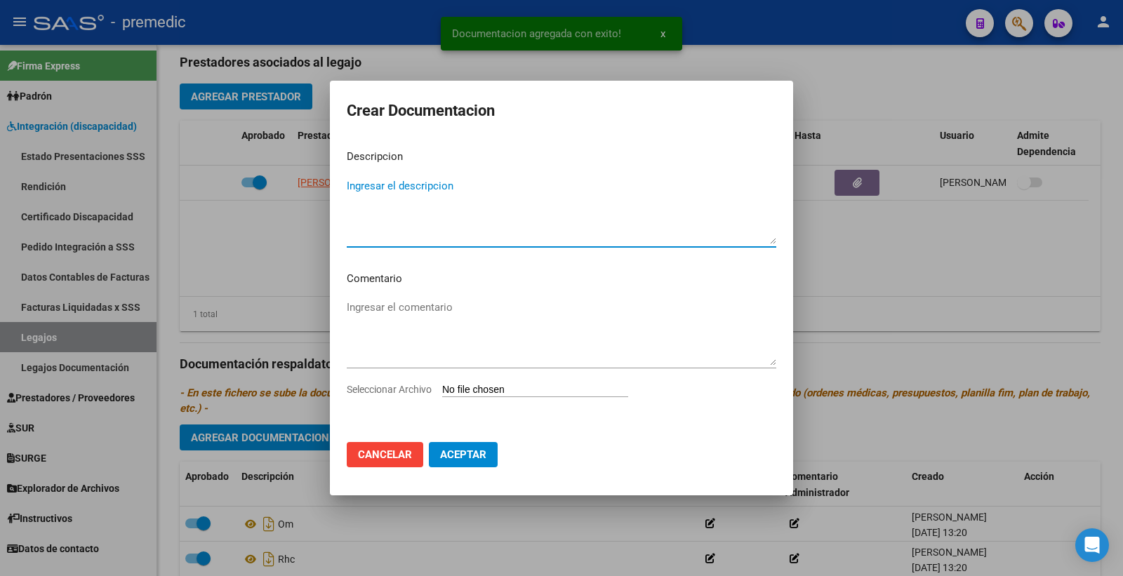
click at [487, 397] on input "Seleccionar Archivo" at bounding box center [535, 390] width 186 height 13
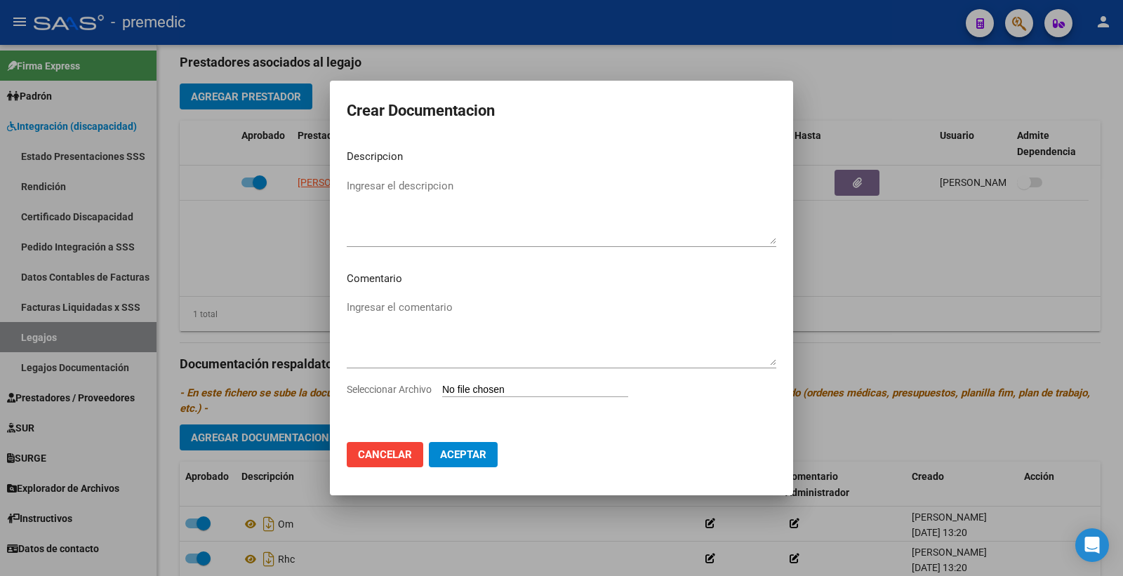
type input "C:\fakepath\6- DATOS DE PRESTADOR.pdf"
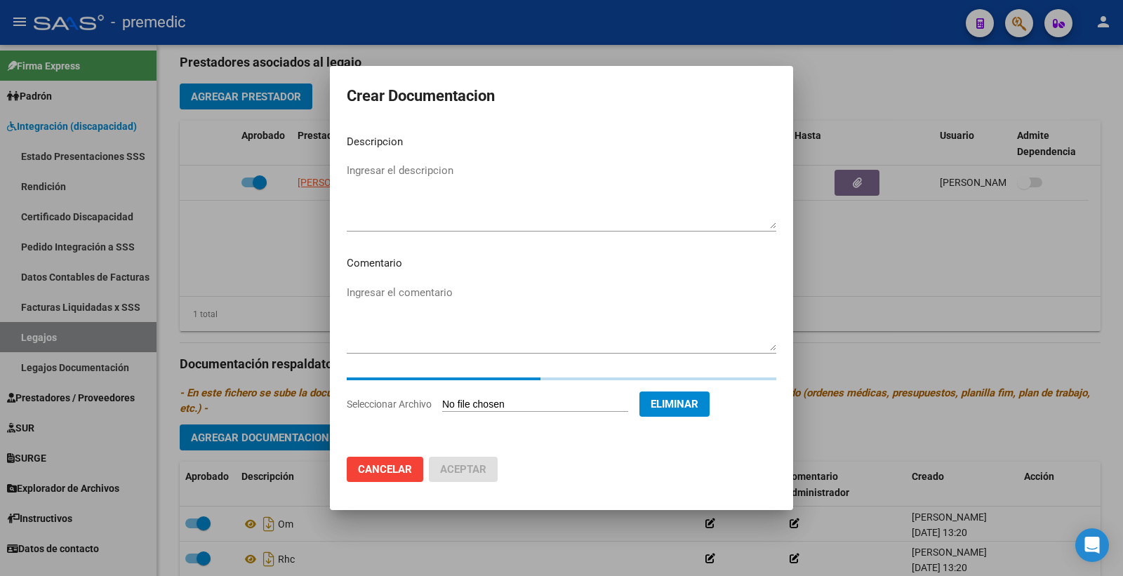
click at [401, 153] on mat-dialog-content "Descripcion Ingresar el descripcion Comentario Ingresar el comentario Seleccion…" at bounding box center [561, 285] width 463 height 323
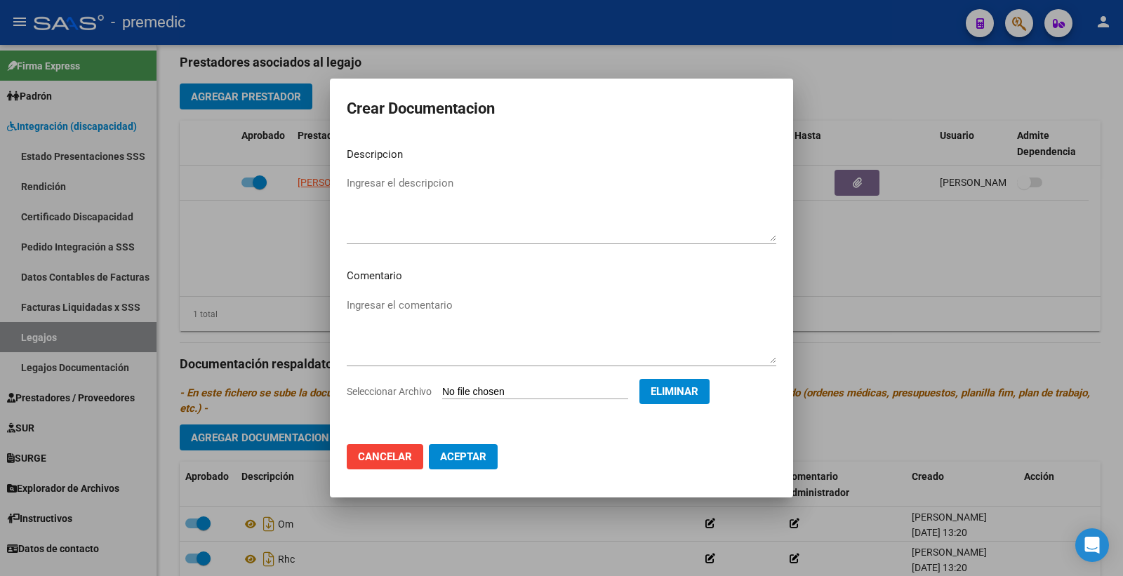
drag, startPoint x: 394, startPoint y: 152, endPoint x: 396, endPoint y: 180, distance: 27.5
click at [394, 159] on p "Descripcion" at bounding box center [562, 155] width 430 height 16
click at [396, 180] on textarea "Ingresar el descripcion" at bounding box center [562, 209] width 430 height 66
type textarea "DATOS DEL AFILIADO"
click at [463, 462] on span "Aceptar" at bounding box center [463, 457] width 46 height 13
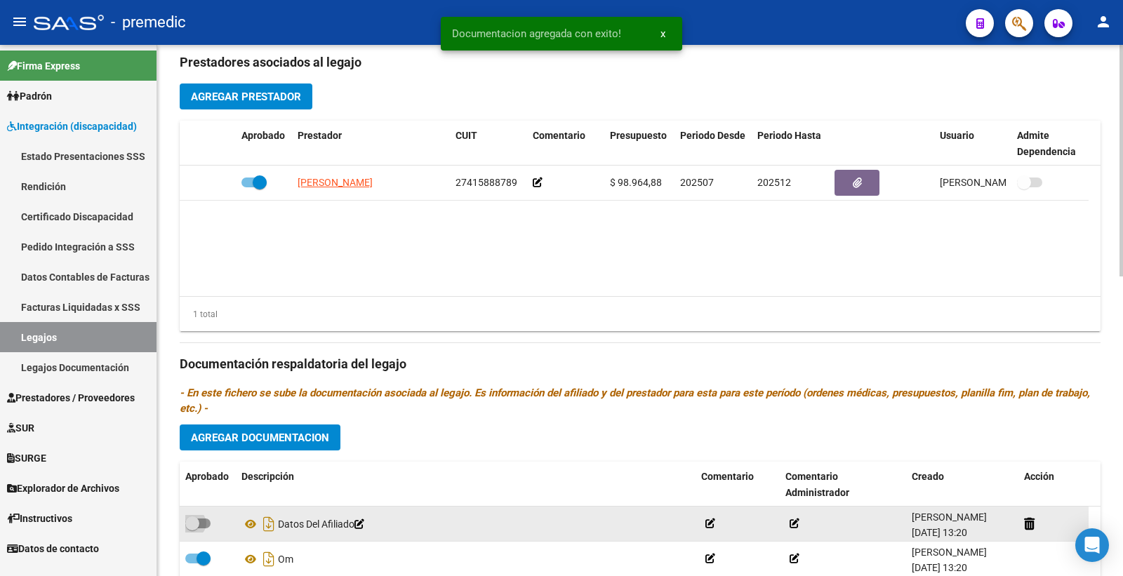
click at [202, 527] on span at bounding box center [197, 524] width 25 height 10
click at [192, 529] on input "checkbox" at bounding box center [192, 529] width 1 height 1
checkbox input "true"
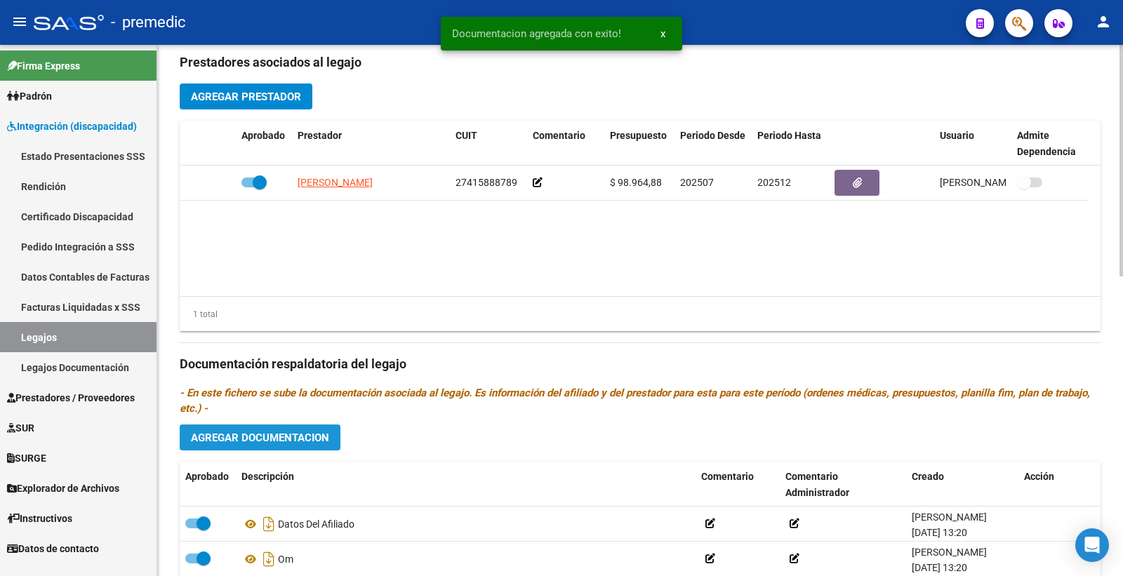
click at [314, 444] on span "Agregar Documentacion" at bounding box center [260, 438] width 138 height 13
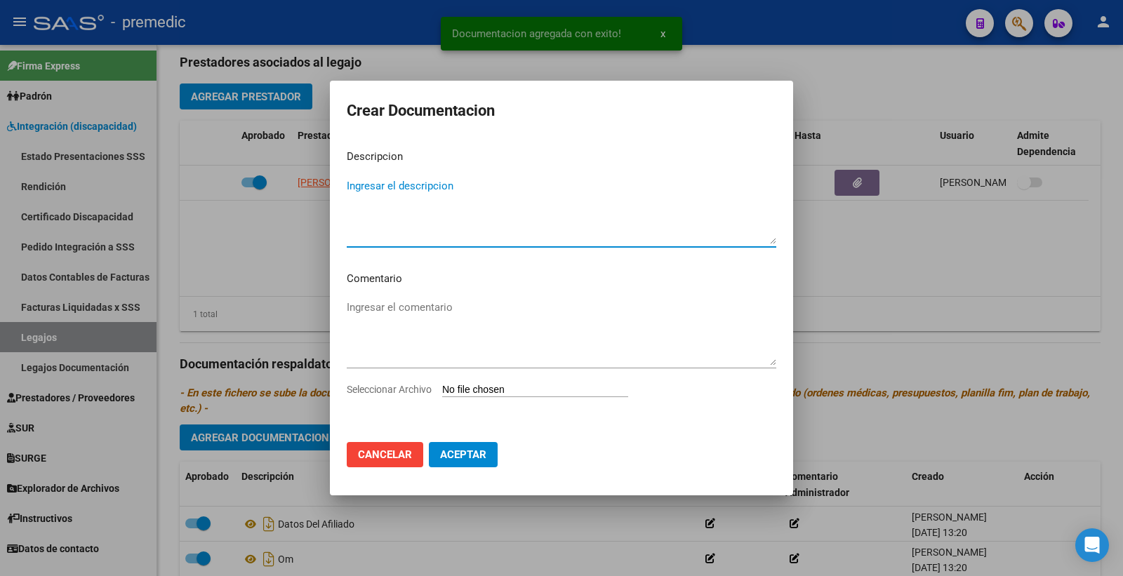
drag, startPoint x: 486, startPoint y: 380, endPoint x: 482, endPoint y: 390, distance: 10.7
click at [485, 383] on mat-dialog-content "Descripcion Ingresar el descripcion Comentario Ingresar el comentario Seleccion…" at bounding box center [561, 284] width 463 height 293
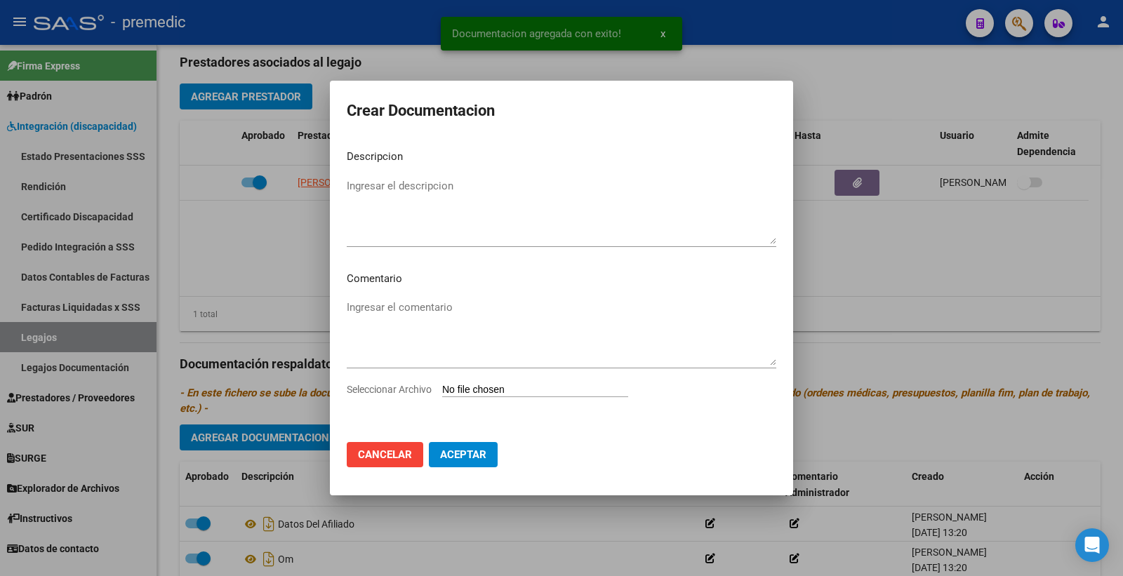
click at [481, 393] on input "Seleccionar Archivo" at bounding box center [535, 390] width 186 height 13
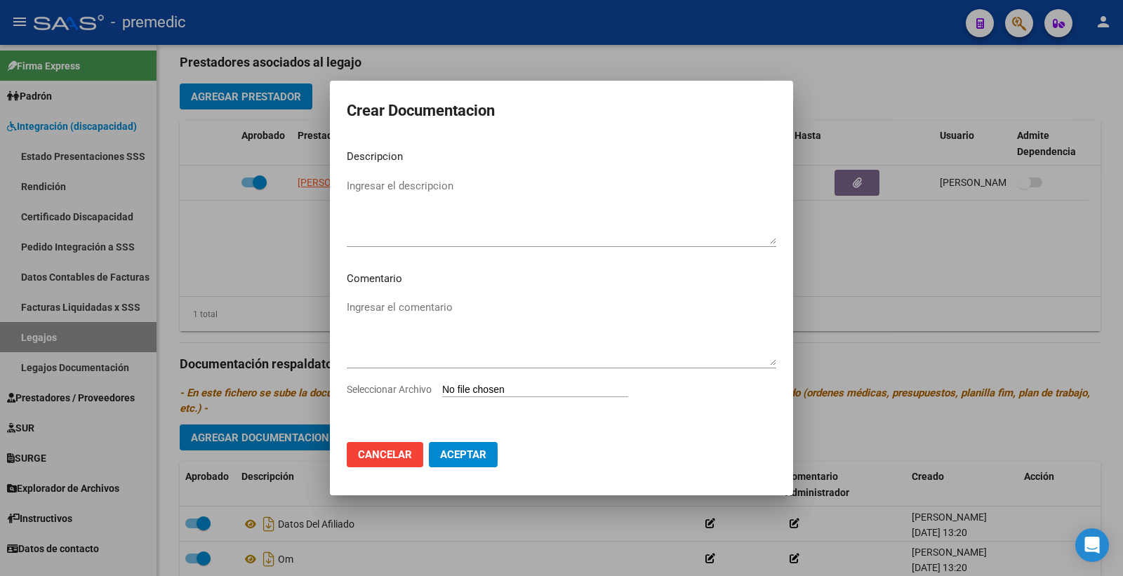
type input "C:\fakepath\7- CAR.pdf"
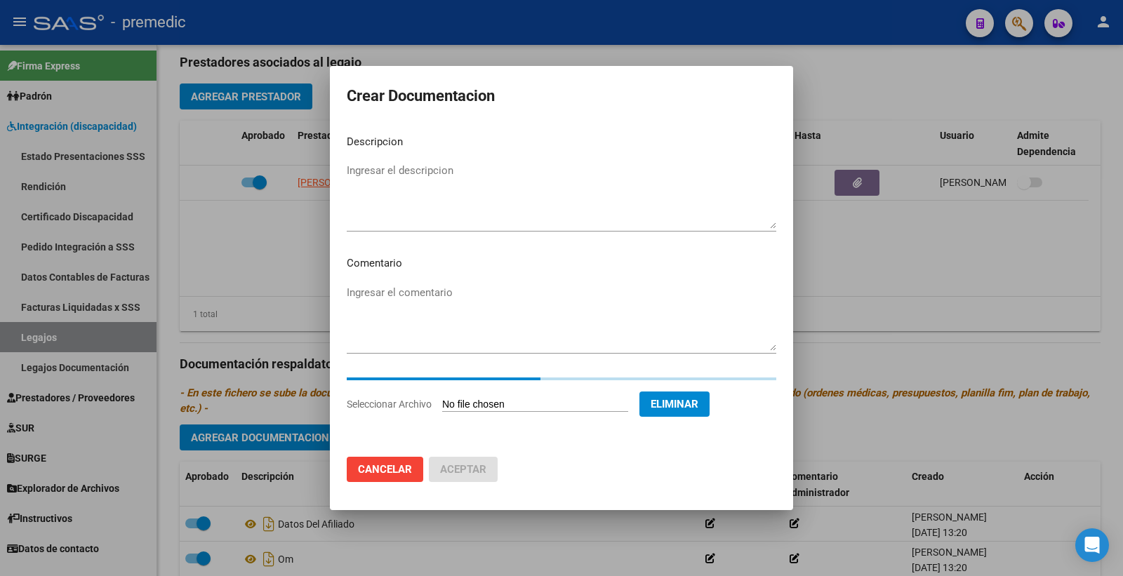
click at [390, 172] on textarea "Ingresar el descripcion" at bounding box center [562, 196] width 430 height 66
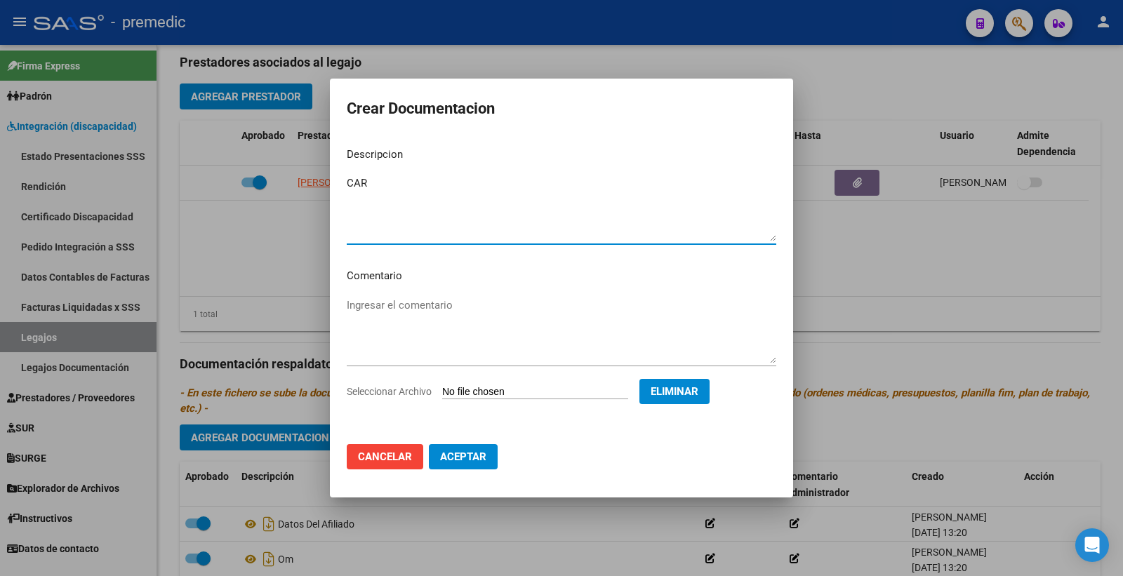
type textarea "CAR"
click at [436, 464] on button "Aceptar" at bounding box center [463, 456] width 69 height 25
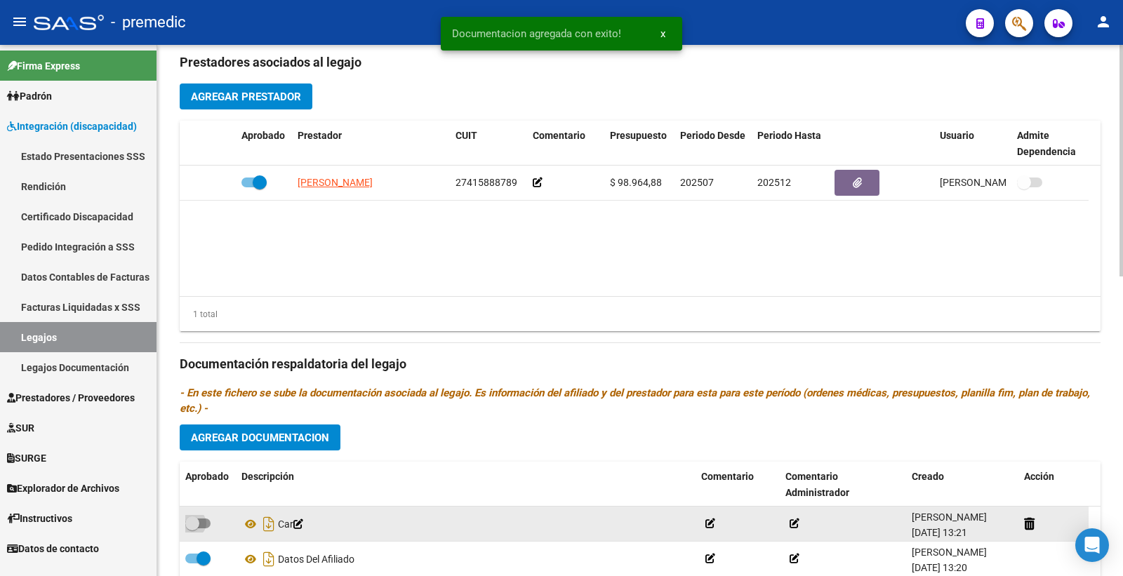
click at [199, 522] on span at bounding box center [192, 524] width 14 height 14
click at [192, 529] on input "checkbox" at bounding box center [192, 529] width 1 height 1
checkbox input "true"
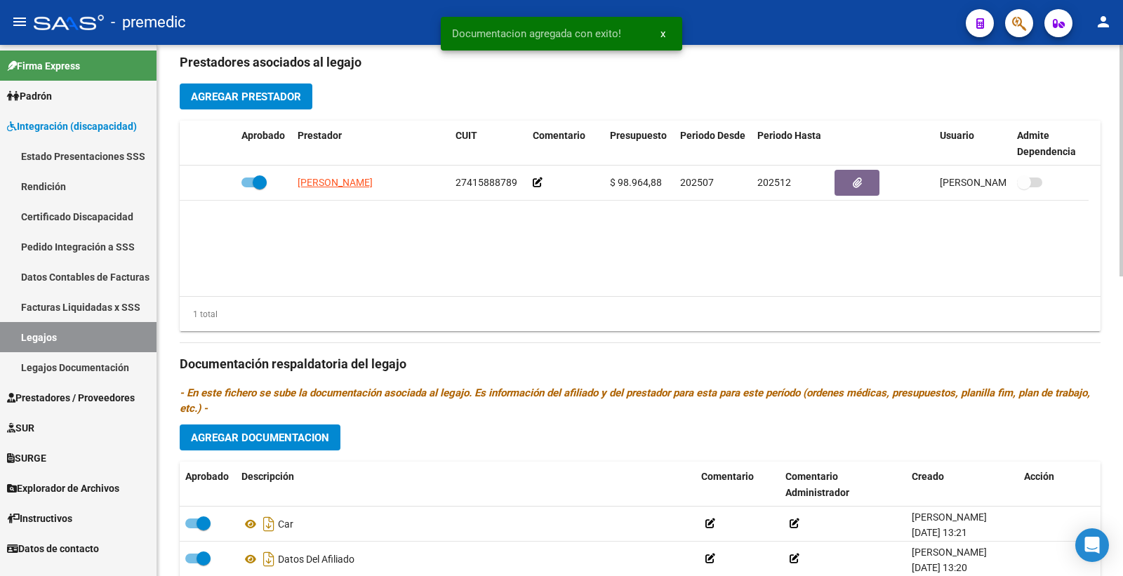
click at [319, 434] on span "Agregar Documentacion" at bounding box center [260, 438] width 138 height 13
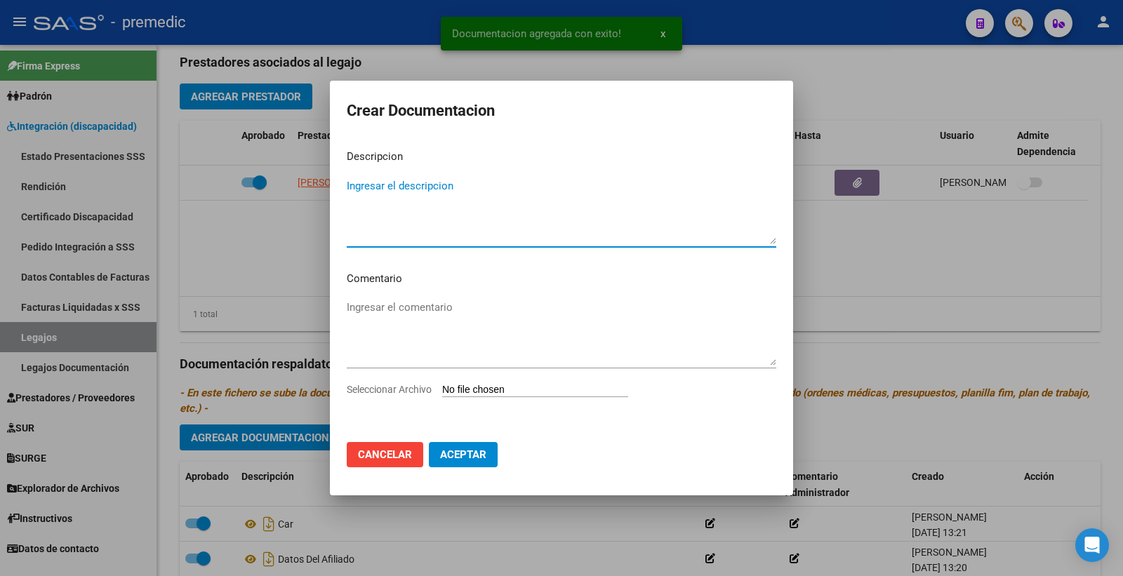
click at [507, 391] on input "Seleccionar Archivo" at bounding box center [535, 390] width 186 height 13
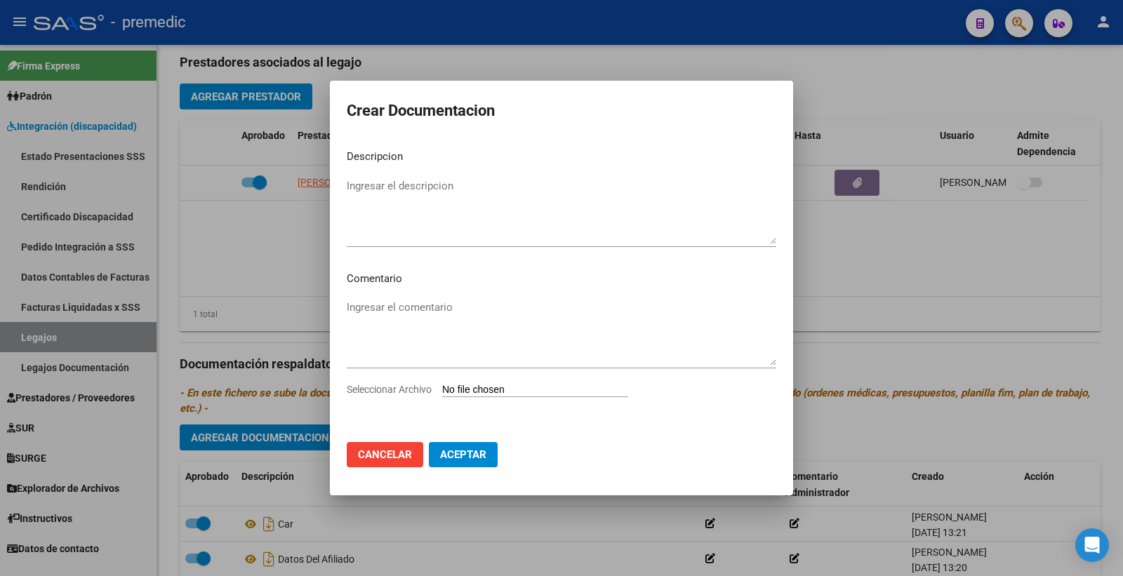
type input "C:\fakepath\1- INFORME.pdf"
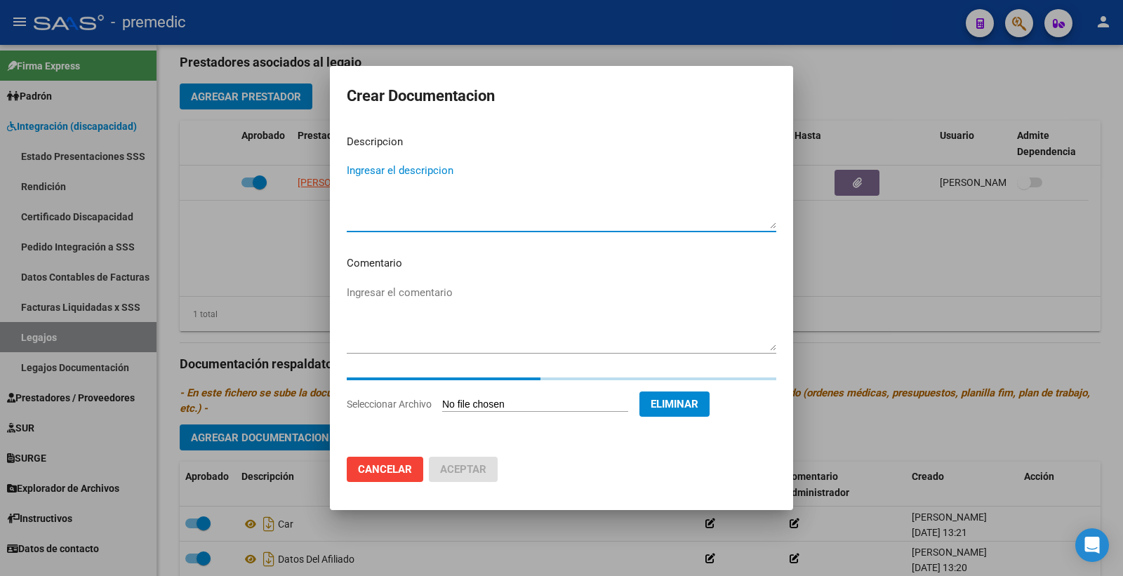
click at [386, 183] on textarea "Ingresar el descripcion" at bounding box center [562, 196] width 430 height 66
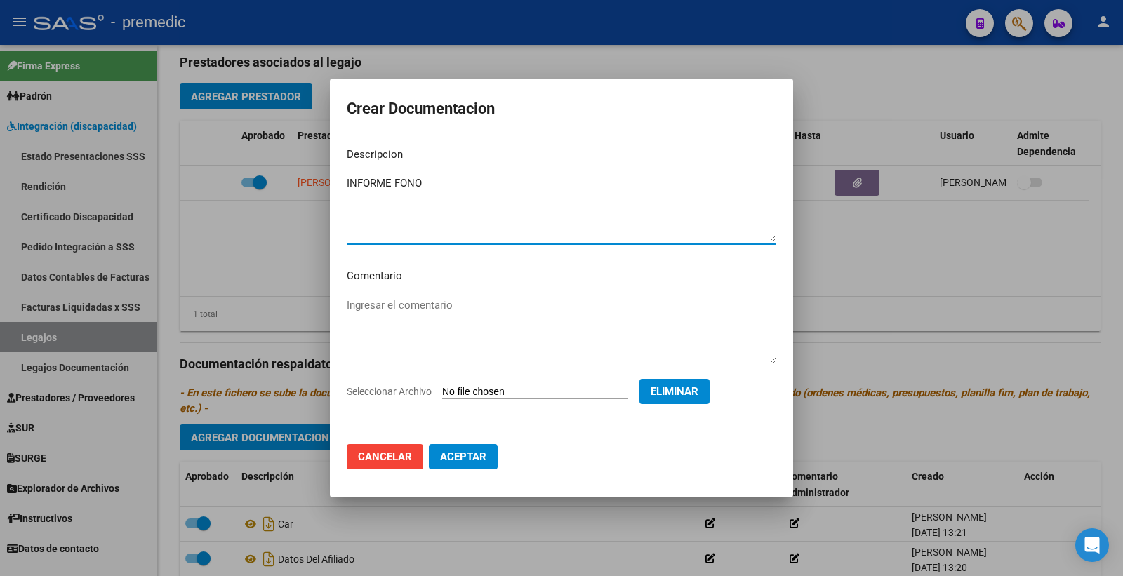
type textarea "INFORME FONO"
click at [468, 454] on span "Aceptar" at bounding box center [463, 457] width 46 height 13
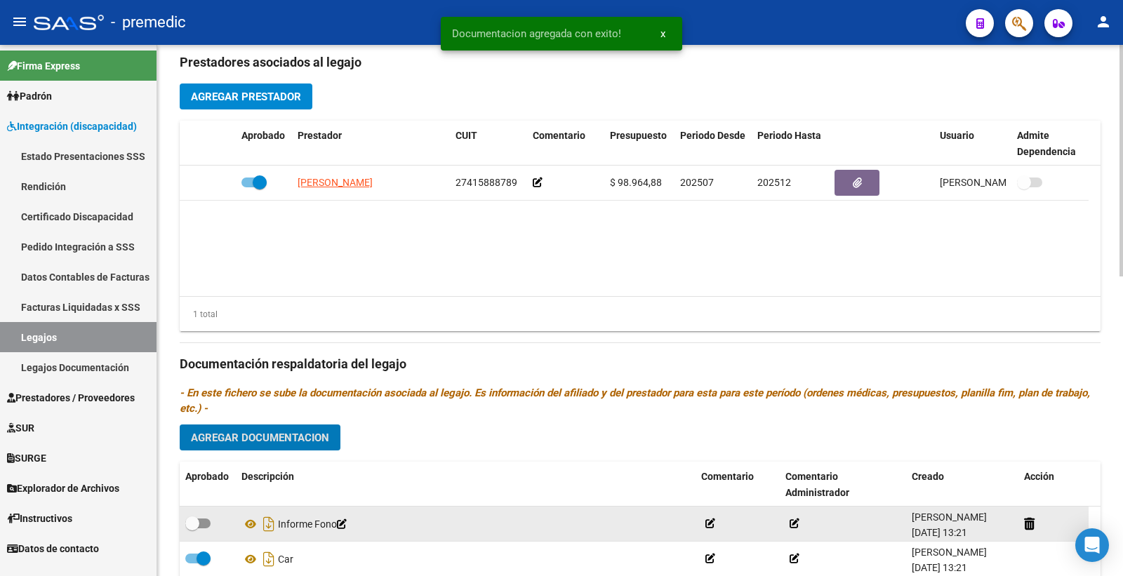
click at [204, 522] on span at bounding box center [197, 524] width 25 height 10
click at [192, 529] on input "checkbox" at bounding box center [192, 529] width 1 height 1
checkbox input "true"
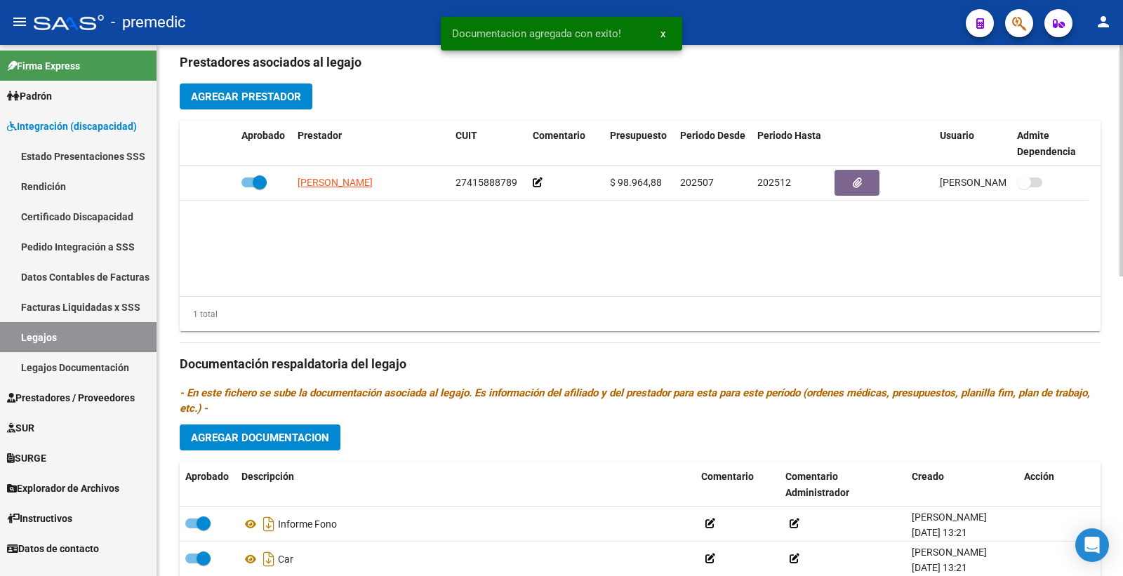
click at [306, 438] on span "Agregar Documentacion" at bounding box center [260, 438] width 138 height 13
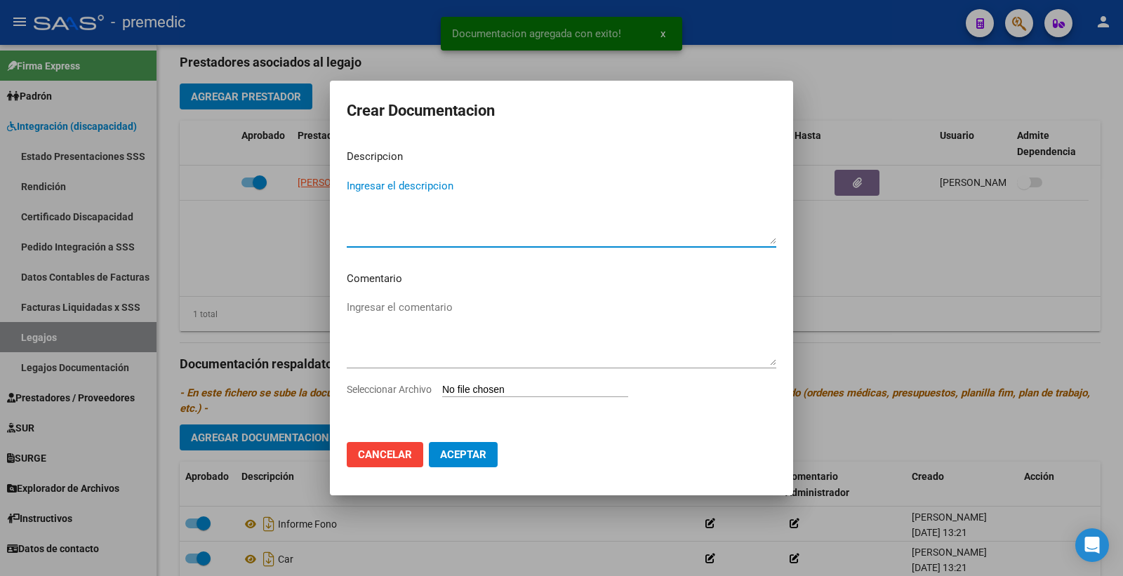
click at [490, 387] on input "Seleccionar Archivo" at bounding box center [535, 390] width 186 height 13
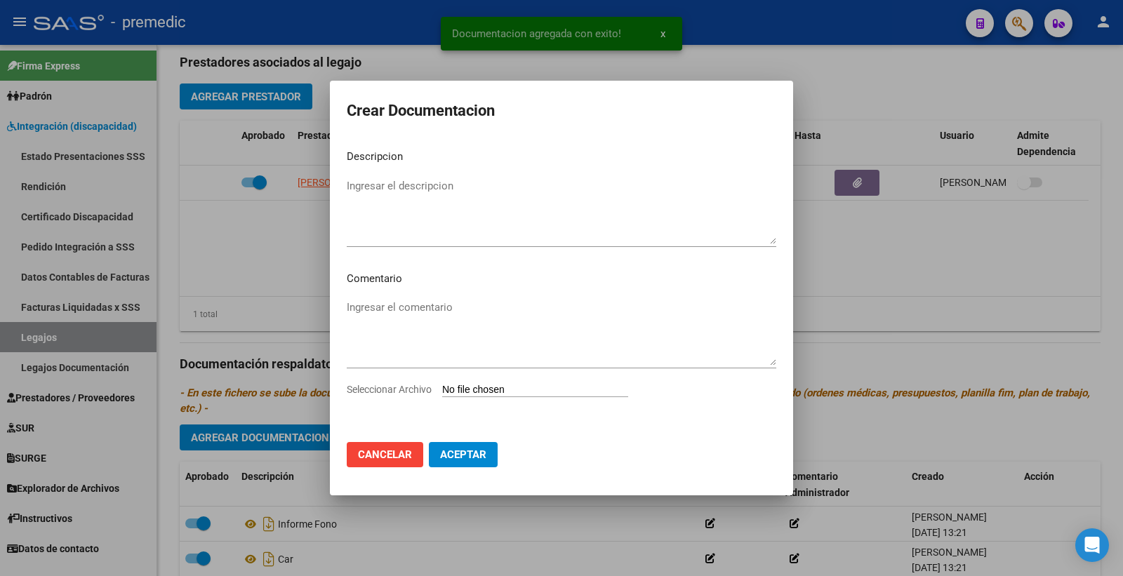
type input "C:\fakepath\2- PLAN.pdf"
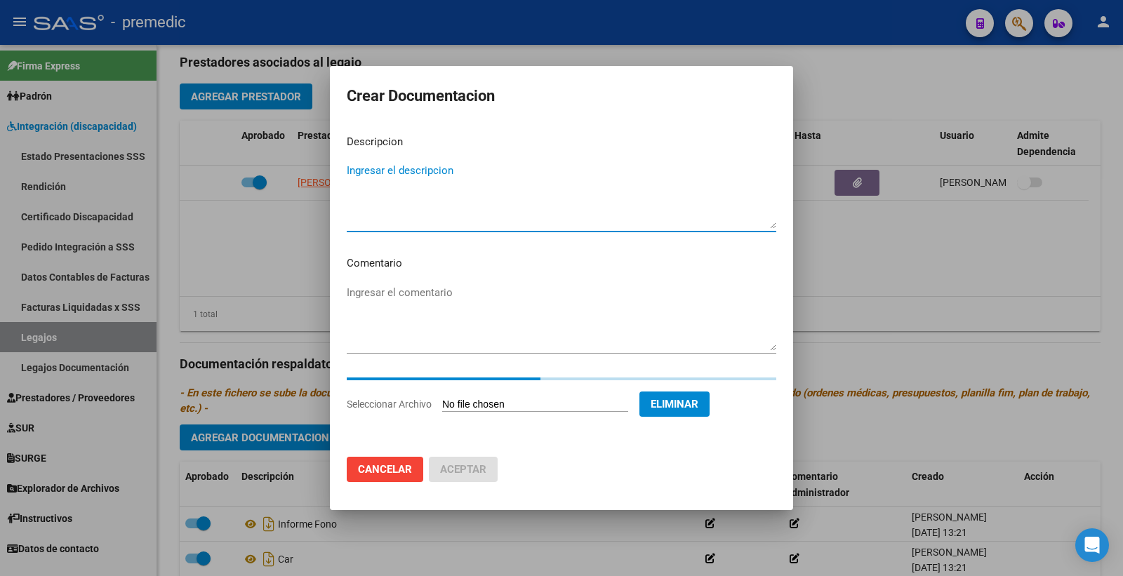
click at [418, 164] on textarea "Ingresar el descripcion" at bounding box center [562, 196] width 430 height 66
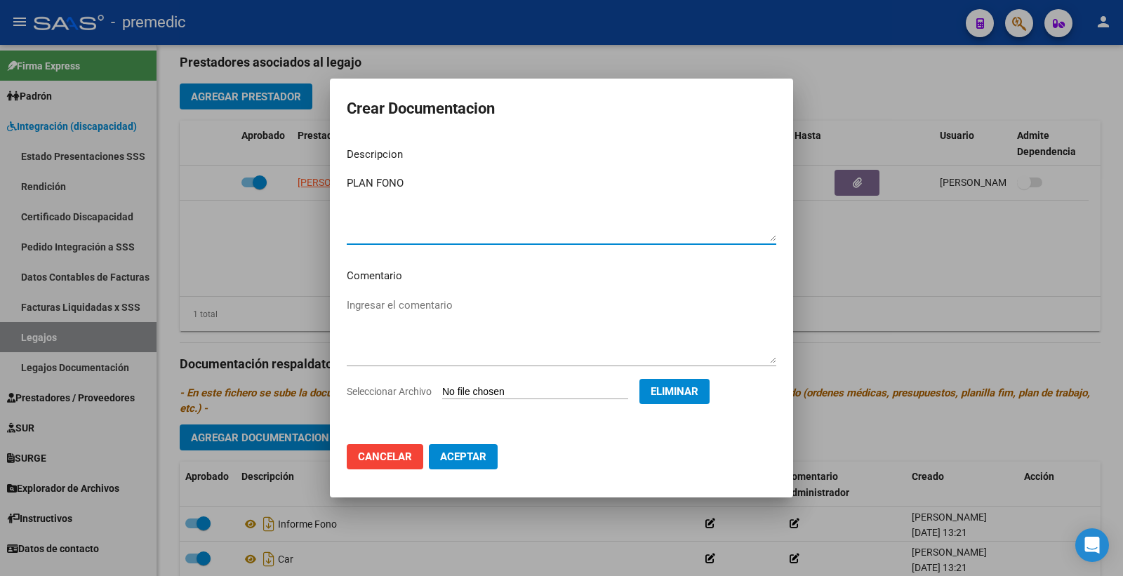
type textarea "PLAN FONO"
click at [476, 445] on button "Aceptar" at bounding box center [463, 456] width 69 height 25
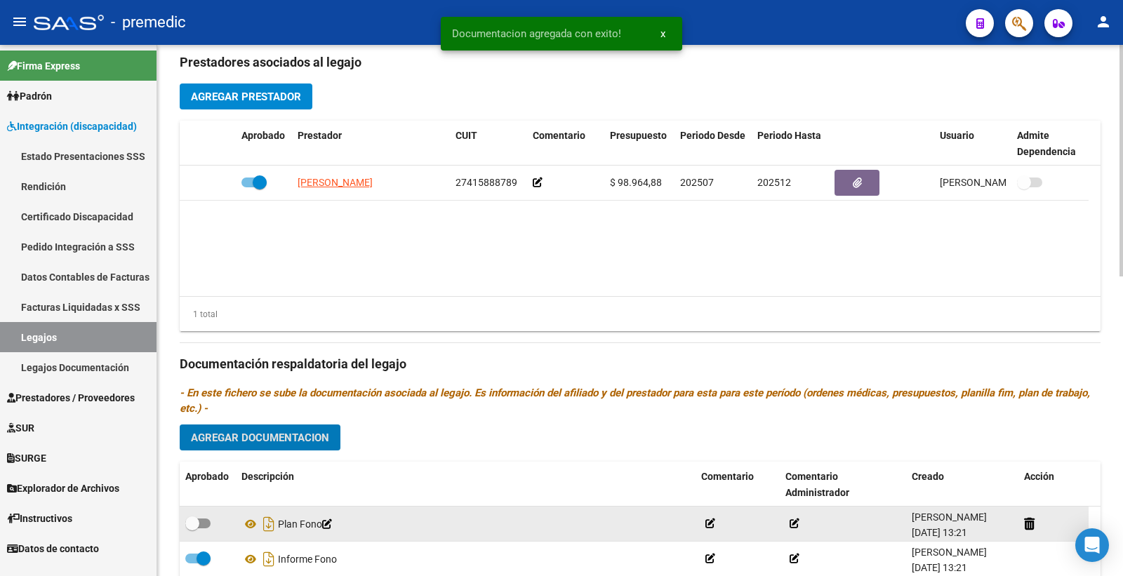
click at [213, 530] on div at bounding box center [207, 524] width 45 height 18
click at [197, 524] on span at bounding box center [192, 524] width 14 height 14
click at [192, 529] on input "checkbox" at bounding box center [192, 529] width 1 height 1
checkbox input "true"
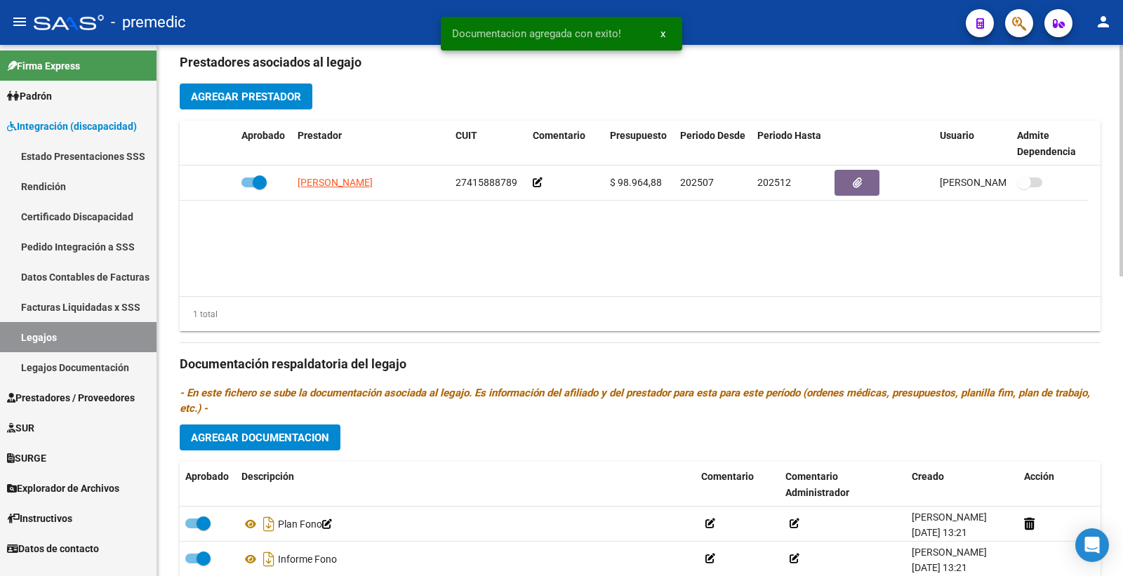
click at [309, 444] on span "Agregar Documentacion" at bounding box center [260, 438] width 138 height 13
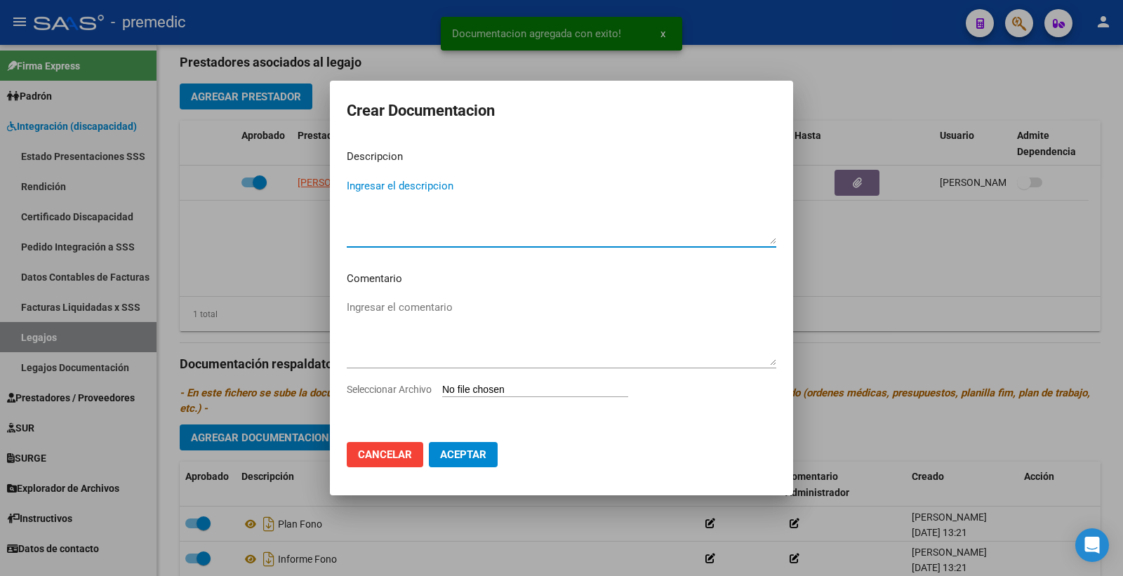
click at [483, 386] on input "Seleccionar Archivo" at bounding box center [535, 390] width 186 height 13
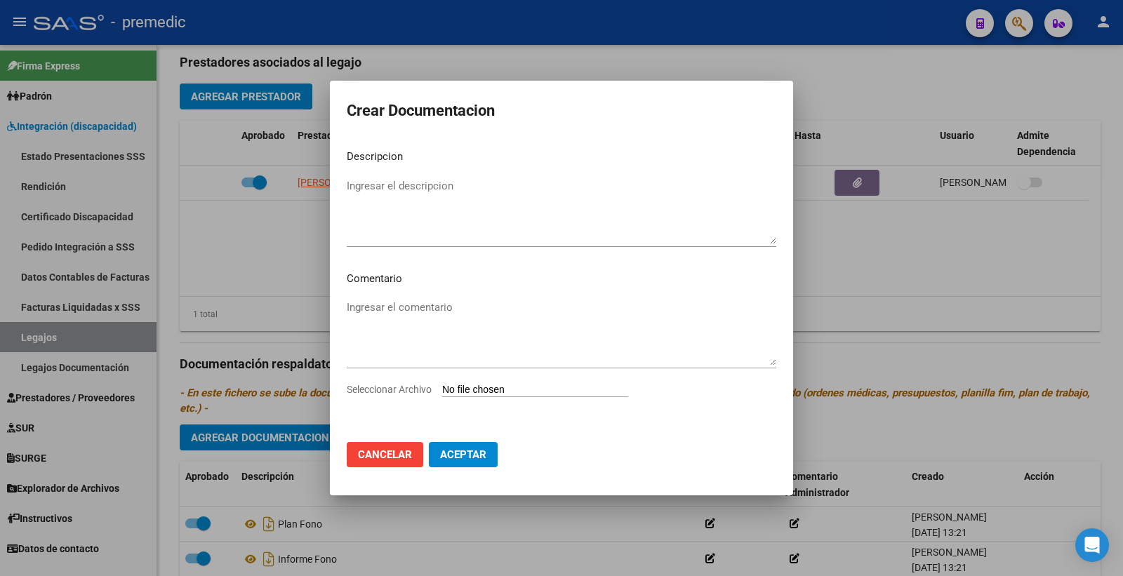
type input "C:\fakepath\3- PRESUPUESTO.pdf"
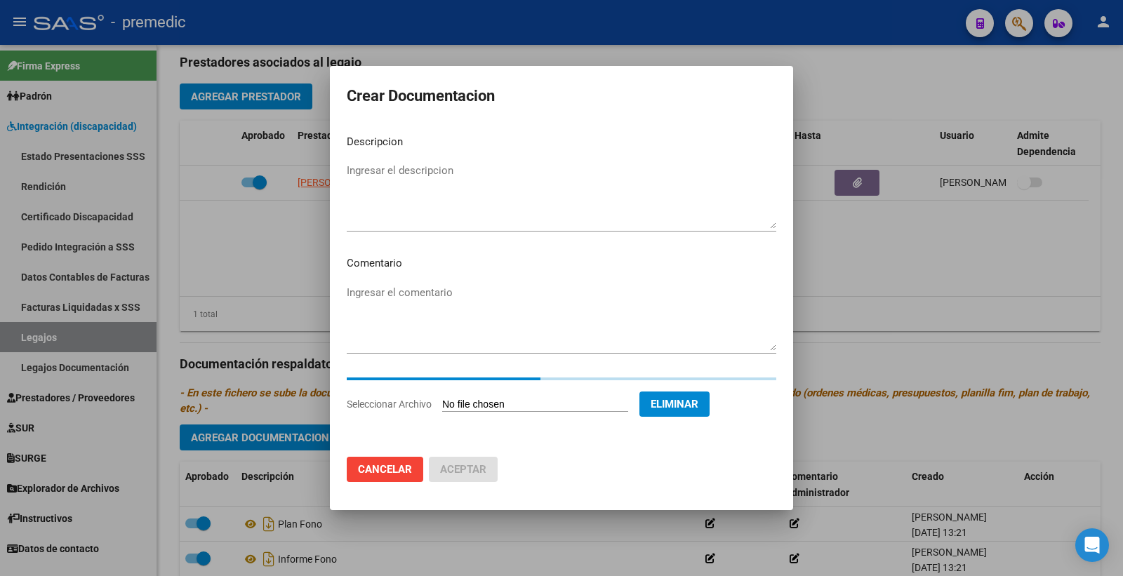
click at [403, 171] on textarea "Ingresar el descripcion" at bounding box center [562, 196] width 430 height 66
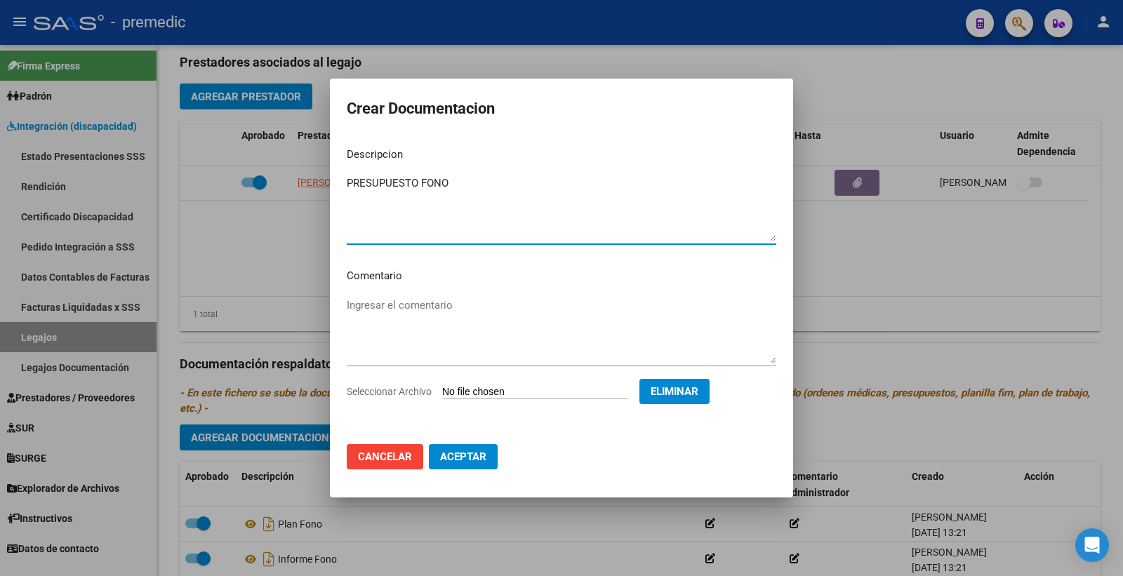
type textarea "PRESUPUESTO FONO"
click at [486, 458] on span "Aceptar" at bounding box center [463, 457] width 46 height 13
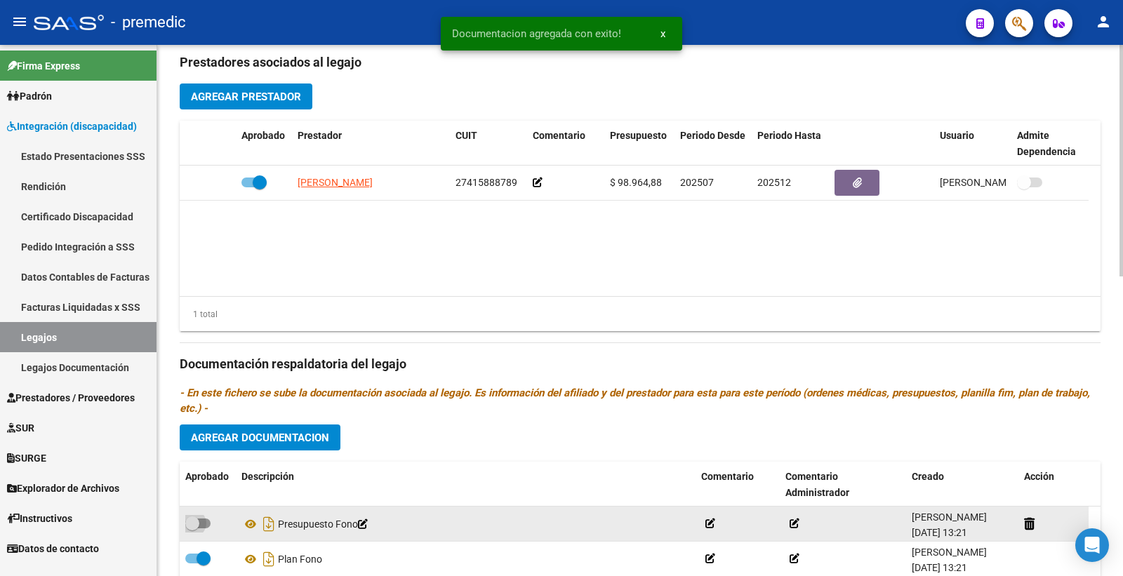
click at [208, 531] on label at bounding box center [197, 523] width 25 height 17
click at [192, 529] on input "checkbox" at bounding box center [192, 529] width 1 height 1
checkbox input "true"
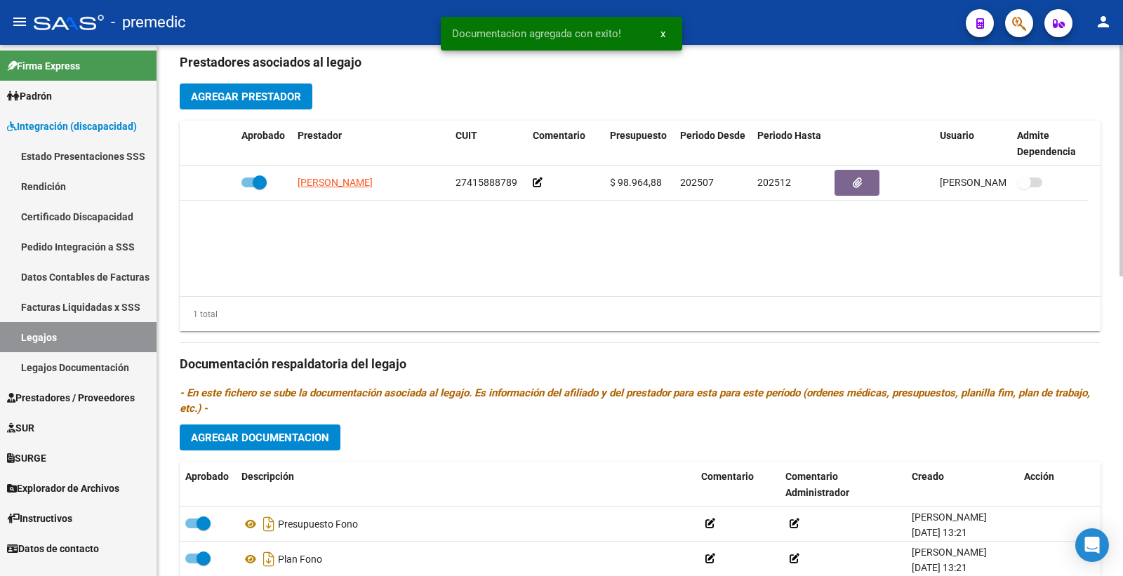
click at [291, 439] on span "Agregar Documentacion" at bounding box center [260, 438] width 138 height 13
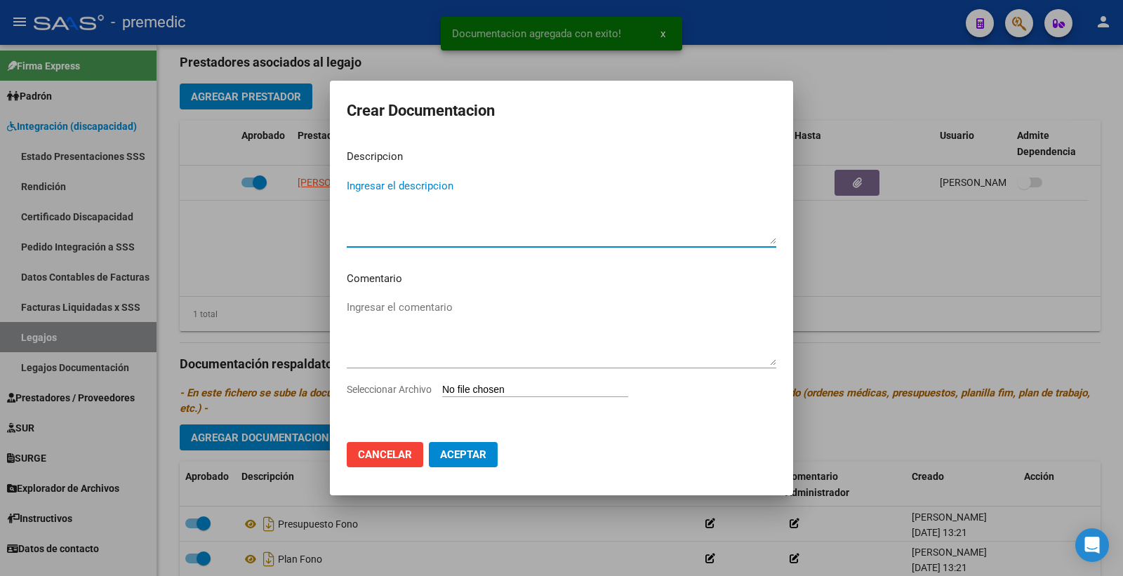
click at [532, 392] on input "Seleccionar Archivo" at bounding box center [535, 390] width 186 height 13
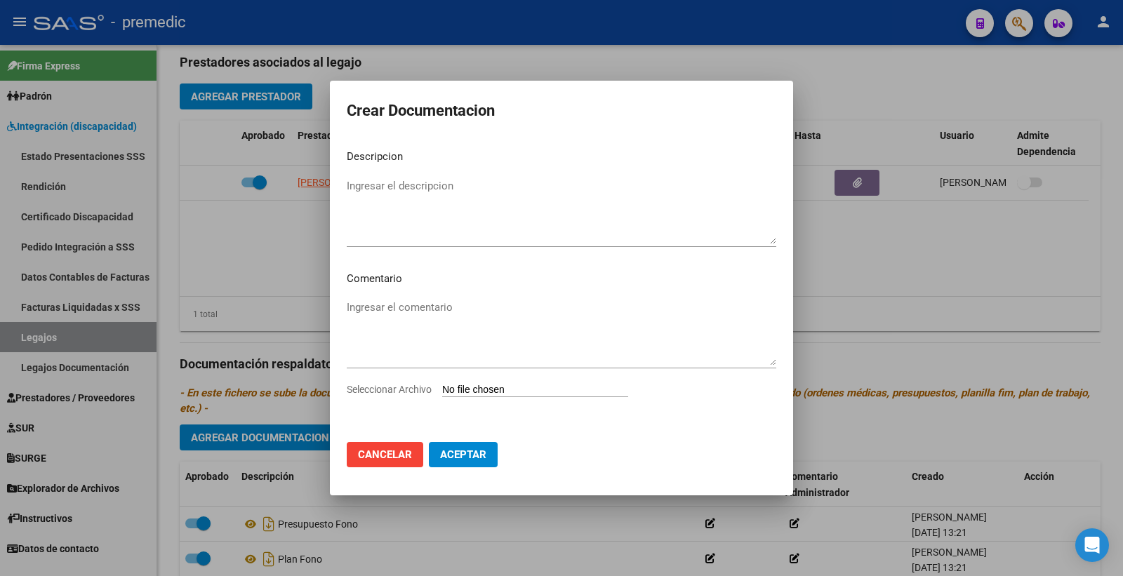
type input "C:\fakepath\4- DATOS DE PRESTADOR.pdf"
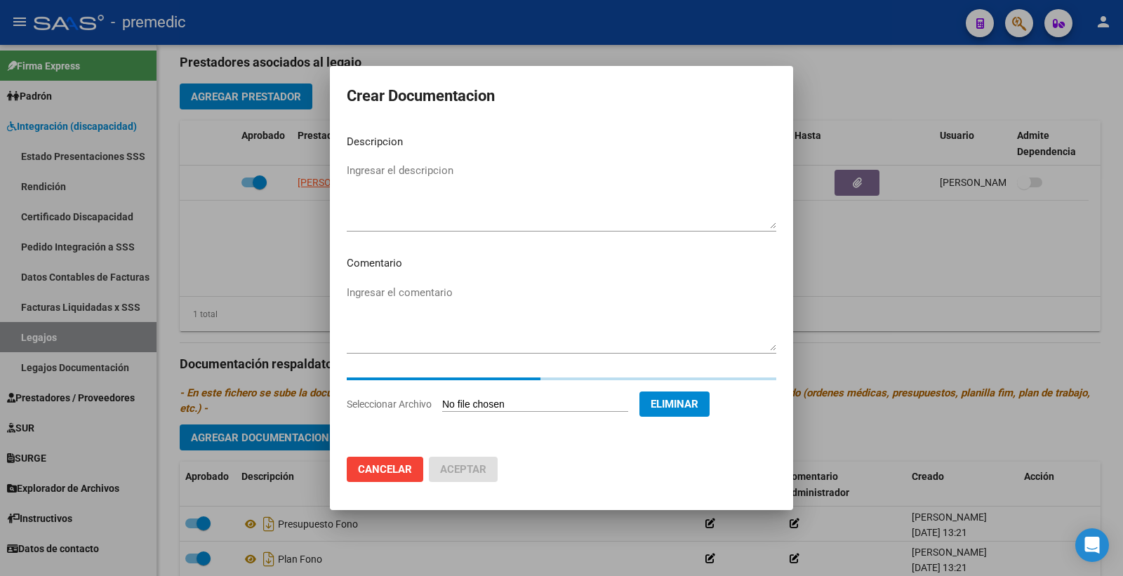
click at [452, 171] on textarea "Ingresar el descripcion" at bounding box center [562, 196] width 430 height 66
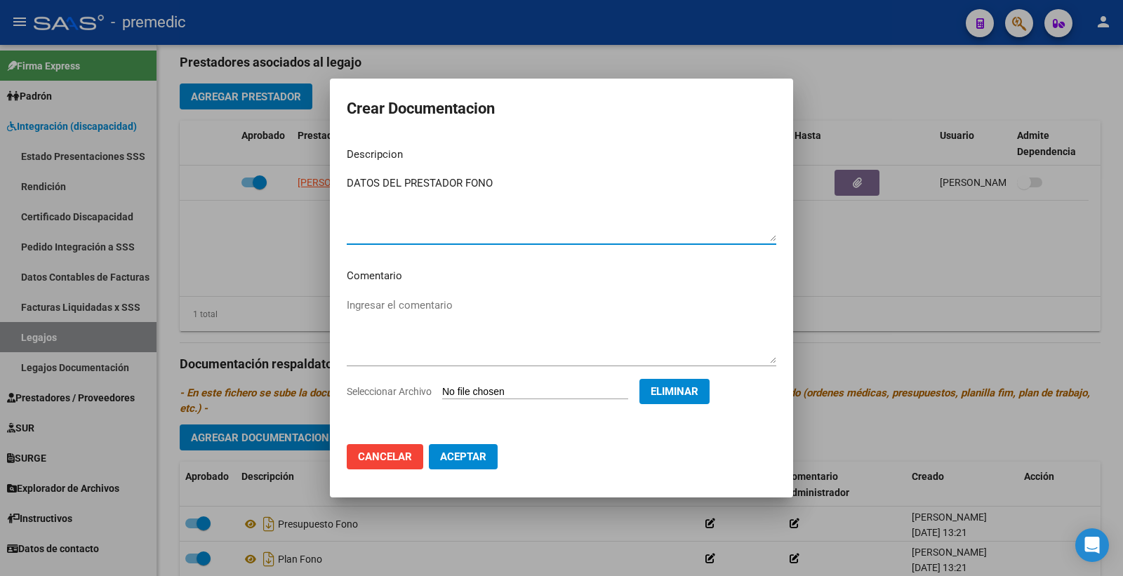
type textarea "DATOS DEL PRESTADOR FONO"
click at [472, 457] on span "Aceptar" at bounding box center [463, 457] width 46 height 13
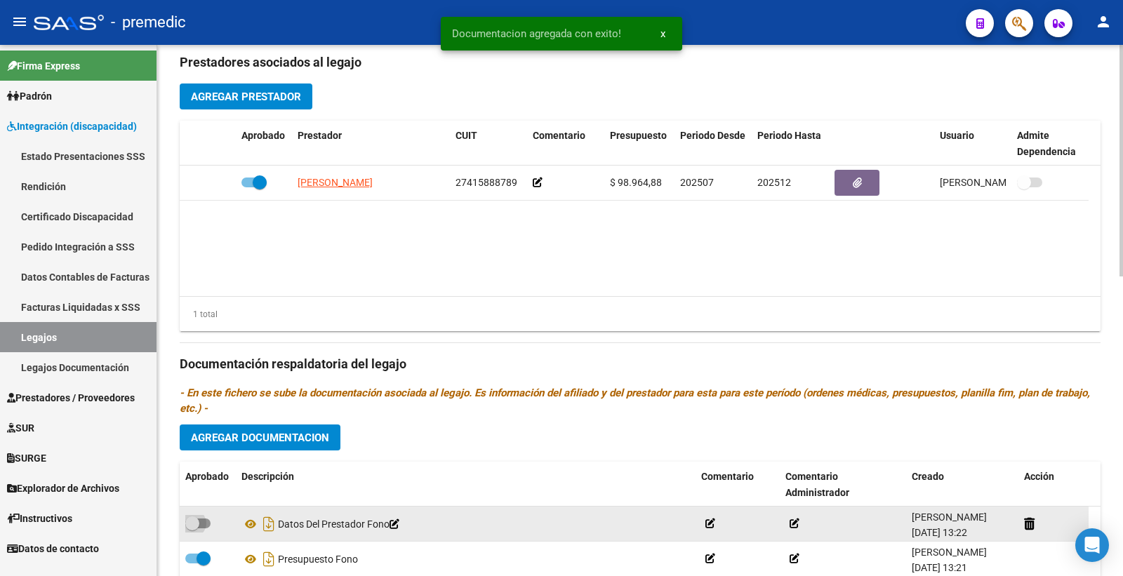
click at [194, 523] on span at bounding box center [192, 524] width 14 height 14
click at [192, 529] on input "checkbox" at bounding box center [192, 529] width 1 height 1
checkbox input "true"
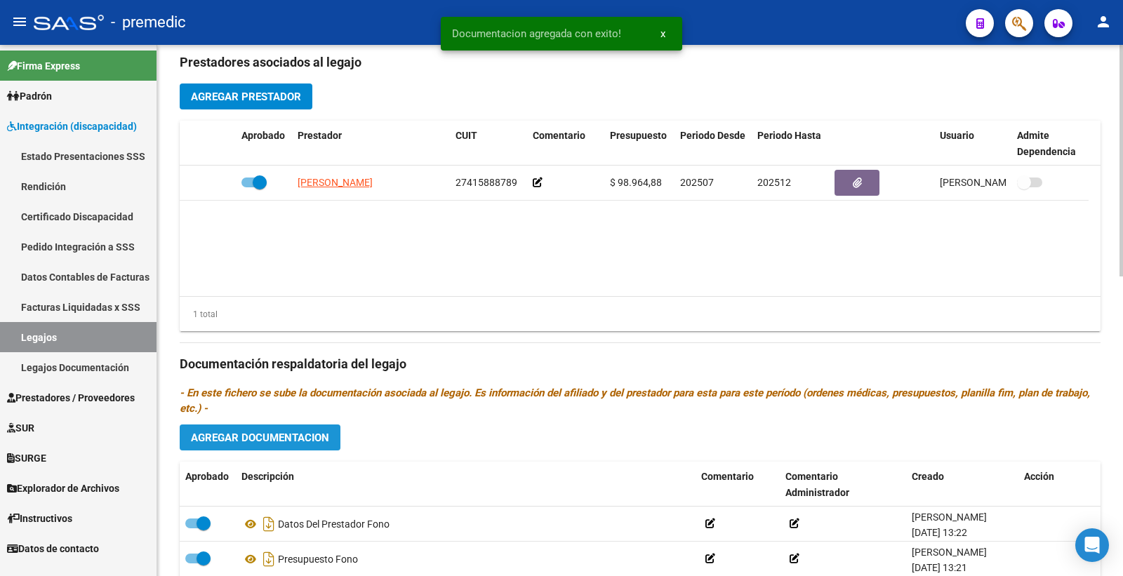
click at [333, 430] on button "Agregar Documentacion" at bounding box center [260, 438] width 161 height 26
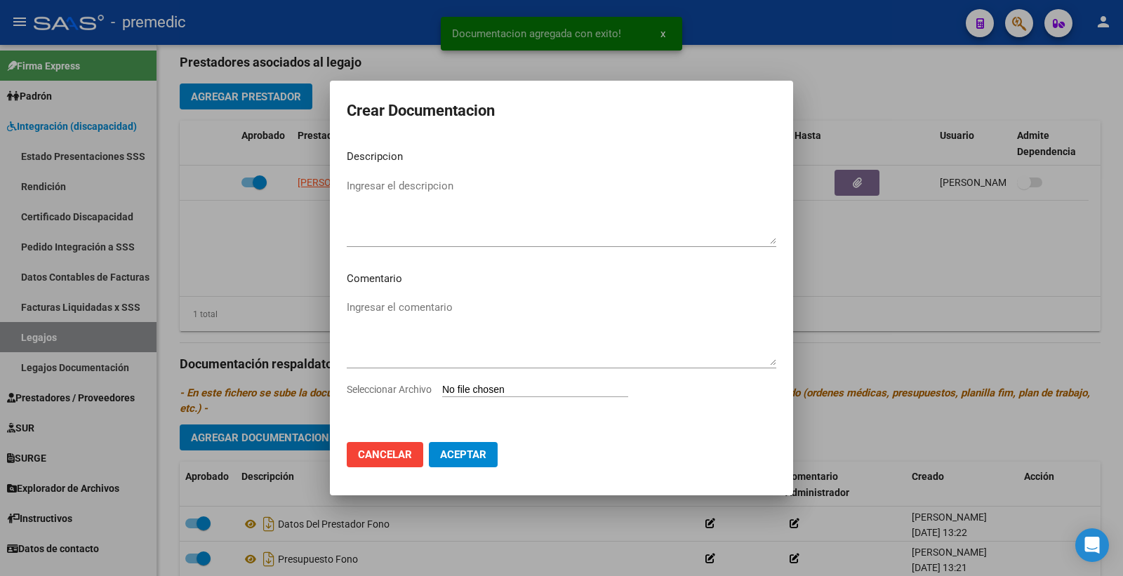
click at [497, 391] on input "Seleccionar Archivo" at bounding box center [535, 390] width 186 height 13
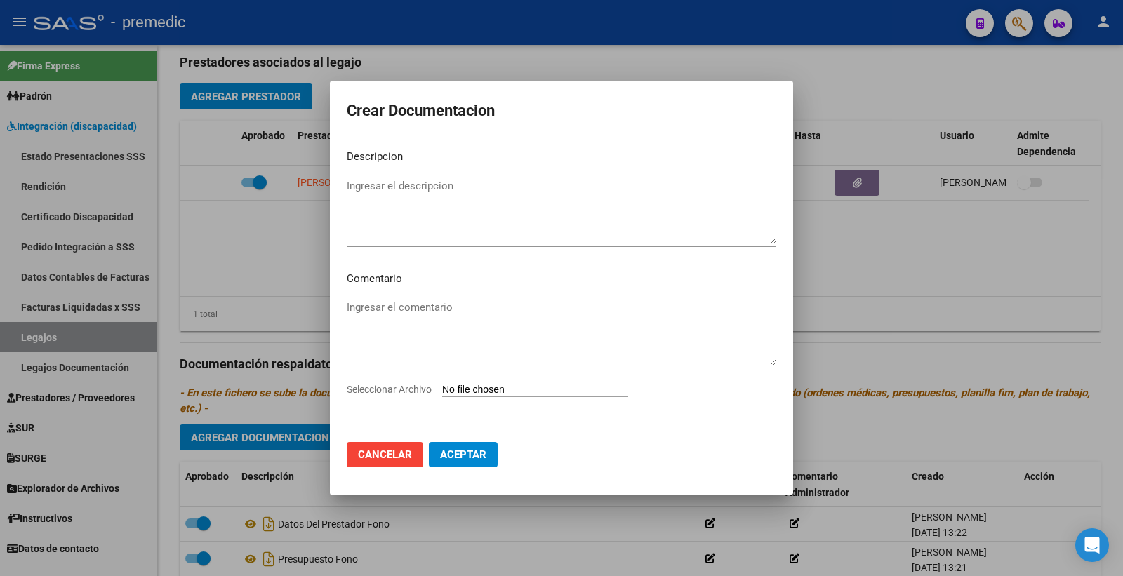
type input "C:\fakepath\5- CBU.pdf"
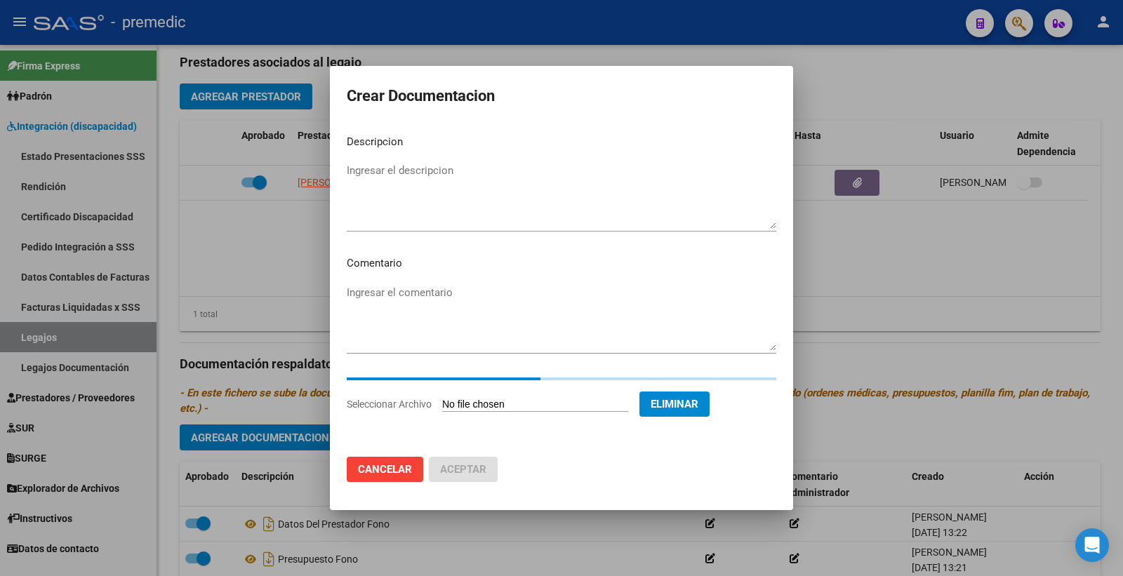
click at [420, 174] on textarea "Ingresar el descripcion" at bounding box center [562, 196] width 430 height 66
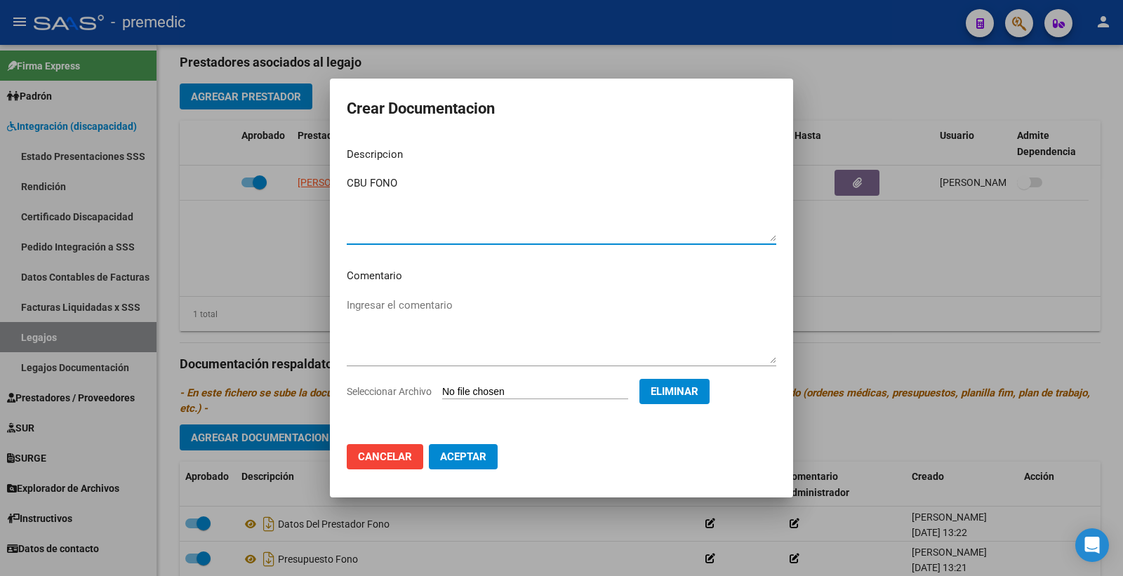
type textarea "CBU FONO"
click at [471, 460] on span "Aceptar" at bounding box center [463, 457] width 46 height 13
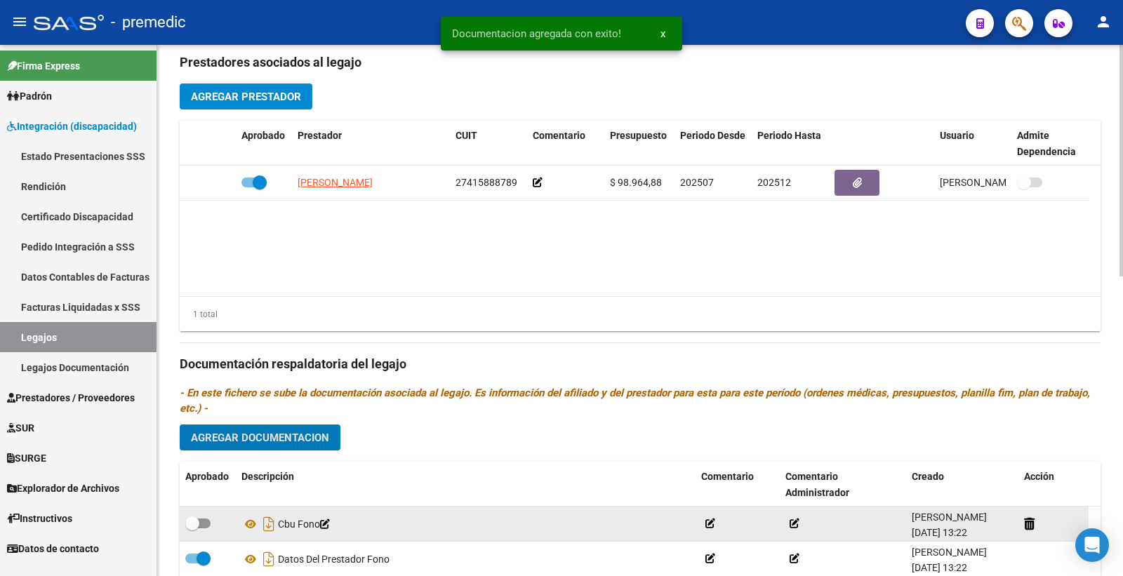
click at [206, 527] on span at bounding box center [197, 524] width 25 height 10
click at [192, 529] on input "checkbox" at bounding box center [192, 529] width 1 height 1
checkbox input "true"
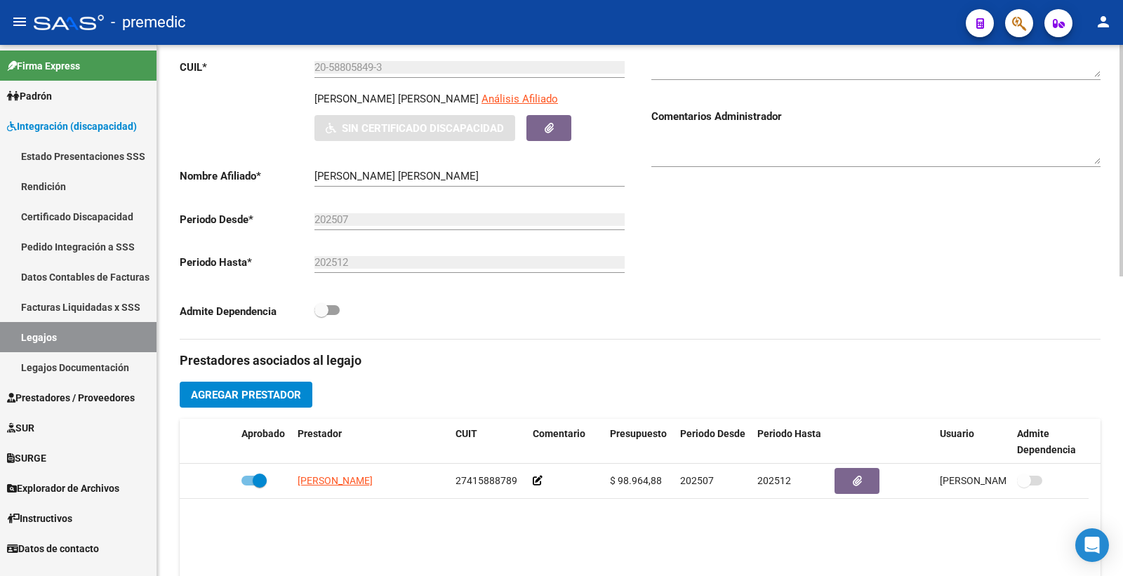
scroll to position [234, 0]
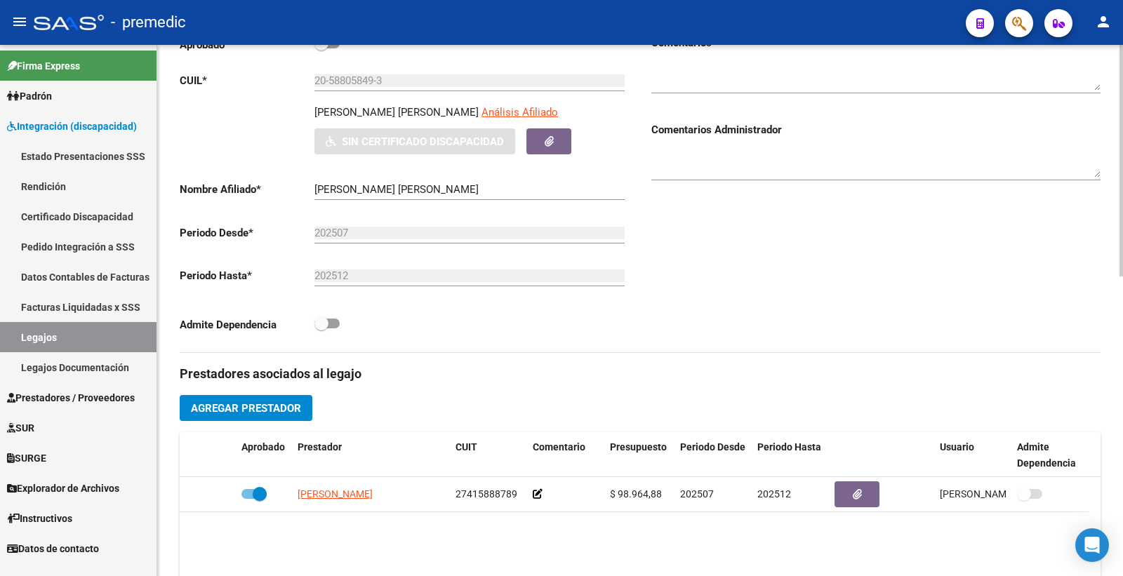
click at [236, 407] on span "Agregar Prestador" at bounding box center [246, 408] width 110 height 13
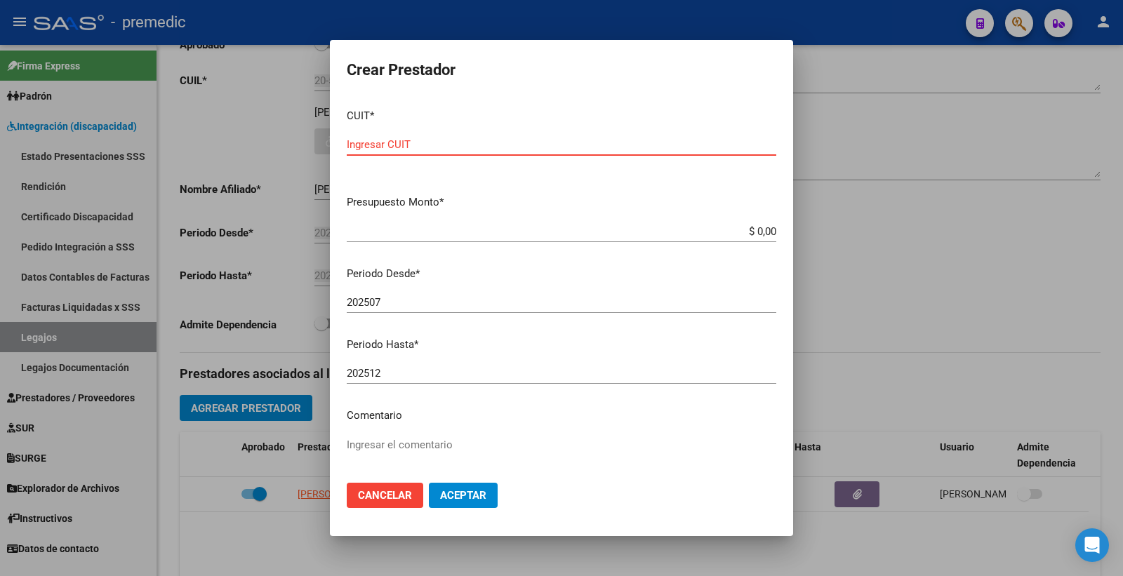
paste input "23-31270518-4"
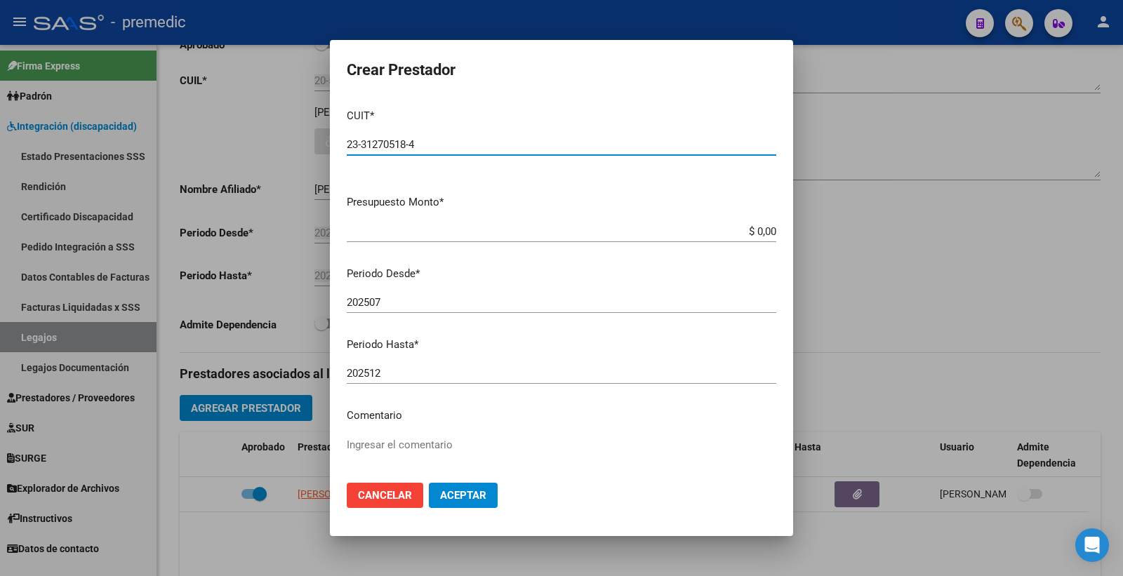
type input "23-31270518-4"
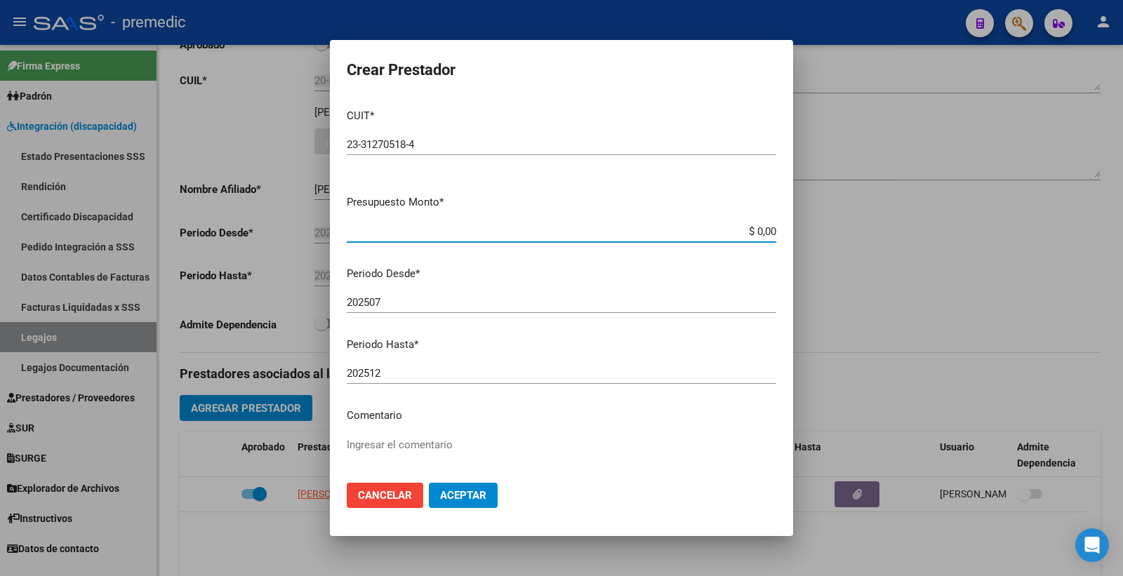
click at [753, 234] on input "$ 0,00" at bounding box center [562, 231] width 430 height 13
paste input "98964.88"
type input "$ 98.964,88"
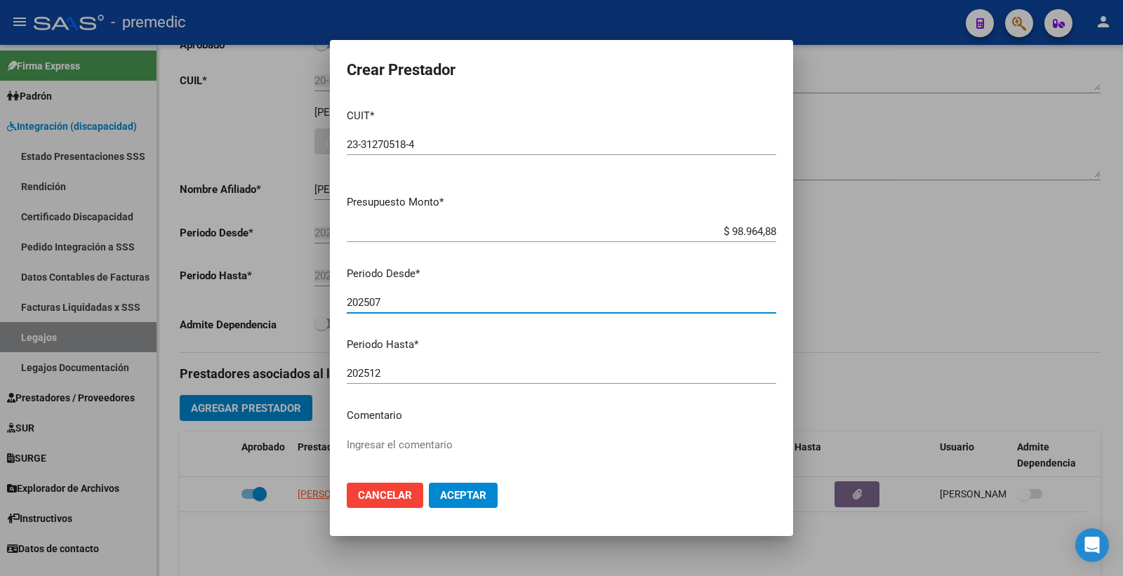
click at [553, 305] on input "202507" at bounding box center [562, 302] width 430 height 13
click at [458, 500] on span "Aceptar" at bounding box center [463, 495] width 46 height 13
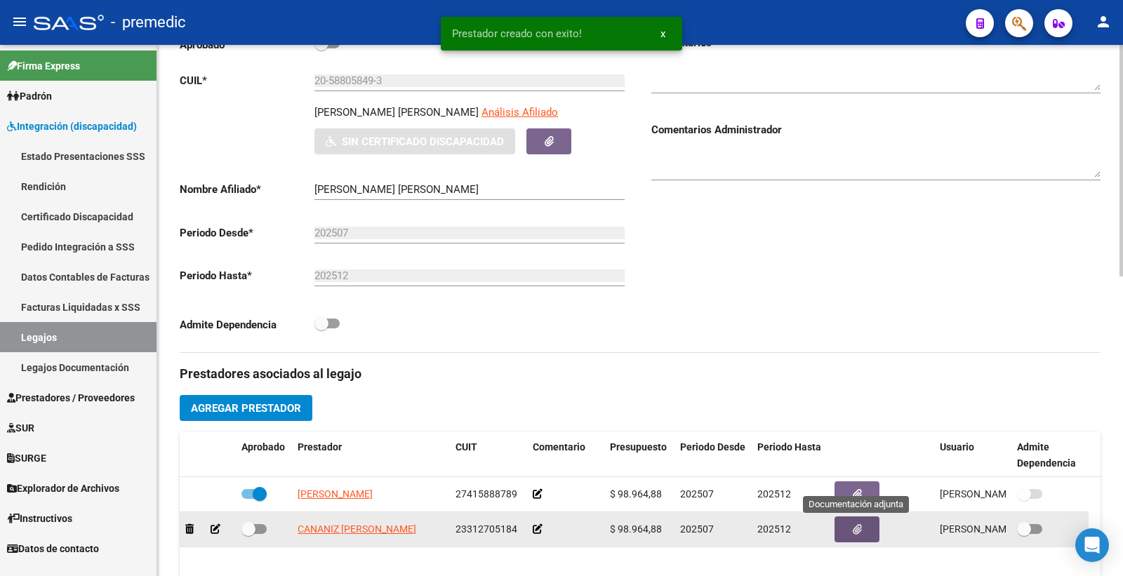
click at [861, 527] on icon "button" at bounding box center [857, 529] width 9 height 11
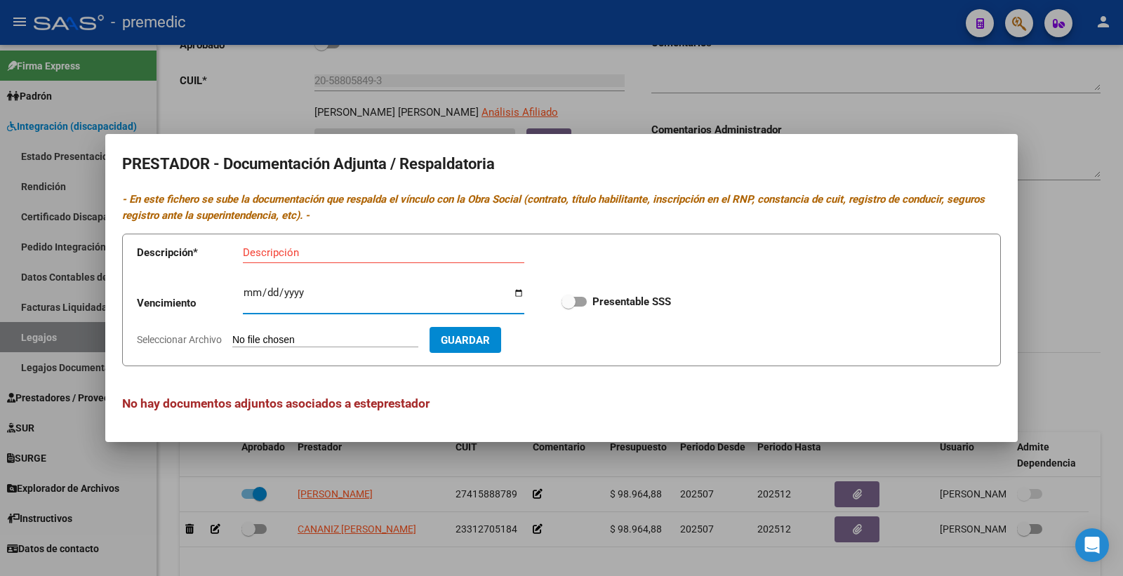
click at [254, 291] on input "Ingresar vencimiento" at bounding box center [384, 298] width 282 height 22
type input "2028-03-21"
click at [260, 243] on div "Descripción" at bounding box center [384, 252] width 282 height 21
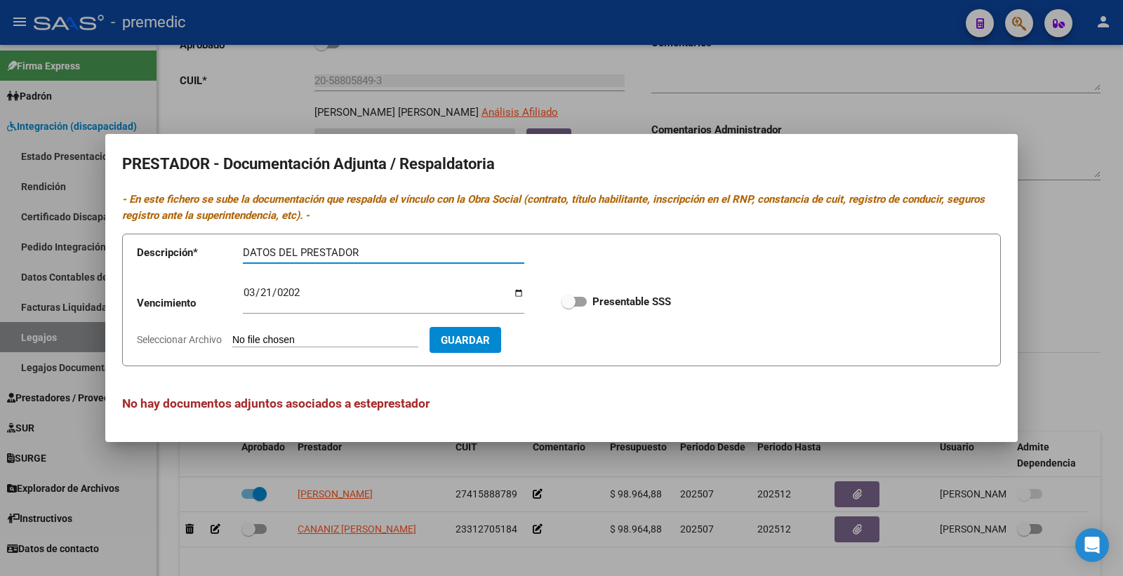
type input "DATOS DEL PRESTADOR"
click at [326, 337] on input "Seleccionar Archivo" at bounding box center [325, 340] width 186 height 13
click at [319, 335] on input "Seleccionar Archivo" at bounding box center [325, 340] width 186 height 13
type input "C:\fakepath\4- DATOS DE PRESTADOR.pdf"
click at [578, 296] on label "Presentable SSS" at bounding box center [617, 301] width 110 height 17
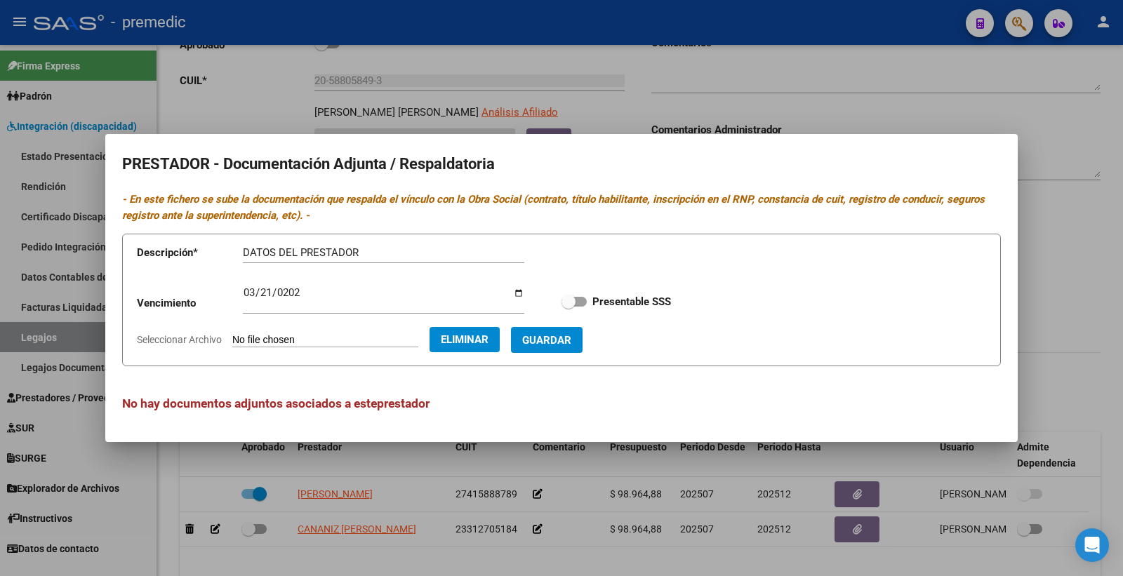
click at [569, 307] on input "Presentable SSS" at bounding box center [568, 307] width 1 height 1
checkbox input "true"
click at [564, 339] on span "Guardar" at bounding box center [546, 340] width 49 height 13
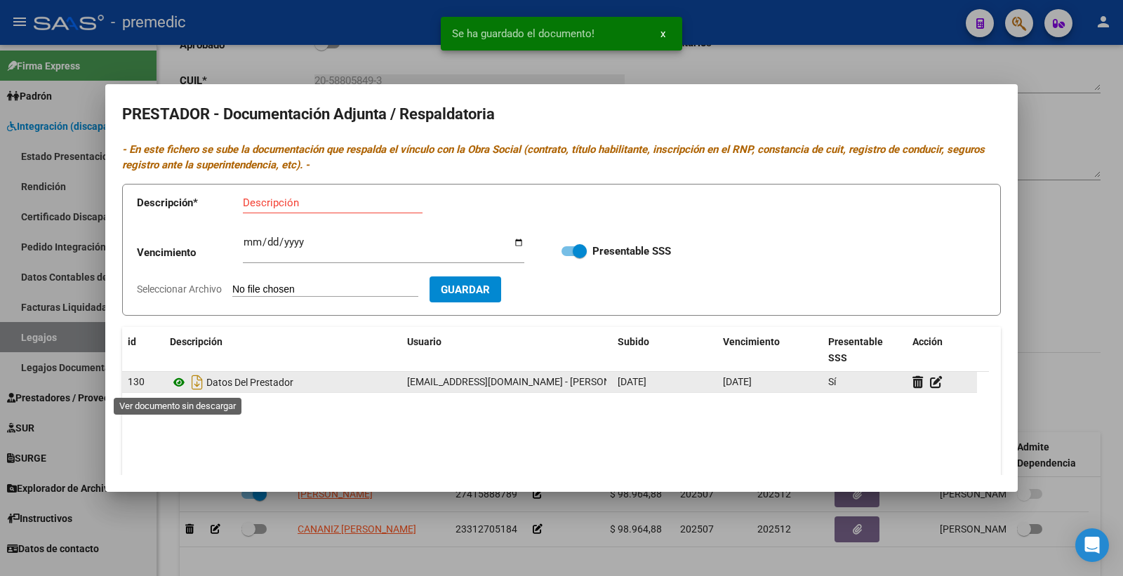
click at [186, 380] on icon at bounding box center [179, 382] width 18 height 17
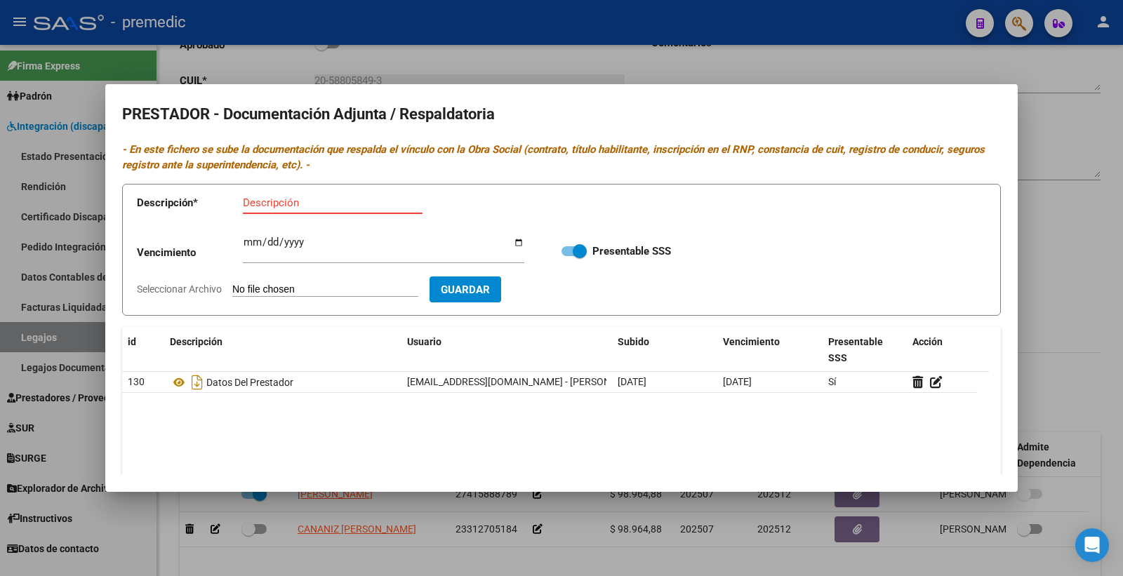
click at [267, 205] on input "Descripción" at bounding box center [333, 203] width 180 height 13
type input "CBU"
click at [260, 289] on input "Seleccionar Archivo" at bounding box center [325, 290] width 186 height 13
type input "C:\fakepath\5- CBU.pdf"
click at [564, 293] on span "Guardar" at bounding box center [546, 290] width 49 height 13
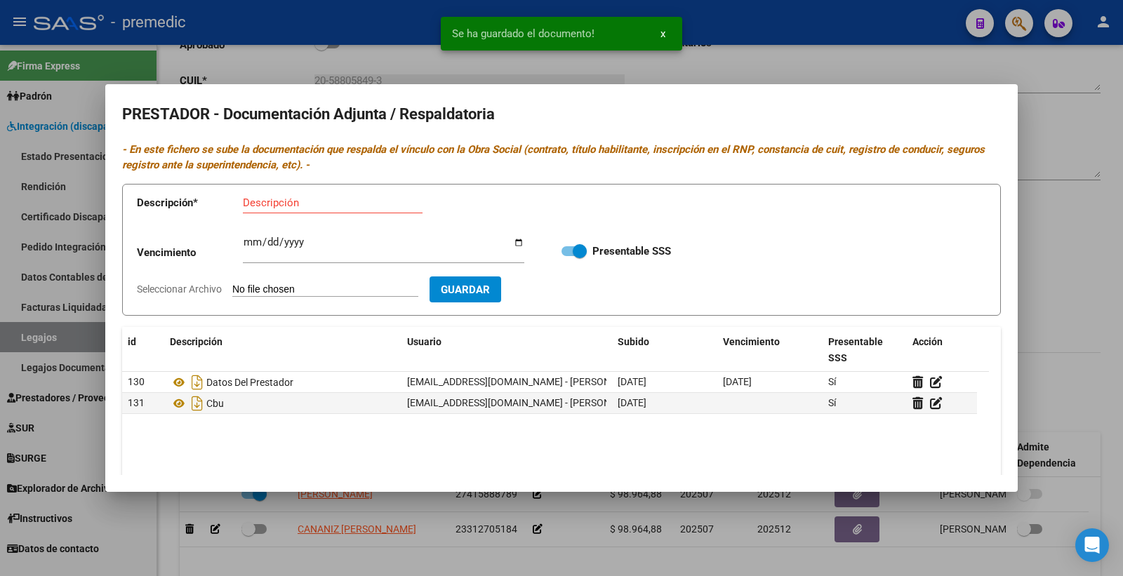
click at [1094, 293] on div at bounding box center [561, 288] width 1123 height 576
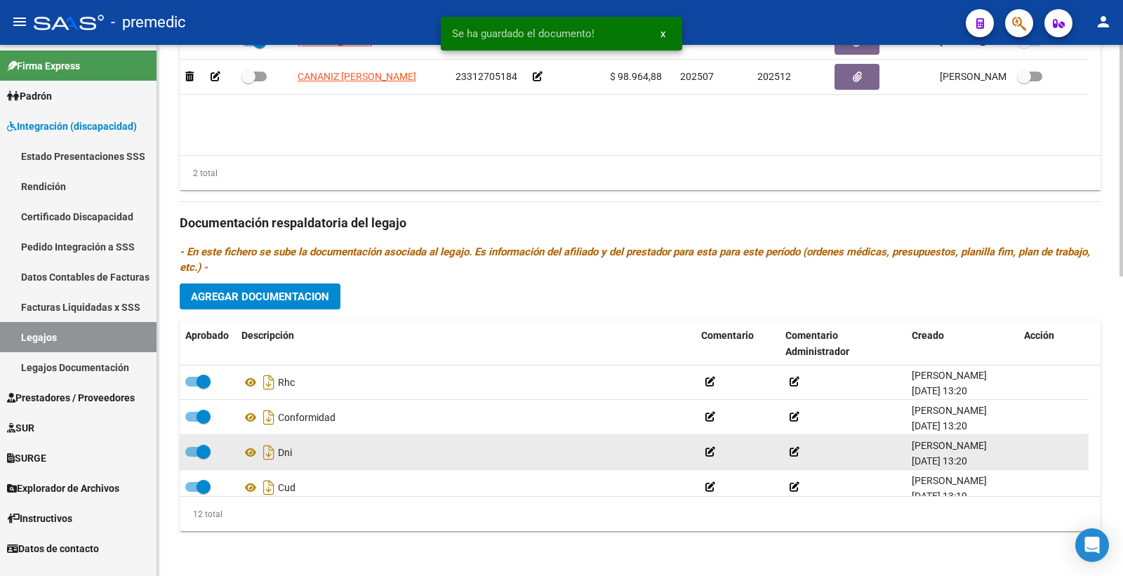
scroll to position [296, 0]
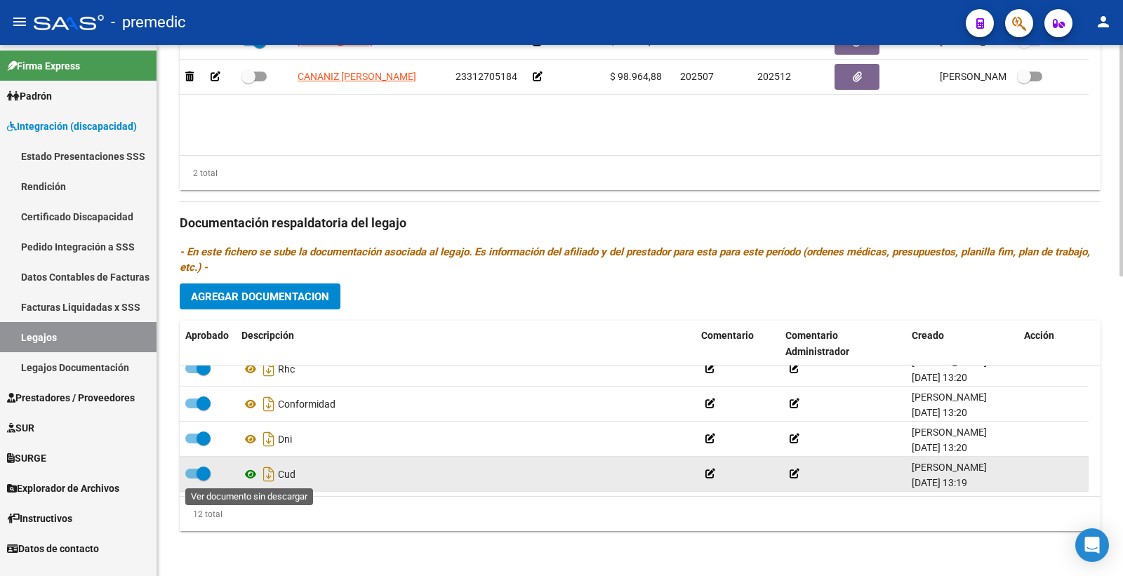
click at [246, 475] on icon at bounding box center [250, 474] width 18 height 17
click at [193, 477] on span at bounding box center [197, 474] width 25 height 10
click at [192, 479] on input "checkbox" at bounding box center [192, 479] width 1 height 1
checkbox input "false"
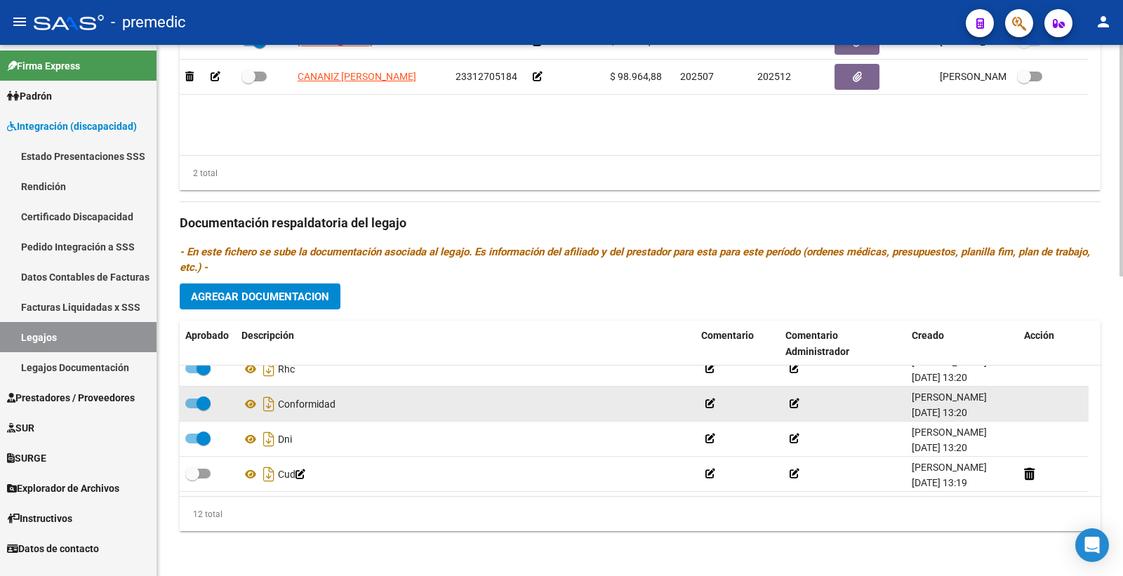
drag, startPoint x: 194, startPoint y: 442, endPoint x: 186, endPoint y: 402, distance: 41.4
click at [192, 441] on span at bounding box center [197, 439] width 25 height 10
click at [192, 444] on input "checkbox" at bounding box center [192, 444] width 1 height 1
checkbox input "false"
click at [190, 399] on span at bounding box center [197, 404] width 25 height 10
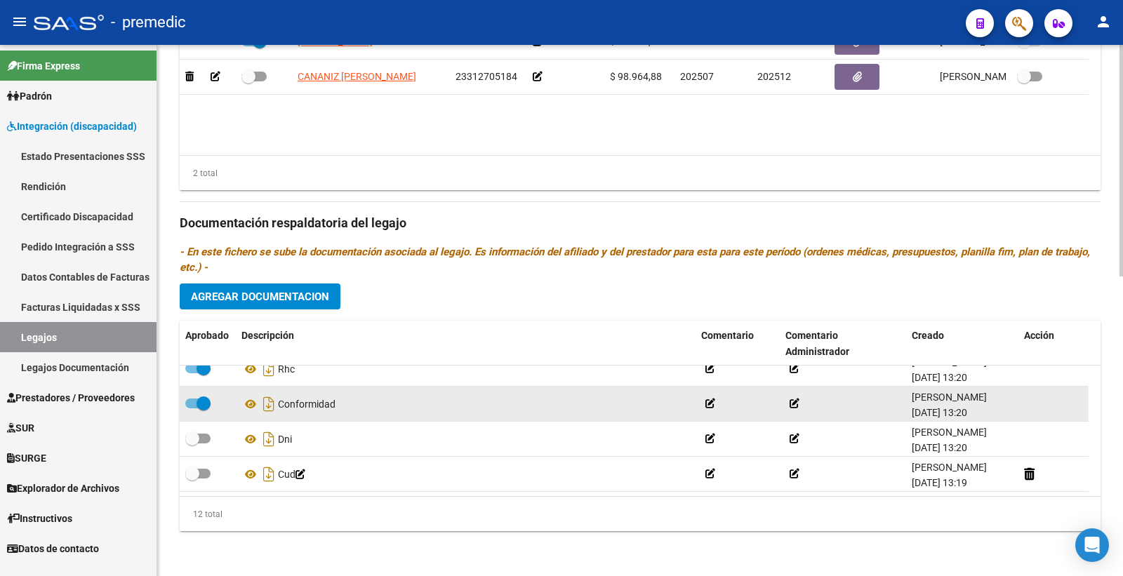
click at [192, 409] on input "checkbox" at bounding box center [192, 409] width 1 height 1
checkbox input "false"
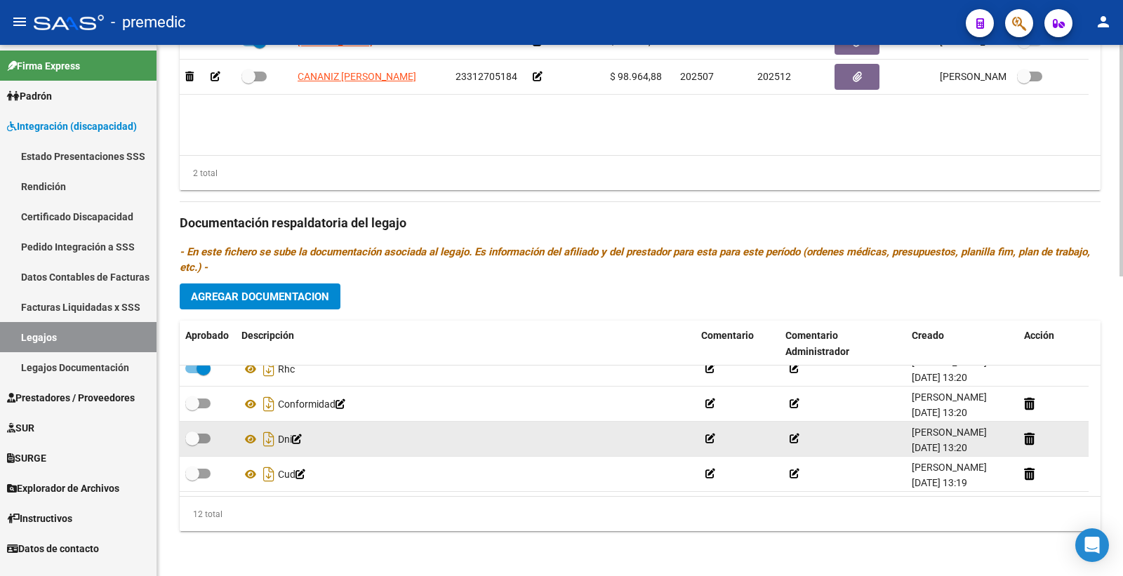
scroll to position [218, 0]
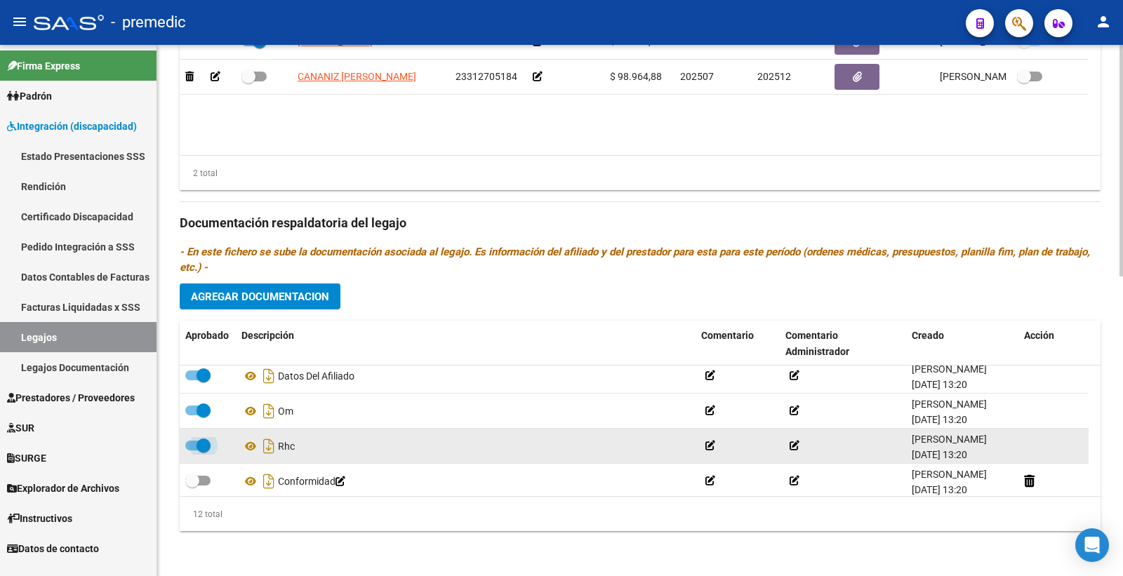
click at [197, 453] on label at bounding box center [197, 445] width 25 height 17
click at [192, 451] on input "checkbox" at bounding box center [192, 451] width 1 height 1
checkbox input "false"
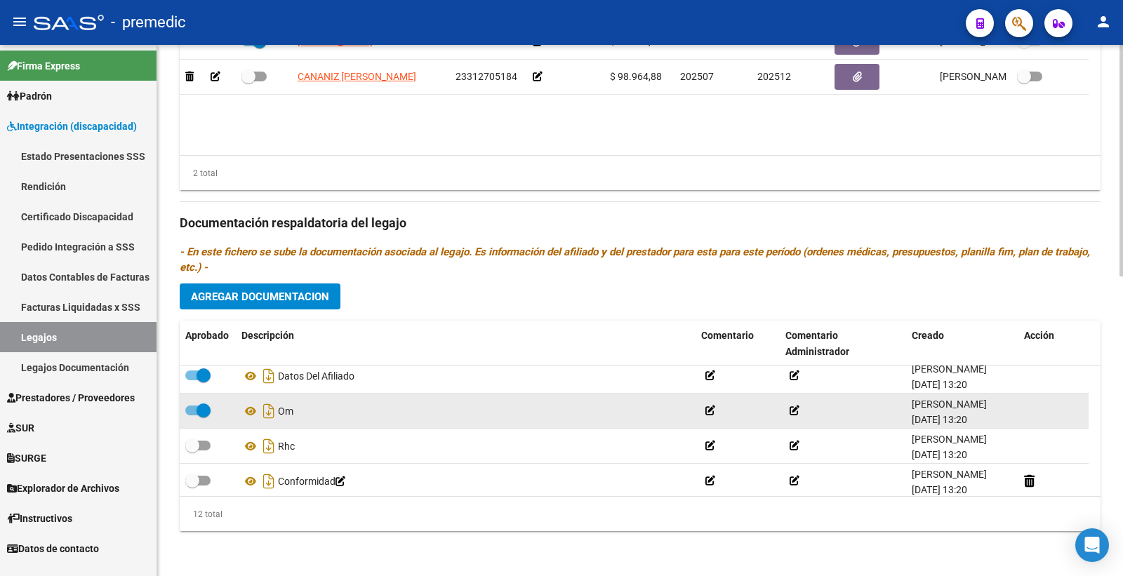
click at [197, 411] on span at bounding box center [204, 411] width 14 height 14
click at [192, 416] on input "checkbox" at bounding box center [192, 416] width 1 height 1
checkbox input "false"
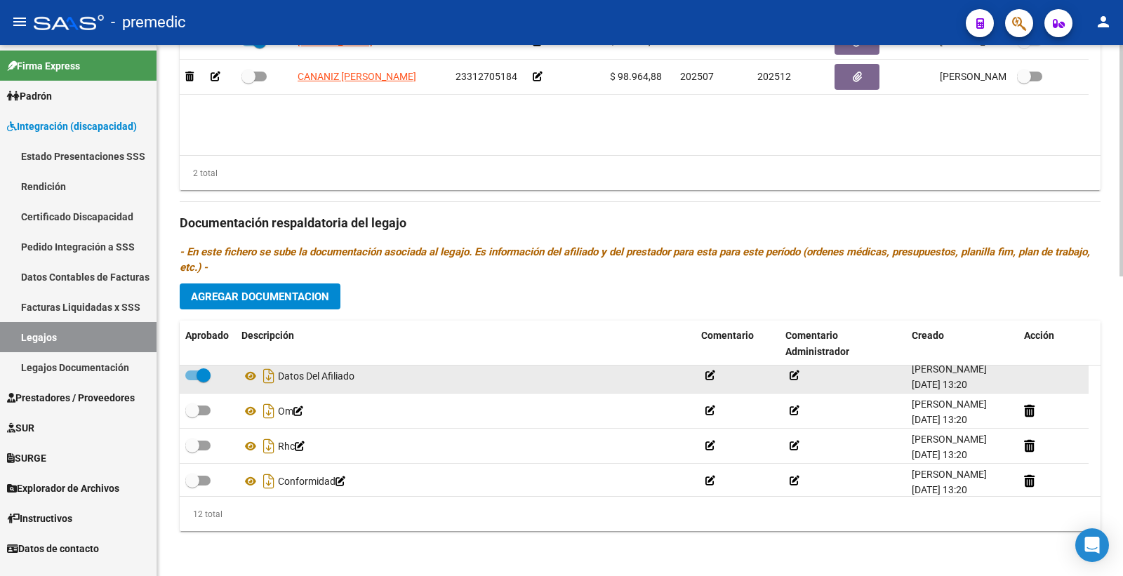
click at [197, 375] on span at bounding box center [204, 376] width 14 height 14
click at [192, 380] on input "checkbox" at bounding box center [192, 380] width 1 height 1
checkbox input "false"
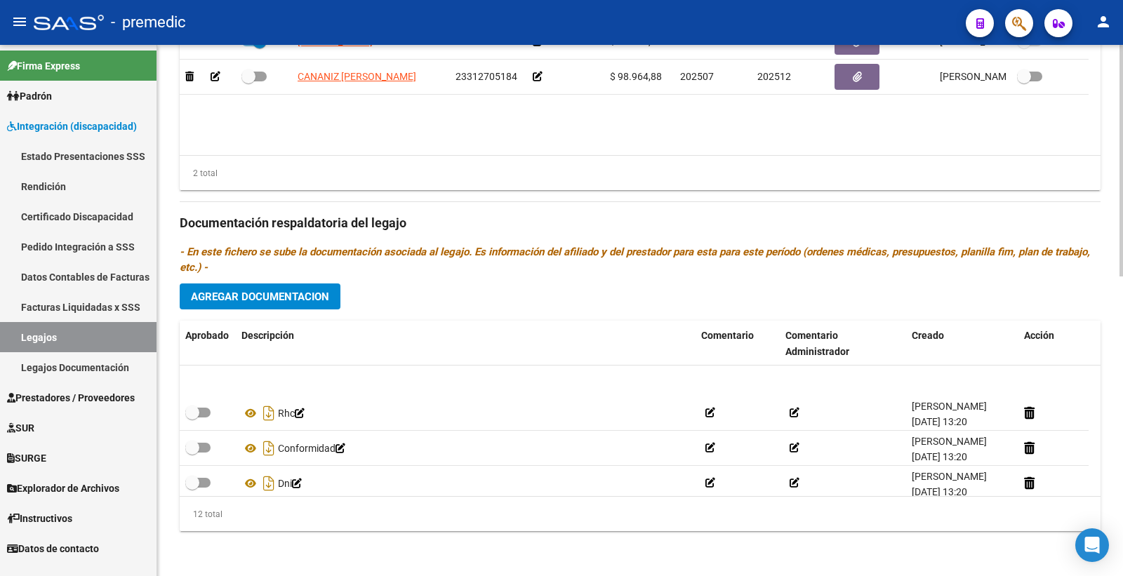
scroll to position [296, 0]
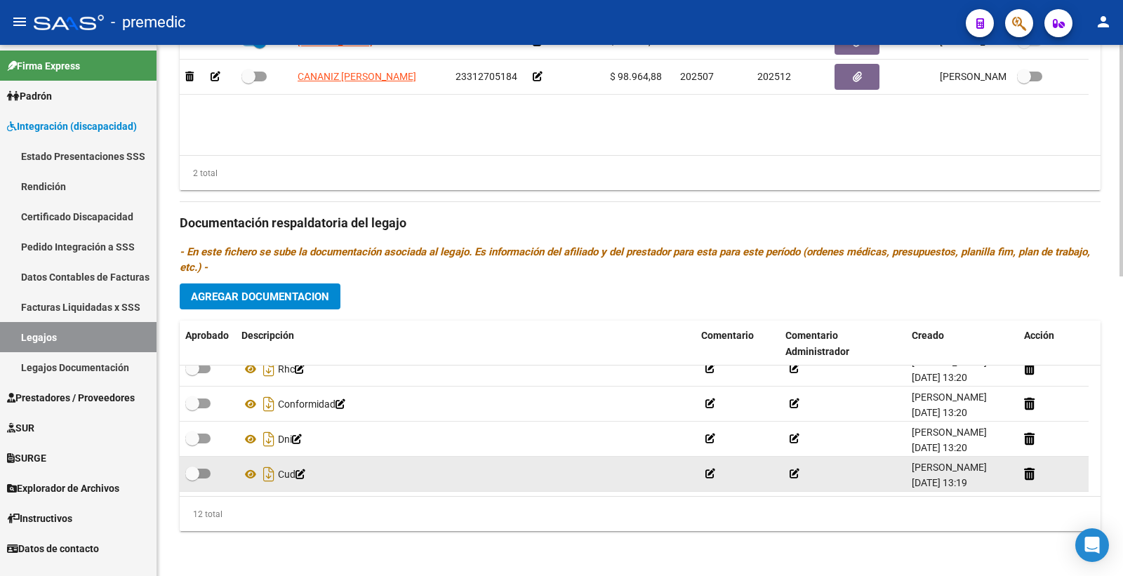
click at [305, 475] on icon at bounding box center [301, 475] width 10 height 10
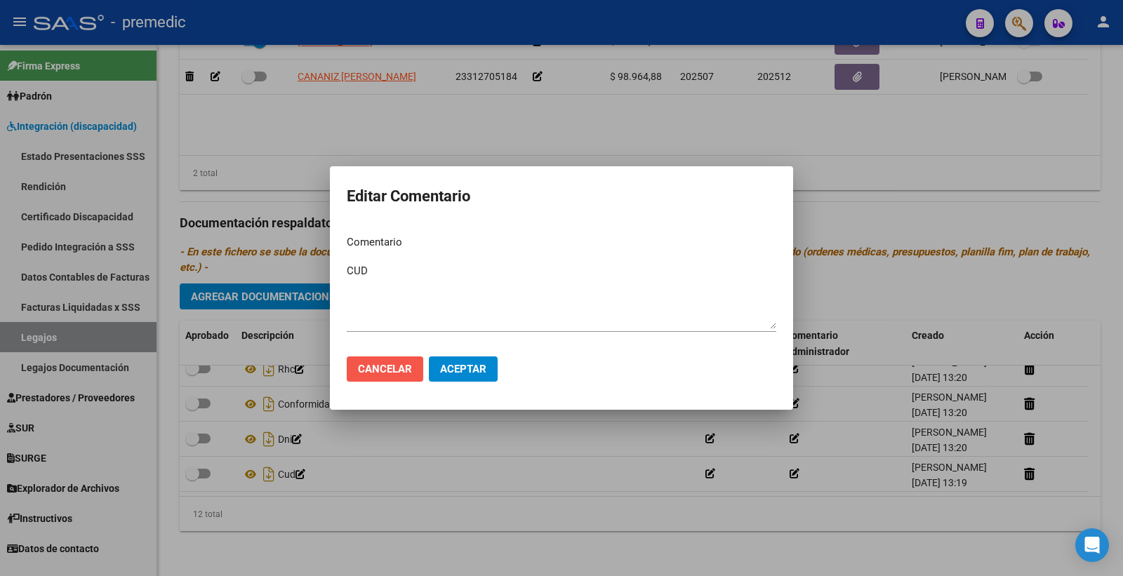
click at [383, 366] on span "Cancelar" at bounding box center [385, 369] width 54 height 13
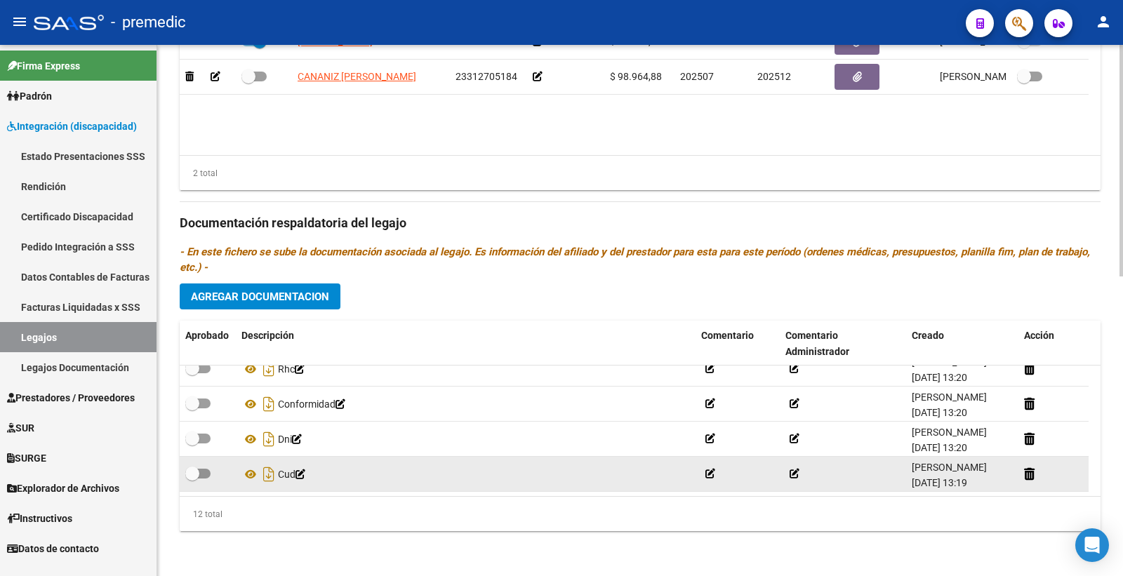
click at [1022, 474] on datatable-body-cell at bounding box center [1054, 474] width 70 height 34
click at [1029, 473] on icon at bounding box center [1029, 474] width 11 height 13
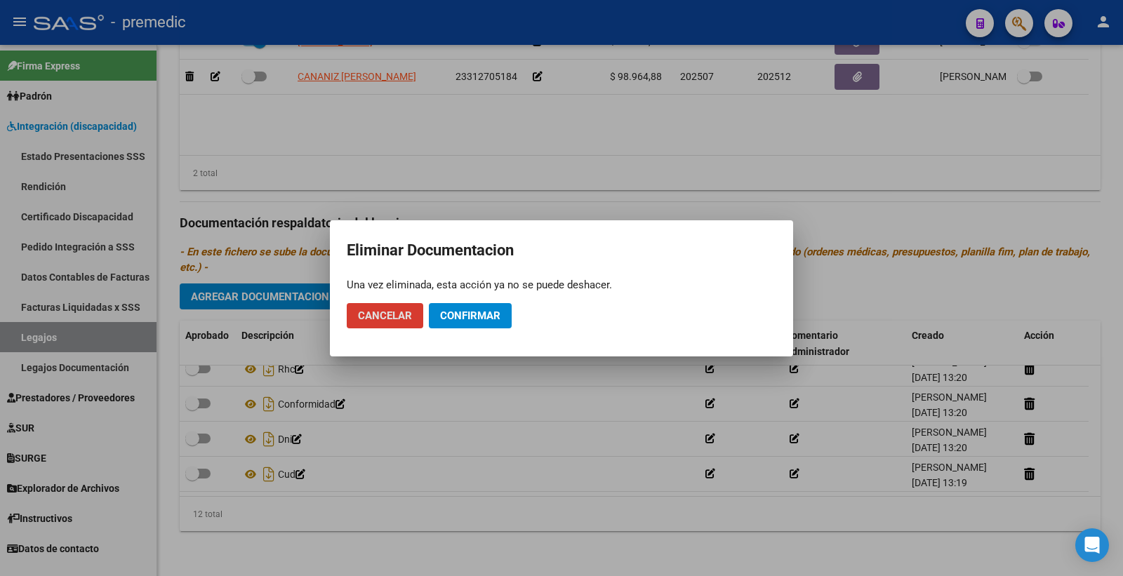
click at [466, 310] on span "Confirmar" at bounding box center [470, 316] width 60 height 13
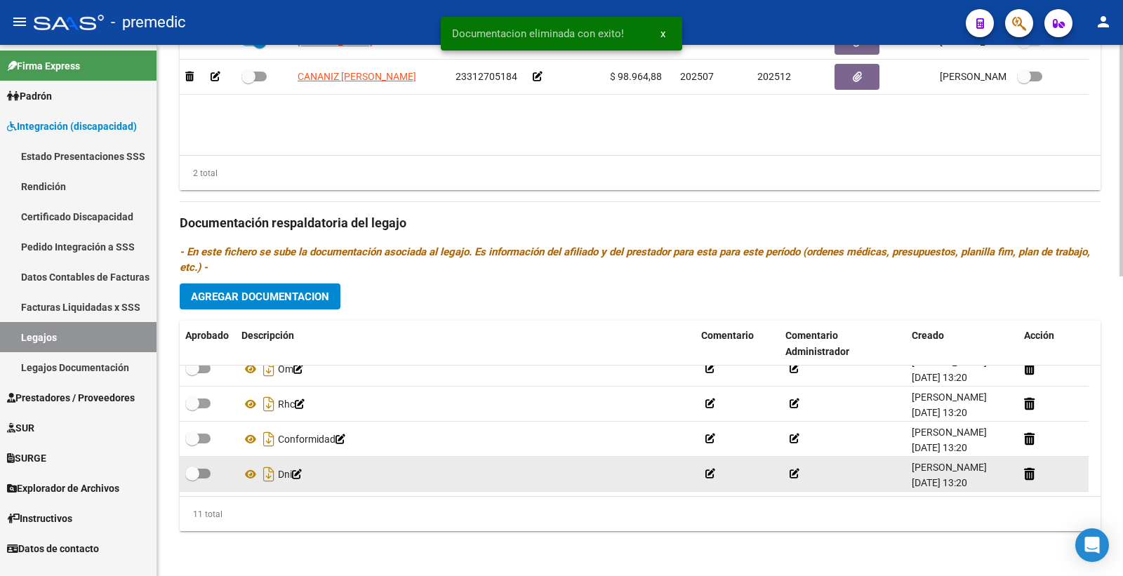
scroll to position [260, 0]
click at [1029, 476] on icon at bounding box center [1029, 474] width 11 height 13
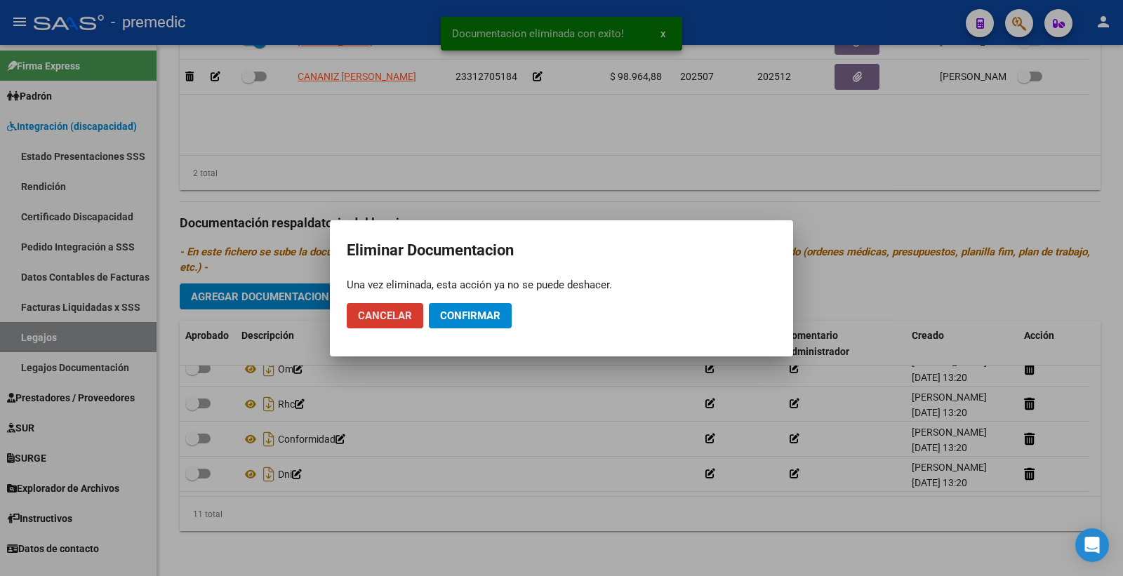
click at [492, 314] on span "Confirmar" at bounding box center [470, 316] width 60 height 13
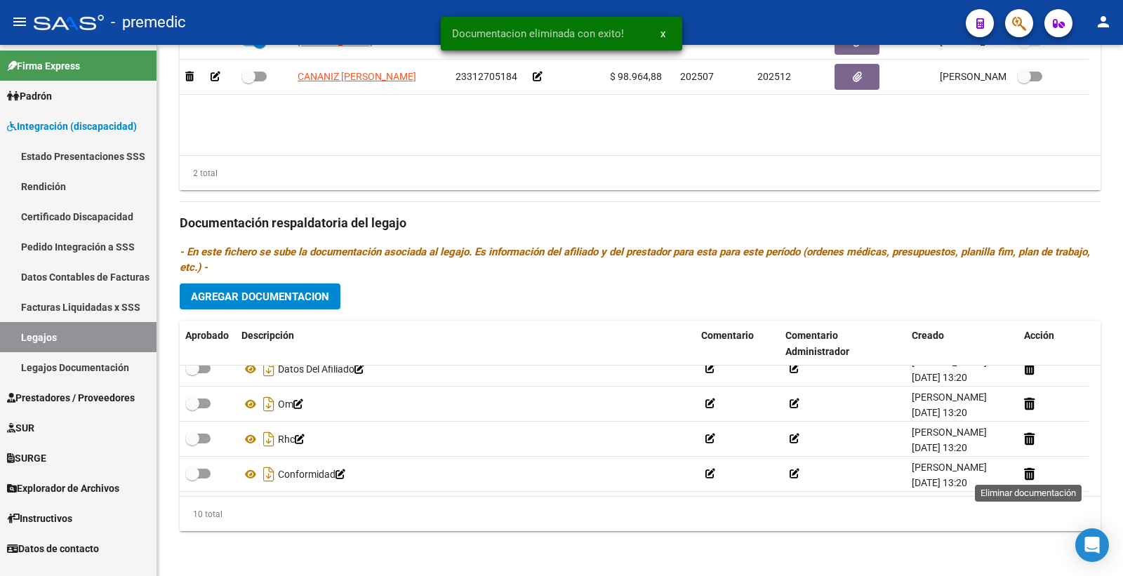
scroll to position [225, 0]
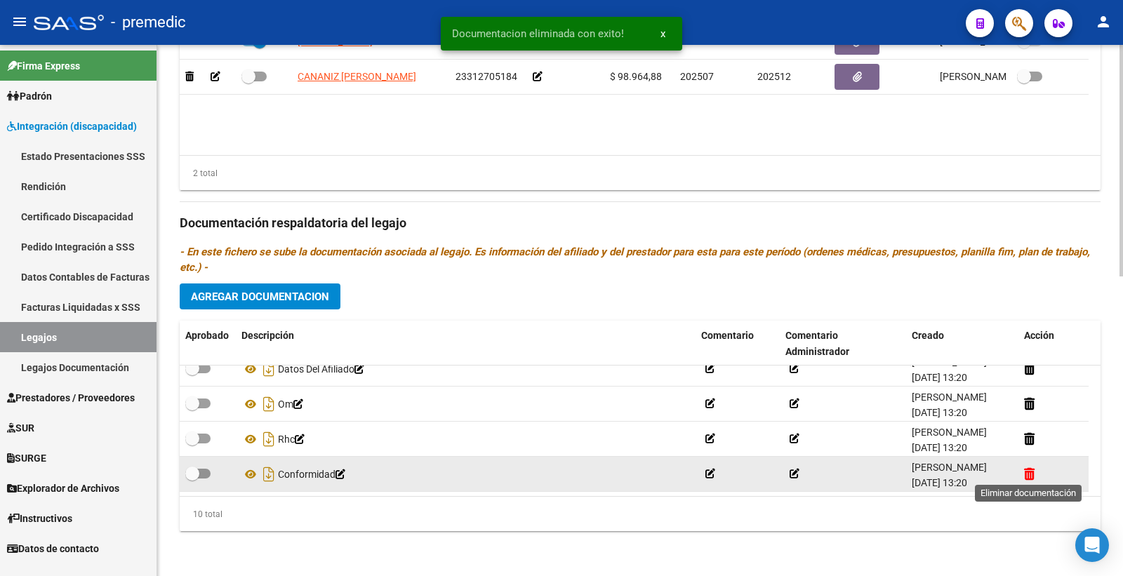
click at [1034, 477] on icon at bounding box center [1029, 474] width 11 height 13
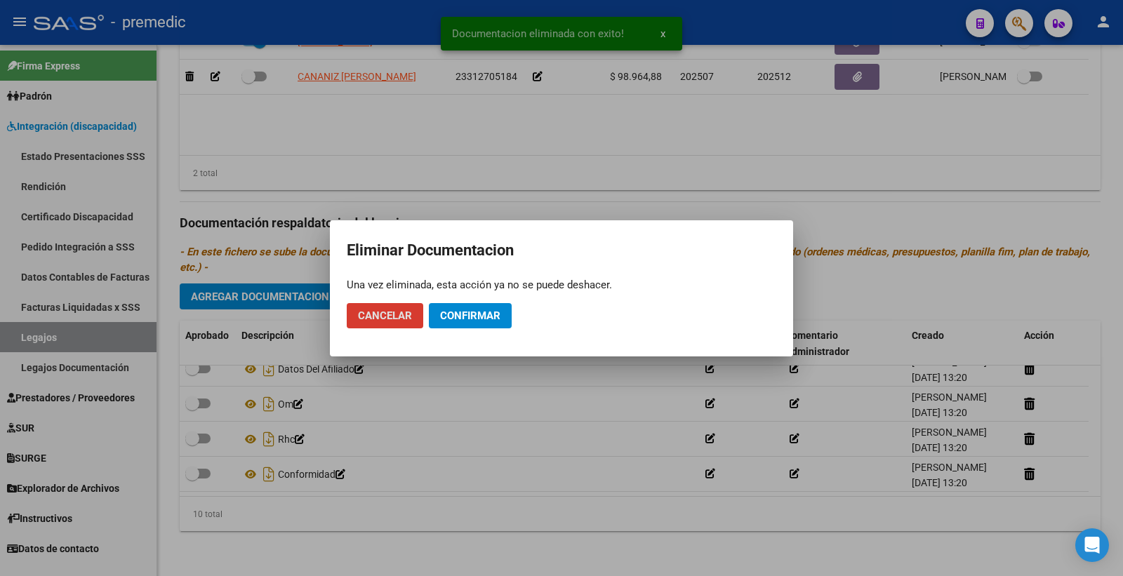
click at [482, 320] on span "Confirmar" at bounding box center [470, 316] width 60 height 13
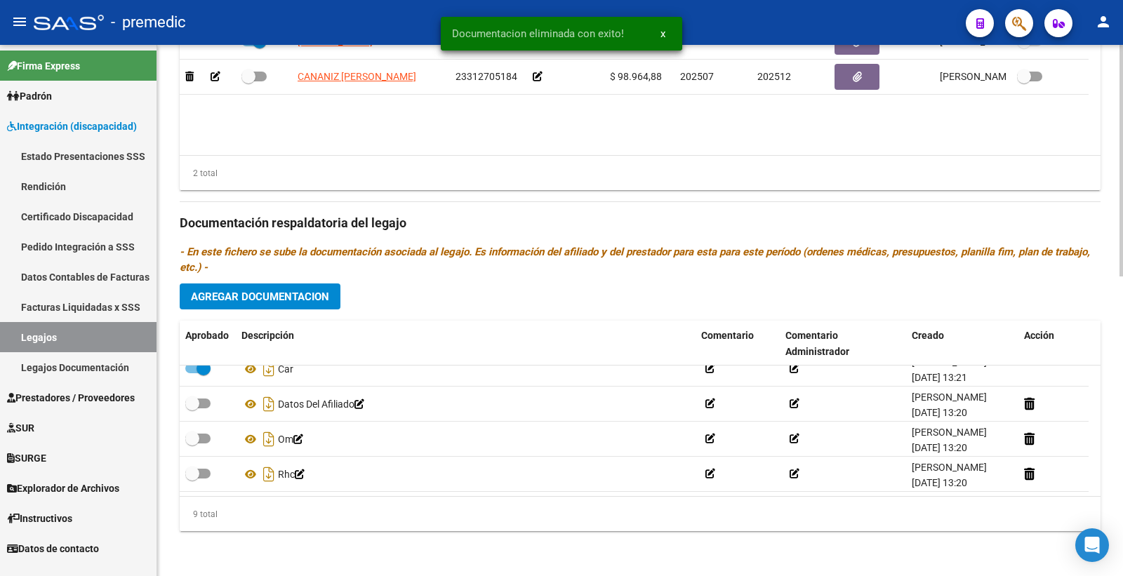
scroll to position [190, 0]
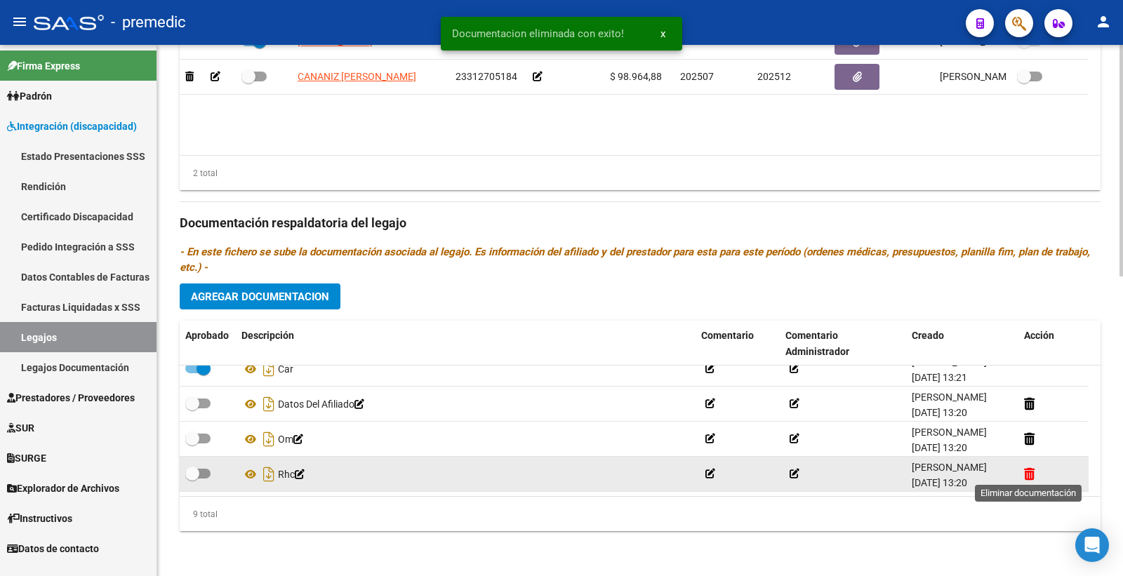
click at [1033, 476] on icon at bounding box center [1029, 474] width 11 height 13
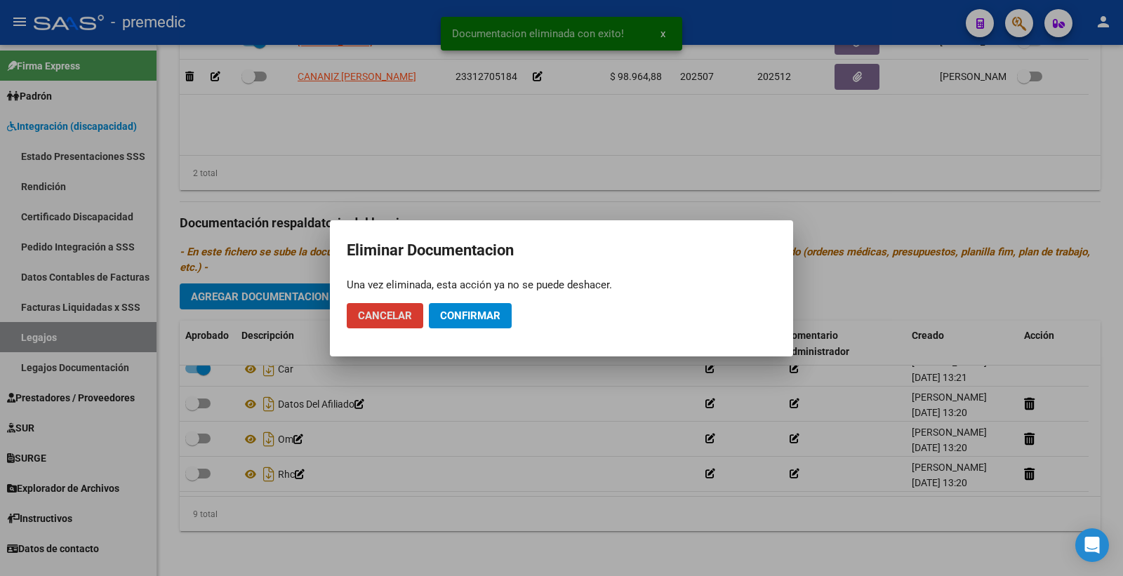
click at [445, 317] on span "Confirmar" at bounding box center [470, 316] width 60 height 13
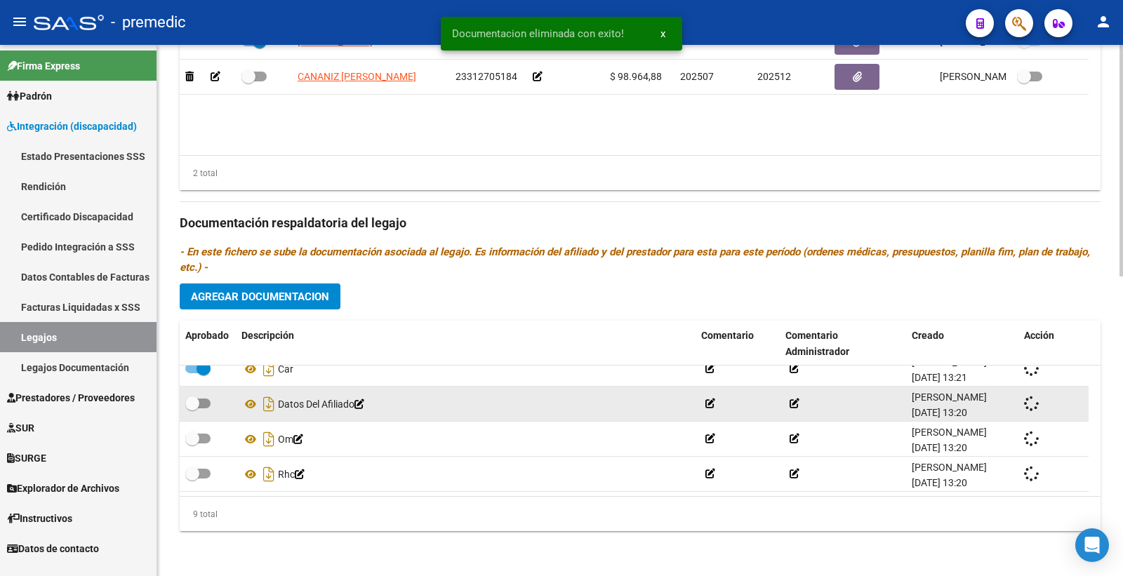
scroll to position [155, 0]
click at [199, 404] on span at bounding box center [204, 404] width 14 height 14
click at [192, 409] on input "checkbox" at bounding box center [192, 409] width 1 height 1
checkbox input "false"
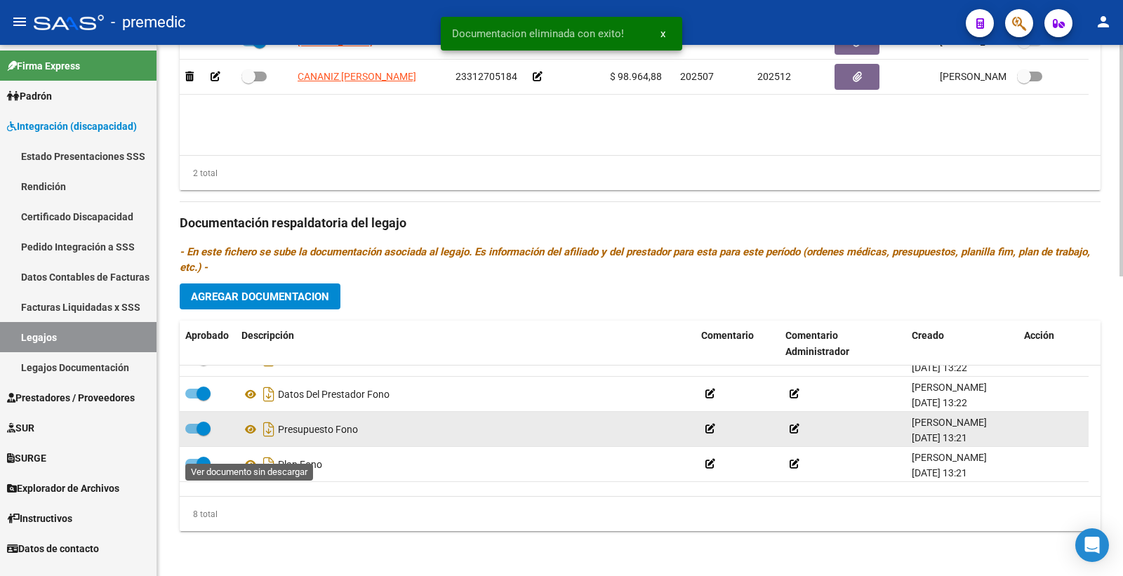
scroll to position [0, 0]
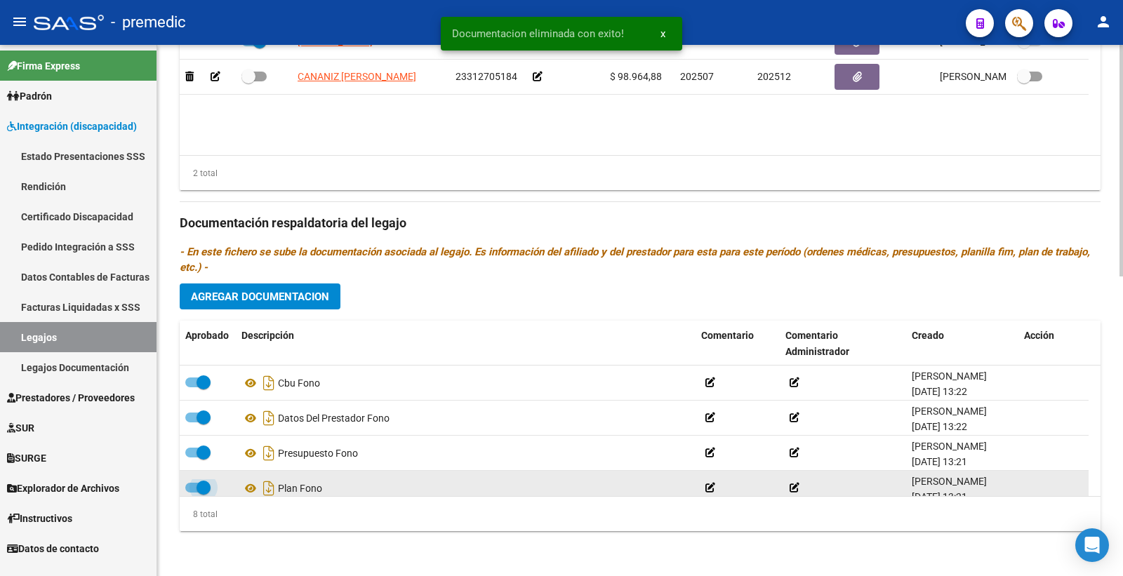
click at [194, 487] on span at bounding box center [197, 488] width 25 height 10
click at [192, 493] on input "checkbox" at bounding box center [192, 493] width 1 height 1
checkbox input "false"
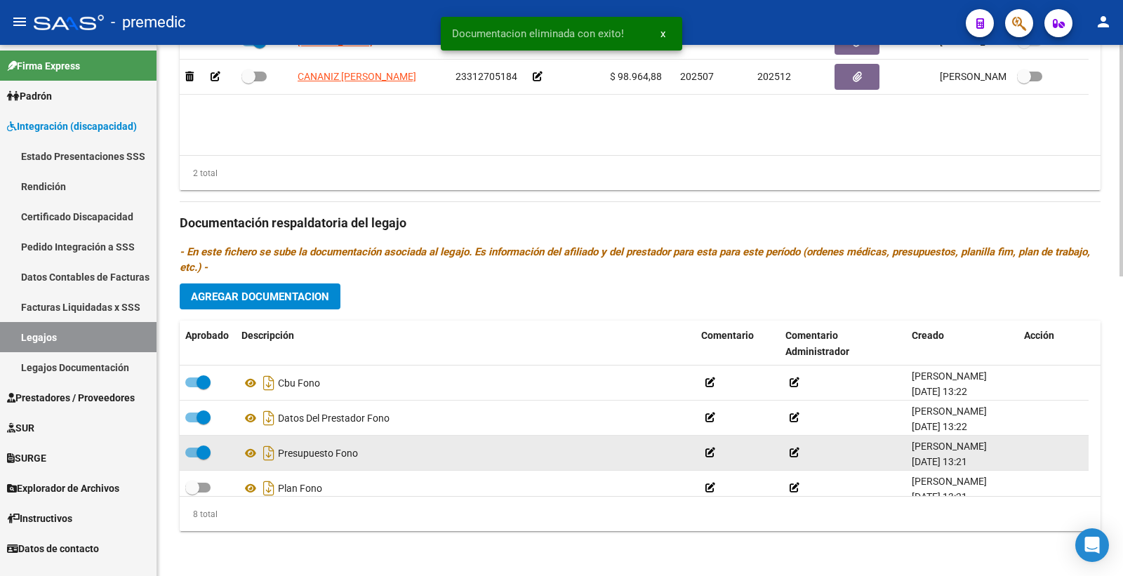
click at [199, 446] on span at bounding box center [204, 453] width 14 height 14
click at [192, 458] on input "checkbox" at bounding box center [192, 458] width 1 height 1
checkbox input "false"
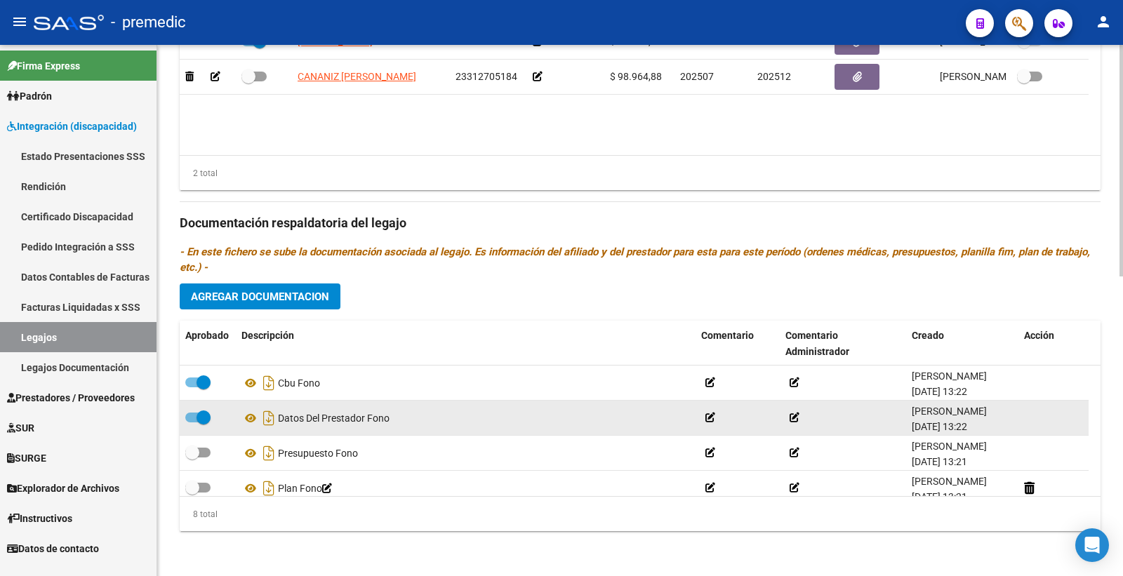
click at [186, 417] on span at bounding box center [197, 418] width 25 height 10
click at [192, 423] on input "checkbox" at bounding box center [192, 423] width 1 height 1
checkbox input "false"
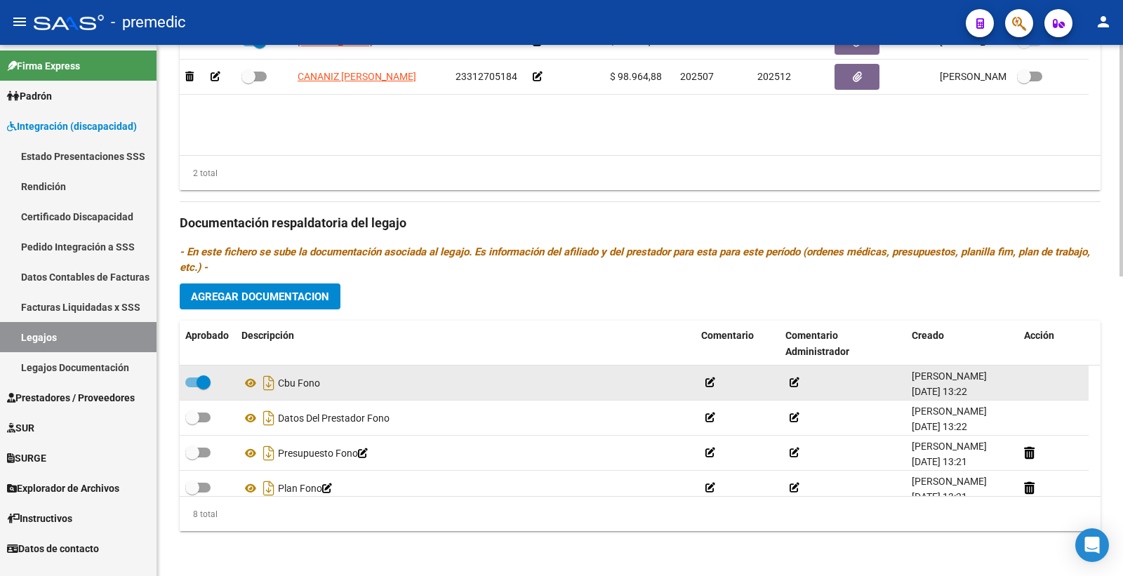
click at [186, 385] on span at bounding box center [197, 383] width 25 height 10
click at [192, 388] on input "checkbox" at bounding box center [192, 388] width 1 height 1
checkbox input "false"
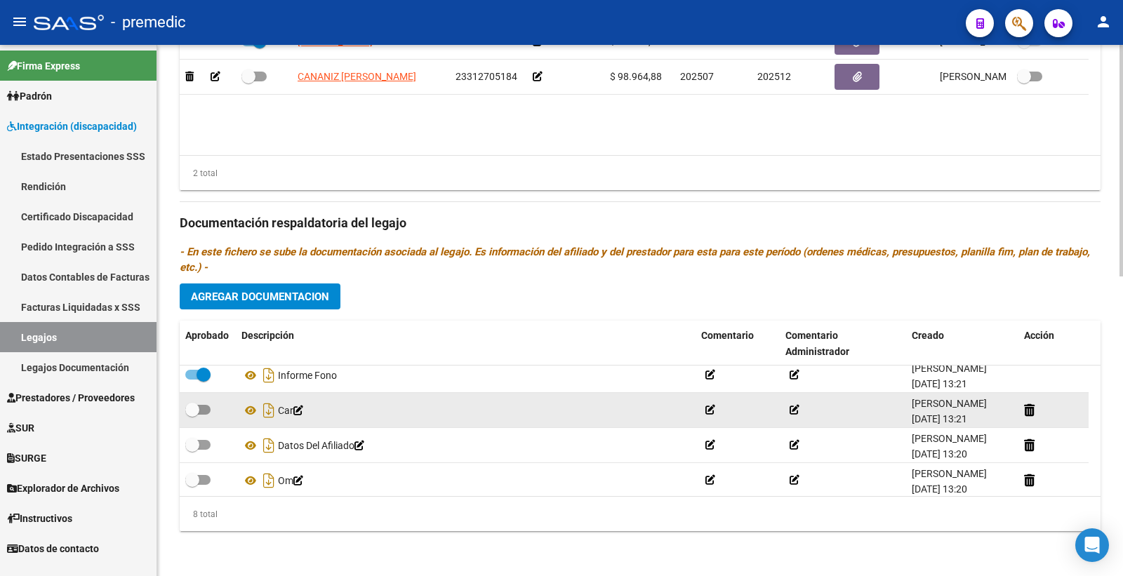
scroll to position [155, 0]
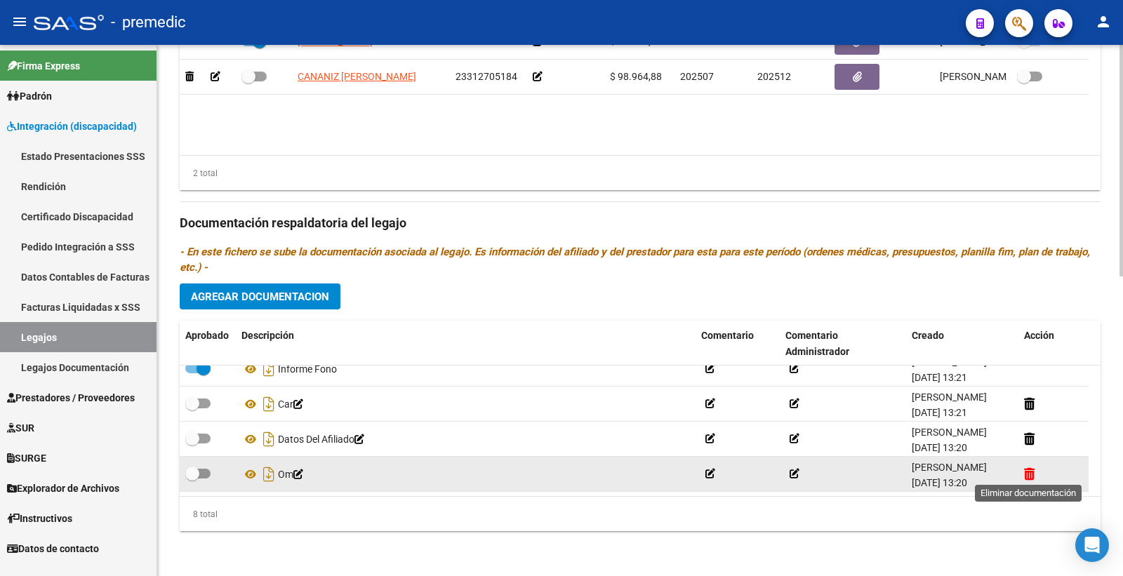
click at [1033, 470] on icon at bounding box center [1029, 474] width 11 height 13
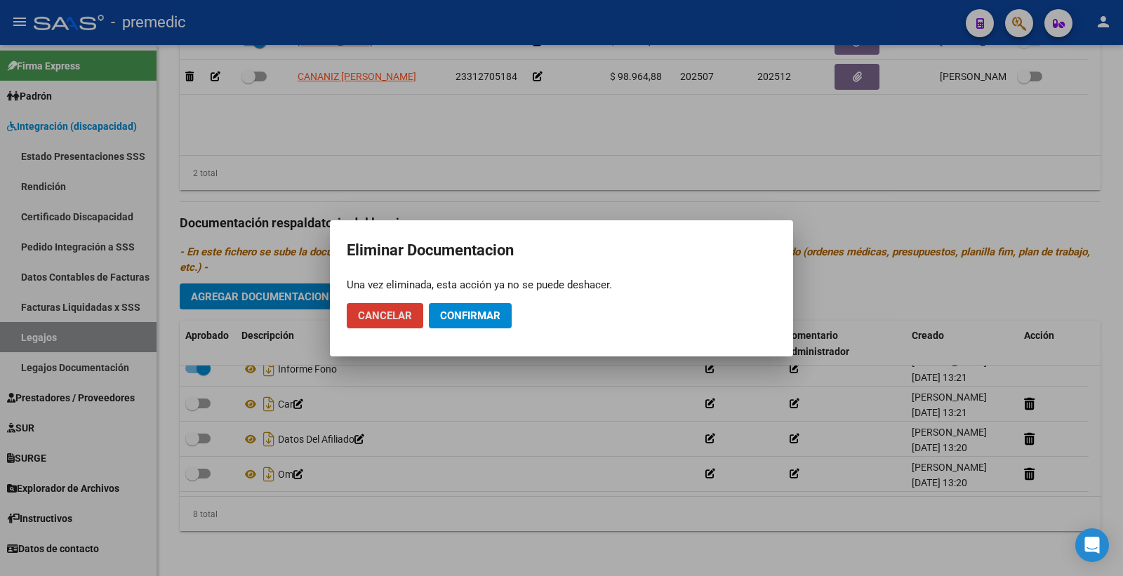
click at [456, 312] on span "Confirmar" at bounding box center [470, 316] width 60 height 13
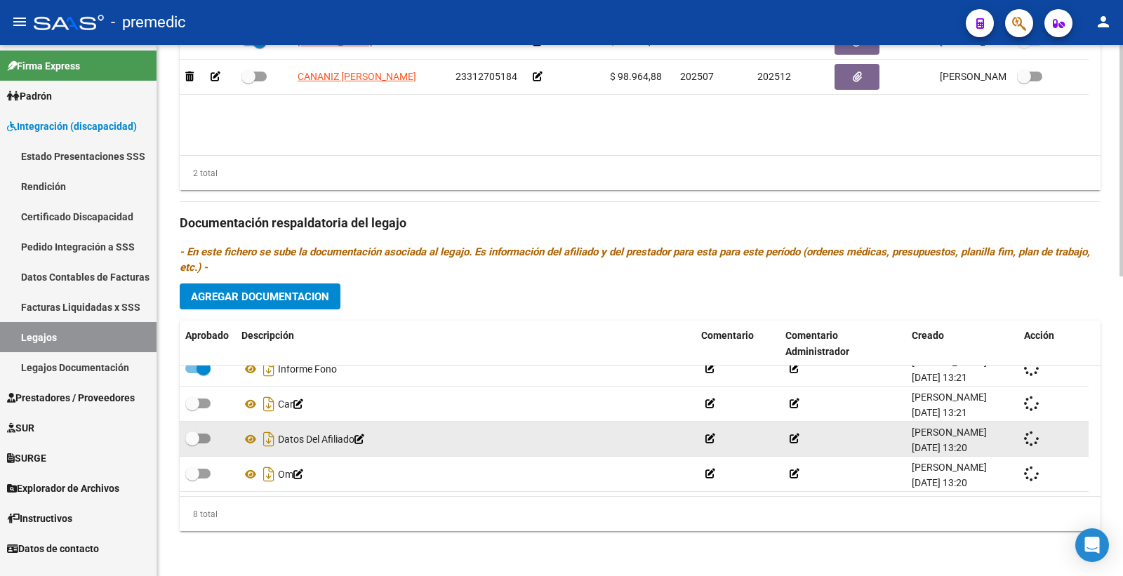
scroll to position [120, 0]
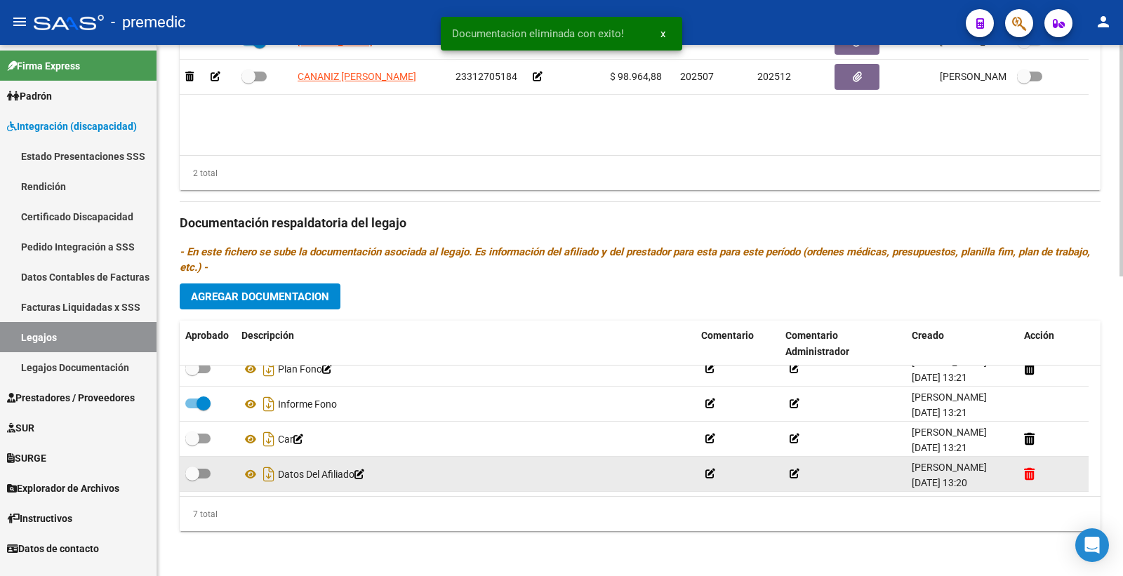
click at [1035, 472] on icon at bounding box center [1029, 474] width 11 height 13
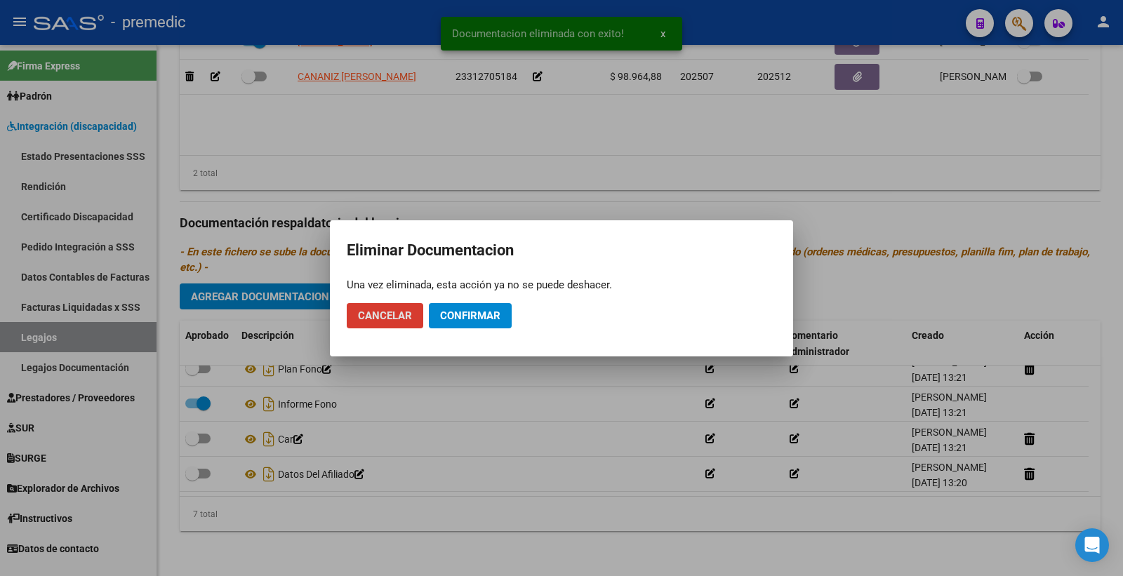
click at [480, 312] on span "Confirmar" at bounding box center [470, 316] width 60 height 13
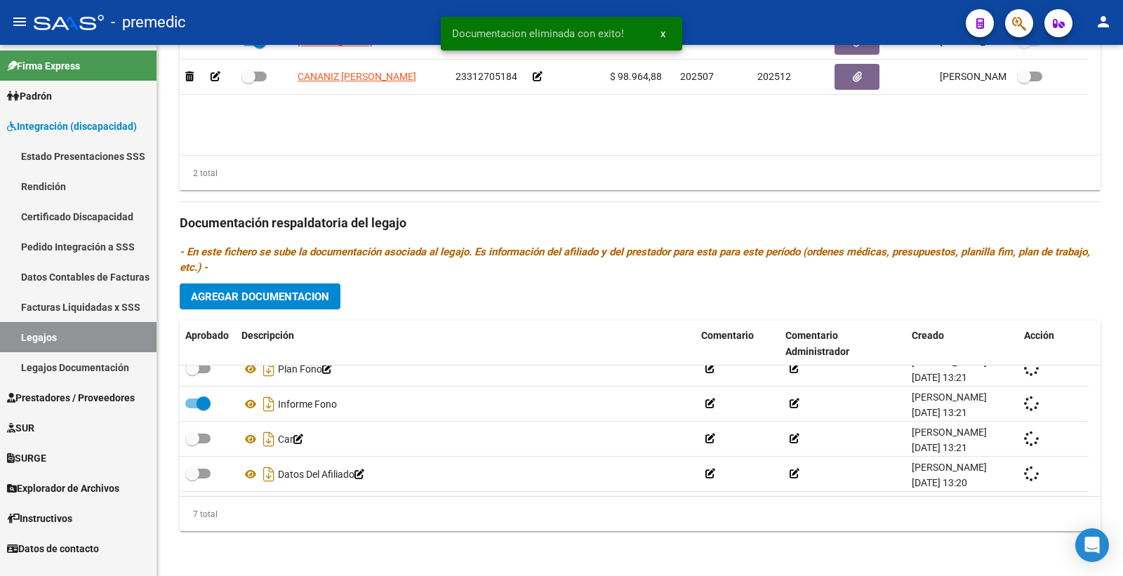
scroll to position [85, 0]
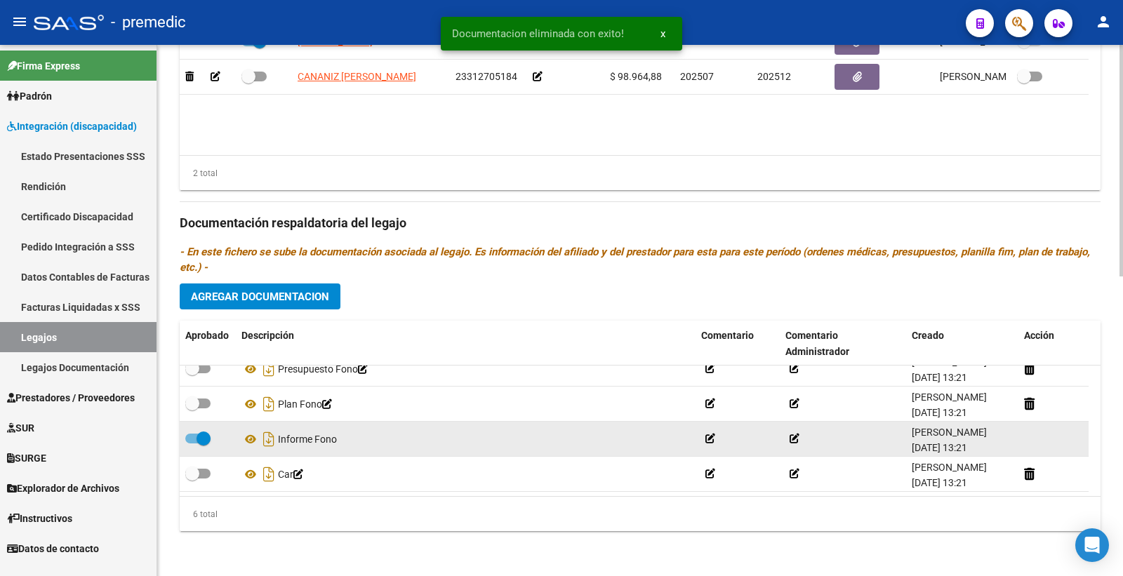
click at [185, 439] on span at bounding box center [197, 439] width 25 height 10
click at [192, 444] on input "checkbox" at bounding box center [192, 444] width 1 height 1
checkbox input "false"
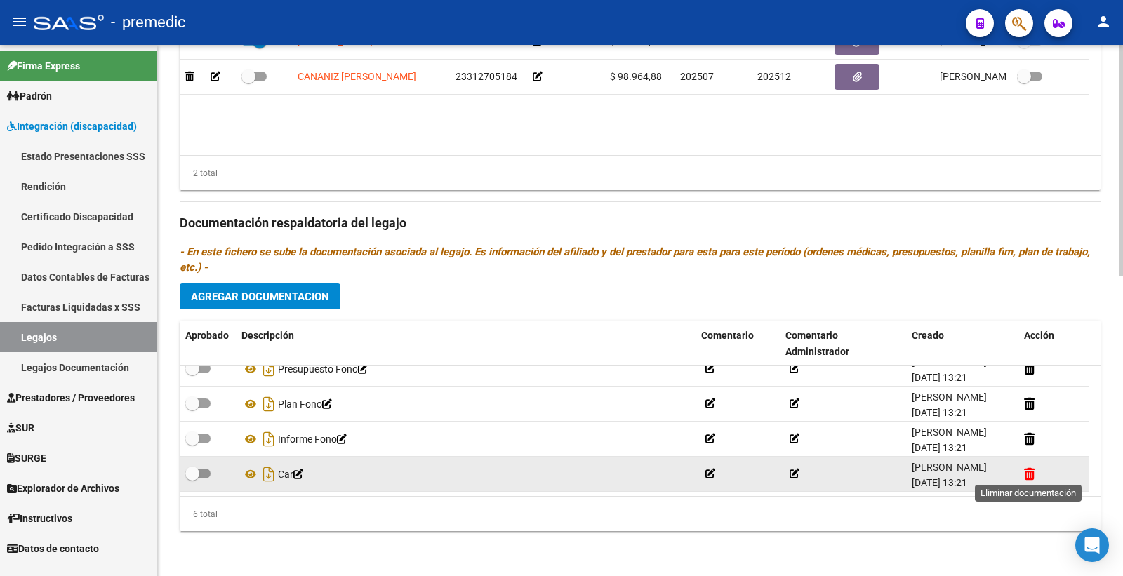
click at [1029, 472] on icon at bounding box center [1029, 474] width 11 height 13
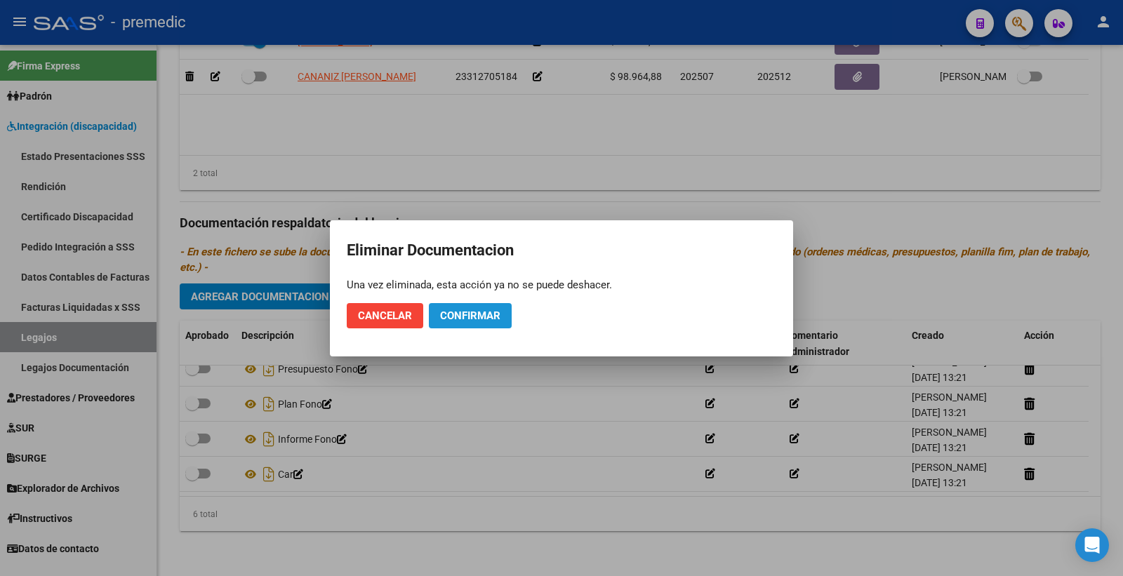
click at [472, 317] on span "Confirmar" at bounding box center [470, 316] width 60 height 13
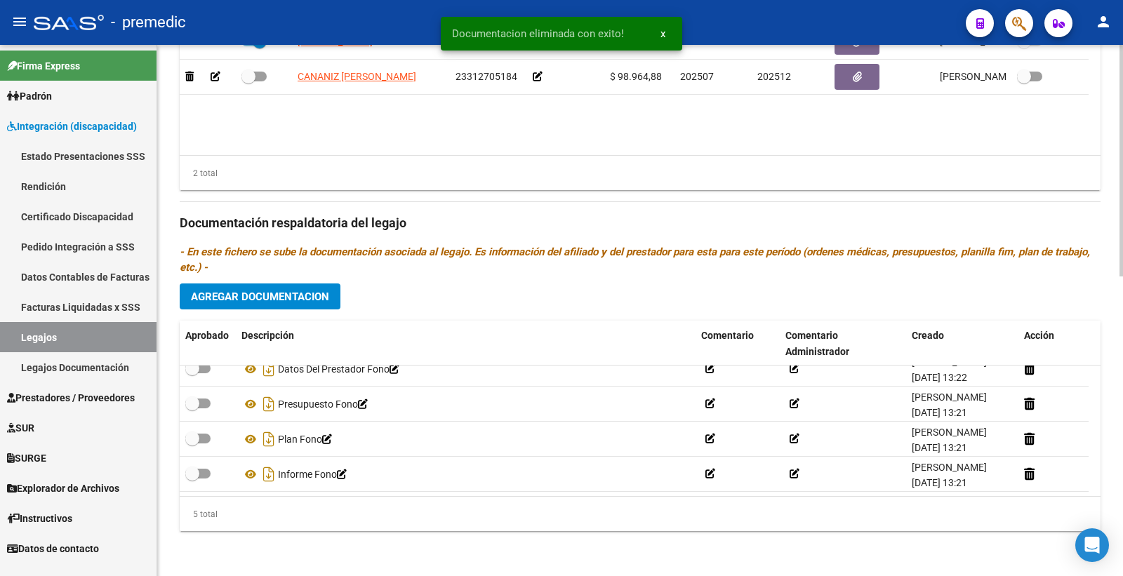
scroll to position [50, 0]
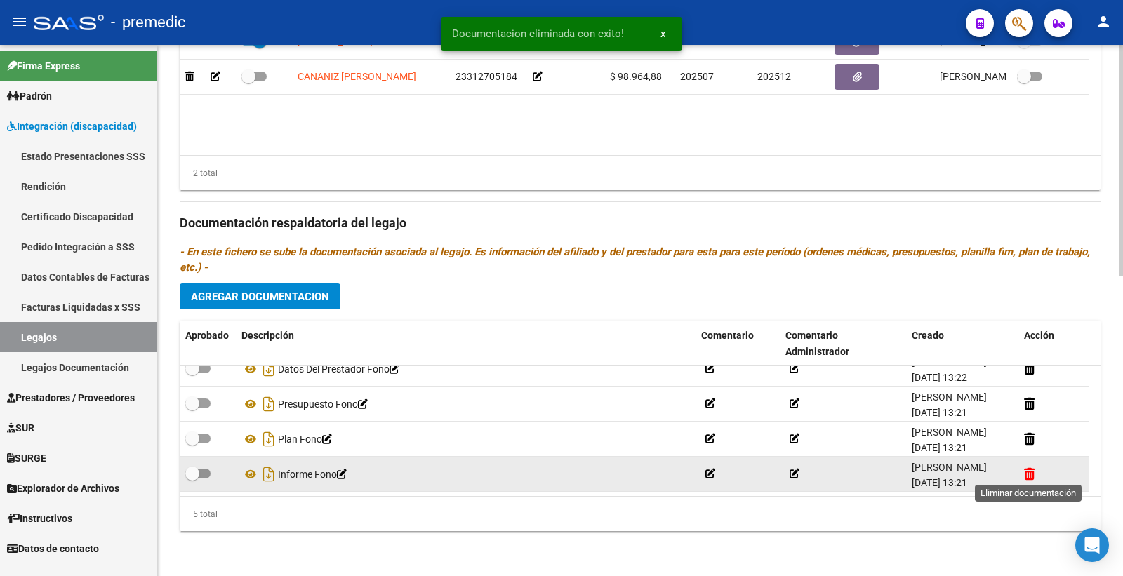
click at [1025, 468] on icon at bounding box center [1029, 474] width 11 height 13
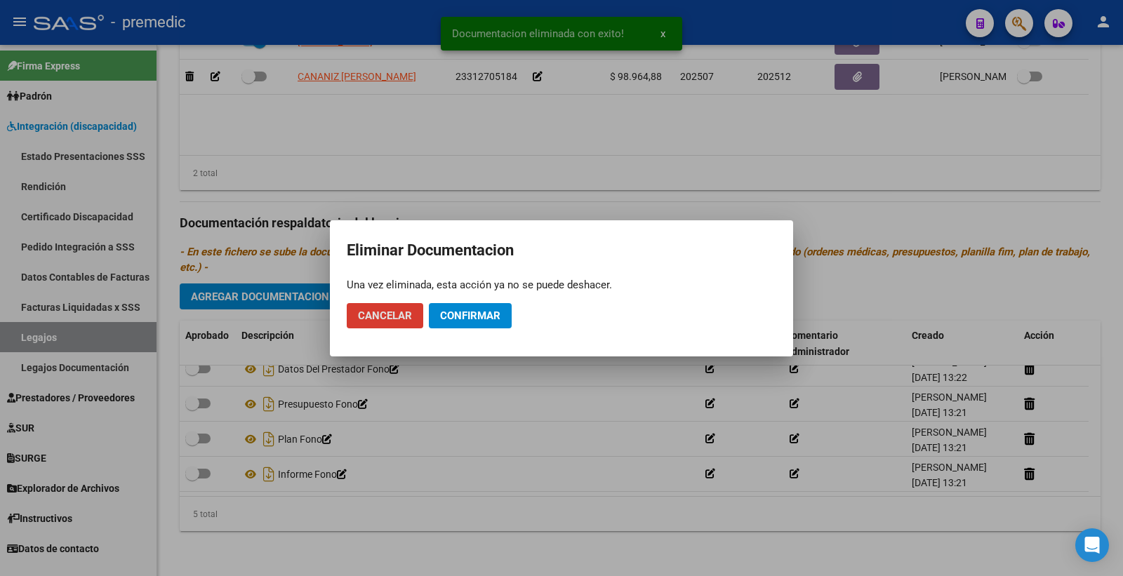
click at [465, 319] on span "Confirmar" at bounding box center [470, 316] width 60 height 13
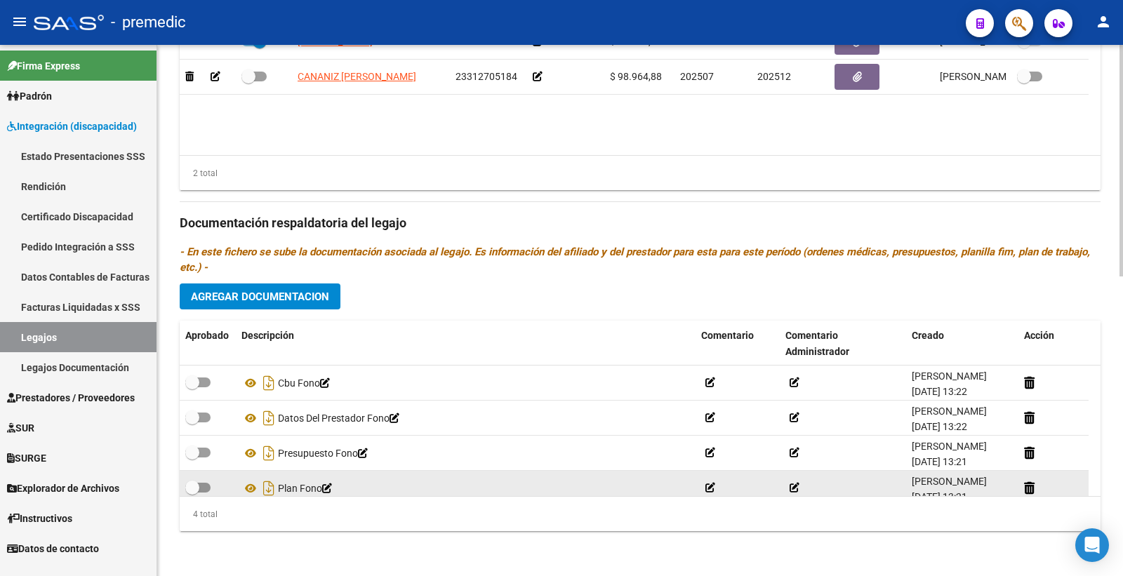
scroll to position [15, 0]
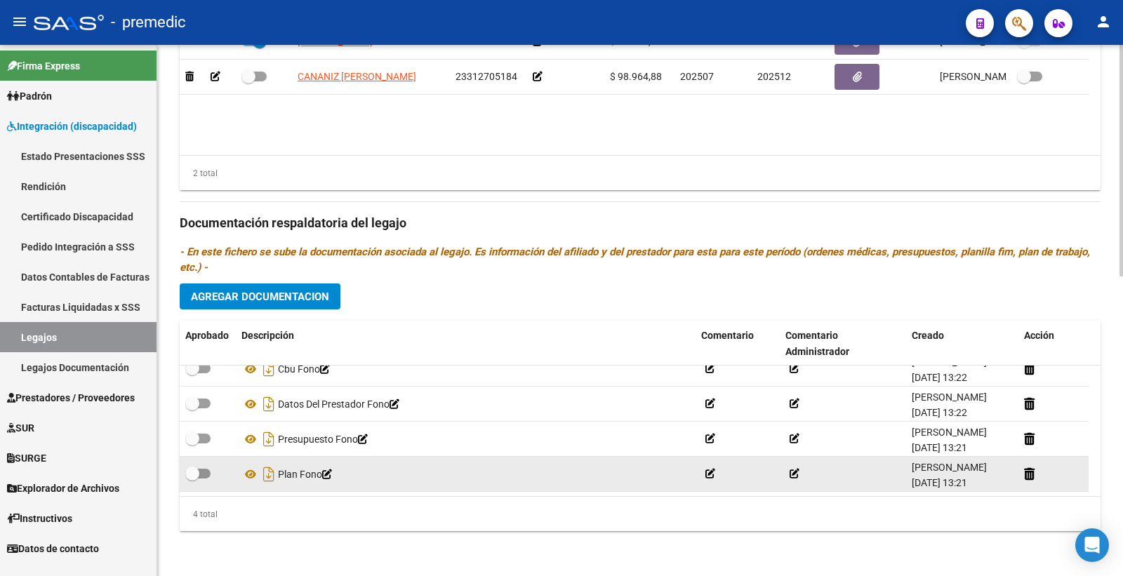
click at [1033, 480] on div at bounding box center [1053, 474] width 59 height 16
click at [1028, 468] on icon at bounding box center [1029, 474] width 11 height 13
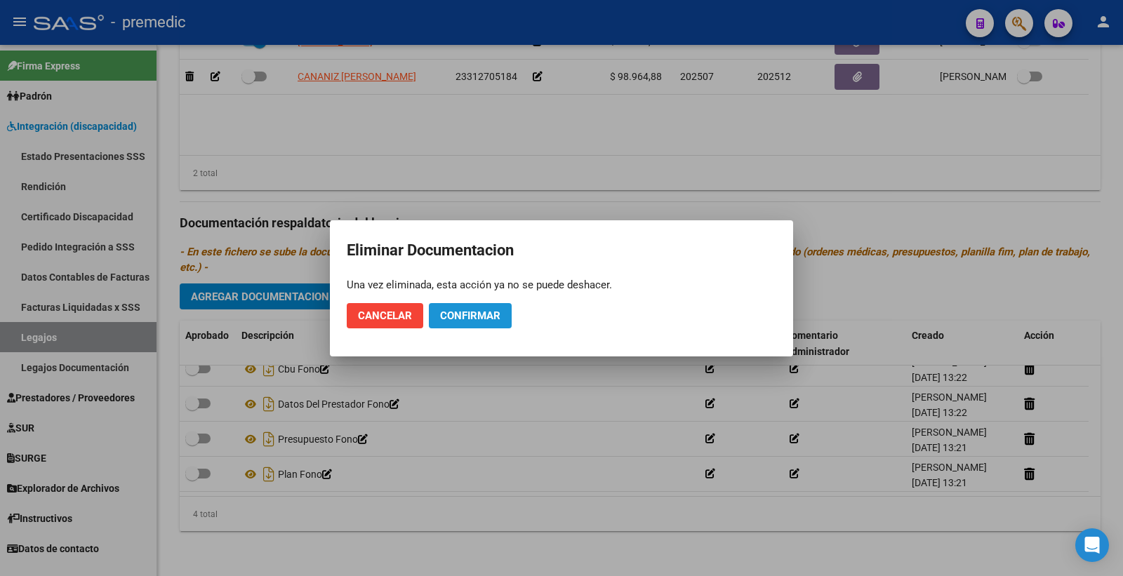
click at [486, 316] on span "Confirmar" at bounding box center [470, 316] width 60 height 13
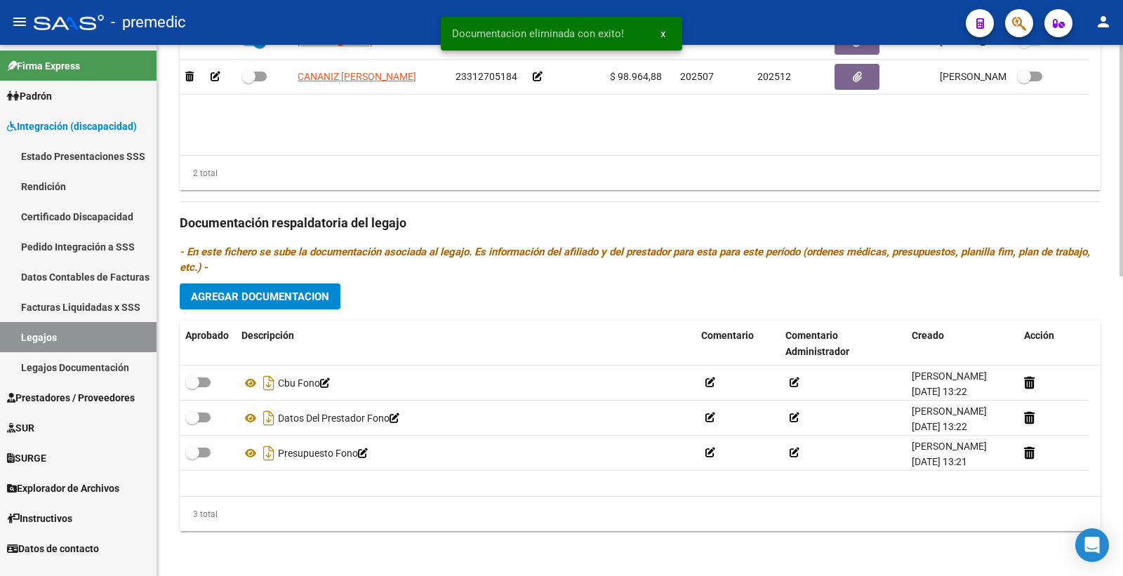
scroll to position [0, 0]
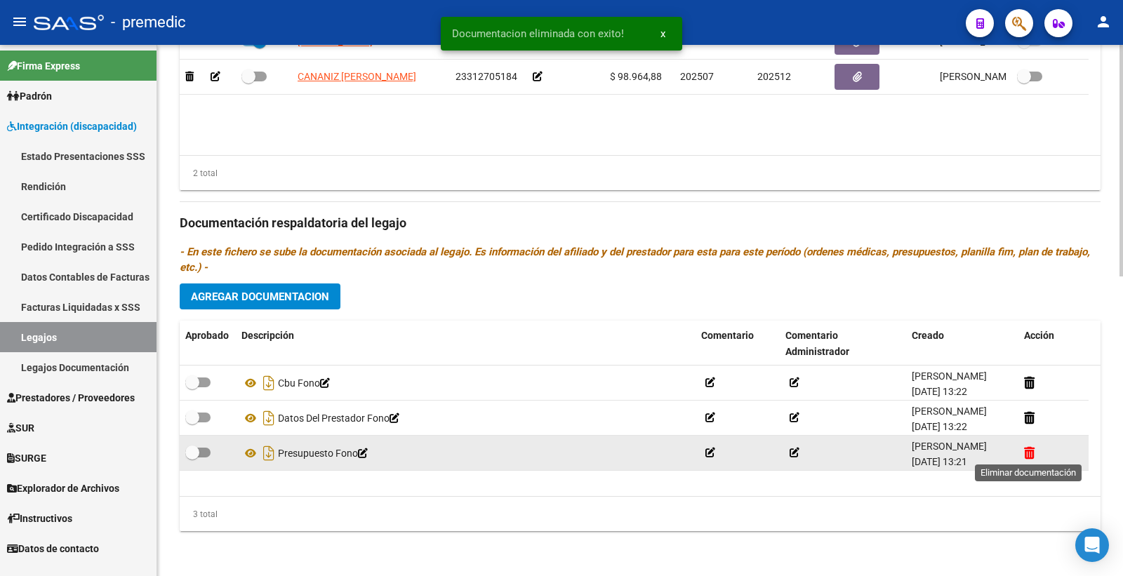
click at [1034, 451] on icon at bounding box center [1029, 452] width 11 height 13
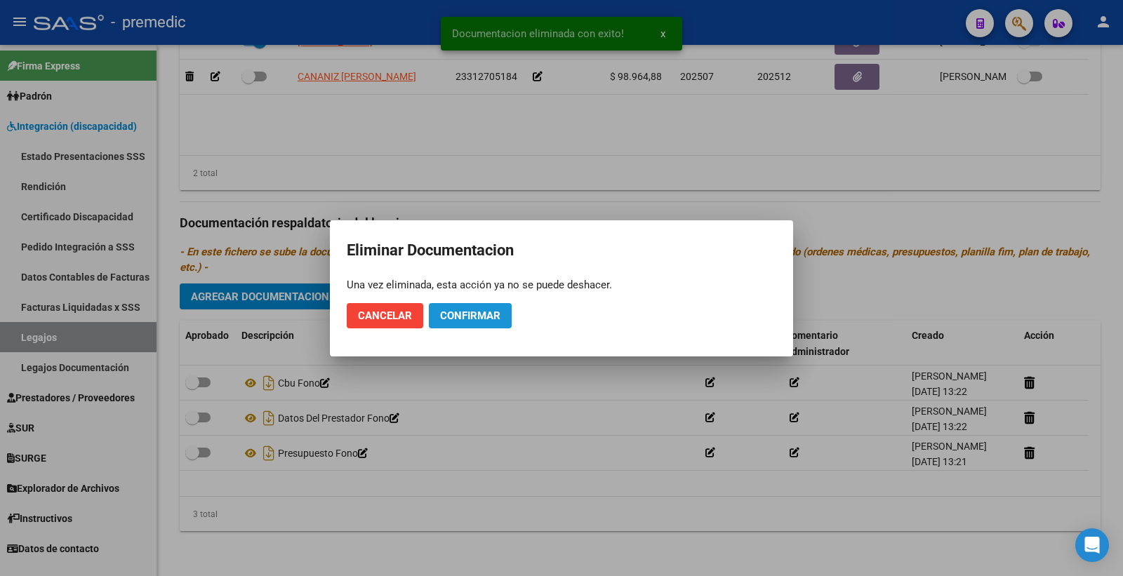
click at [456, 315] on span "Confirmar" at bounding box center [470, 316] width 60 height 13
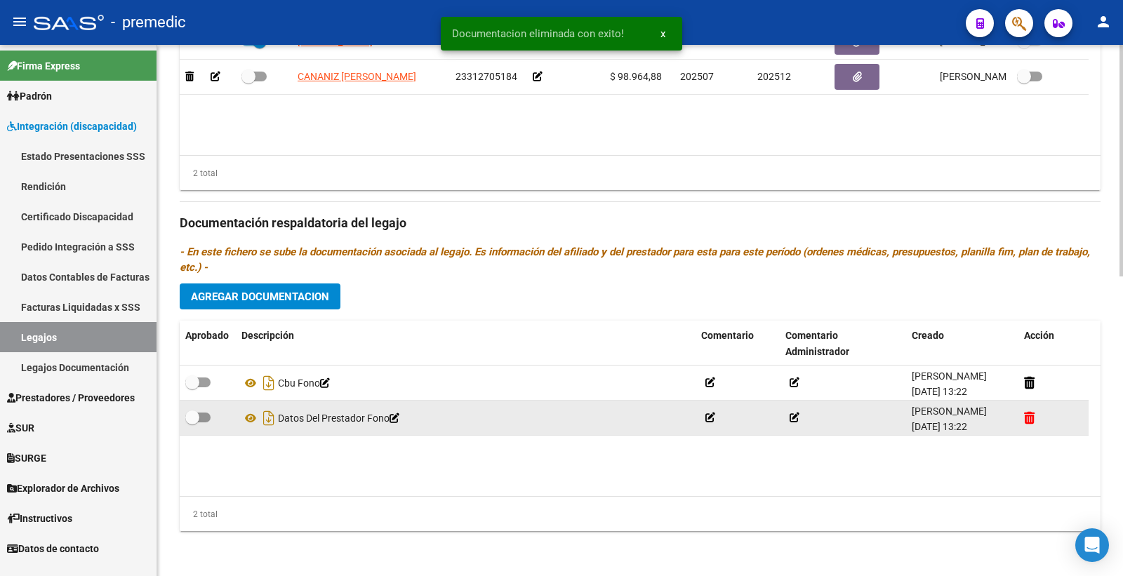
click at [1035, 414] on icon at bounding box center [1029, 417] width 11 height 13
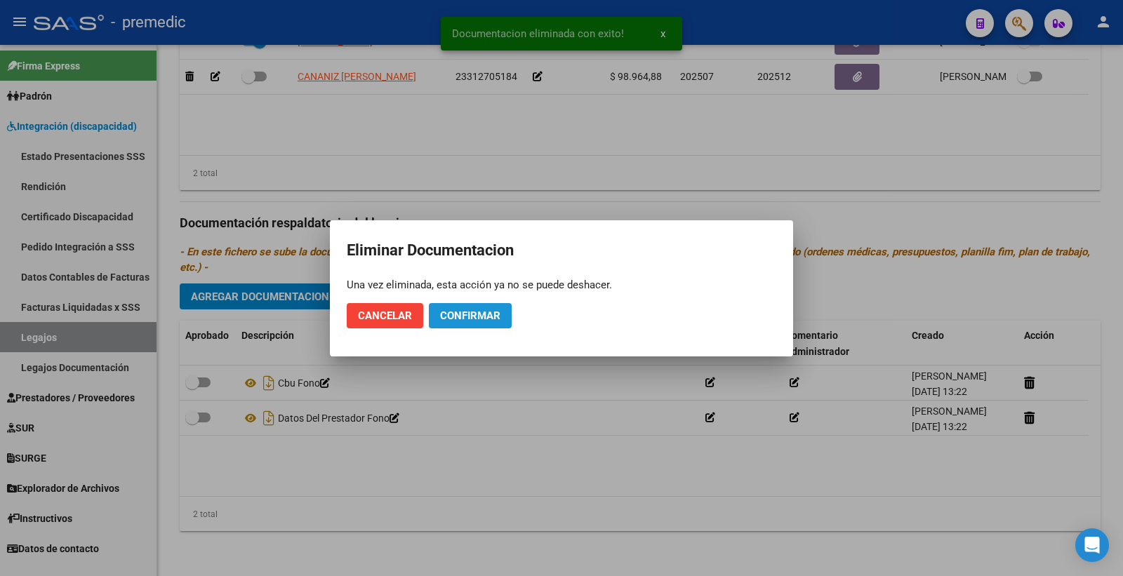
click at [492, 315] on span "Confirmar" at bounding box center [470, 316] width 60 height 13
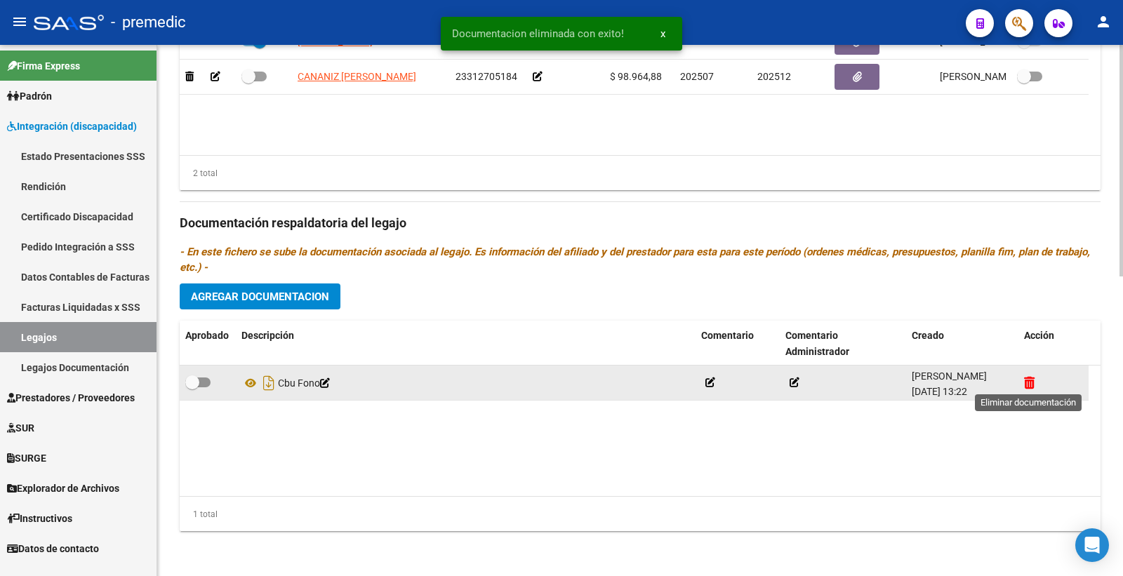
click at [1031, 383] on icon at bounding box center [1029, 382] width 11 height 13
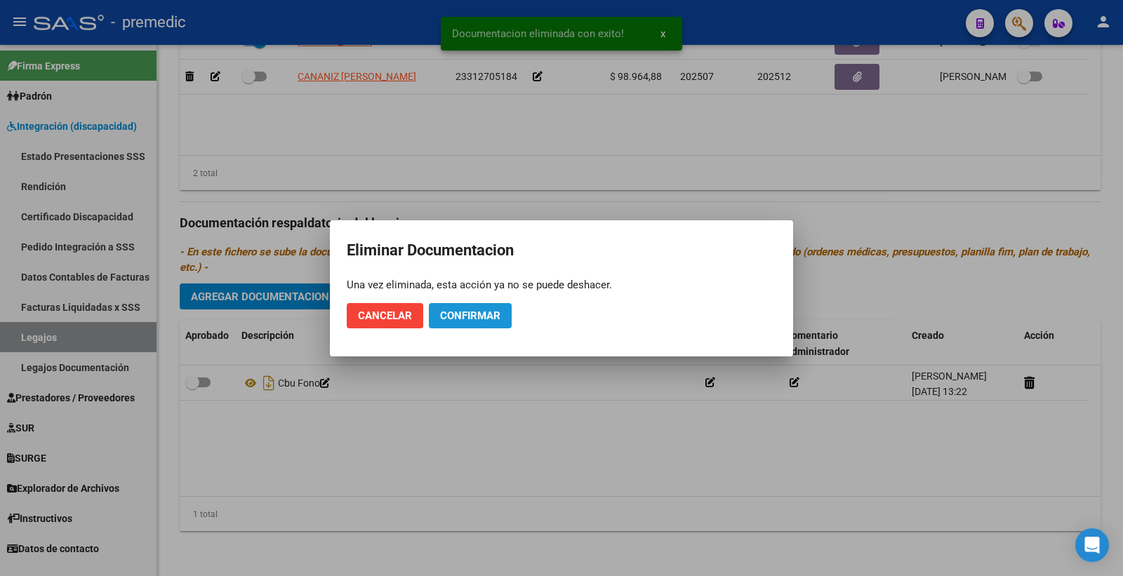
click at [492, 315] on span "Confirmar" at bounding box center [470, 316] width 60 height 13
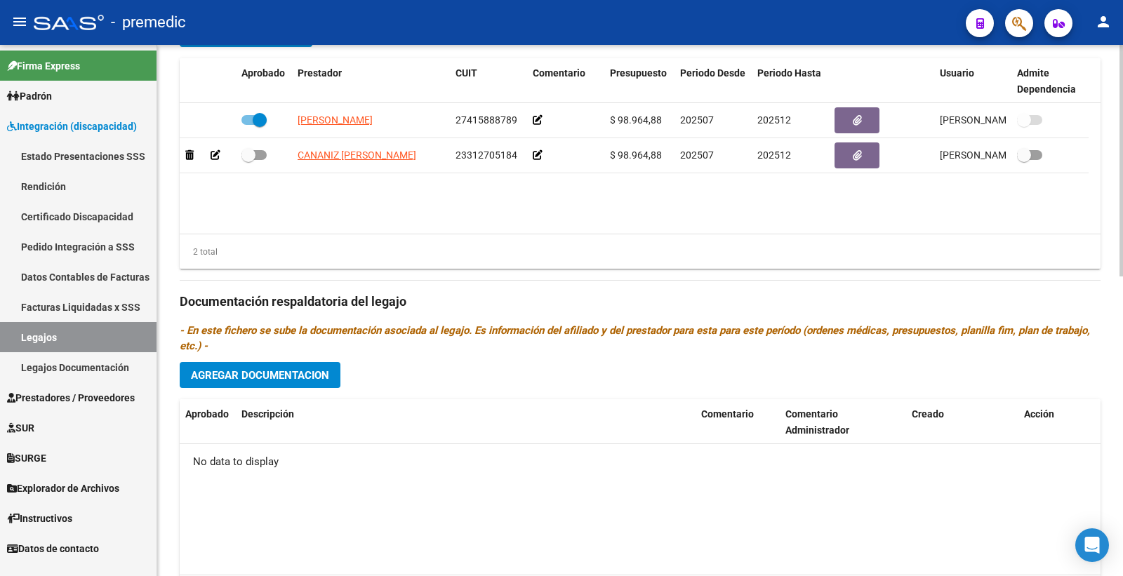
scroll to position [454, 0]
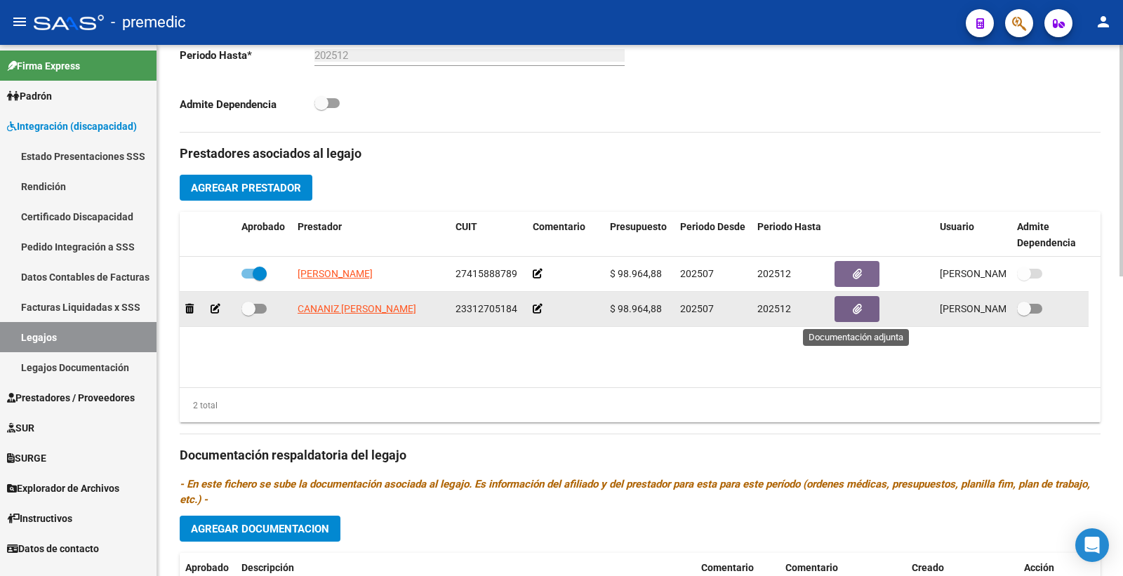
click at [847, 315] on button "button" at bounding box center [857, 309] width 45 height 26
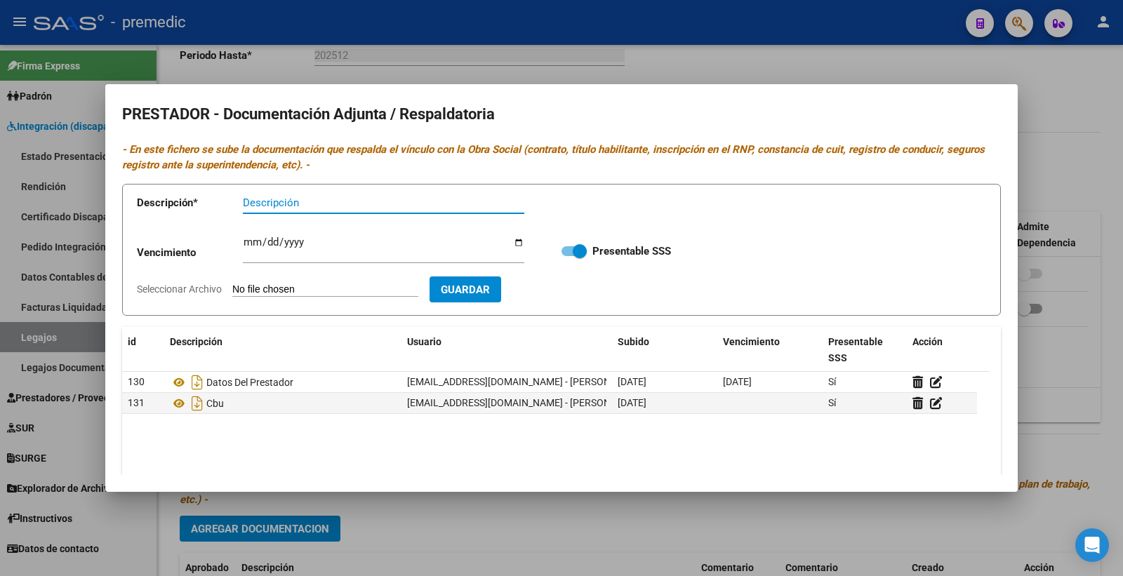
click at [1057, 145] on div at bounding box center [561, 288] width 1123 height 576
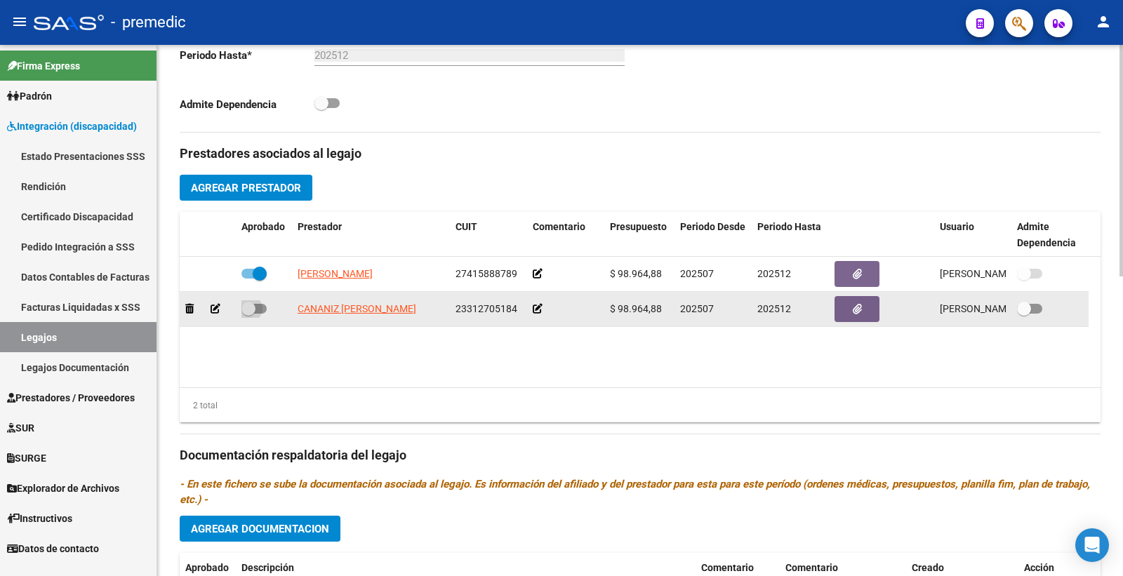
click at [265, 305] on label at bounding box center [253, 308] width 25 height 17
click at [249, 314] on input "checkbox" at bounding box center [248, 314] width 1 height 1
checkbox input "true"
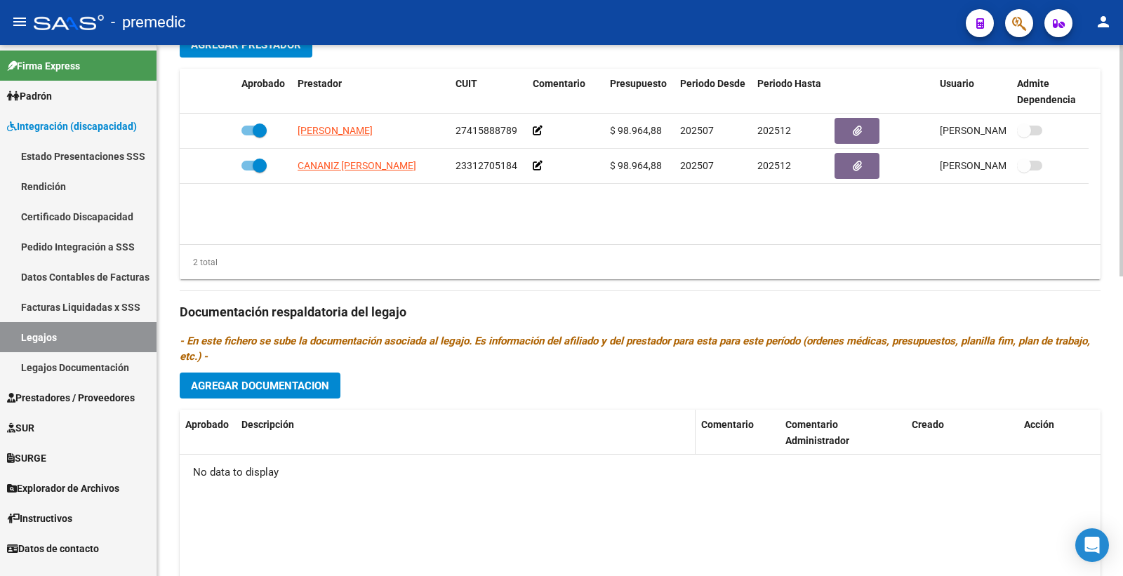
scroll to position [611, 0]
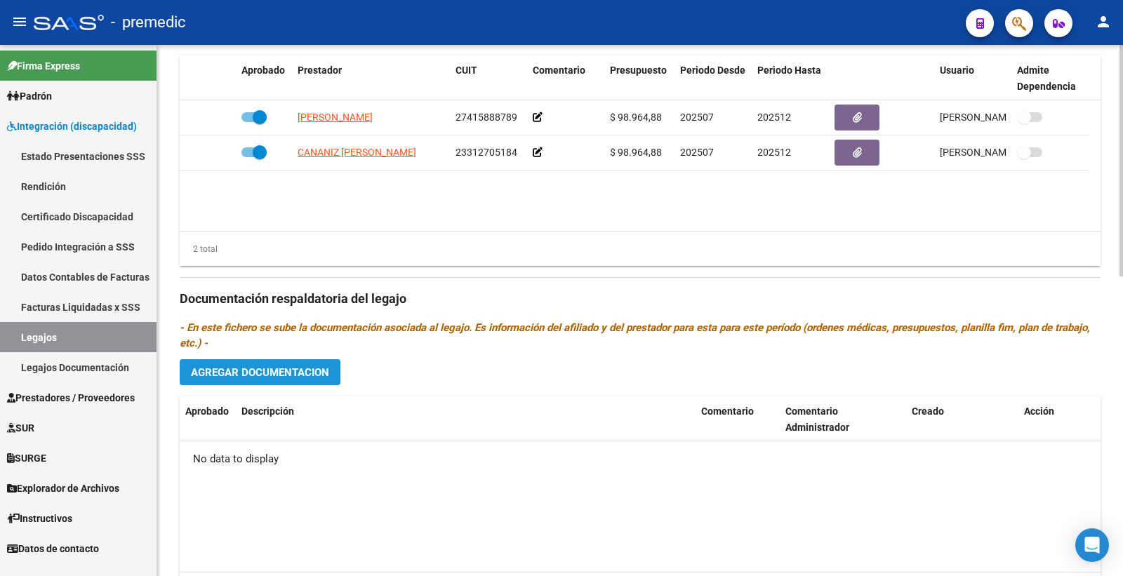
click at [295, 369] on span "Agregar Documentacion" at bounding box center [260, 372] width 138 height 13
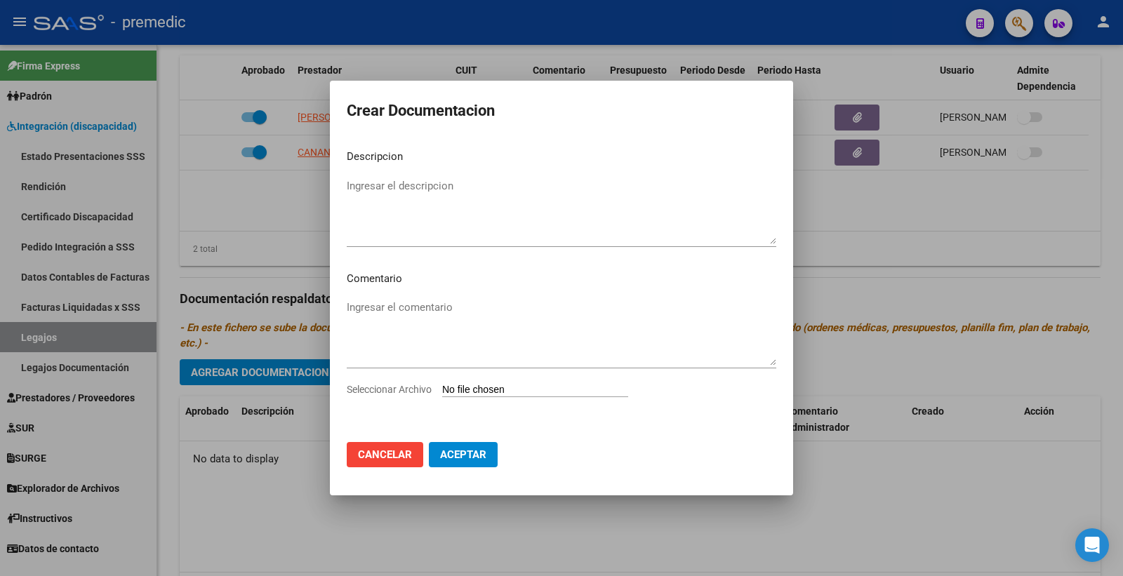
click at [494, 386] on input "Seleccionar Archivo" at bounding box center [535, 390] width 186 height 13
type input "C:\fakepath\1- CUD.pdf"
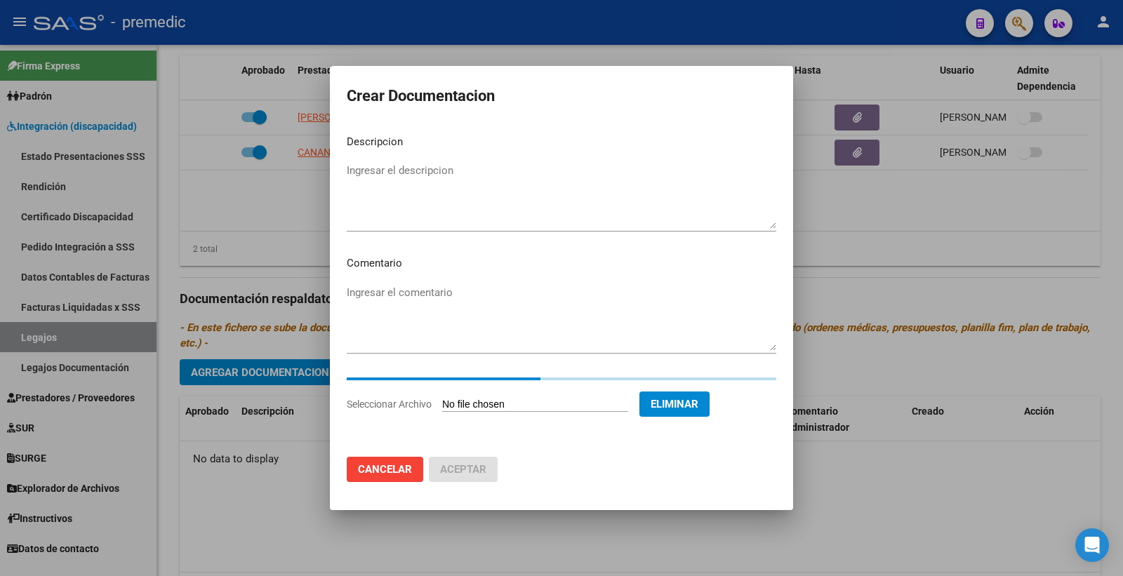
click at [436, 172] on textarea "Ingresar el descripcion" at bounding box center [562, 196] width 430 height 66
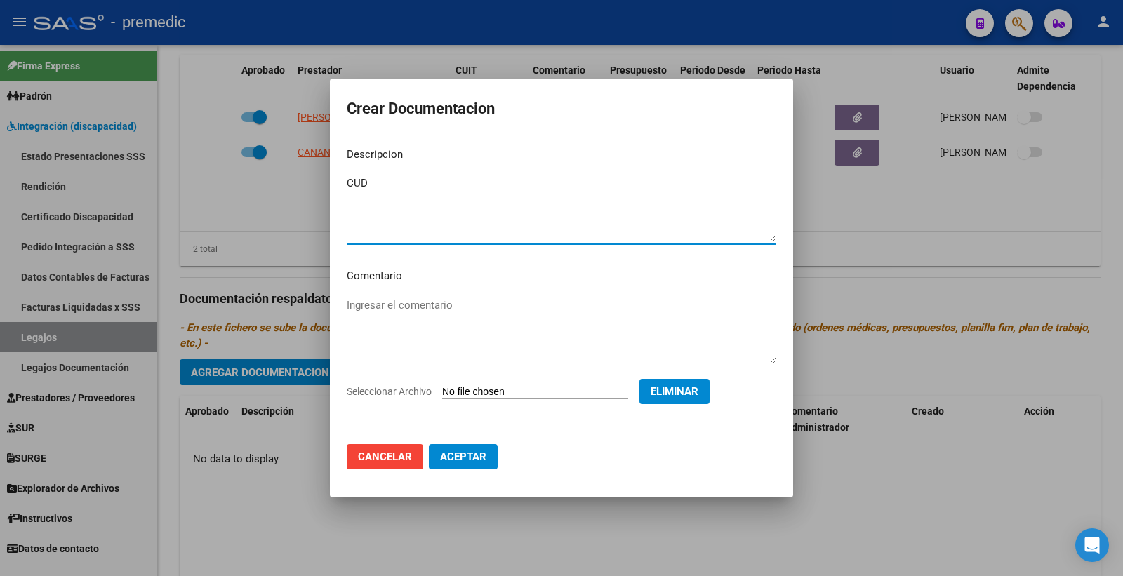
type textarea "CUD"
click at [461, 452] on span "Aceptar" at bounding box center [463, 457] width 46 height 13
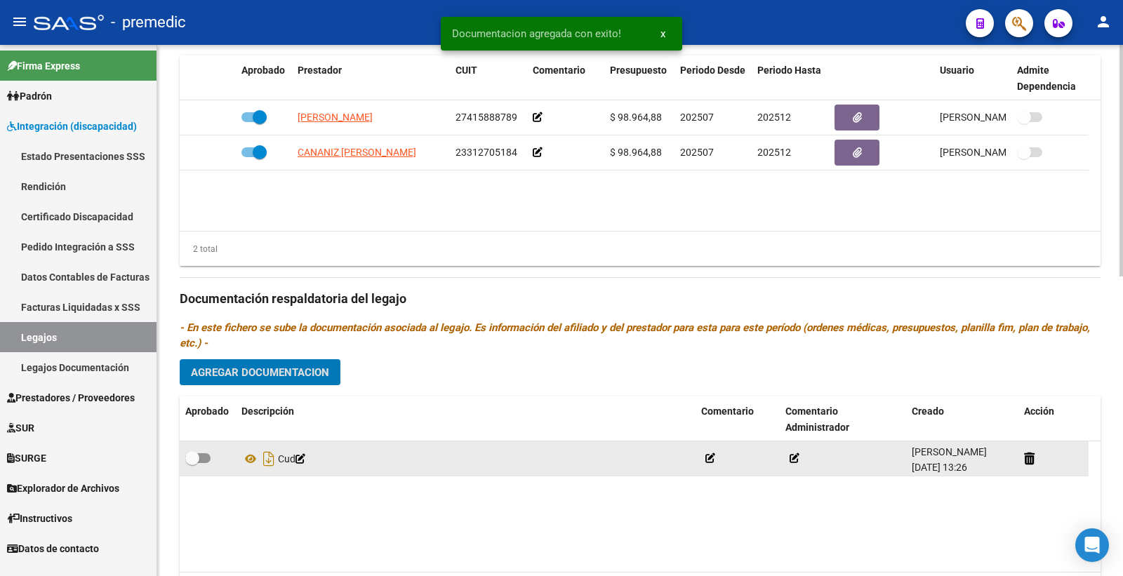
click at [212, 466] on div at bounding box center [207, 459] width 45 height 18
click at [206, 461] on span at bounding box center [197, 459] width 25 height 10
click at [192, 463] on input "checkbox" at bounding box center [192, 463] width 1 height 1
checkbox input "true"
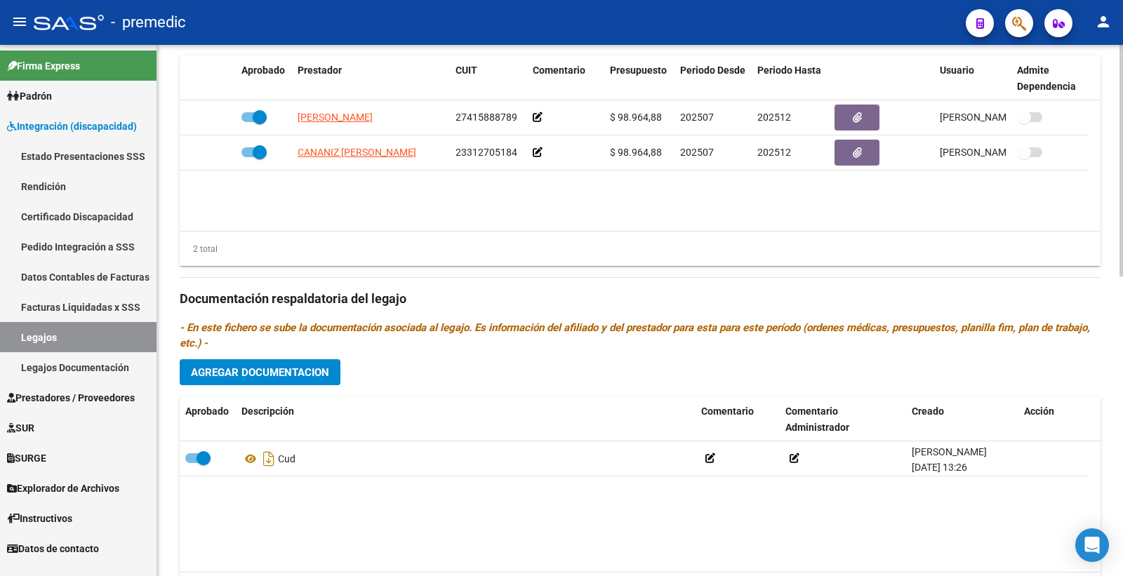
click at [290, 376] on span "Agregar Documentacion" at bounding box center [260, 372] width 138 height 13
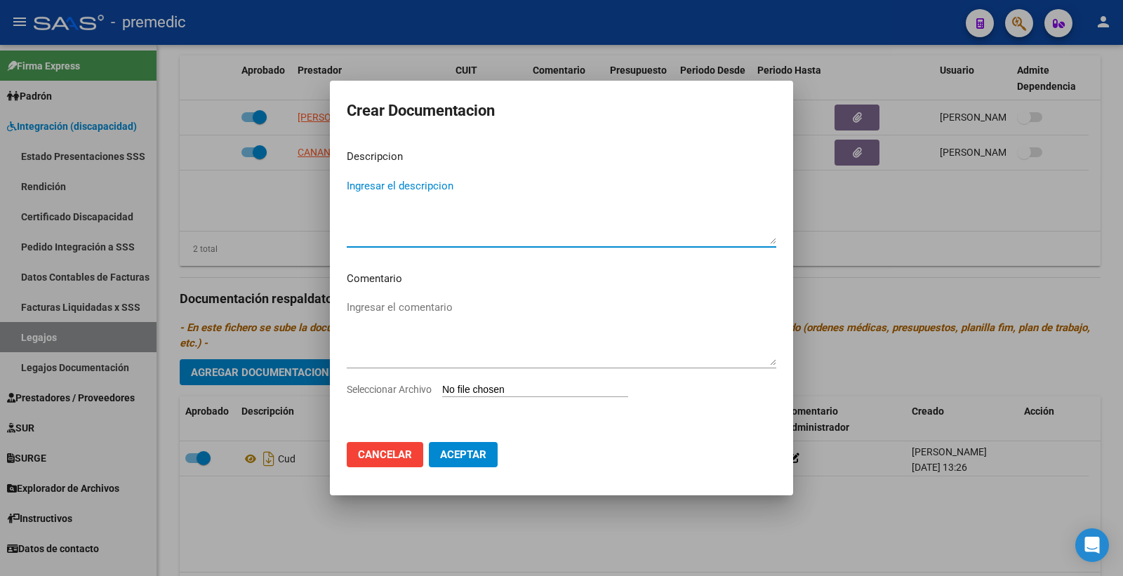
click at [499, 384] on input "Seleccionar Archivo" at bounding box center [535, 390] width 186 height 13
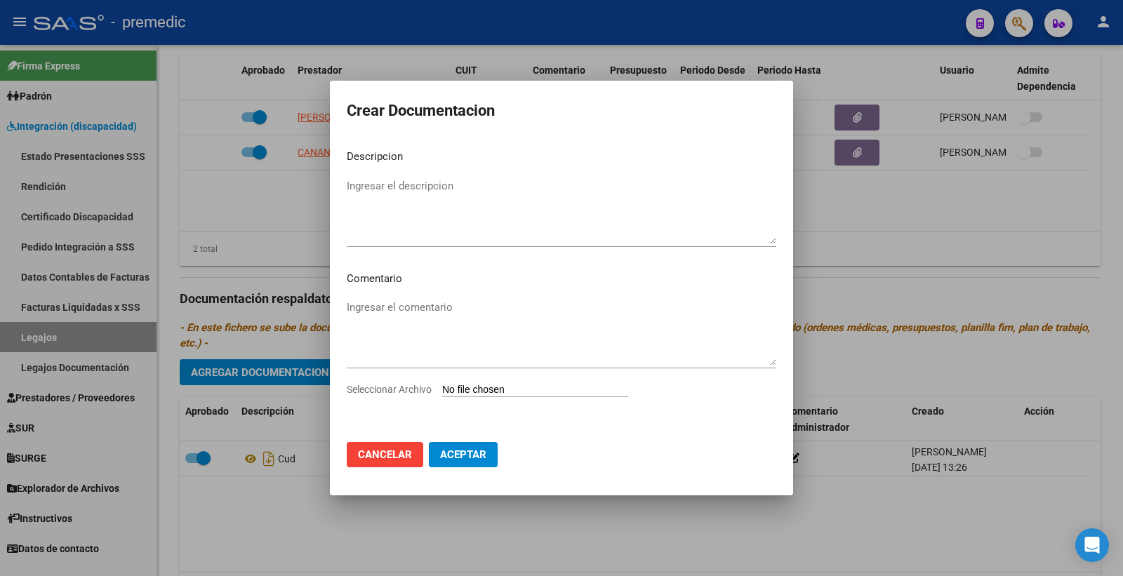
type input "C:\fakepath\2- DNI.pdf"
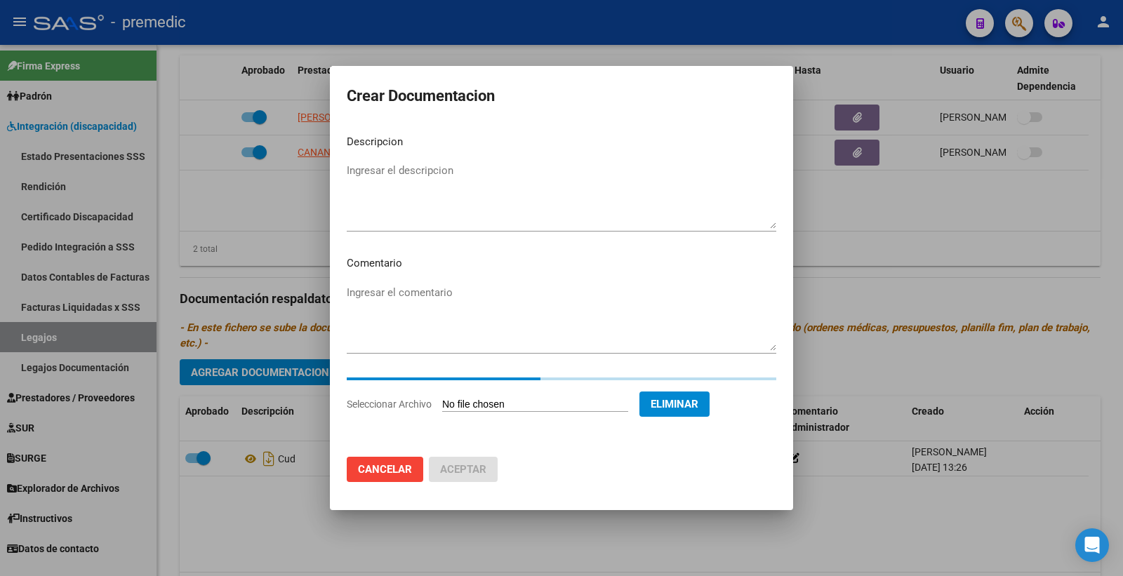
click at [354, 179] on textarea "Ingresar el descripcion" at bounding box center [562, 196] width 430 height 66
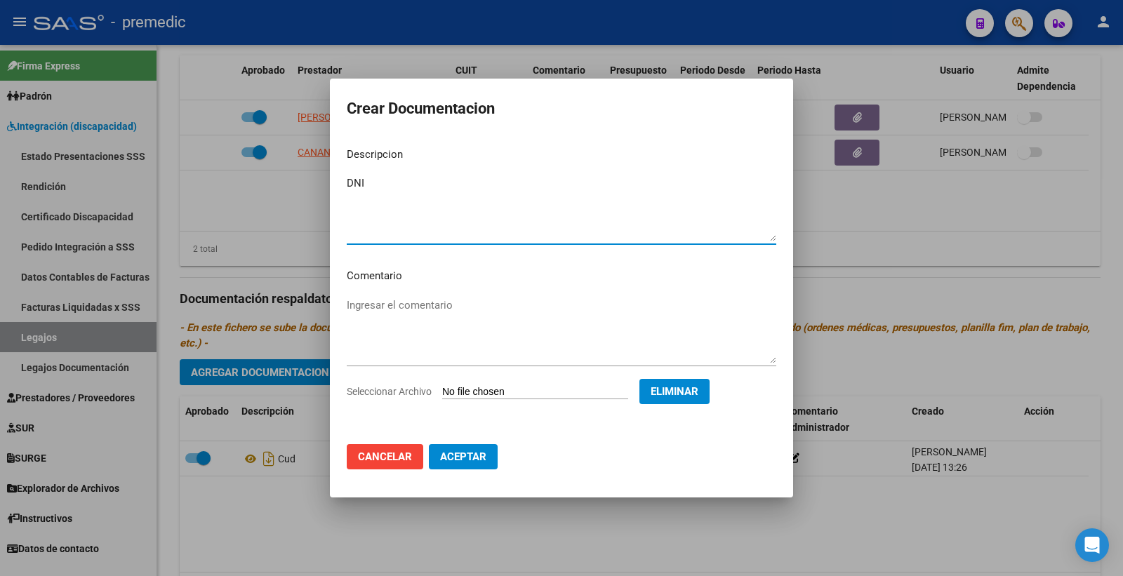
type textarea "DNI"
click at [448, 455] on span "Aceptar" at bounding box center [463, 457] width 46 height 13
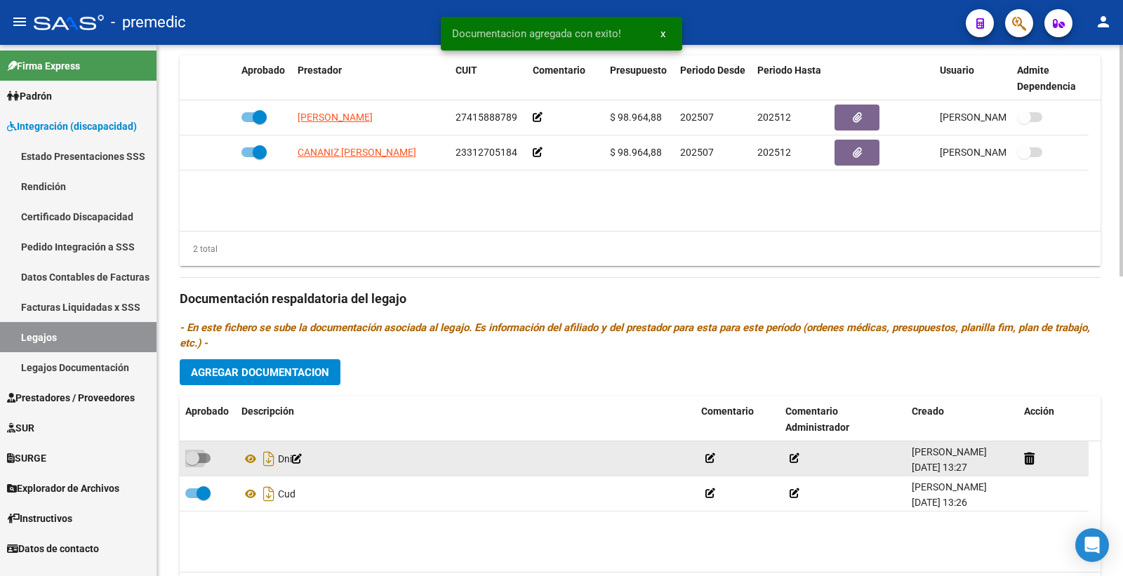
click at [209, 462] on span at bounding box center [197, 459] width 25 height 10
click at [192, 463] on input "checkbox" at bounding box center [192, 463] width 1 height 1
checkbox input "true"
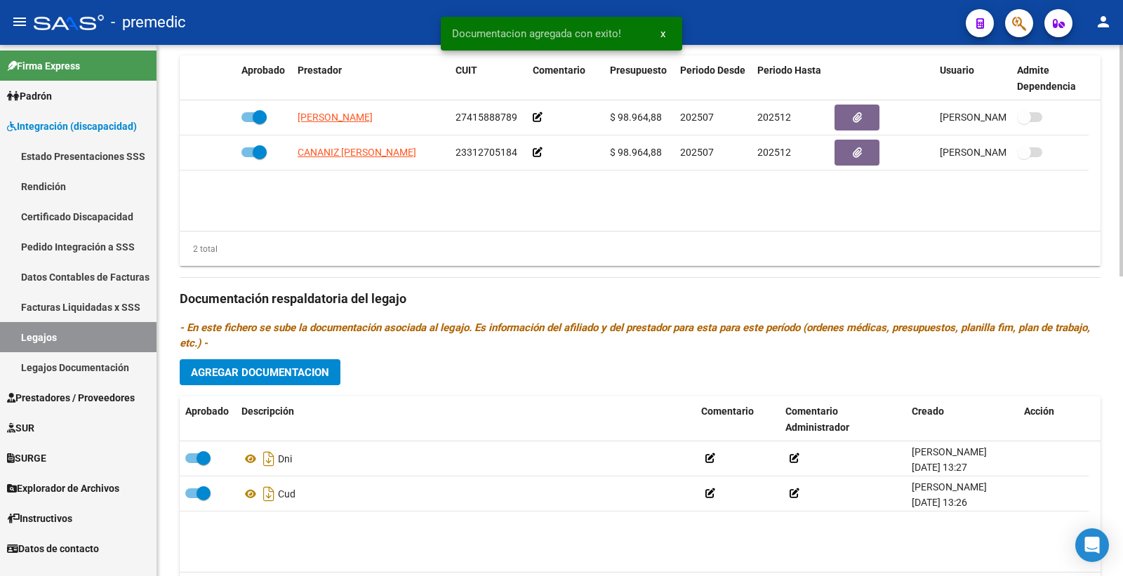
click at [298, 379] on span "Agregar Documentacion" at bounding box center [260, 372] width 138 height 13
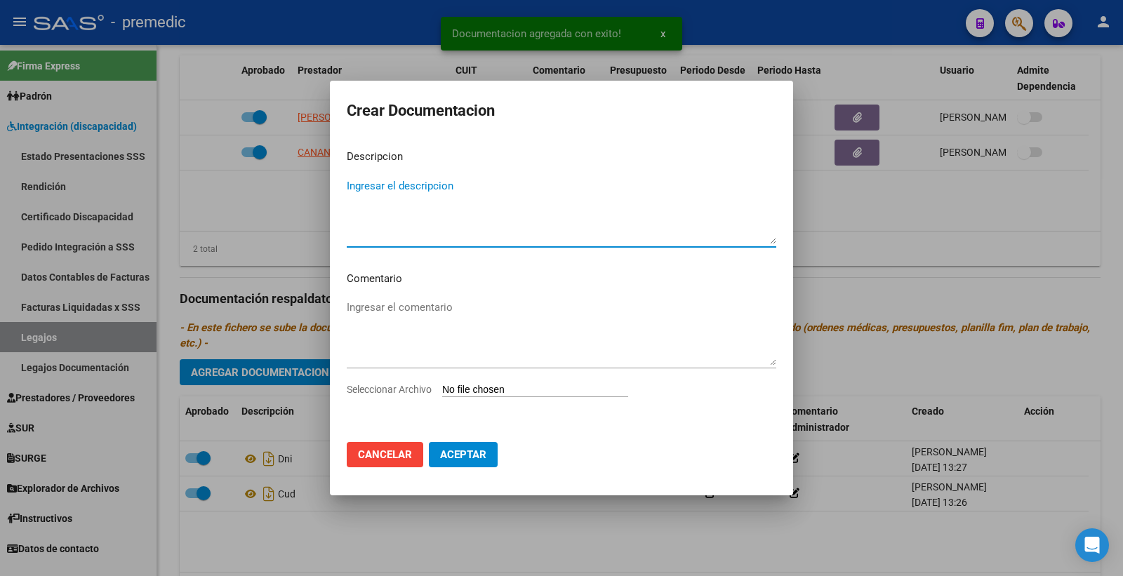
click at [496, 393] on input "Seleccionar Archivo" at bounding box center [535, 390] width 186 height 13
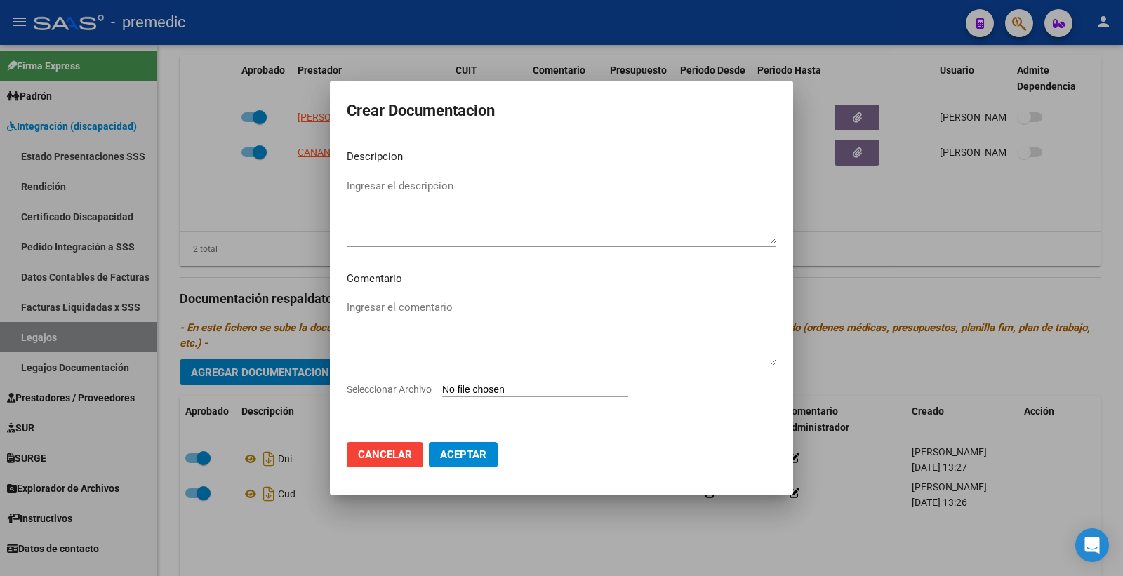
type input "C:\fakepath\3- CONFORMIDAD.pdf"
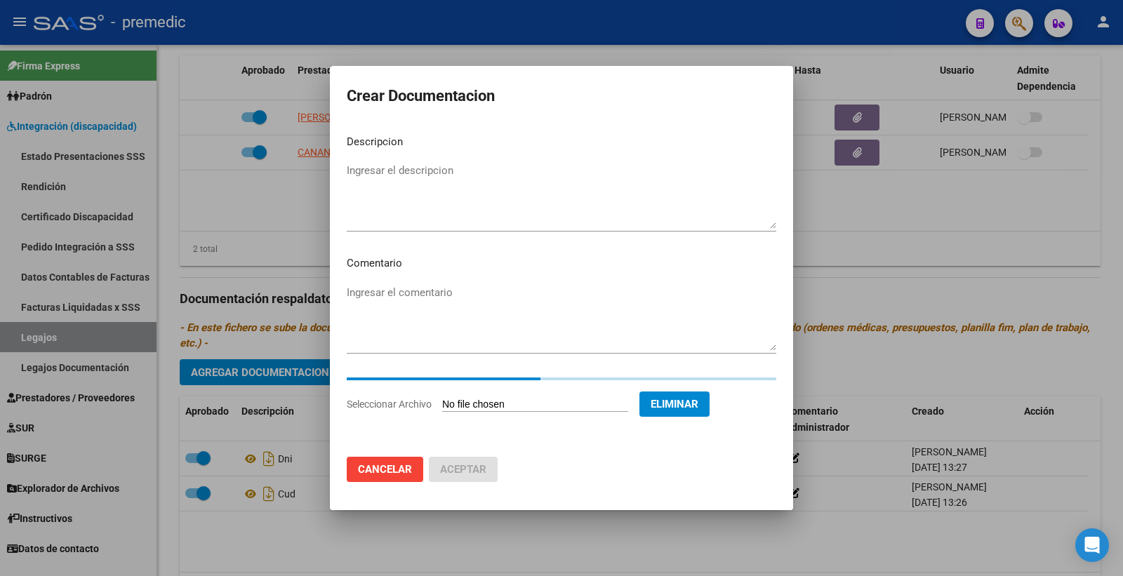
click at [383, 173] on textarea "Ingresar el descripcion" at bounding box center [562, 196] width 430 height 66
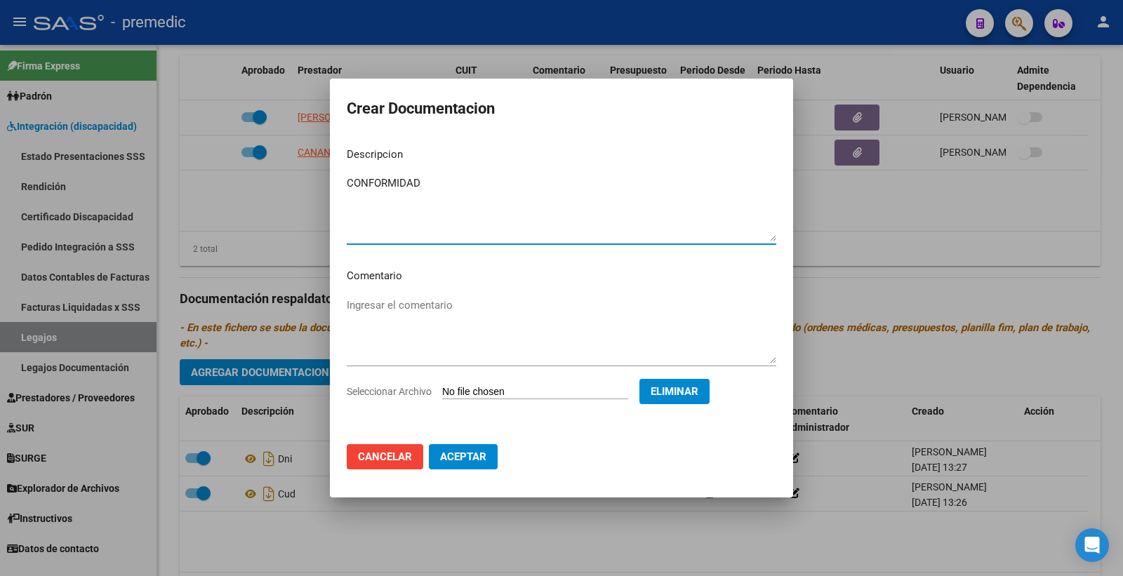
type textarea "CONFORMIDAD"
click at [461, 447] on button "Aceptar" at bounding box center [463, 456] width 69 height 25
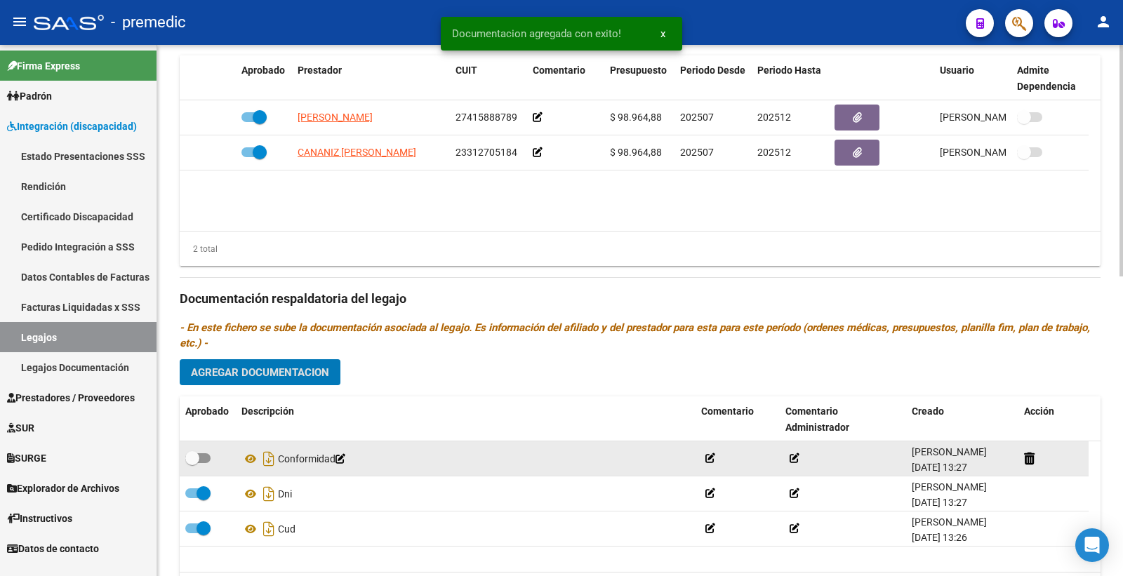
click at [209, 462] on span at bounding box center [197, 459] width 25 height 10
click at [192, 463] on input "checkbox" at bounding box center [192, 463] width 1 height 1
checkbox input "true"
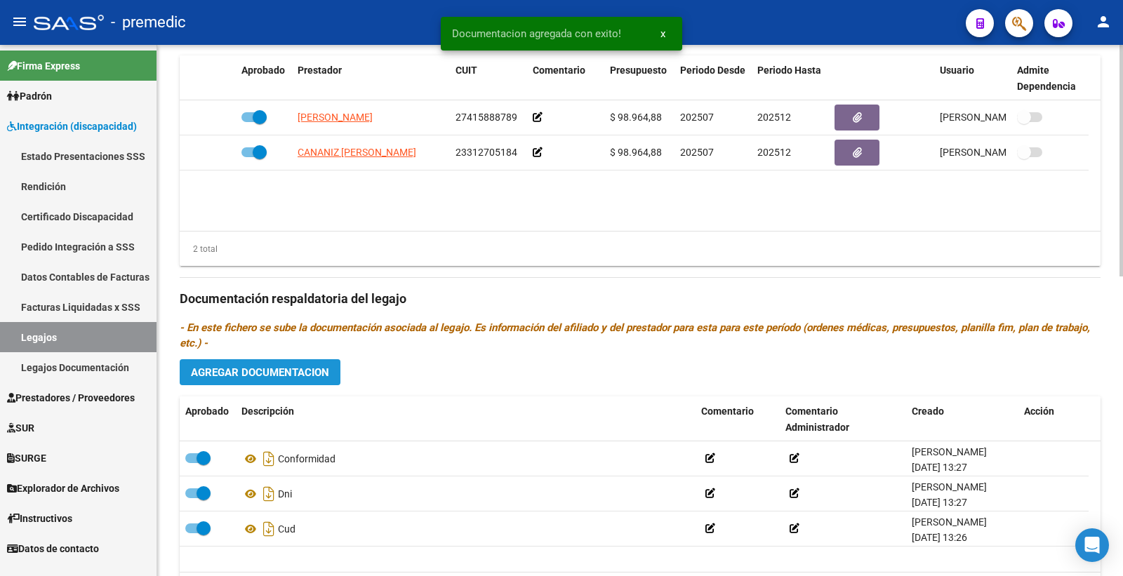
click at [246, 372] on span "Agregar Documentacion" at bounding box center [260, 372] width 138 height 13
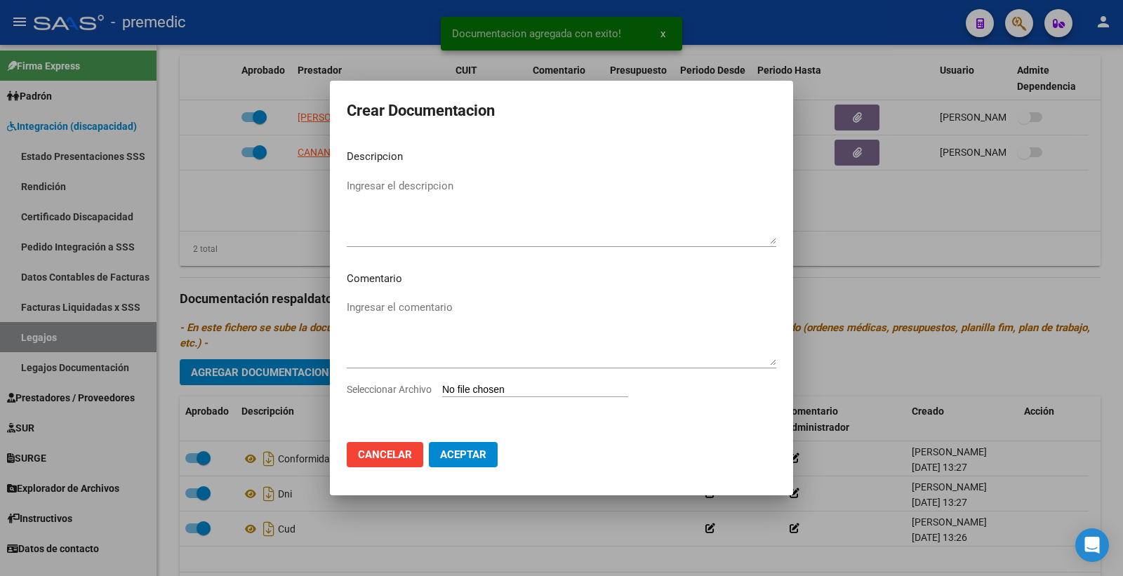
click at [488, 392] on input "Seleccionar Archivo" at bounding box center [535, 390] width 186 height 13
type input "C:\fakepath\4- RHC.pdf"
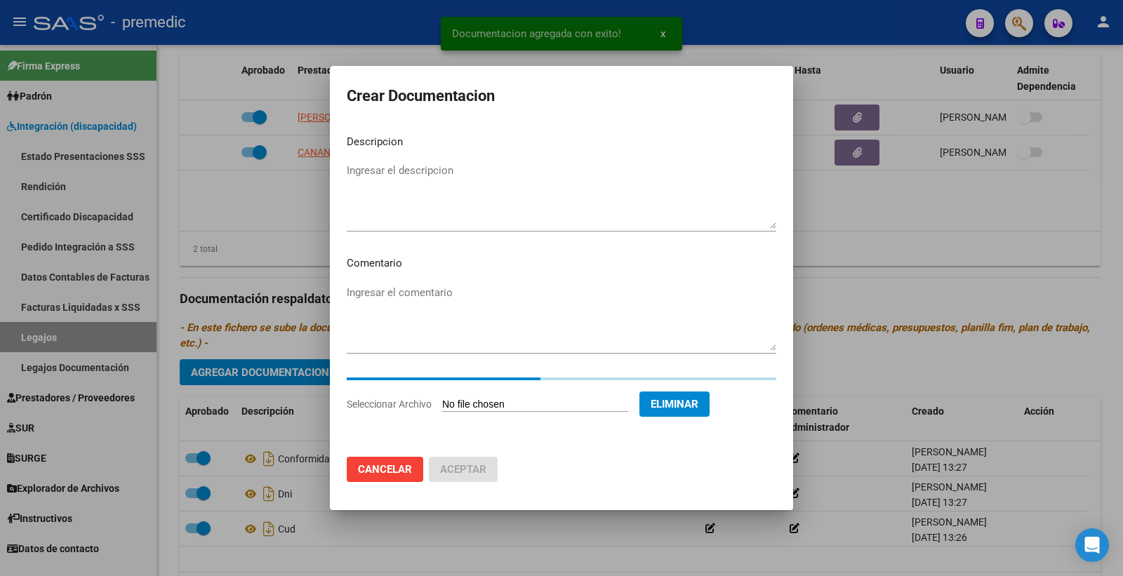
click at [430, 161] on div "Ingresar el descripcion" at bounding box center [562, 196] width 430 height 72
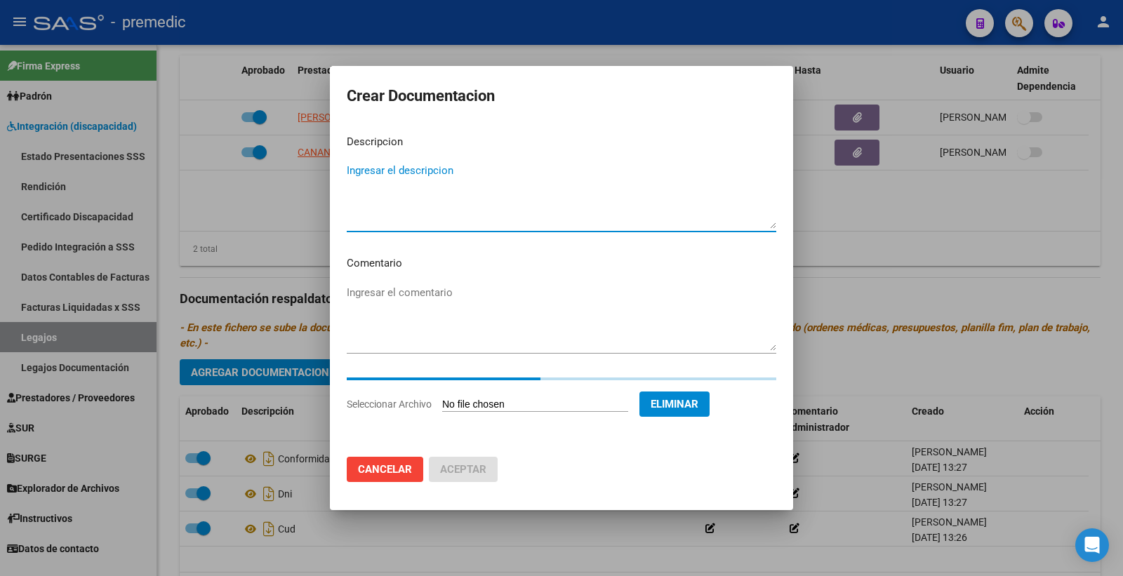
click at [424, 172] on div "Ingresar el descripcion" at bounding box center [562, 196] width 430 height 72
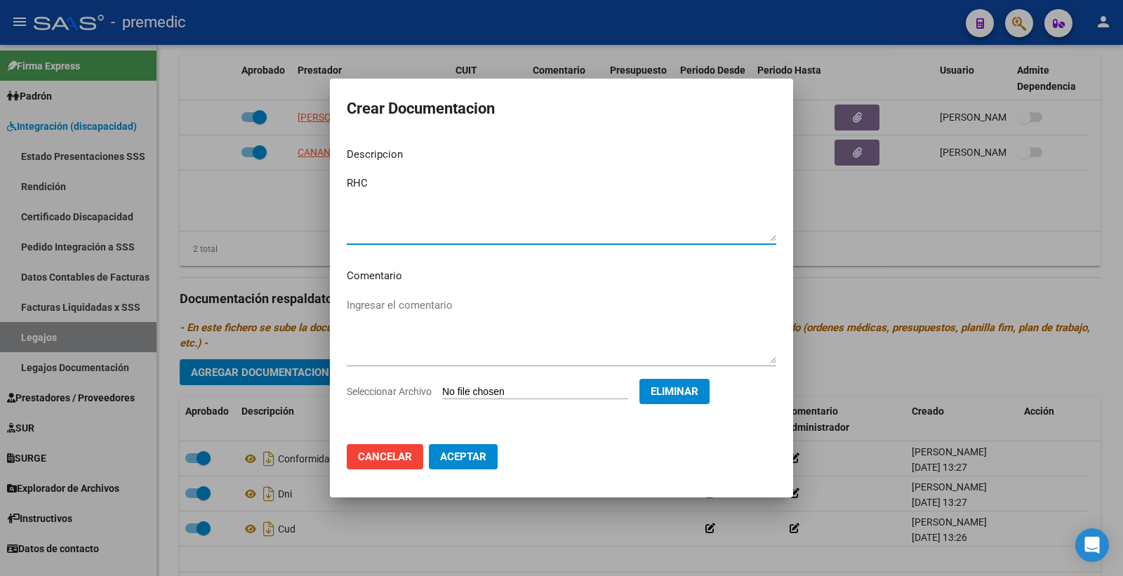
type textarea "RHC"
click at [445, 459] on span "Aceptar" at bounding box center [463, 457] width 46 height 13
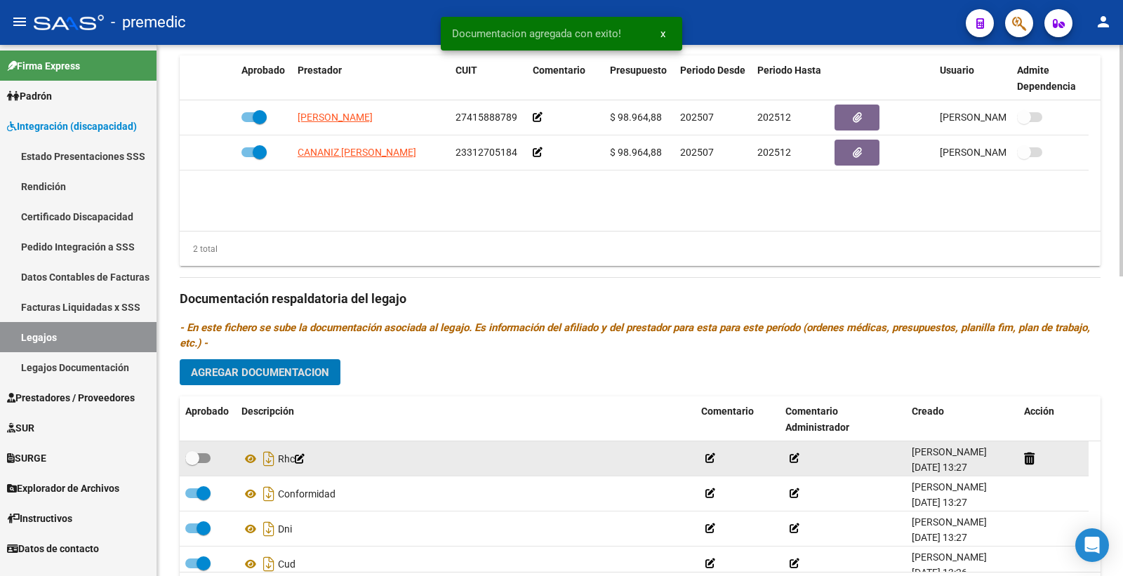
click at [199, 459] on span at bounding box center [197, 459] width 25 height 10
click at [192, 463] on input "checkbox" at bounding box center [192, 463] width 1 height 1
checkbox input "true"
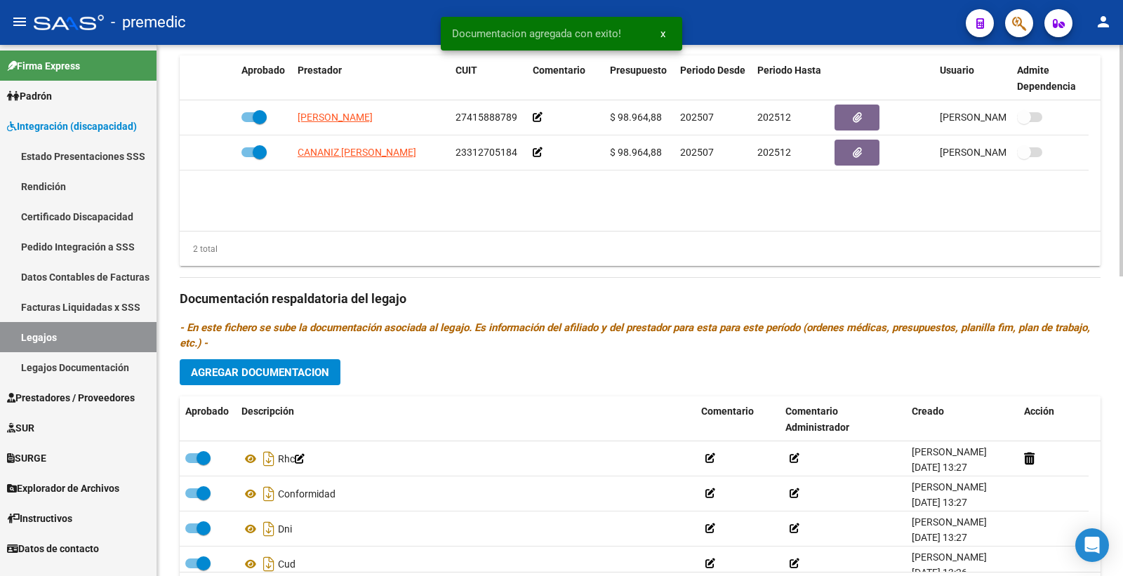
click at [274, 358] on div "Prestadores asociados al legajo Agregar Prestador Aprobado Prestador CUIT Comen…" at bounding box center [640, 297] width 921 height 642
click at [274, 361] on div "Prestadores asociados al legajo Agregar Prestador Aprobado Prestador CUIT Comen…" at bounding box center [640, 297] width 921 height 642
click at [274, 366] on button "Agregar Documentacion" at bounding box center [260, 372] width 161 height 26
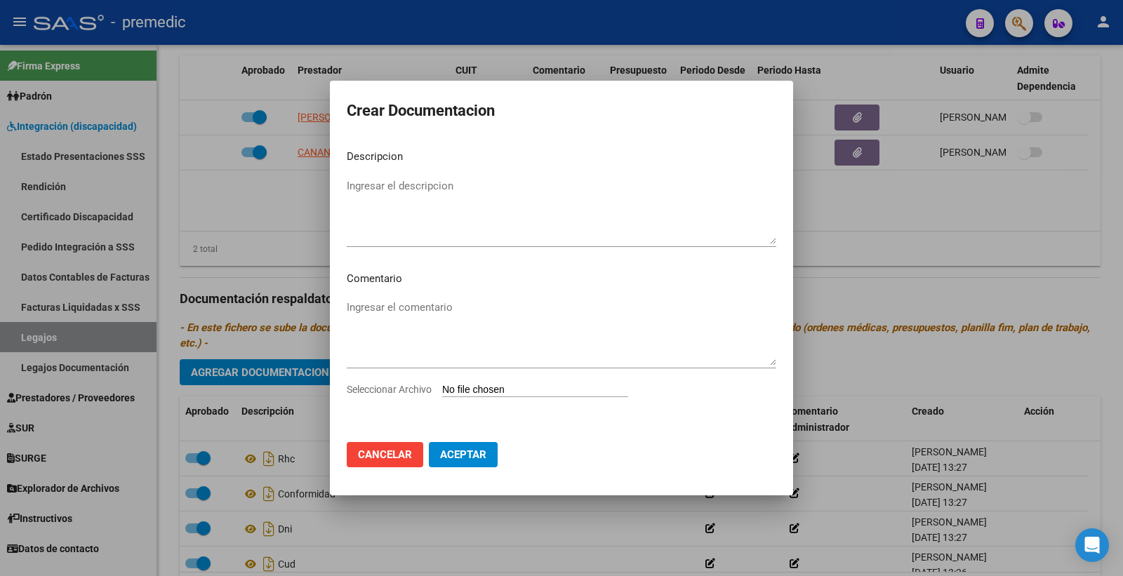
click at [971, 227] on div at bounding box center [561, 288] width 1123 height 576
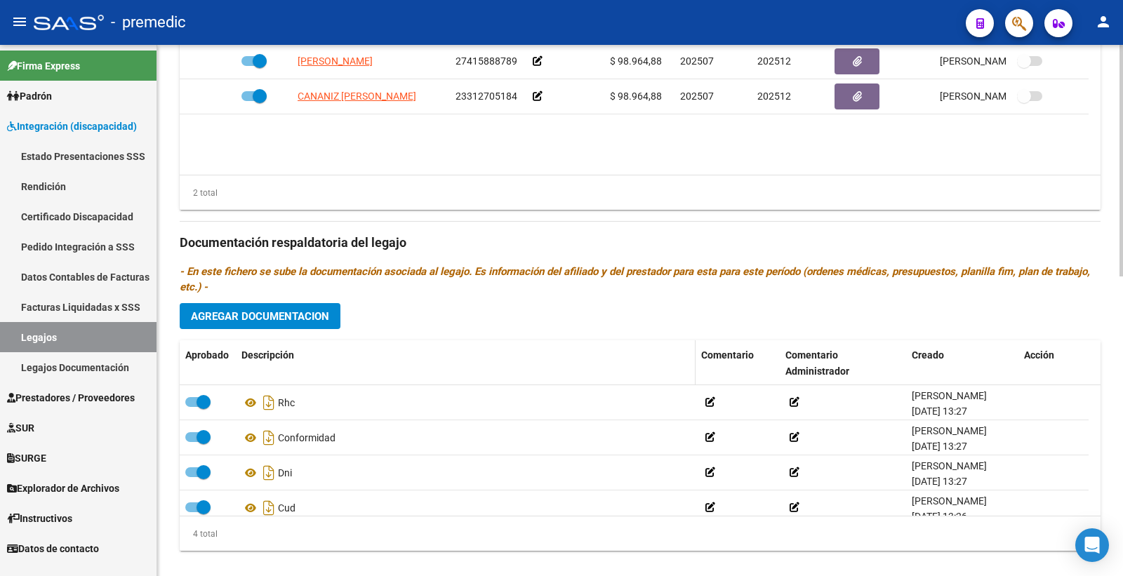
scroll to position [689, 0]
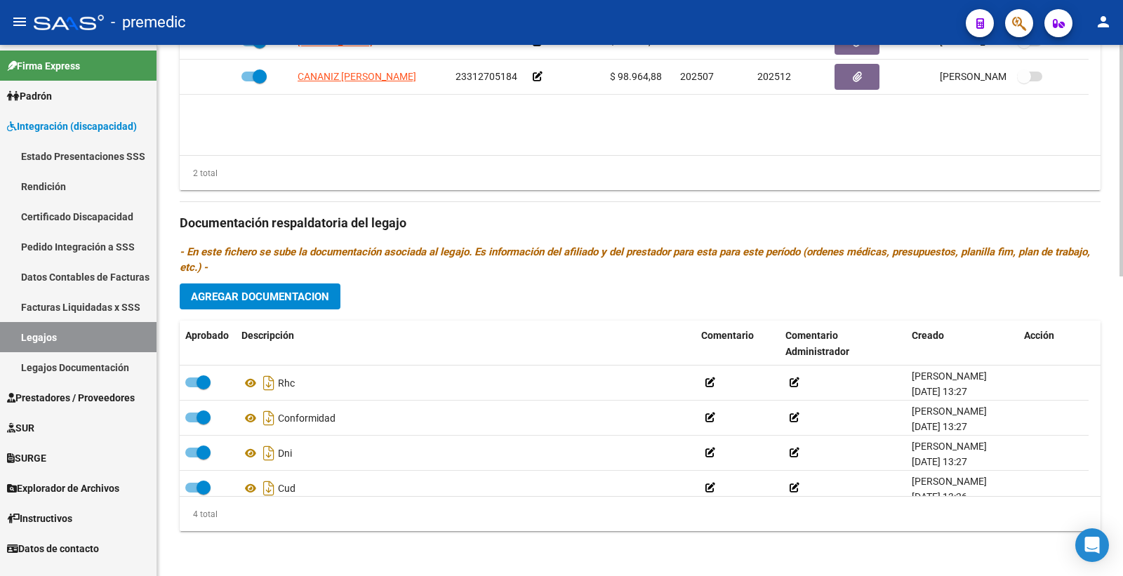
click at [309, 293] on span "Agregar Documentacion" at bounding box center [260, 297] width 138 height 13
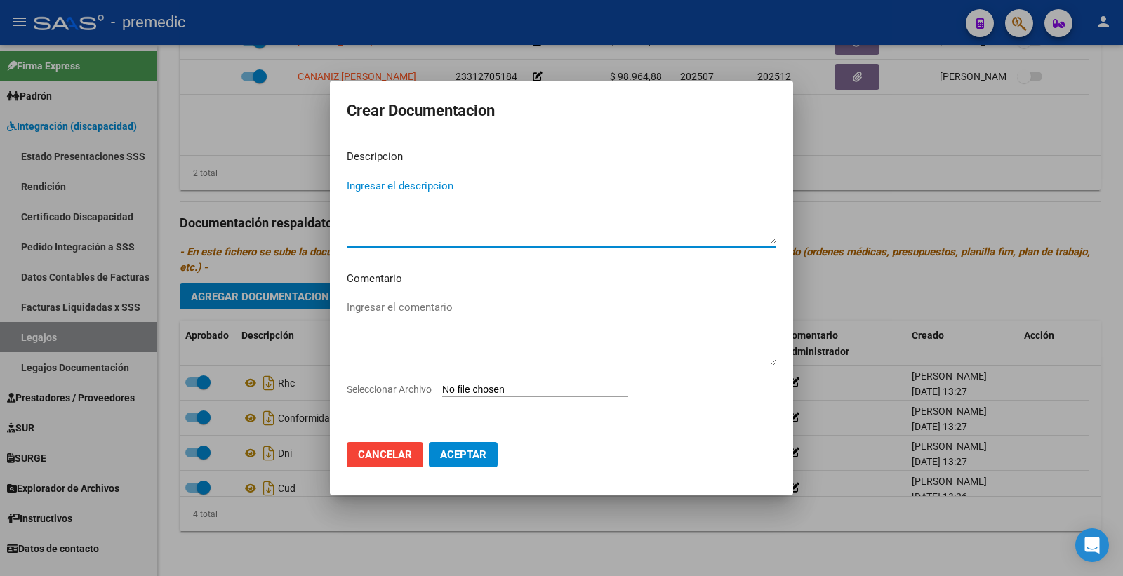
click at [500, 382] on div "Seleccionar Archivo" at bounding box center [562, 395] width 430 height 27
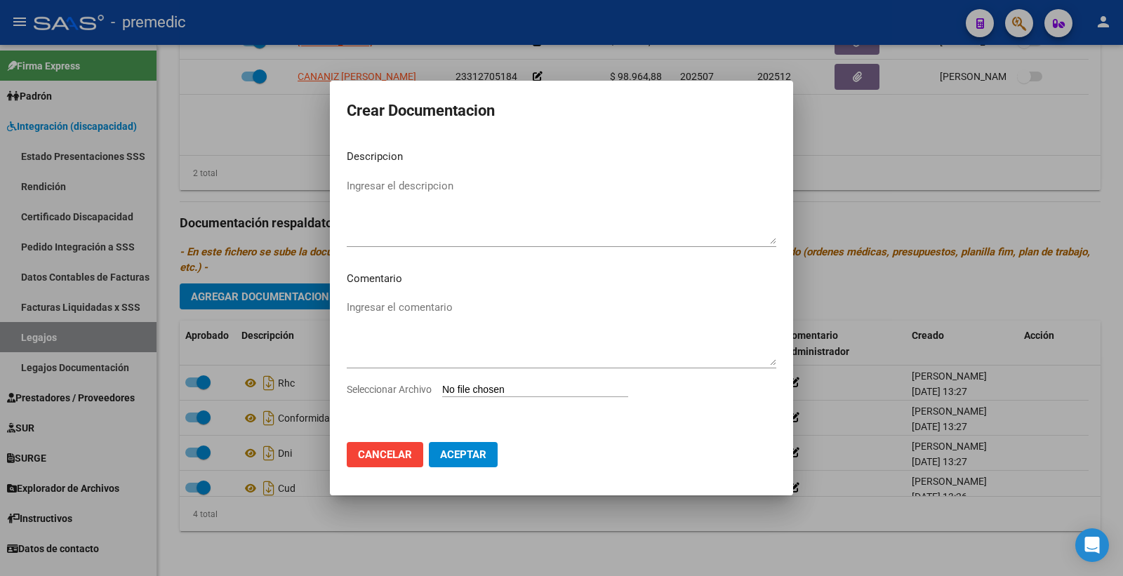
click at [486, 401] on div "Seleccionar Archivo" at bounding box center [562, 395] width 430 height 27
click at [500, 391] on input "Seleccionar Archivo" at bounding box center [535, 390] width 186 height 13
click at [967, 145] on div at bounding box center [561, 288] width 1123 height 576
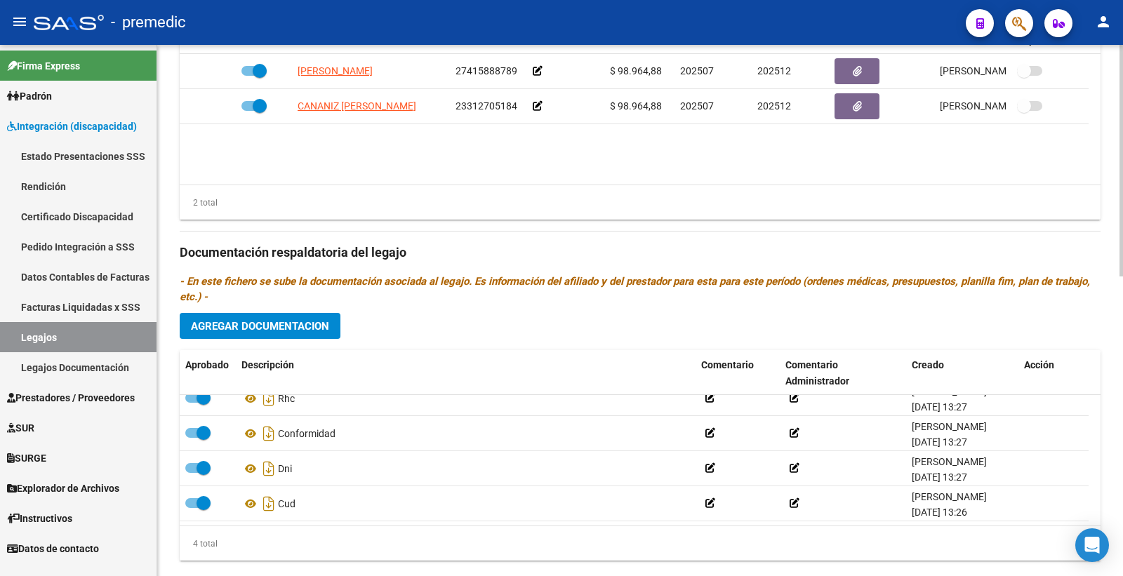
scroll to position [611, 0]
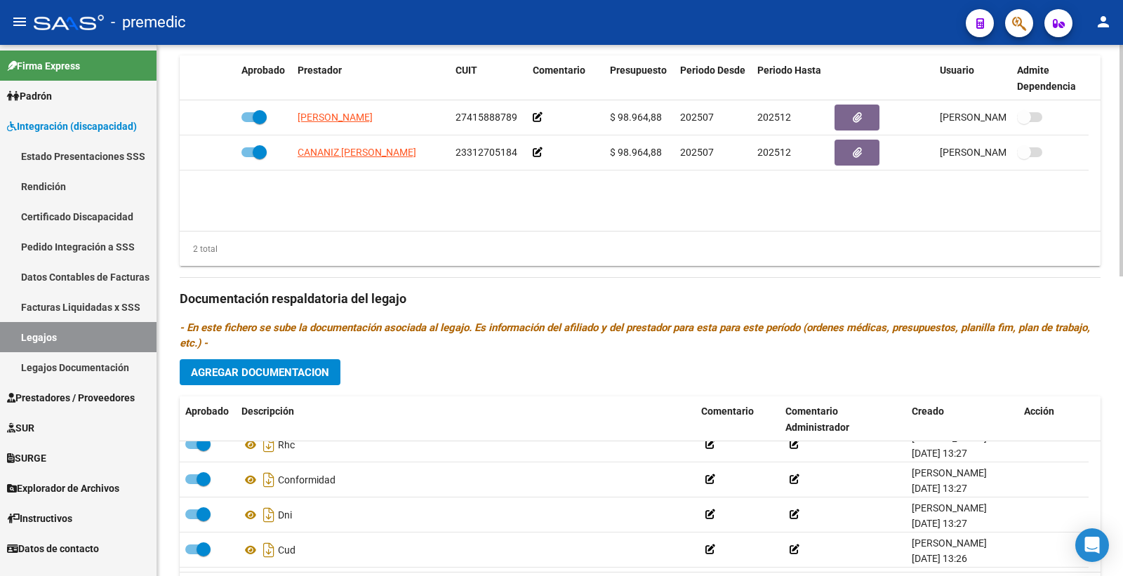
click at [232, 361] on div "Prestadores asociados al legajo Agregar Prestador Aprobado Prestador CUIT Comen…" at bounding box center [640, 297] width 921 height 642
click at [232, 379] on span "Agregar Documentacion" at bounding box center [260, 372] width 138 height 13
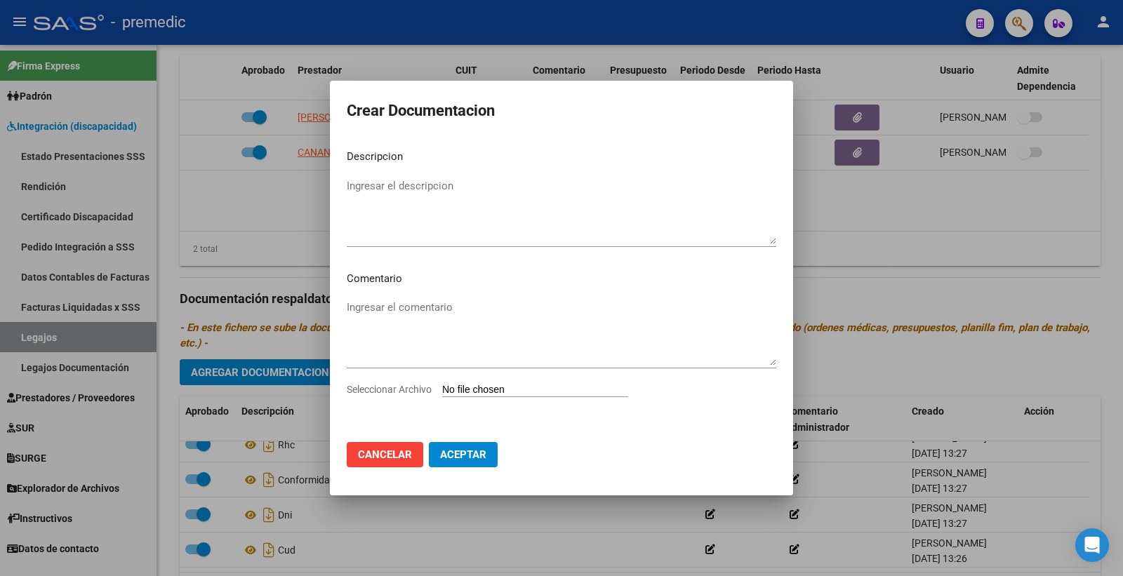
click at [527, 392] on input "Seleccionar Archivo" at bounding box center [535, 390] width 186 height 13
type input "C:\fakepath\1- INFORME.pdf"
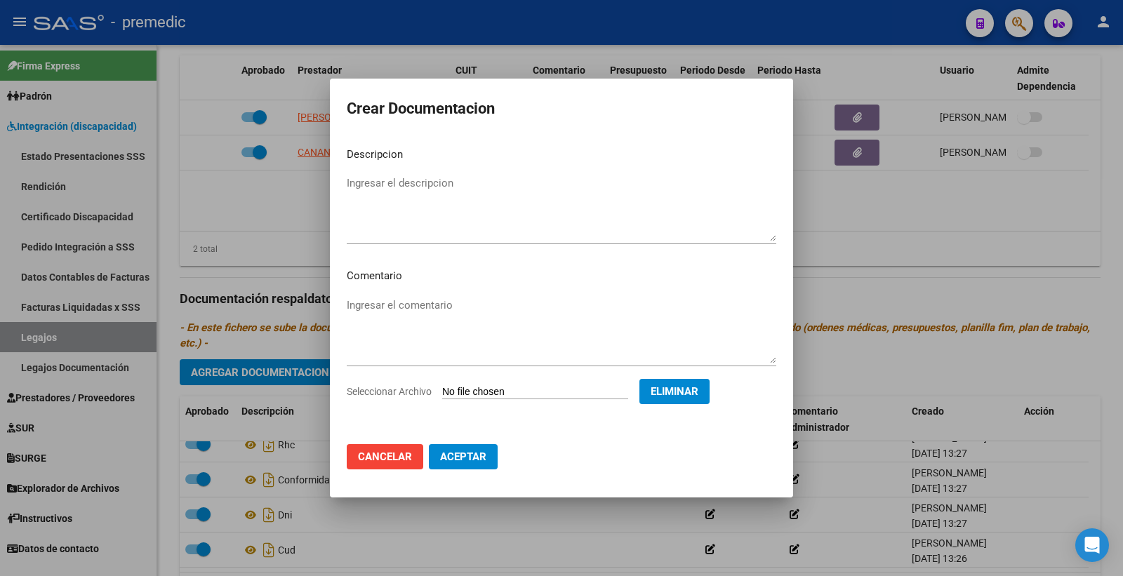
click at [490, 209] on textarea "Ingresar el descripcion" at bounding box center [562, 209] width 430 height 66
type textarea "informe fono"
click at [461, 450] on button "Aceptar" at bounding box center [463, 456] width 69 height 25
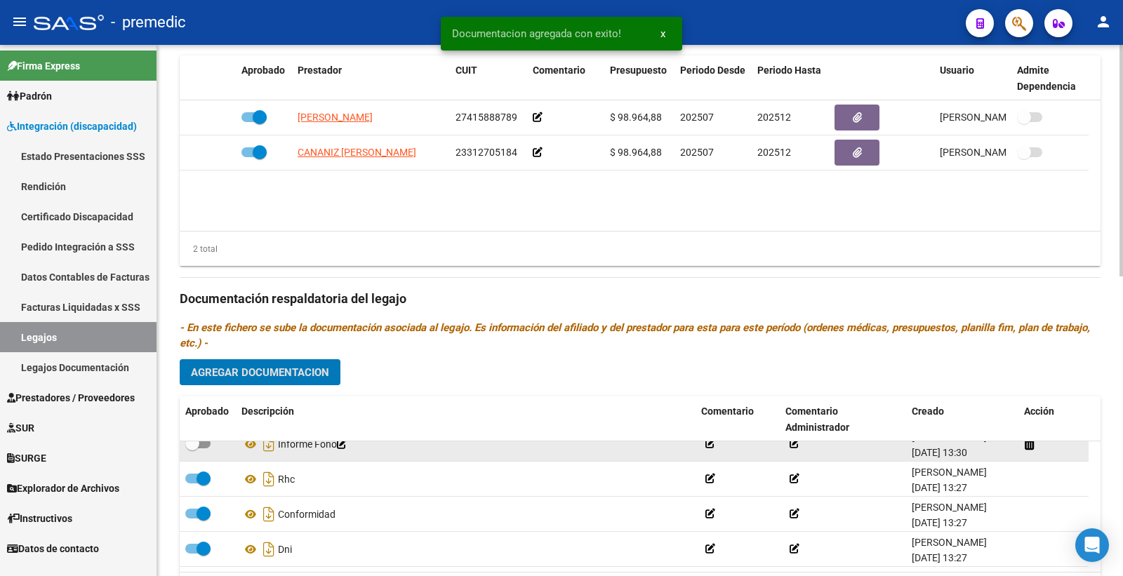
click at [202, 446] on span at bounding box center [197, 444] width 25 height 10
click at [192, 449] on input "checkbox" at bounding box center [192, 449] width 1 height 1
checkbox input "true"
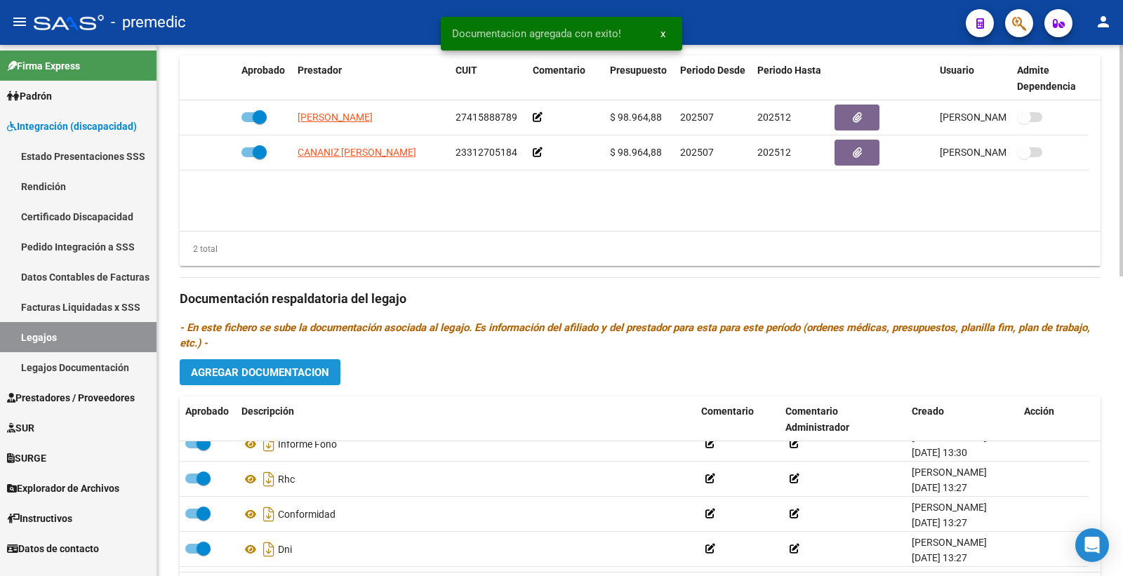
click at [275, 369] on span "Agregar Documentacion" at bounding box center [260, 372] width 138 height 13
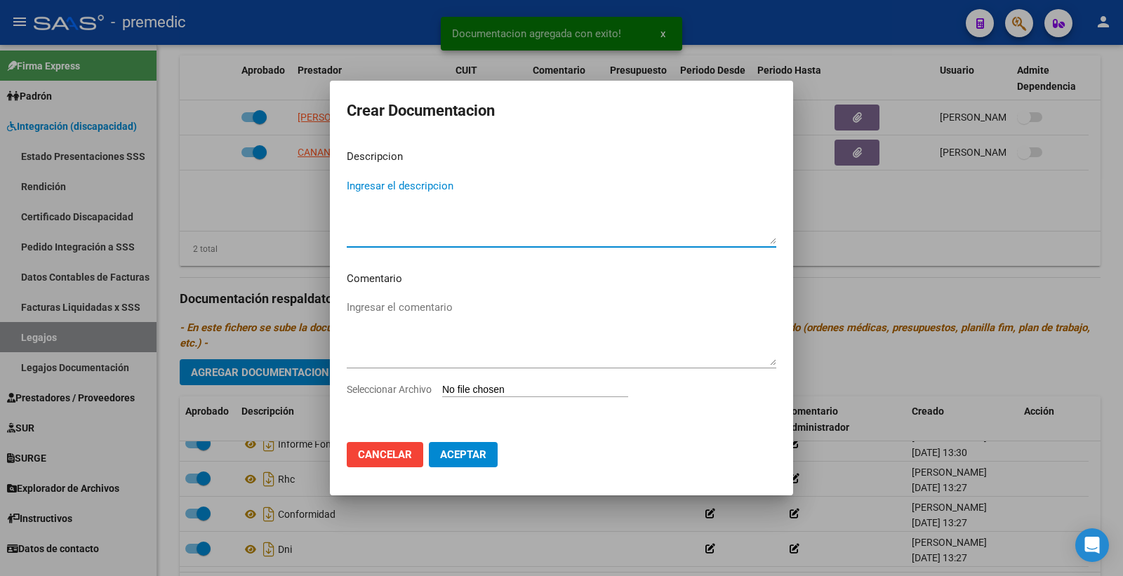
click at [500, 391] on input "Seleccionar Archivo" at bounding box center [535, 390] width 186 height 13
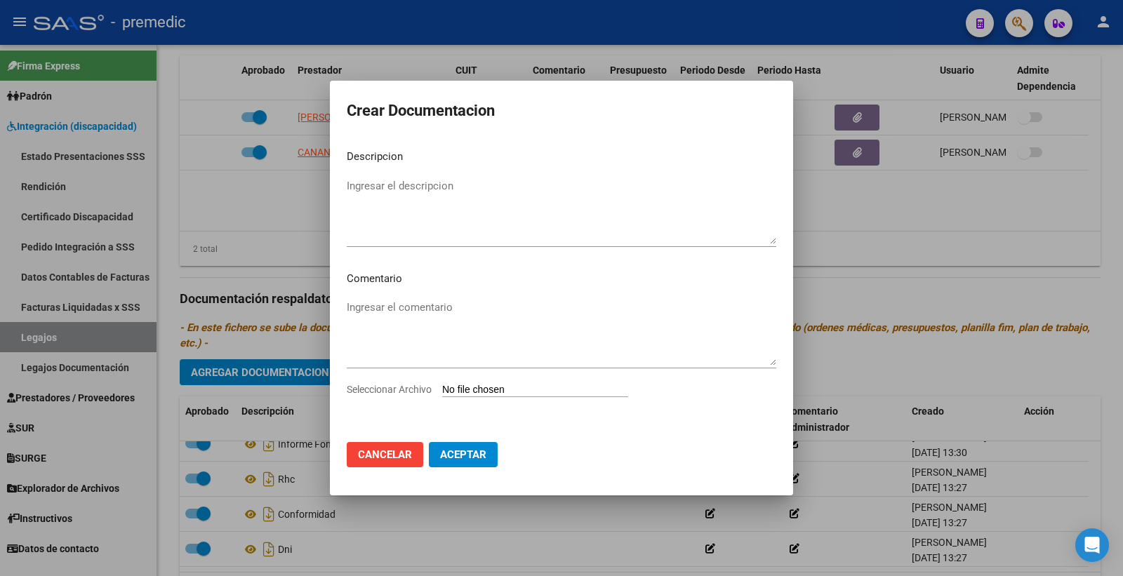
type input "C:\fakepath\2- PLAN.pdf"
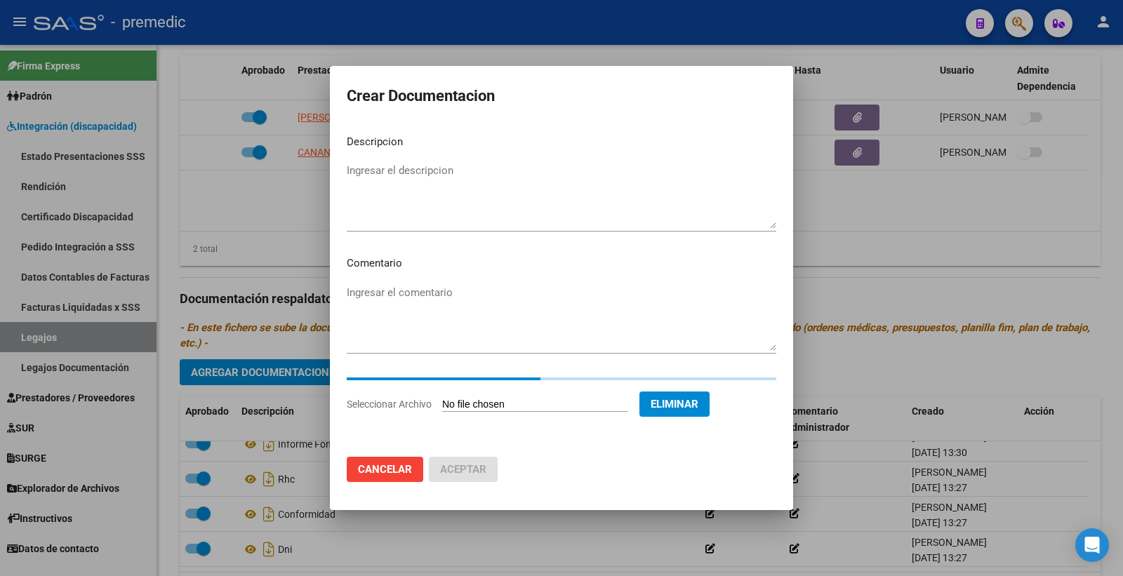
click at [409, 164] on textarea "Ingresar el descripcion" at bounding box center [562, 196] width 430 height 66
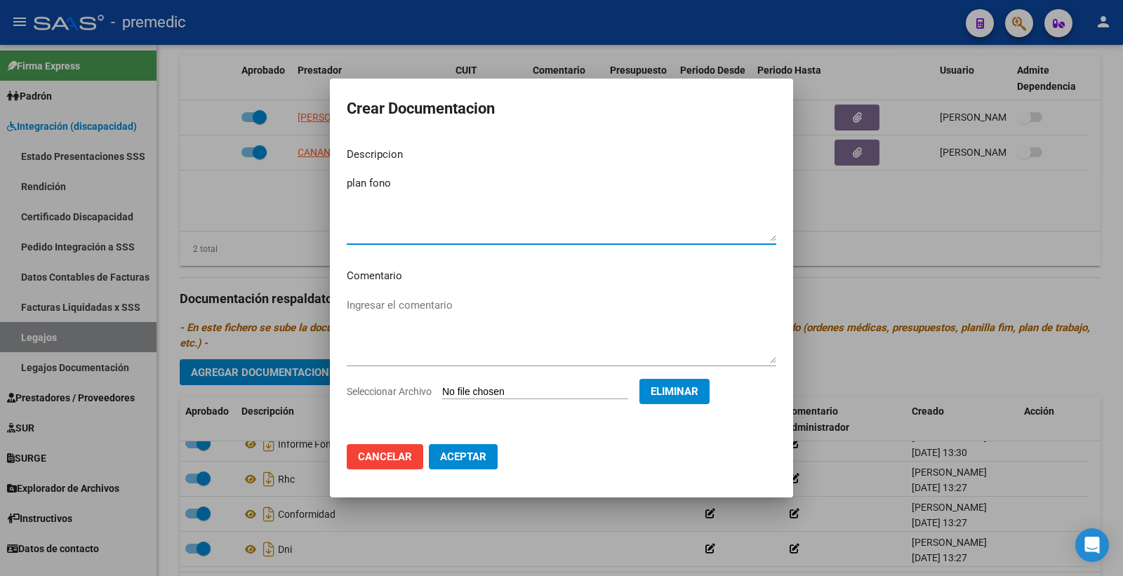
type textarea "plan fono"
click at [477, 451] on span "Aceptar" at bounding box center [463, 457] width 46 height 13
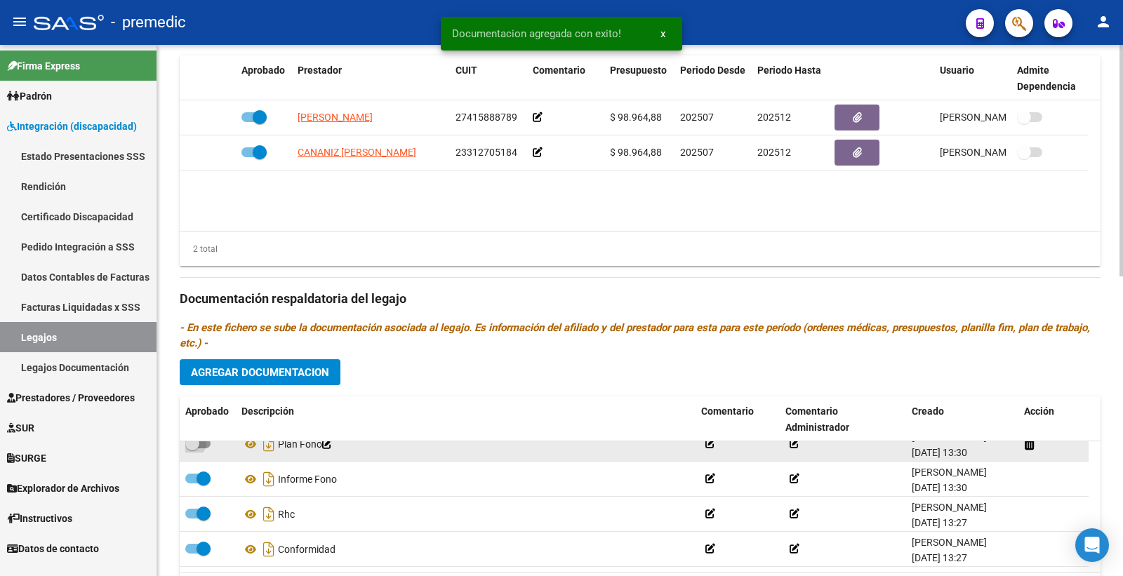
click at [207, 447] on span at bounding box center [197, 444] width 25 height 10
click at [192, 449] on input "checkbox" at bounding box center [192, 449] width 1 height 1
checkbox input "true"
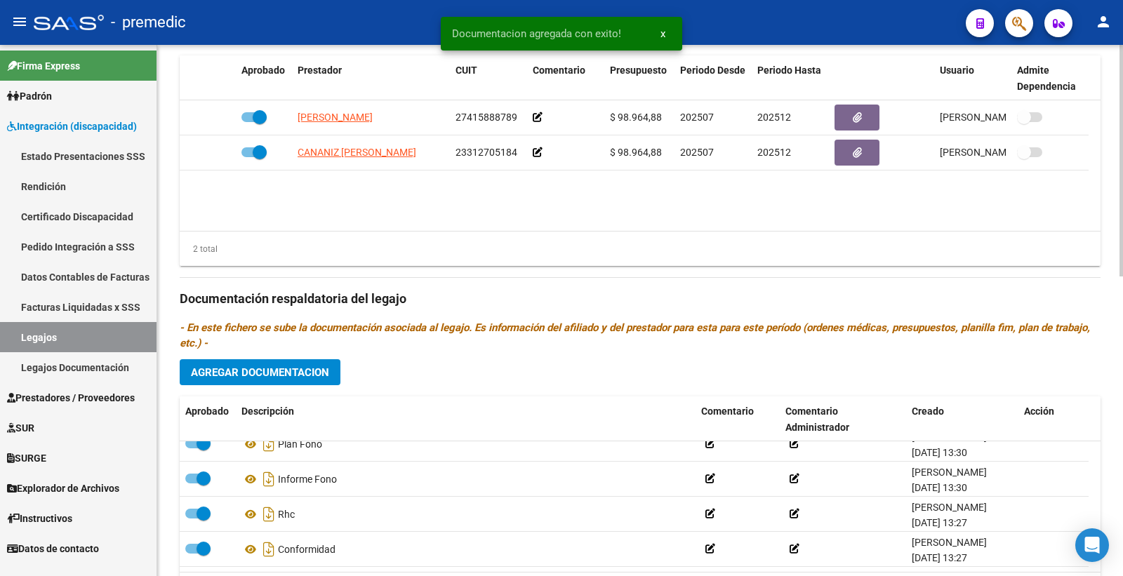
click at [254, 383] on button "Agregar Documentacion" at bounding box center [260, 372] width 161 height 26
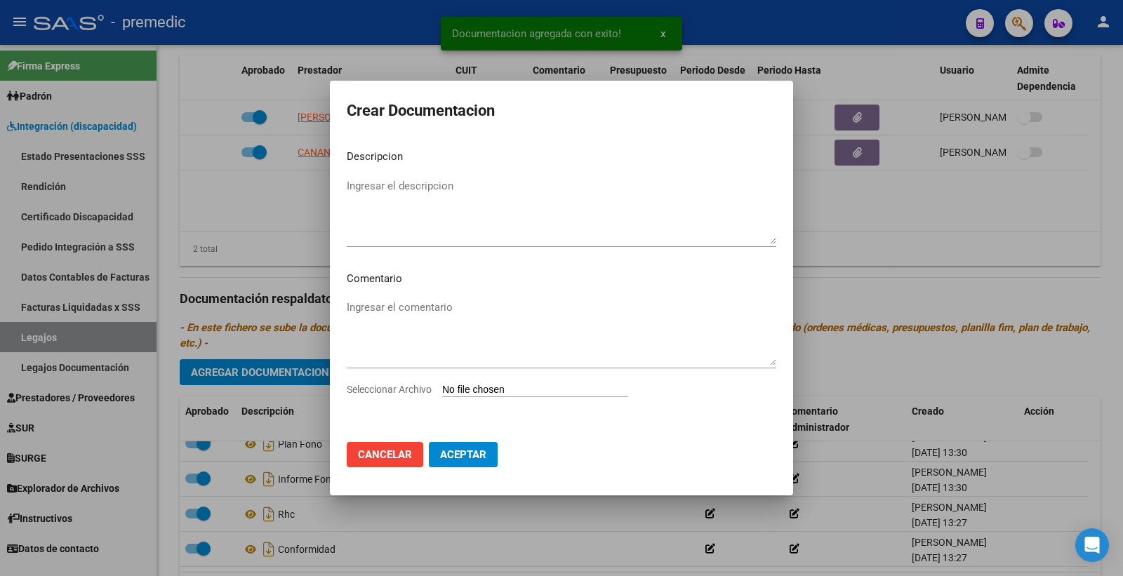
click at [524, 382] on div "Seleccionar Archivo" at bounding box center [562, 395] width 430 height 27
click at [482, 391] on input "Seleccionar Archivo" at bounding box center [535, 390] width 186 height 13
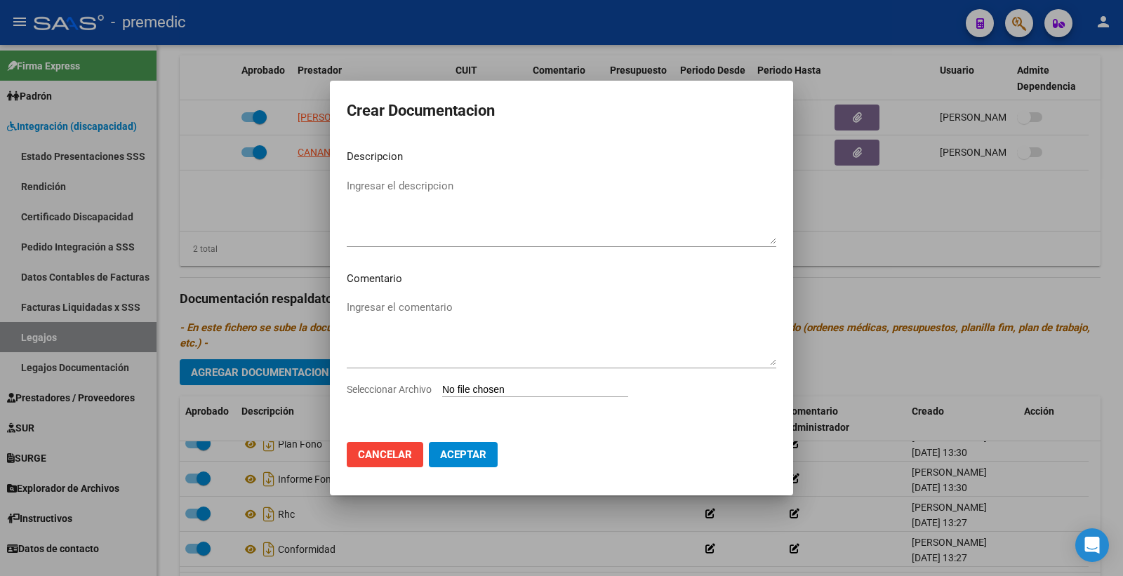
type input "C:\fakepath\3- PRESUPUESTO.pdf"
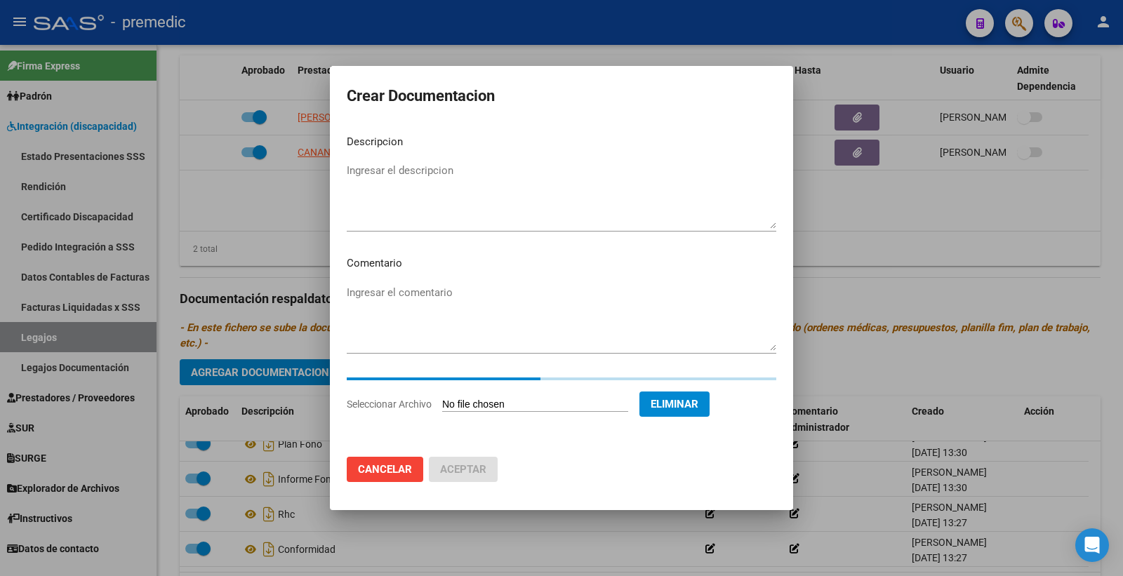
click at [413, 170] on textarea "Ingresar el descripcion" at bounding box center [562, 196] width 430 height 66
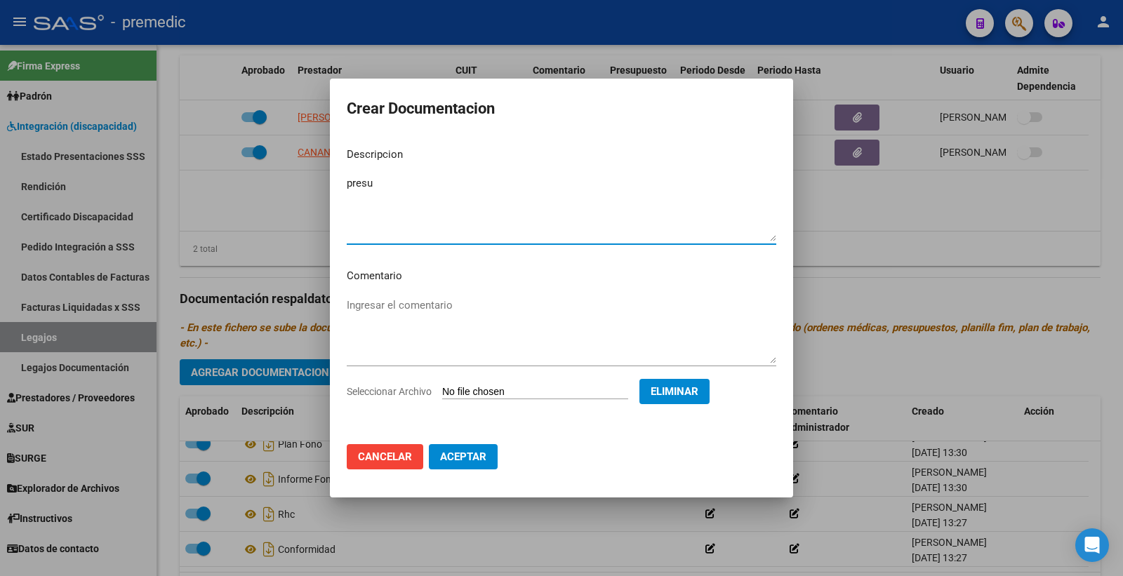
type textarea "presu"
click at [474, 465] on button "Aceptar" at bounding box center [463, 456] width 69 height 25
checkbox input "false"
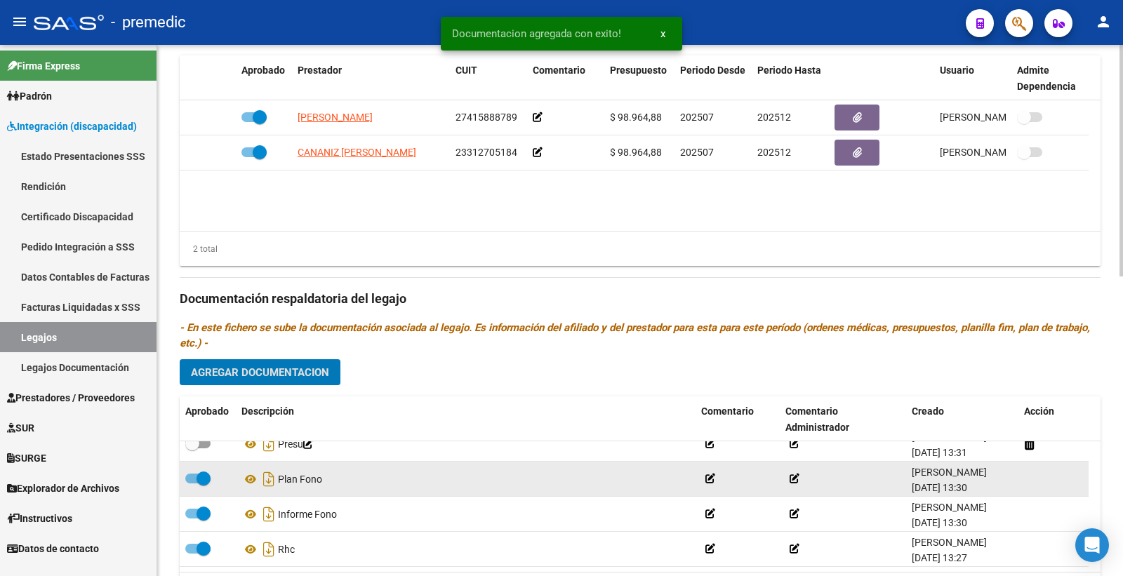
scroll to position [0, 0]
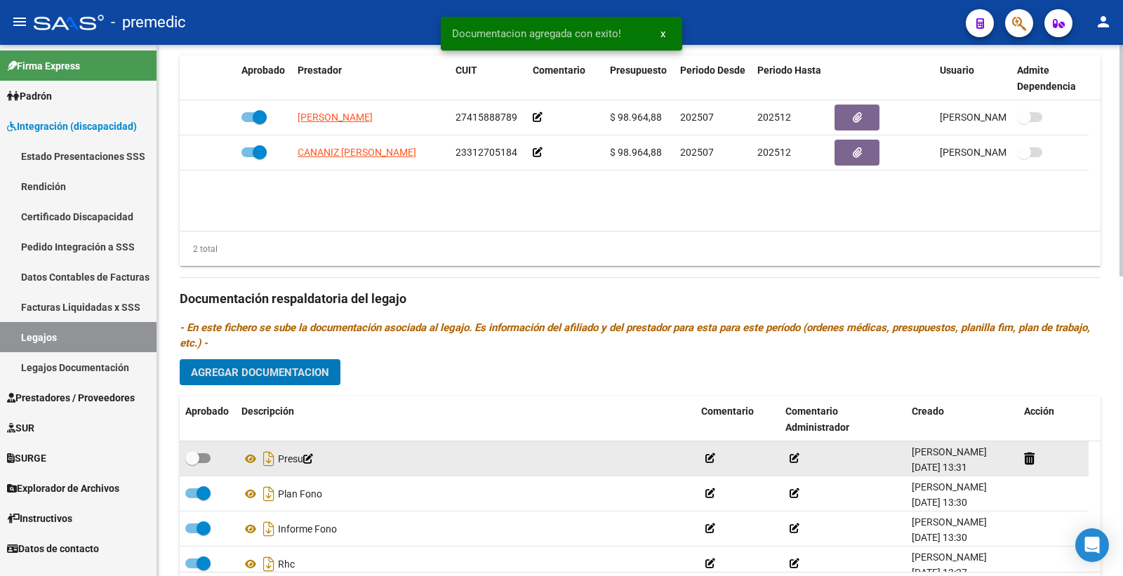
click at [321, 468] on div "Presu" at bounding box center [465, 459] width 449 height 22
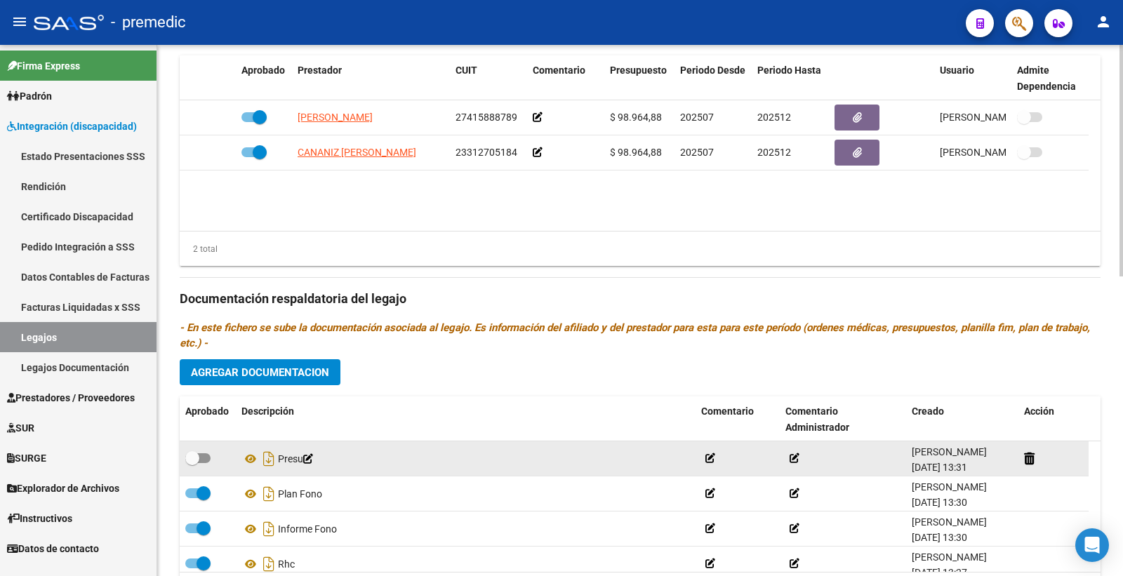
click at [313, 459] on icon at bounding box center [308, 459] width 10 height 10
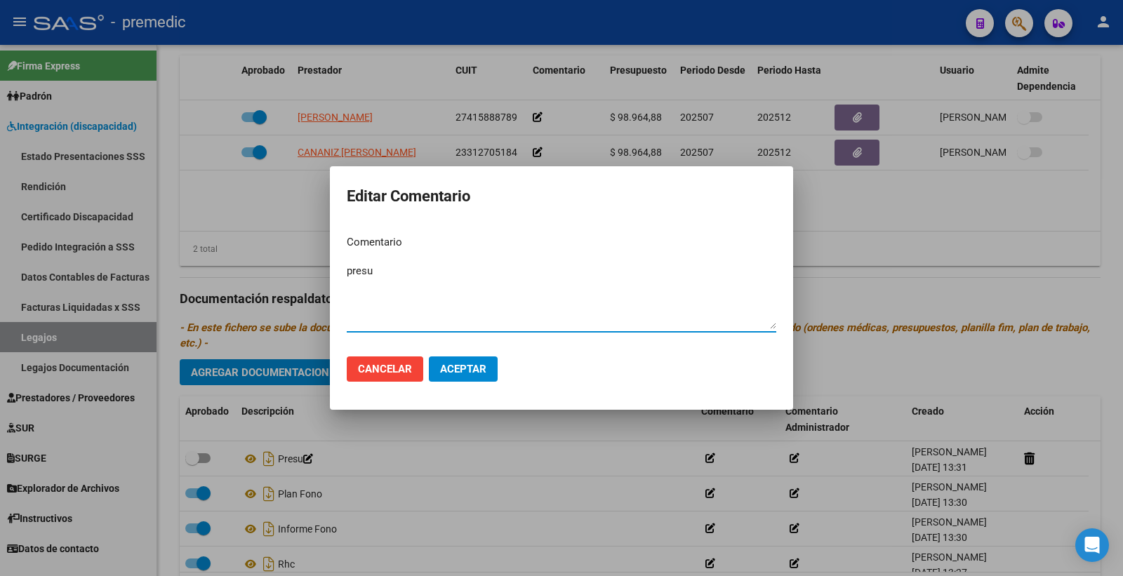
click at [449, 290] on textarea "presu" at bounding box center [562, 296] width 430 height 66
type textarea "presu fono"
click at [464, 357] on button "Aceptar" at bounding box center [463, 369] width 69 height 25
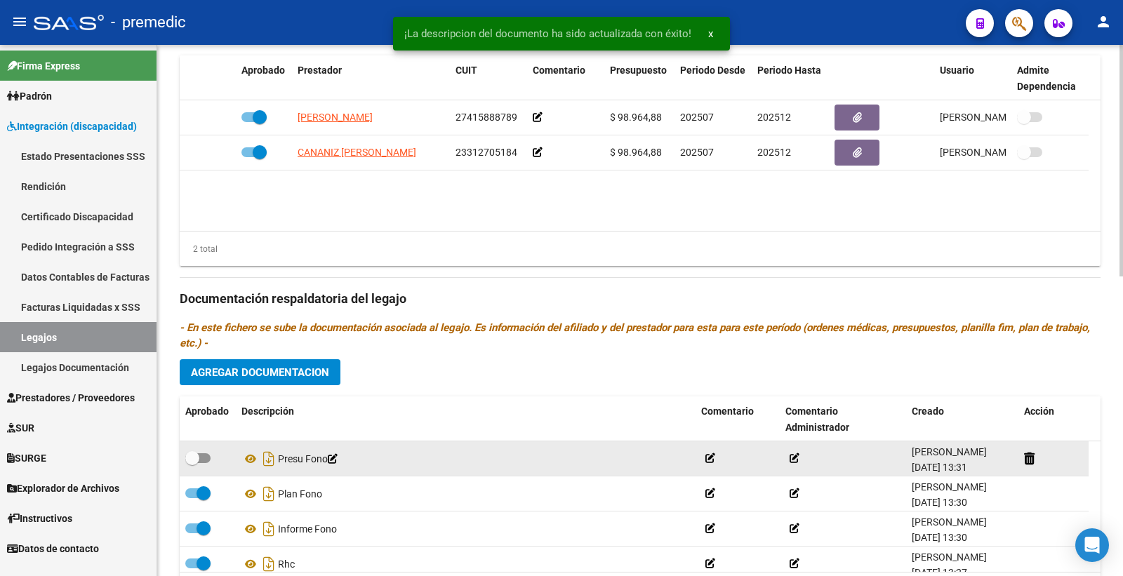
click at [206, 458] on span at bounding box center [197, 459] width 25 height 10
click at [192, 463] on input "checkbox" at bounding box center [192, 463] width 1 height 1
checkbox input "true"
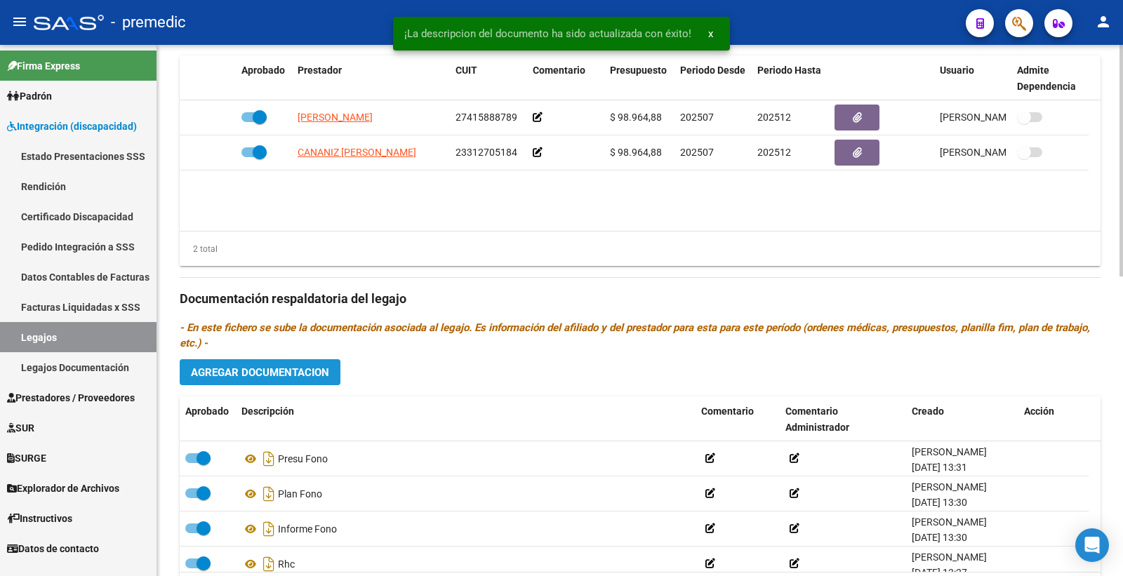
click at [292, 377] on span "Agregar Documentacion" at bounding box center [260, 372] width 138 height 13
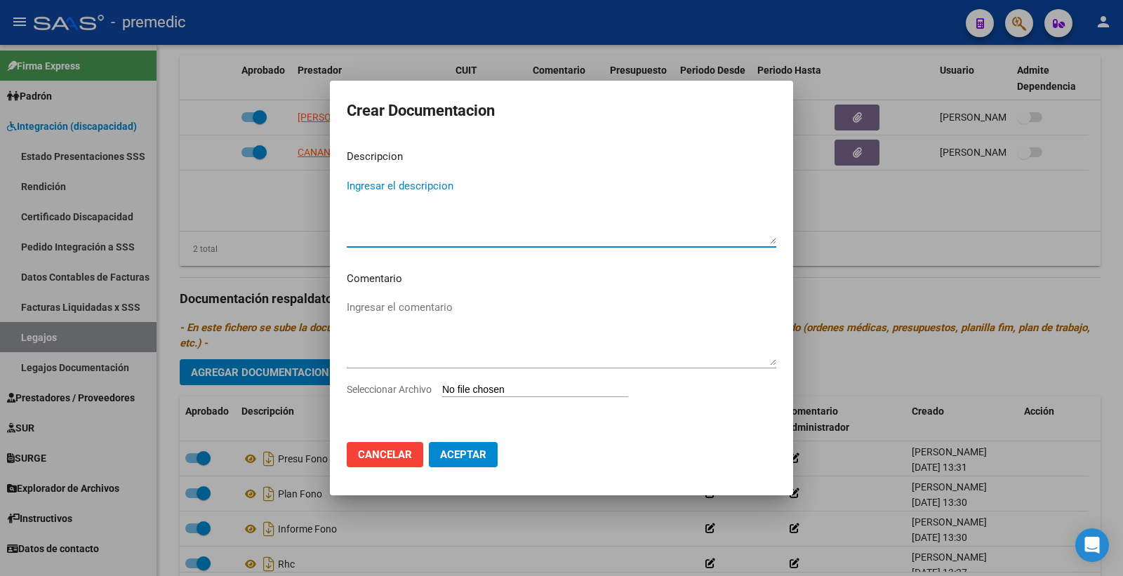
click at [529, 390] on input "Seleccionar Archivo" at bounding box center [535, 390] width 186 height 13
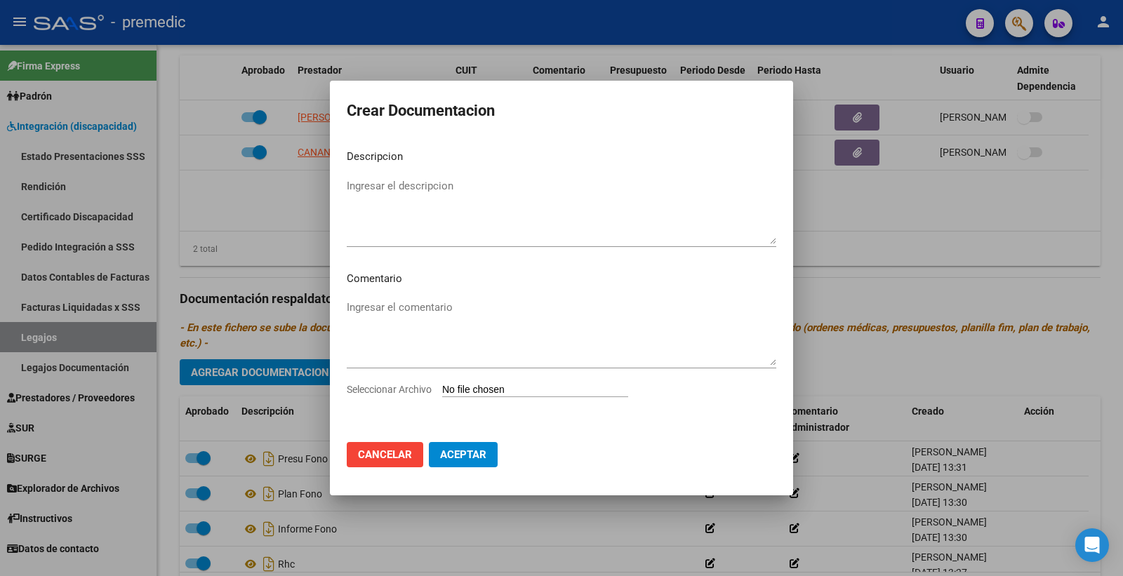
type input "C:\fakepath\4- DATOS DE PRESTADOR.pdf"
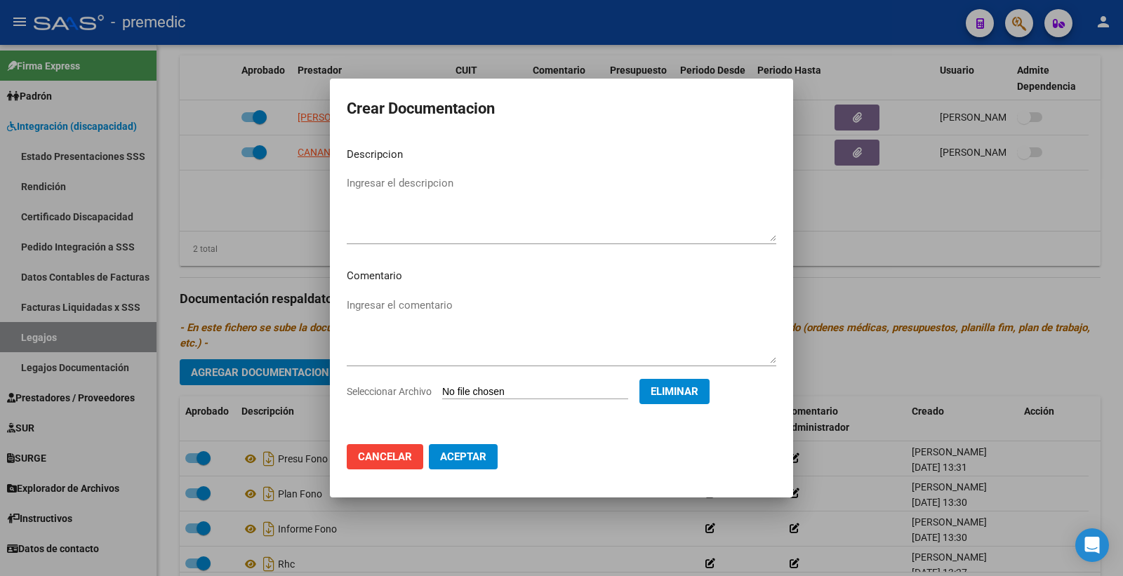
click at [413, 176] on textarea "Ingresar el descripcion" at bounding box center [562, 209] width 430 height 66
type textarea "DATOS DEL PRESTADOR FONO"
click at [480, 456] on span "Aceptar" at bounding box center [463, 457] width 46 height 13
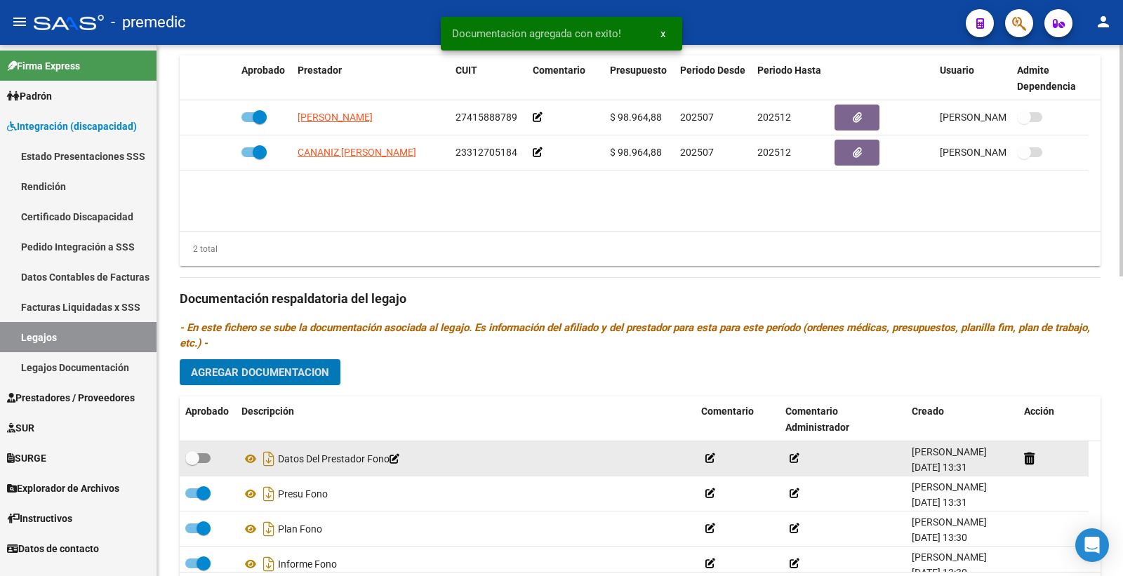
click at [197, 464] on span at bounding box center [192, 458] width 14 height 14
click at [192, 464] on input "checkbox" at bounding box center [192, 463] width 1 height 1
checkbox input "true"
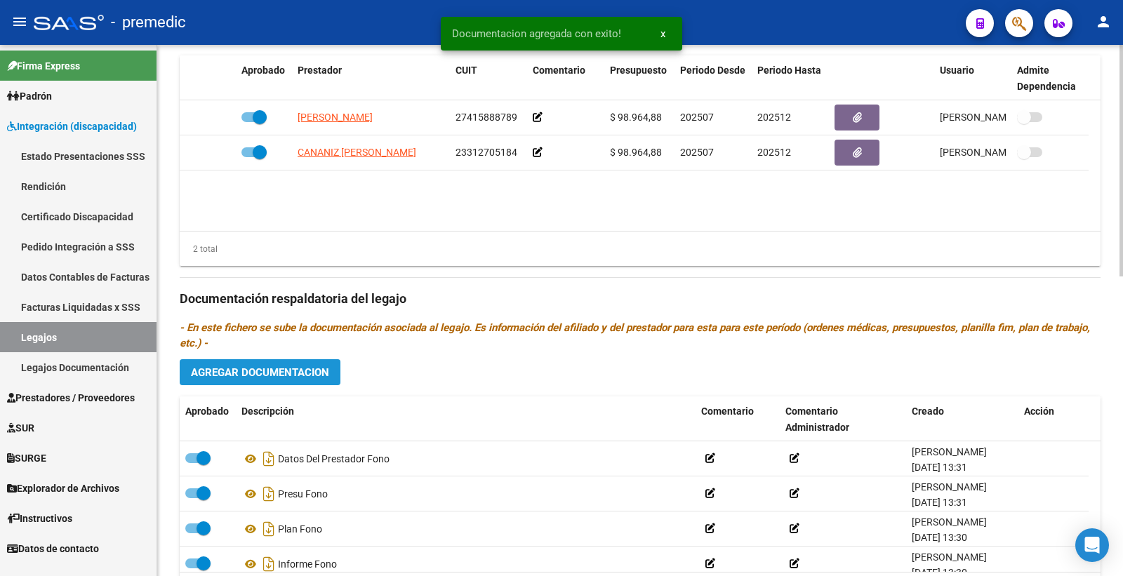
click at [239, 370] on span "Agregar Documentacion" at bounding box center [260, 372] width 138 height 13
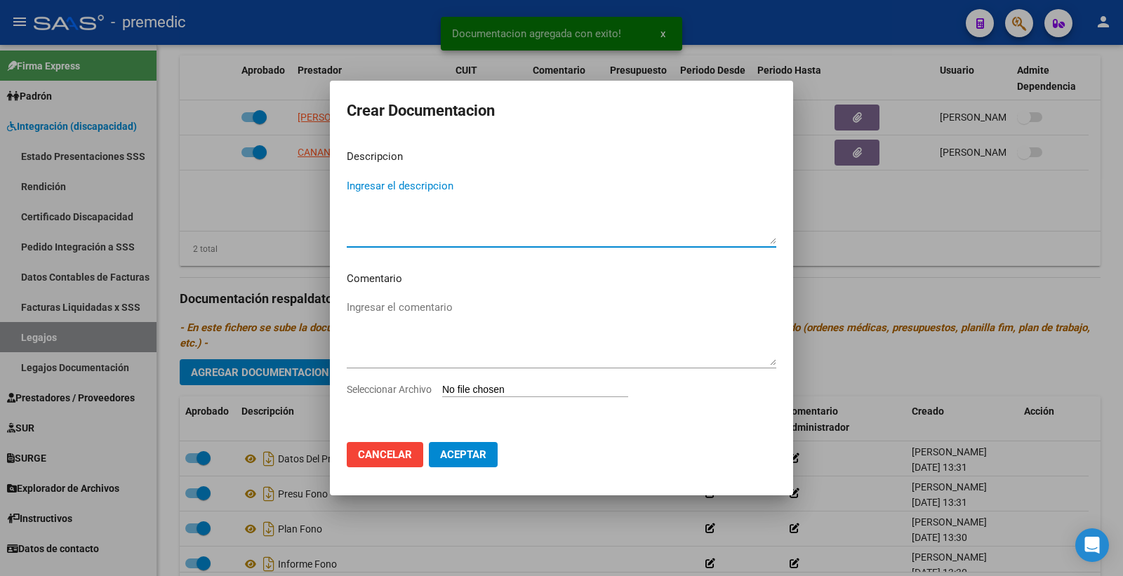
click at [524, 390] on input "Seleccionar Archivo" at bounding box center [535, 390] width 186 height 13
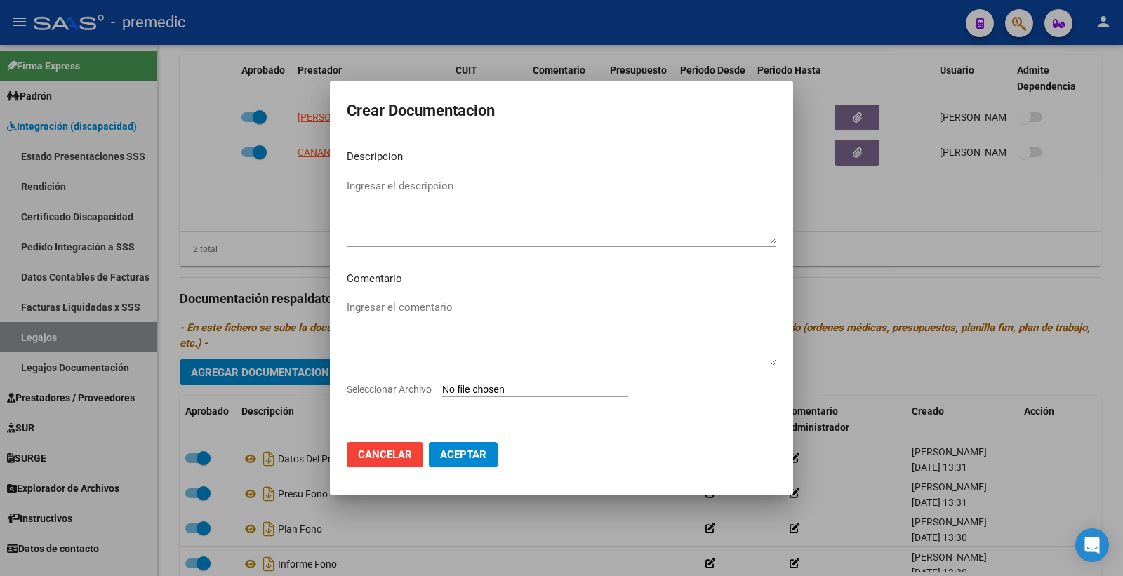
type input "C:\fakepath\5- CBU.pdf"
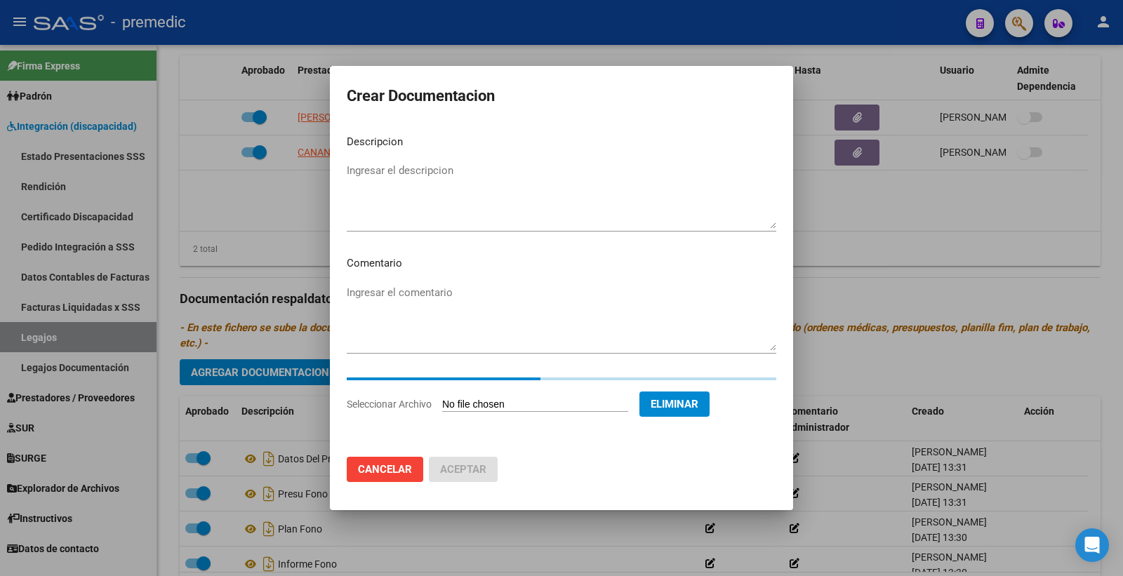
click at [422, 178] on textarea "Ingresar el descripcion" at bounding box center [562, 196] width 430 height 66
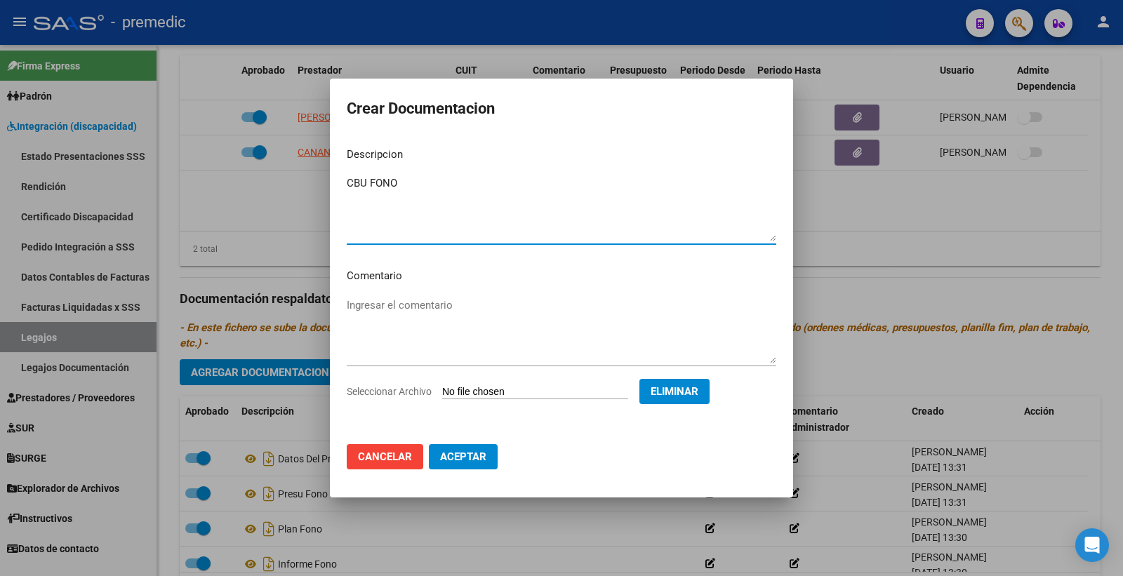
type textarea "CBU FONO"
click at [455, 469] on button "Aceptar" at bounding box center [463, 456] width 69 height 25
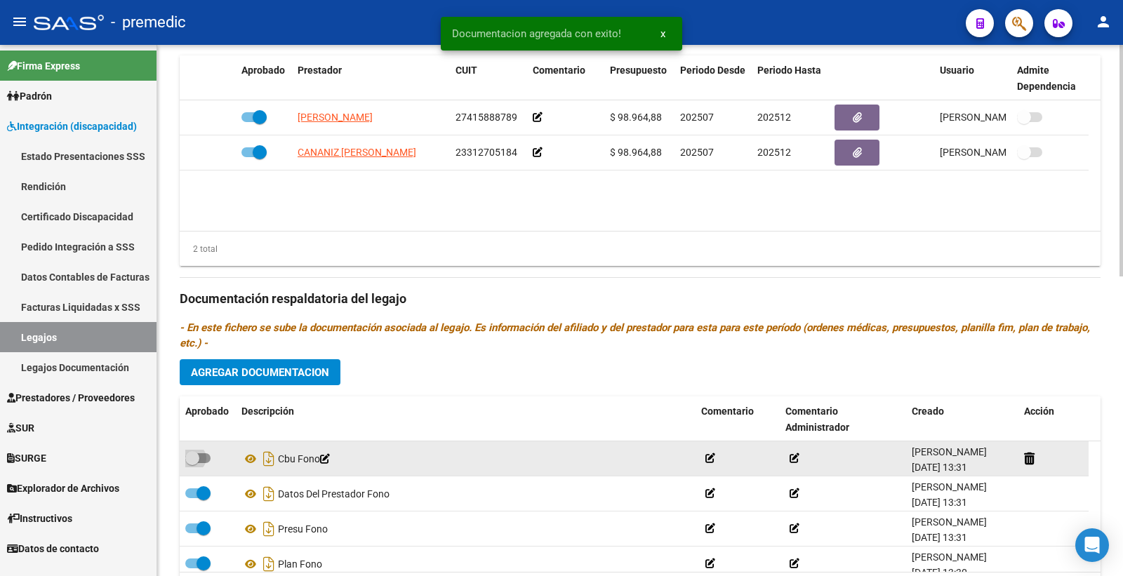
click at [199, 461] on span at bounding box center [192, 458] width 14 height 14
click at [192, 463] on input "checkbox" at bounding box center [192, 463] width 1 height 1
checkbox input "true"
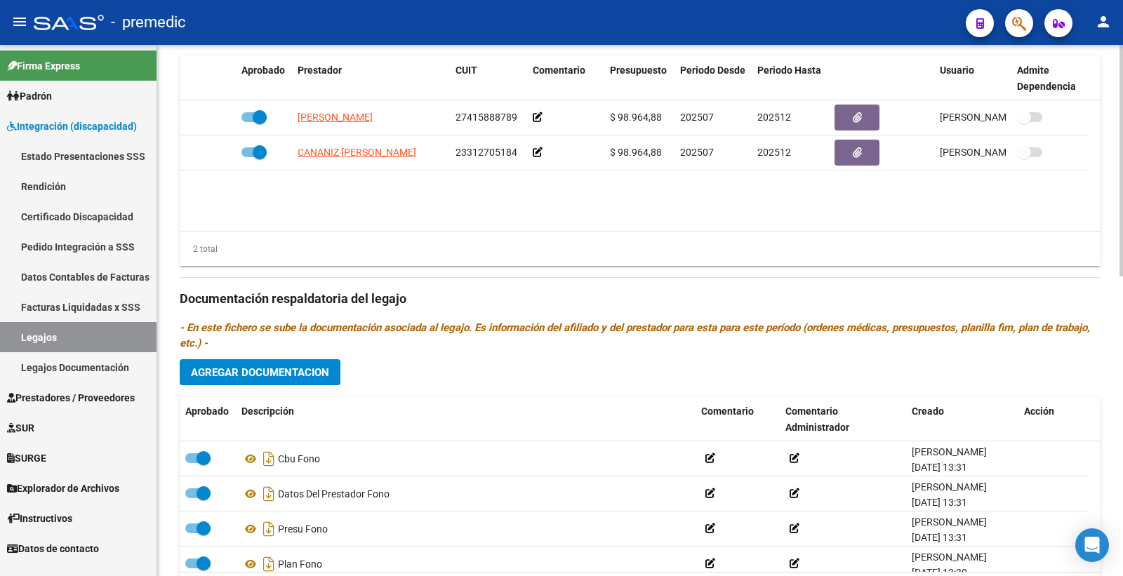
click at [292, 370] on span "Agregar Documentacion" at bounding box center [260, 372] width 138 height 13
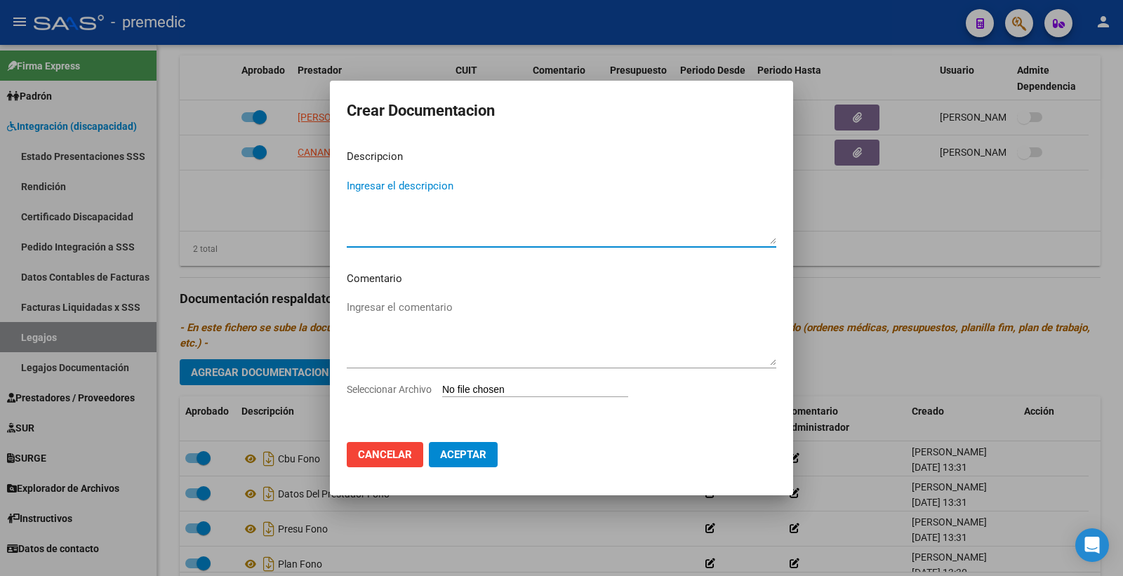
click at [509, 384] on input "Seleccionar Archivo" at bounding box center [535, 390] width 186 height 13
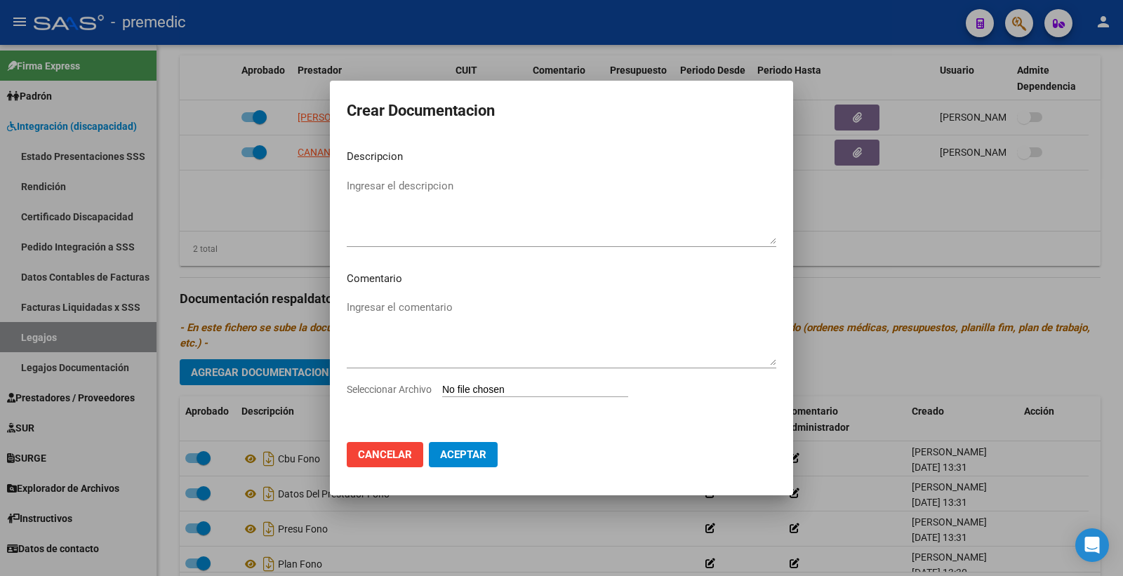
type input "C:\fakepath\1- INFORME.pdf"
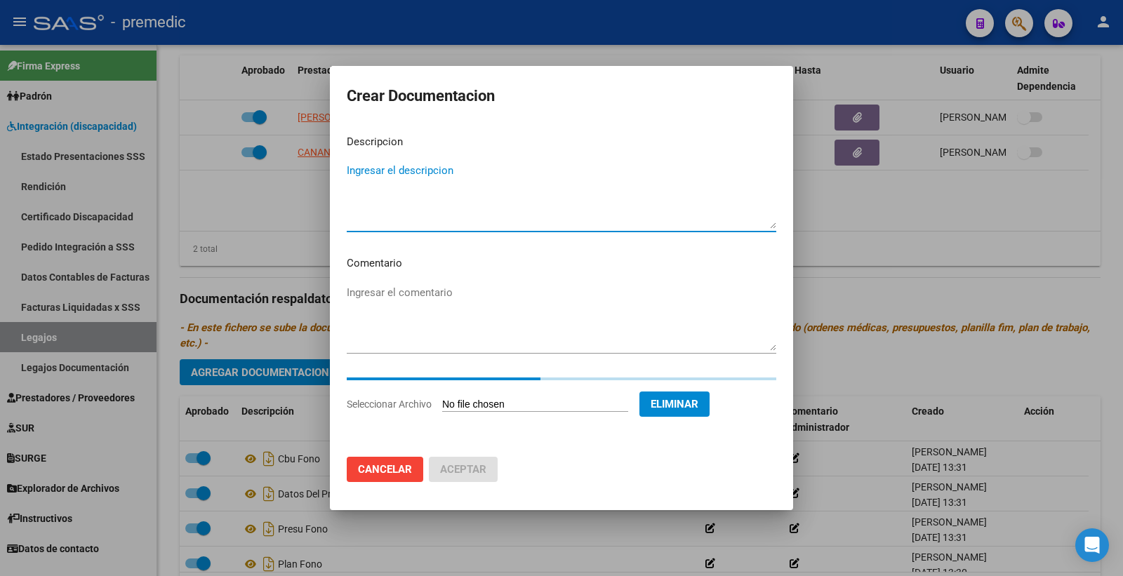
click at [381, 173] on textarea "Ingresar el descripcion" at bounding box center [562, 196] width 430 height 66
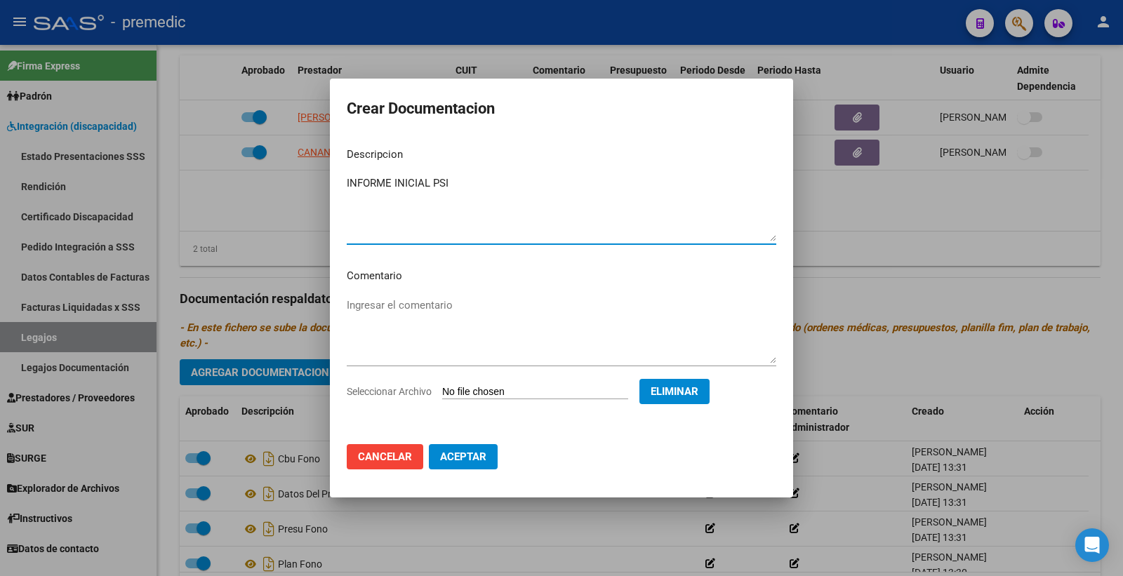
type textarea "INFORME INICIAL PSI"
click at [463, 453] on span "Aceptar" at bounding box center [463, 457] width 46 height 13
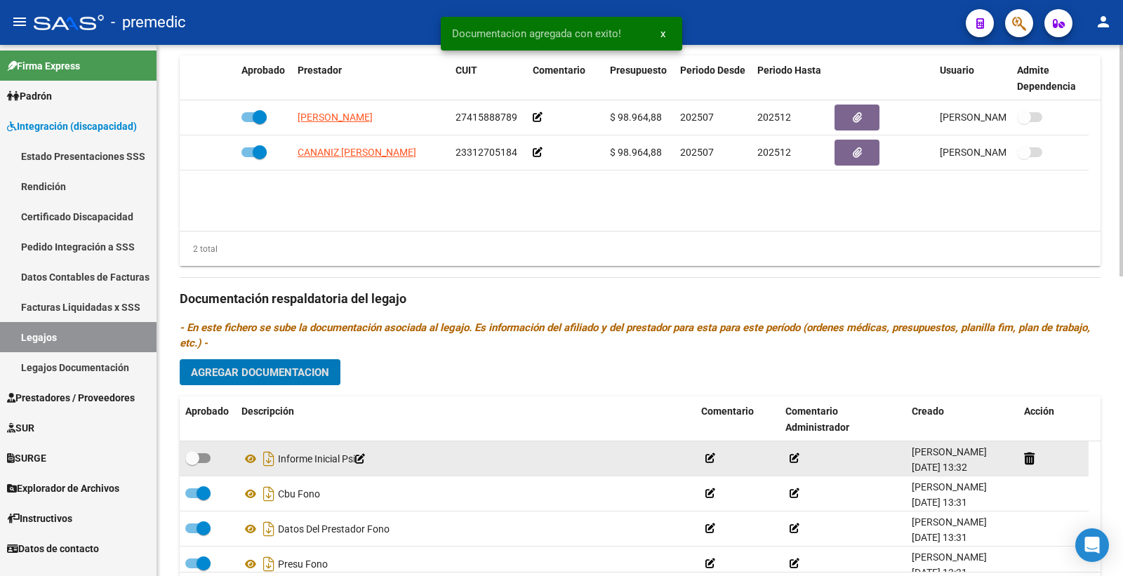
click at [204, 460] on span at bounding box center [197, 459] width 25 height 10
click at [192, 463] on input "checkbox" at bounding box center [192, 463] width 1 height 1
checkbox input "true"
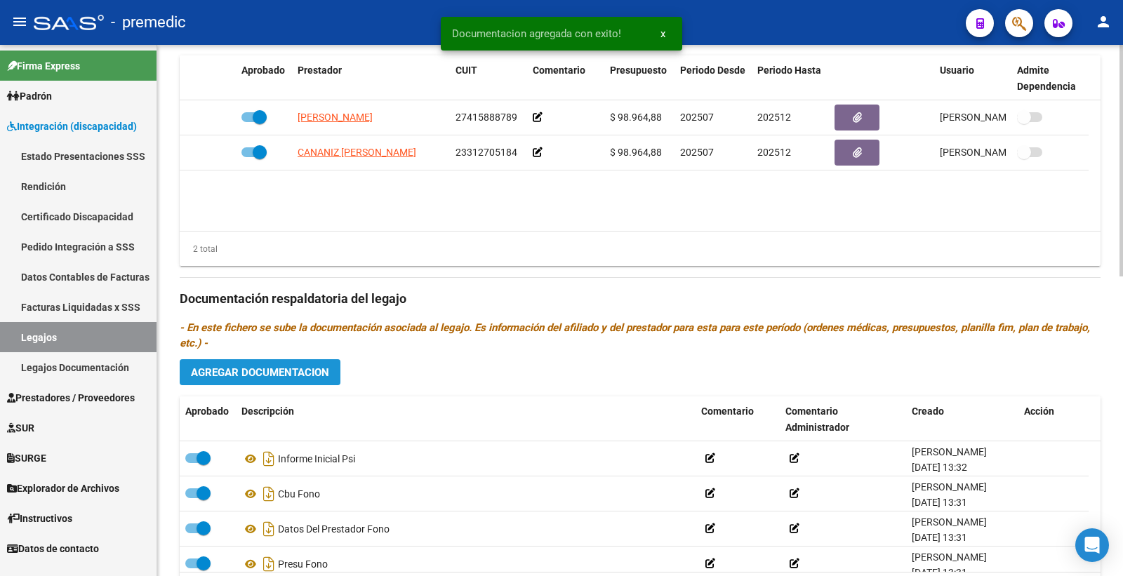
click at [296, 367] on button "Agregar Documentacion" at bounding box center [260, 372] width 161 height 26
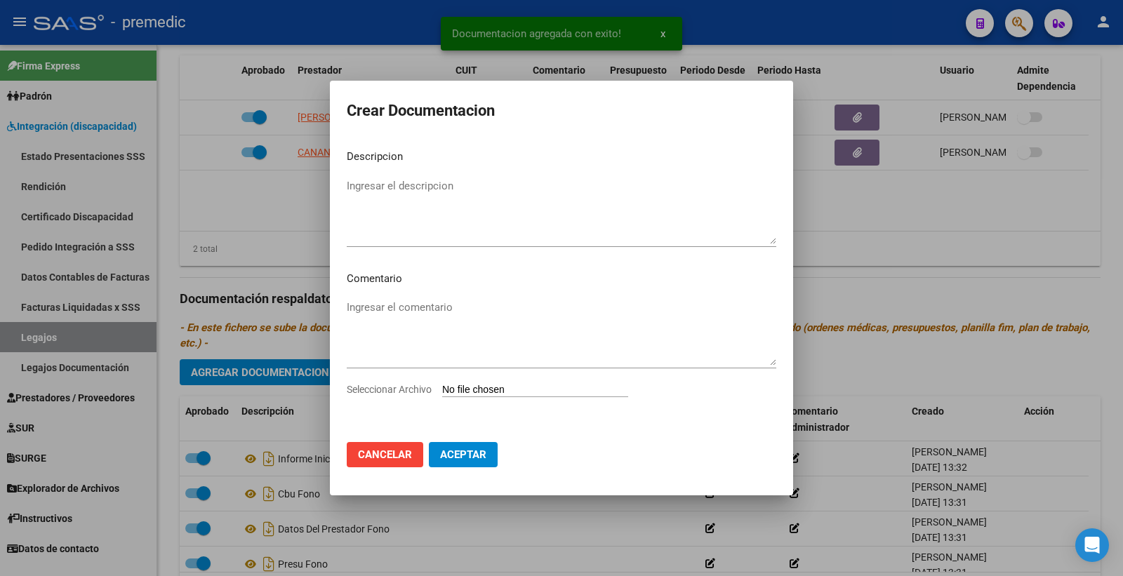
click at [451, 386] on input "Seleccionar Archivo" at bounding box center [535, 390] width 186 height 13
type input "C:\fakepath\2- PLAN.pdf"
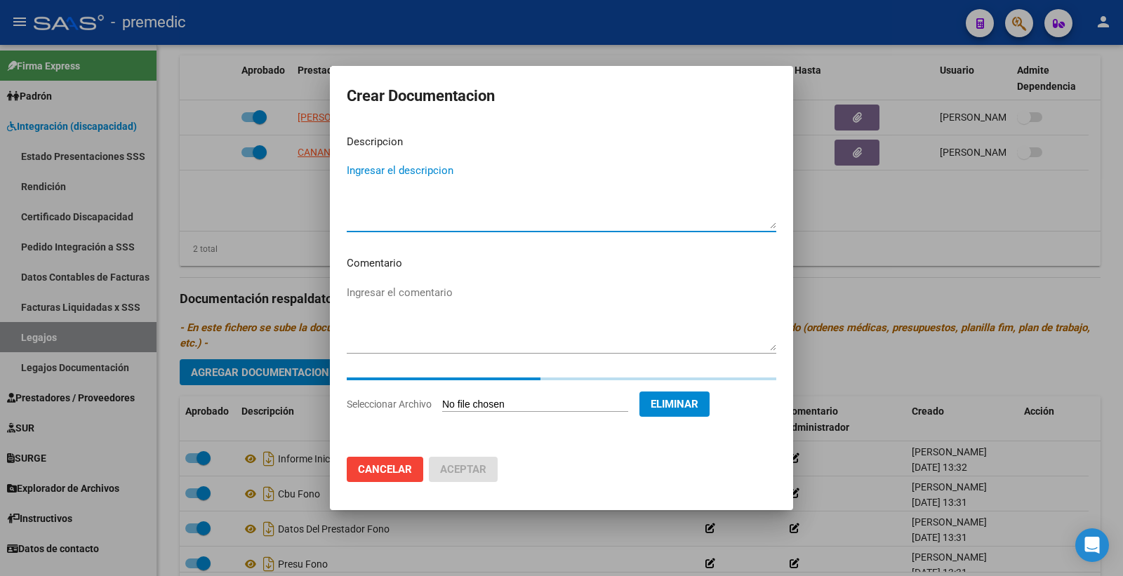
click at [433, 178] on textarea "Ingresar el descripcion" at bounding box center [562, 196] width 430 height 66
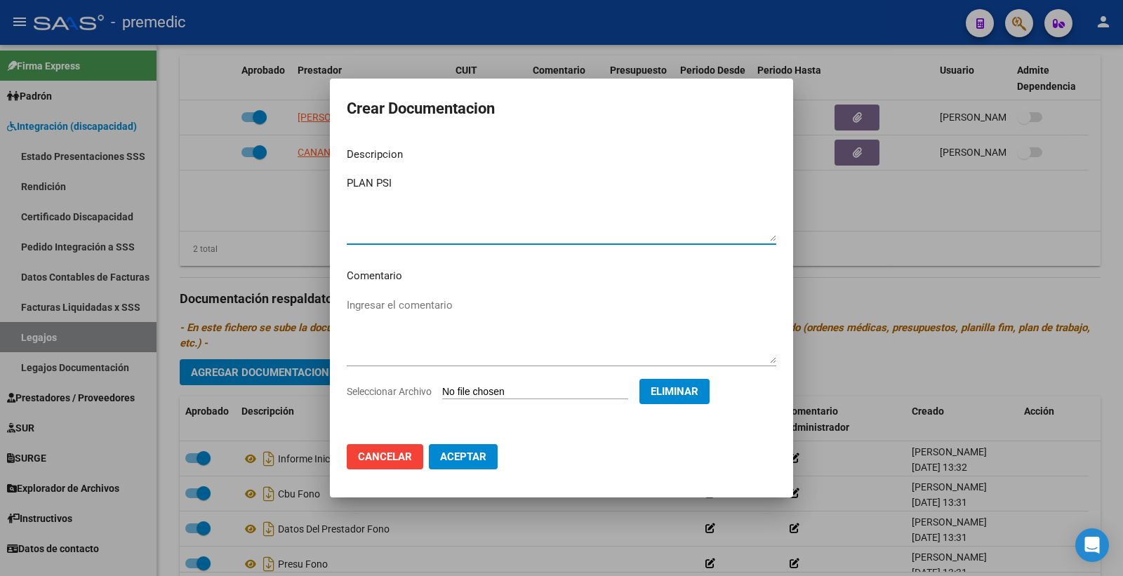
type textarea "PLAN PSI"
click at [466, 452] on span "Aceptar" at bounding box center [463, 457] width 46 height 13
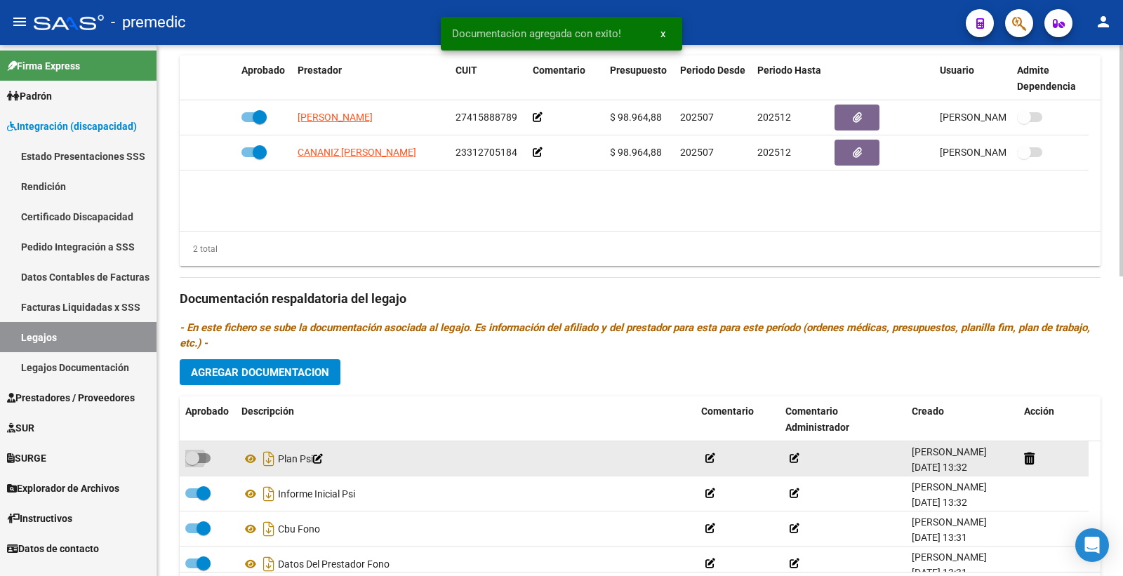
click at [197, 464] on span at bounding box center [192, 458] width 14 height 14
click at [192, 464] on input "checkbox" at bounding box center [192, 463] width 1 height 1
checkbox input "true"
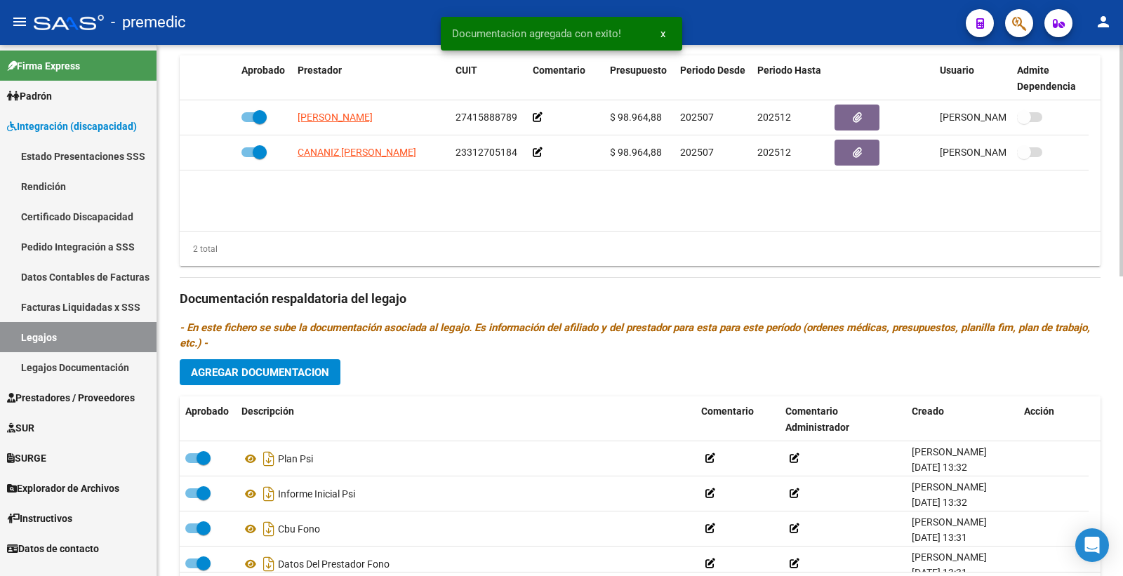
click at [278, 379] on span "Agregar Documentacion" at bounding box center [260, 372] width 138 height 13
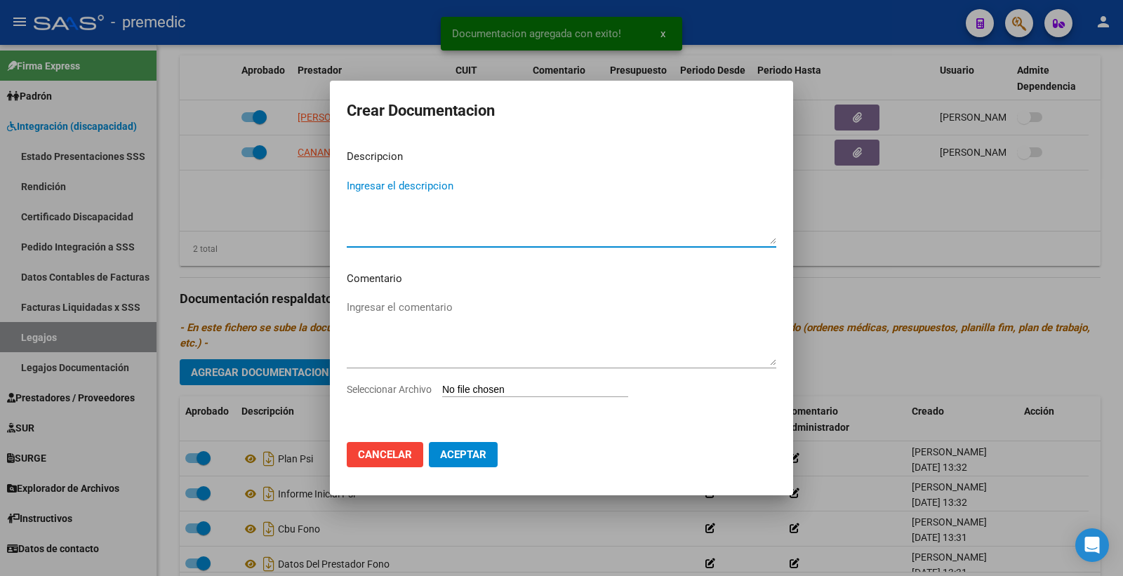
click at [493, 390] on input "Seleccionar Archivo" at bounding box center [535, 390] width 186 height 13
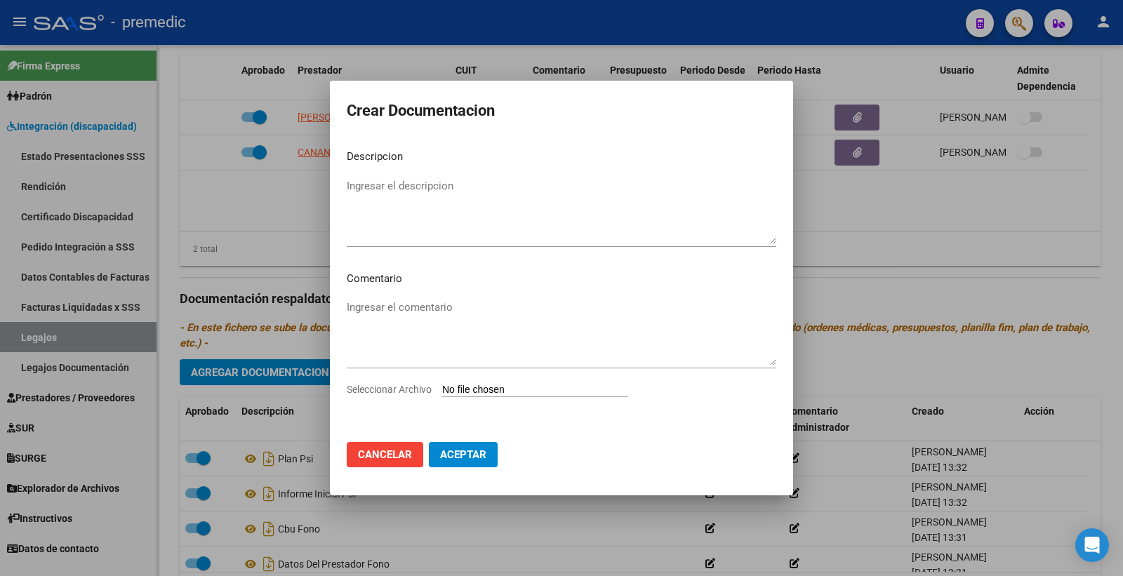
type input "C:\fakepath\3- PRESUPUESTO.pdf"
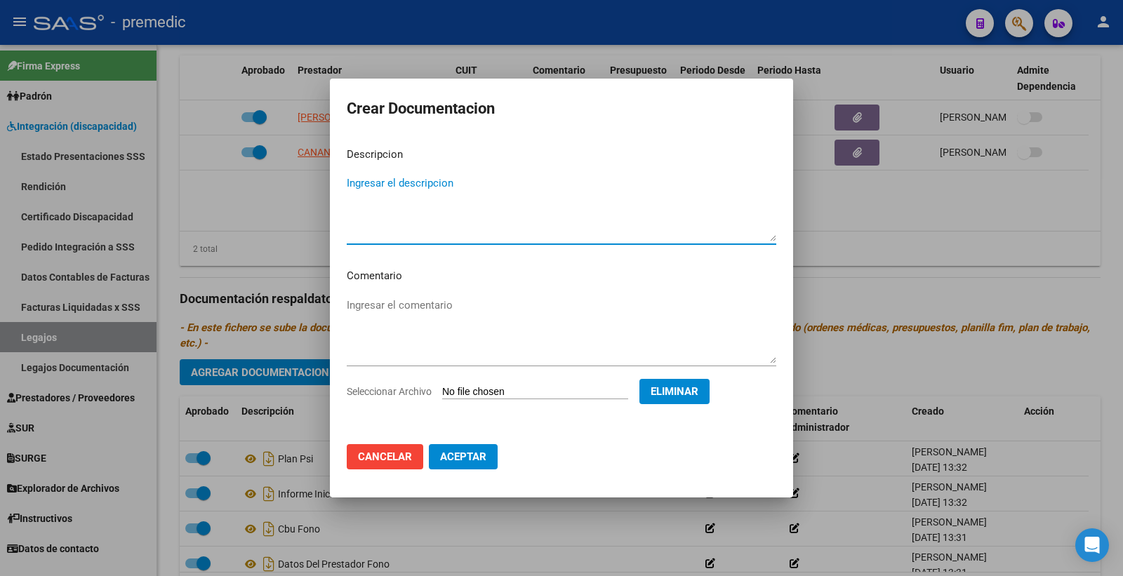
click at [427, 187] on textarea "Ingresar el descripcion" at bounding box center [562, 209] width 430 height 66
type textarea "PRESU PSI"
click at [459, 466] on button "Aceptar" at bounding box center [463, 456] width 69 height 25
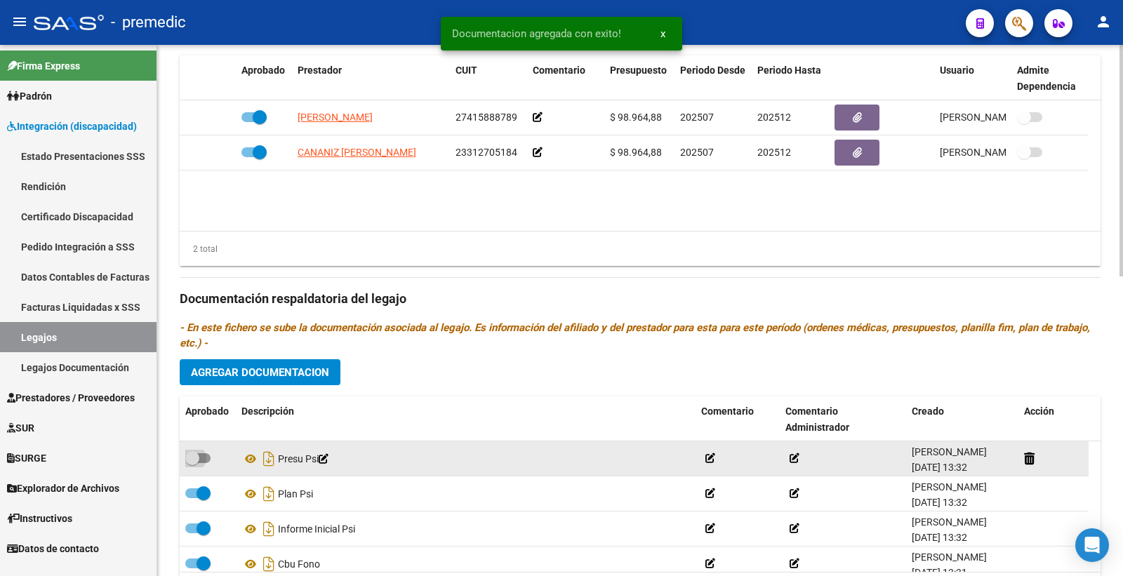
click at [199, 465] on label at bounding box center [197, 458] width 25 height 17
click at [192, 464] on input "checkbox" at bounding box center [192, 463] width 1 height 1
checkbox input "true"
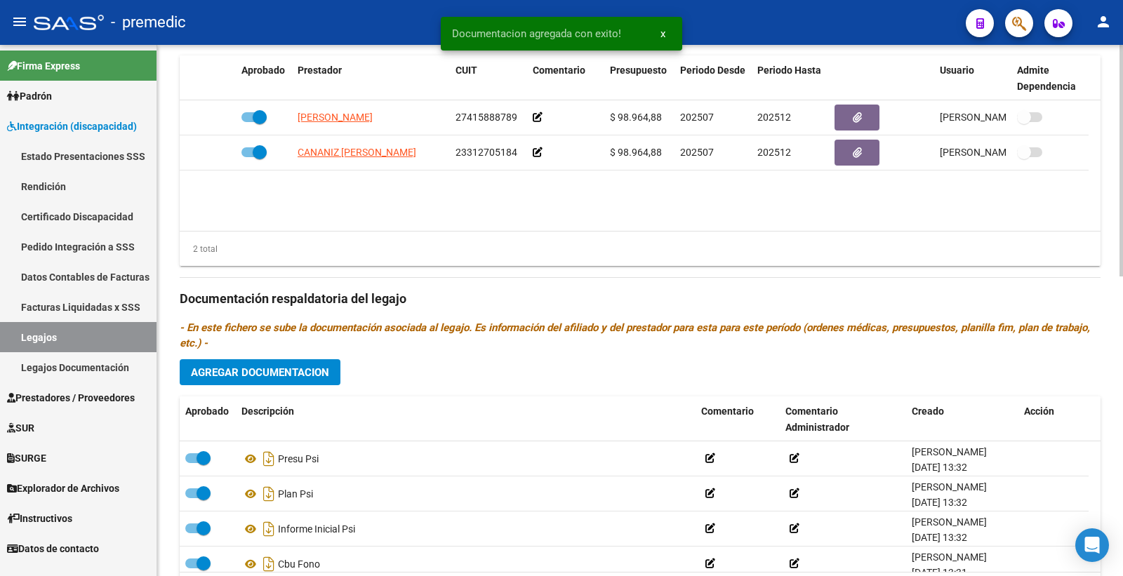
click at [265, 383] on button "Agregar Documentacion" at bounding box center [260, 372] width 161 height 26
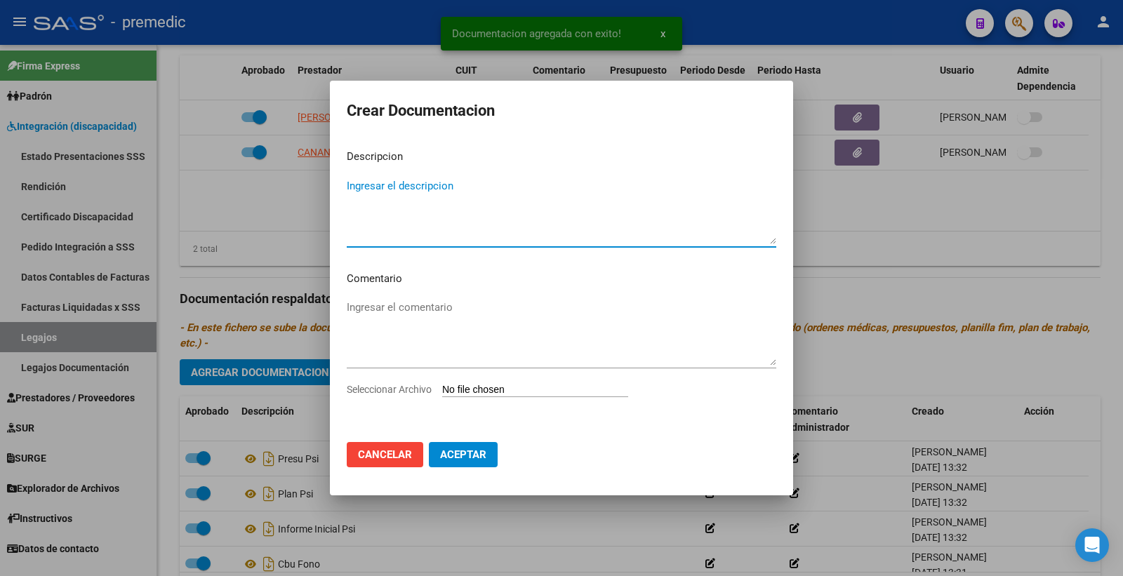
click at [472, 388] on input "Seleccionar Archivo" at bounding box center [535, 390] width 186 height 13
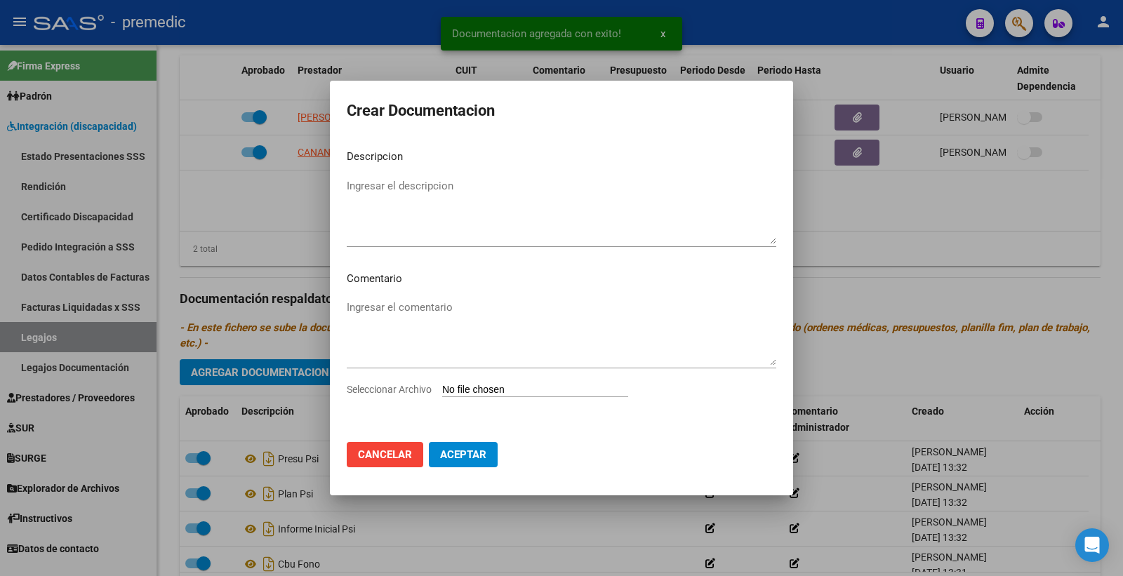
type input "C:\fakepath\4- DATOS DE PRESTADOR.pdf"
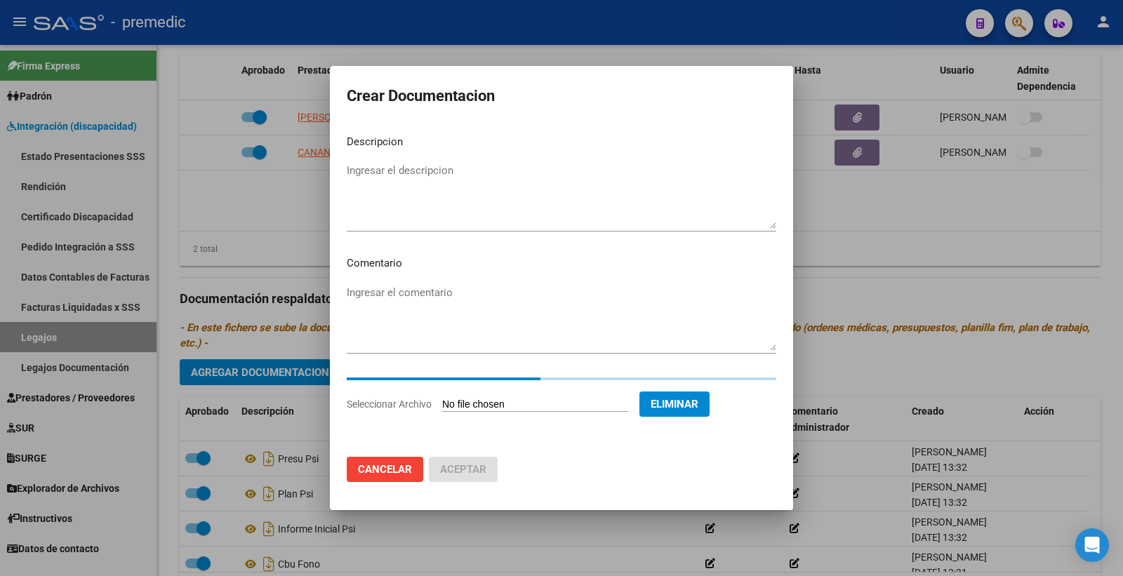
click at [411, 183] on textarea "Ingresar el descripcion" at bounding box center [562, 196] width 430 height 66
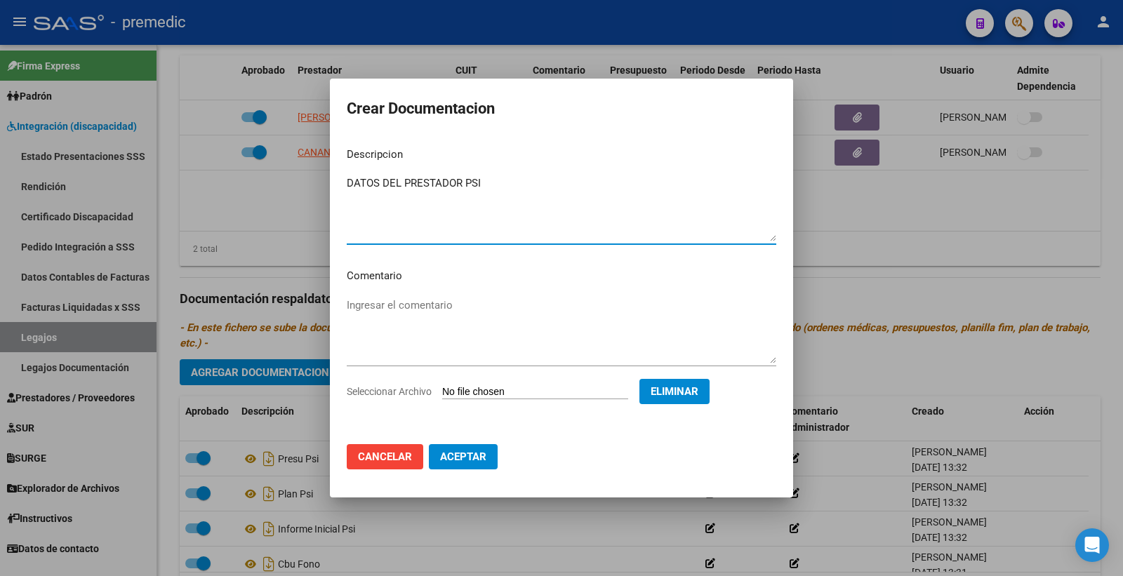
type textarea "DATOS DEL PRESTADOR PSI"
click at [479, 459] on span "Aceptar" at bounding box center [463, 457] width 46 height 13
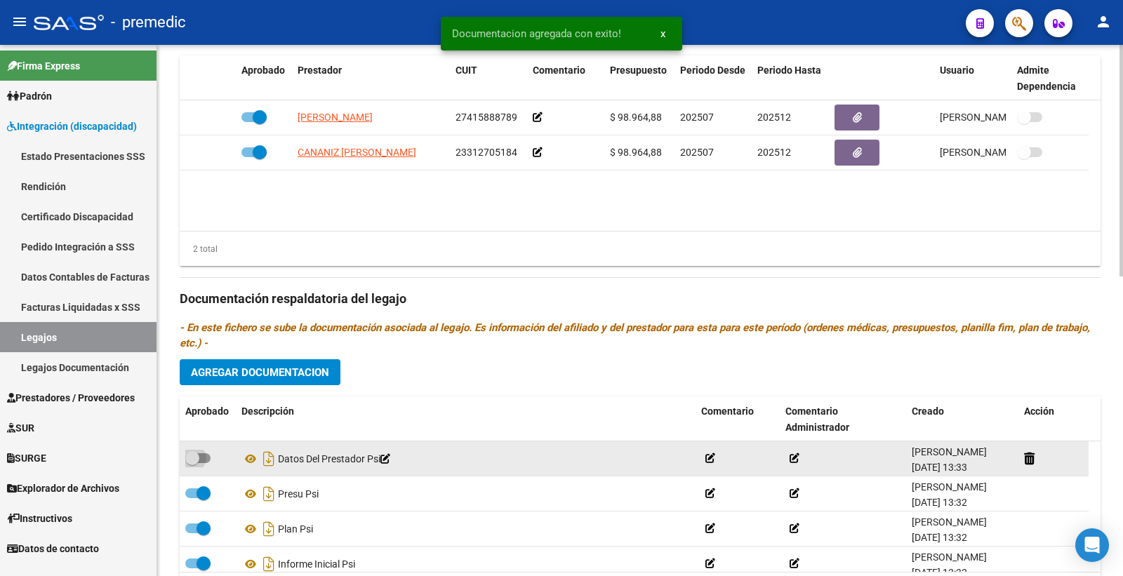
click at [200, 461] on span at bounding box center [197, 459] width 25 height 10
click at [192, 463] on input "checkbox" at bounding box center [192, 463] width 1 height 1
checkbox input "true"
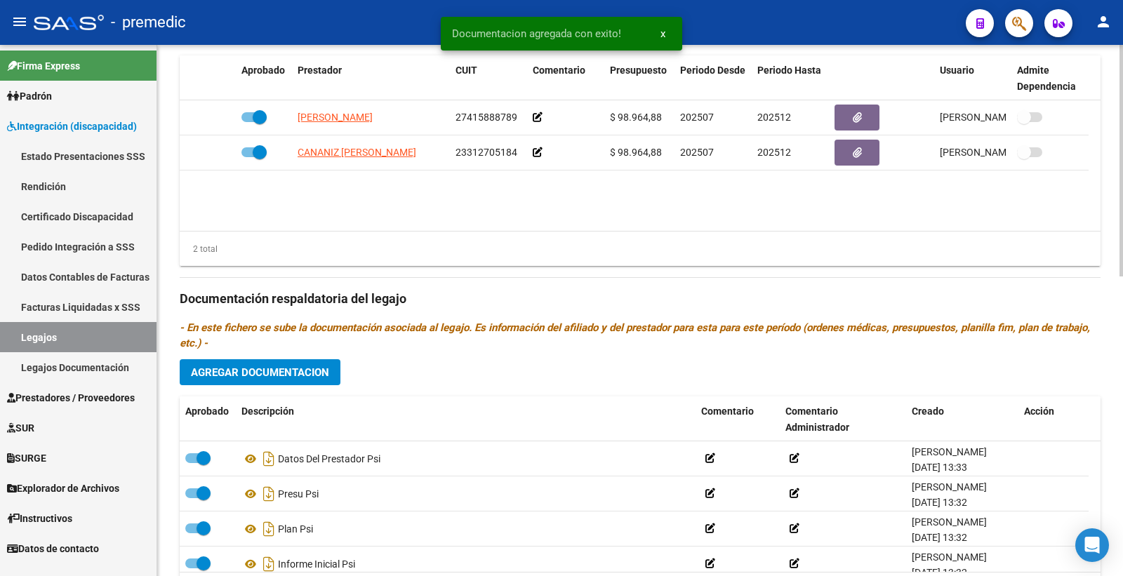
click at [310, 373] on span "Agregar Documentacion" at bounding box center [260, 372] width 138 height 13
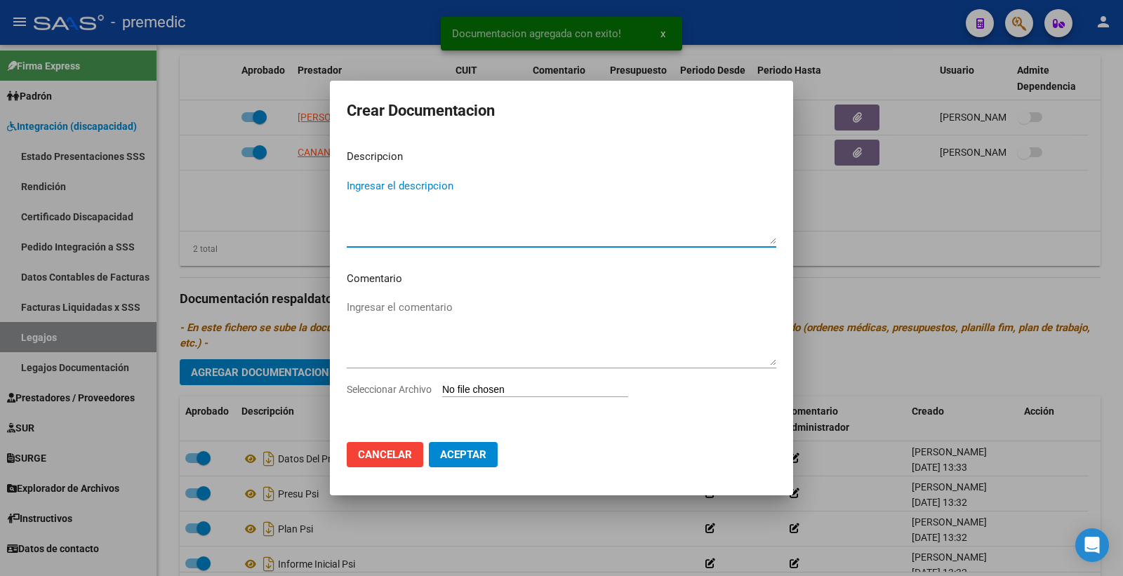
click at [529, 394] on input "Seleccionar Archivo" at bounding box center [535, 390] width 186 height 13
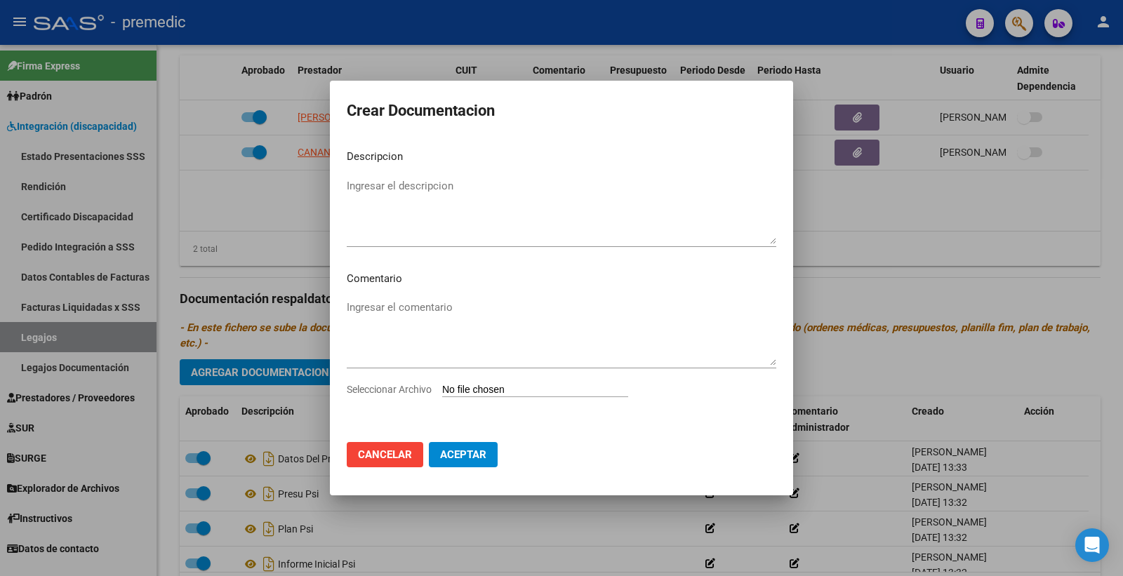
type input "C:\fakepath\5- CBU.pdf"
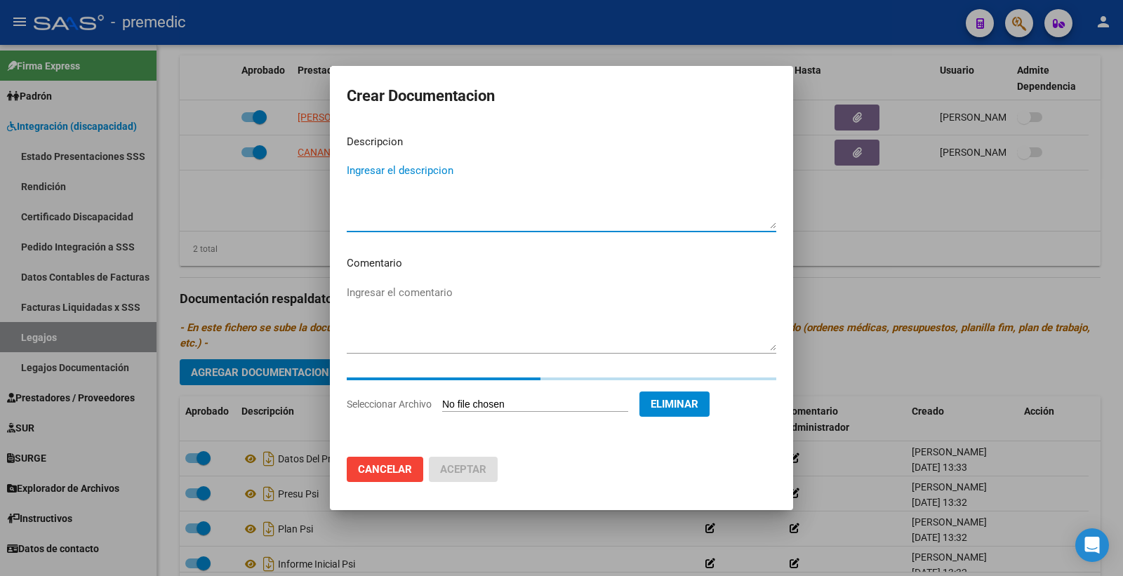
click at [411, 190] on textarea "Ingresar el descripcion" at bounding box center [562, 196] width 430 height 66
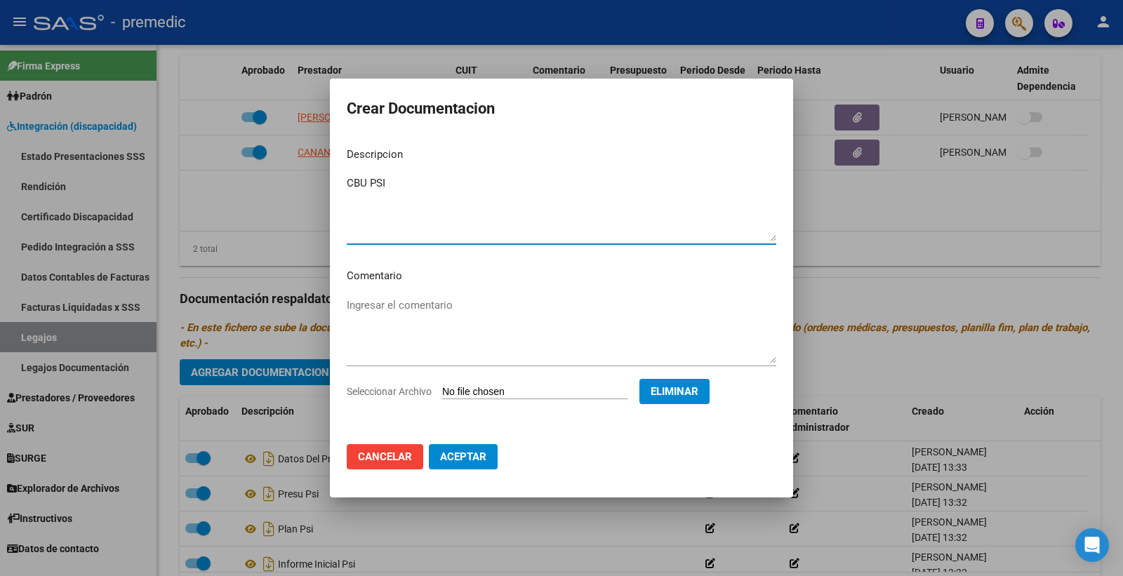
type textarea "CBU PSI"
click at [479, 459] on span "Aceptar" at bounding box center [463, 457] width 46 height 13
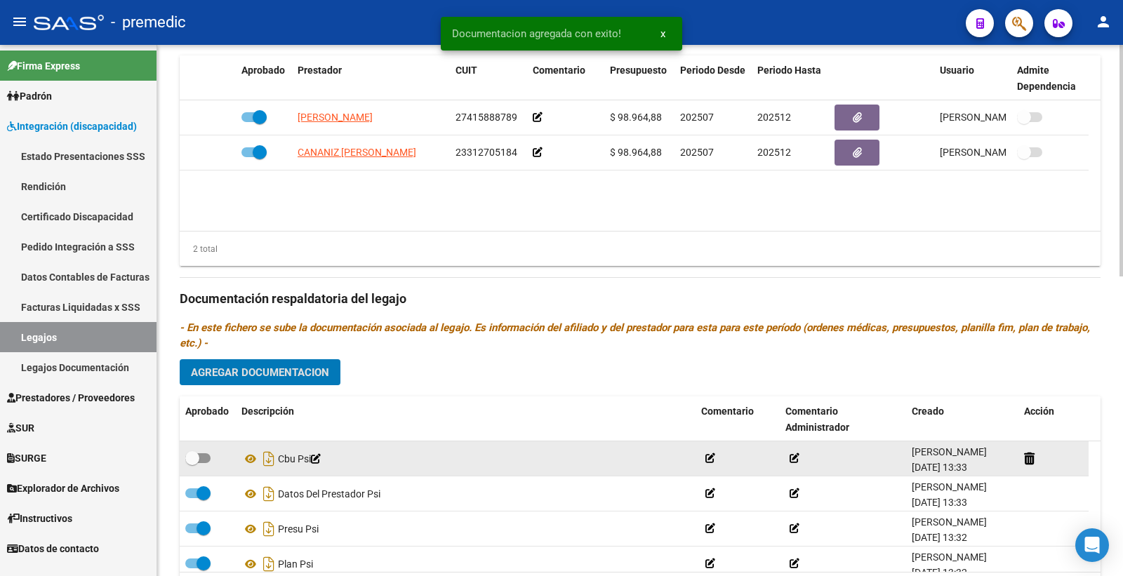
click at [200, 463] on span at bounding box center [197, 459] width 25 height 10
click at [192, 463] on input "checkbox" at bounding box center [192, 463] width 1 height 1
checkbox input "true"
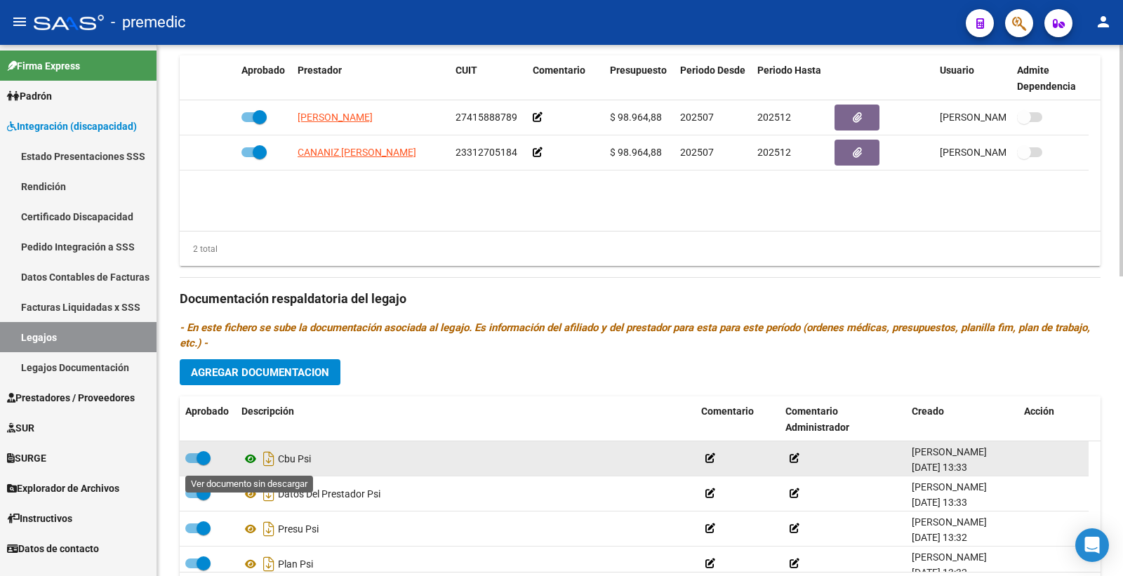
click at [253, 459] on icon at bounding box center [250, 459] width 18 height 17
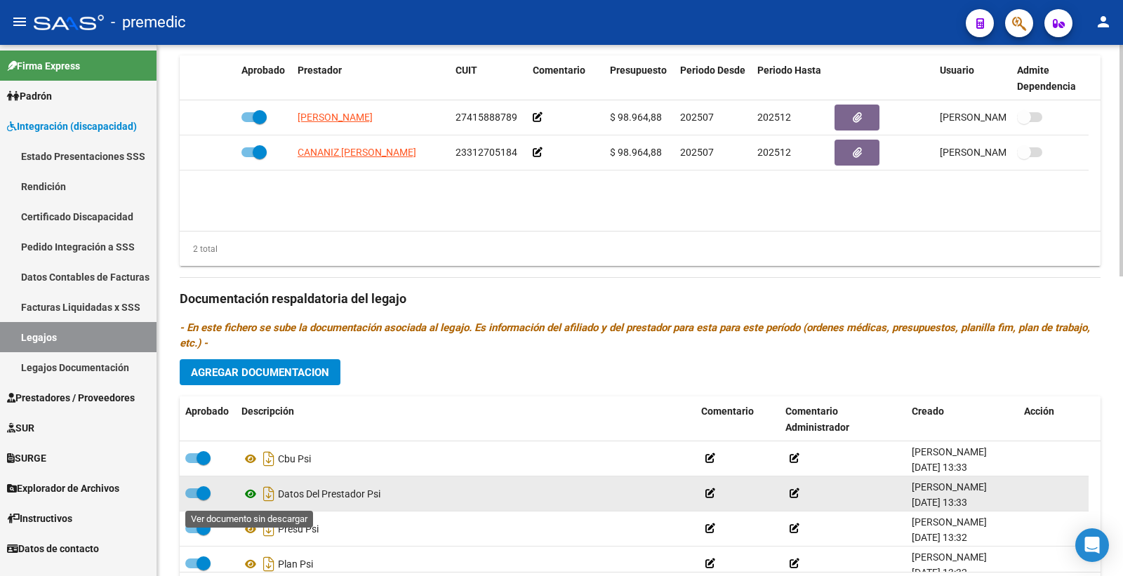
click at [244, 496] on icon at bounding box center [250, 494] width 18 height 17
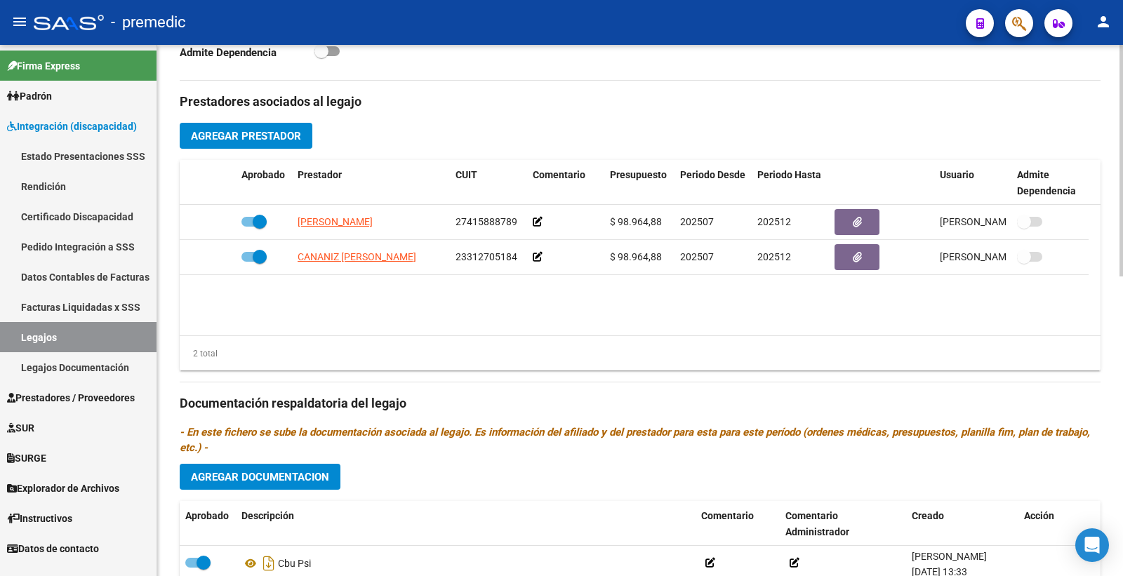
scroll to position [454, 0]
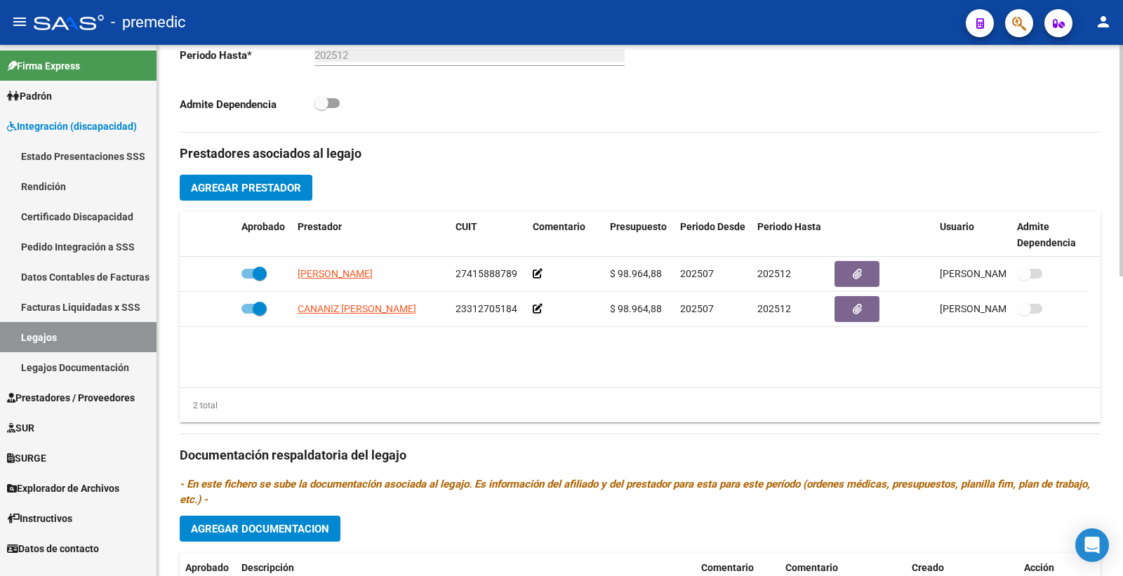
click at [230, 190] on span "Agregar Prestador" at bounding box center [246, 188] width 110 height 13
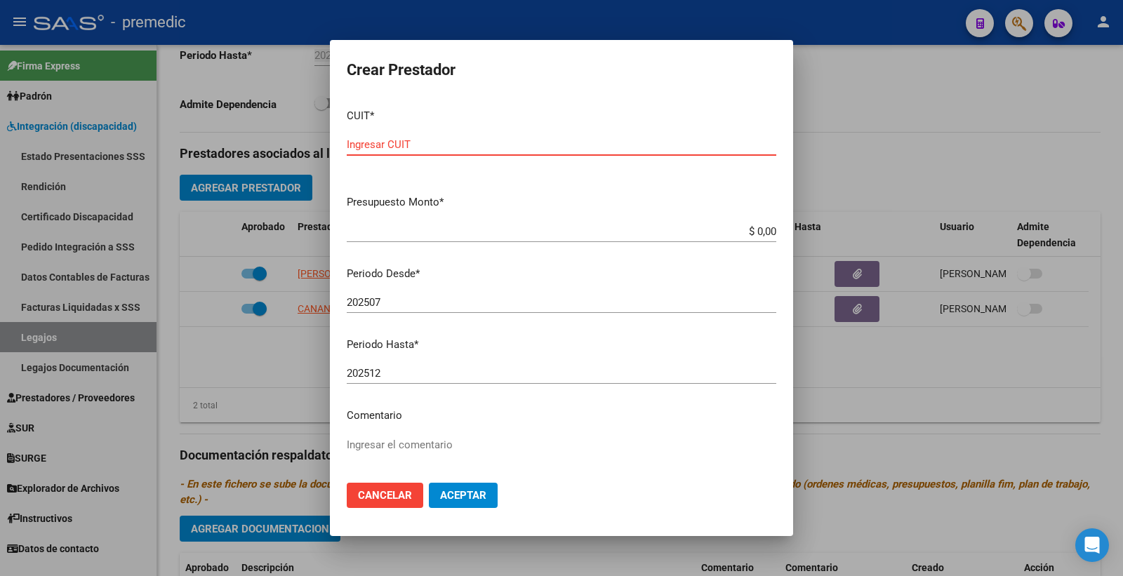
paste input "23-34390914-4"
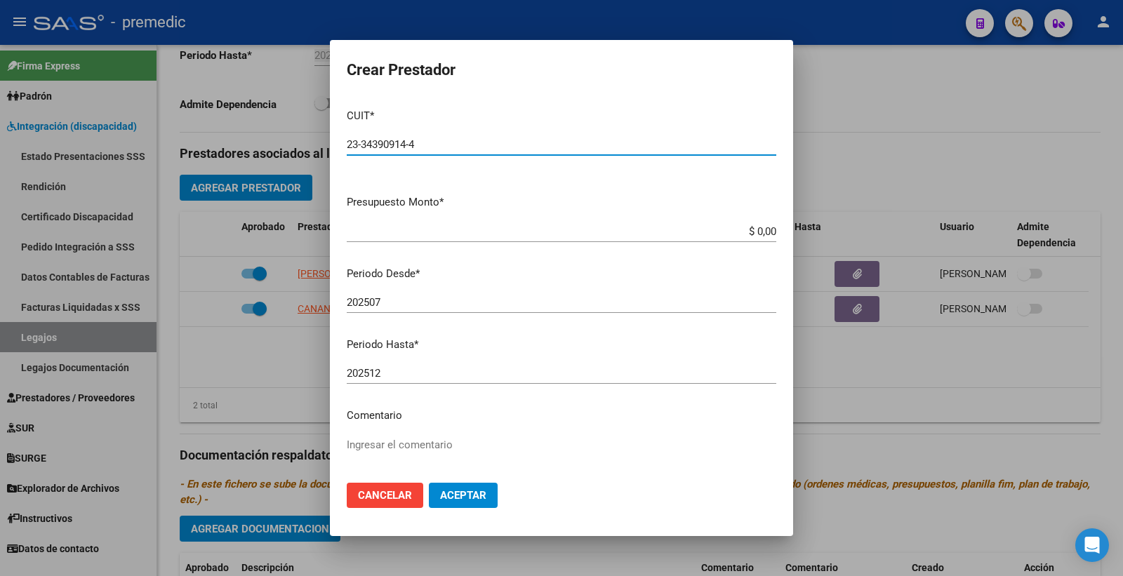
type input "23-34390914-4"
click at [747, 229] on input "$ 0,00" at bounding box center [562, 231] width 430 height 13
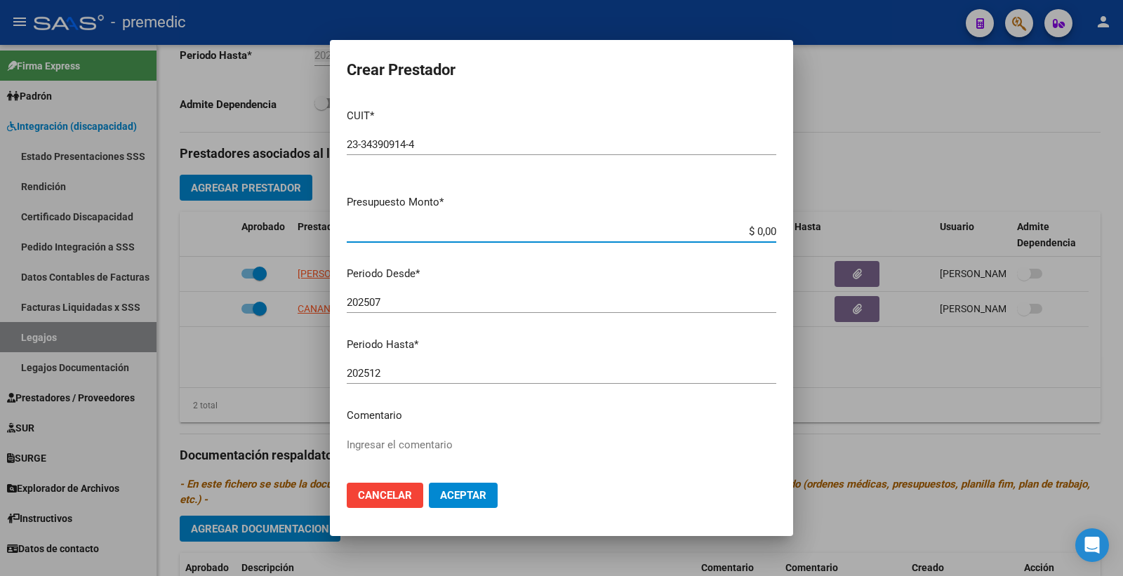
paste input "98964.88"
type input "$ 98.964,88"
click at [627, 307] on input "202507" at bounding box center [562, 302] width 430 height 13
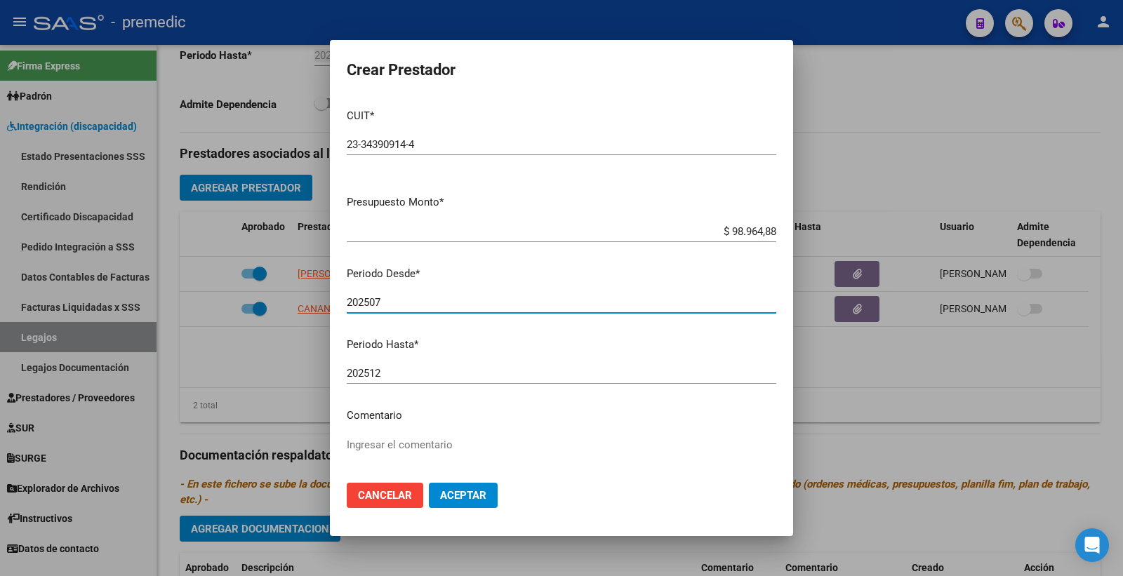
click at [483, 503] on button "Aceptar" at bounding box center [463, 495] width 69 height 25
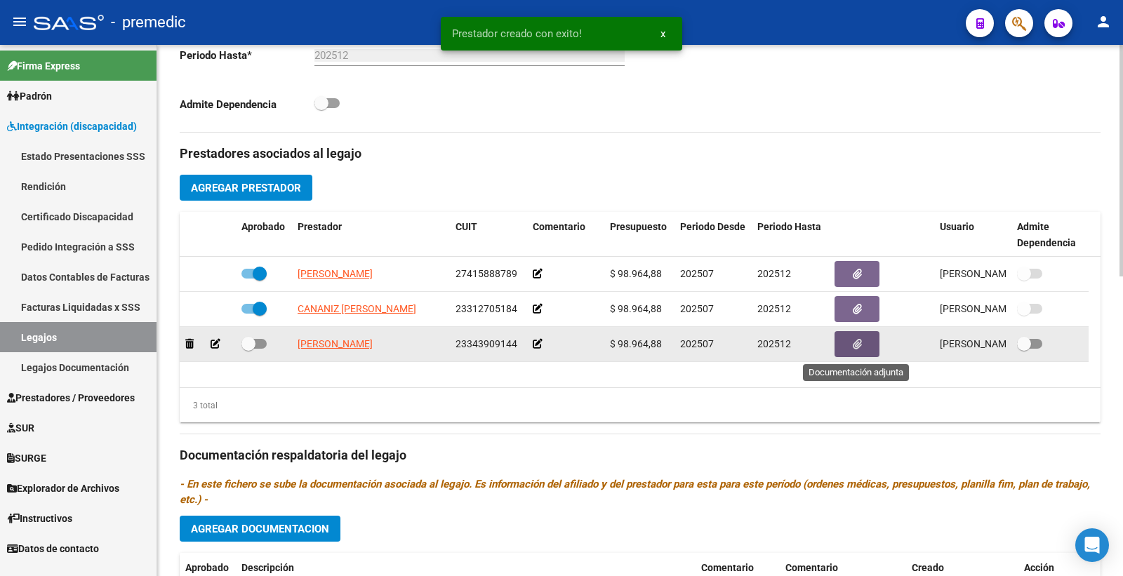
click at [857, 347] on icon "button" at bounding box center [857, 344] width 9 height 11
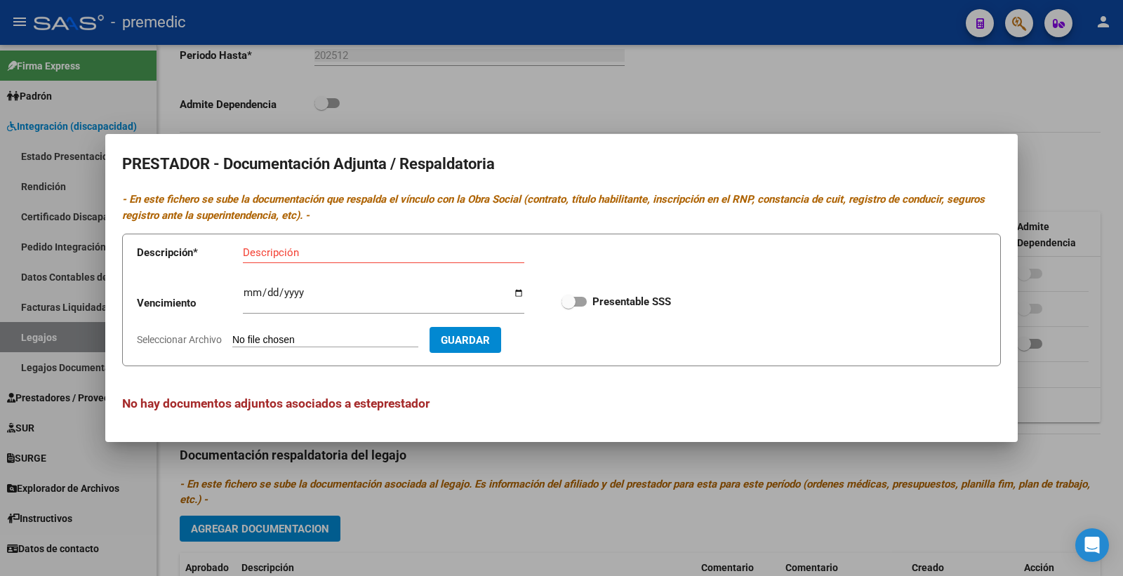
click at [320, 333] on app-file-uploader "Seleccionar Archivo" at bounding box center [283, 339] width 293 height 13
click at [300, 338] on input "Seleccionar Archivo" at bounding box center [325, 340] width 186 height 13
type input "C:\fakepath\4- DATOS DE PRESTADOR.pdf"
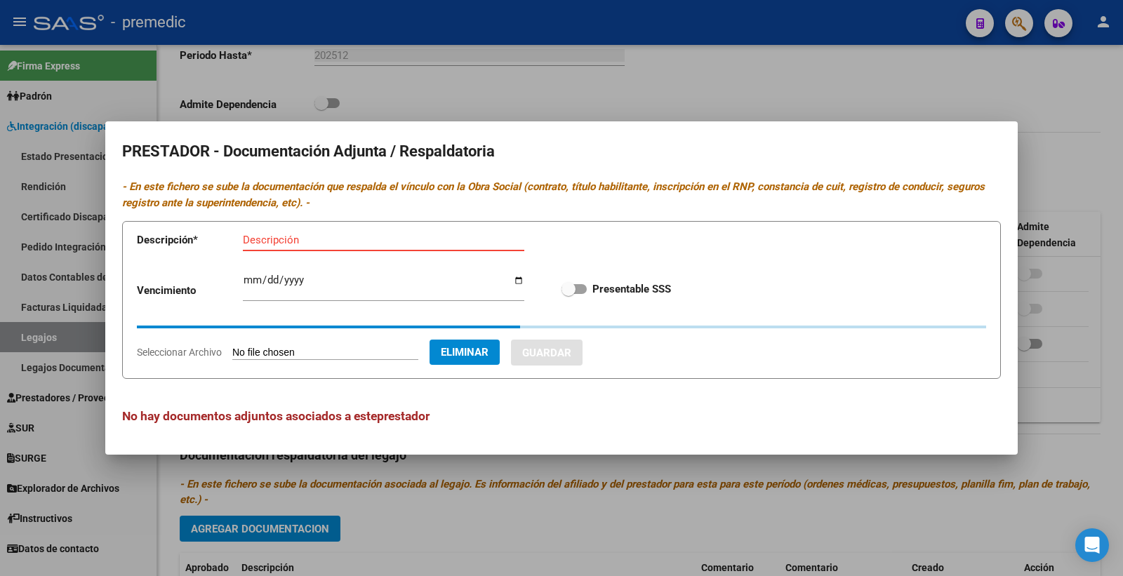
click at [274, 240] on input "Descripción" at bounding box center [384, 240] width 282 height 13
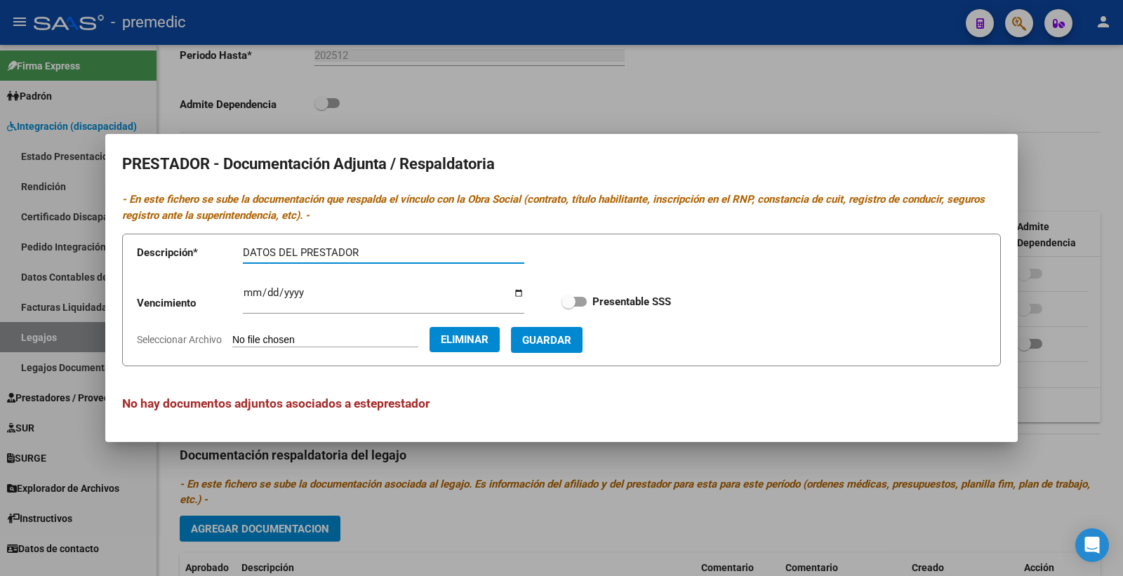
type input "DATOS DEL PRESTADOR"
click at [255, 289] on input "Ingresar vencimiento" at bounding box center [384, 298] width 282 height 22
type input "0001-08-09"
type input "2026-08-09"
click at [583, 302] on span at bounding box center [574, 302] width 25 height 10
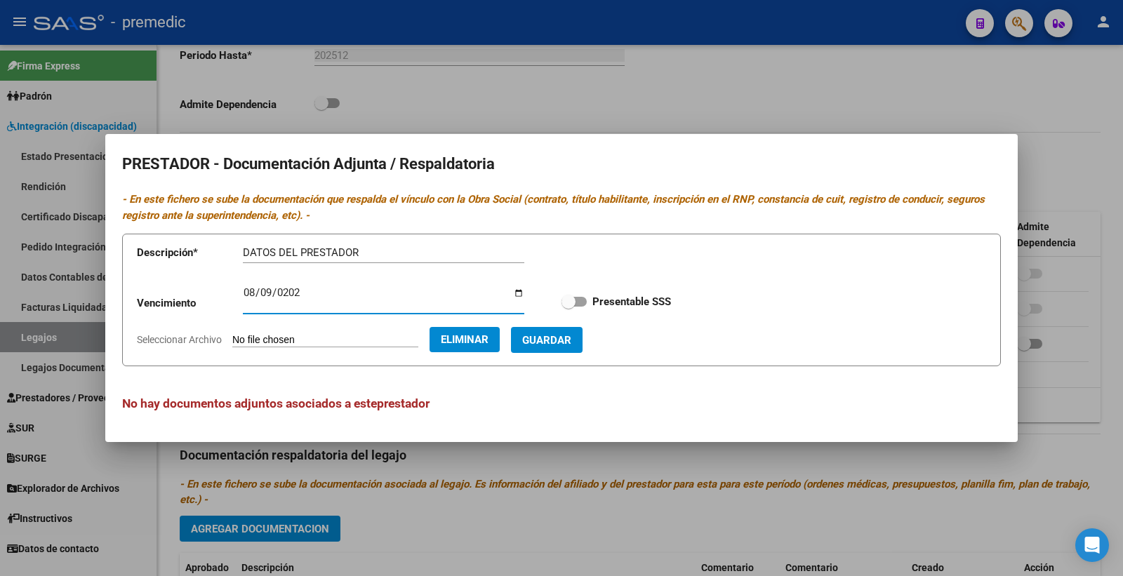
click at [569, 307] on input "Presentable SSS" at bounding box center [568, 307] width 1 height 1
checkbox input "true"
click at [571, 341] on span "Guardar" at bounding box center [546, 340] width 49 height 13
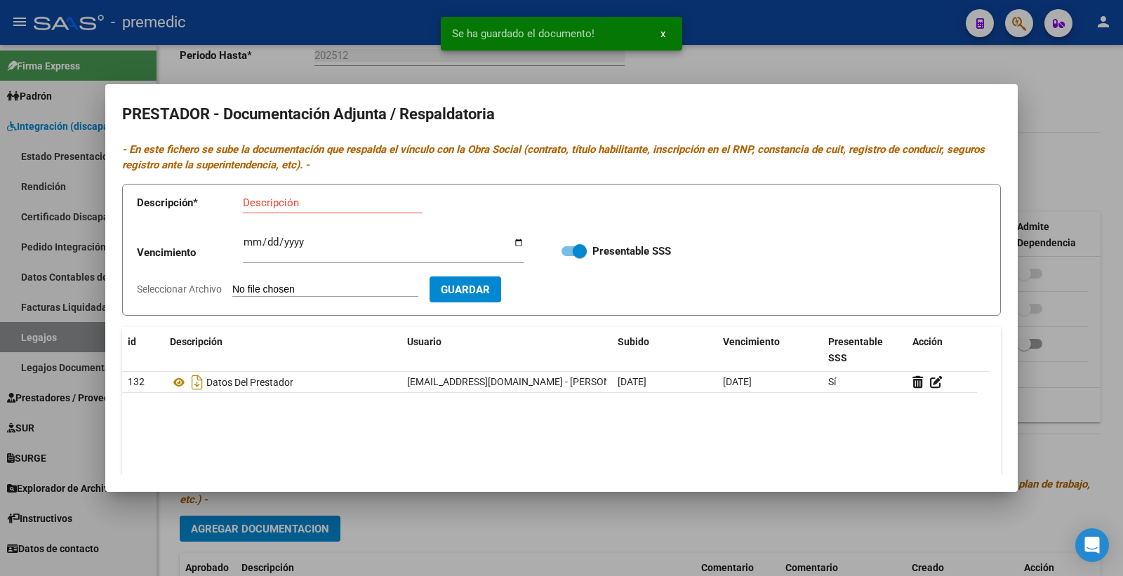
click at [324, 278] on form "Descripción * Descripción Vencimiento Ingresar vencimiento Presentable SSS Sele…" at bounding box center [561, 250] width 879 height 133
click at [274, 202] on input "Descripción" at bounding box center [333, 203] width 180 height 13
type input "CBU"
click at [307, 282] on form "Descripción * CBU Descripción Vencimiento Ingresar vencimiento Presentable SSS …" at bounding box center [561, 250] width 879 height 133
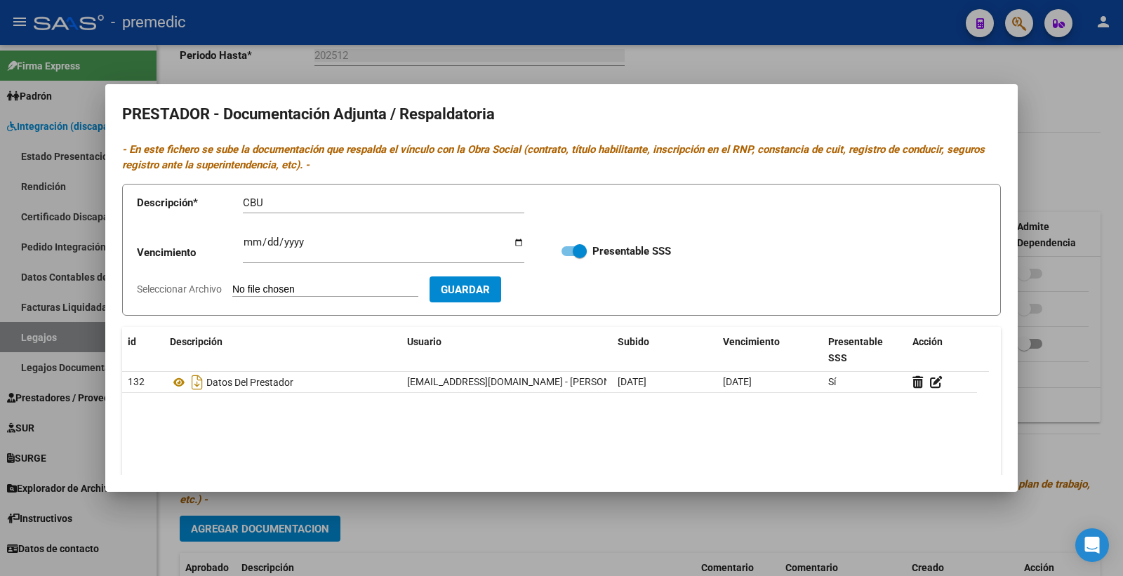
click at [263, 283] on app-file-uploader "Seleccionar Archivo" at bounding box center [283, 289] width 293 height 13
click at [262, 290] on input "Seleccionar Archivo" at bounding box center [325, 290] width 186 height 13
type input "C:\fakepath\5- CBU.pdf"
click at [569, 292] on span "Guardar" at bounding box center [546, 290] width 49 height 13
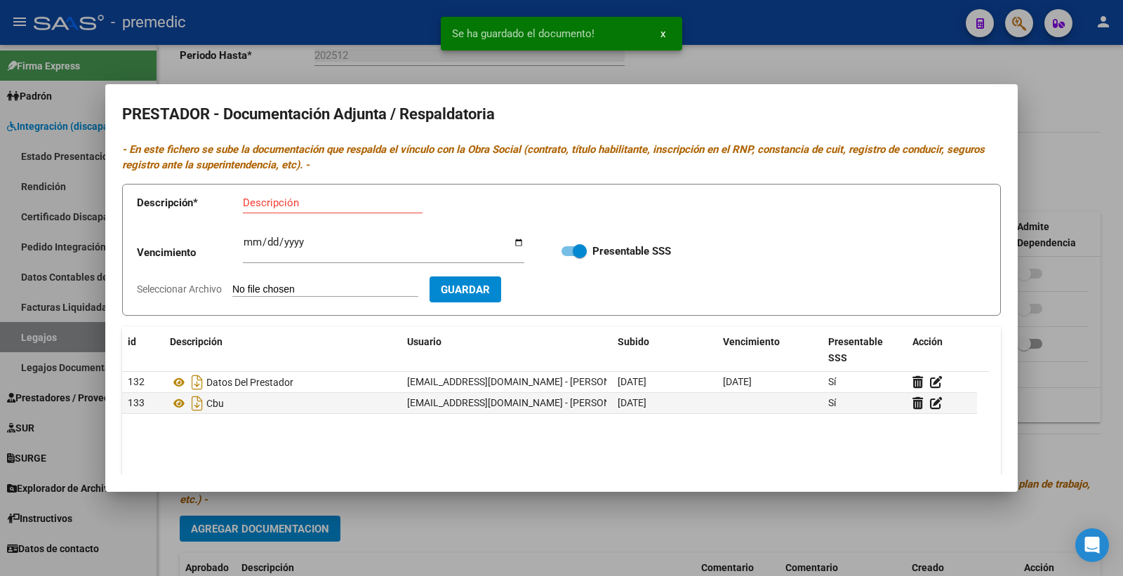
click at [559, 508] on div at bounding box center [561, 288] width 1123 height 576
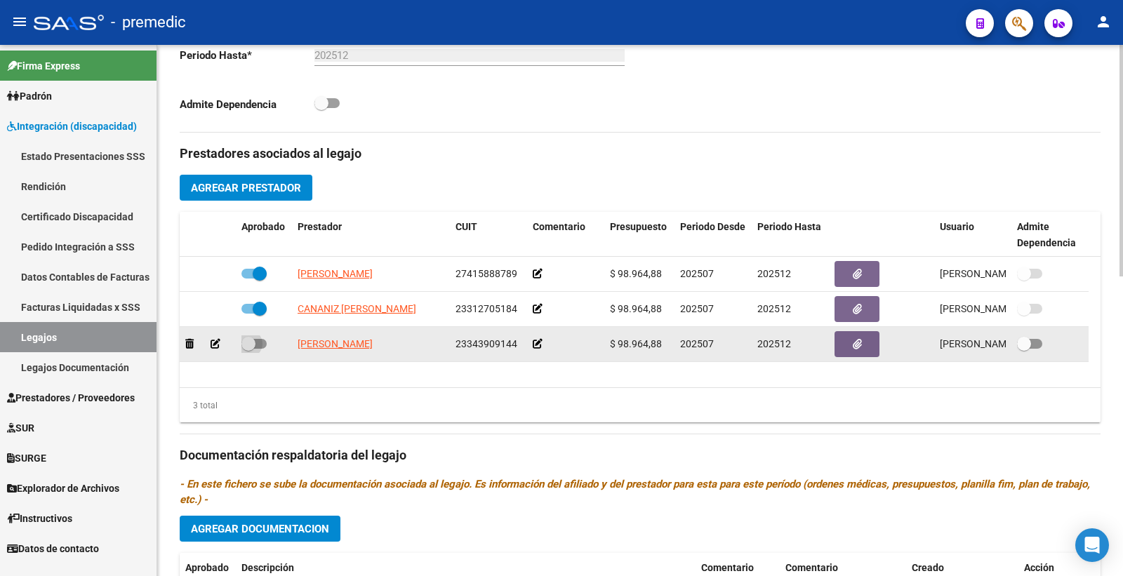
click at [260, 345] on span at bounding box center [253, 344] width 25 height 10
click at [249, 349] on input "checkbox" at bounding box center [248, 349] width 1 height 1
checkbox input "true"
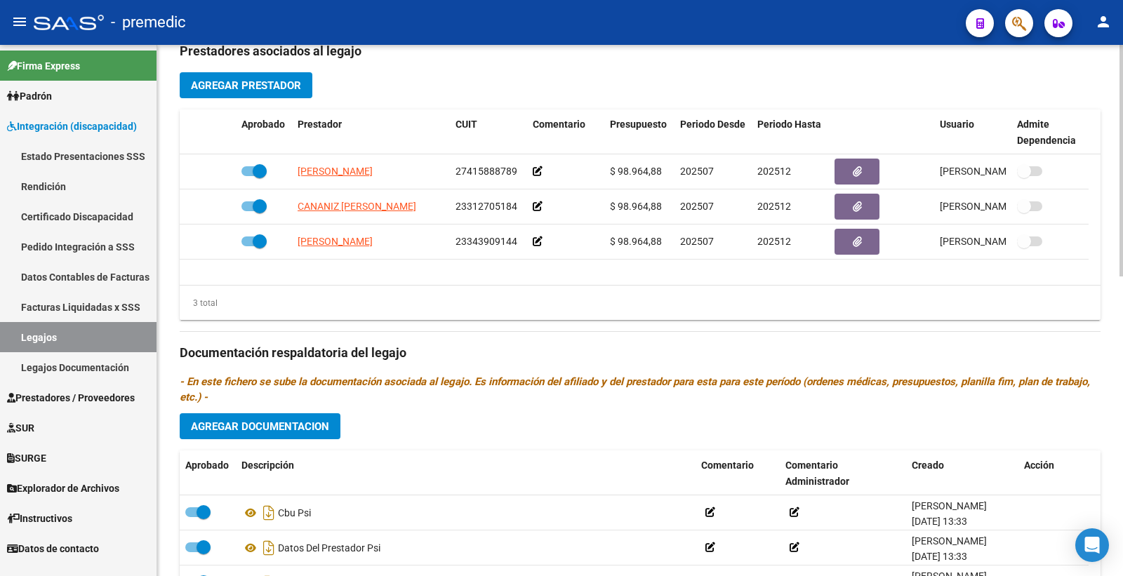
scroll to position [689, 0]
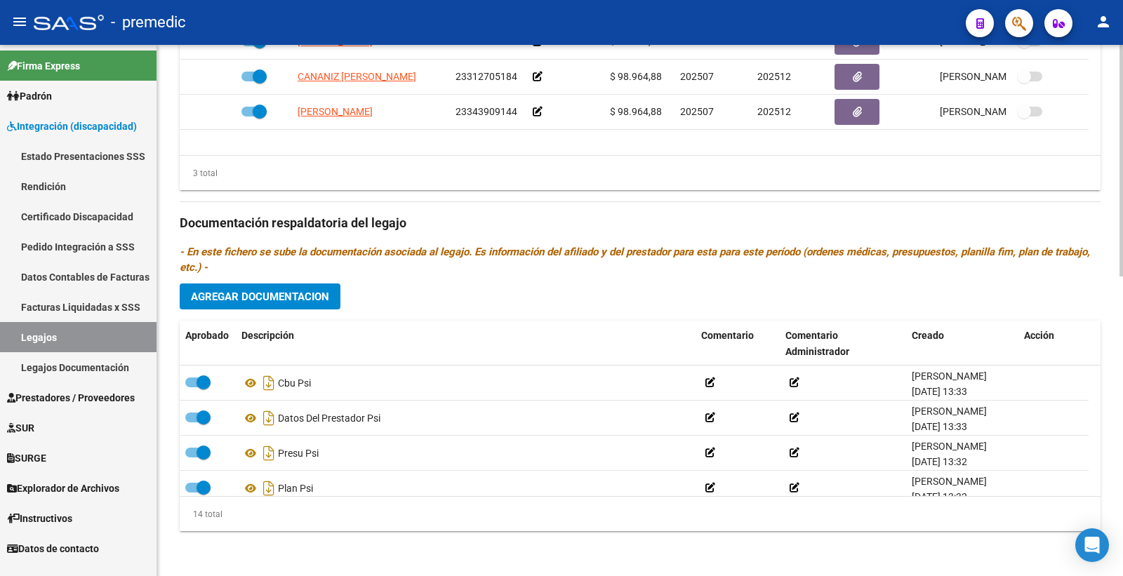
click at [253, 300] on span "Agregar Documentacion" at bounding box center [260, 297] width 138 height 13
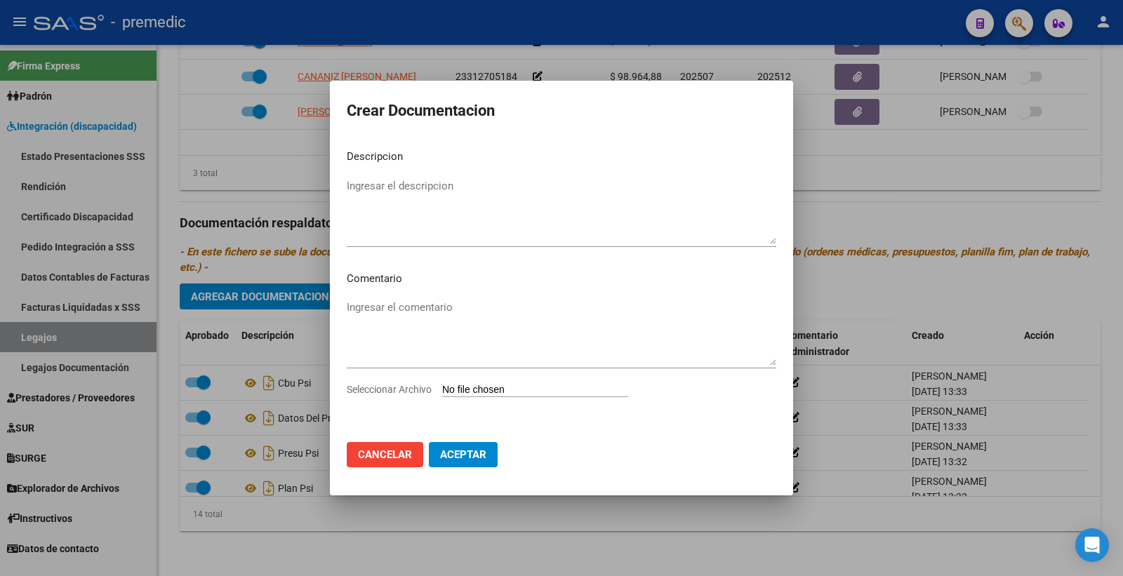
click at [514, 386] on input "Seleccionar Archivo" at bounding box center [535, 390] width 186 height 13
type input "C:\fakepath\1- INFORME.pdf"
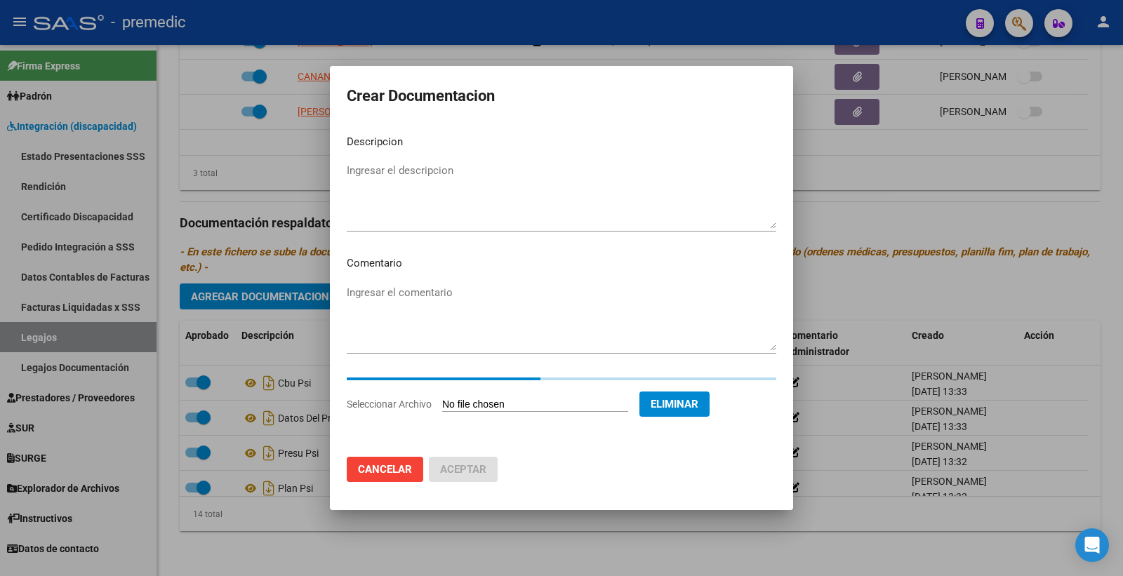
click at [411, 156] on mat-dialog-content "Descripcion Ingresar el descripcion Comentario Ingresar el comentario Seleccion…" at bounding box center [561, 285] width 463 height 323
click at [416, 157] on mat-dialog-content "Descripcion Ingresar el descripcion Comentario Ingresar el comentario Seleccion…" at bounding box center [561, 285] width 463 height 323
click at [416, 161] on app-form-text-field "Descripcion Ingresar el descripcion" at bounding box center [567, 181] width 441 height 94
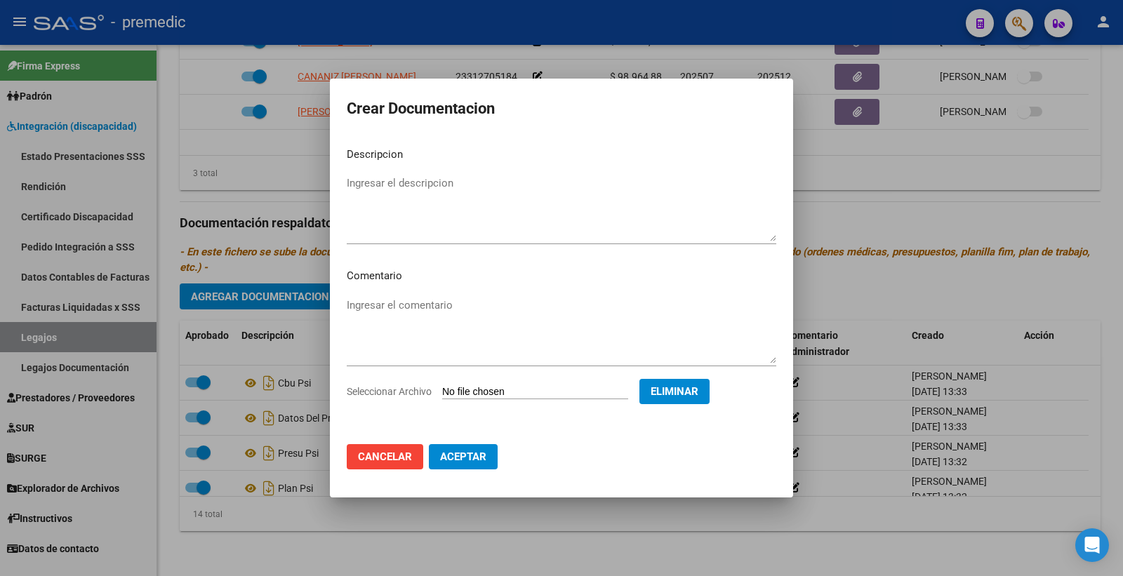
drag, startPoint x: 414, startPoint y: 168, endPoint x: 411, endPoint y: 187, distance: 19.2
click at [414, 169] on mat-dialog-content "Descripcion Ingresar el descripcion Comentario Ingresar el comentario Seleccion…" at bounding box center [561, 285] width 463 height 298
click at [411, 187] on textarea "Ingresar el descripcion" at bounding box center [562, 209] width 430 height 66
type textarea "INFORME INICIAL TO"
click at [440, 460] on span "Aceptar" at bounding box center [463, 457] width 46 height 13
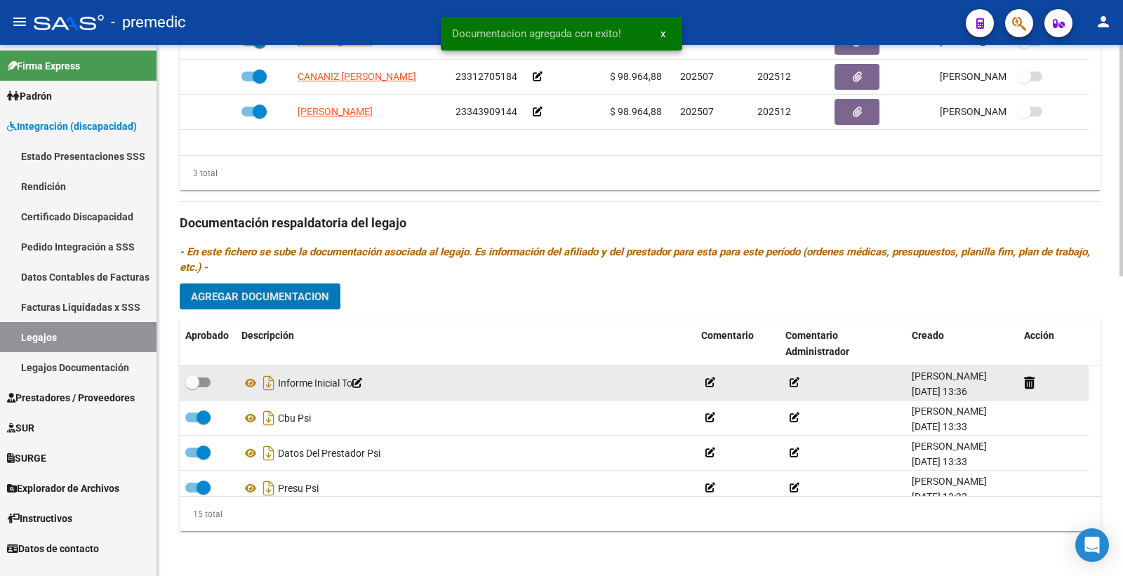
click at [207, 379] on span at bounding box center [197, 383] width 25 height 10
click at [192, 388] on input "checkbox" at bounding box center [192, 388] width 1 height 1
checkbox input "true"
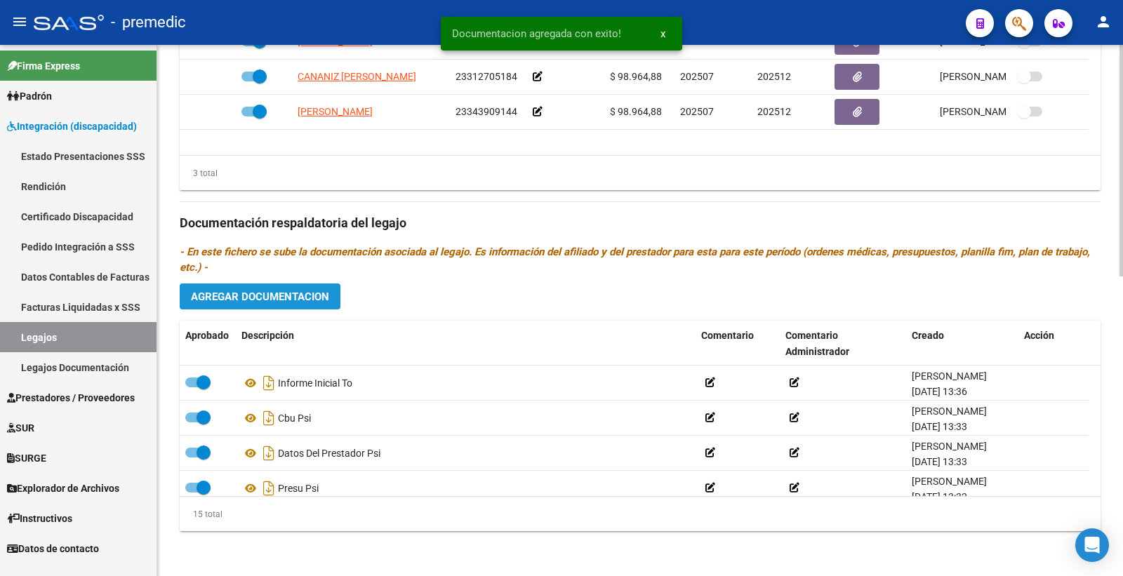
click at [271, 310] on button "Agregar Documentacion" at bounding box center [260, 297] width 161 height 26
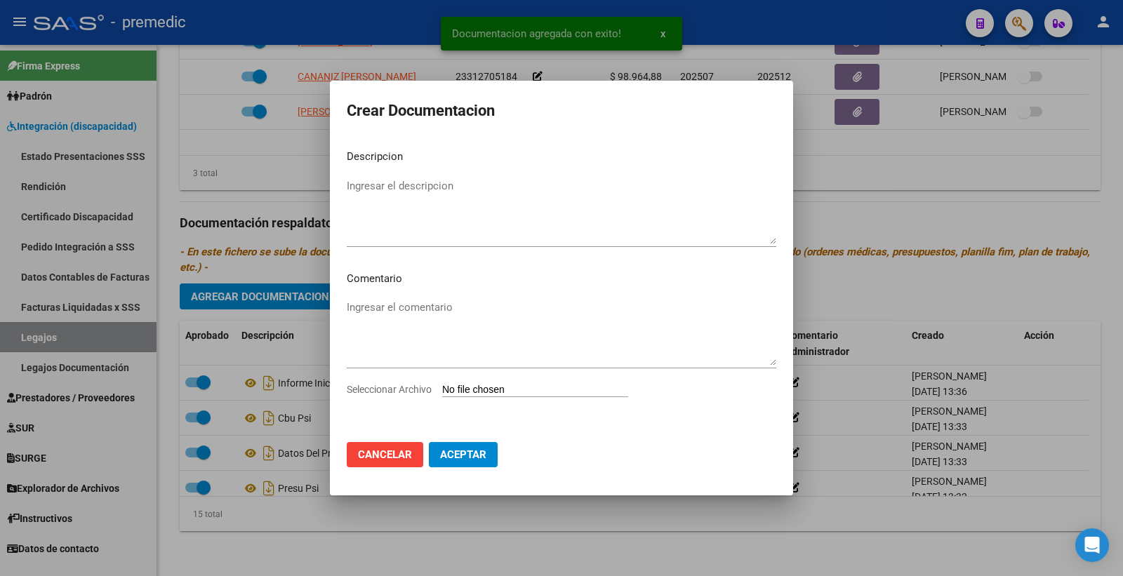
click at [502, 386] on input "Seleccionar Archivo" at bounding box center [535, 390] width 186 height 13
type input "C:\fakepath\2- PLAN.pdf"
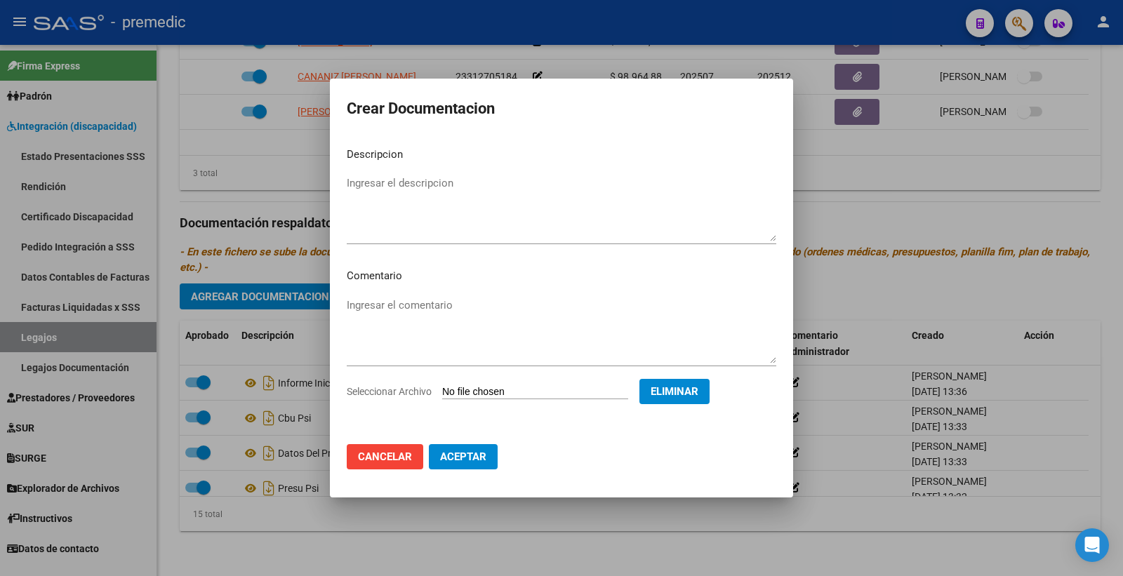
click at [433, 184] on textarea "Ingresar el descripcion" at bounding box center [562, 209] width 430 height 66
type textarea "PLAN TO"
click at [462, 461] on span "Aceptar" at bounding box center [463, 457] width 46 height 13
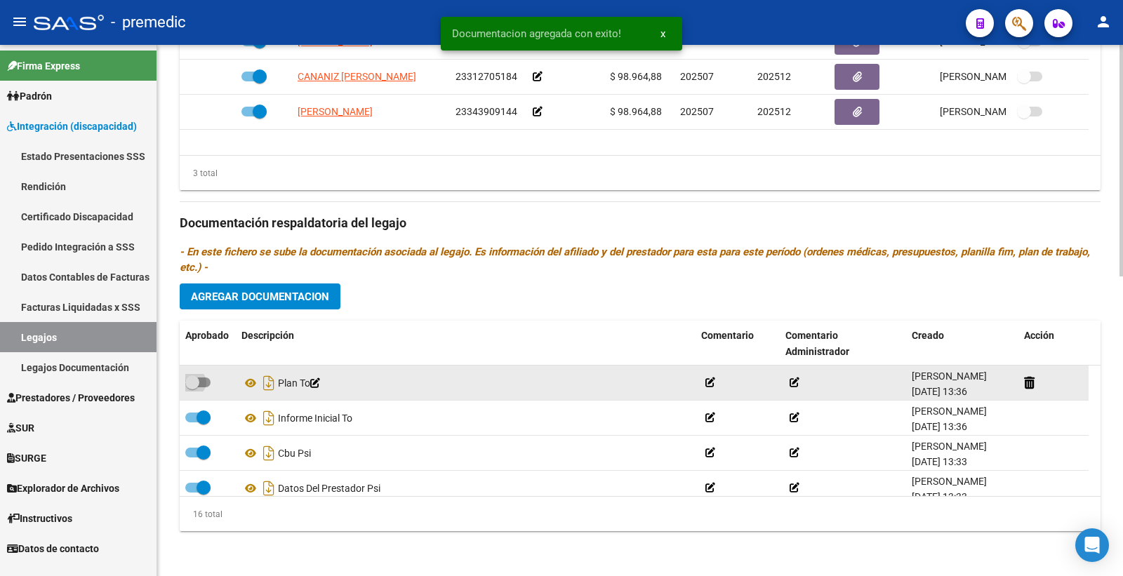
click at [205, 380] on span at bounding box center [197, 383] width 25 height 10
click at [192, 388] on input "checkbox" at bounding box center [192, 388] width 1 height 1
checkbox input "true"
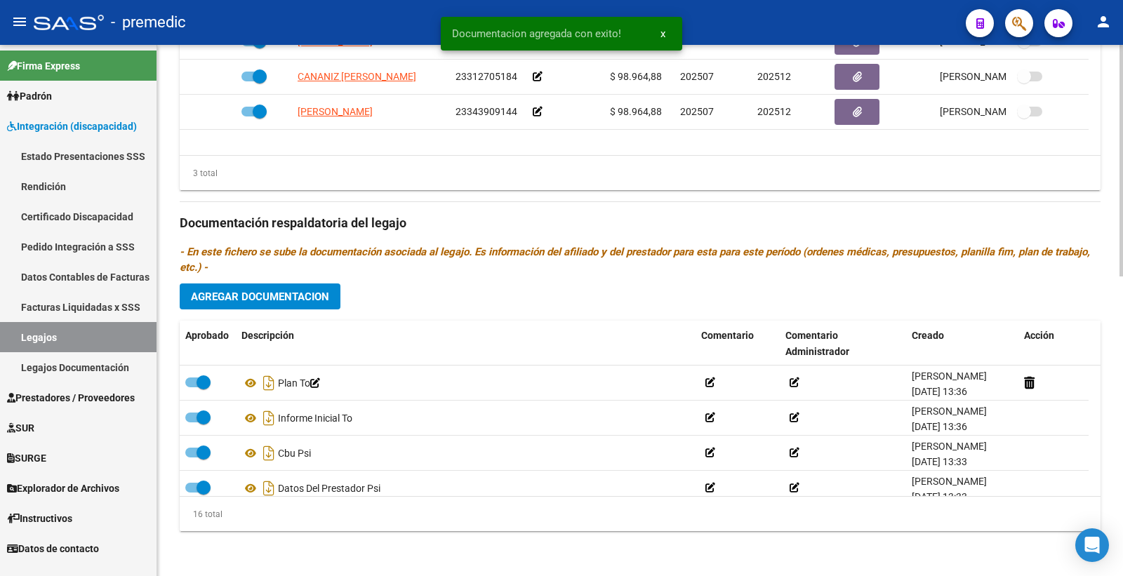
click at [299, 272] on p "- En este fichero se sube la documentación asociada al legajo. Es información d…" at bounding box center [640, 259] width 921 height 31
click at [303, 306] on button "Agregar Documentacion" at bounding box center [260, 297] width 161 height 26
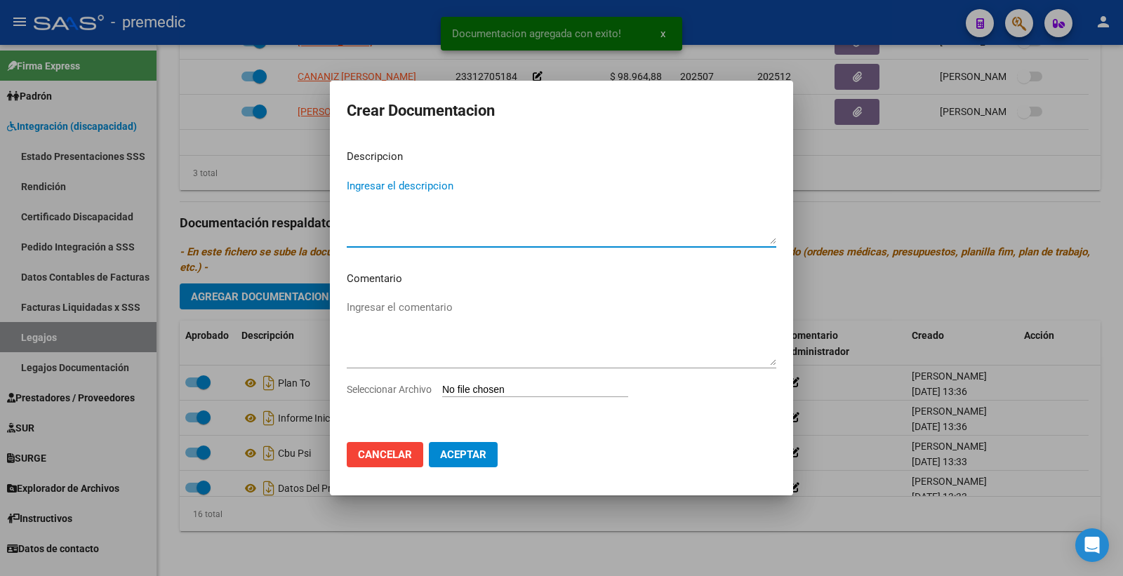
click at [470, 404] on div "Seleccionar Archivo" at bounding box center [562, 395] width 430 height 27
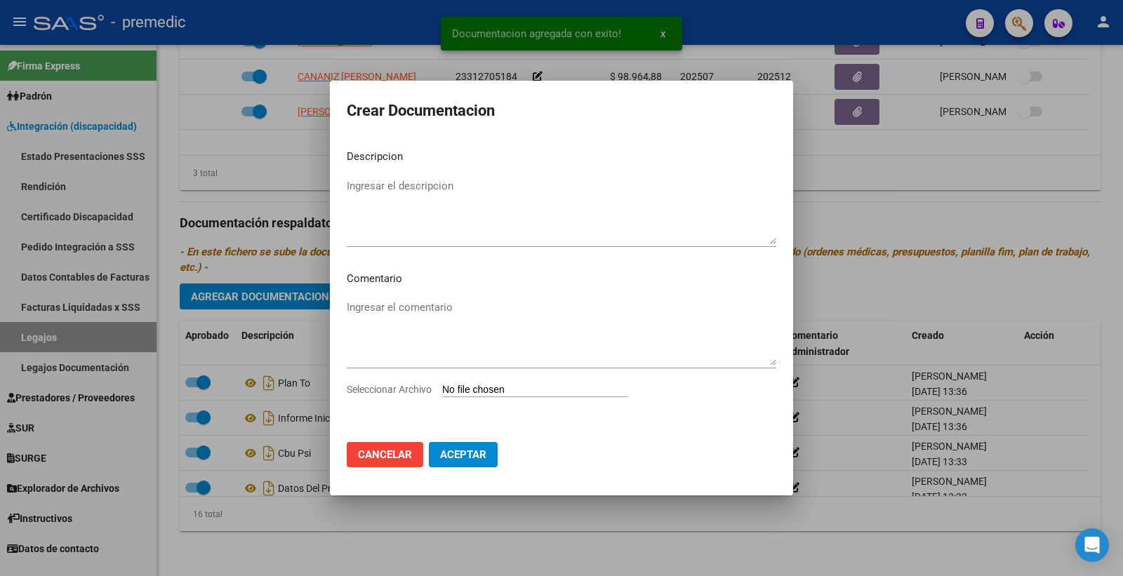
click at [471, 391] on input "Seleccionar Archivo" at bounding box center [535, 390] width 186 height 13
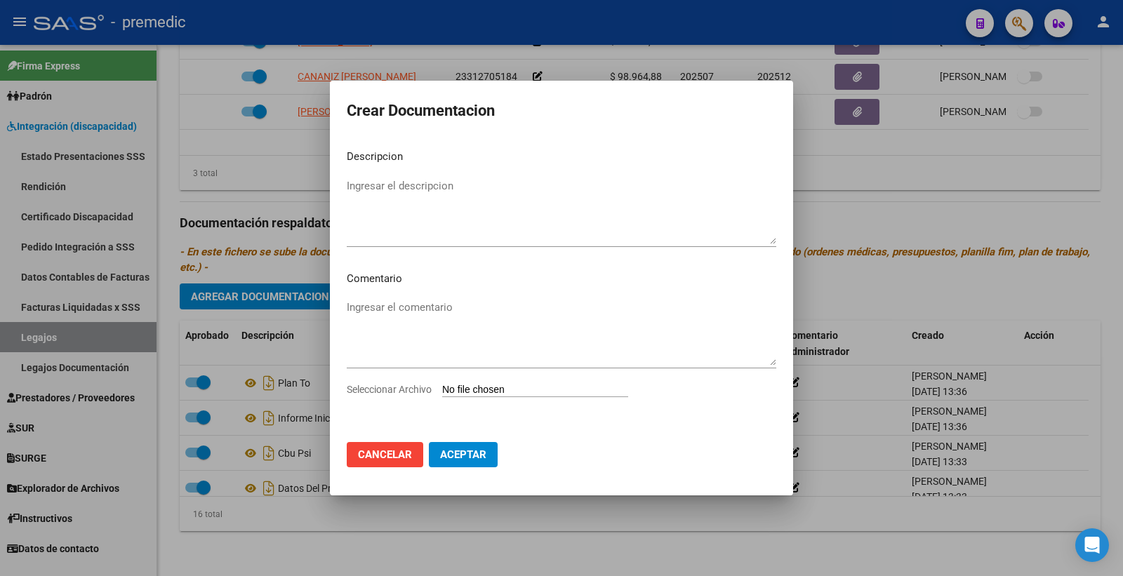
type input "C:\fakepath\3- PRESUPUESTO.pdf"
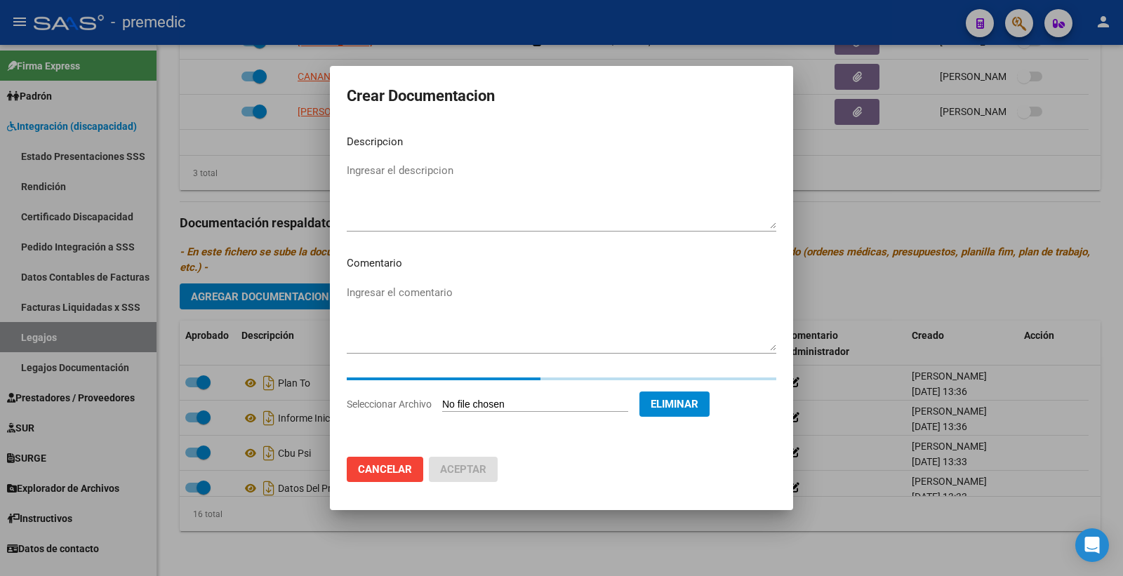
click at [433, 163] on textarea "Ingresar el descripcion" at bounding box center [562, 196] width 430 height 66
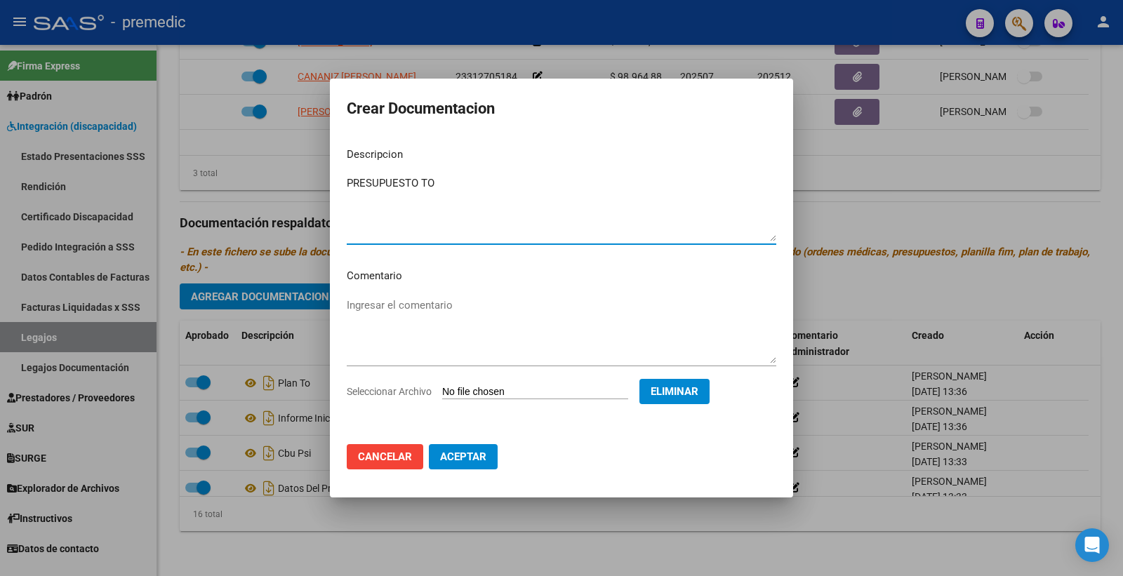
type textarea "PRESUPUESTO TO"
click at [468, 458] on span "Aceptar" at bounding box center [463, 457] width 46 height 13
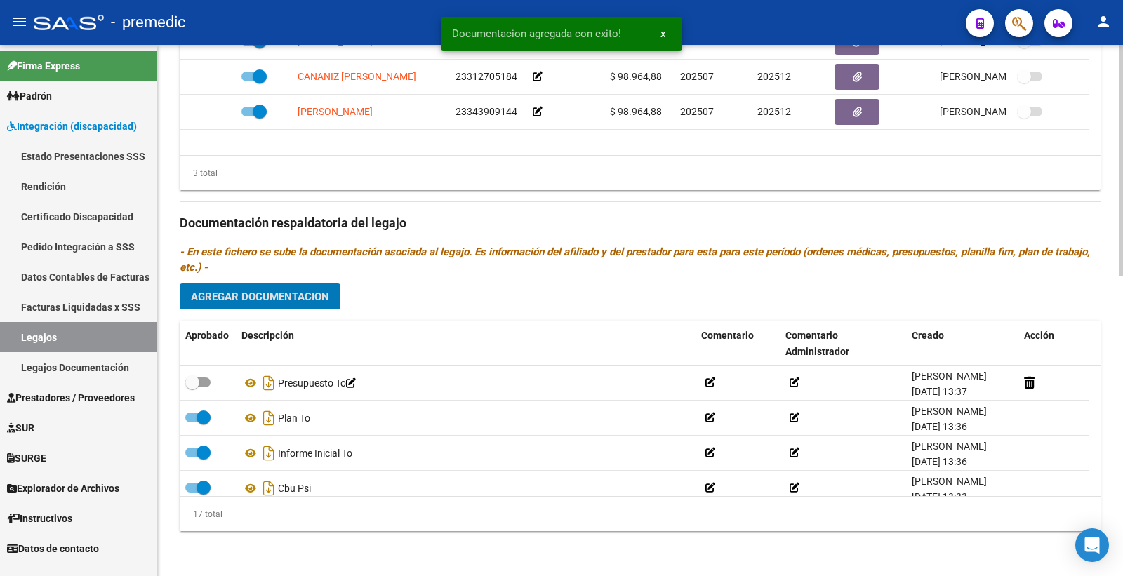
drag, startPoint x: 207, startPoint y: 380, endPoint x: 354, endPoint y: 307, distance: 163.6
click at [202, 380] on span at bounding box center [197, 383] width 25 height 10
click at [192, 388] on input "checkbox" at bounding box center [192, 388] width 1 height 1
checkbox input "true"
click at [289, 292] on span "Agregar Documentacion" at bounding box center [260, 297] width 138 height 13
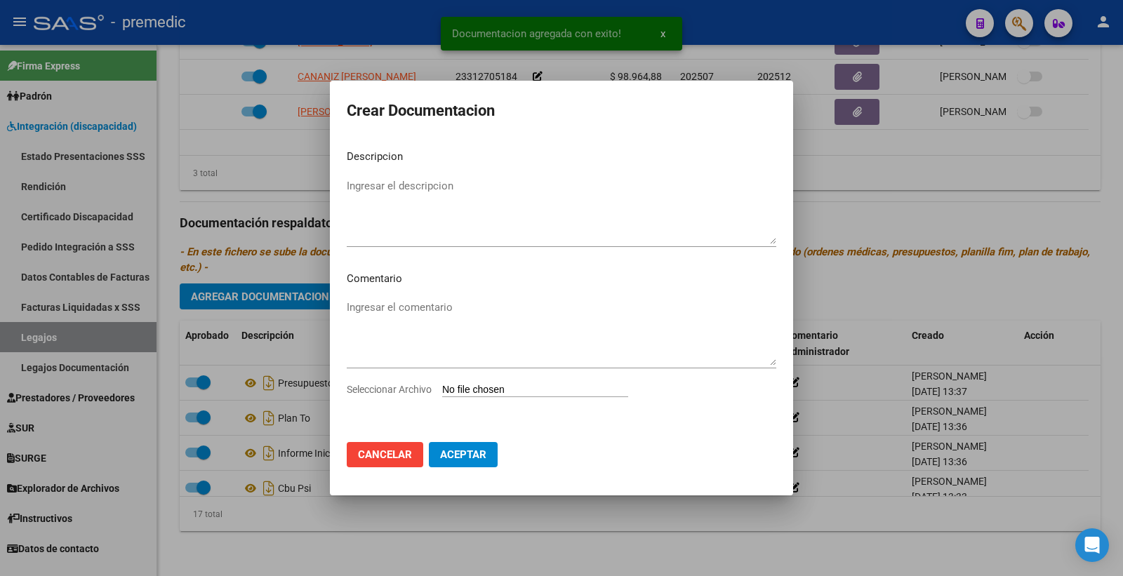
click at [458, 392] on input "Seleccionar Archivo" at bounding box center [535, 390] width 186 height 13
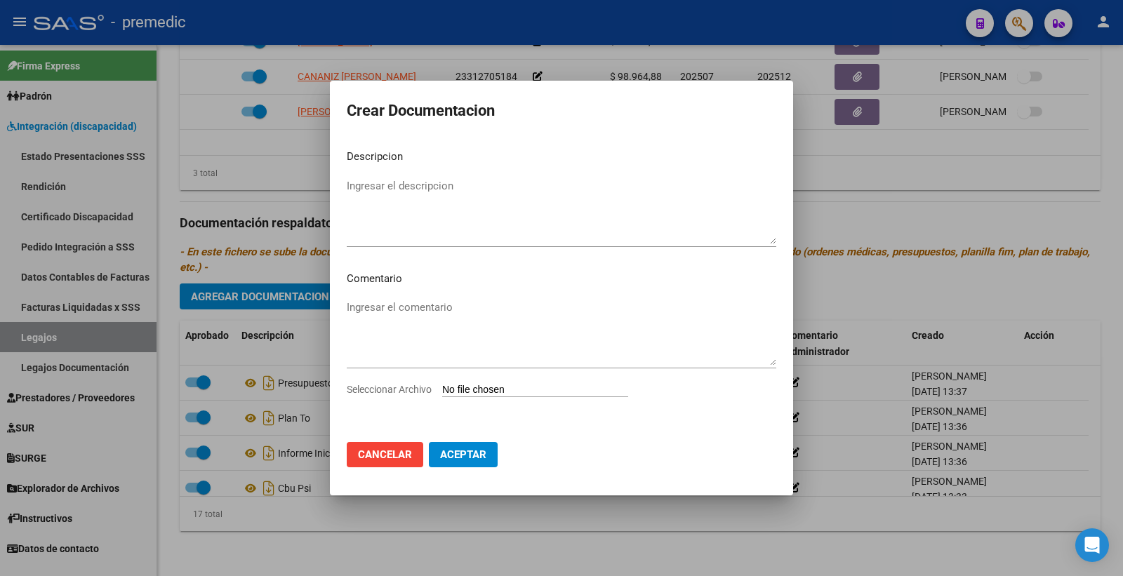
type input "C:\fakepath\4- DATOS DE PRESTADOR.pdf"
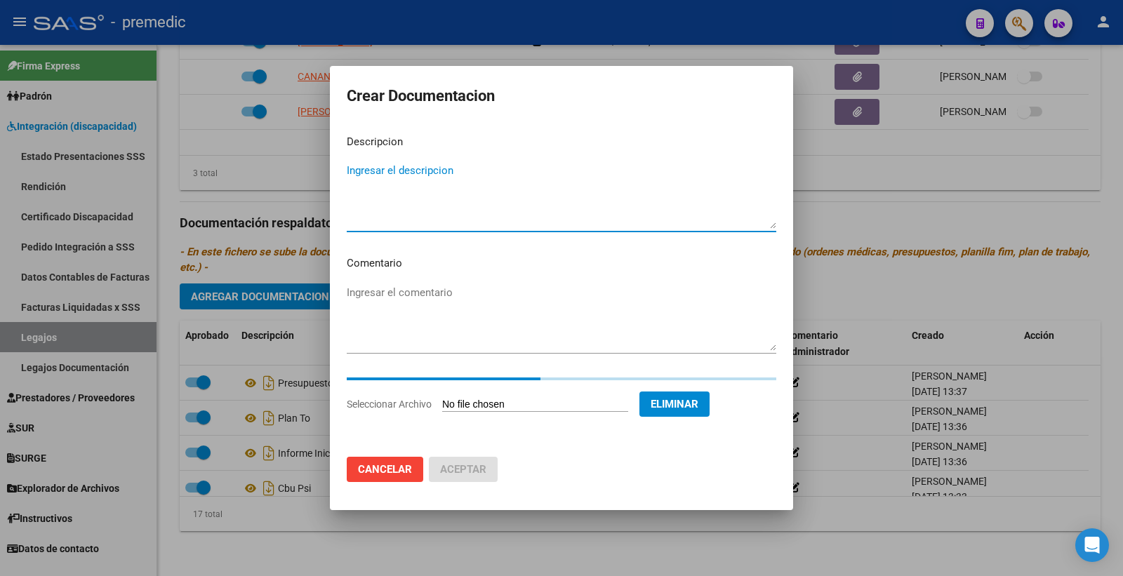
click at [396, 166] on textarea "Ingresar el descripcion" at bounding box center [562, 196] width 430 height 66
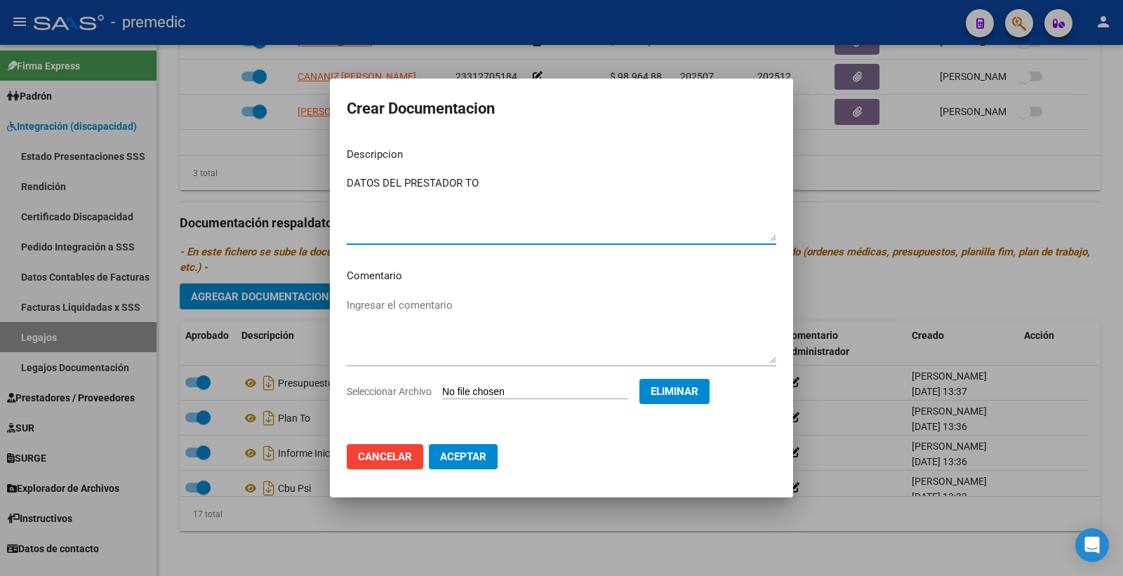
type textarea "DATOS DEL PRESTADOR TO"
click at [477, 439] on mat-dialog-actions "Cancelar Aceptar" at bounding box center [562, 457] width 430 height 48
click at [473, 453] on span "Aceptar" at bounding box center [463, 457] width 46 height 13
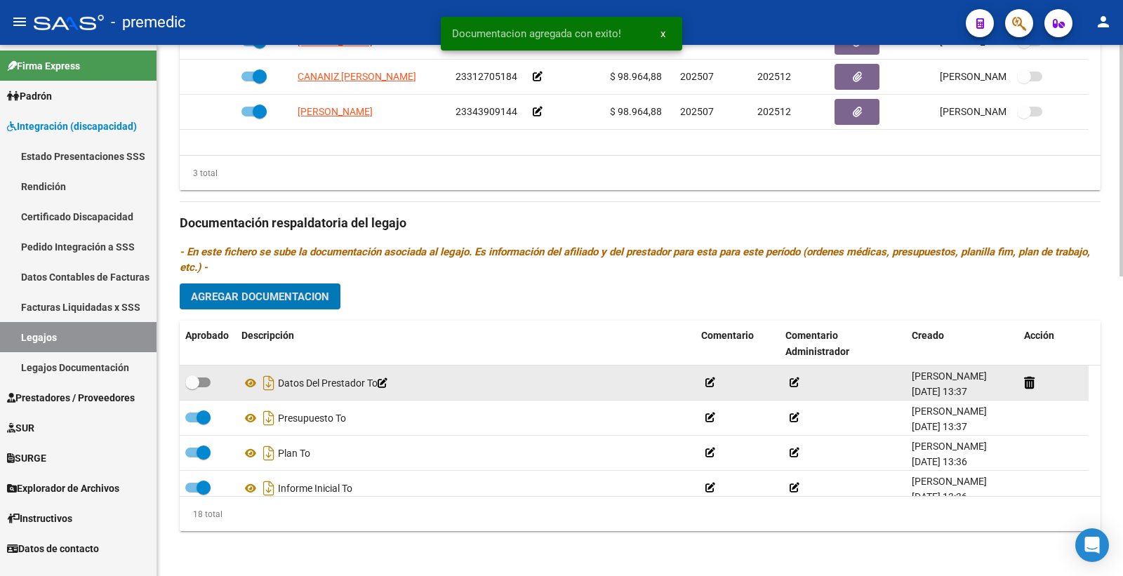
click at [205, 384] on span at bounding box center [197, 383] width 25 height 10
click at [192, 388] on input "checkbox" at bounding box center [192, 388] width 1 height 1
checkbox input "true"
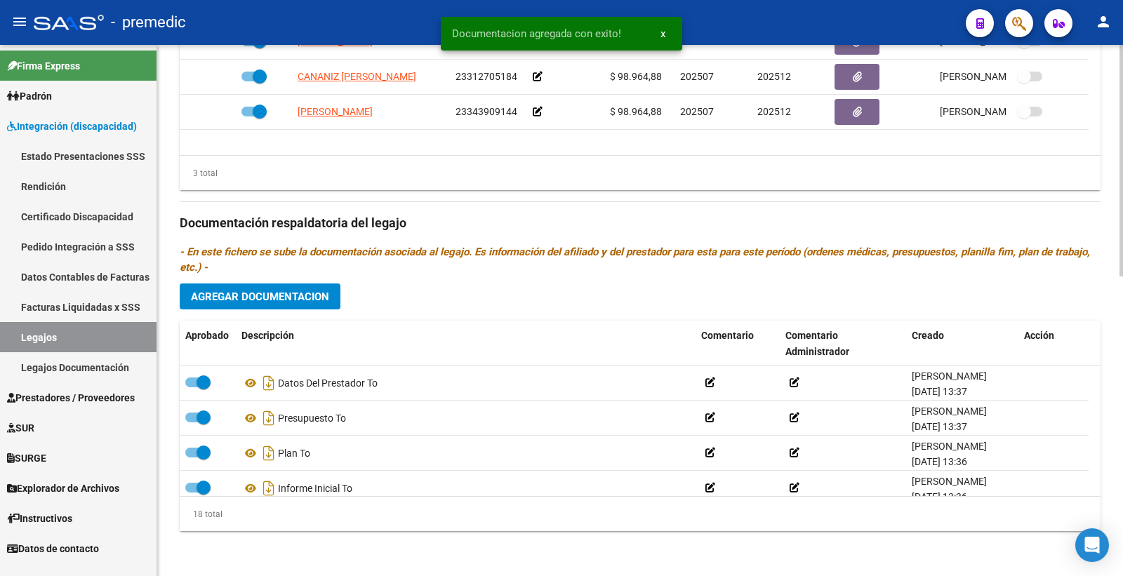
click at [256, 300] on span "Agregar Documentacion" at bounding box center [260, 297] width 138 height 13
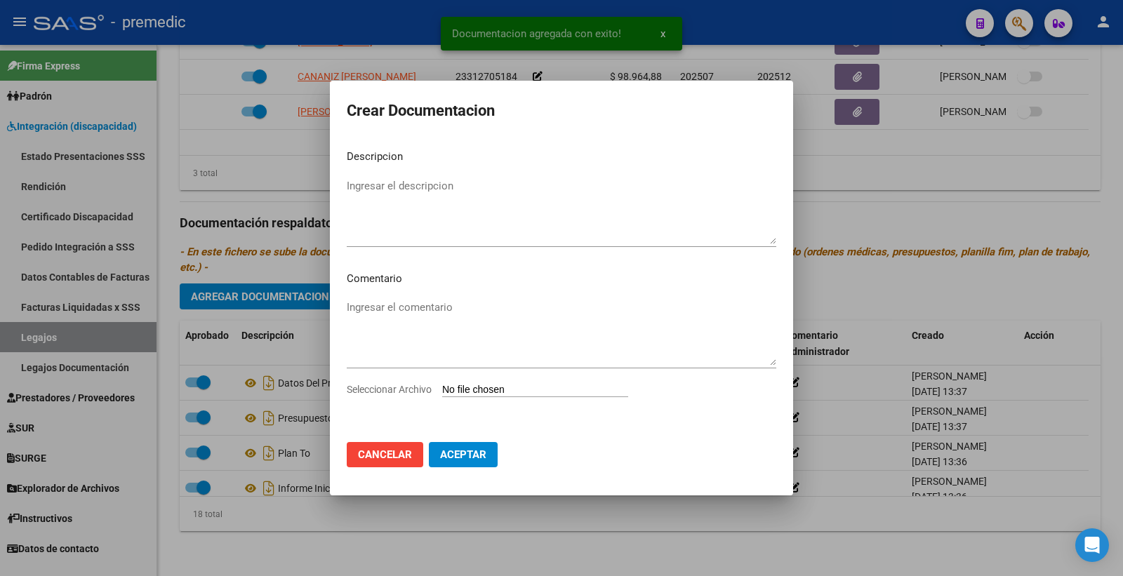
click at [508, 382] on div "Seleccionar Archivo" at bounding box center [562, 395] width 430 height 27
click at [505, 384] on input "Seleccionar Archivo" at bounding box center [535, 390] width 186 height 13
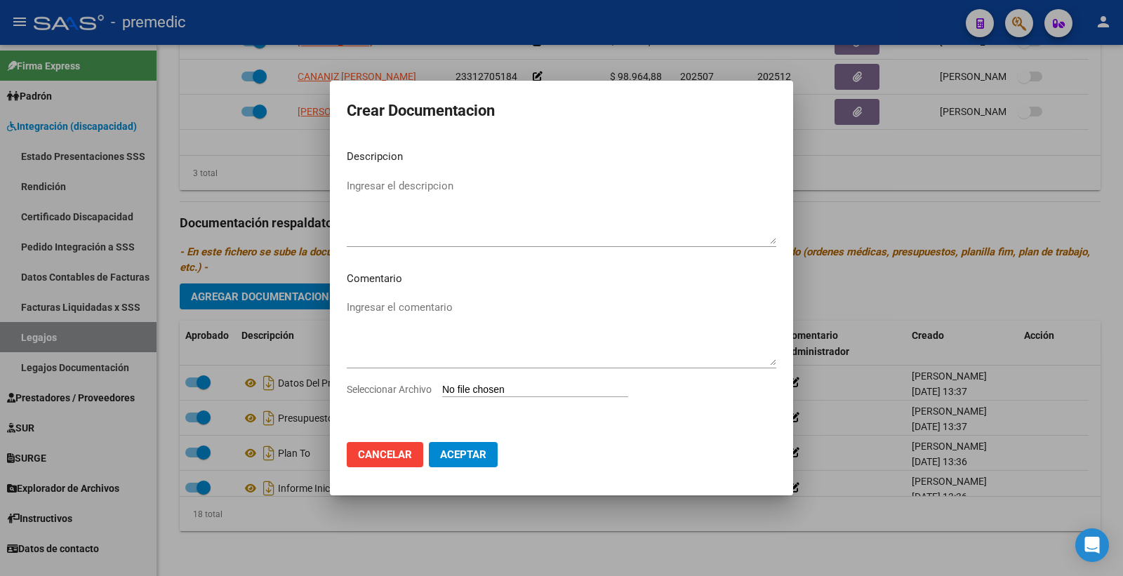
type input "C:\fakepath\5- CBU.pdf"
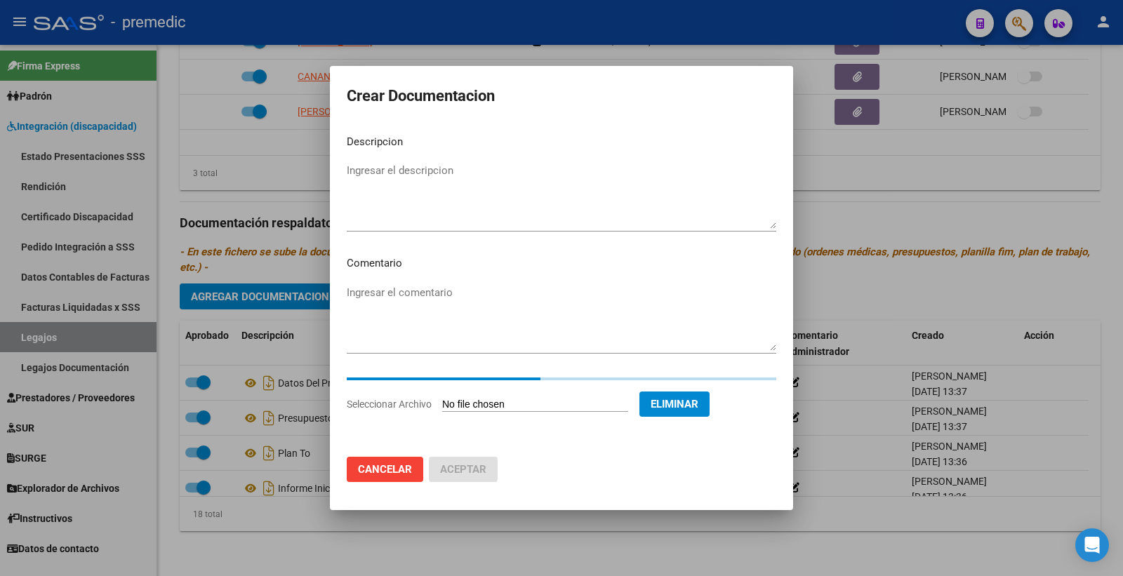
click at [416, 168] on textarea "Ingresar el descripcion" at bounding box center [562, 196] width 430 height 66
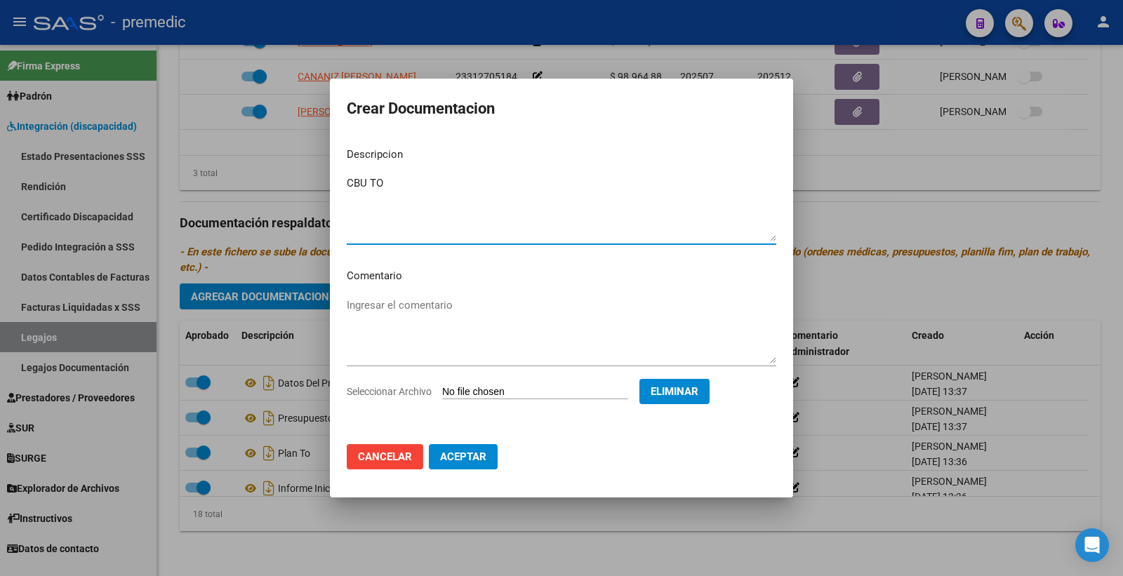
type textarea "CBU TO"
click at [475, 446] on button "Aceptar" at bounding box center [463, 456] width 69 height 25
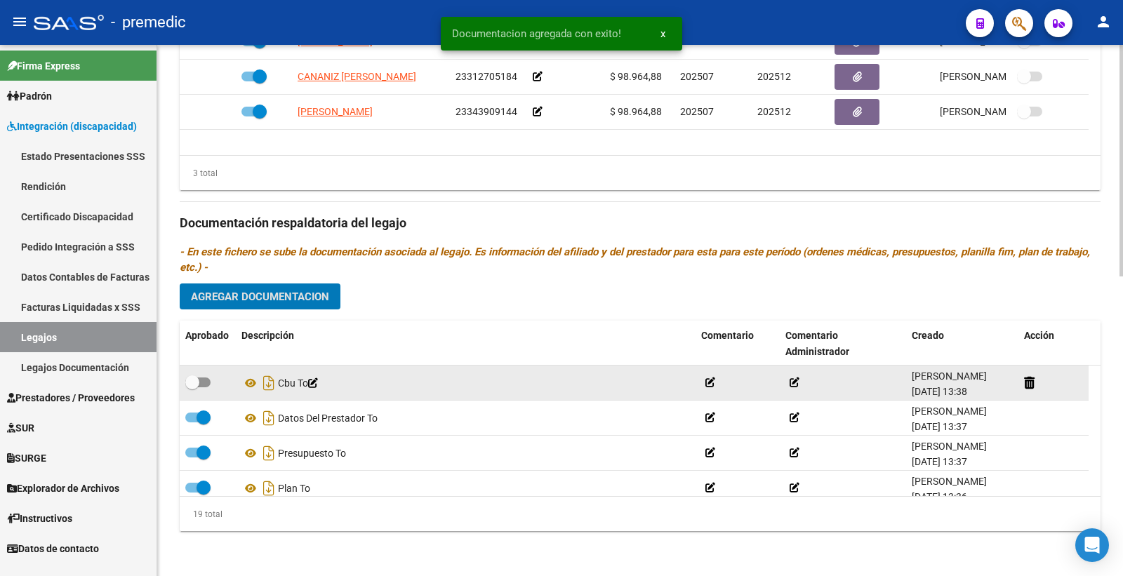
click at [201, 376] on label at bounding box center [197, 382] width 25 height 17
click at [192, 388] on input "checkbox" at bounding box center [192, 388] width 1 height 1
checkbox input "true"
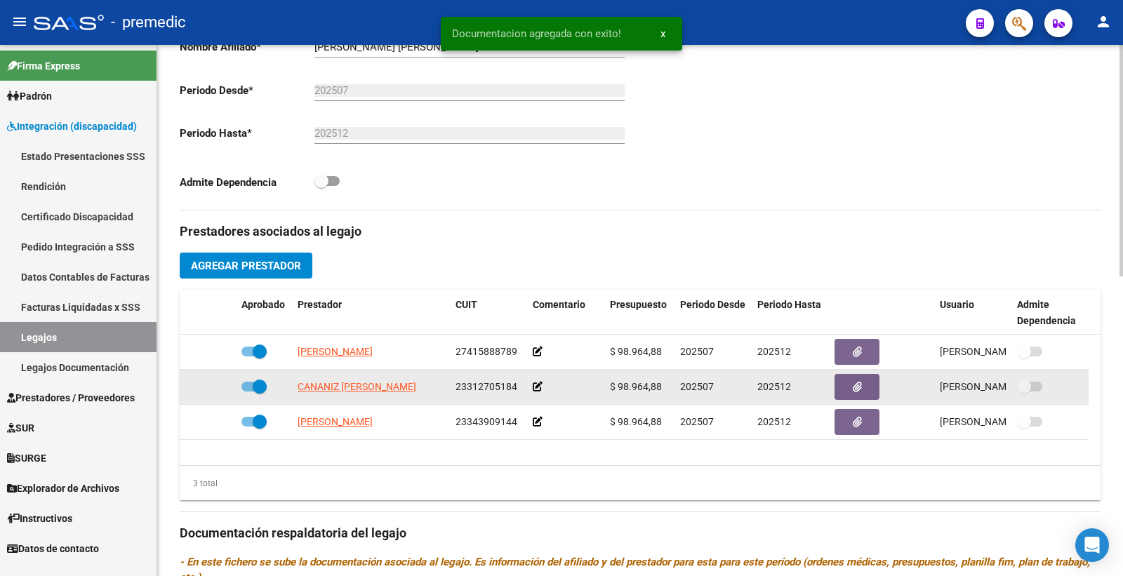
scroll to position [143, 0]
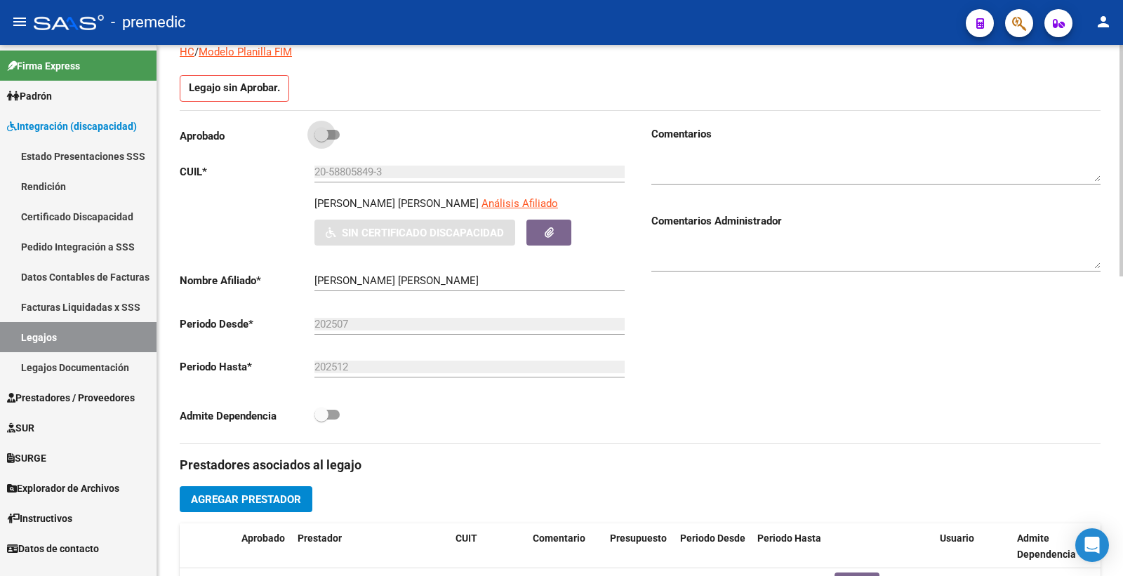
click at [330, 130] on span at bounding box center [327, 135] width 25 height 10
click at [322, 140] on input "checkbox" at bounding box center [321, 140] width 1 height 1
checkbox input "true"
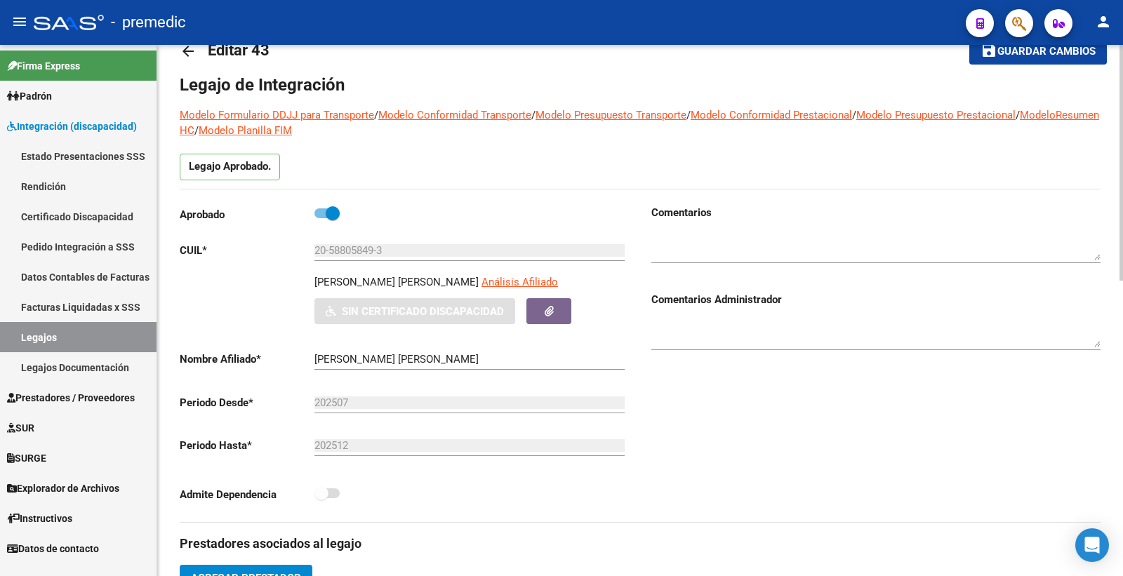
scroll to position [0, 0]
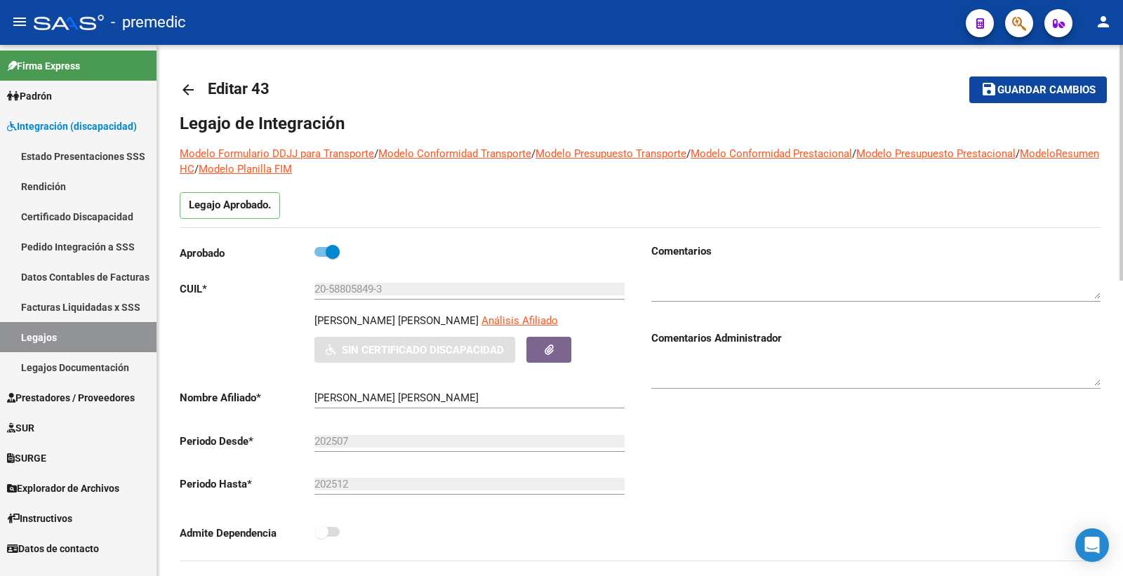
click at [1044, 95] on span "Guardar cambios" at bounding box center [1047, 90] width 98 height 13
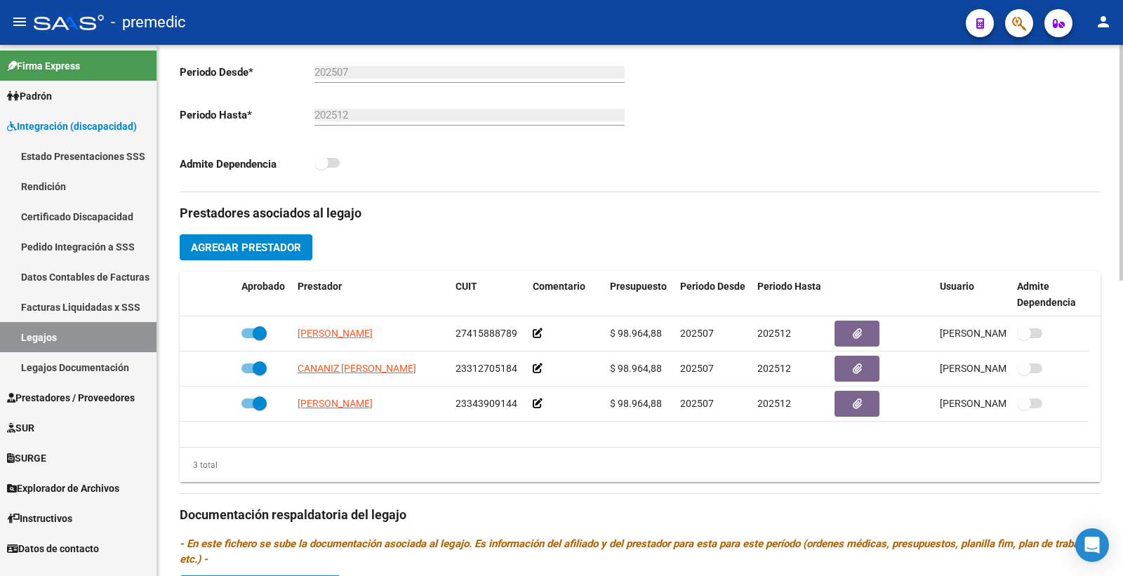
scroll to position [352, 0]
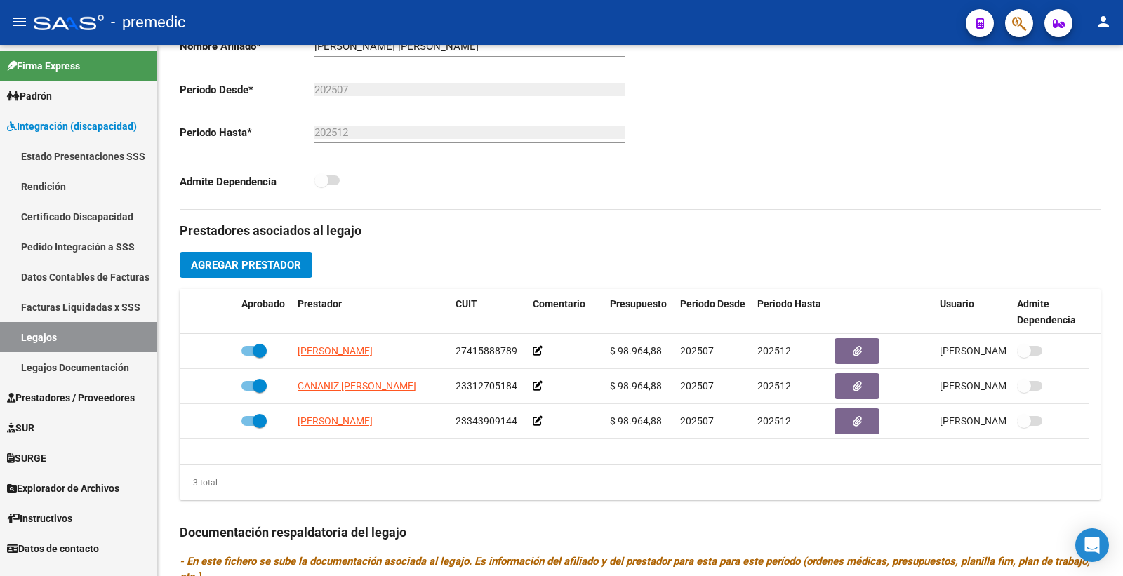
click at [46, 335] on link "Legajos" at bounding box center [78, 337] width 157 height 30
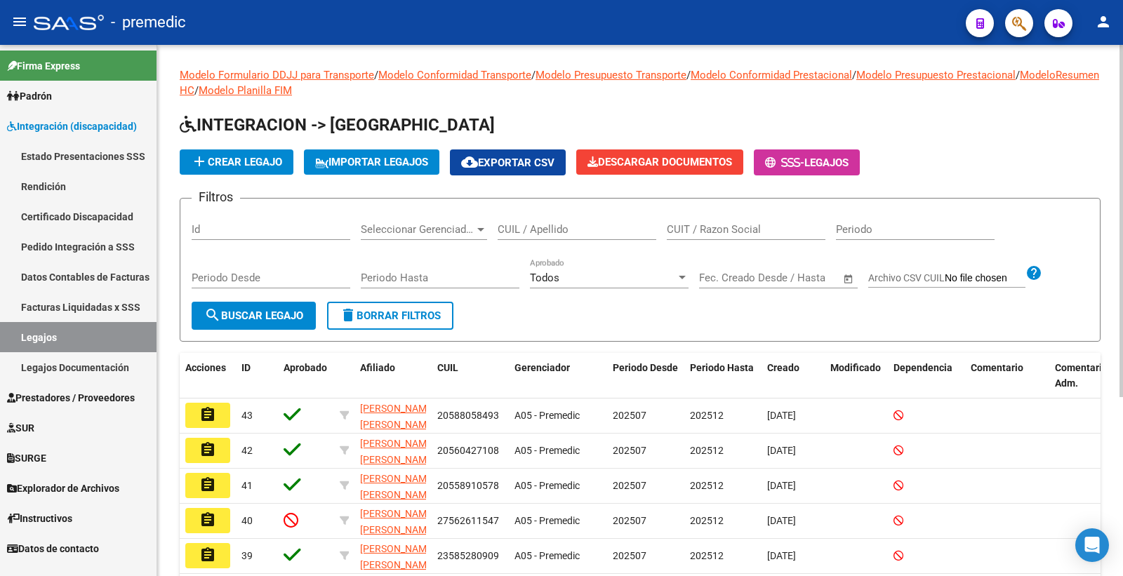
click at [256, 160] on span "add Crear Legajo" at bounding box center [236, 162] width 91 height 13
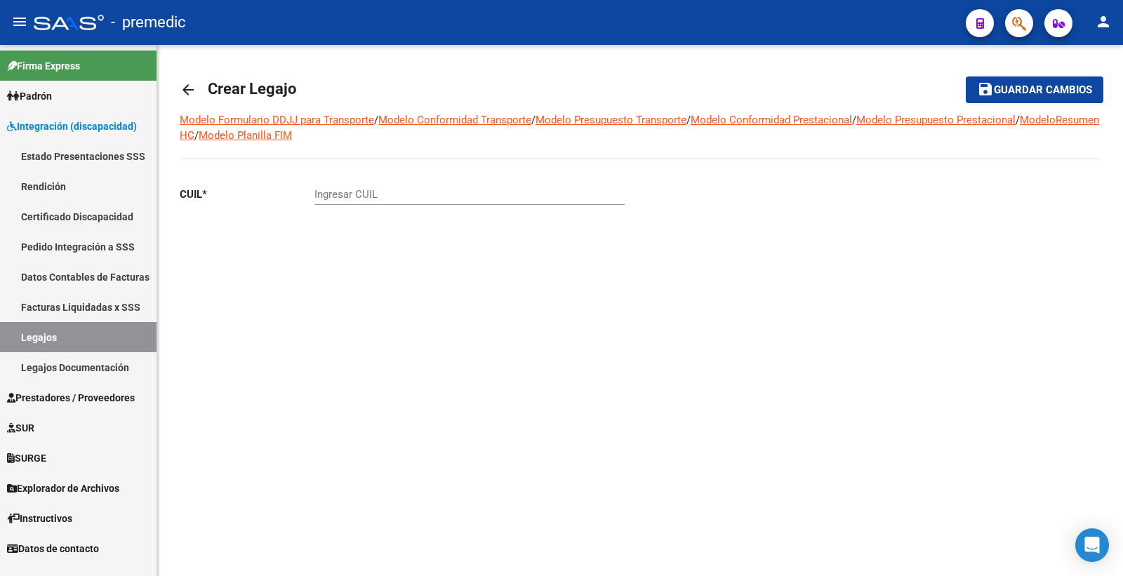
click at [388, 193] on input "Ingresar CUIL" at bounding box center [470, 194] width 310 height 13
paste input "20-53215933-5"
type input "20-53215933-5"
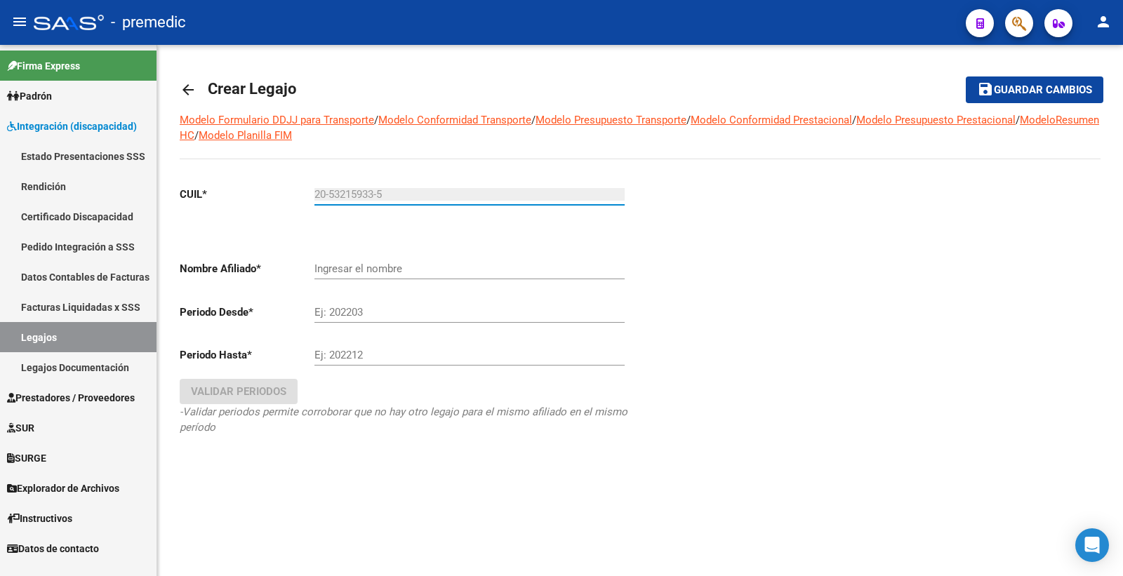
type input "MEDINA SANTINO BASTIAN"
type input "20-53215933-5"
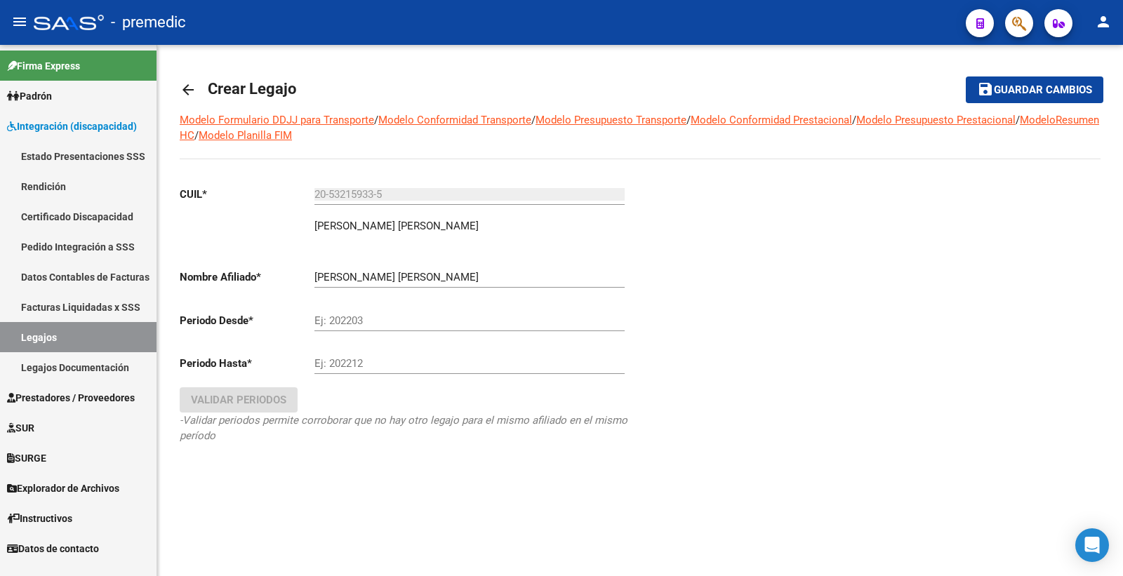
click at [339, 261] on div "MEDINA SANTINO BASTIAN Ingresar el nombre" at bounding box center [470, 273] width 310 height 30
drag, startPoint x: 414, startPoint y: 312, endPoint x: 1063, endPoint y: 25, distance: 709.7
click at [415, 313] on div "Ej: 202203" at bounding box center [470, 316] width 310 height 30
type input "202507"
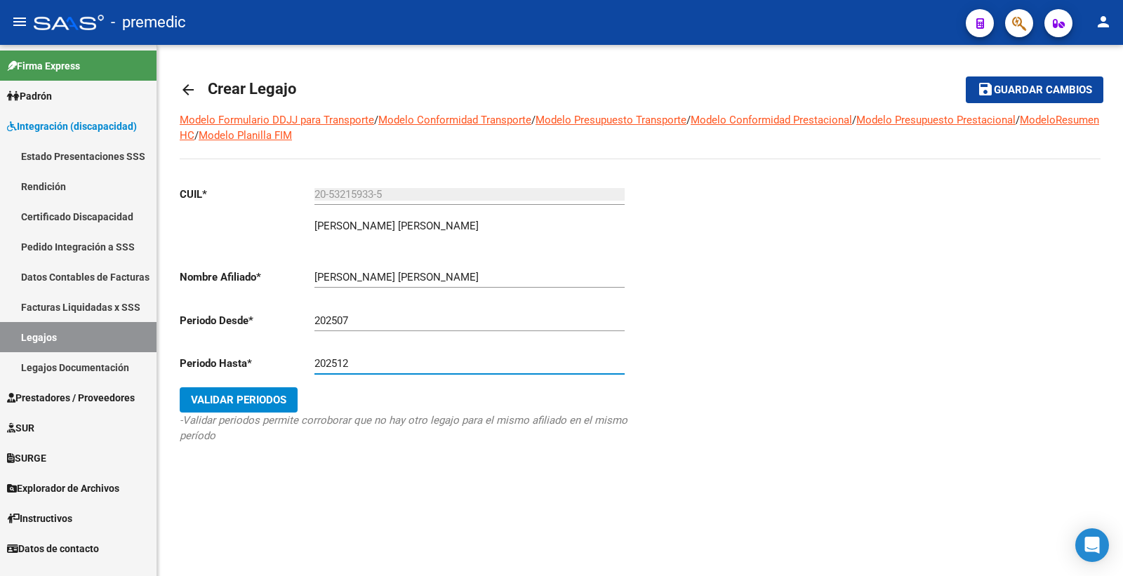
type input "202512"
click at [234, 406] on span "Validar Periodos" at bounding box center [238, 400] width 95 height 13
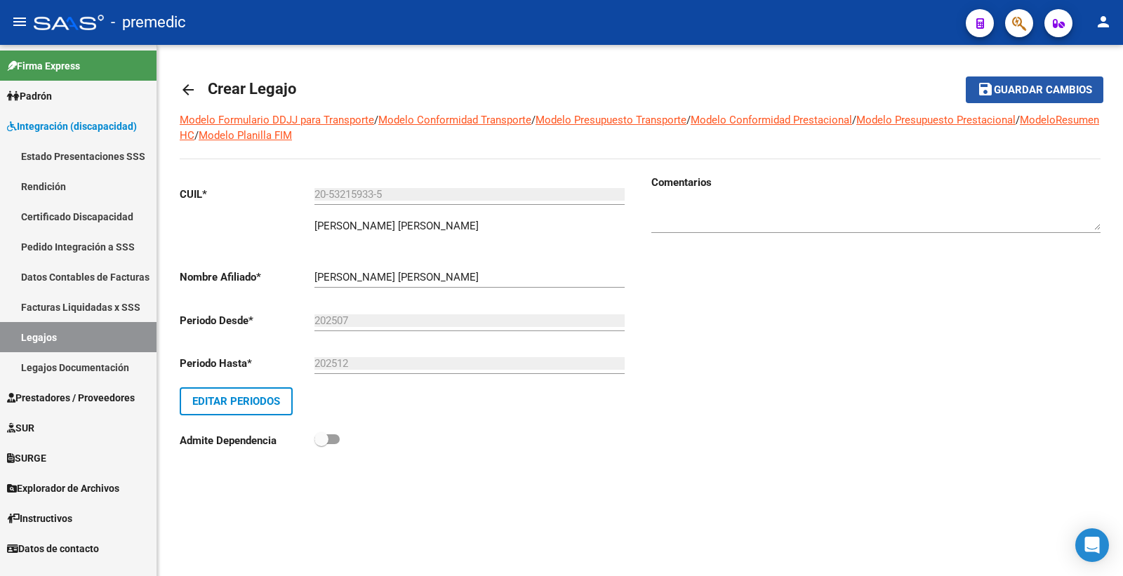
click at [1045, 97] on button "save Guardar cambios" at bounding box center [1035, 90] width 138 height 26
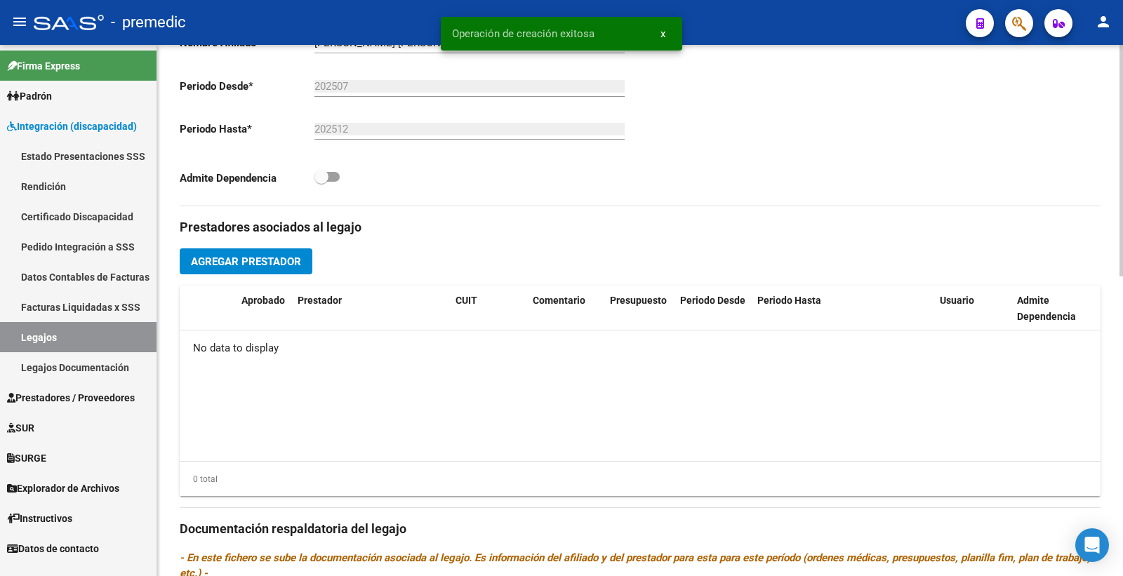
scroll to position [390, 0]
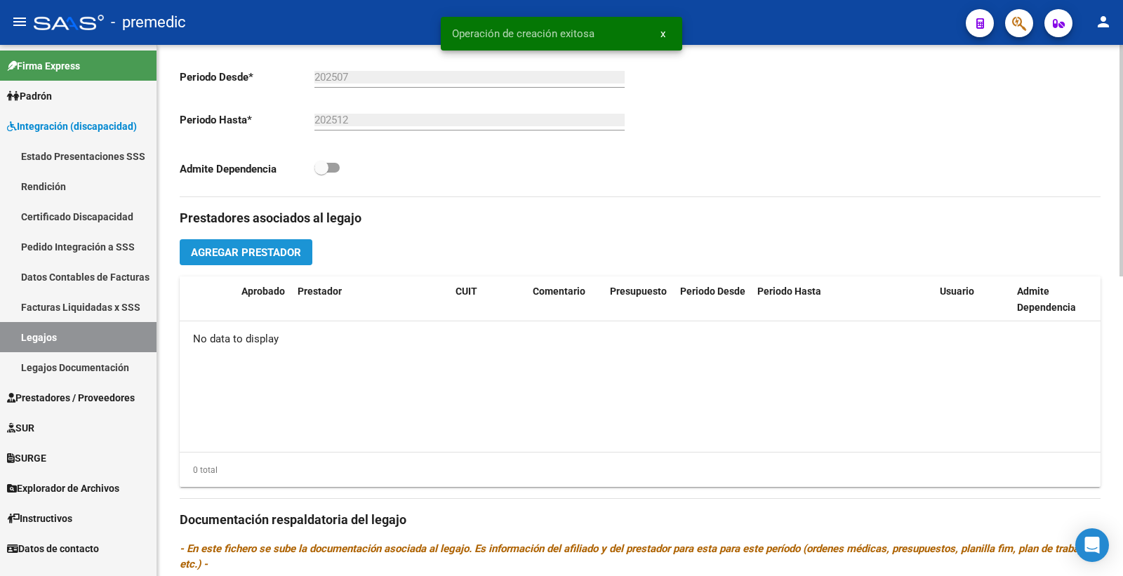
click at [279, 250] on span "Agregar Prestador" at bounding box center [246, 252] width 110 height 13
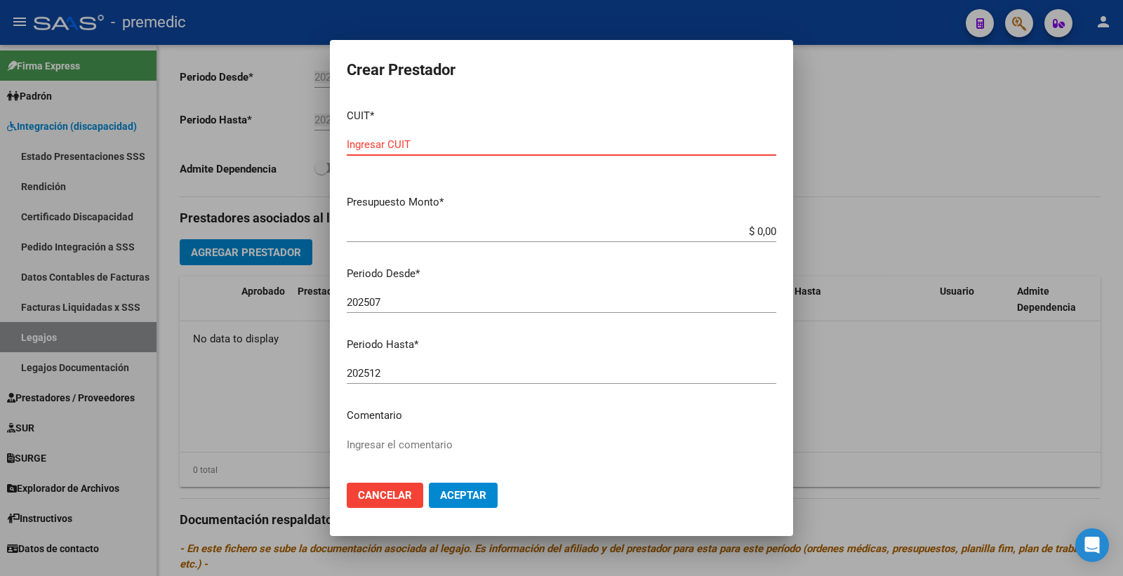
paste input "30-60990673-8"
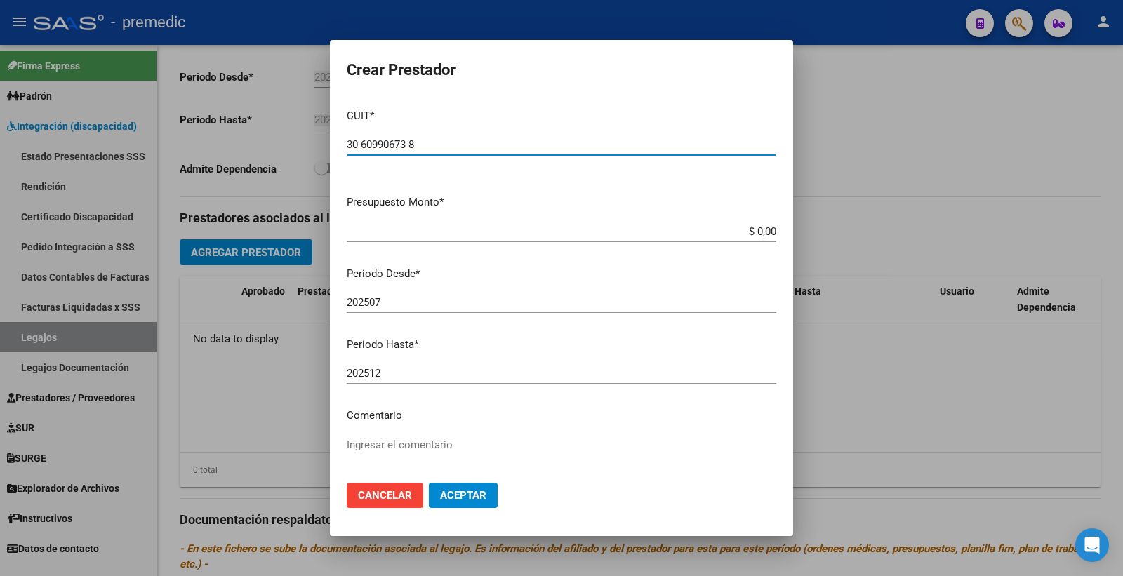
type input "30-60990673-8"
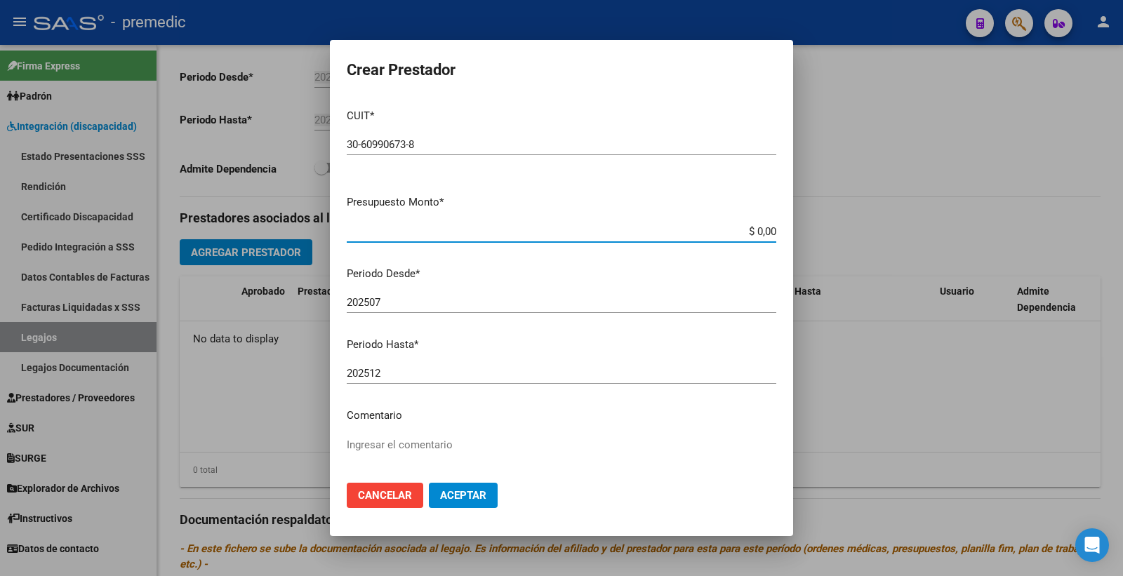
click at [762, 232] on input "$ 0,00" at bounding box center [562, 231] width 430 height 13
paste input "475830.35"
type input "$ 475.830,35"
click at [467, 501] on span "Aceptar" at bounding box center [463, 495] width 46 height 13
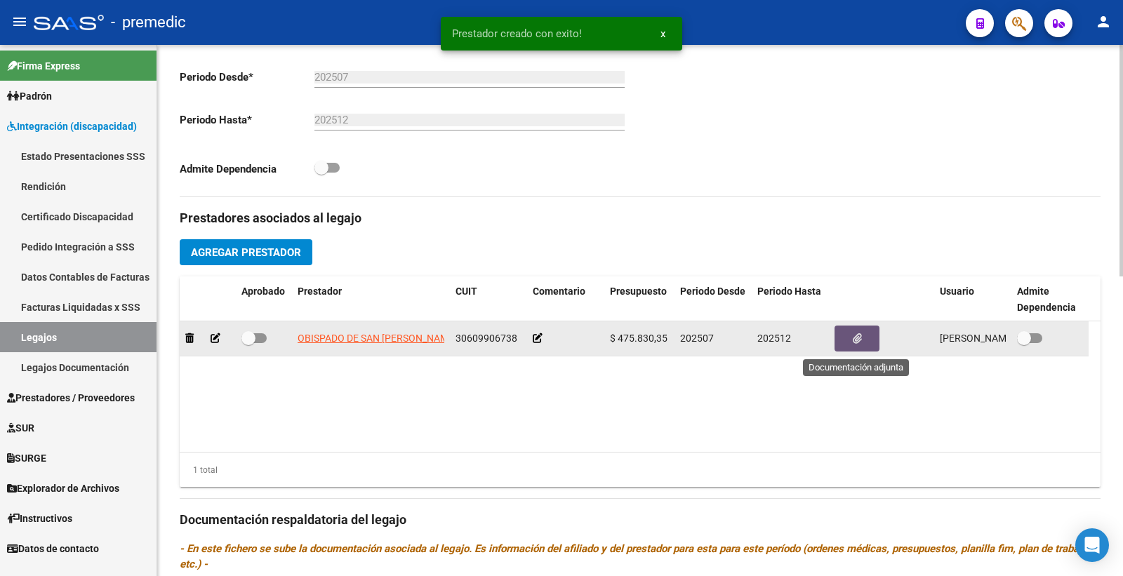
click at [847, 338] on button "button" at bounding box center [857, 339] width 45 height 26
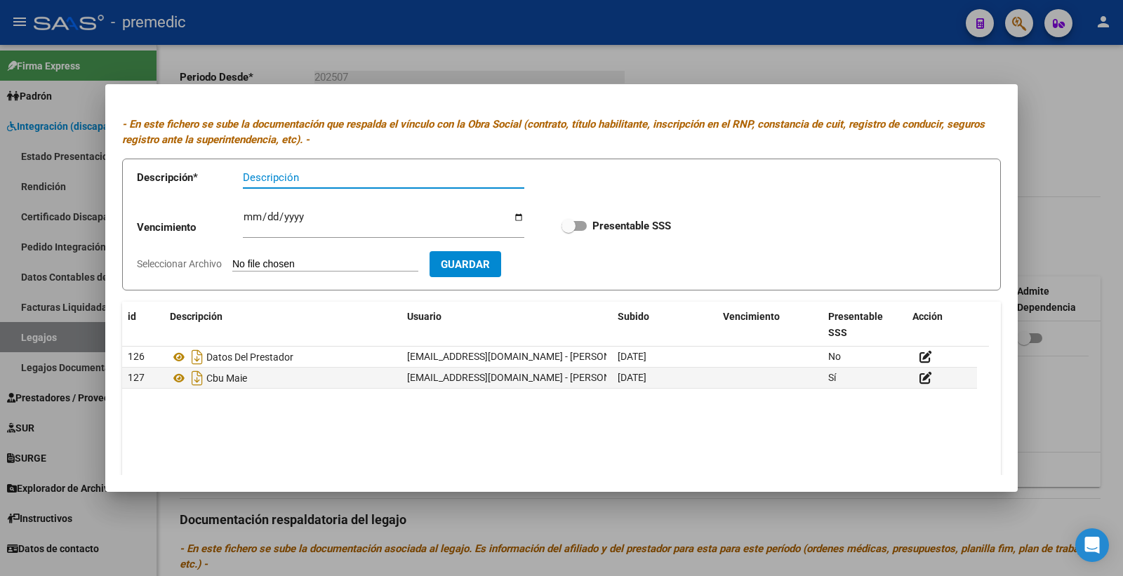
scroll to position [0, 0]
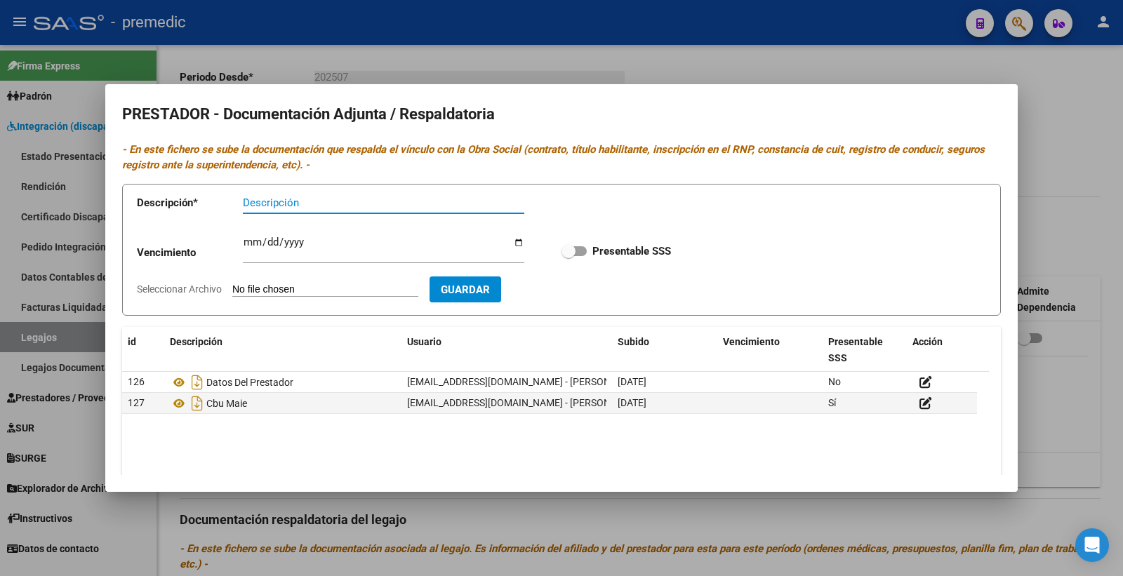
click at [1067, 118] on div at bounding box center [561, 288] width 1123 height 576
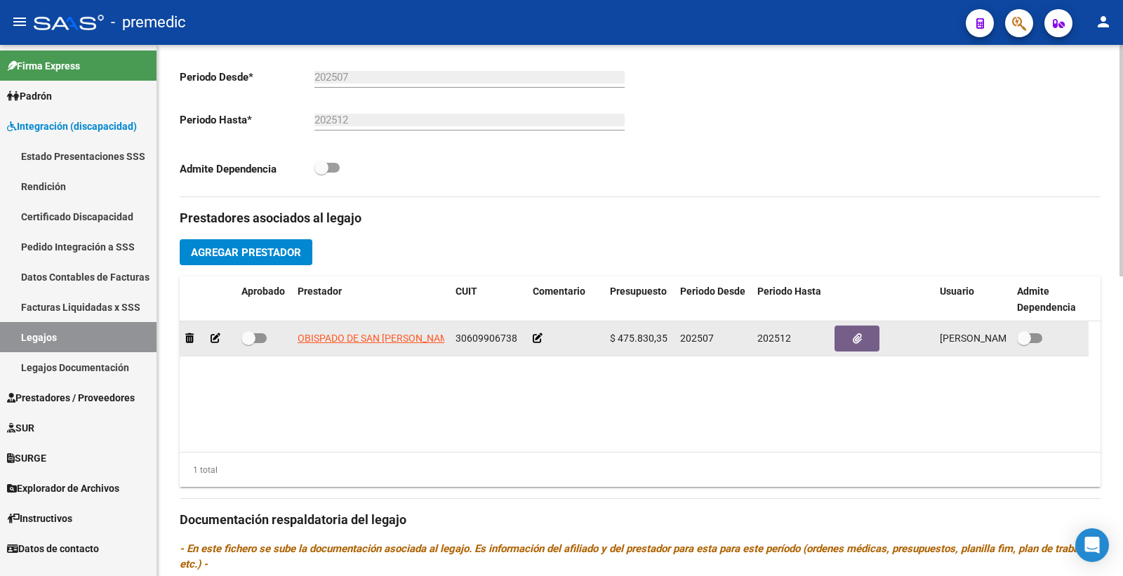
drag, startPoint x: 256, startPoint y: 333, endPoint x: 264, endPoint y: 339, distance: 9.5
click at [256, 334] on label at bounding box center [253, 338] width 25 height 17
click at [249, 343] on input "checkbox" at bounding box center [248, 343] width 1 height 1
checkbox input "true"
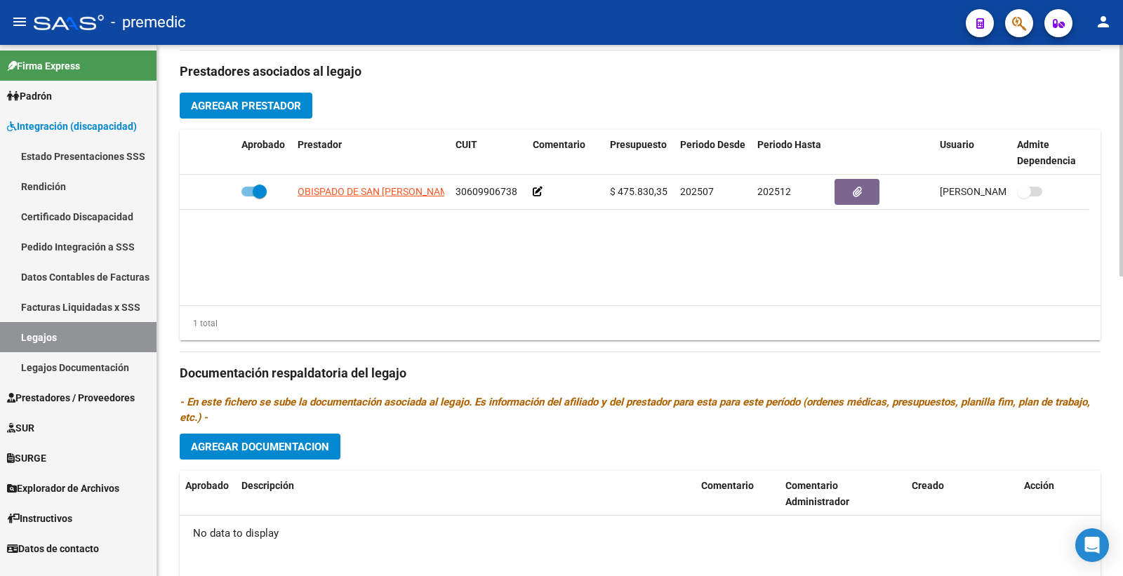
scroll to position [545, 0]
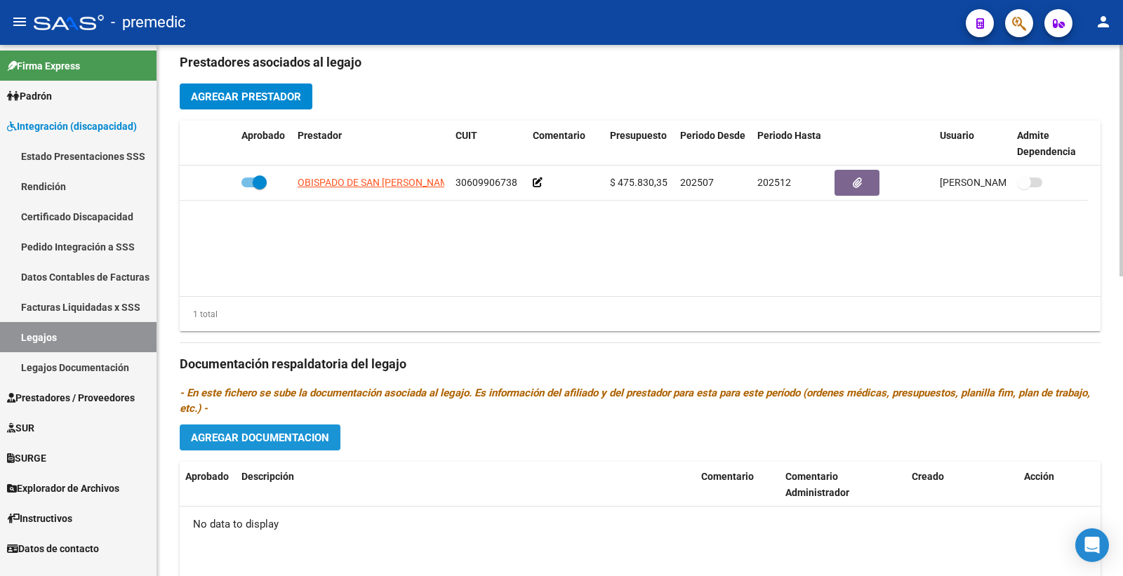
click at [296, 432] on span "Agregar Documentacion" at bounding box center [260, 437] width 138 height 13
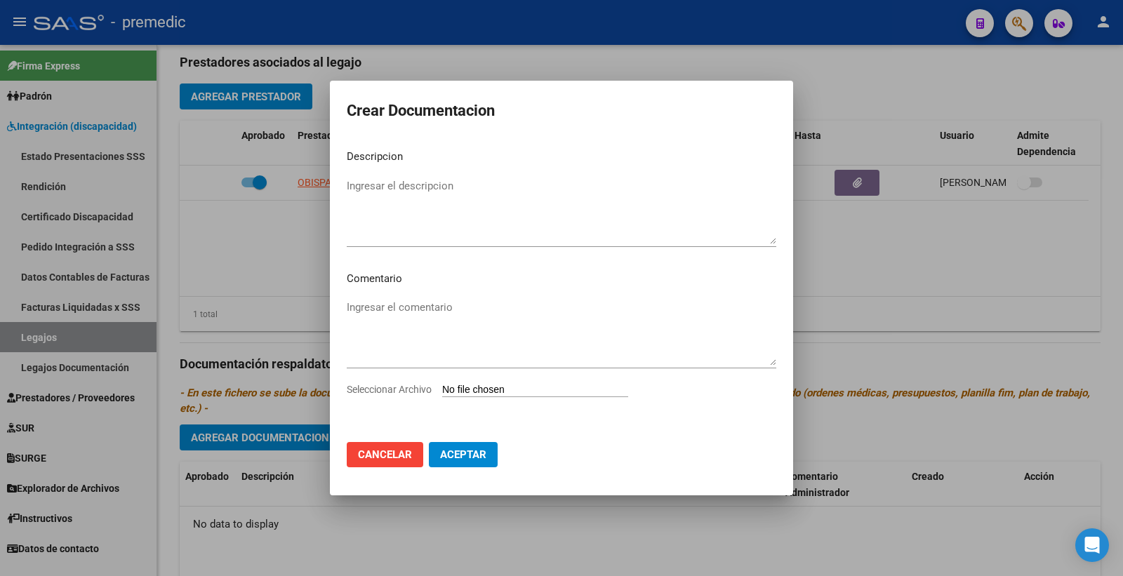
click at [469, 393] on input "Seleccionar Archivo" at bounding box center [535, 390] width 186 height 13
type input "C:\fakepath\1- CUD.pdf"
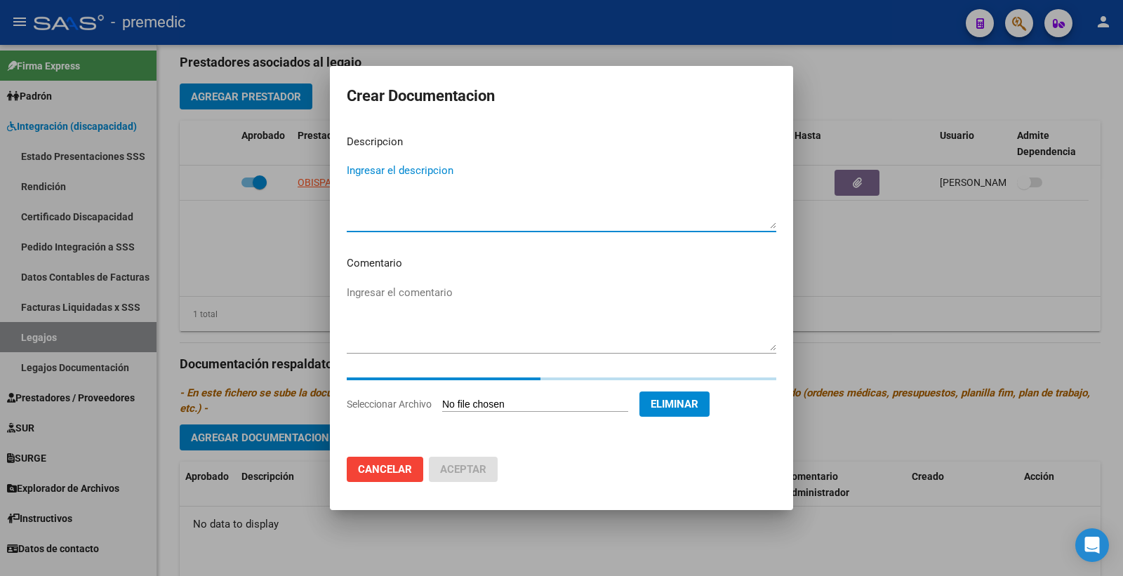
drag, startPoint x: 474, startPoint y: 187, endPoint x: 515, endPoint y: 177, distance: 42.7
click at [474, 187] on textarea "Ingresar el descripcion" at bounding box center [562, 196] width 430 height 66
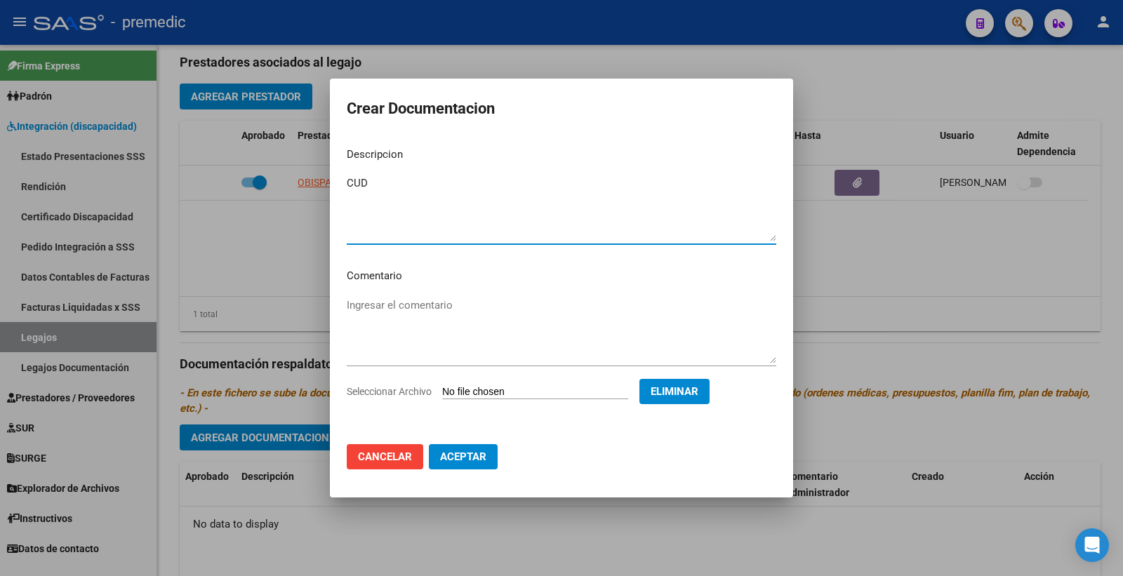
type textarea "CUD"
click at [448, 451] on span "Aceptar" at bounding box center [463, 457] width 46 height 13
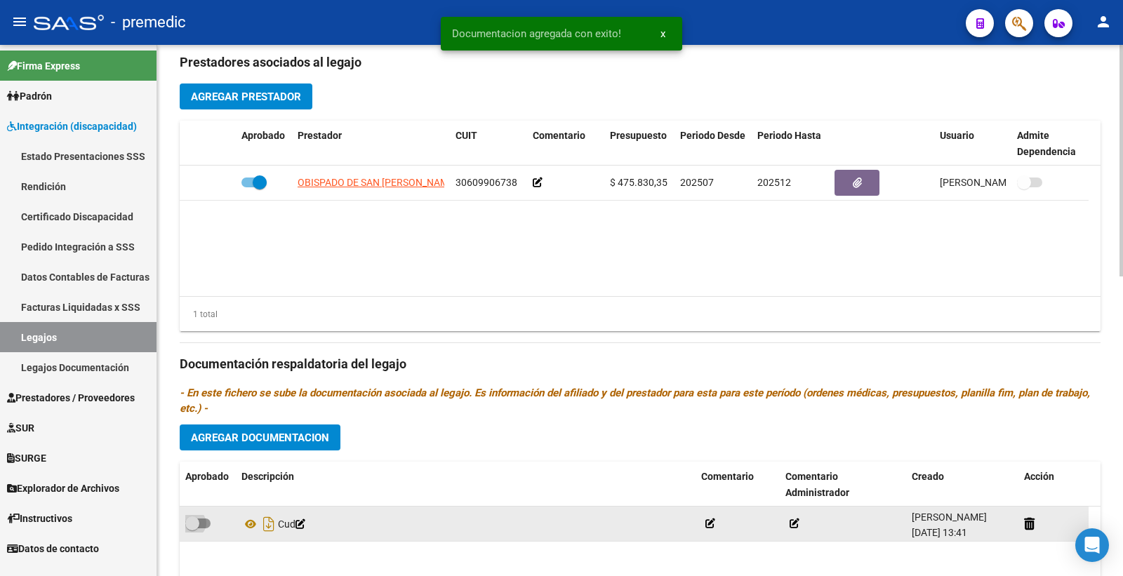
click at [195, 529] on span at bounding box center [192, 524] width 14 height 14
click at [192, 529] on input "checkbox" at bounding box center [192, 529] width 1 height 1
checkbox input "true"
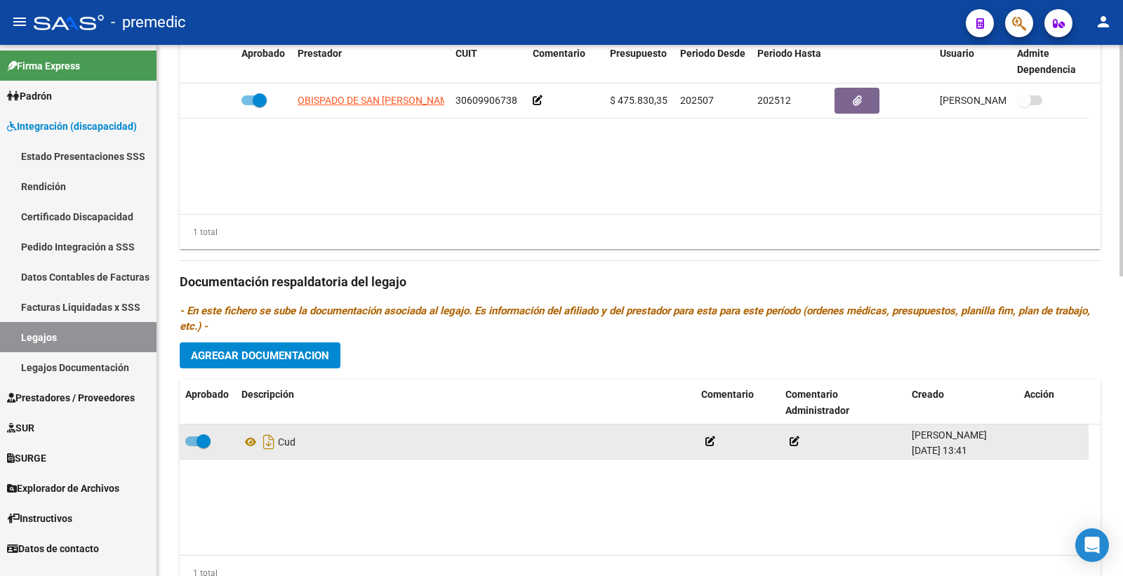
scroll to position [689, 0]
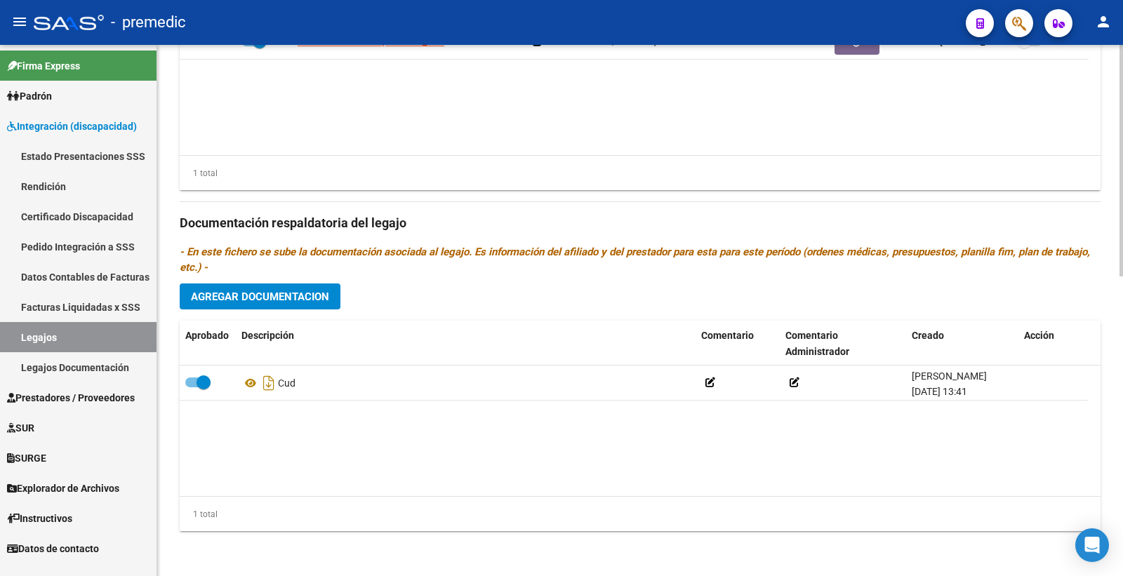
click at [857, 300] on div "Prestadores asociados al legajo Agregar Prestador Aprobado Prestador CUIT Comen…" at bounding box center [640, 221] width 921 height 642
click at [270, 300] on span "Agregar Documentacion" at bounding box center [260, 297] width 138 height 13
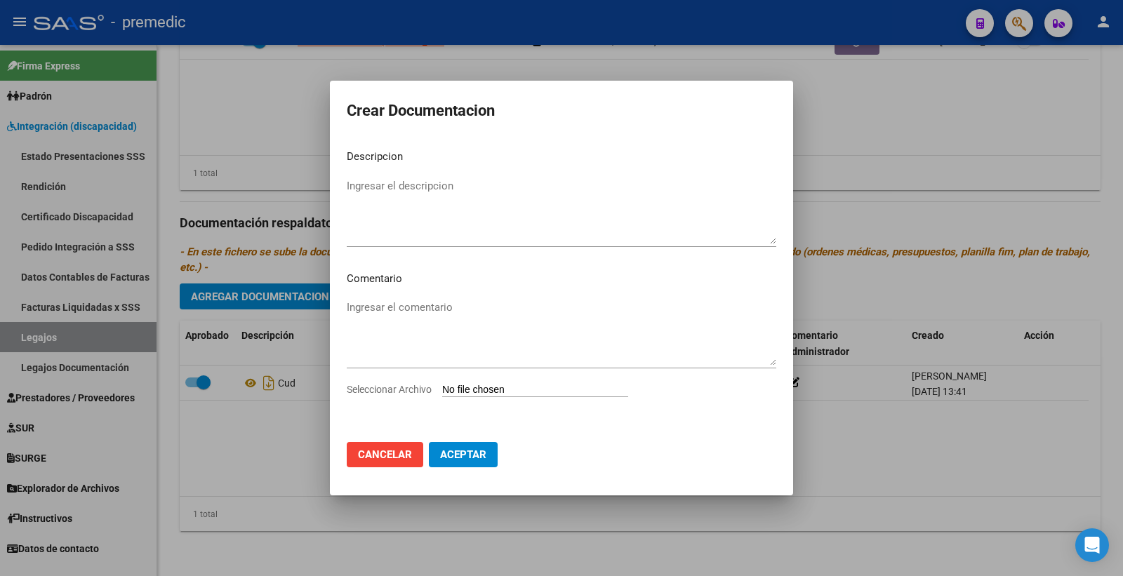
click at [498, 388] on input "Seleccionar Archivo" at bounding box center [535, 390] width 186 height 13
type input "C:\fakepath\2- DNI.pdf"
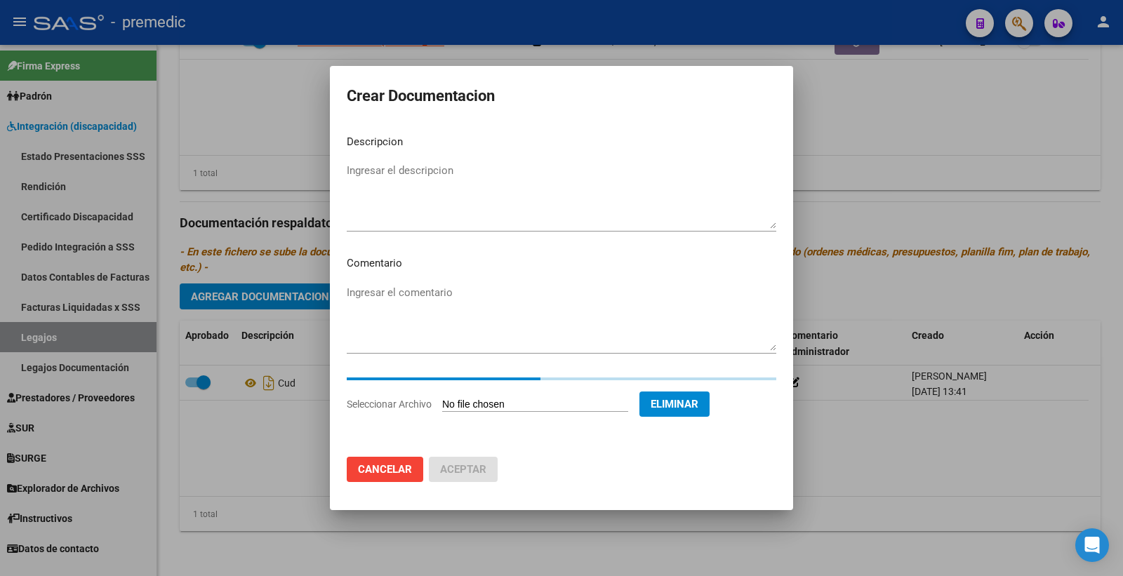
drag, startPoint x: 370, startPoint y: 138, endPoint x: 385, endPoint y: 166, distance: 31.1
click at [385, 166] on app-form-text-field "Descripcion Ingresar el descripcion" at bounding box center [567, 181] width 441 height 94
click at [385, 166] on textarea "Ingresar el descripcion" at bounding box center [562, 196] width 430 height 66
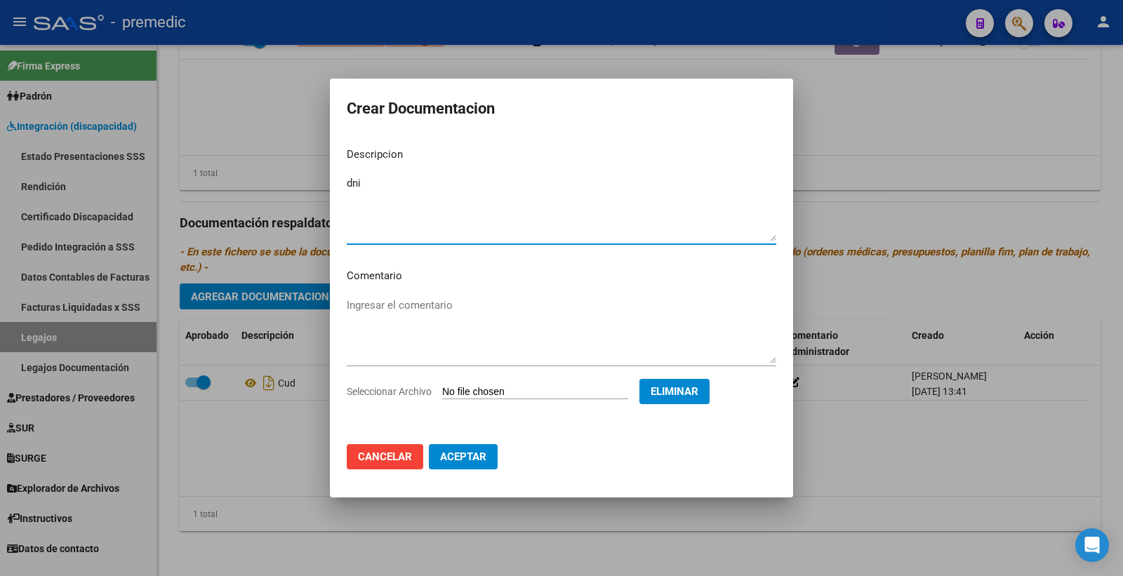
type textarea "dni"
click at [468, 467] on button "Aceptar" at bounding box center [463, 456] width 69 height 25
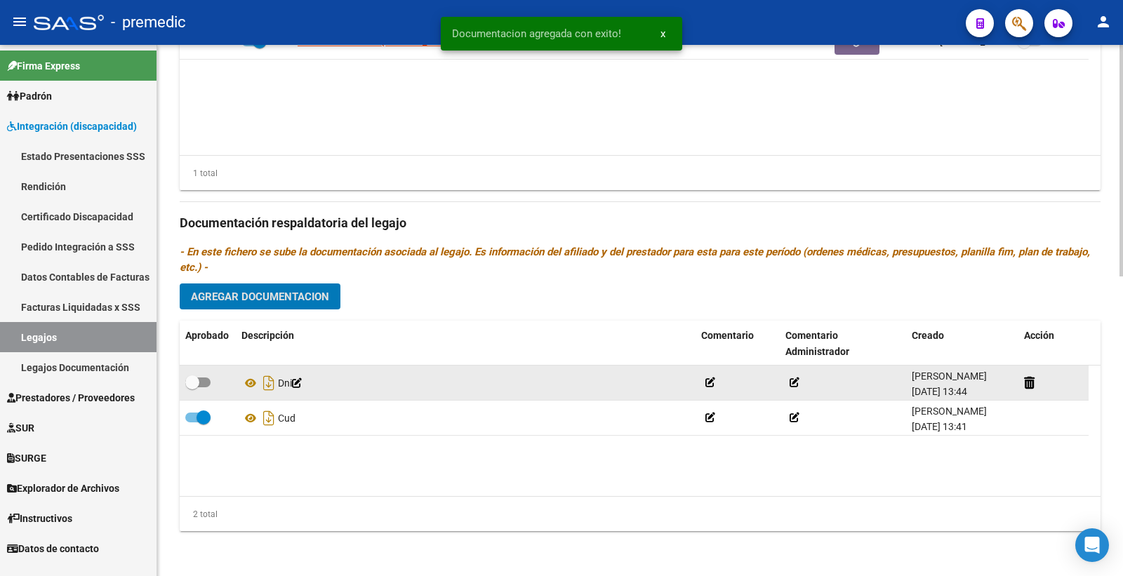
click at [205, 380] on span at bounding box center [197, 383] width 25 height 10
click at [192, 388] on input "checkbox" at bounding box center [192, 388] width 1 height 1
checkbox input "true"
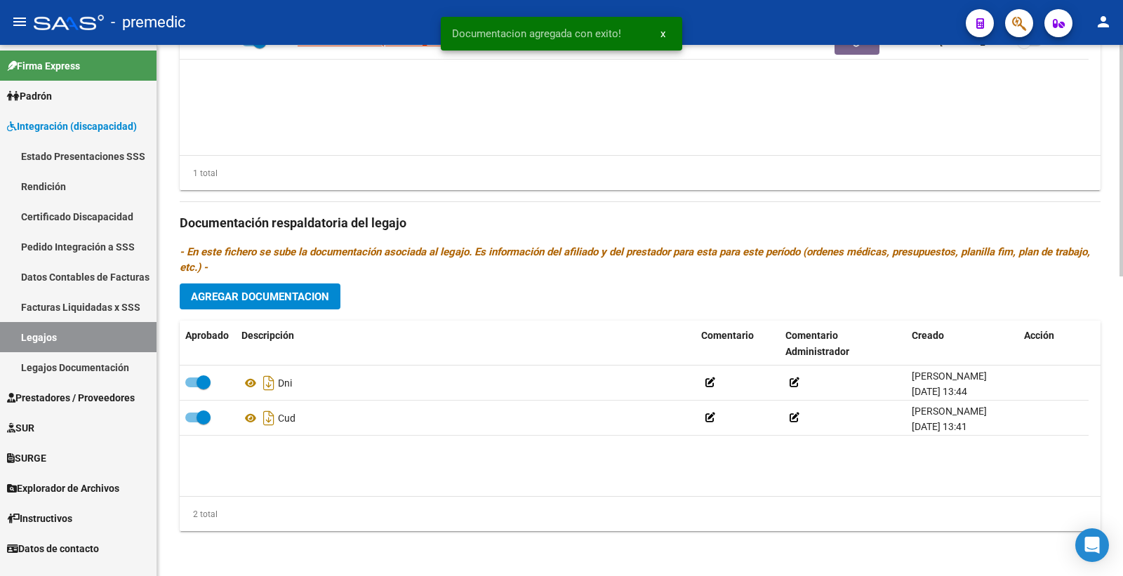
click at [284, 292] on span "Agregar Documentacion" at bounding box center [260, 297] width 138 height 13
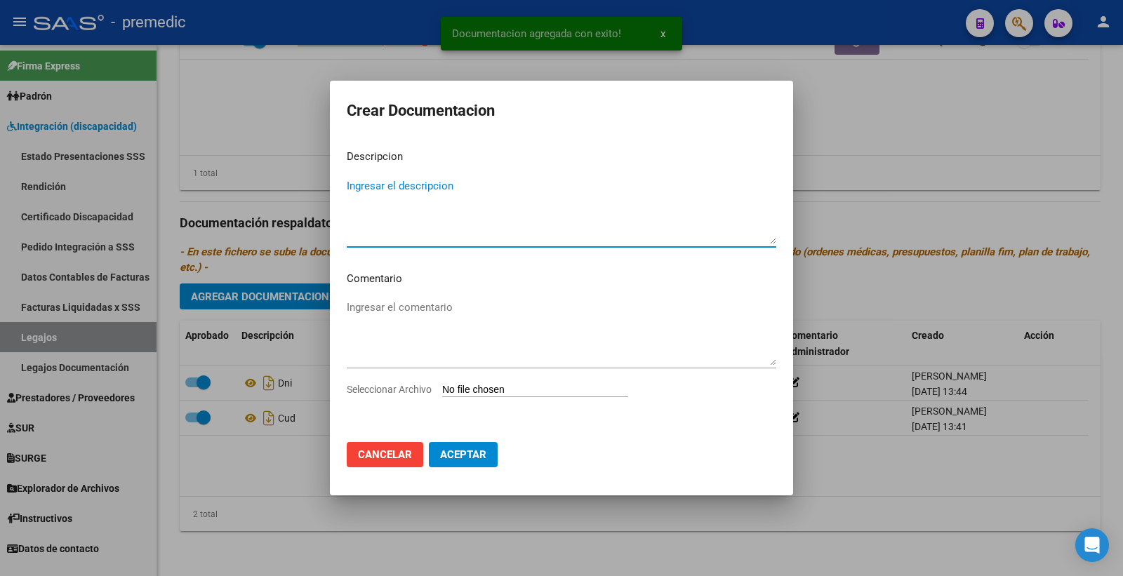
click at [510, 394] on input "Seleccionar Archivo" at bounding box center [535, 390] width 186 height 13
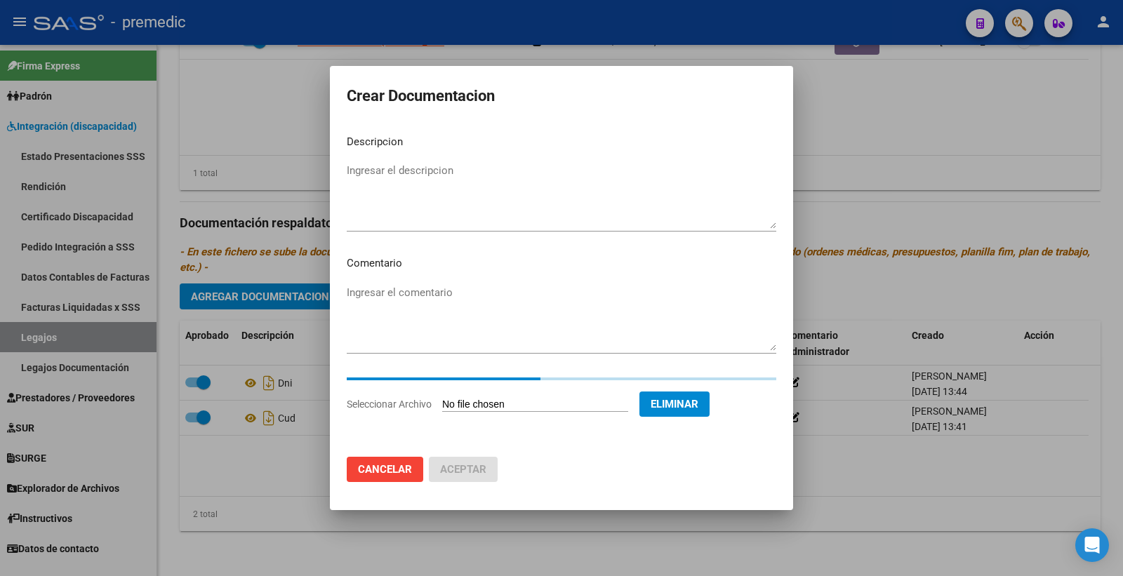
click at [373, 178] on textarea "Ingresar el descripcion" at bounding box center [562, 196] width 430 height 66
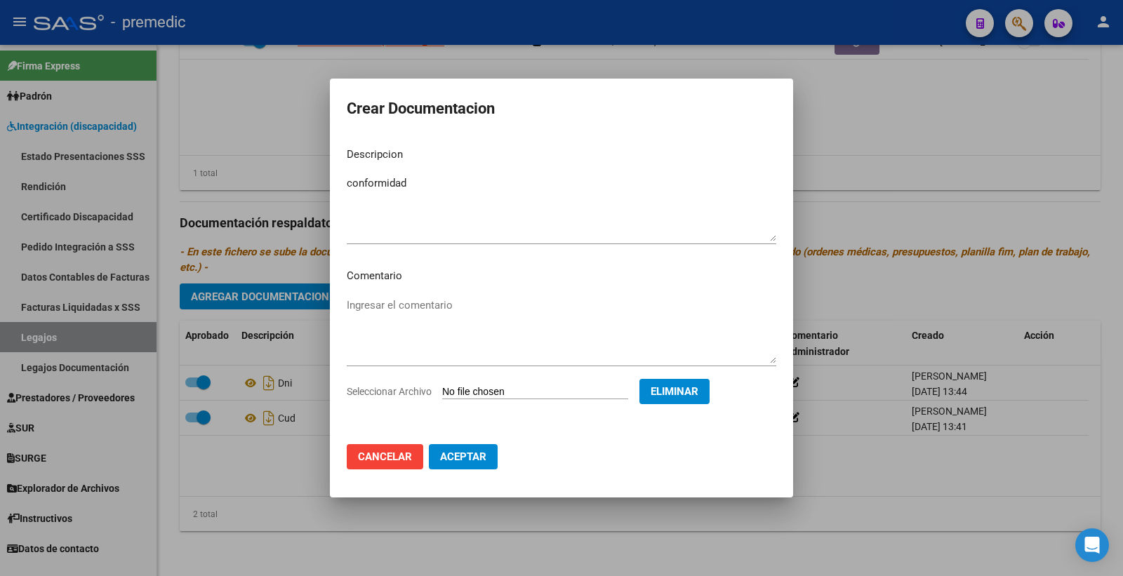
click at [955, 138] on div at bounding box center [561, 288] width 1123 height 576
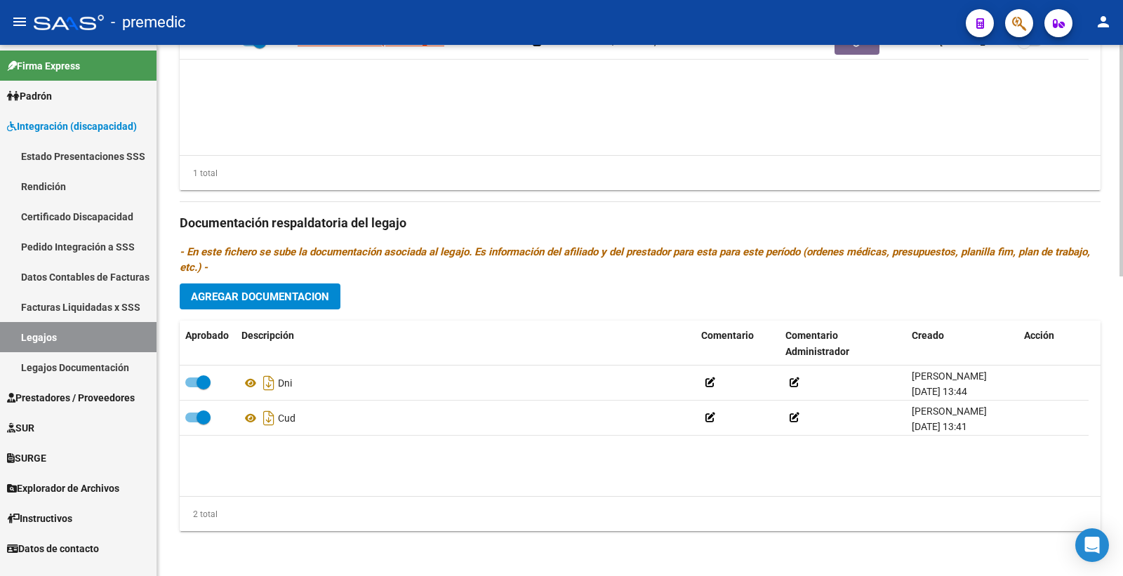
click at [258, 296] on span "Agregar Documentacion" at bounding box center [260, 297] width 138 height 13
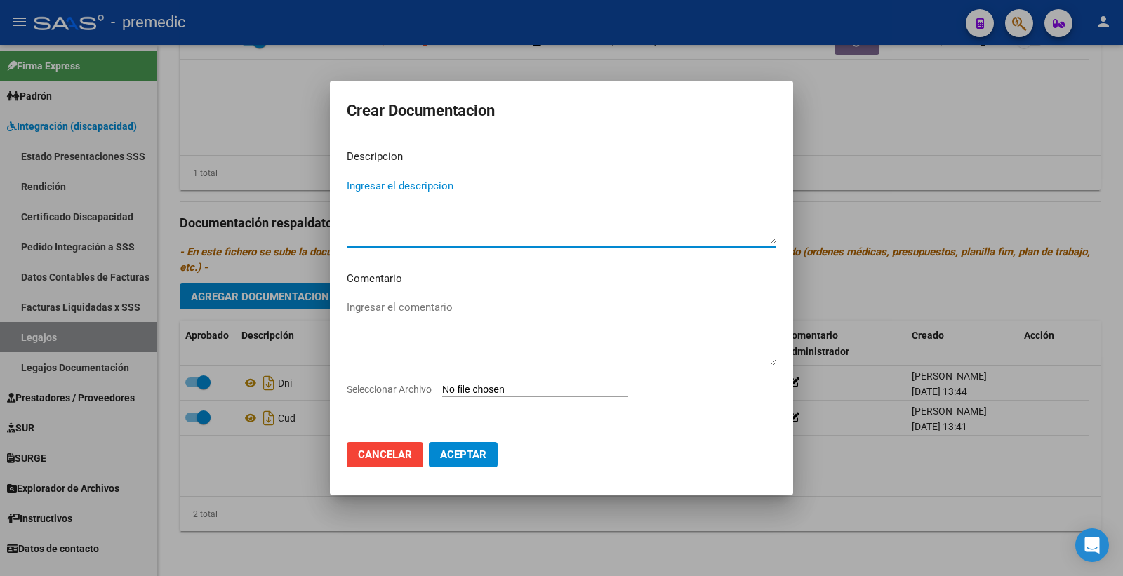
click at [495, 388] on input "Seleccionar Archivo" at bounding box center [535, 390] width 186 height 13
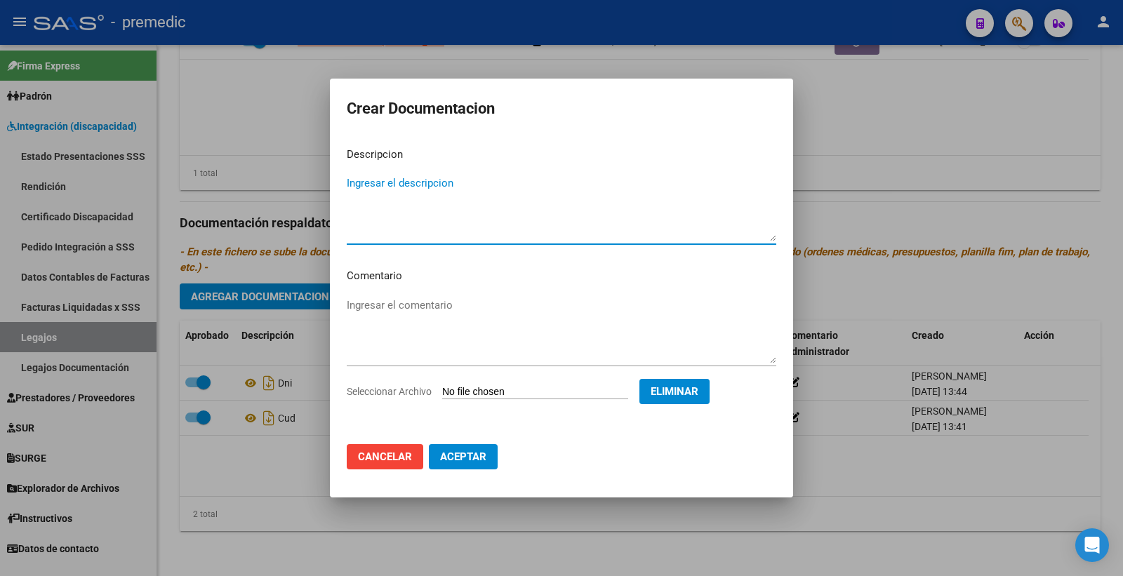
click at [383, 180] on textarea "Ingresar el descripcion" at bounding box center [562, 209] width 430 height 66
click at [469, 465] on button "Aceptar" at bounding box center [463, 456] width 69 height 25
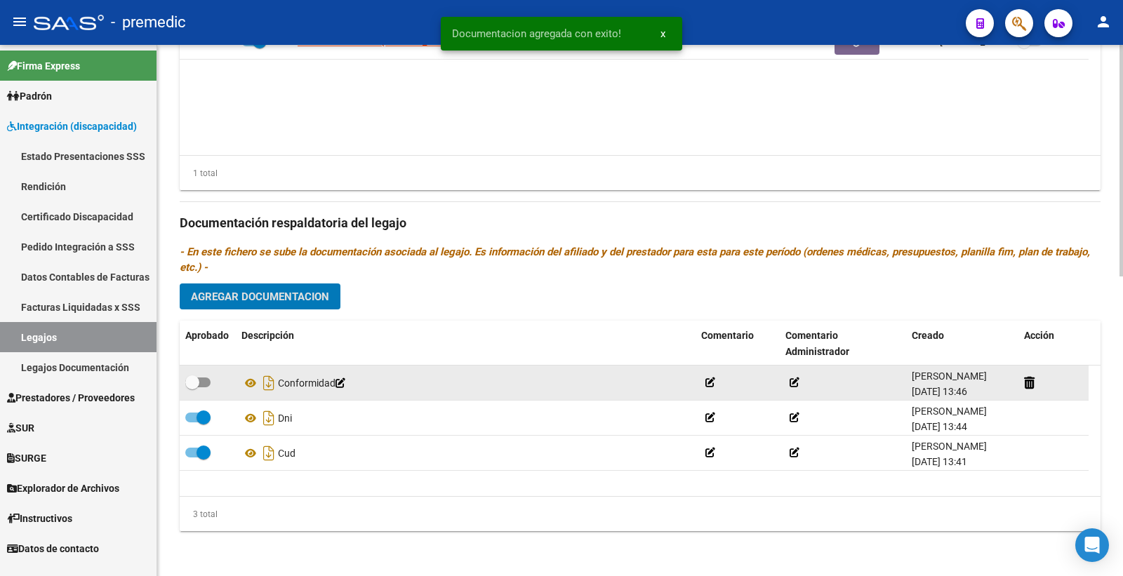
click at [208, 386] on span at bounding box center [197, 383] width 25 height 10
click at [192, 388] on input "checkbox" at bounding box center [192, 388] width 1 height 1
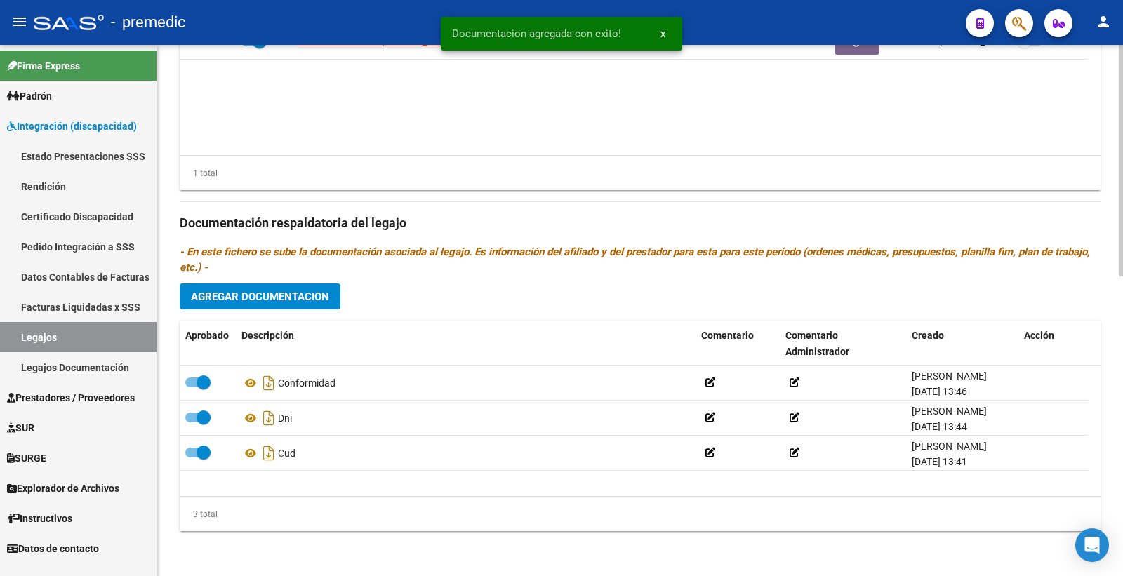
click at [302, 293] on span "Agregar Documentacion" at bounding box center [260, 297] width 138 height 13
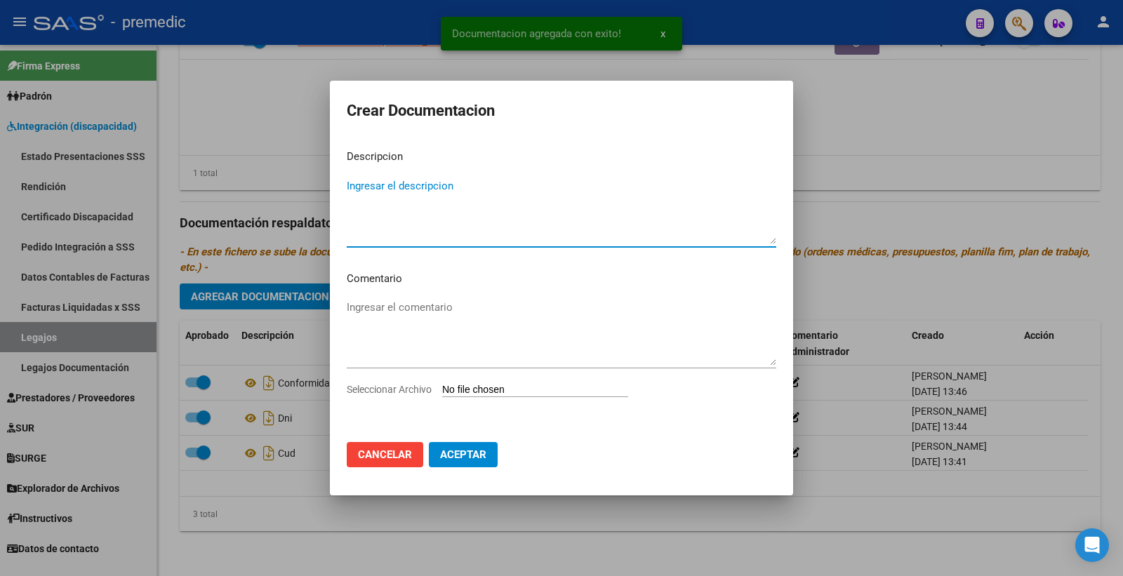
click at [494, 394] on input "Seleccionar Archivo" at bounding box center [535, 390] width 186 height 13
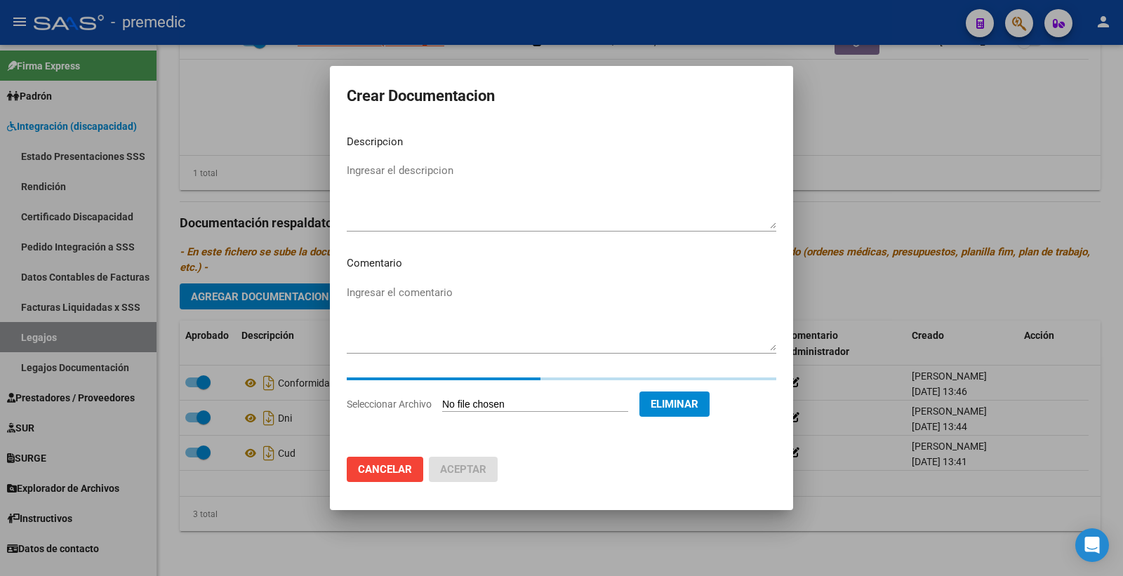
drag, startPoint x: 432, startPoint y: 190, endPoint x: 604, endPoint y: 141, distance: 178.0
click at [437, 188] on textarea "Ingresar el descripcion" at bounding box center [562, 196] width 430 height 66
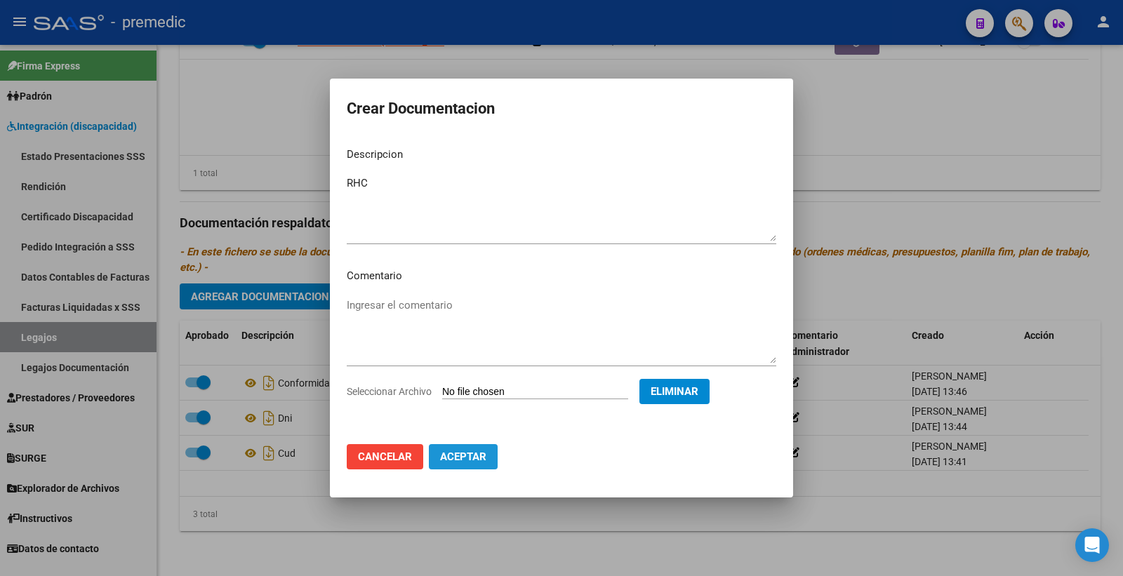
click at [478, 454] on span "Aceptar" at bounding box center [463, 457] width 46 height 13
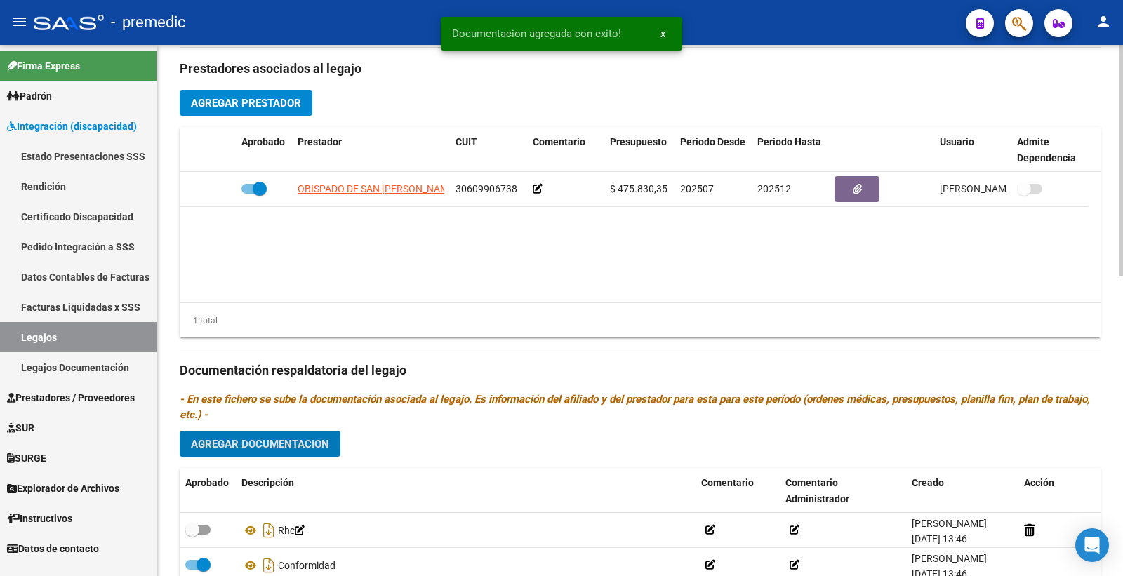
scroll to position [615, 0]
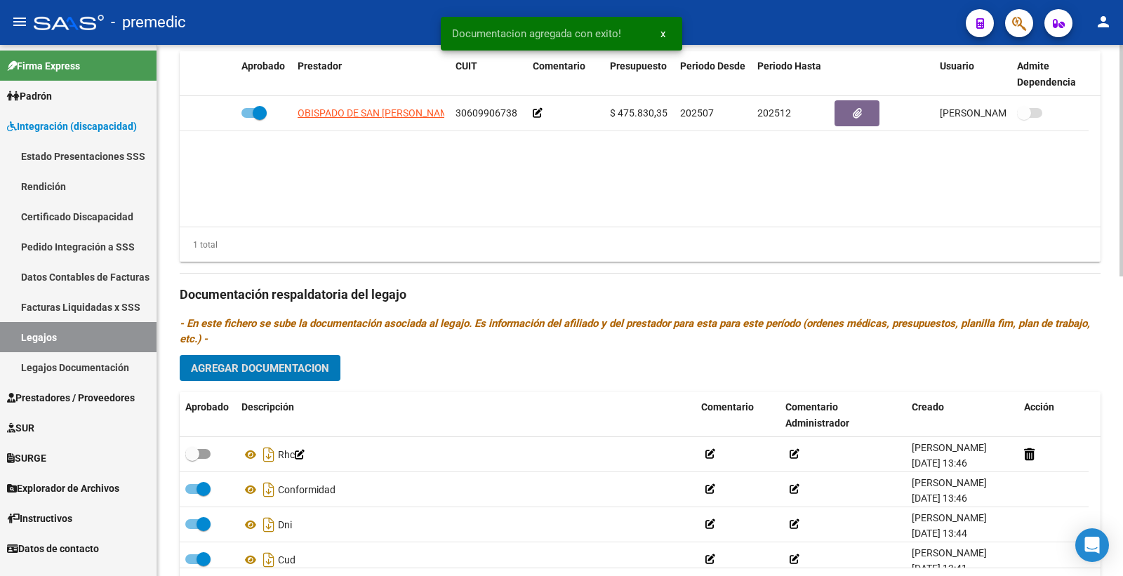
click at [1122, 458] on div at bounding box center [1122, 430] width 4 height 232
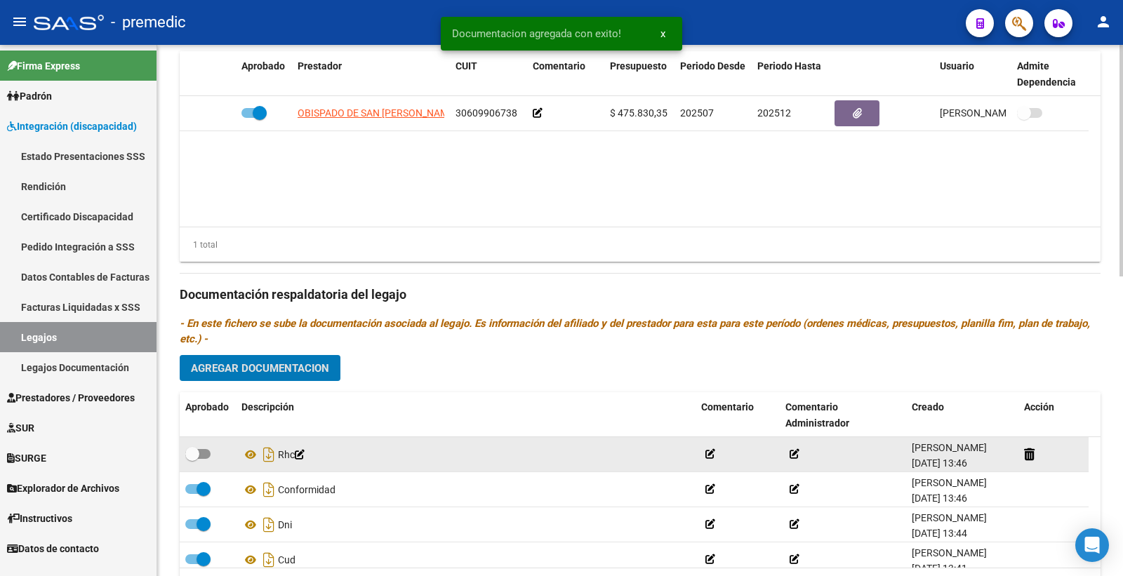
click at [202, 459] on span at bounding box center [197, 454] width 25 height 10
click at [192, 459] on input "checkbox" at bounding box center [192, 459] width 1 height 1
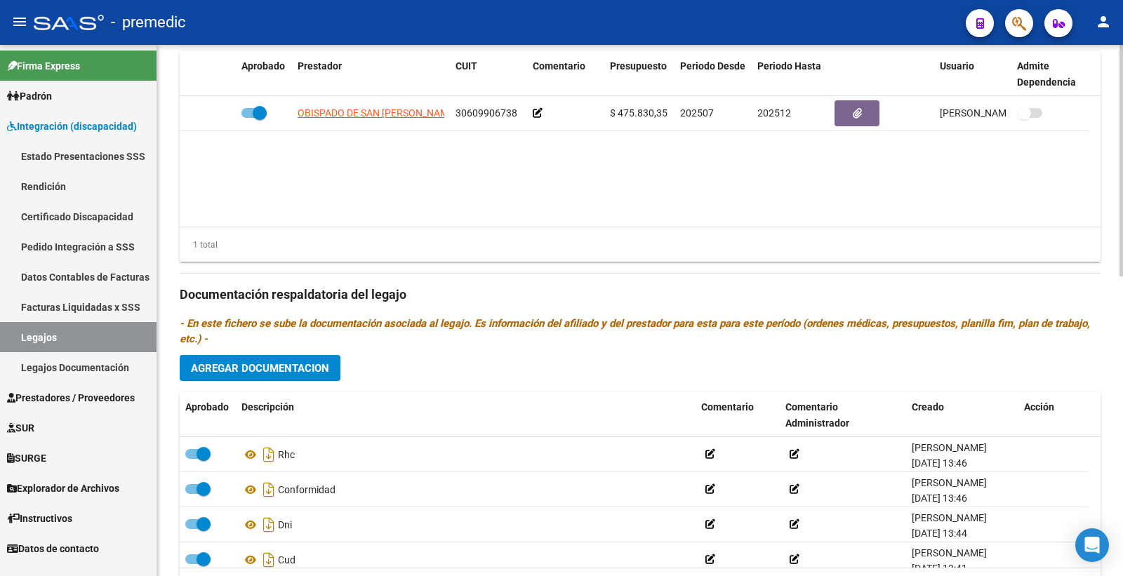
click at [279, 373] on span "Agregar Documentacion" at bounding box center [260, 368] width 138 height 13
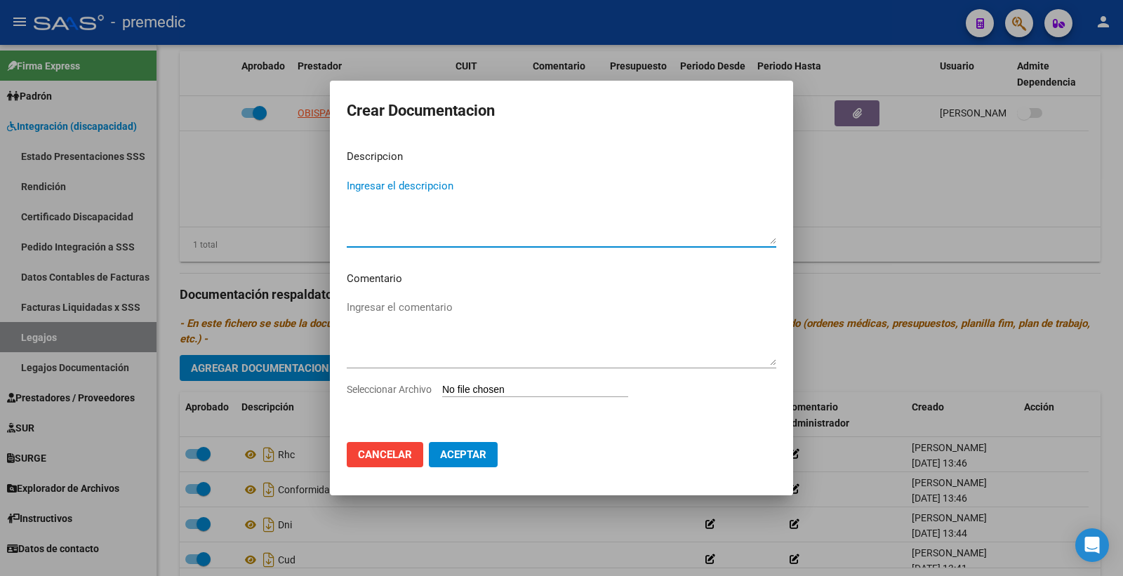
click at [534, 392] on input "Seleccionar Archivo" at bounding box center [535, 390] width 186 height 13
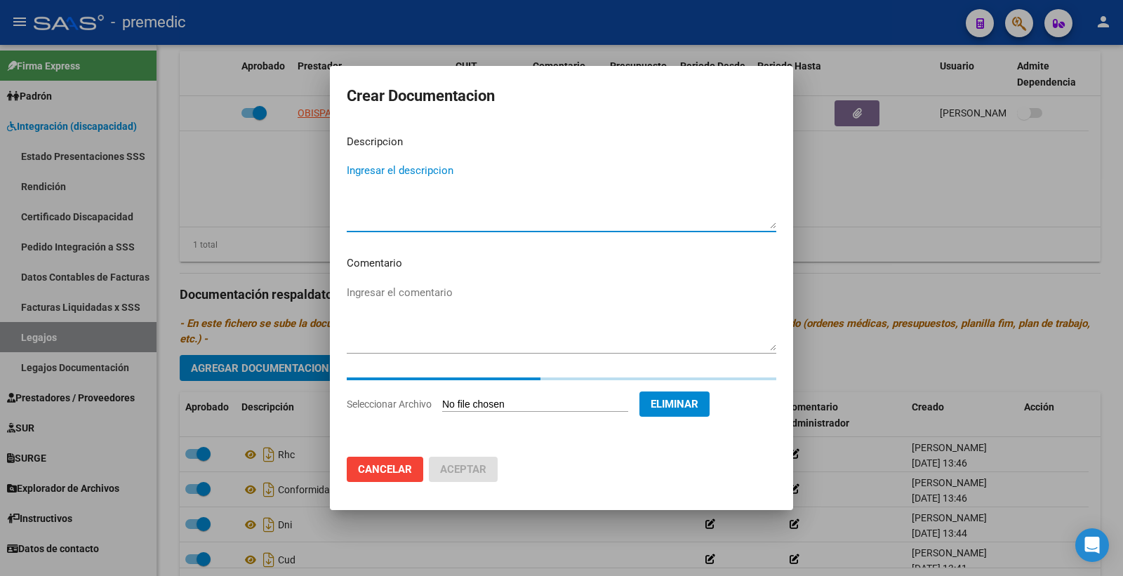
click at [470, 183] on textarea "Ingresar el descripcion" at bounding box center [562, 196] width 430 height 66
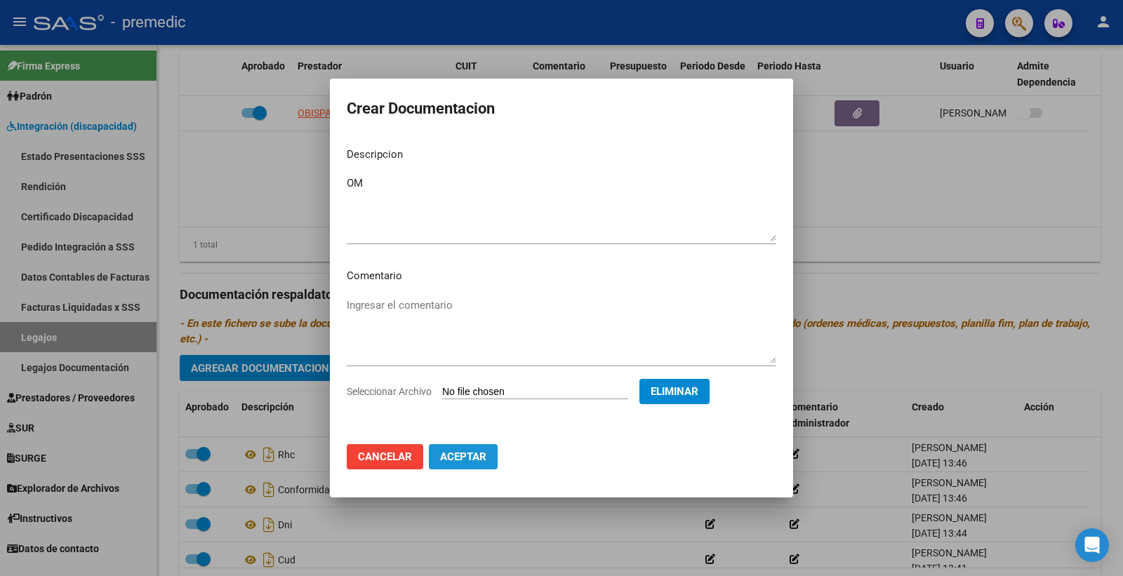
click at [459, 459] on span "Aceptar" at bounding box center [463, 457] width 46 height 13
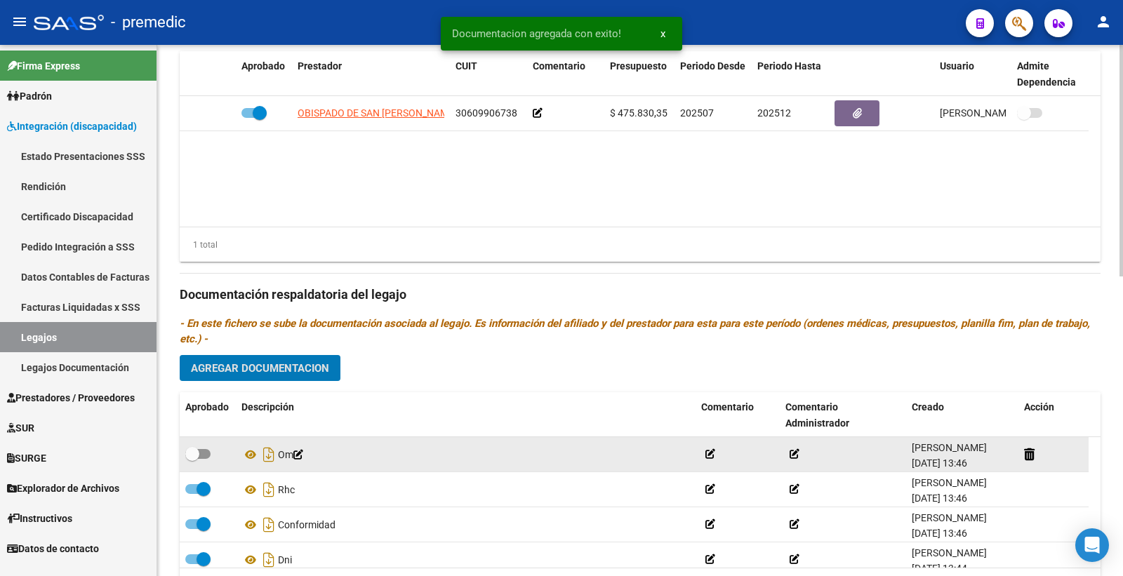
click at [201, 454] on span at bounding box center [197, 454] width 25 height 10
click at [192, 459] on input "checkbox" at bounding box center [192, 459] width 1 height 1
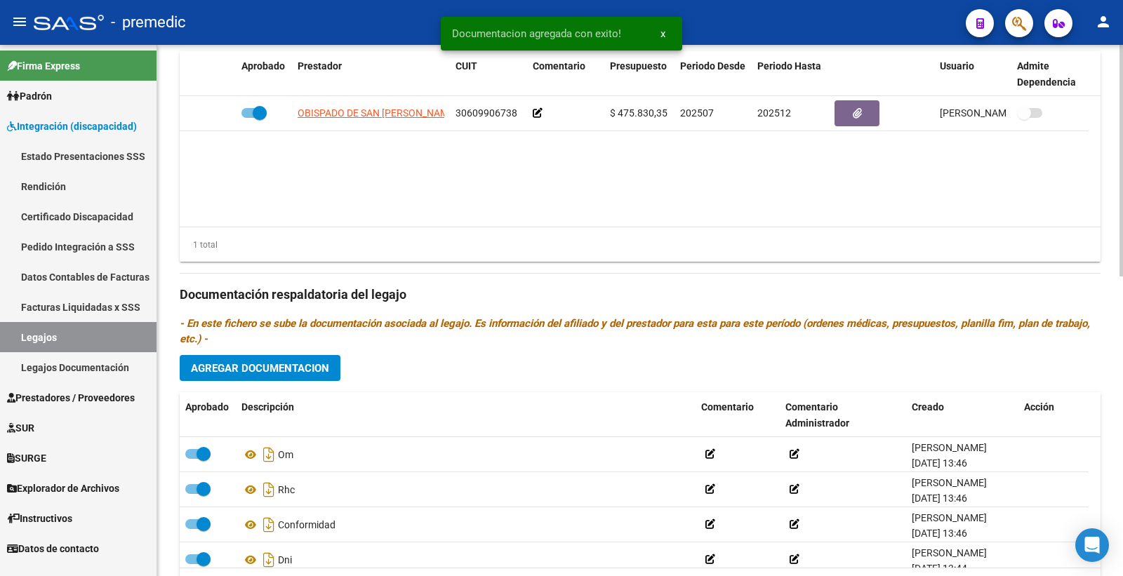
scroll to position [689, 0]
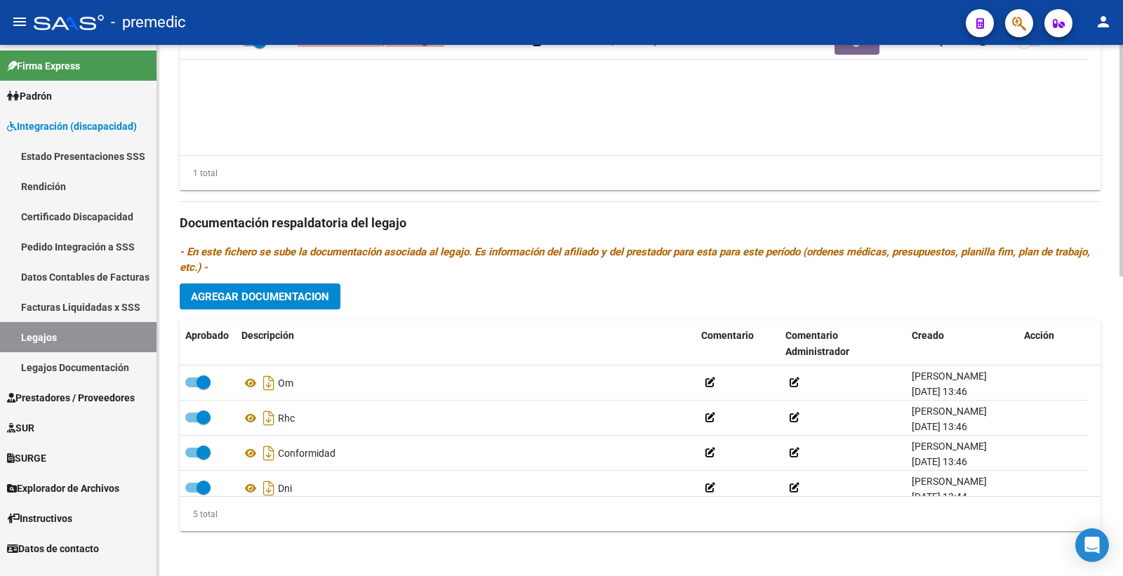
click at [305, 296] on span "Agregar Documentacion" at bounding box center [260, 297] width 138 height 13
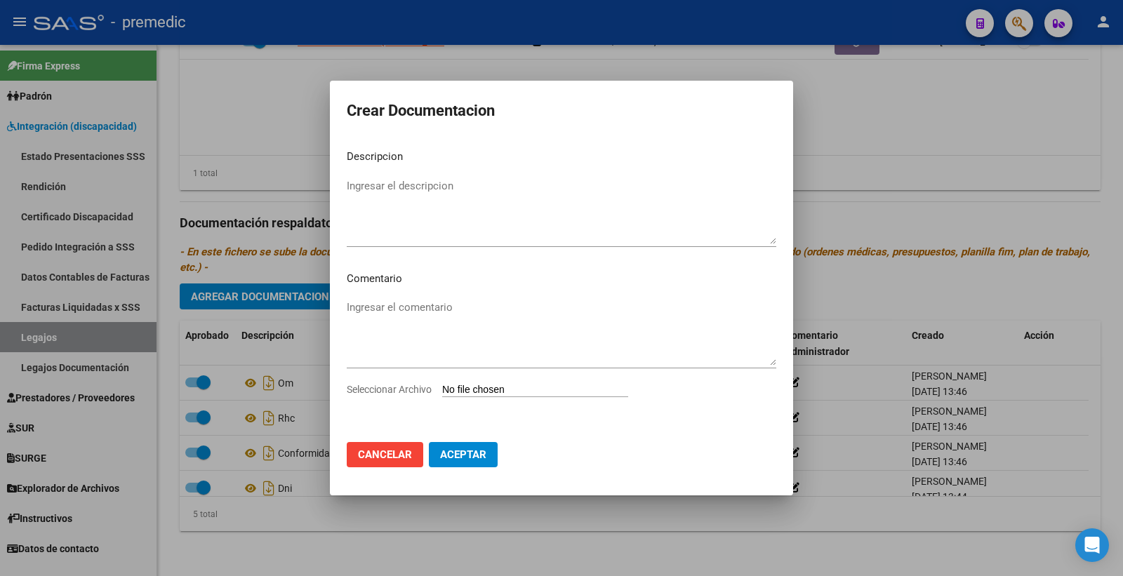
click at [496, 392] on input "Seleccionar Archivo" at bounding box center [535, 390] width 186 height 13
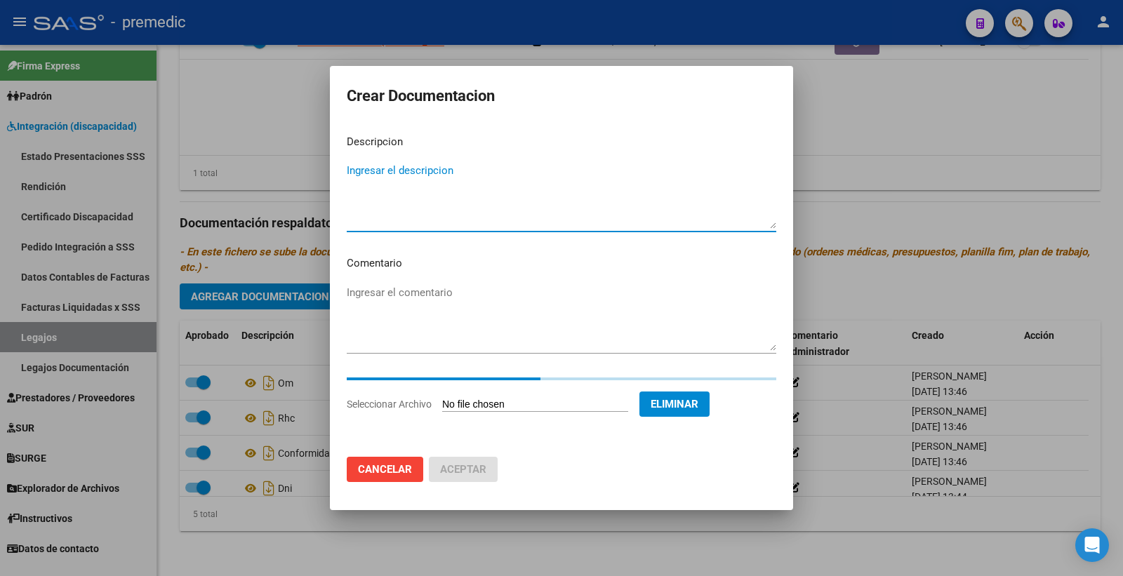
click at [451, 176] on textarea "Ingresar el descripcion" at bounding box center [562, 196] width 430 height 66
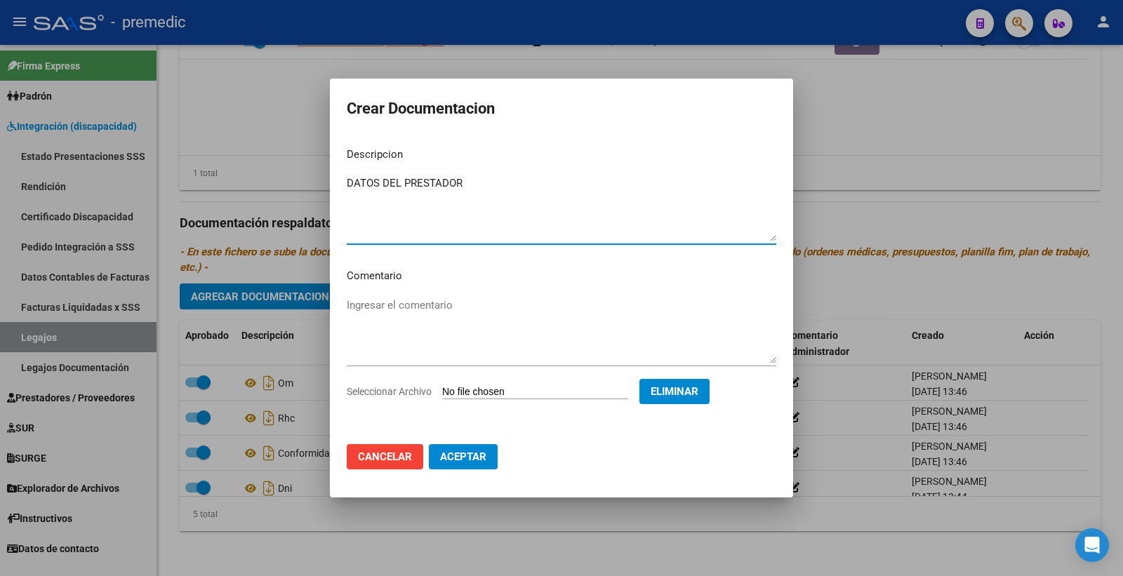
drag, startPoint x: 484, startPoint y: 185, endPoint x: 405, endPoint y: 194, distance: 79.9
click at [405, 194] on textarea "DATOS DEL PRESTADOR" at bounding box center [562, 209] width 430 height 66
click at [472, 456] on span "Aceptar" at bounding box center [463, 457] width 46 height 13
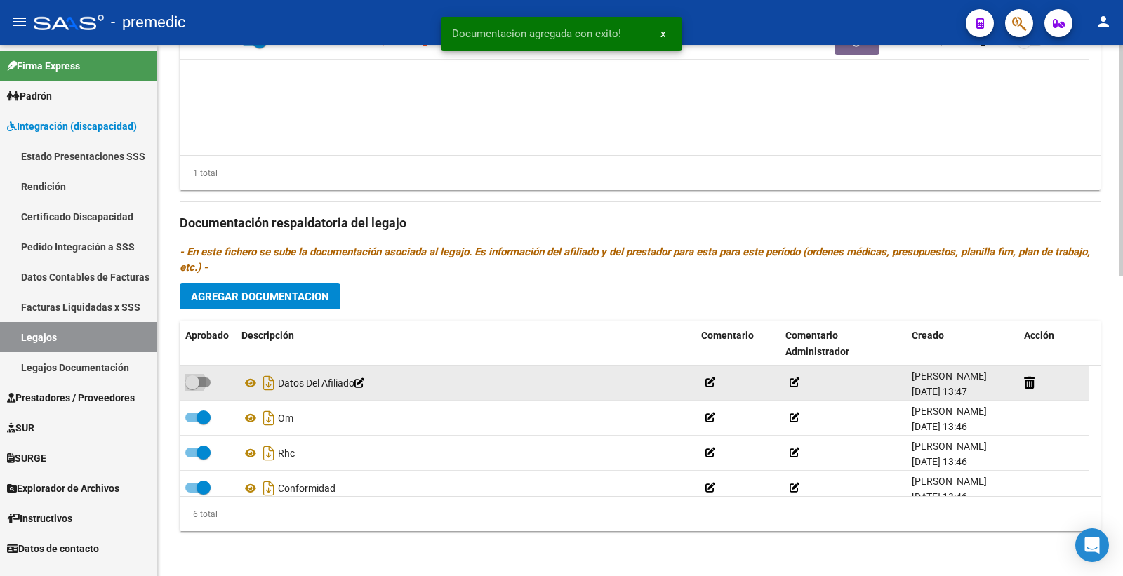
click at [194, 385] on span at bounding box center [192, 383] width 14 height 14
click at [192, 388] on input "checkbox" at bounding box center [192, 388] width 1 height 1
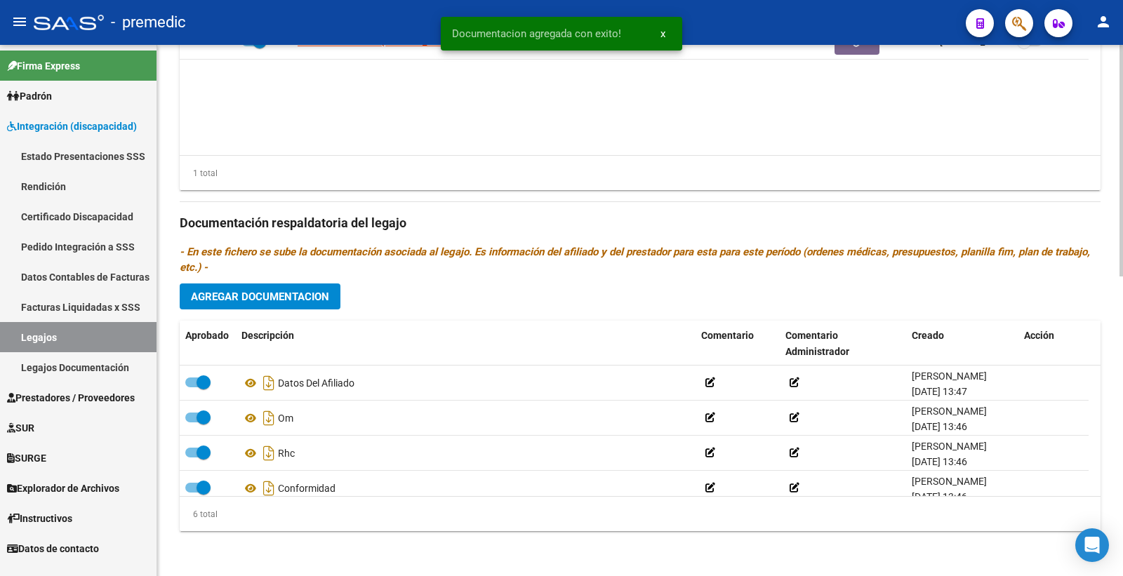
click at [310, 276] on div "Prestadores asociados al legajo Agregar Prestador Aprobado Prestador CUIT Comen…" at bounding box center [640, 221] width 921 height 642
click at [320, 286] on button "Agregar Documentacion" at bounding box center [260, 297] width 161 height 26
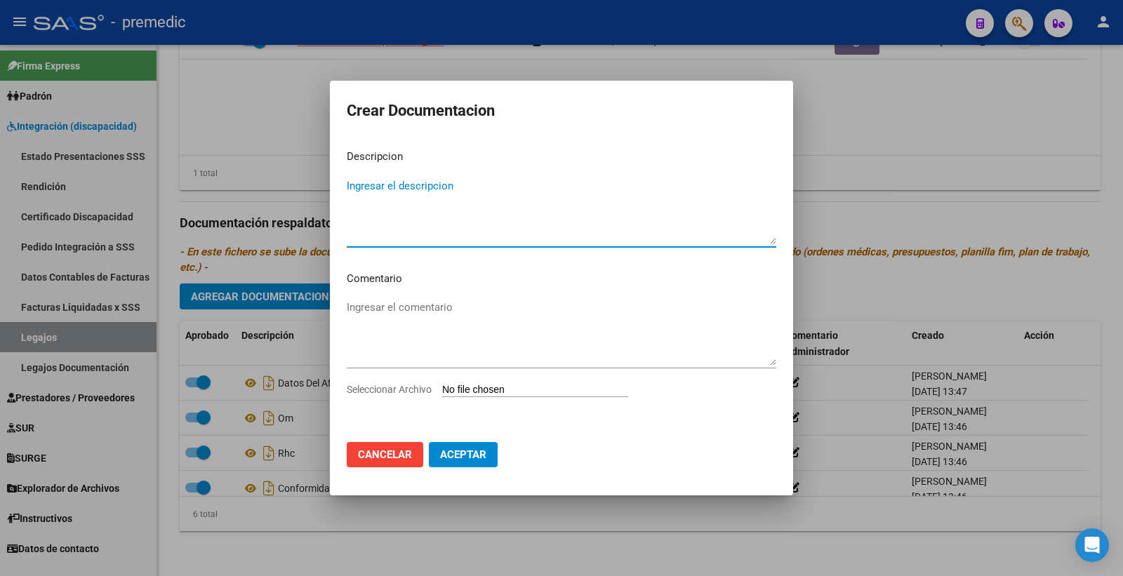
click at [490, 392] on input "Seleccionar Archivo" at bounding box center [535, 390] width 186 height 13
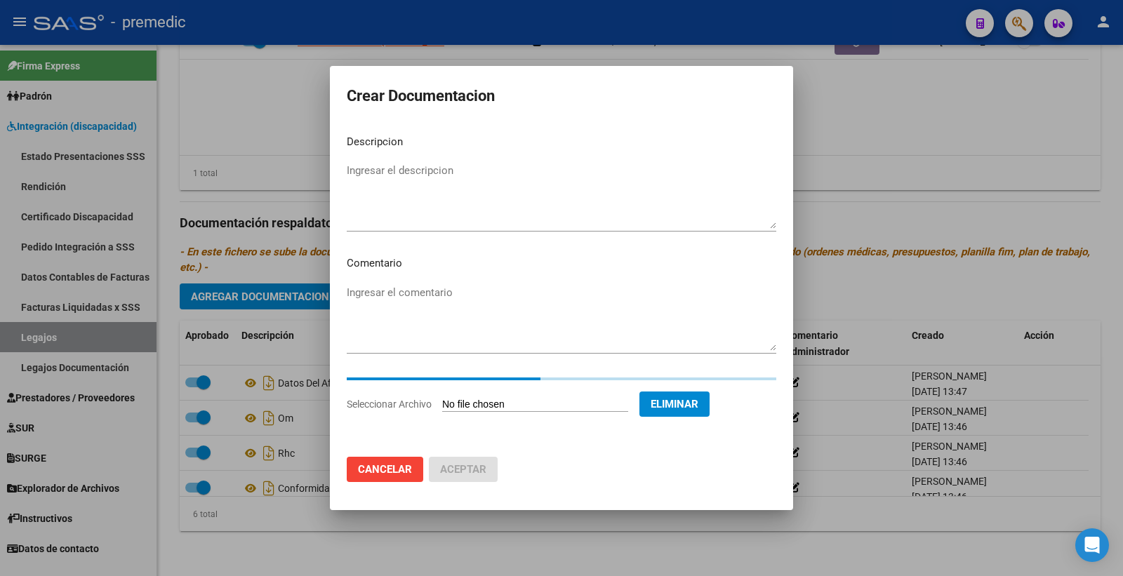
click at [463, 161] on div "Ingresar el descripcion" at bounding box center [562, 196] width 430 height 72
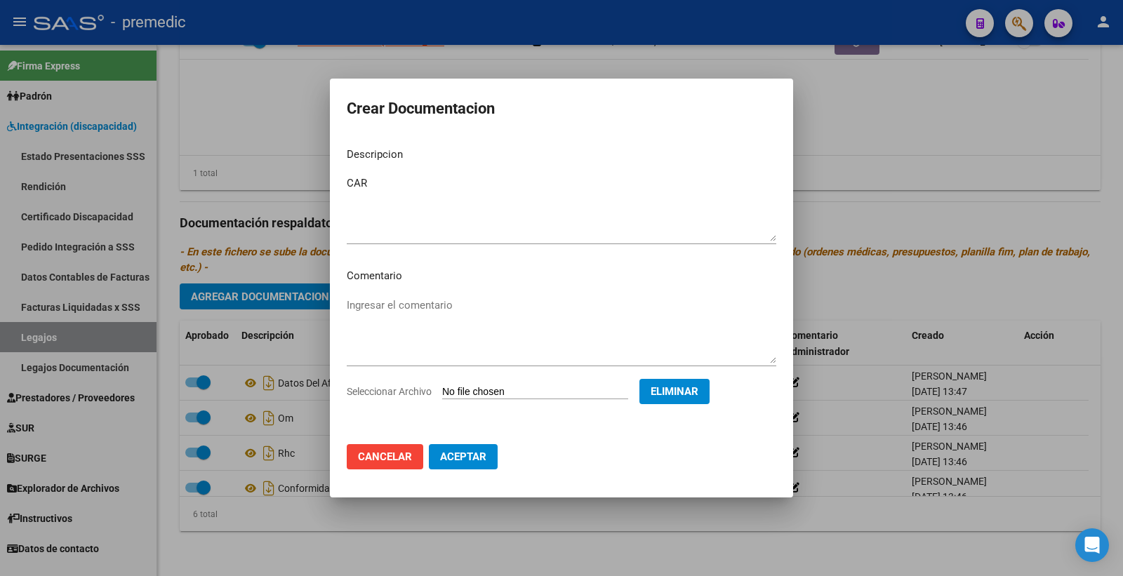
click at [489, 466] on mat-dialog-actions "Cancelar Aceptar" at bounding box center [562, 457] width 430 height 48
click at [488, 458] on button "Aceptar" at bounding box center [463, 456] width 69 height 25
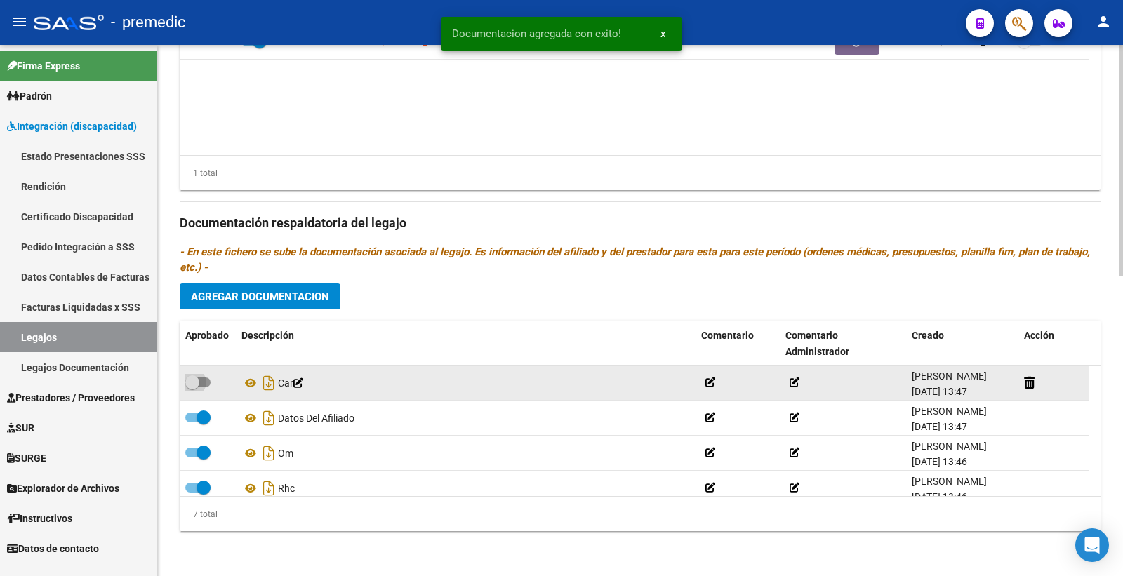
click at [197, 386] on span at bounding box center [192, 383] width 14 height 14
click at [192, 388] on input "checkbox" at bounding box center [192, 388] width 1 height 1
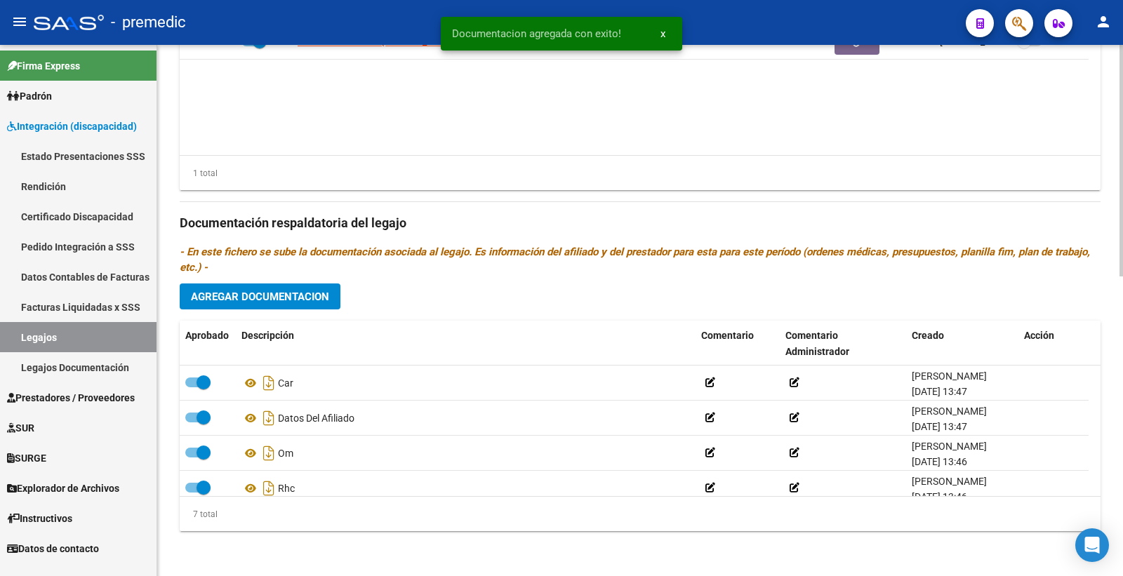
click at [292, 300] on span "Agregar Documentacion" at bounding box center [260, 297] width 138 height 13
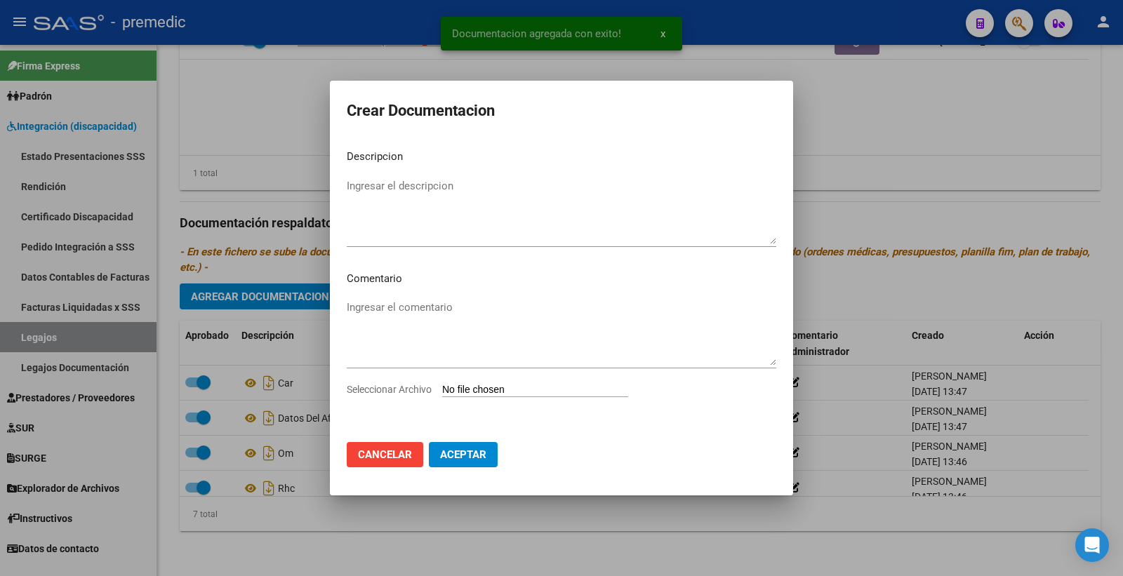
click at [494, 386] on input "Seleccionar Archivo" at bounding box center [535, 390] width 186 height 13
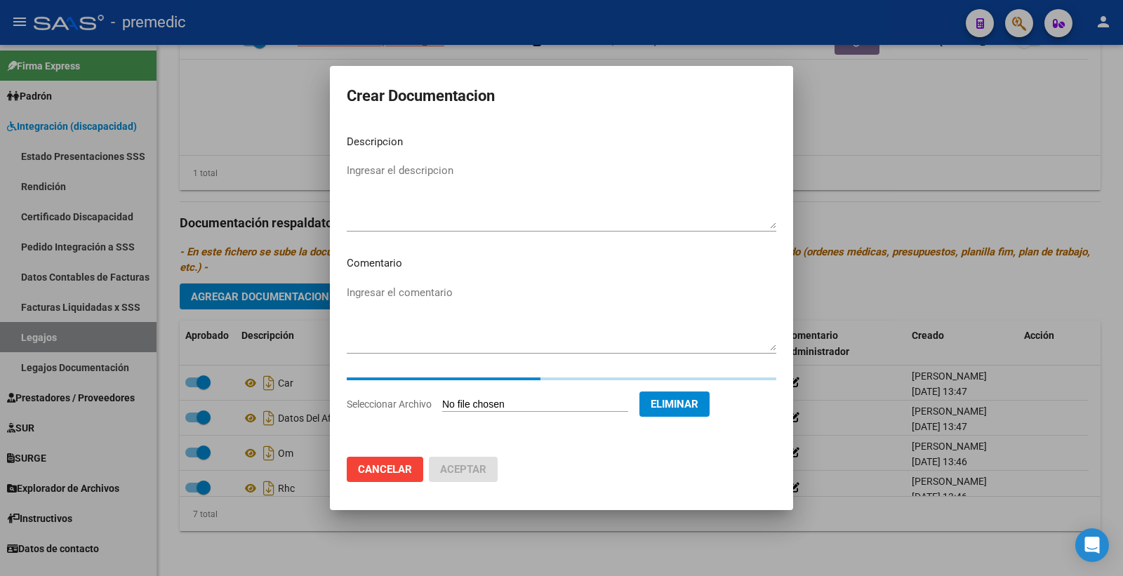
click at [469, 161] on div "Ingresar el descripcion" at bounding box center [562, 196] width 430 height 72
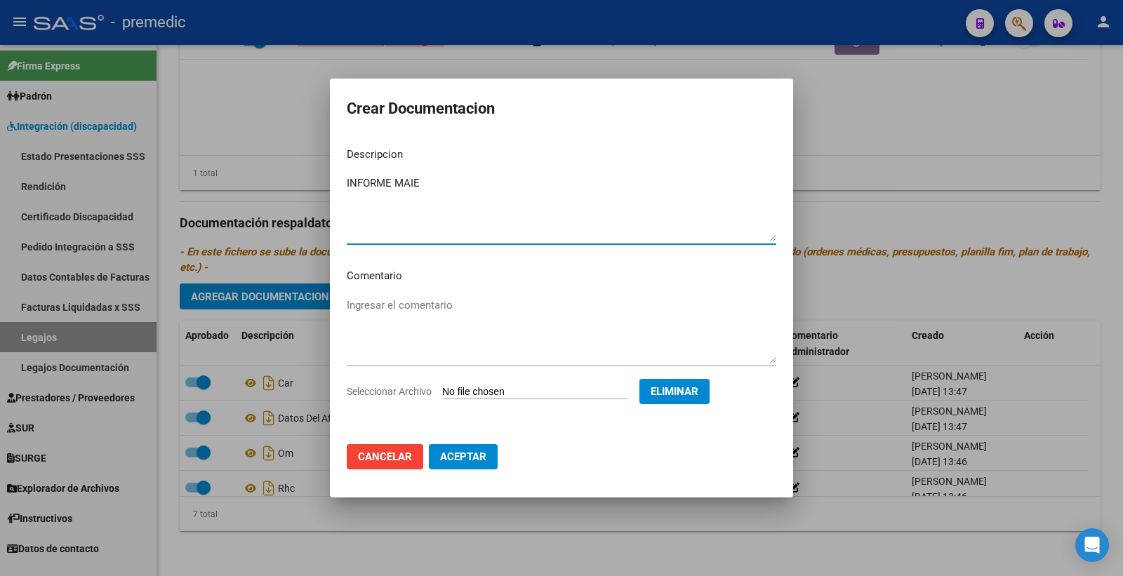
click at [479, 452] on span "Aceptar" at bounding box center [463, 457] width 46 height 13
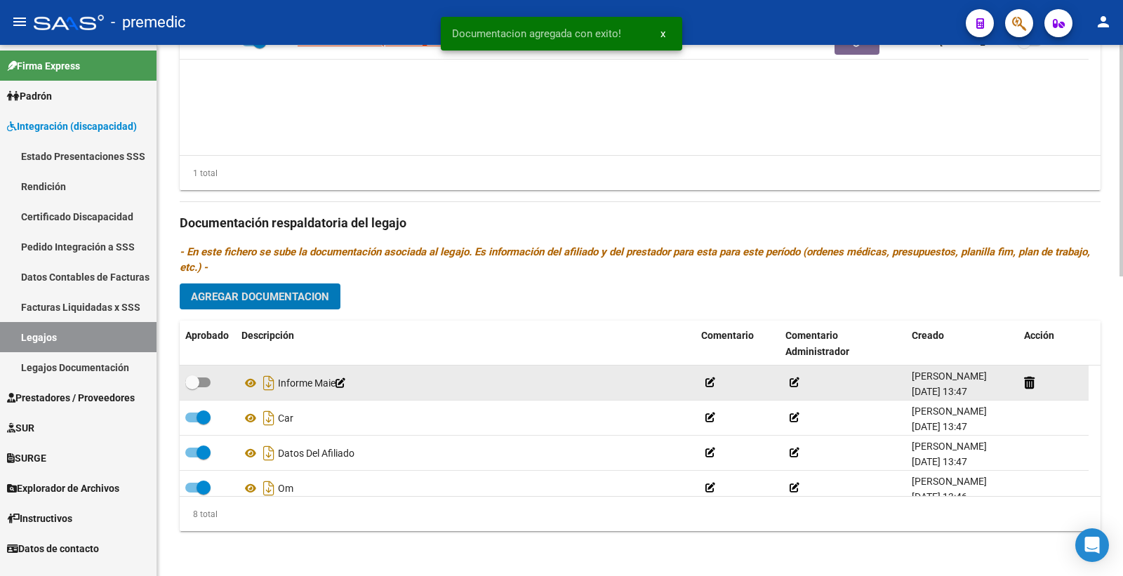
click at [209, 383] on span at bounding box center [197, 383] width 25 height 10
click at [192, 388] on input "checkbox" at bounding box center [192, 388] width 1 height 1
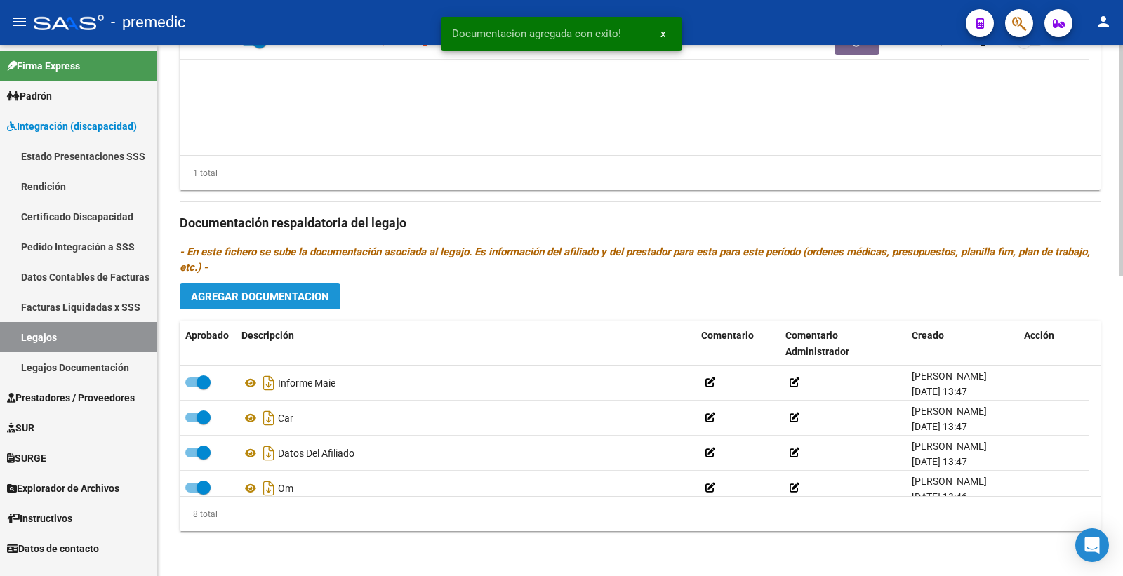
click at [316, 299] on span "Agregar Documentacion" at bounding box center [260, 297] width 138 height 13
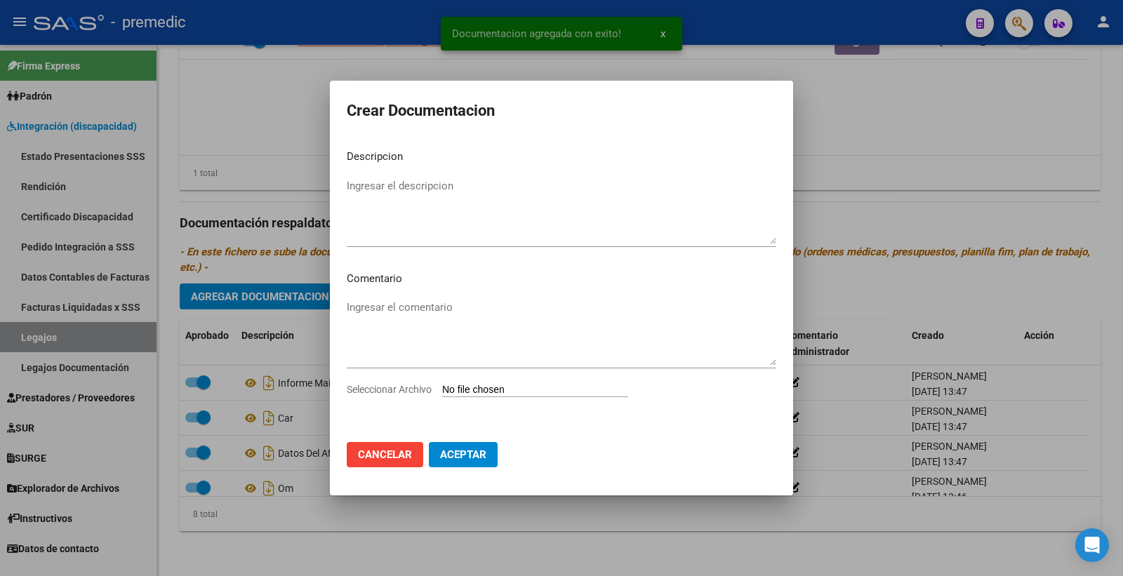
click at [495, 395] on input "Seleccionar Archivo" at bounding box center [535, 390] width 186 height 13
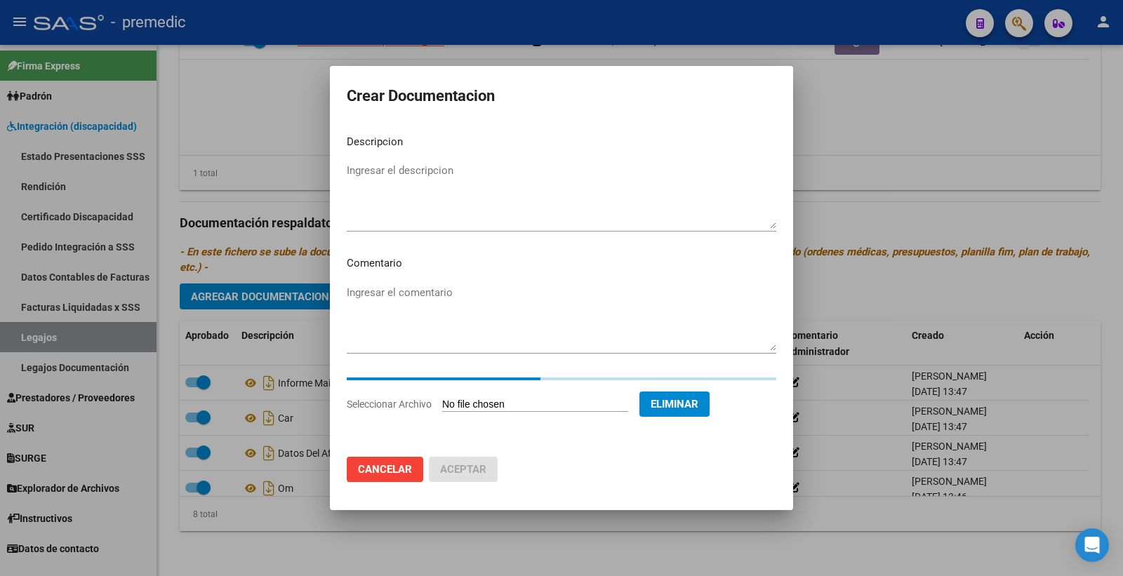
click at [393, 180] on textarea "Ingresar el descripcion" at bounding box center [562, 196] width 430 height 66
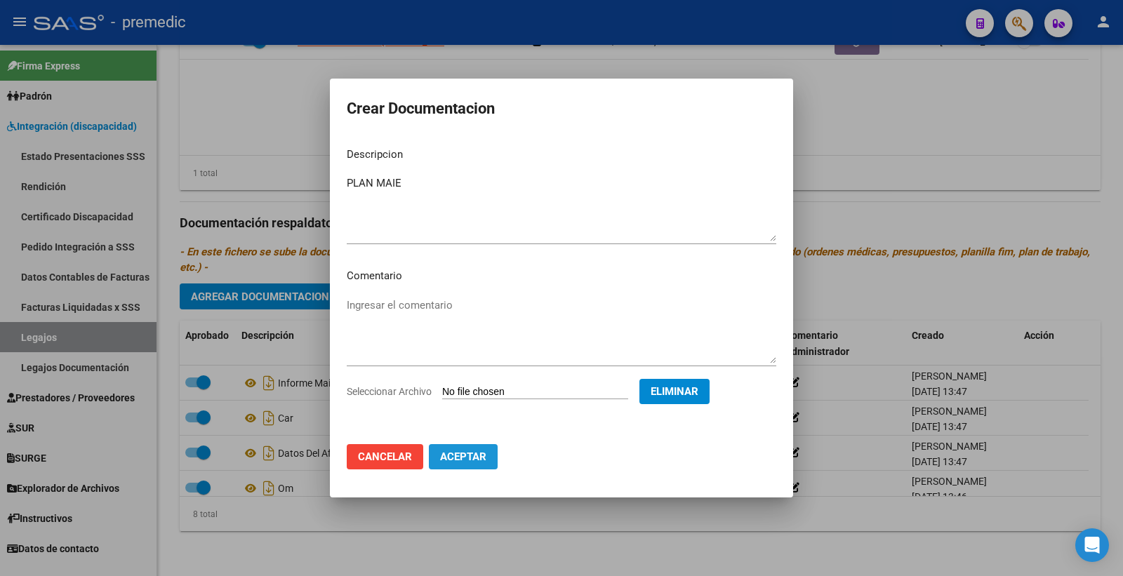
click at [495, 456] on button "Aceptar" at bounding box center [463, 456] width 69 height 25
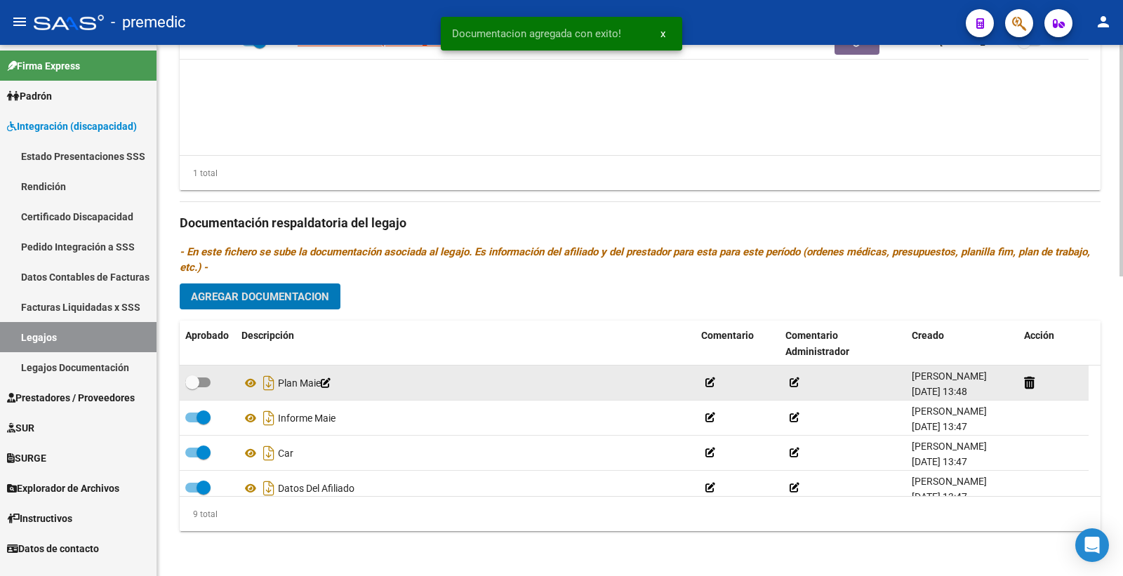
click at [197, 382] on span at bounding box center [192, 383] width 14 height 14
click at [192, 388] on input "checkbox" at bounding box center [192, 388] width 1 height 1
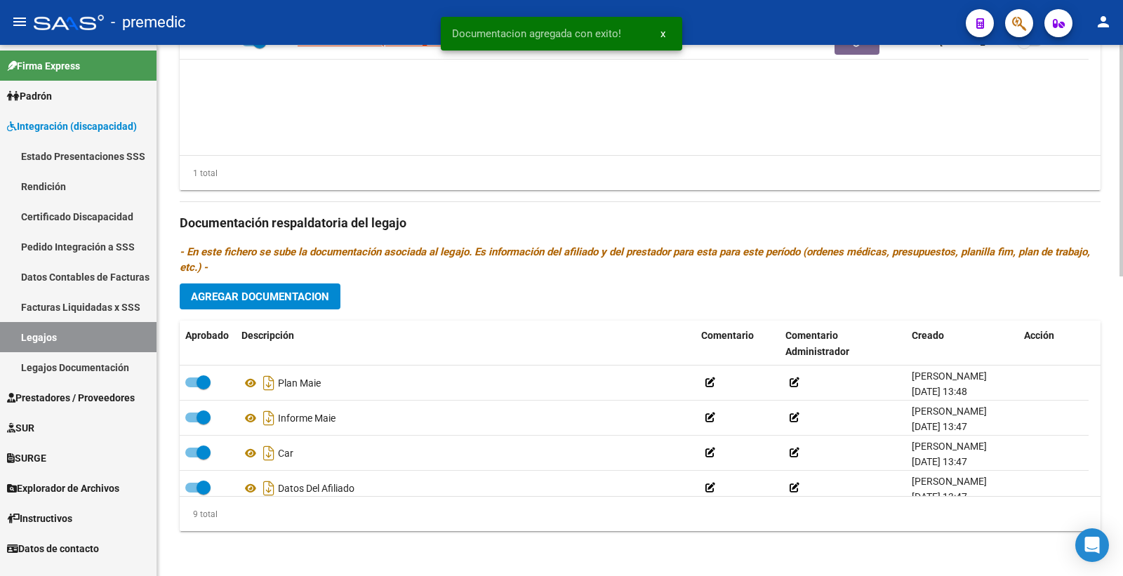
click at [260, 305] on button "Agregar Documentacion" at bounding box center [260, 297] width 161 height 26
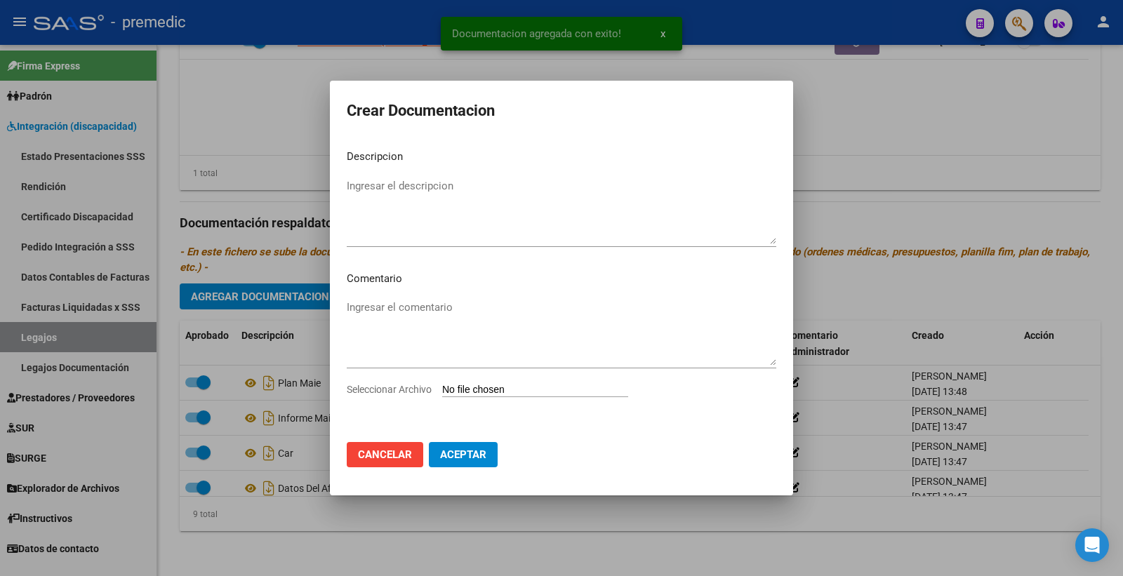
click at [493, 384] on input "Seleccionar Archivo" at bounding box center [535, 390] width 186 height 13
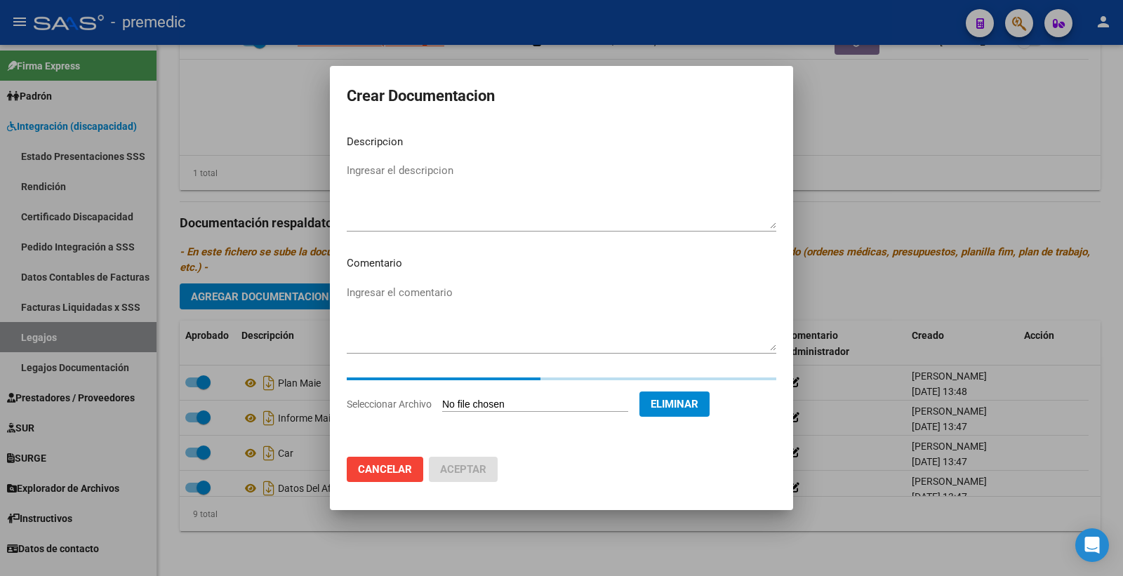
click at [426, 180] on textarea "Ingresar el descripcion" at bounding box center [562, 196] width 430 height 66
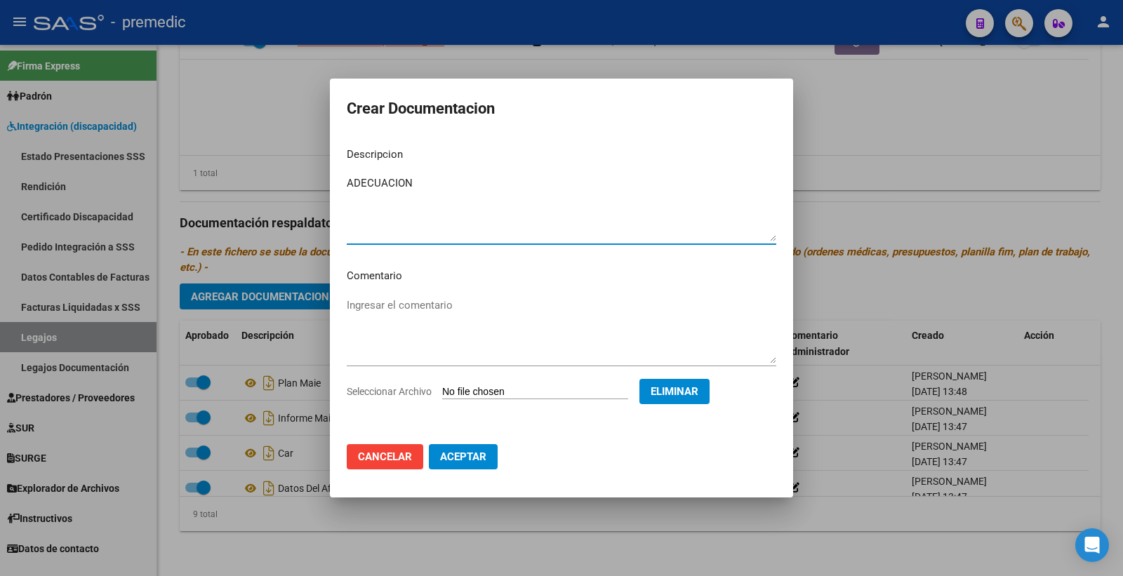
click at [475, 461] on span "Aceptar" at bounding box center [463, 457] width 46 height 13
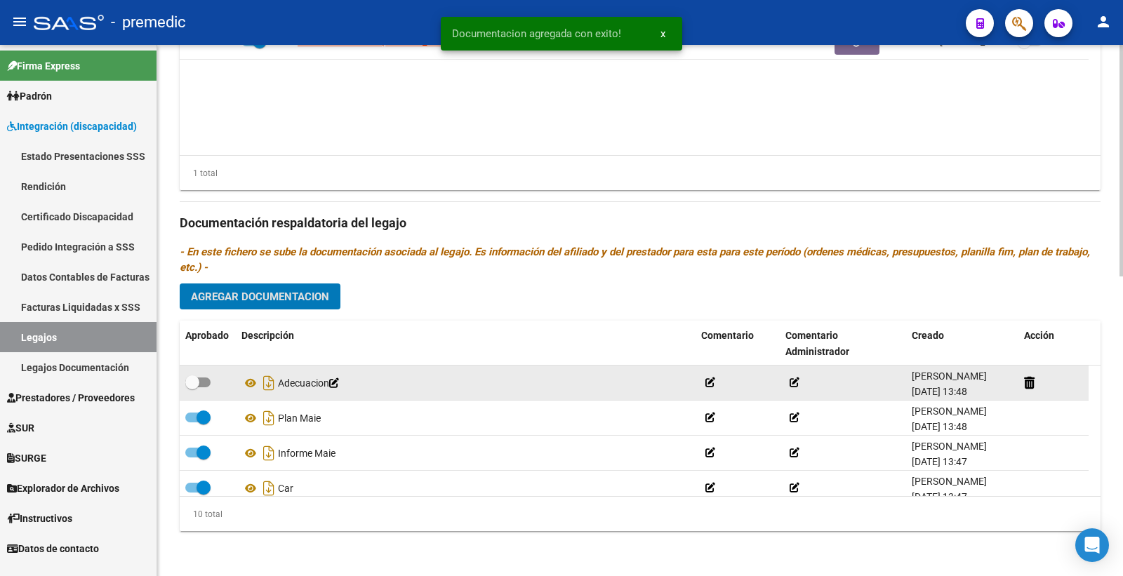
click at [204, 380] on span at bounding box center [197, 383] width 25 height 10
click at [192, 388] on input "checkbox" at bounding box center [192, 388] width 1 height 1
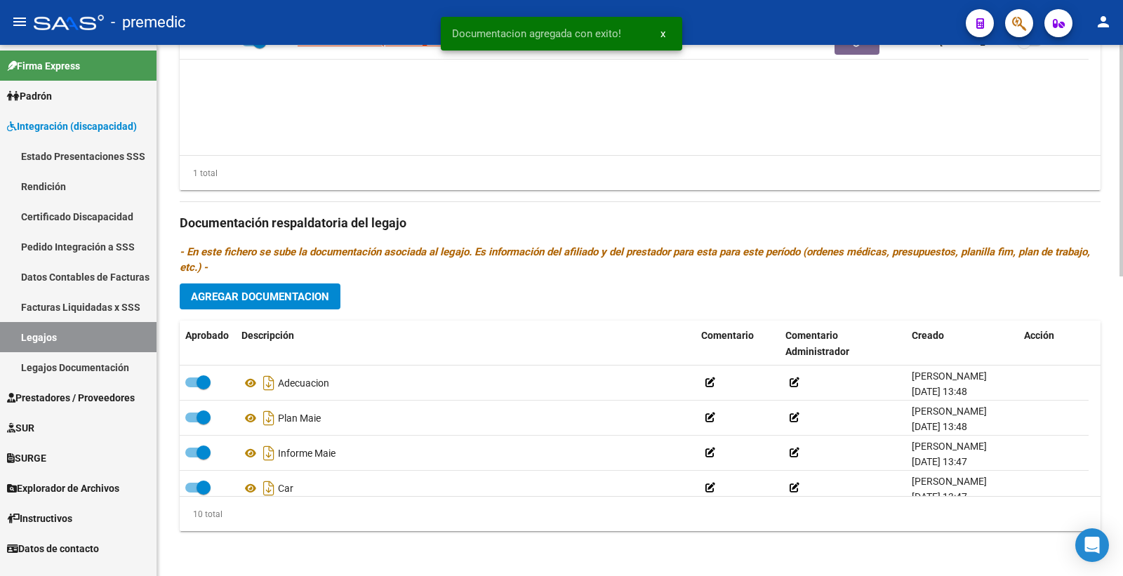
click at [296, 307] on button "Agregar Documentacion" at bounding box center [260, 297] width 161 height 26
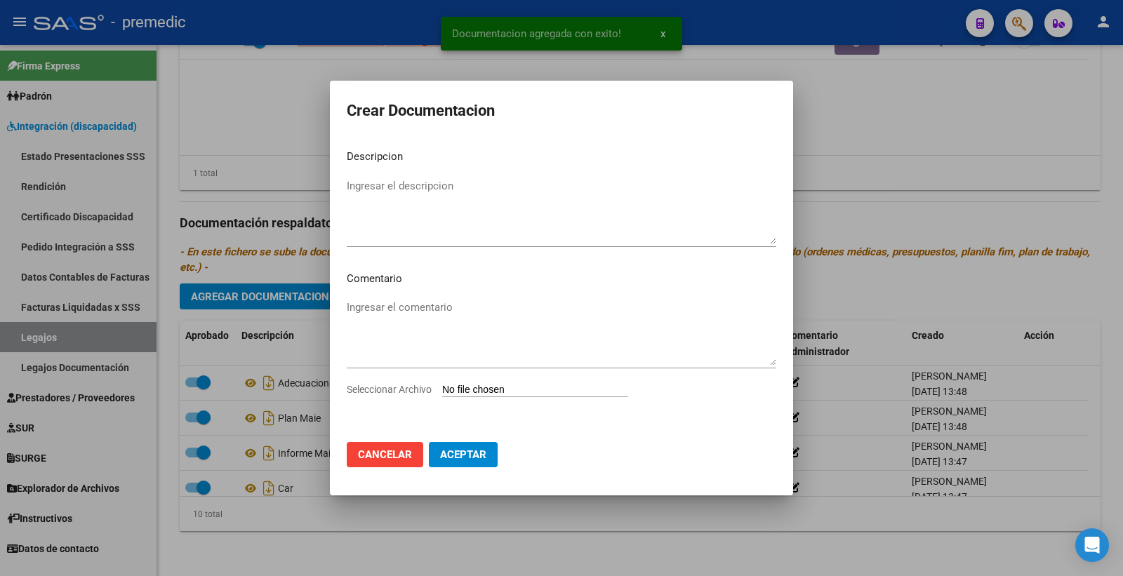
click at [532, 390] on input "Seleccionar Archivo" at bounding box center [535, 390] width 186 height 13
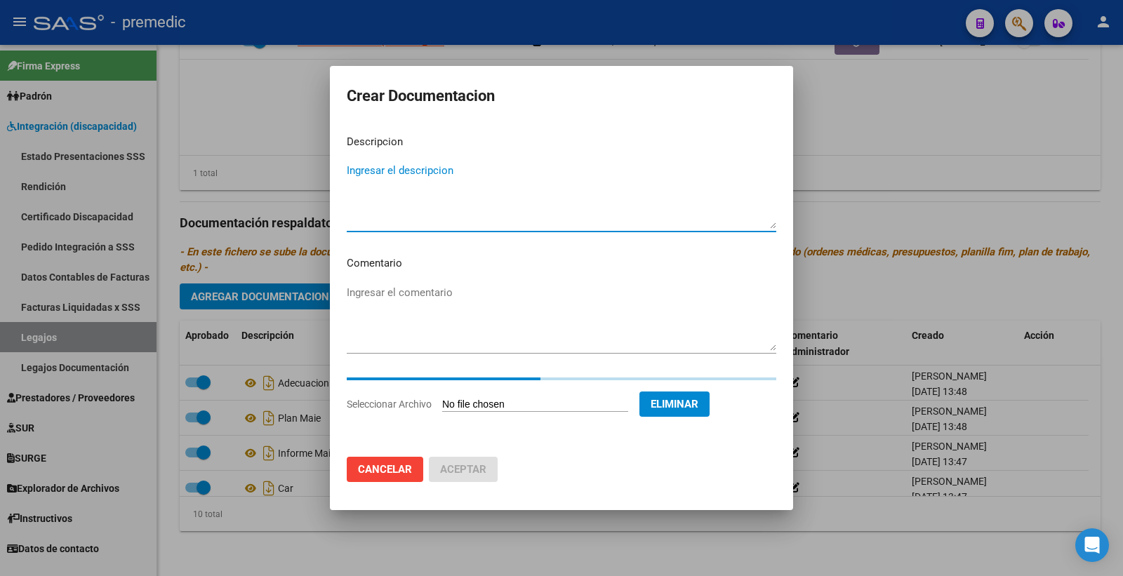
click at [473, 197] on textarea "Ingresar el descripcion" at bounding box center [562, 196] width 430 height 66
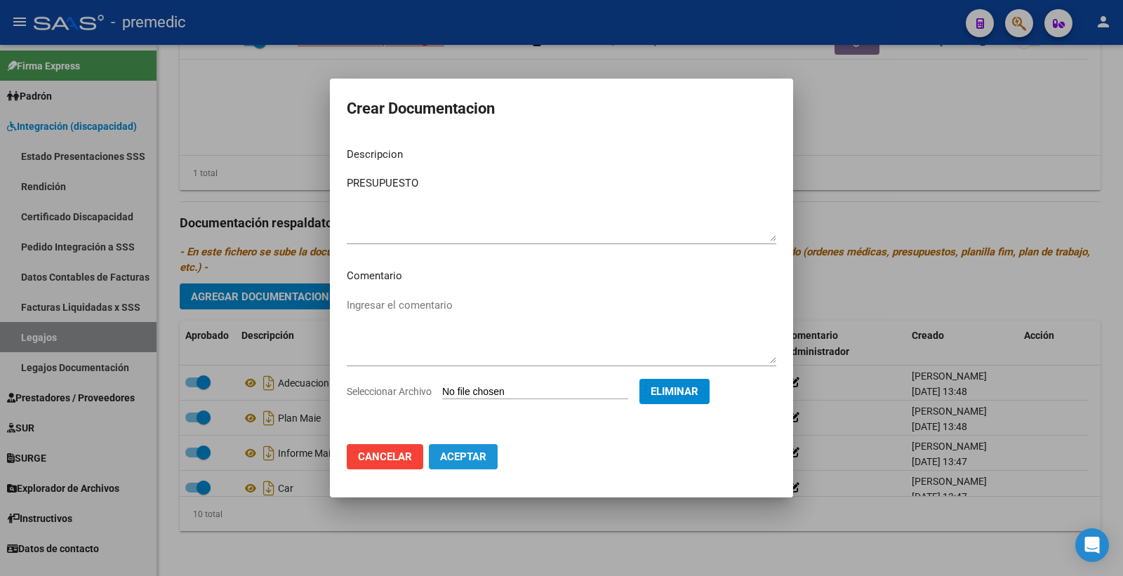
click at [478, 457] on span "Aceptar" at bounding box center [463, 457] width 46 height 13
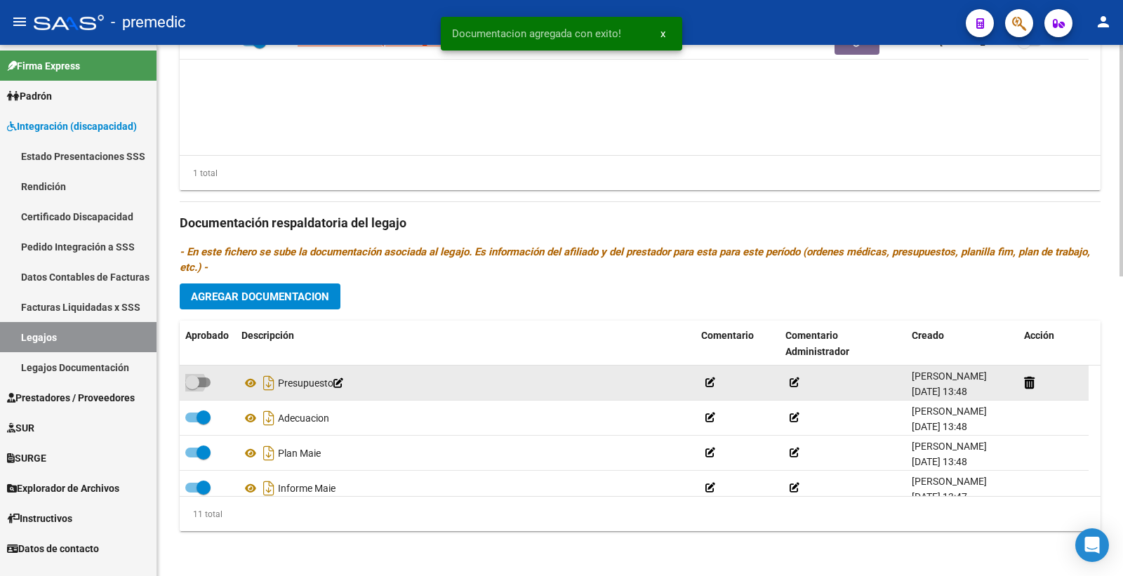
click at [208, 380] on span at bounding box center [197, 383] width 25 height 10
click at [192, 388] on input "checkbox" at bounding box center [192, 388] width 1 height 1
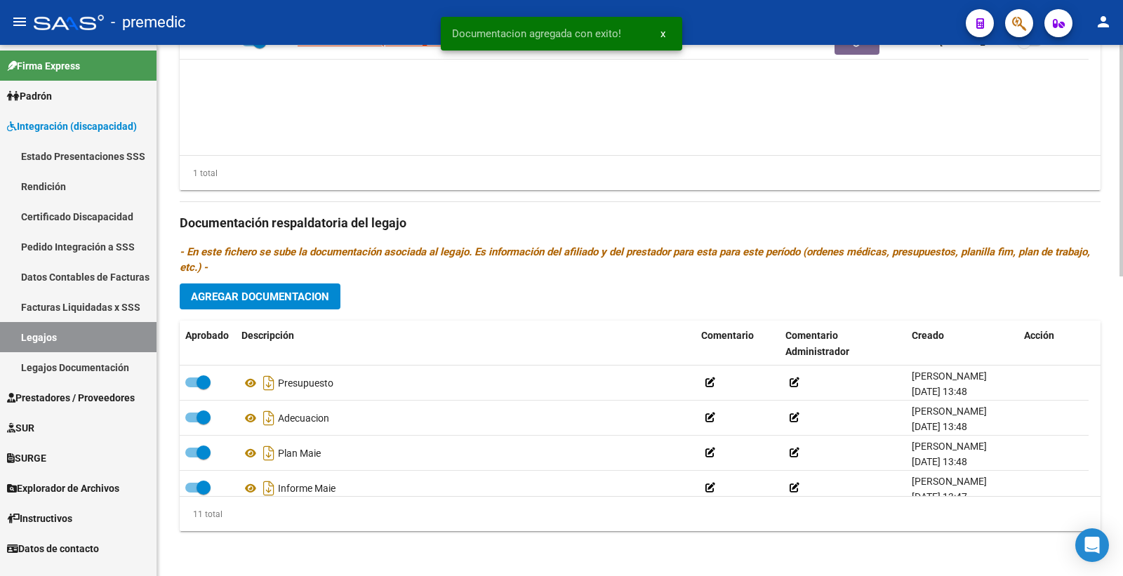
drag, startPoint x: 289, startPoint y: 296, endPoint x: 321, endPoint y: 305, distance: 33.8
click at [321, 305] on button "Agregar Documentacion" at bounding box center [260, 297] width 161 height 26
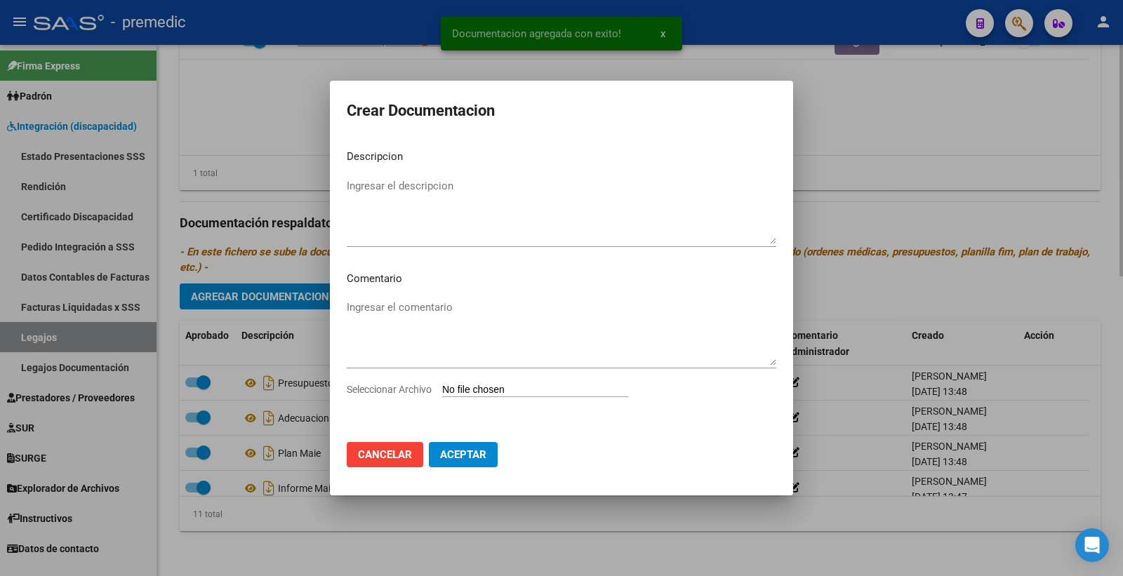
click at [321, 305] on div at bounding box center [561, 288] width 1123 height 576
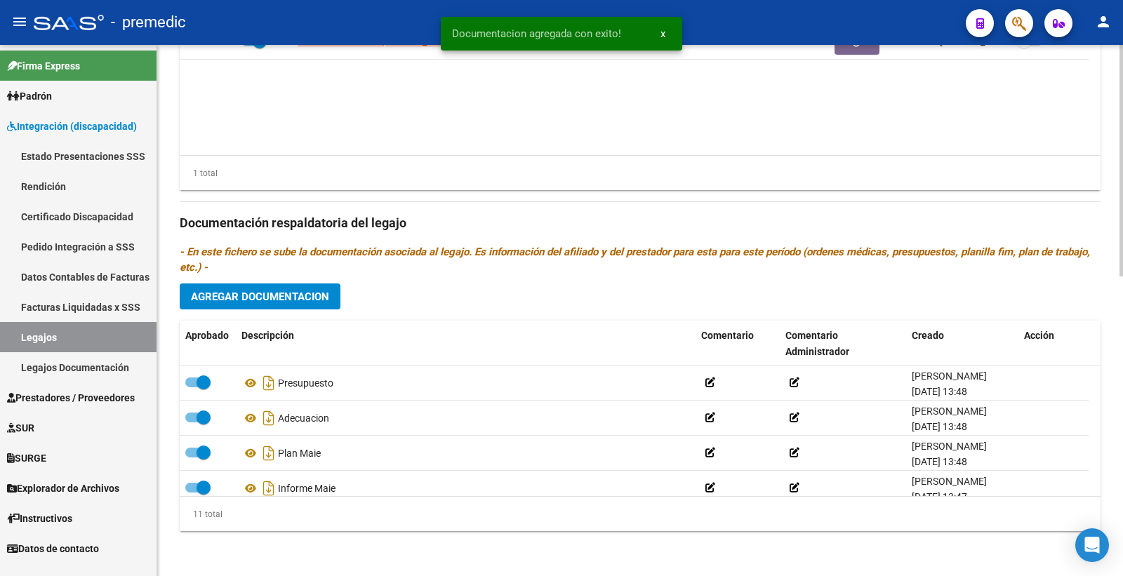
click at [265, 291] on span "Agregar Documentacion" at bounding box center [260, 297] width 138 height 13
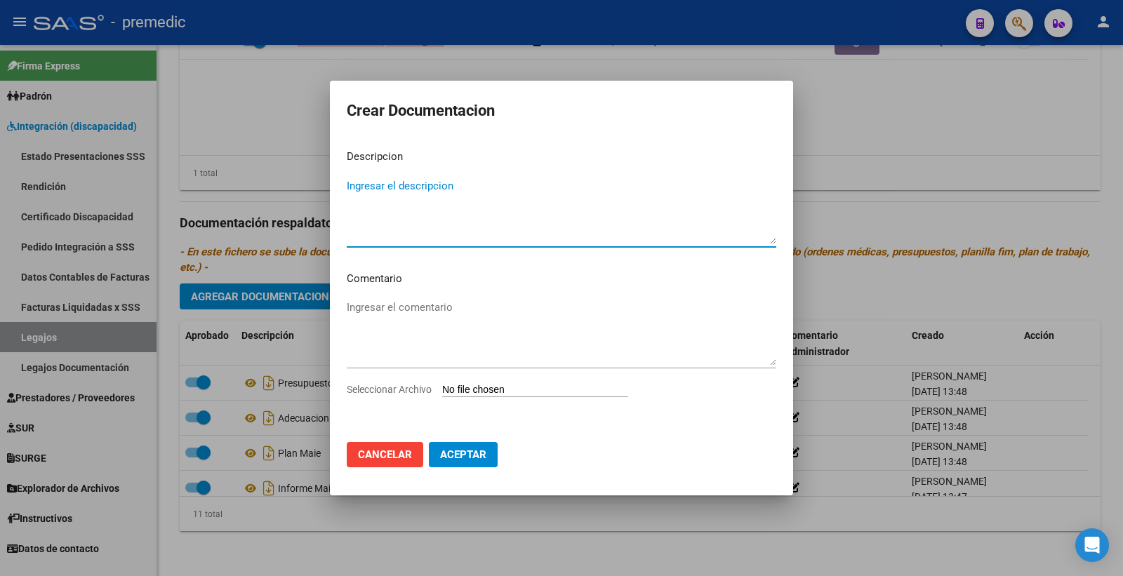
click at [528, 384] on input "Seleccionar Archivo" at bounding box center [535, 390] width 186 height 13
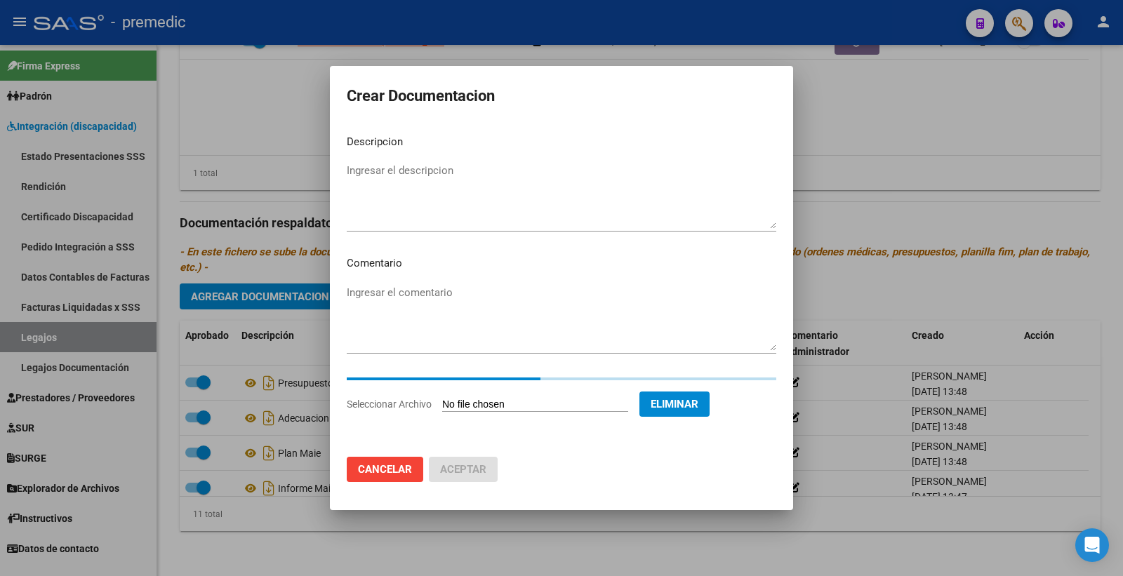
drag, startPoint x: 377, startPoint y: 190, endPoint x: 354, endPoint y: 190, distance: 23.2
click at [377, 190] on textarea "Ingresar el descripcion" at bounding box center [562, 196] width 430 height 66
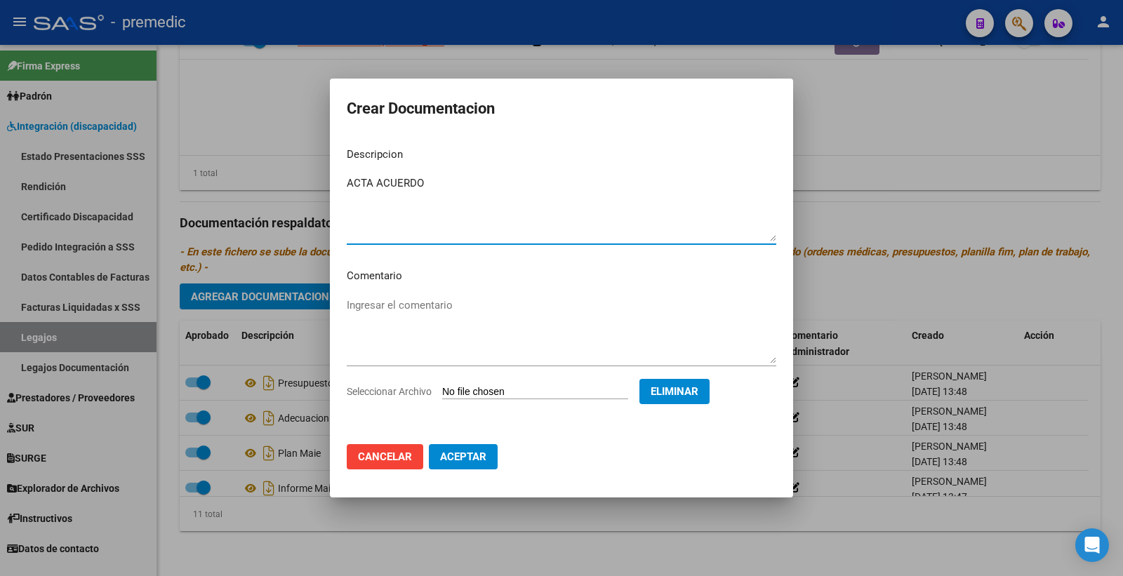
click at [475, 458] on span "Aceptar" at bounding box center [463, 457] width 46 height 13
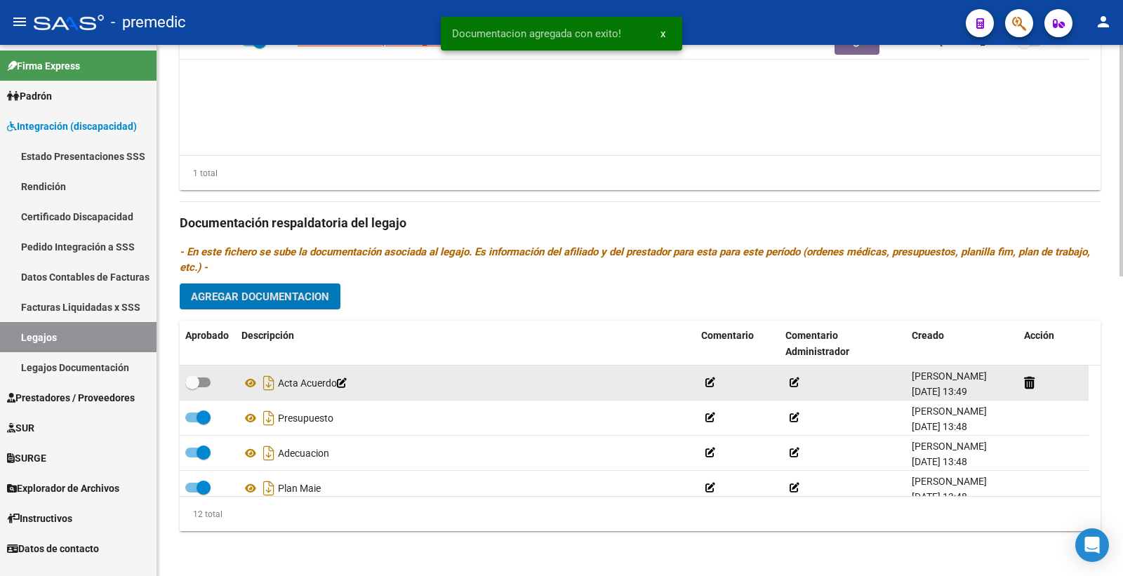
click at [208, 380] on span at bounding box center [197, 383] width 25 height 10
click at [192, 388] on input "checkbox" at bounding box center [192, 388] width 1 height 1
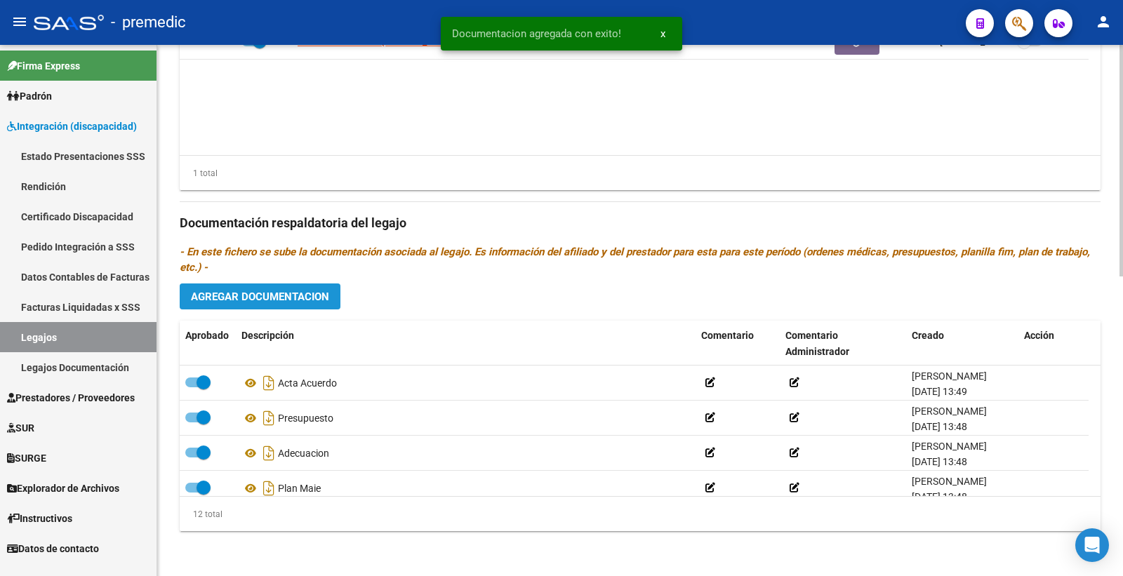
click at [288, 303] on span "Agregar Documentacion" at bounding box center [260, 297] width 138 height 13
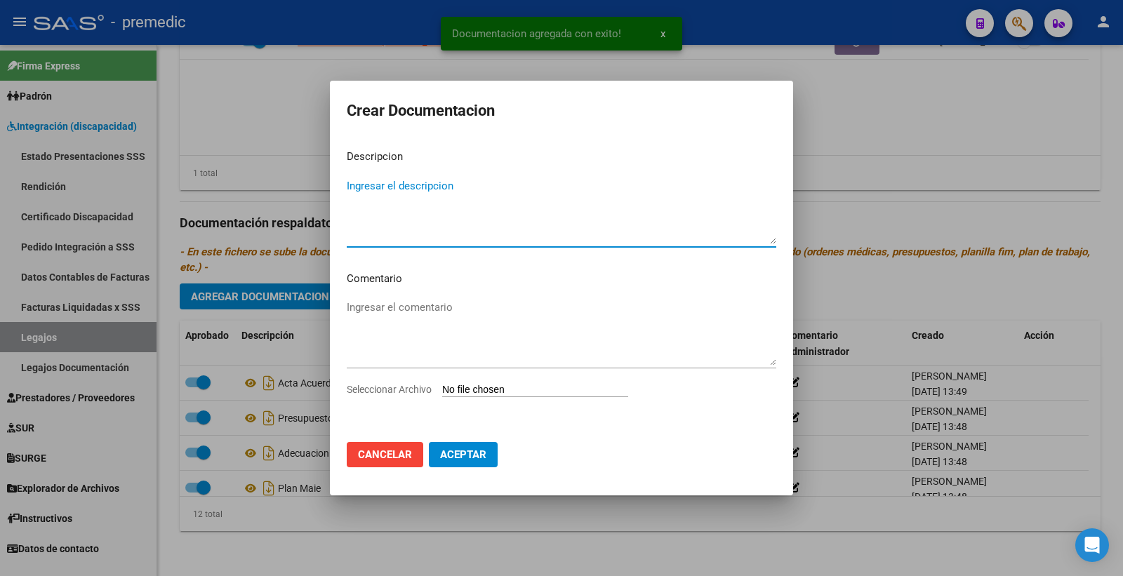
drag, startPoint x: 518, startPoint y: 378, endPoint x: 507, endPoint y: 391, distance: 17.4
click at [517, 378] on div "Ingresar el comentario" at bounding box center [562, 339] width 430 height 85
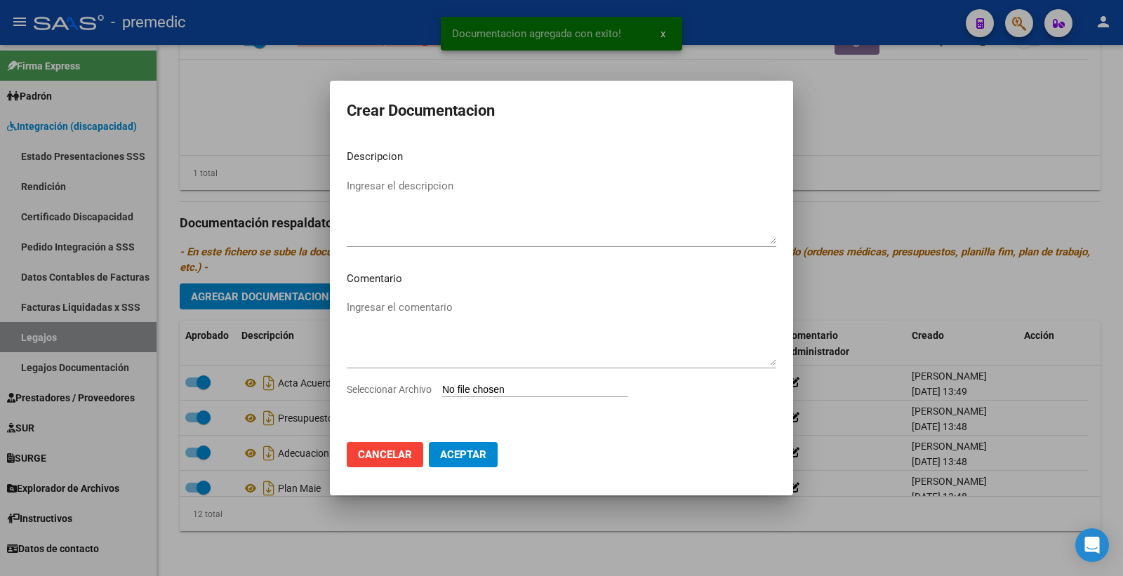
click at [507, 391] on input "Seleccionar Archivo" at bounding box center [535, 390] width 186 height 13
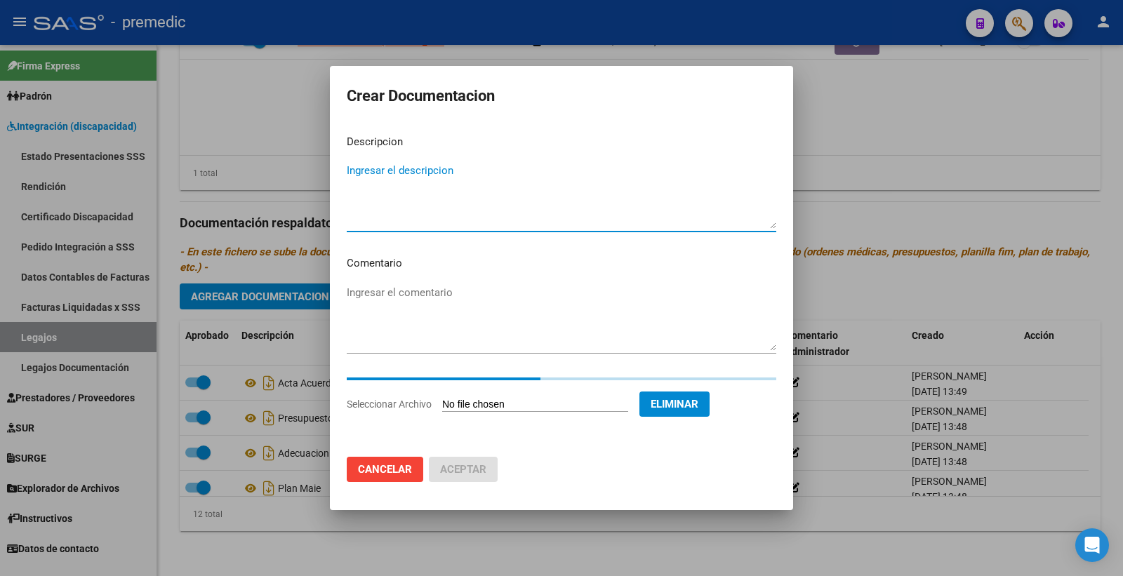
click at [423, 173] on textarea "Ingresar el descripcion" at bounding box center [562, 196] width 430 height 66
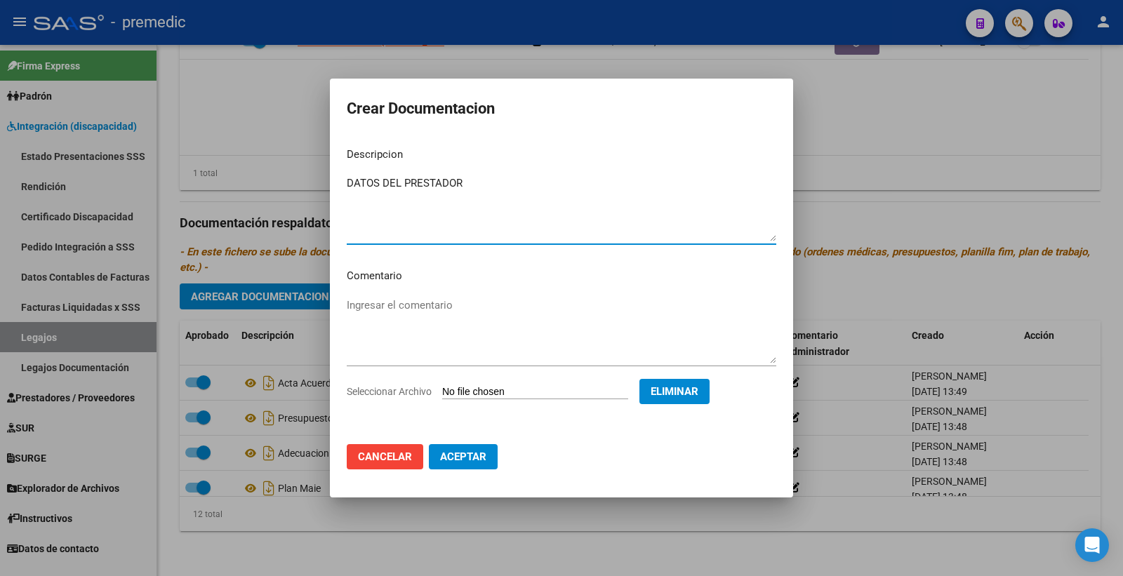
click at [471, 461] on span "Aceptar" at bounding box center [463, 457] width 46 height 13
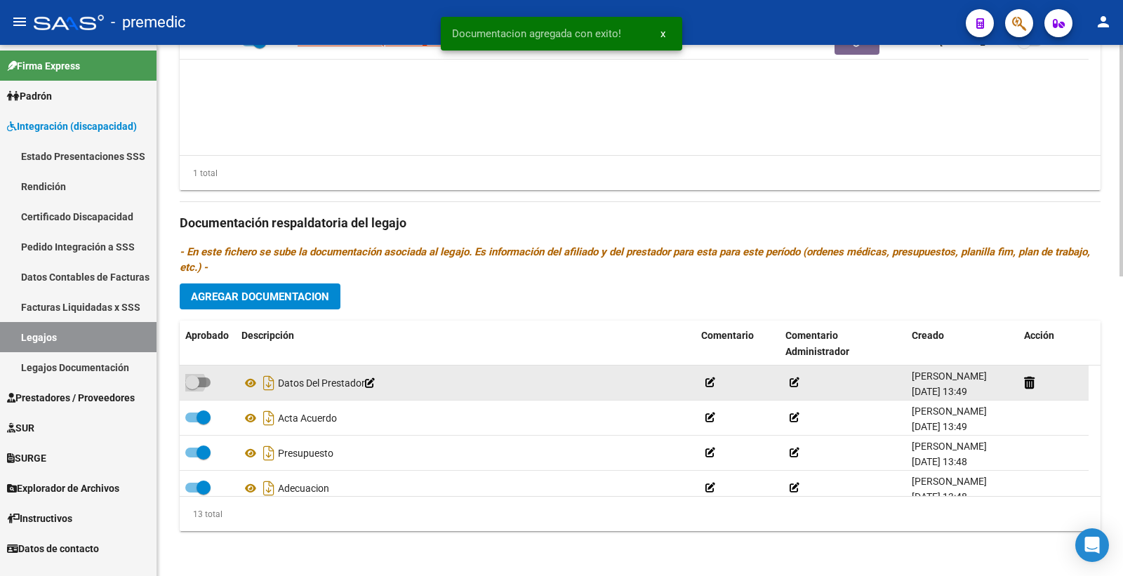
click at [199, 383] on span at bounding box center [192, 383] width 14 height 14
click at [192, 388] on input "checkbox" at bounding box center [192, 388] width 1 height 1
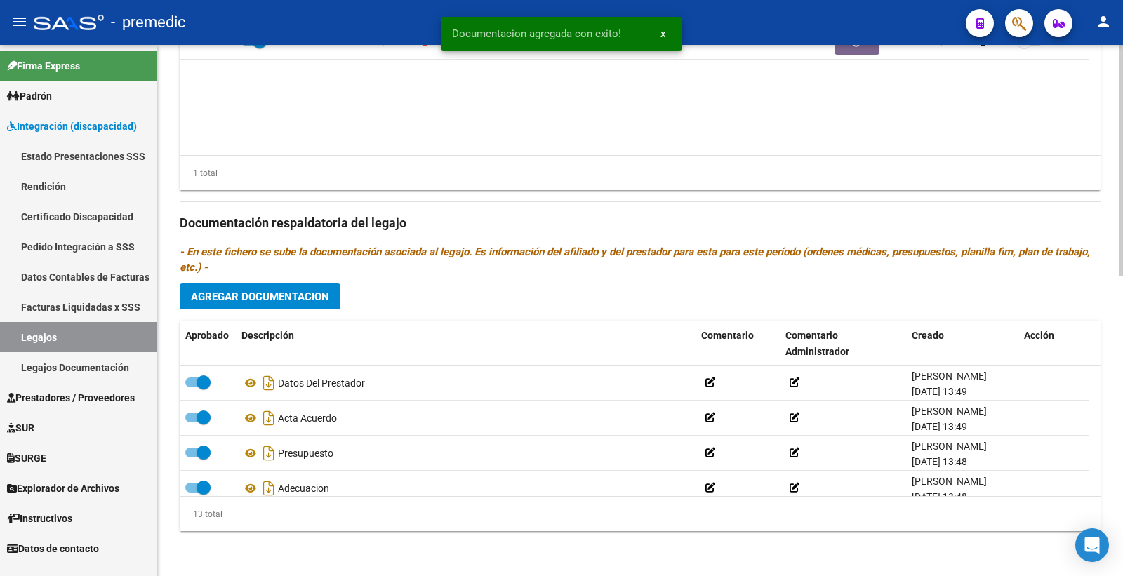
click at [274, 305] on button "Agregar Documentacion" at bounding box center [260, 297] width 161 height 26
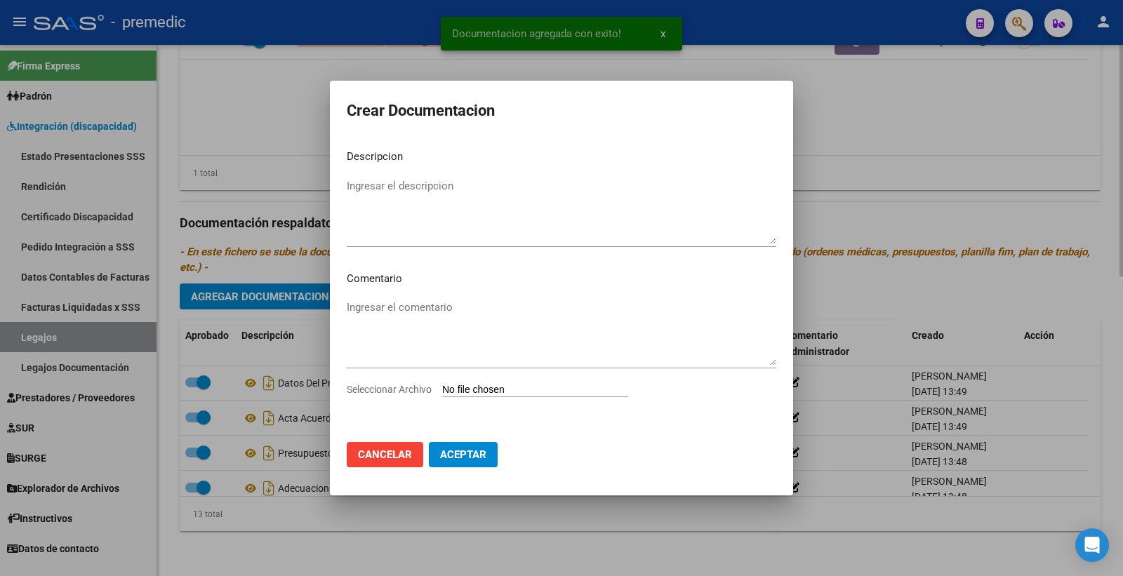
drag, startPoint x: 913, startPoint y: 96, endPoint x: 880, endPoint y: 119, distance: 39.7
click at [913, 96] on div at bounding box center [561, 288] width 1123 height 576
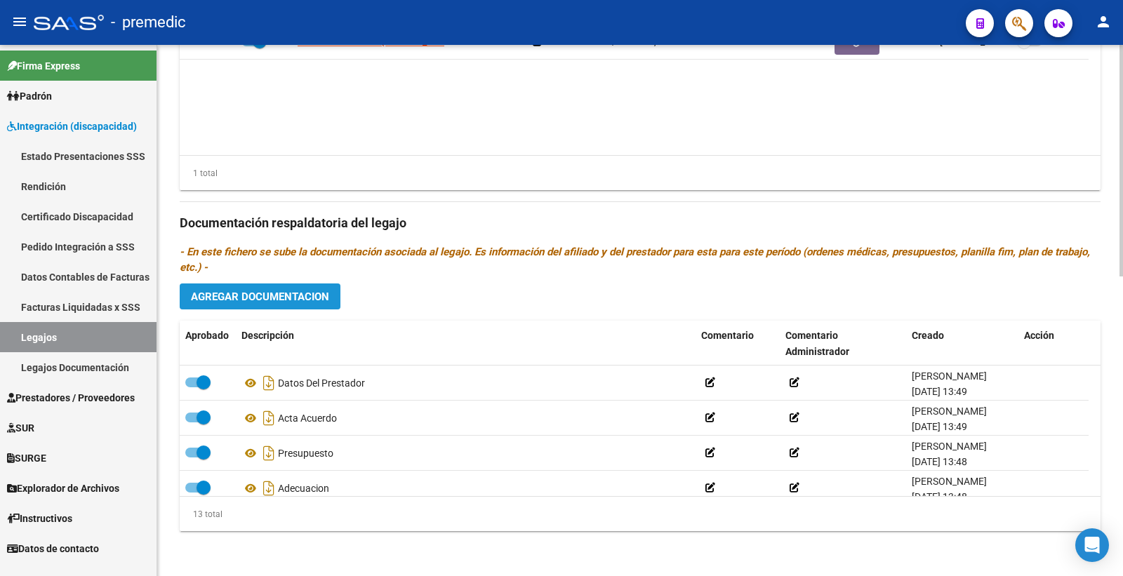
click at [222, 298] on span "Agregar Documentacion" at bounding box center [260, 297] width 138 height 13
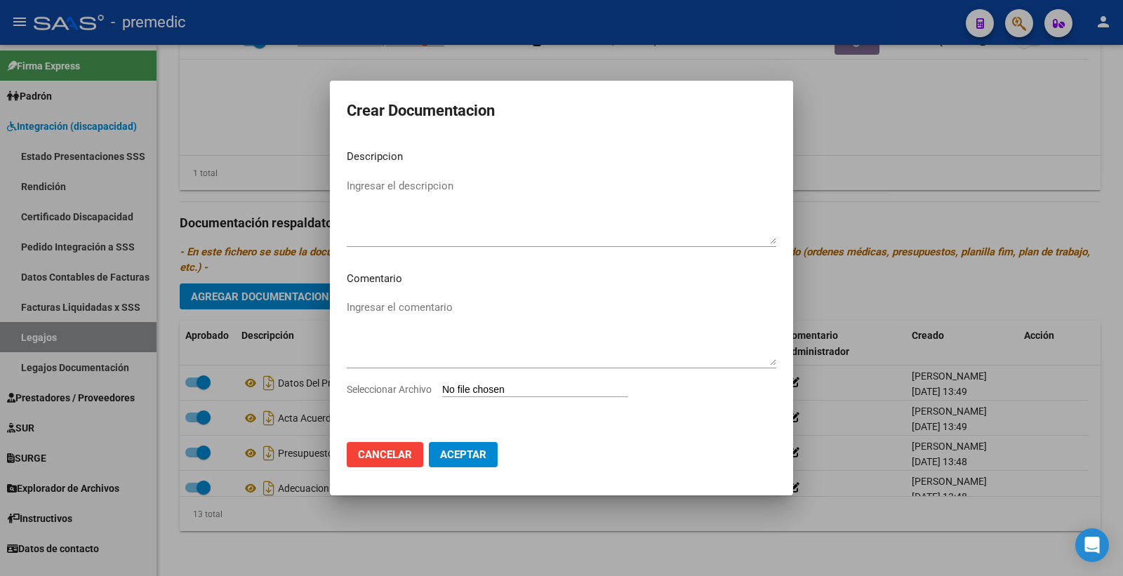
click at [467, 388] on input "Seleccionar Archivo" at bounding box center [535, 390] width 186 height 13
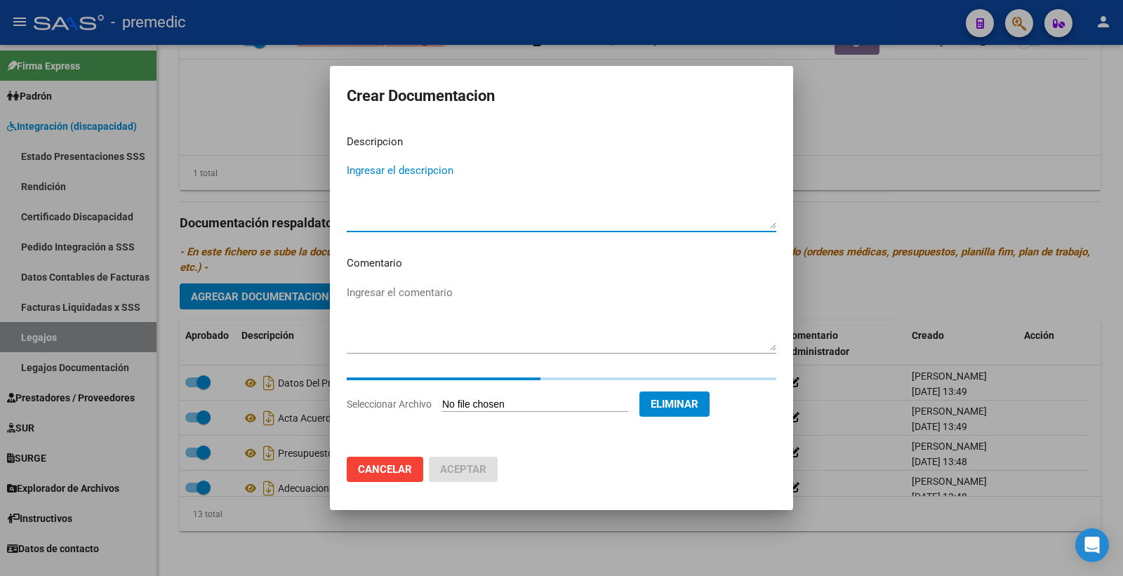
click at [496, 193] on textarea "Ingresar el descripcion" at bounding box center [562, 196] width 430 height 66
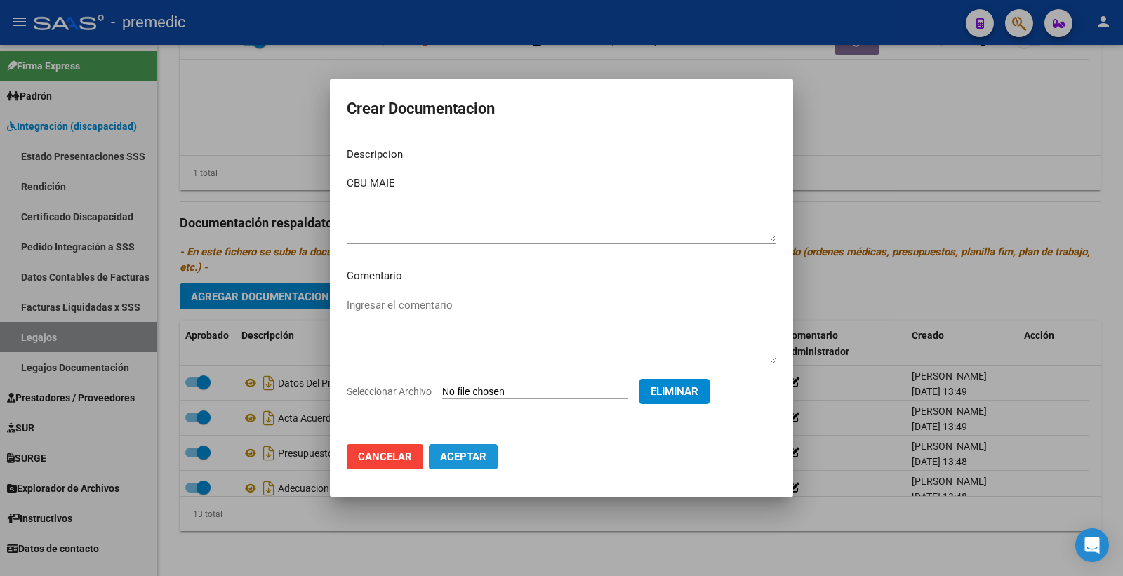
click at [472, 461] on span "Aceptar" at bounding box center [463, 457] width 46 height 13
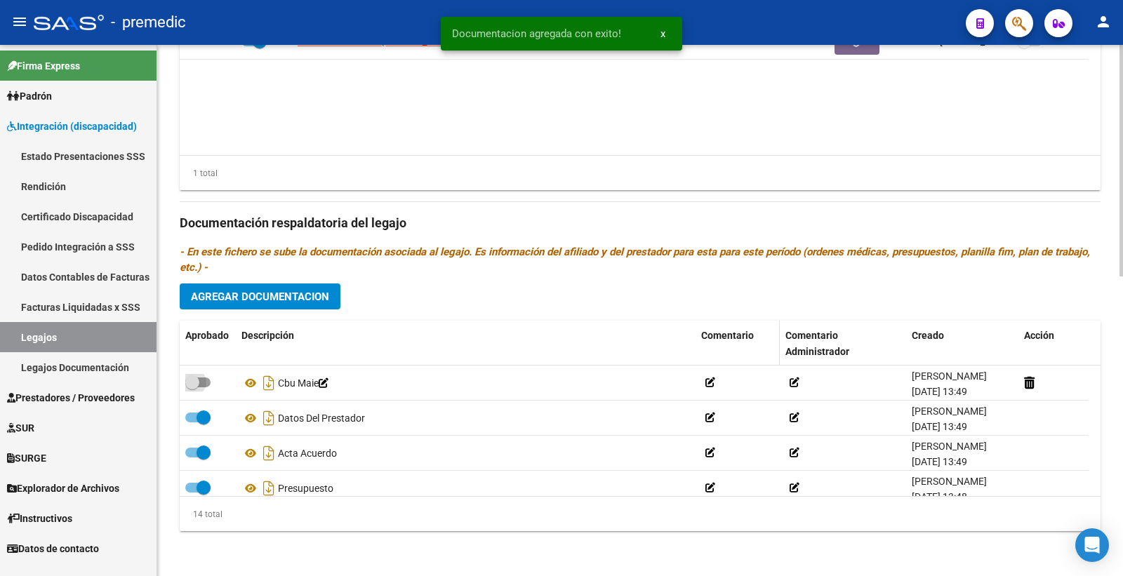
drag, startPoint x: 204, startPoint y: 386, endPoint x: 715, endPoint y: 345, distance: 512.7
click at [204, 388] on label at bounding box center [197, 382] width 25 height 17
click at [192, 388] on input "checkbox" at bounding box center [192, 388] width 1 height 1
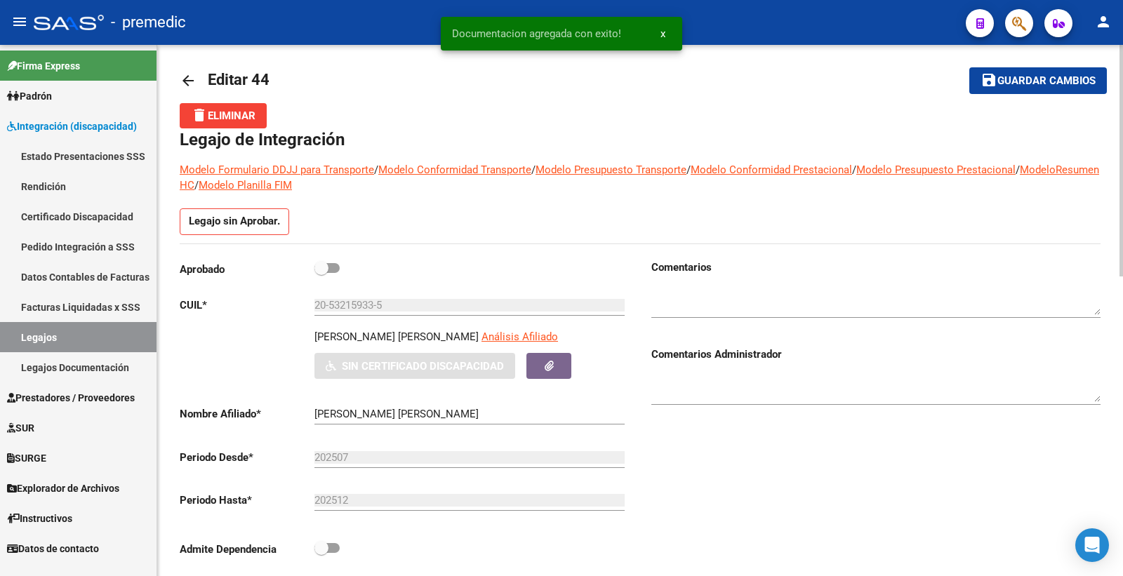
scroll to position [0, 0]
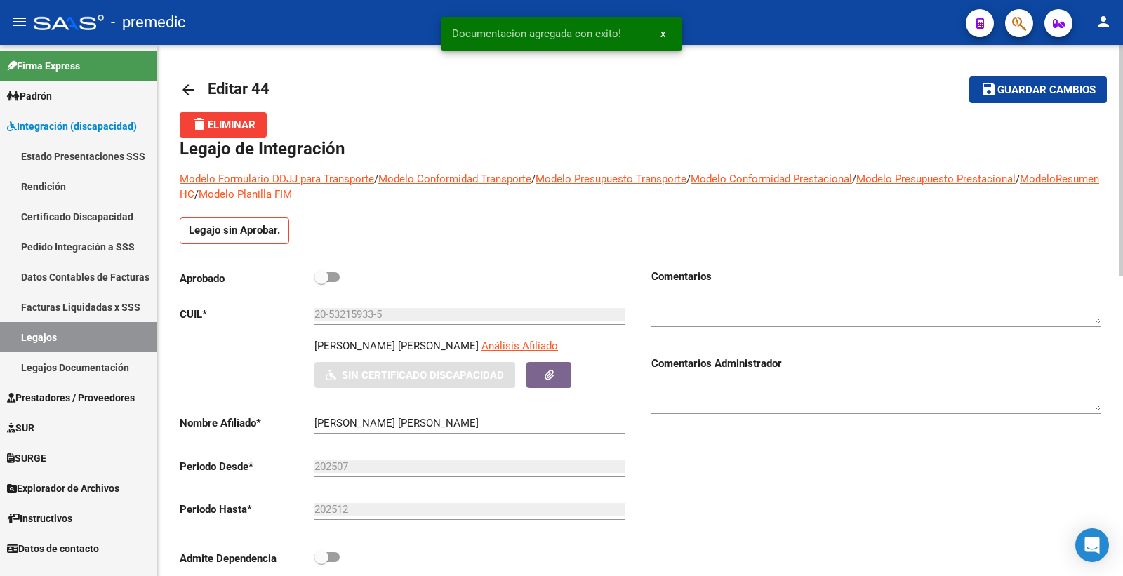
click at [332, 281] on span at bounding box center [327, 277] width 25 height 10
click at [322, 282] on input "checkbox" at bounding box center [321, 282] width 1 height 1
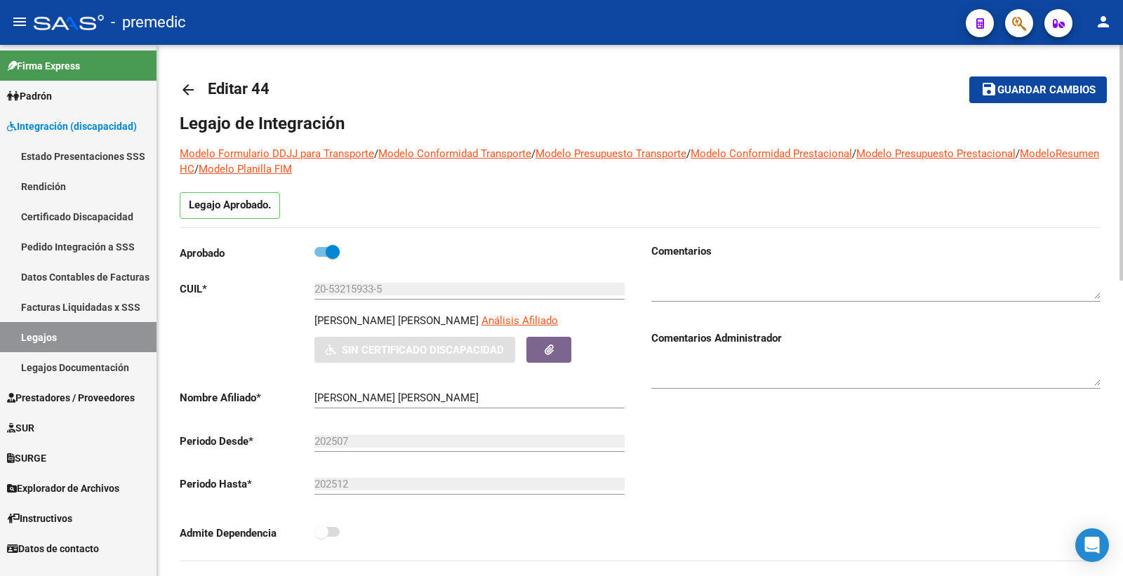
click at [529, 529] on div "Admite Dependencia" at bounding box center [404, 537] width 449 height 26
